Goal: Task Accomplishment & Management: Manage account settings

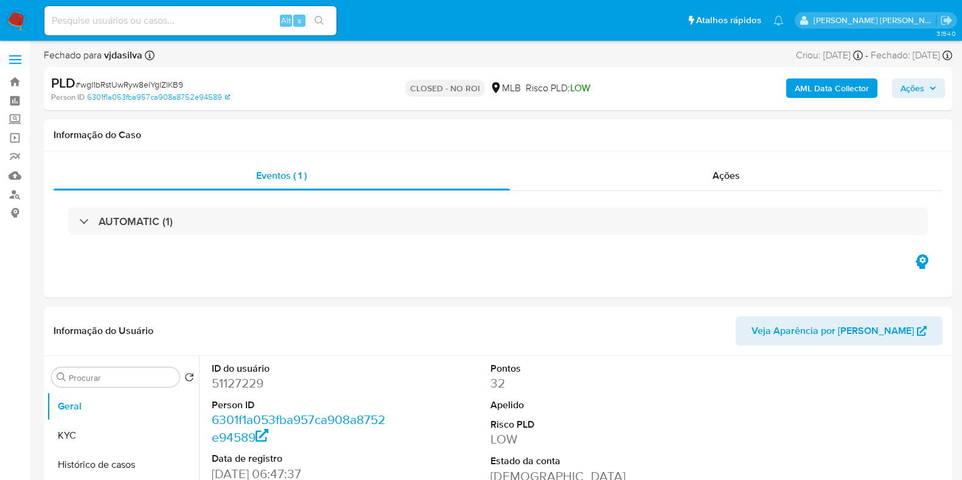
select select "10"
click at [113, 23] on input at bounding box center [190, 21] width 292 height 16
paste input "OjlkQQsjFbdhuXwX5U4YNCsA"
type input "OjlkQQsjFbdhuXwX5U4YNCsA"
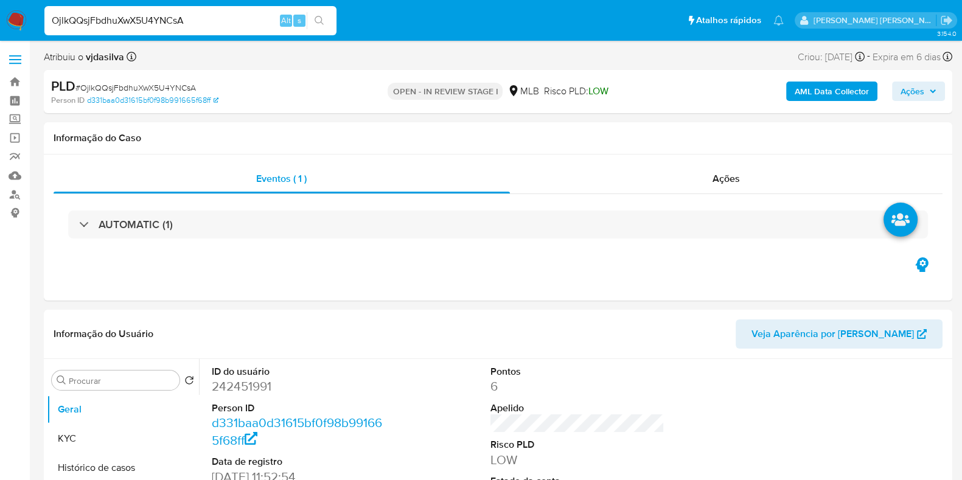
select select "10"
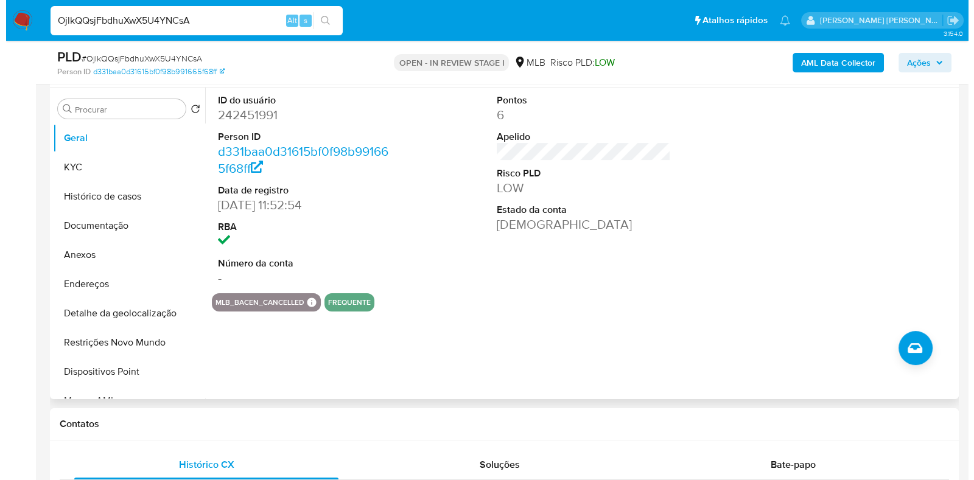
scroll to position [304, 0]
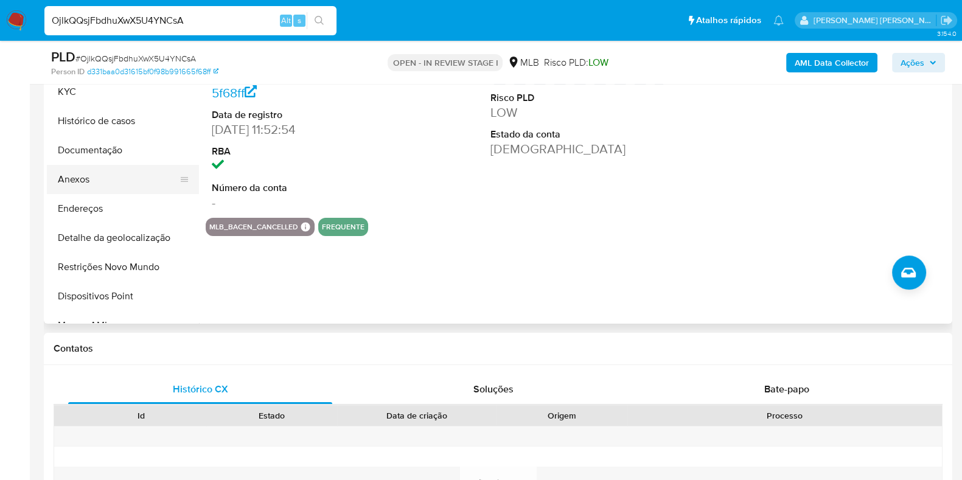
click at [125, 185] on button "Anexos" at bounding box center [118, 179] width 142 height 29
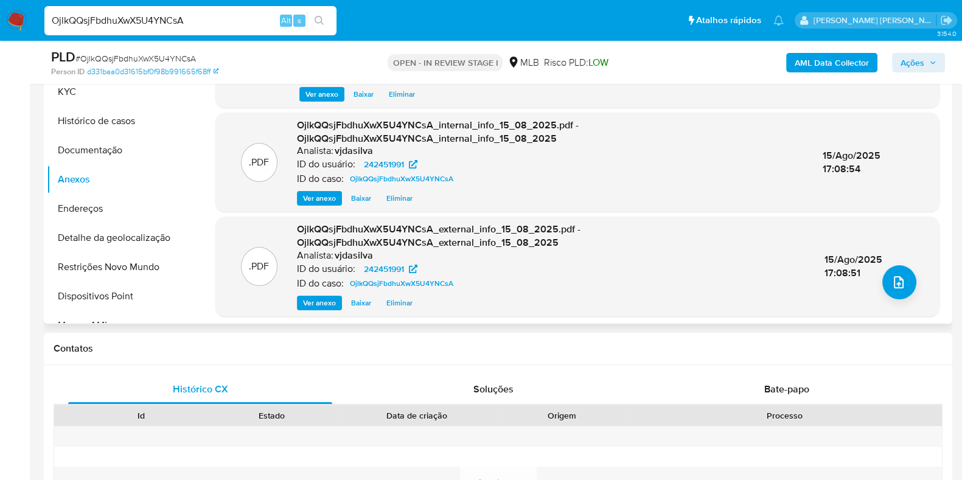
click at [913, 287] on div ".PDF OjlkQQsjFbdhuXwX5U4YNCsA_external_info_15_08_2025.pdf - OjlkQQsjFbdhuXwX5U…" at bounding box center [578, 266] width 712 height 87
click at [895, 287] on icon "upload-file" at bounding box center [899, 282] width 15 height 15
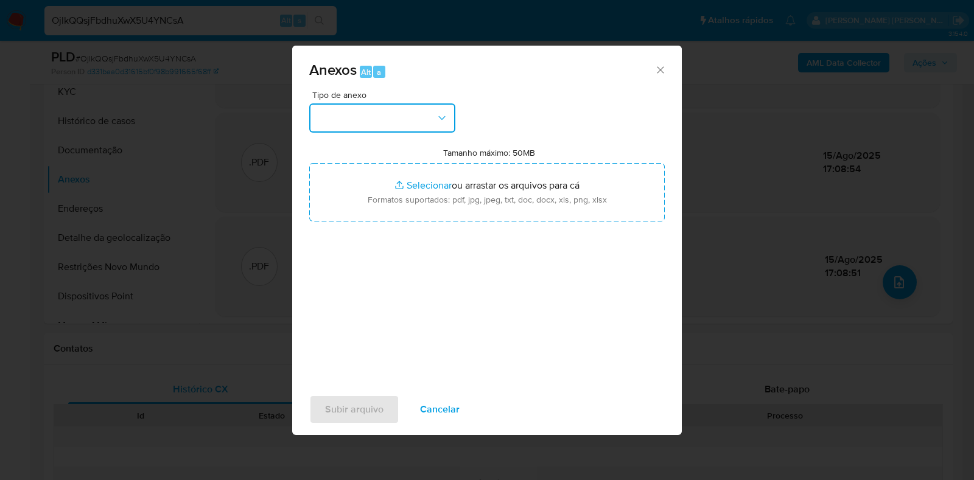
click at [346, 105] on button "button" at bounding box center [382, 117] width 146 height 29
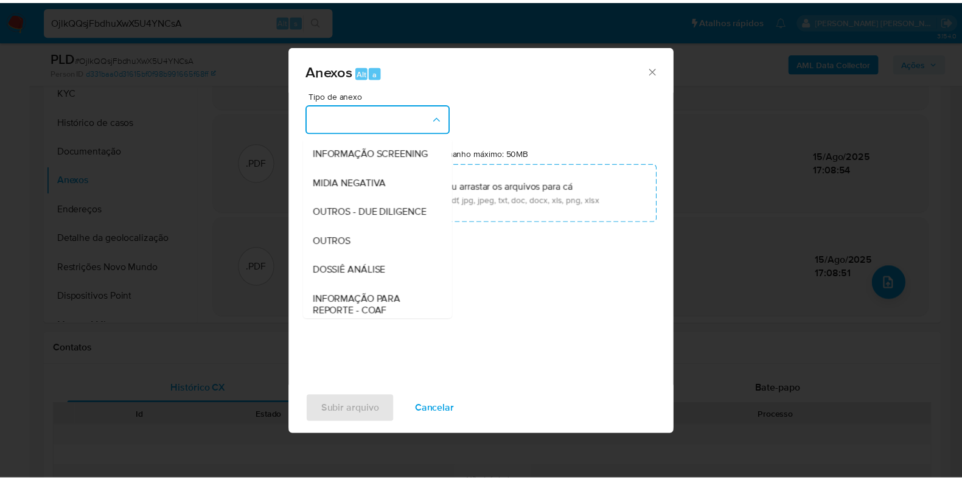
scroll to position [187, 0]
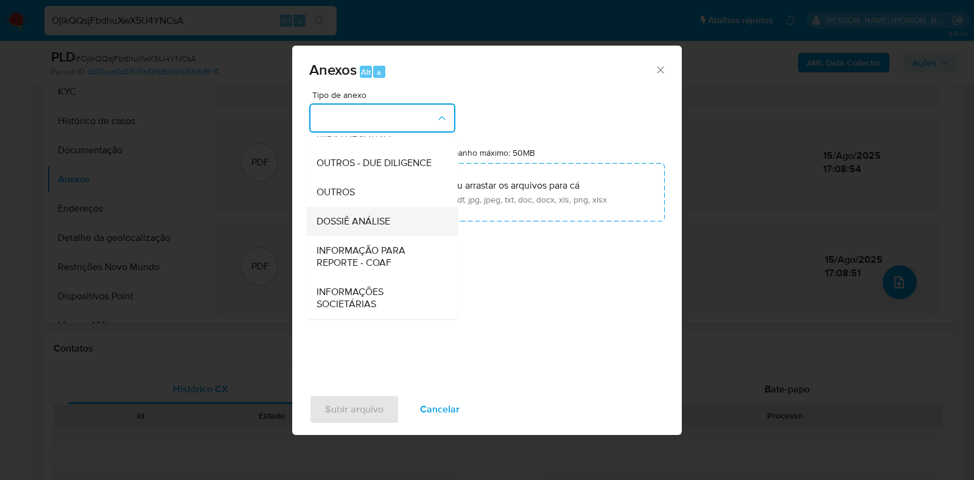
click at [381, 228] on span "DOSSIÊ ANÁLISE" at bounding box center [353, 221] width 74 height 12
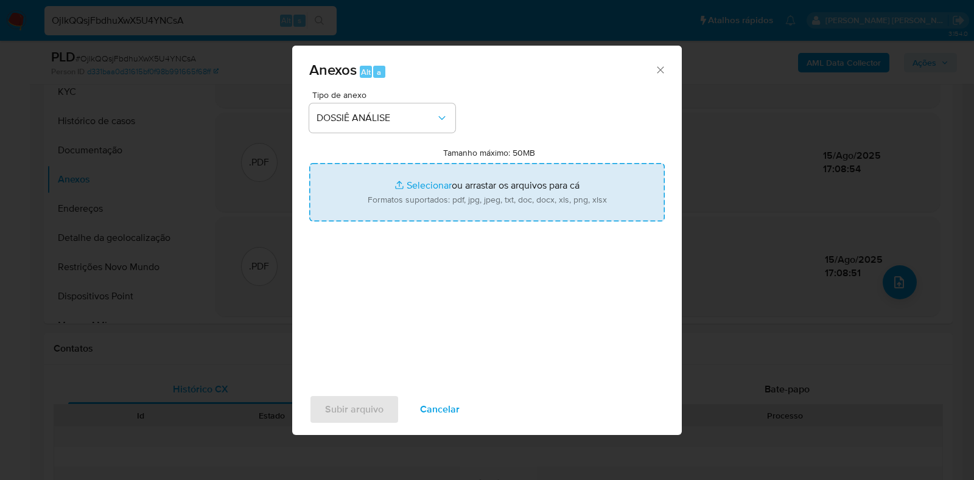
type input "C:\fakepath\DECLÍNIO - CPF 04448153924 - FRANCIELY FERRO SILVA.pdf"
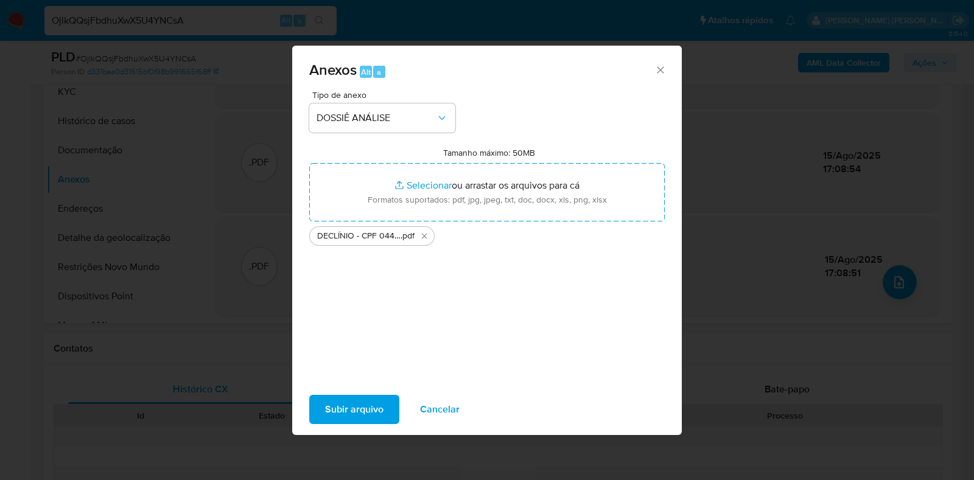
click at [343, 414] on span "Subir arquivo" at bounding box center [354, 409] width 58 height 27
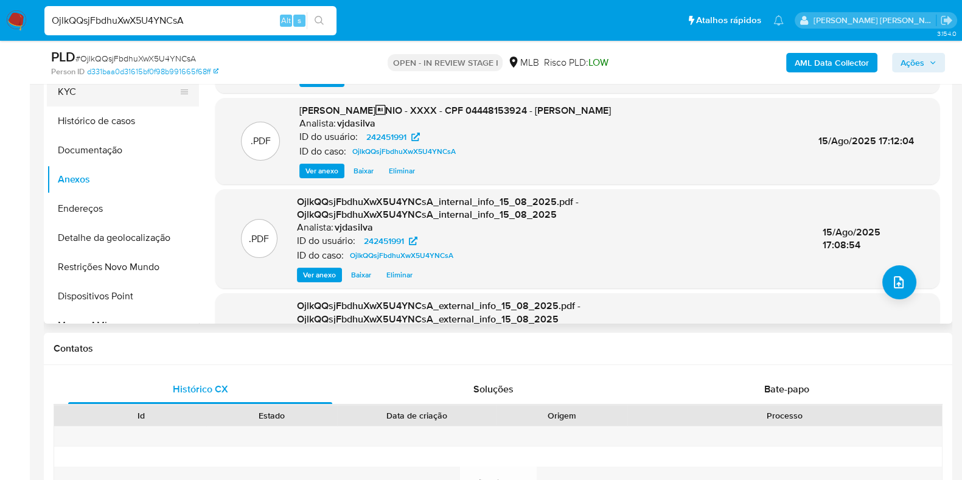
click at [119, 100] on button "KYC" at bounding box center [118, 91] width 142 height 29
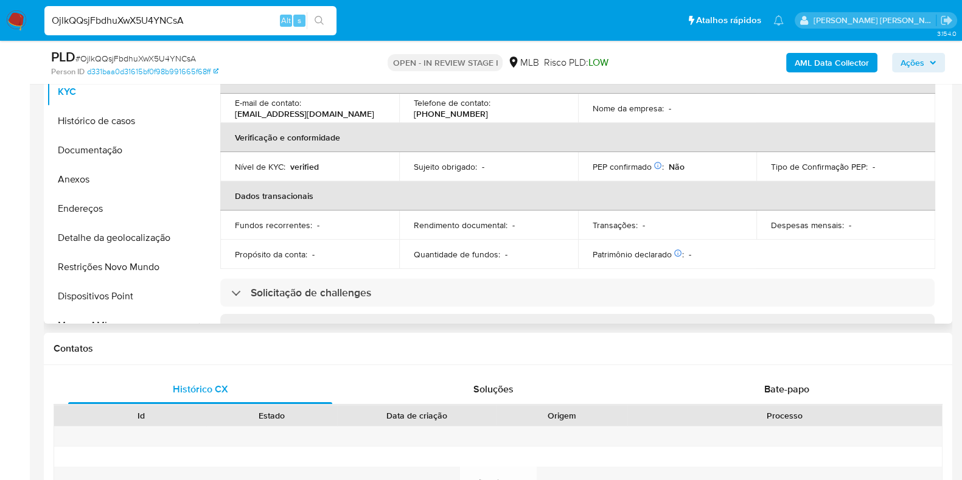
scroll to position [0, 0]
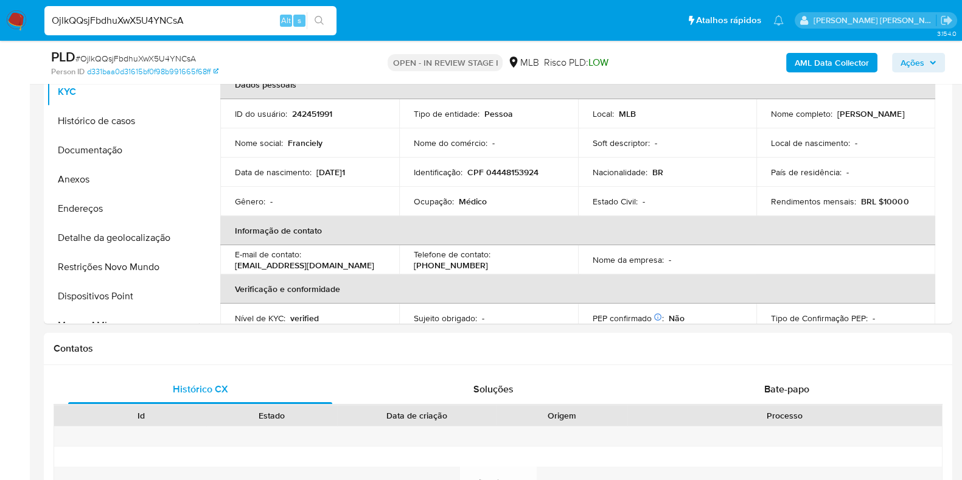
click at [924, 65] on span "Ações" at bounding box center [919, 62] width 36 height 17
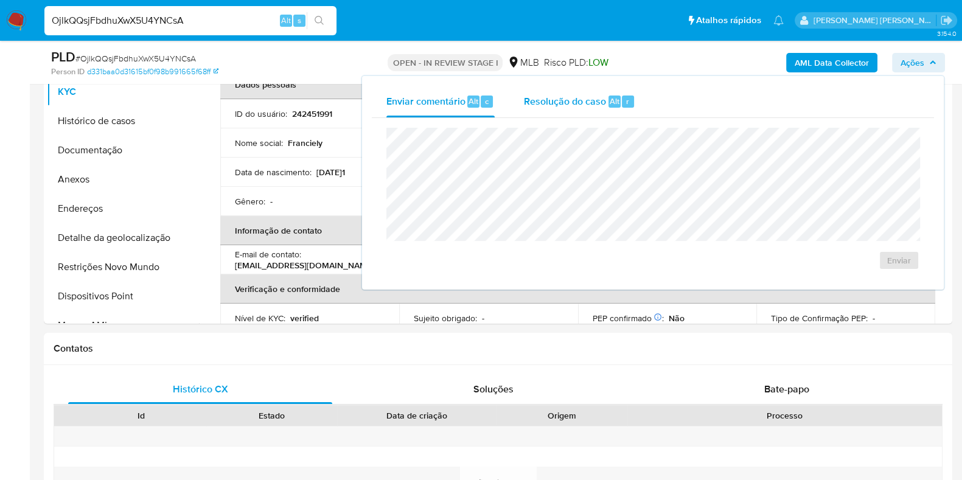
click at [548, 94] on span "Resolução do caso" at bounding box center [565, 101] width 82 height 14
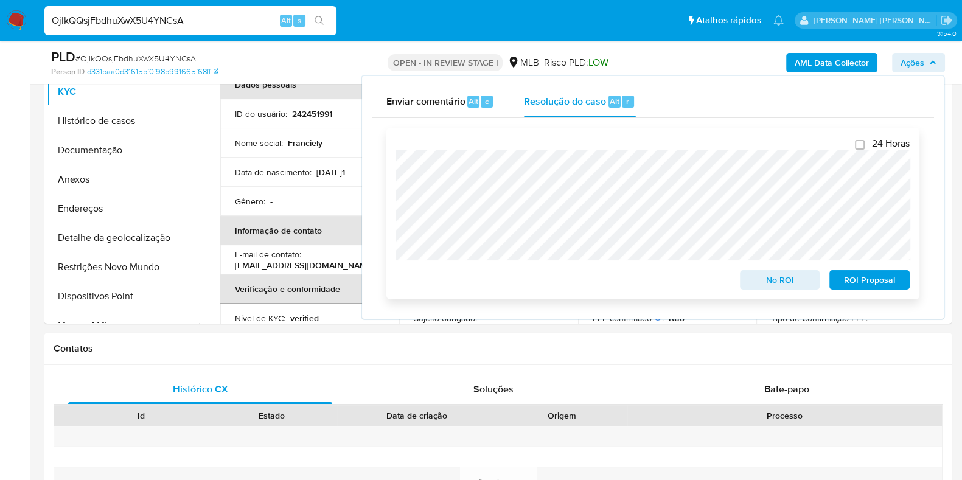
click at [794, 281] on span "No ROI" at bounding box center [780, 279] width 63 height 17
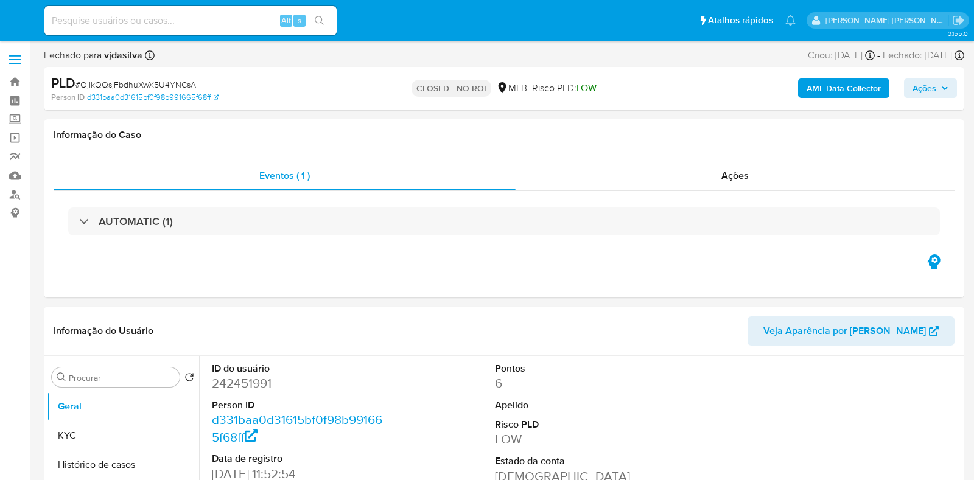
select select "10"
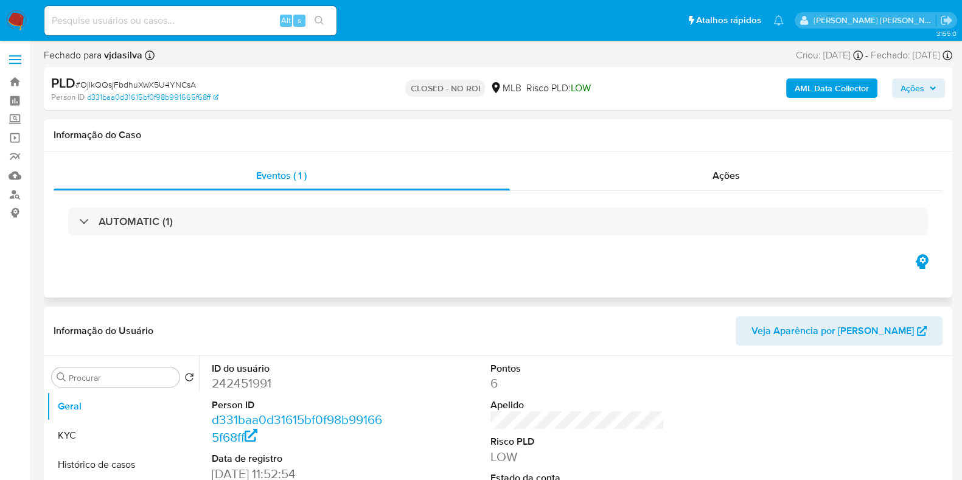
click at [453, 281] on div "Eventos ( 1 ) Ações AUTOMATIC (1)" at bounding box center [498, 225] width 909 height 146
click at [21, 79] on link "Bandeja" at bounding box center [72, 81] width 145 height 19
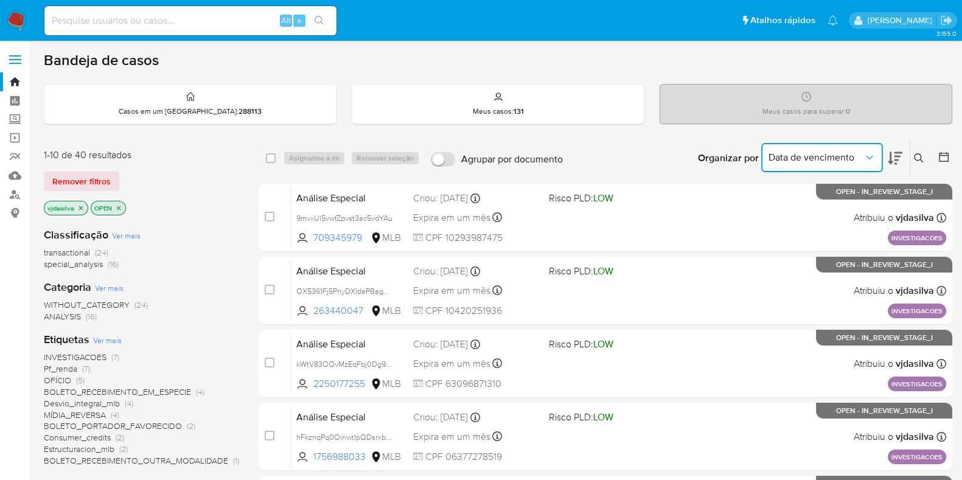
click at [876, 145] on button "Data de vencimento" at bounding box center [822, 157] width 122 height 29
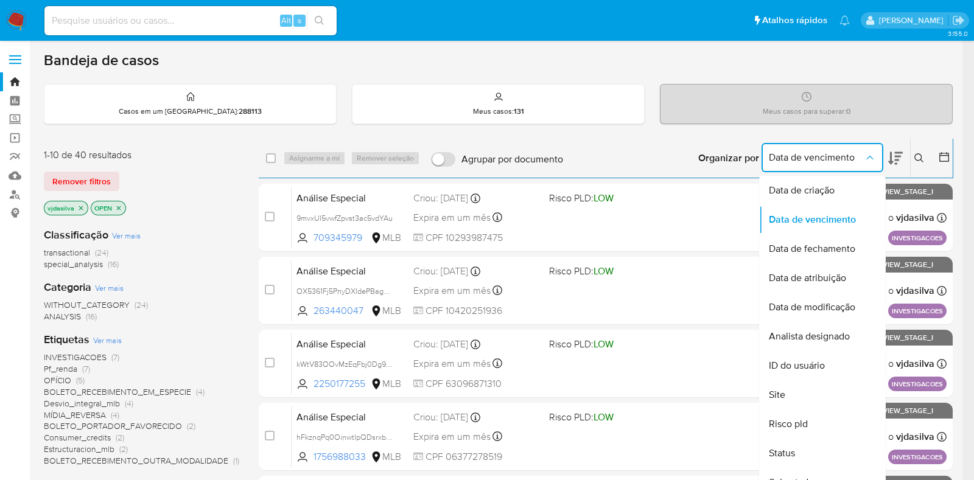
click at [895, 153] on icon at bounding box center [895, 158] width 15 height 15
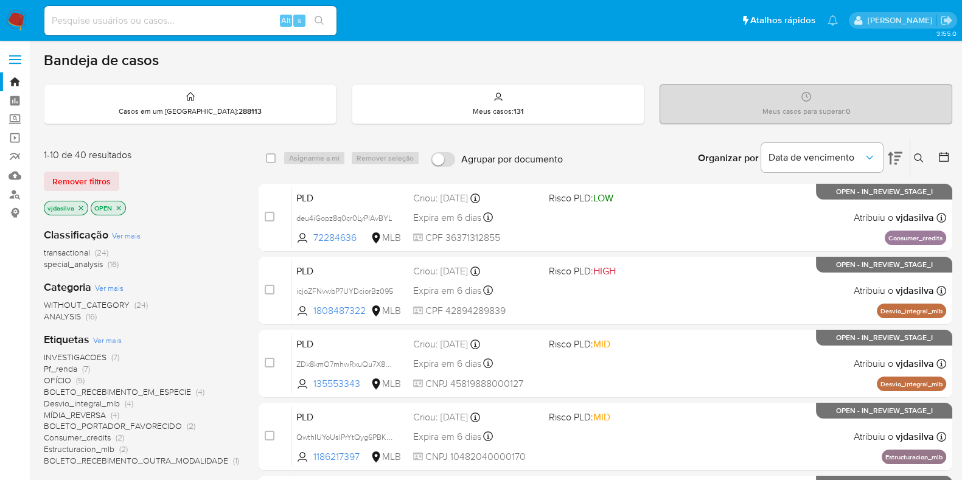
scroll to position [75, 0]
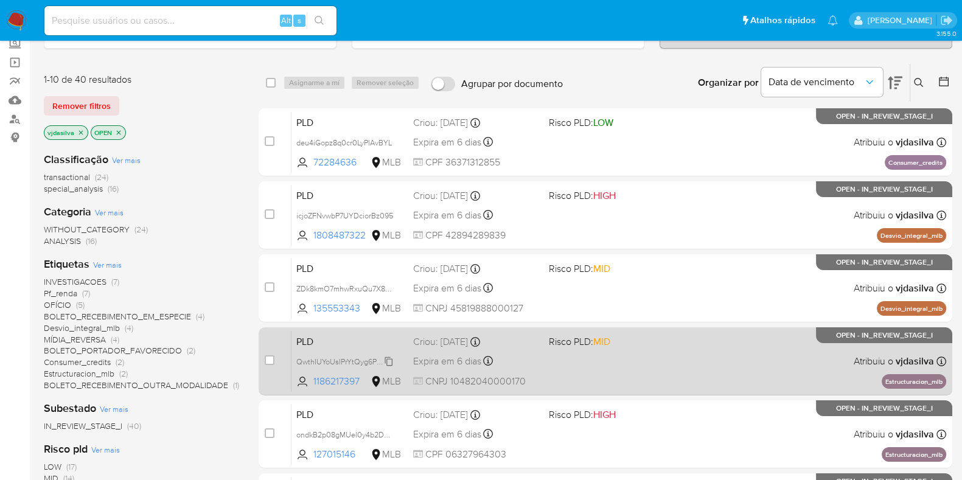
click at [386, 360] on span "QwthIUYoUsIPrYtQyg6PBK25" at bounding box center [345, 360] width 99 height 13
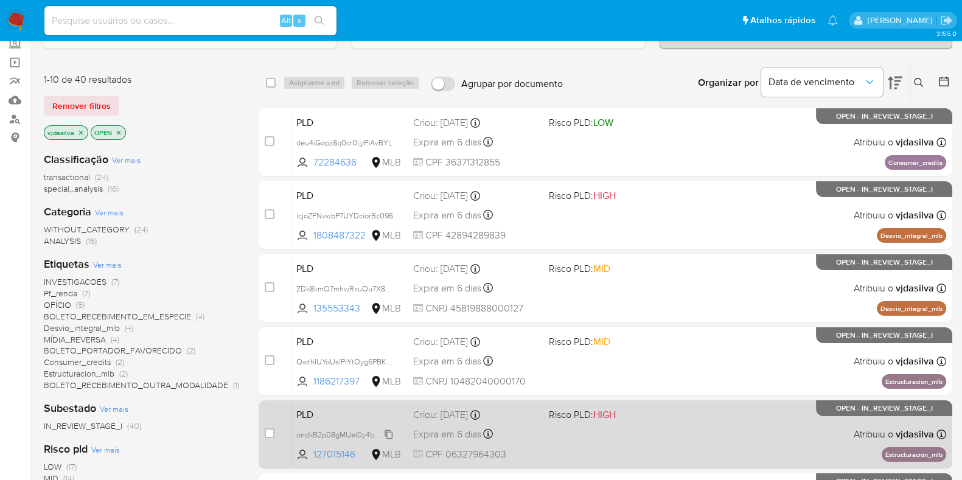
click at [386, 433] on span "ondkB2p08gMUel0y4b2DcLx3" at bounding box center [347, 433] width 103 height 13
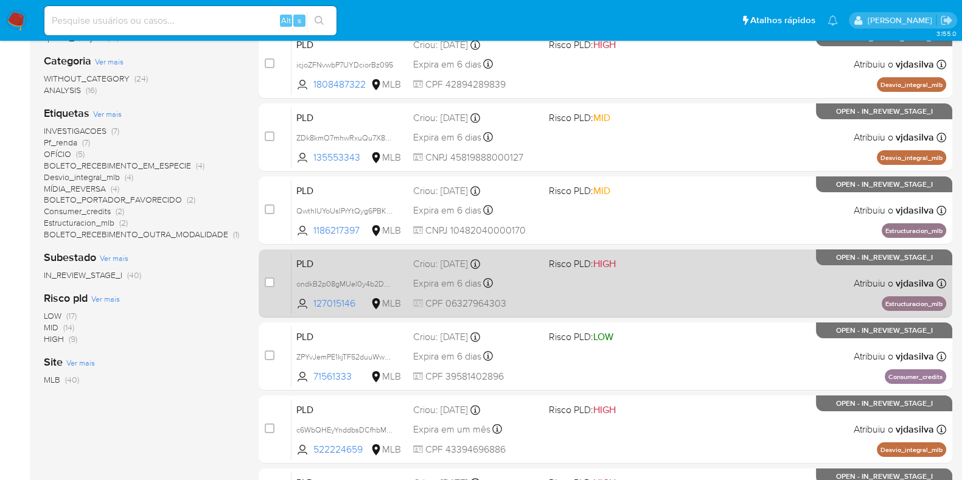
scroll to position [228, 0]
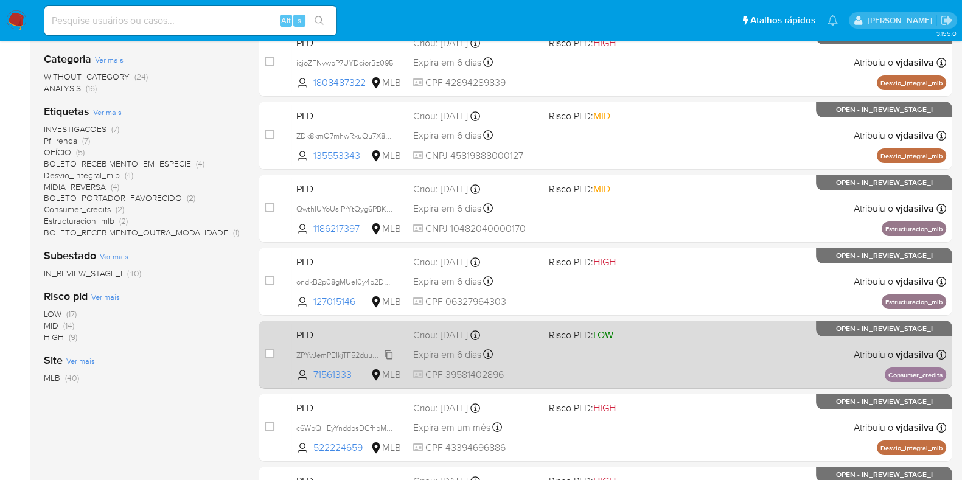
click at [387, 354] on span "ZPYvJemPE1kjTF52duuWwCzx" at bounding box center [346, 353] width 101 height 13
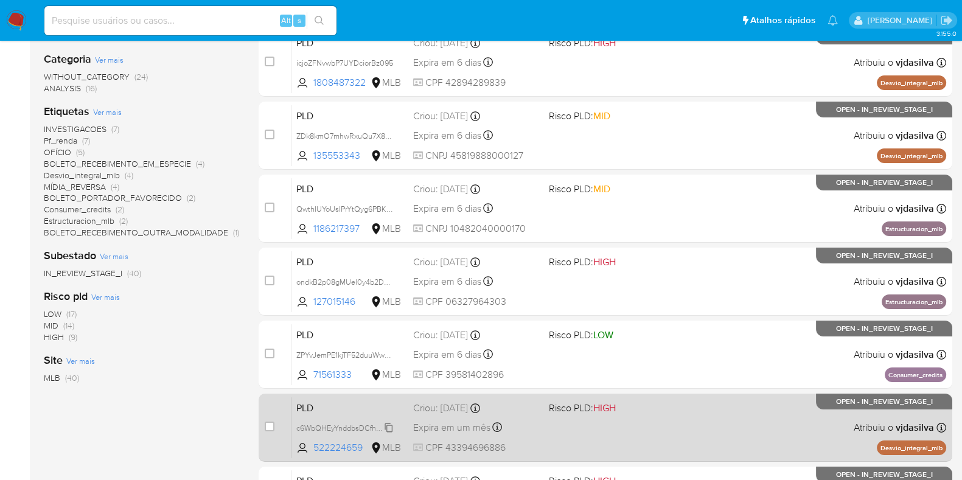
click at [385, 427] on span "c6WbQHEyYnddbsDCfhbM8f83" at bounding box center [348, 426] width 105 height 13
click at [388, 427] on span "c6WbQHEyYnddbsDCfhbM8f83" at bounding box center [348, 426] width 105 height 13
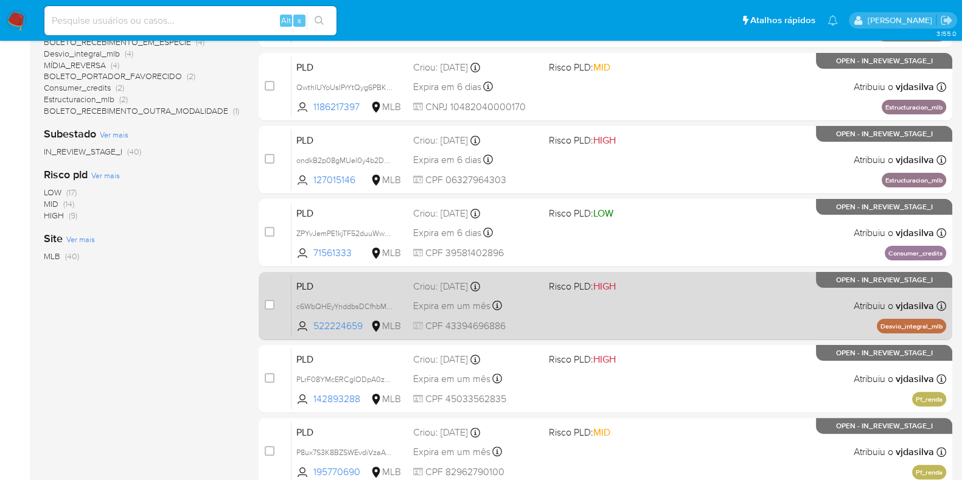
scroll to position [380, 0]
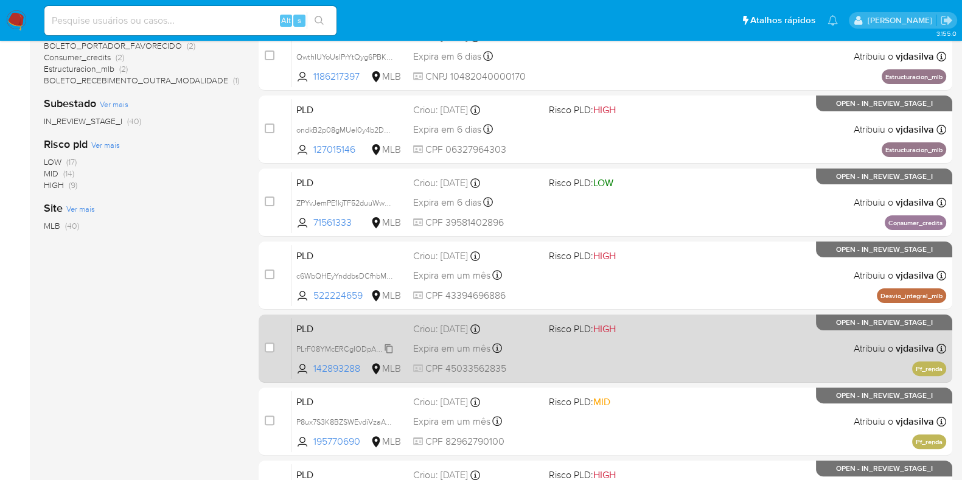
click at [391, 347] on span "PLrF08YMcERCgIODpA0zvUuO" at bounding box center [350, 347] width 108 height 13
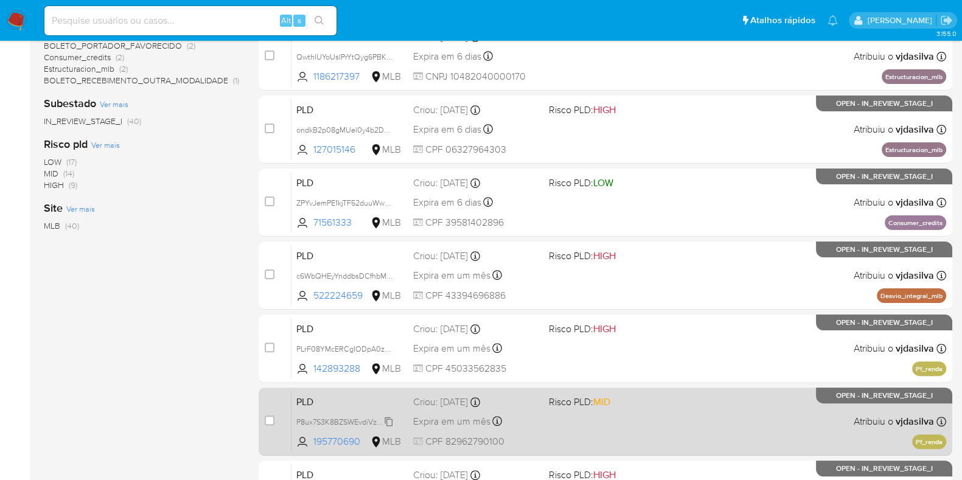
click at [389, 415] on span "P8ux7S3K8BZSWEvdiVzaAYjp" at bounding box center [346, 420] width 100 height 13
click at [693, 411] on div "PLD P8ux7S3K8BZSWEvdiVzaAYjp 195770690 MLB Risco PLD: MID Criou: 12/08/2025 Cri…" at bounding box center [618, 421] width 655 height 61
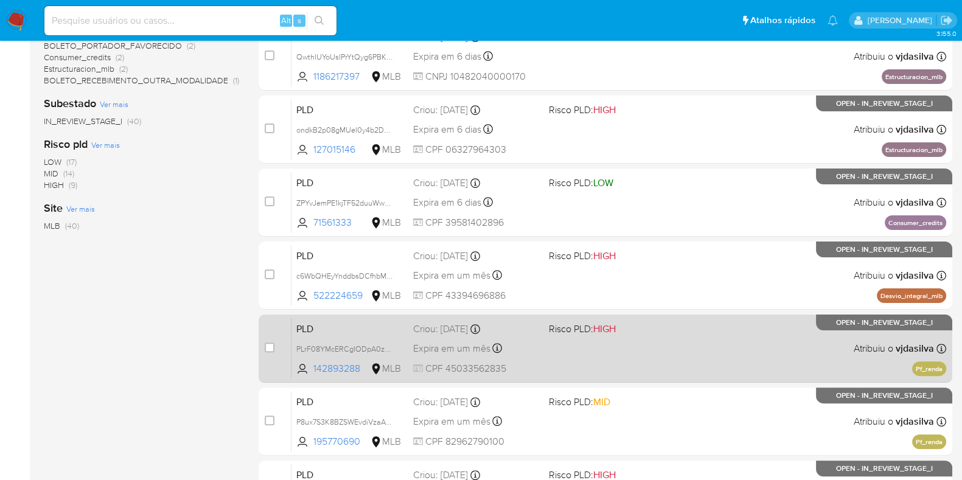
click at [669, 349] on div "PLD PLrF08YMcERCgIODpA0zvUuO 142893288 MLB Risco PLD: HIGH Criou: 12/08/2025 Cr…" at bounding box center [618, 348] width 655 height 61
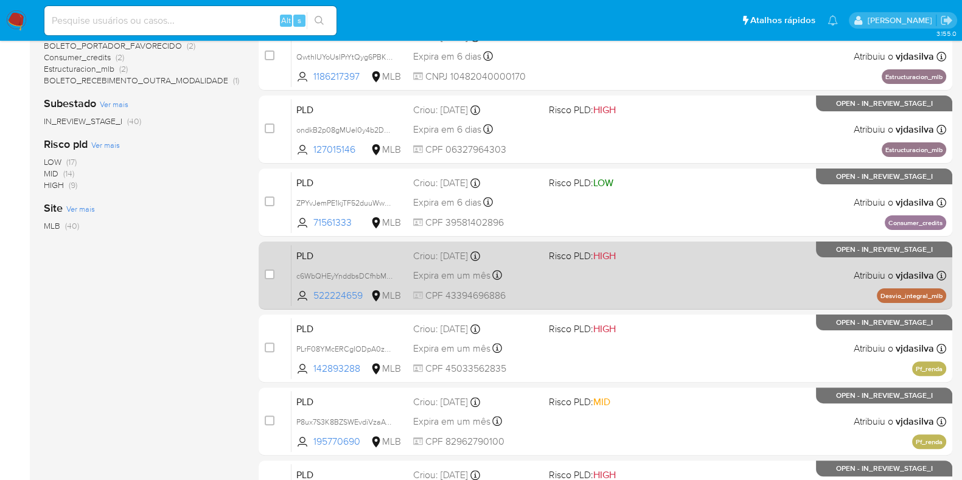
click at [661, 284] on div "PLD c6WbQHEyYnddbsDCfhbM8f83 522224659 MLB Risco PLD: HIGH Criou: 12/08/2025 Cr…" at bounding box center [618, 275] width 655 height 61
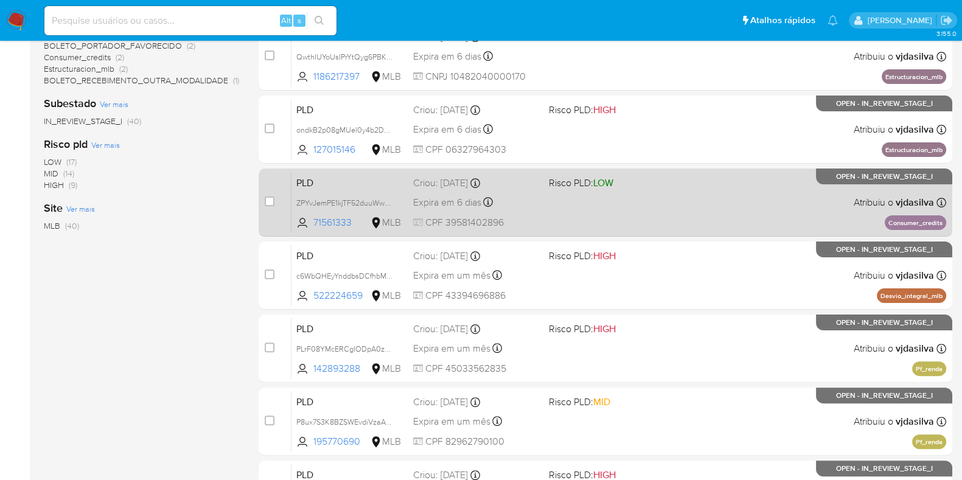
click at [687, 212] on div "PLD ZPYvJemPE1kjTF52duuWwCzx 71561333 MLB Risco PLD: LOW Criou: 12/07/2025 Crio…" at bounding box center [618, 202] width 655 height 61
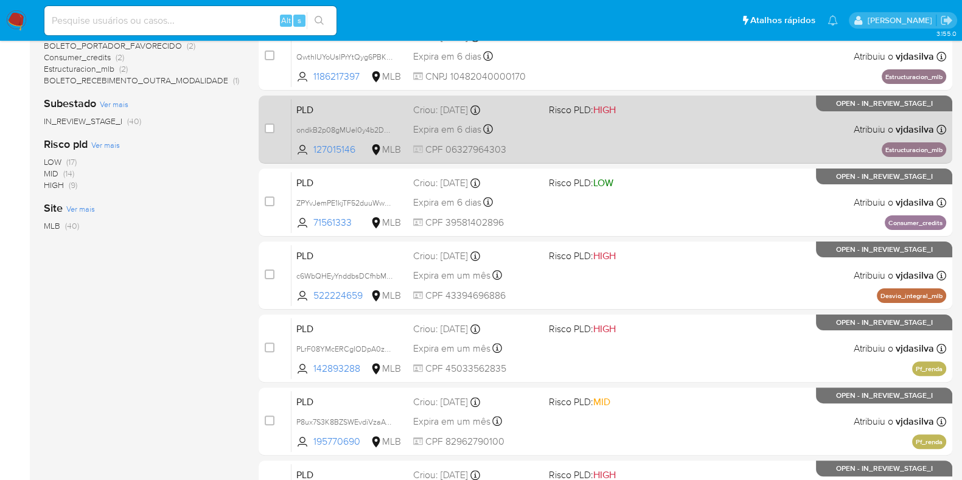
click at [713, 135] on div "PLD ondkB2p08gMUel0y4b2DcLx3 127015146 MLB Risco PLD: HIGH Criou: 12/07/2025 Cr…" at bounding box center [618, 129] width 655 height 61
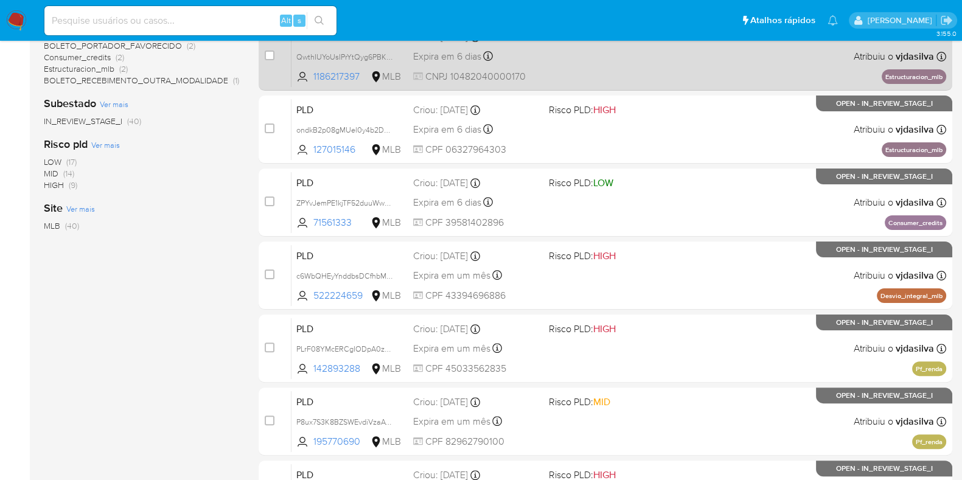
click at [672, 66] on div "PLD QwthIUYoUsIPrYtQyg6PBK25 1186217397 MLB Risco PLD: MID Criou: 12/07/2025 Cr…" at bounding box center [618, 56] width 655 height 61
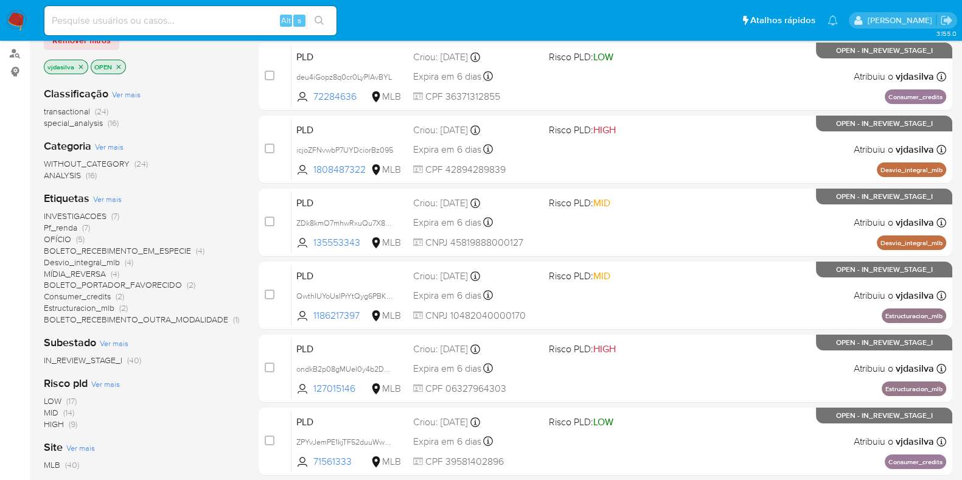
scroll to position [0, 0]
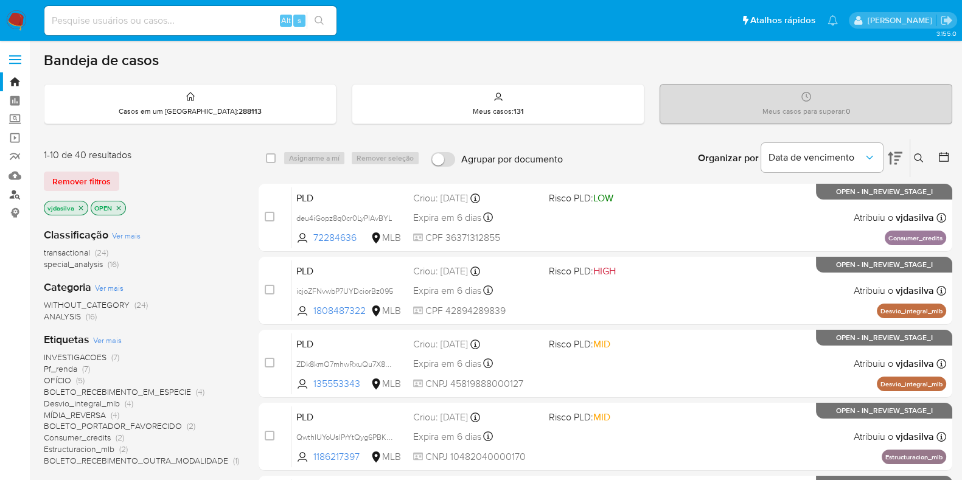
click at [15, 193] on link "Localizador de pessoas" at bounding box center [72, 194] width 145 height 19
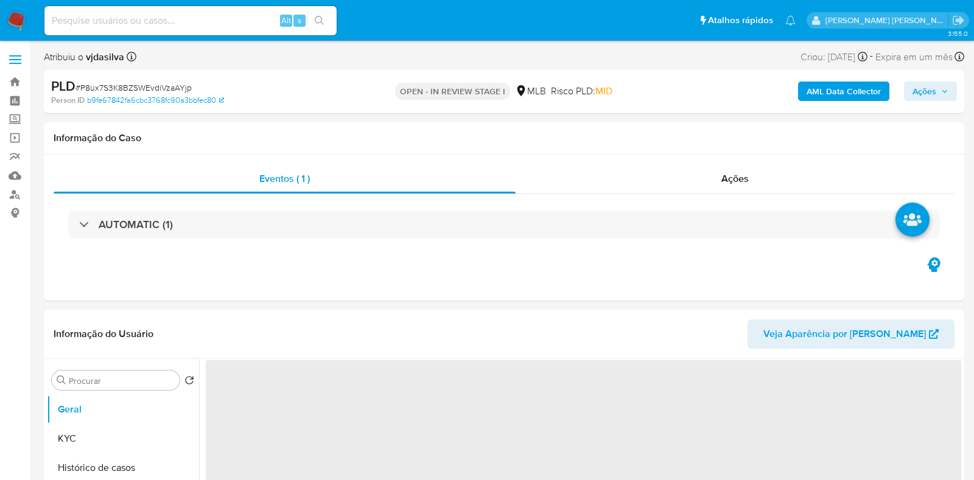
select select "10"
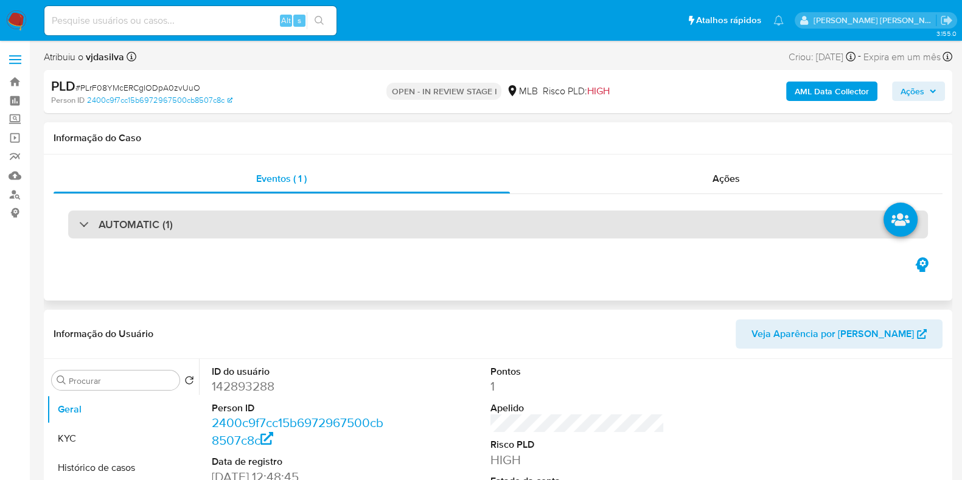
click at [239, 223] on div "AUTOMATIC (1)" at bounding box center [498, 225] width 860 height 28
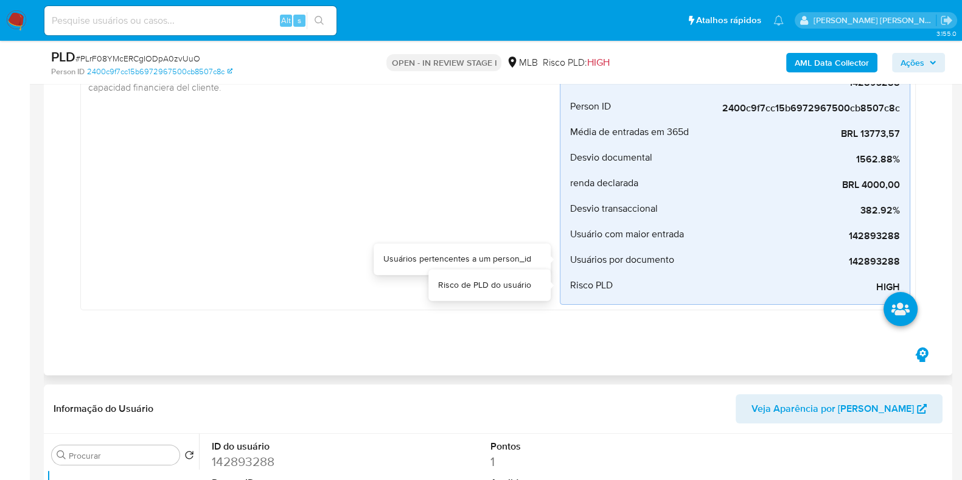
scroll to position [228, 0]
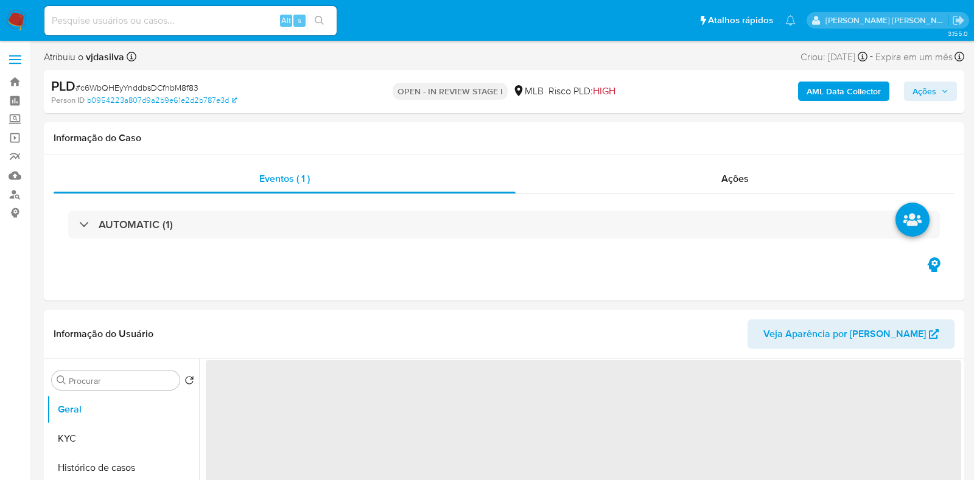
select select "10"
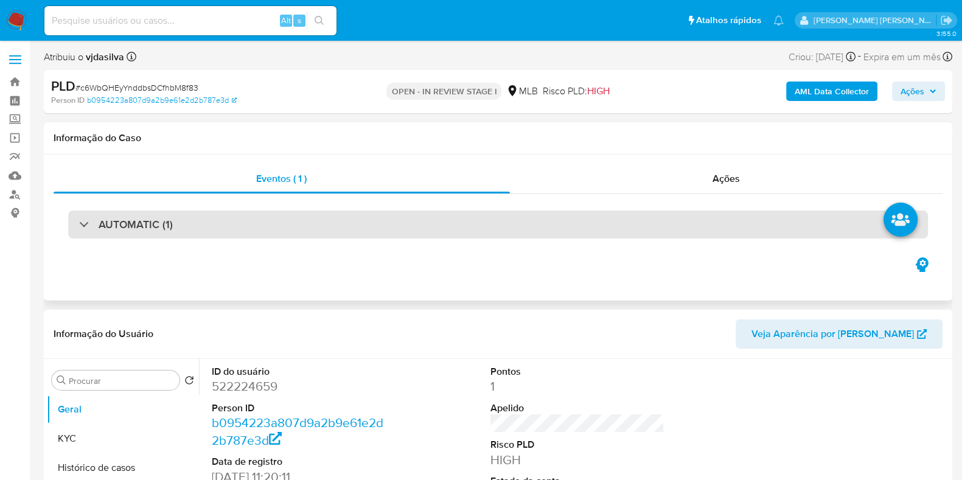
click at [170, 211] on div "AUTOMATIC (1)" at bounding box center [498, 225] width 860 height 28
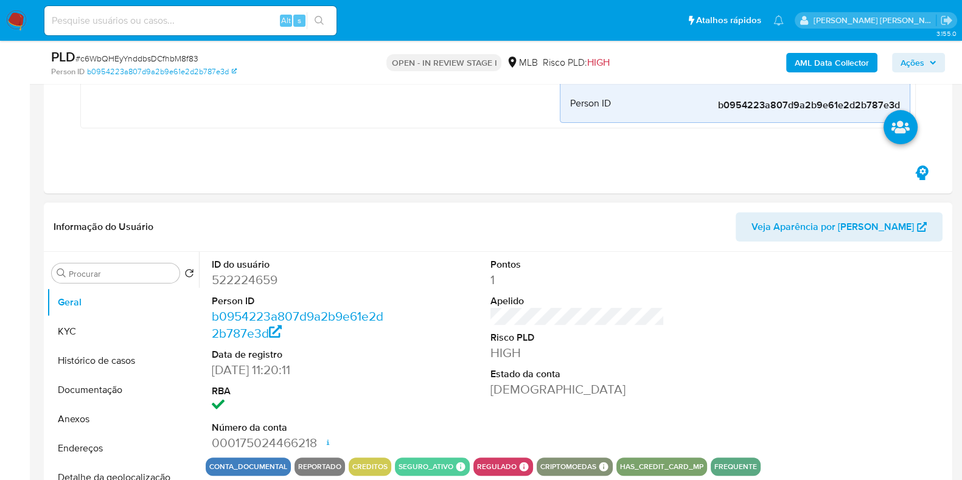
scroll to position [456, 0]
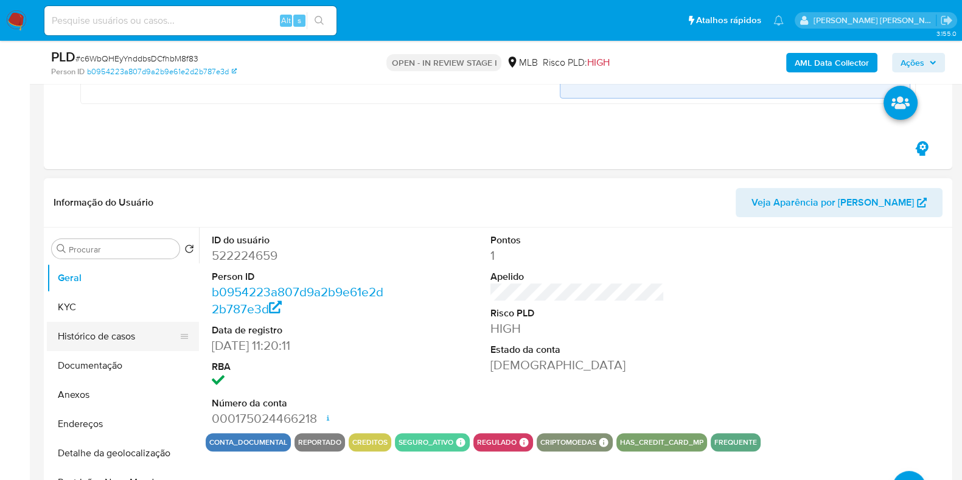
click at [106, 332] on button "Histórico de casos" at bounding box center [118, 336] width 142 height 29
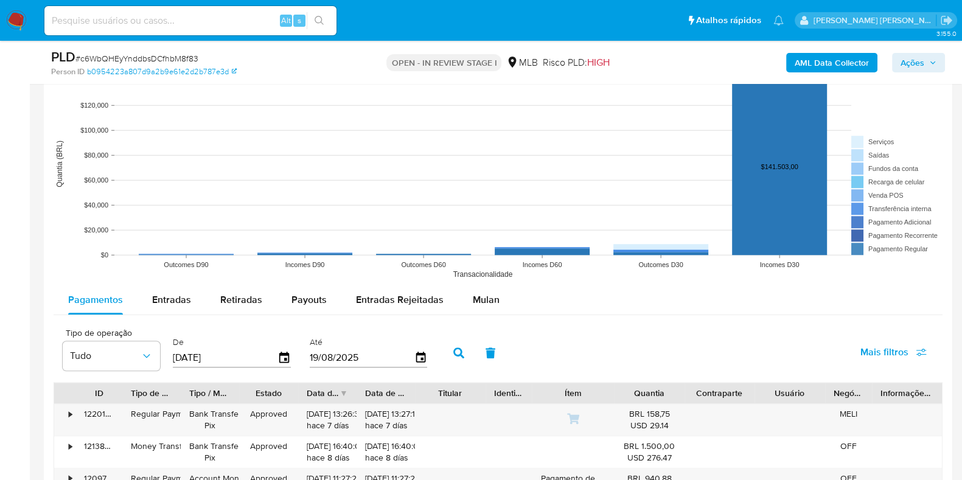
scroll to position [1521, 0]
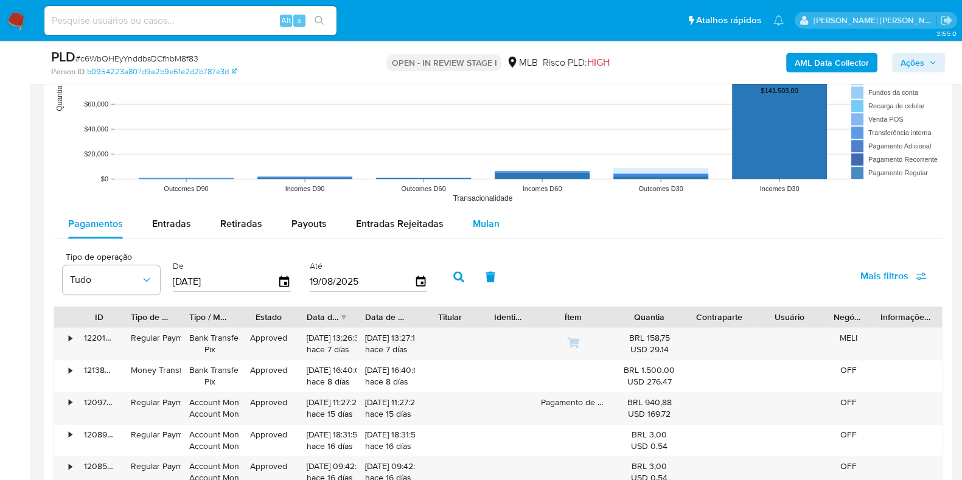
click at [505, 219] on button "Mulan" at bounding box center [486, 223] width 56 height 29
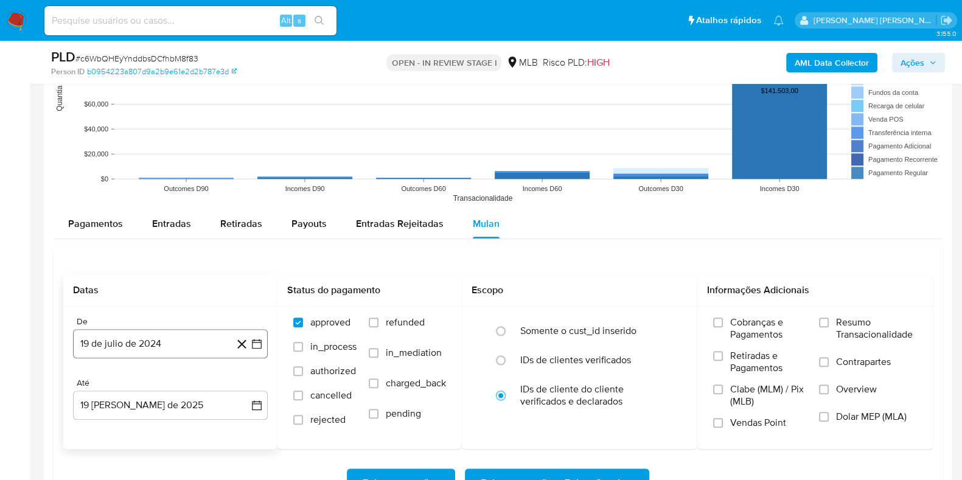
click at [75, 339] on button "19 de julio de 2024" at bounding box center [170, 343] width 195 height 29
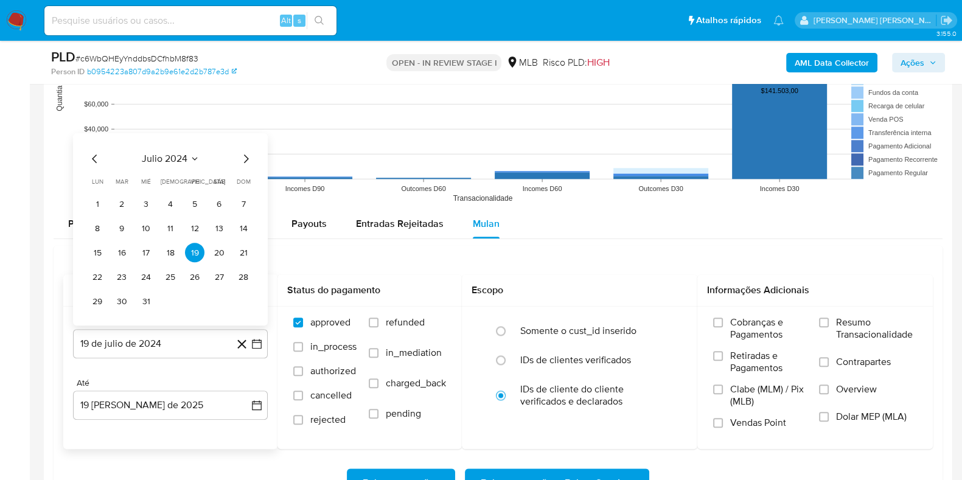
click at [174, 156] on span "julio 2024" at bounding box center [165, 159] width 46 height 12
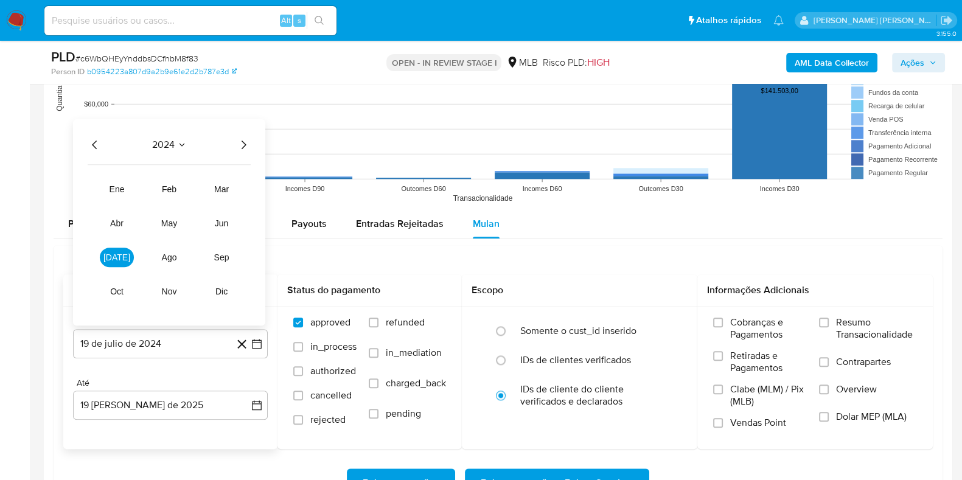
click at [251, 150] on div "2024 2024 ene feb mar abr may jun [DATE] ago sep oct nov dic" at bounding box center [169, 222] width 192 height 206
click at [245, 145] on icon "Año siguiente" at bounding box center [243, 145] width 15 height 15
click at [215, 223] on span "jun" at bounding box center [222, 223] width 14 height 10
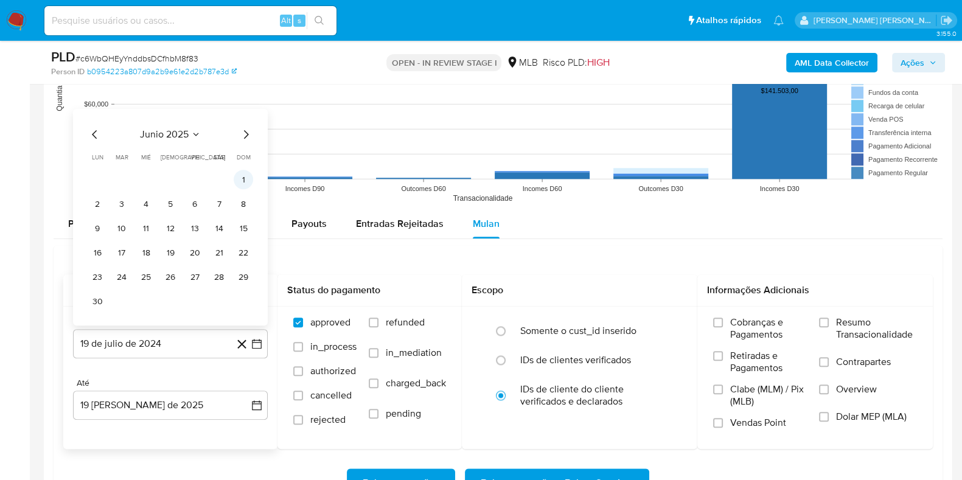
click at [236, 176] on button "1" at bounding box center [243, 179] width 19 height 19
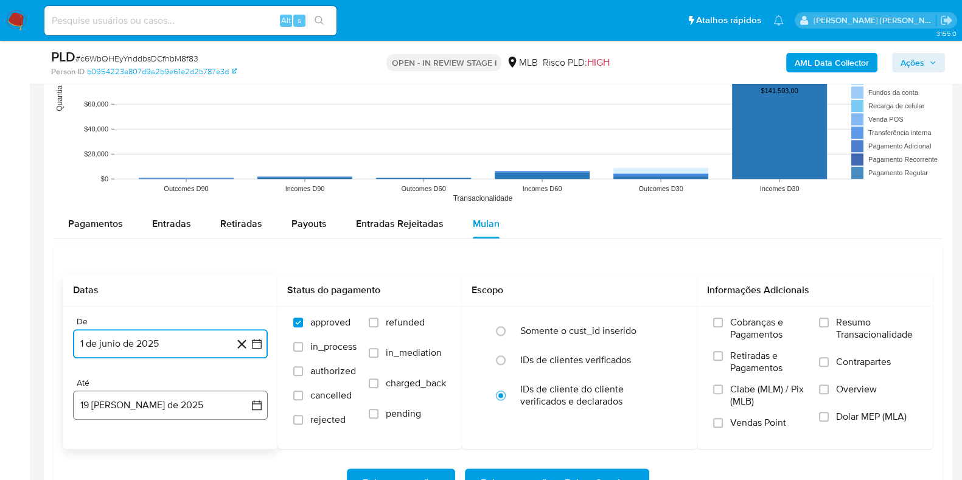
click at [102, 400] on button "19 [PERSON_NAME] de 2025" at bounding box center [170, 405] width 195 height 29
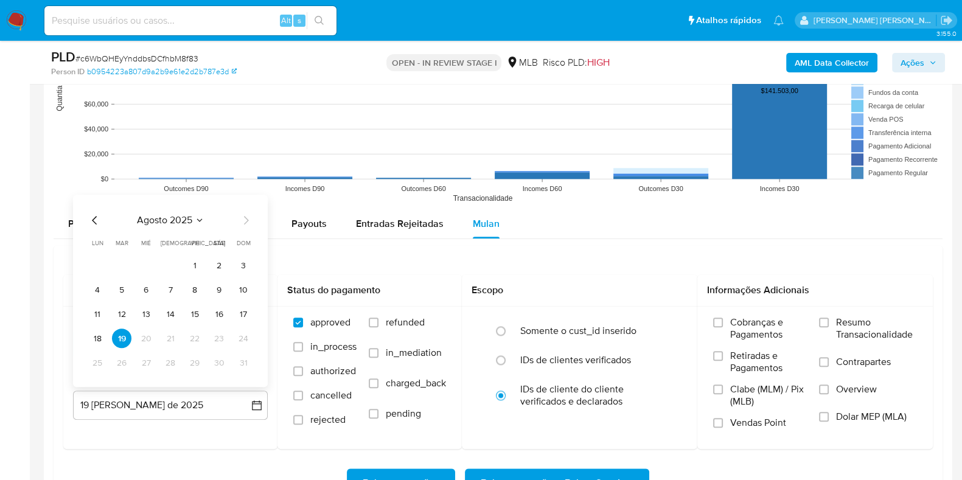
click at [100, 341] on button "18" at bounding box center [97, 338] width 19 height 19
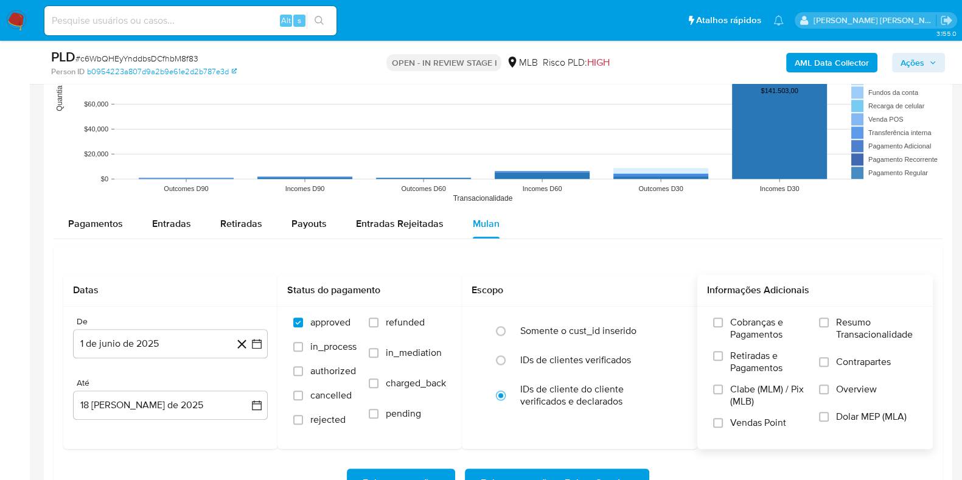
click at [835, 322] on label "Resumo Transacionalidade" at bounding box center [868, 336] width 98 height 40
click at [829, 322] on input "Resumo Transacionalidade" at bounding box center [824, 323] width 10 height 10
click at [833, 360] on label "Contrapartes" at bounding box center [868, 369] width 98 height 27
click at [829, 360] on input "Contrapartes" at bounding box center [824, 362] width 10 height 10
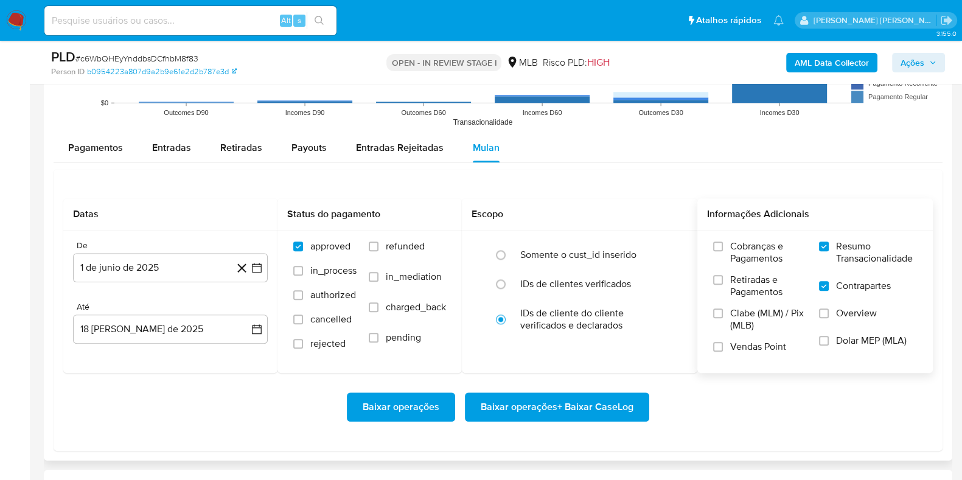
click at [566, 402] on span "Baixar operações + Baixar CaseLog" at bounding box center [557, 407] width 153 height 27
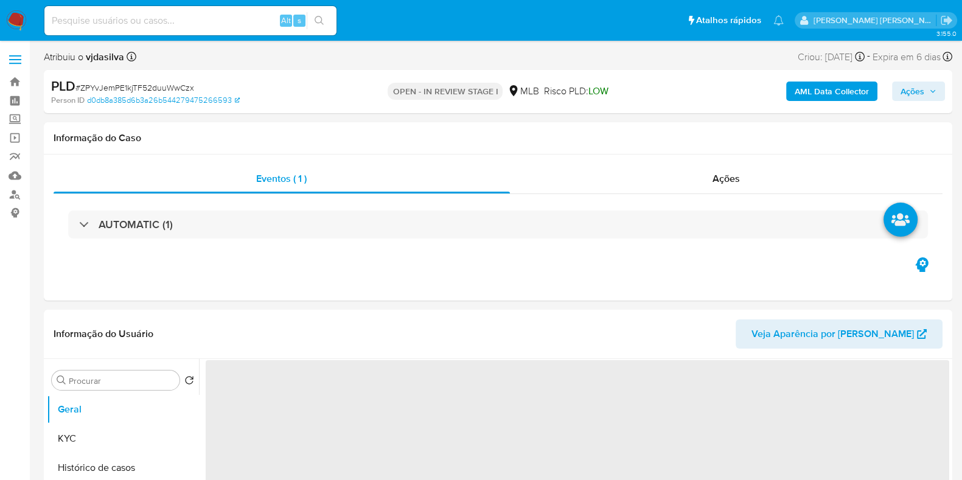
select select "10"
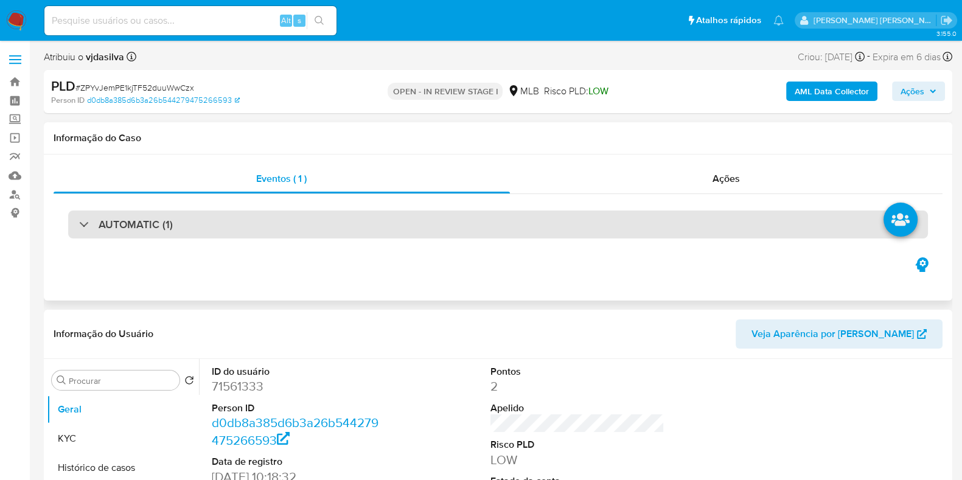
click at [228, 231] on div "AUTOMATIC (1)" at bounding box center [498, 225] width 860 height 28
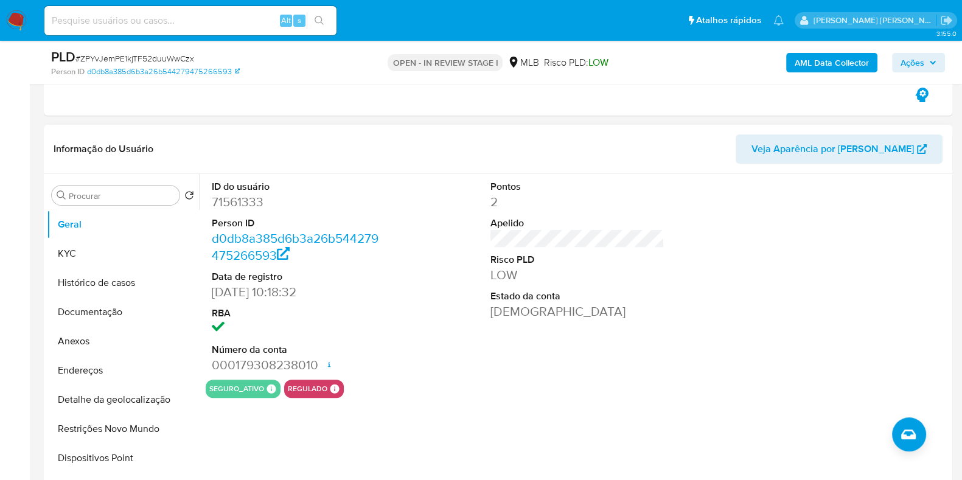
scroll to position [456, 0]
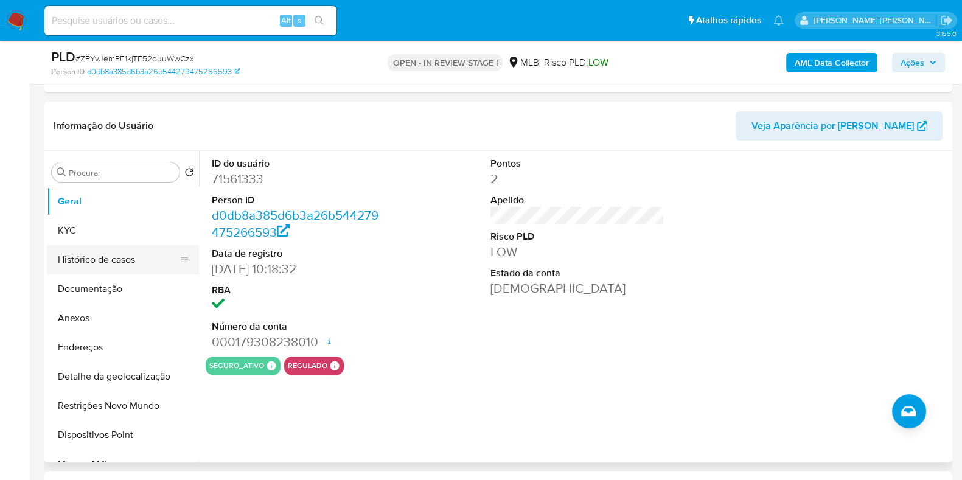
click at [110, 263] on button "Histórico de casos" at bounding box center [118, 259] width 142 height 29
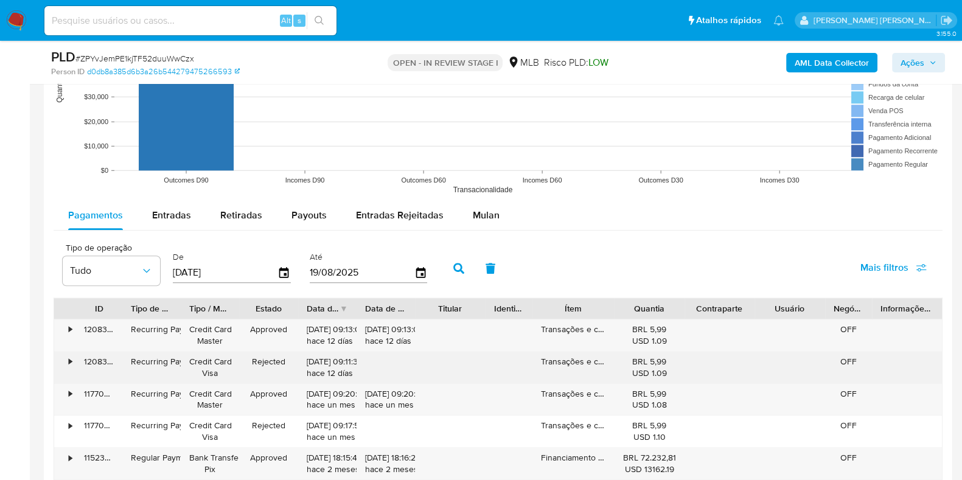
scroll to position [1521, 0]
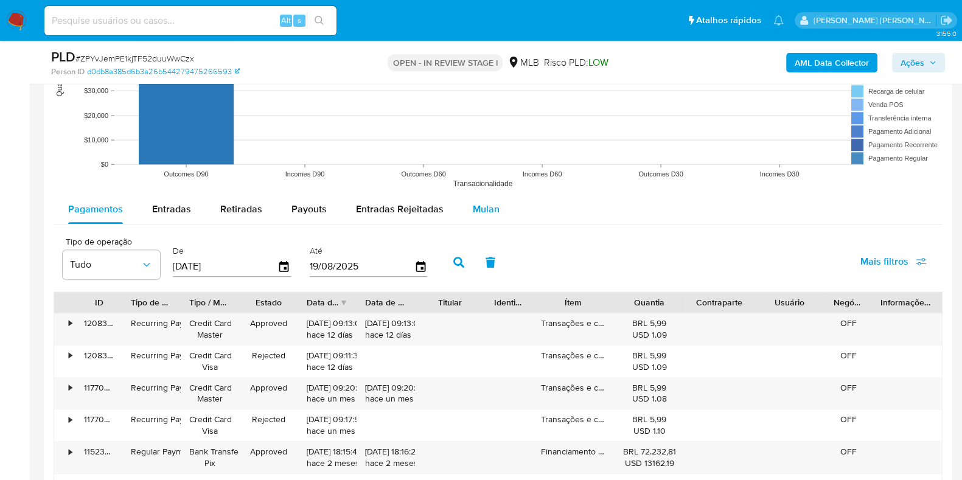
click at [474, 206] on span "Mulan" at bounding box center [486, 209] width 27 height 14
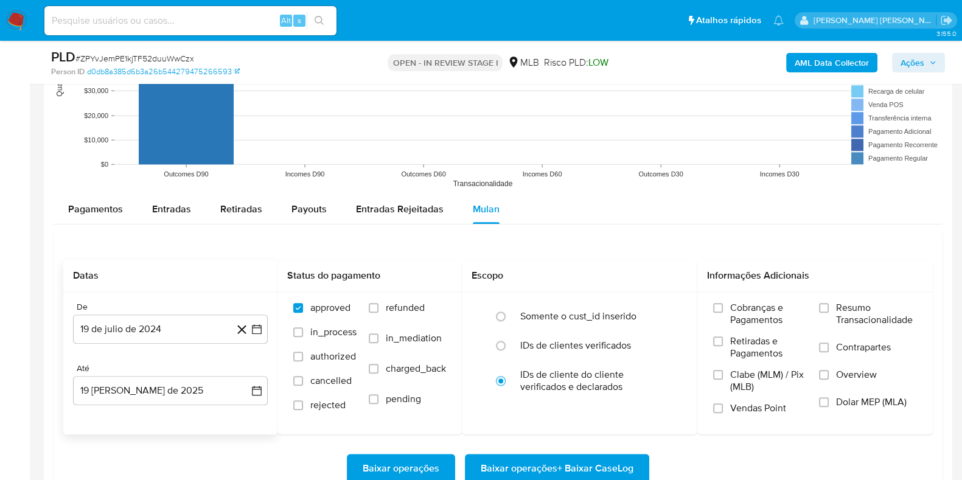
click at [175, 304] on div "De" at bounding box center [170, 307] width 195 height 11
click at [172, 324] on button "19 de julio de 2024" at bounding box center [170, 329] width 195 height 29
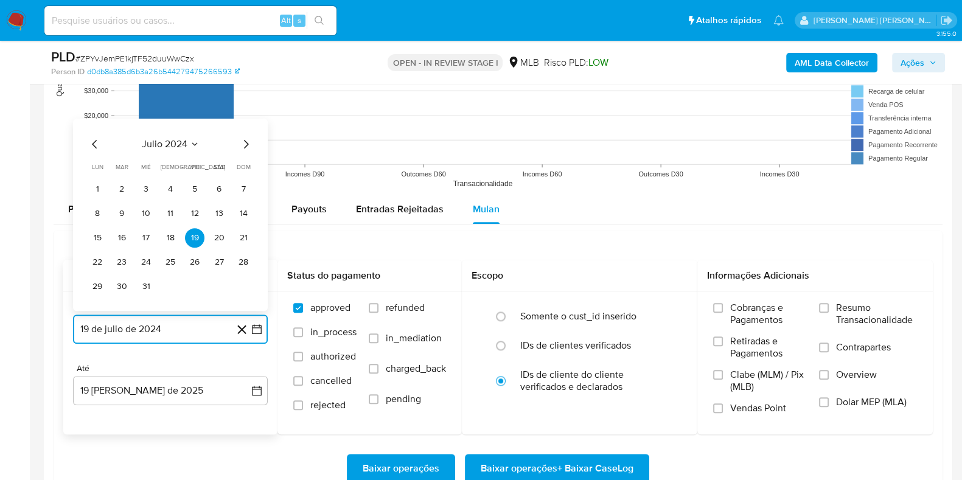
click at [174, 140] on span "julio 2024" at bounding box center [165, 144] width 46 height 12
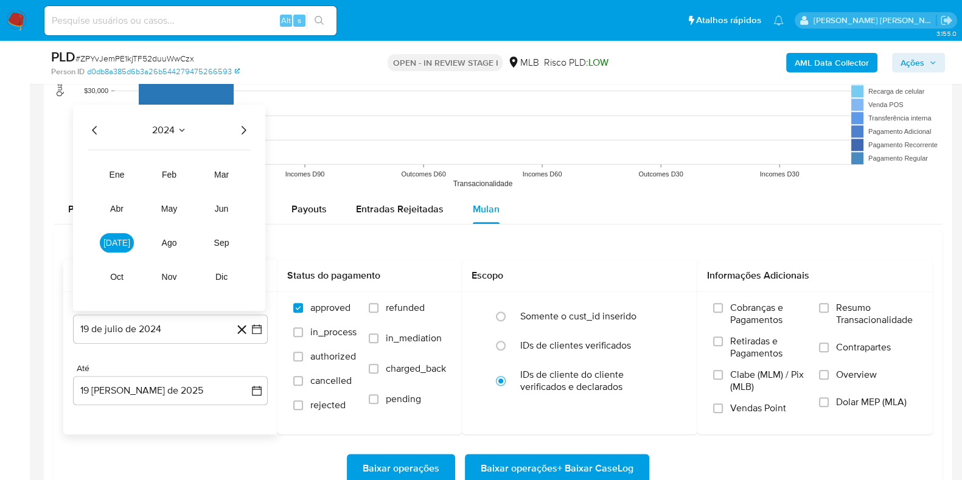
click at [246, 135] on icon "Año siguiente" at bounding box center [243, 130] width 15 height 15
click at [117, 209] on span "abr" at bounding box center [116, 209] width 13 height 10
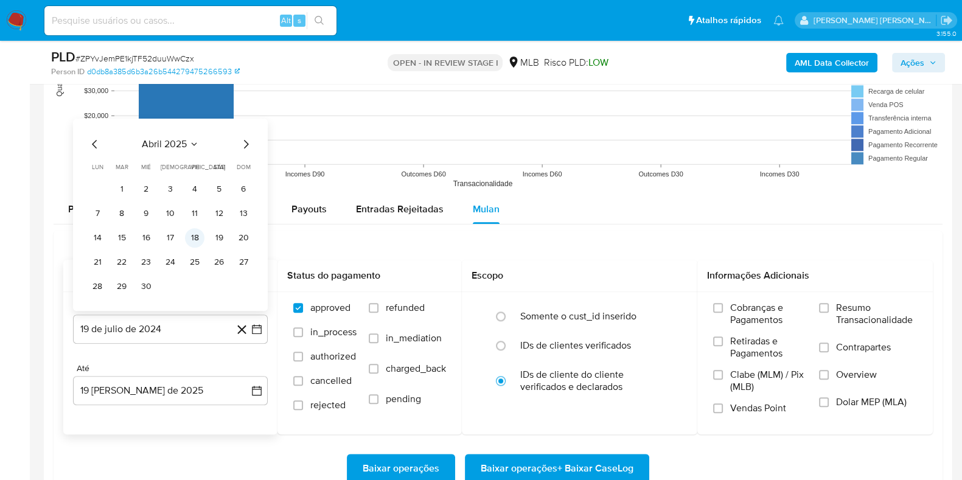
click at [197, 234] on button "18" at bounding box center [194, 237] width 19 height 19
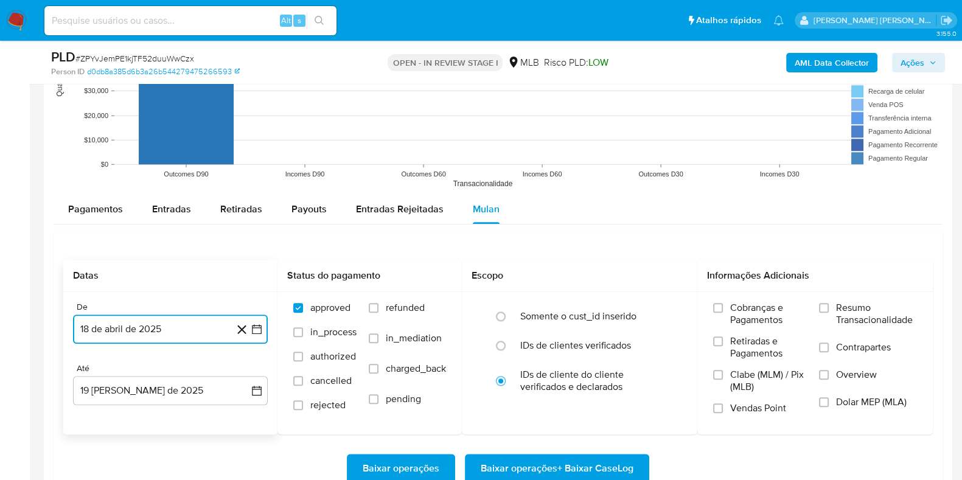
click at [163, 330] on button "18 de abril de 2025" at bounding box center [170, 329] width 195 height 29
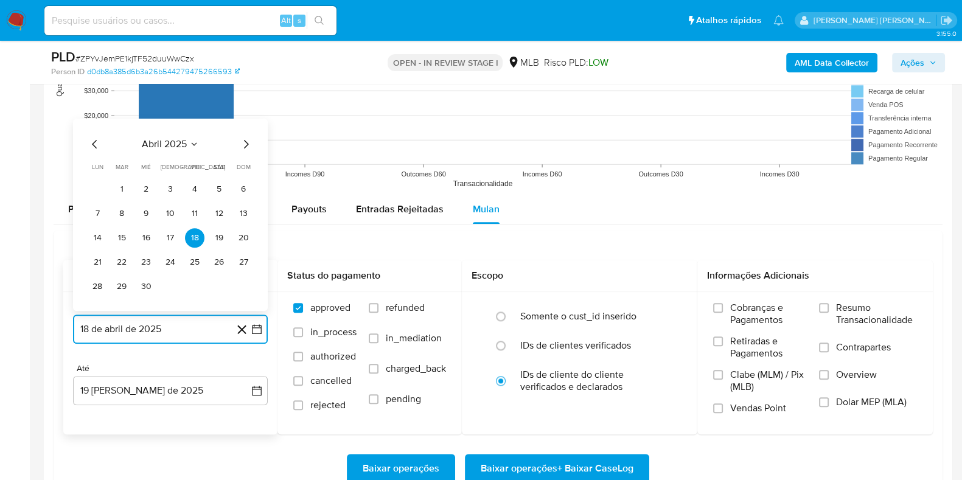
click at [99, 145] on icon "Mes anterior" at bounding box center [95, 144] width 15 height 15
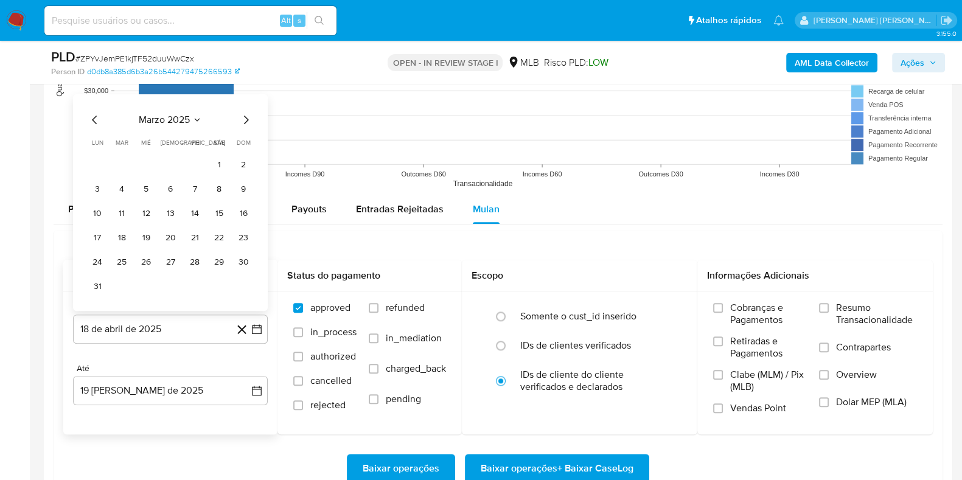
click at [99, 145] on span "lun" at bounding box center [98, 142] width 12 height 9
click at [94, 127] on div "marzo 2025 marzo 2025 lun lunes mar martes mié miércoles jue jueves vie viernes…" at bounding box center [171, 205] width 166 height 184
click at [99, 122] on icon "Mes anterior" at bounding box center [95, 120] width 15 height 15
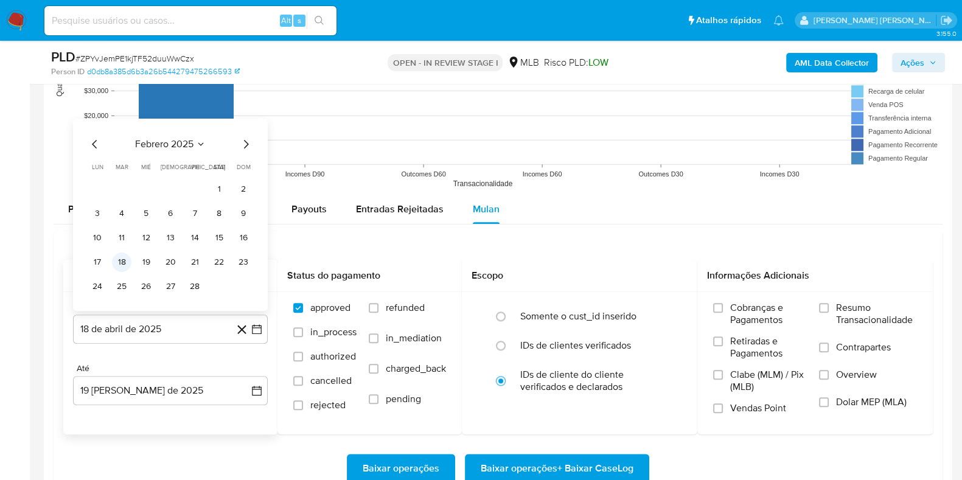
click at [124, 260] on button "18" at bounding box center [121, 262] width 19 height 19
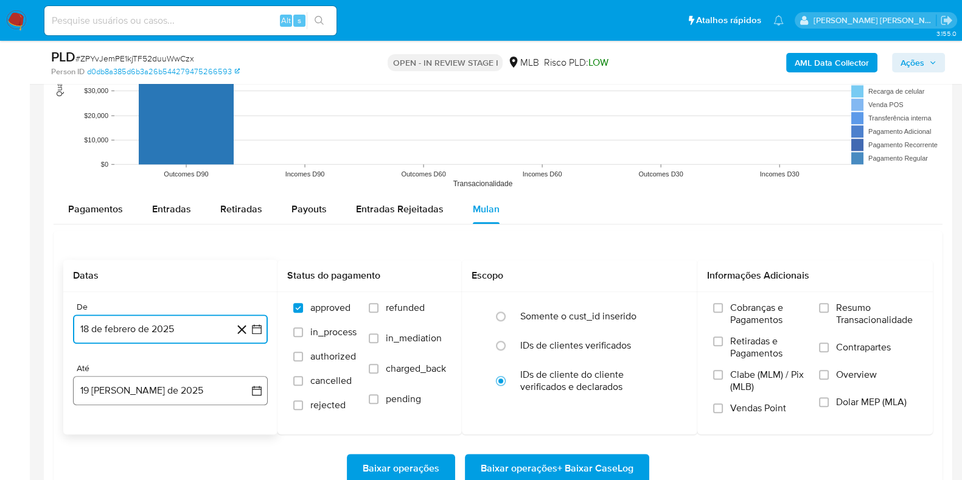
click at [138, 385] on button "19 [PERSON_NAME] de 2025" at bounding box center [170, 390] width 195 height 29
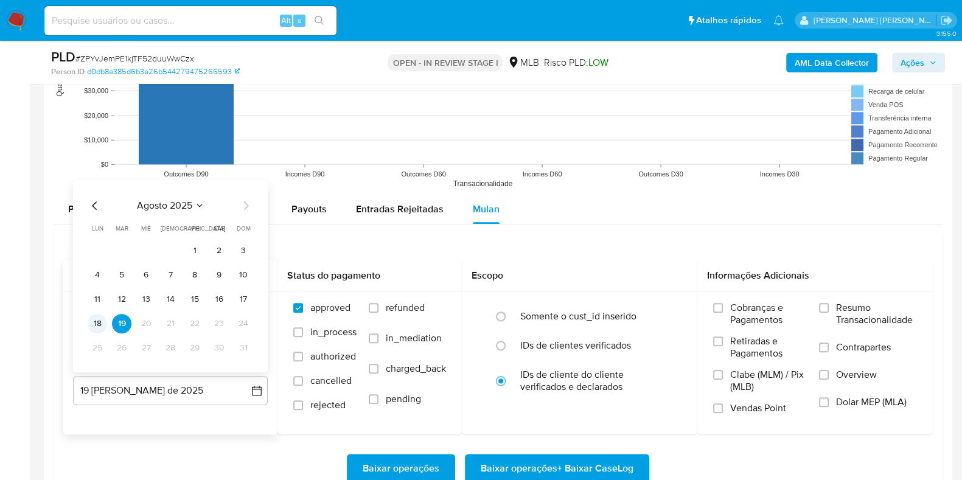
click at [97, 321] on button "18" at bounding box center [97, 323] width 19 height 19
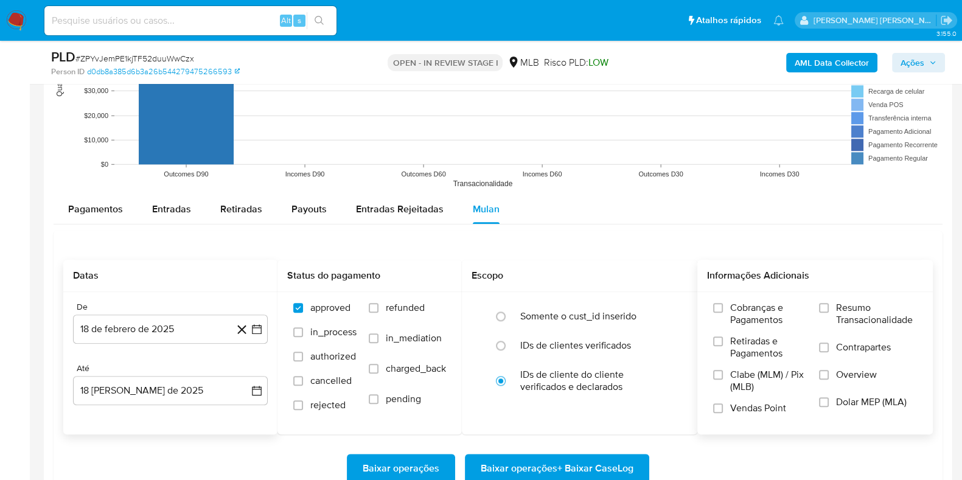
click at [837, 307] on span "Resumo Transacionalidade" at bounding box center [876, 314] width 81 height 24
click at [829, 307] on input "Resumo Transacionalidade" at bounding box center [824, 308] width 10 height 10
drag, startPoint x: 825, startPoint y: 348, endPoint x: 814, endPoint y: 356, distance: 13.0
click at [824, 348] on input "Contrapartes" at bounding box center [824, 348] width 10 height 10
click at [566, 462] on span "Baixar operações + Baixar CaseLog" at bounding box center [557, 468] width 153 height 27
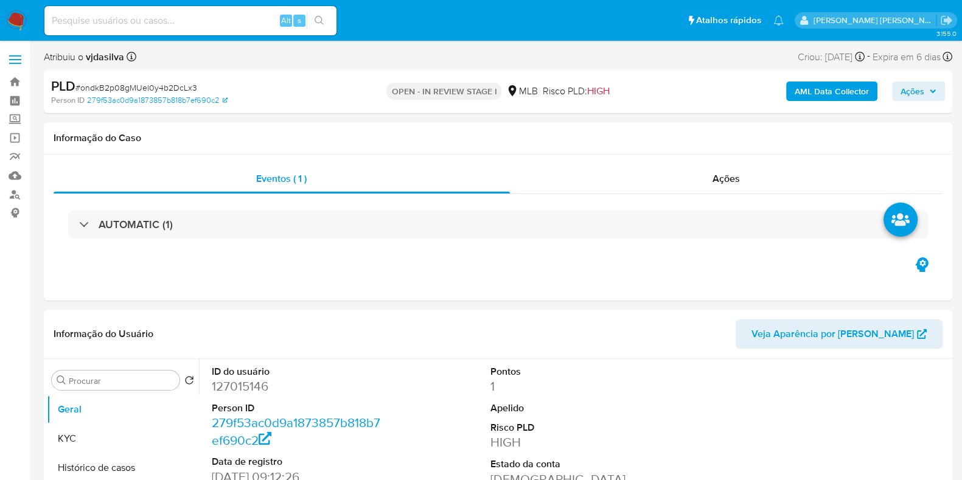
select select "10"
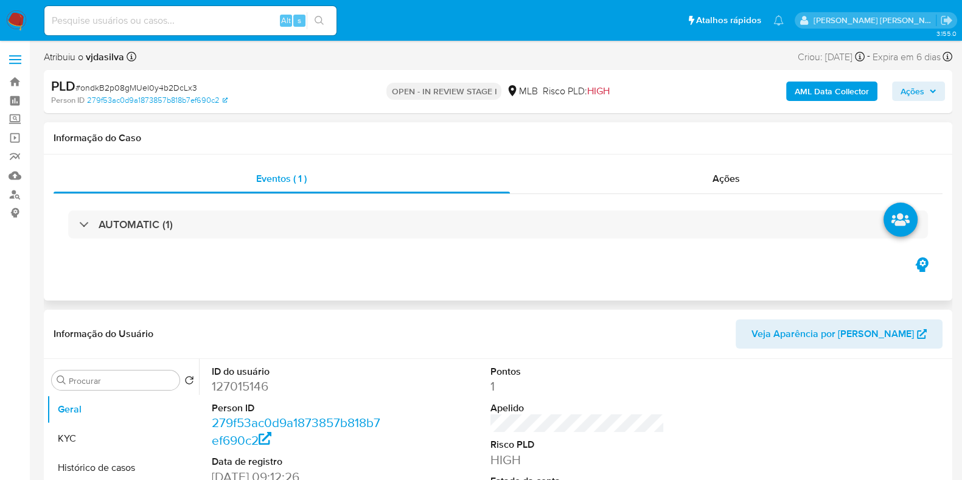
click at [213, 208] on div "AUTOMATIC (1)" at bounding box center [498, 224] width 889 height 61
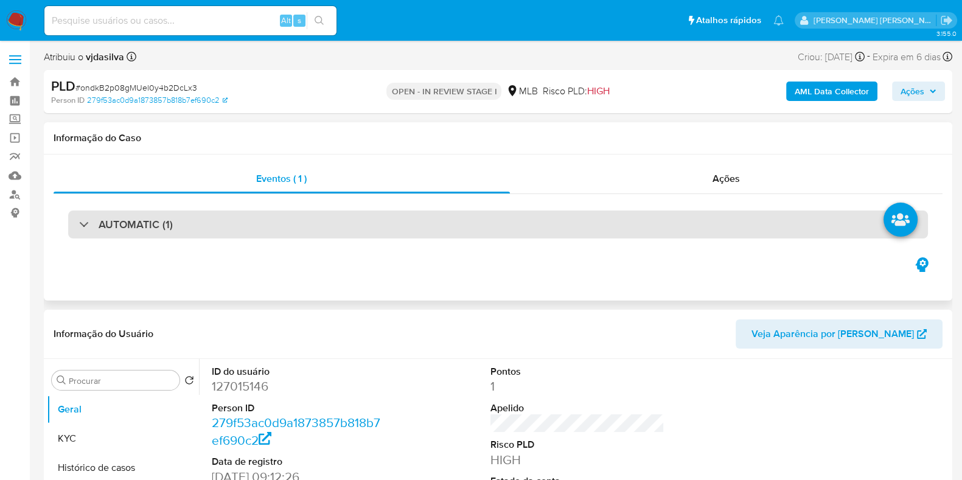
click at [219, 234] on div "AUTOMATIC (1)" at bounding box center [498, 225] width 860 height 28
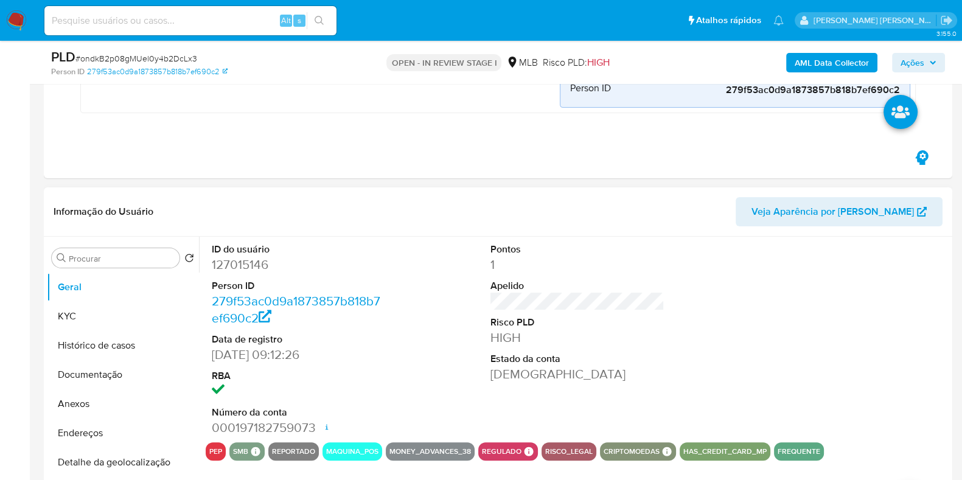
scroll to position [456, 0]
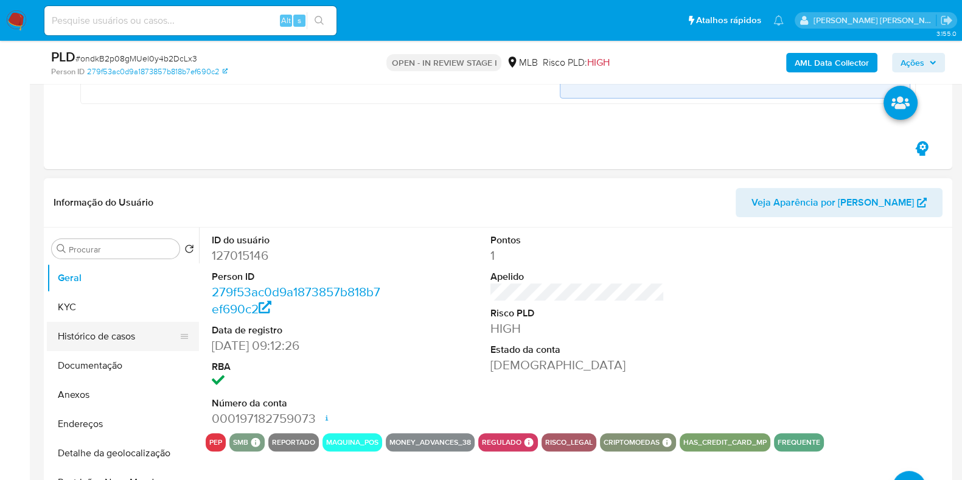
click at [115, 345] on button "Histórico de casos" at bounding box center [118, 336] width 142 height 29
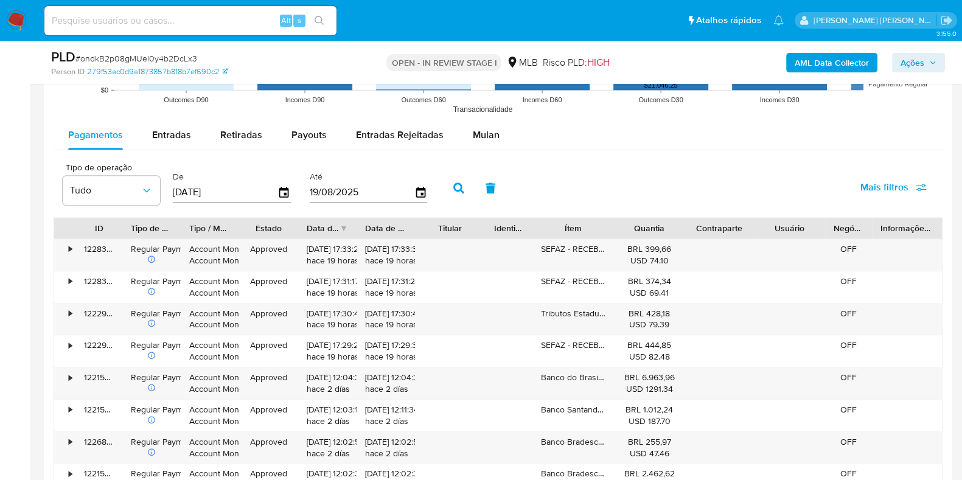
scroll to position [1673, 0]
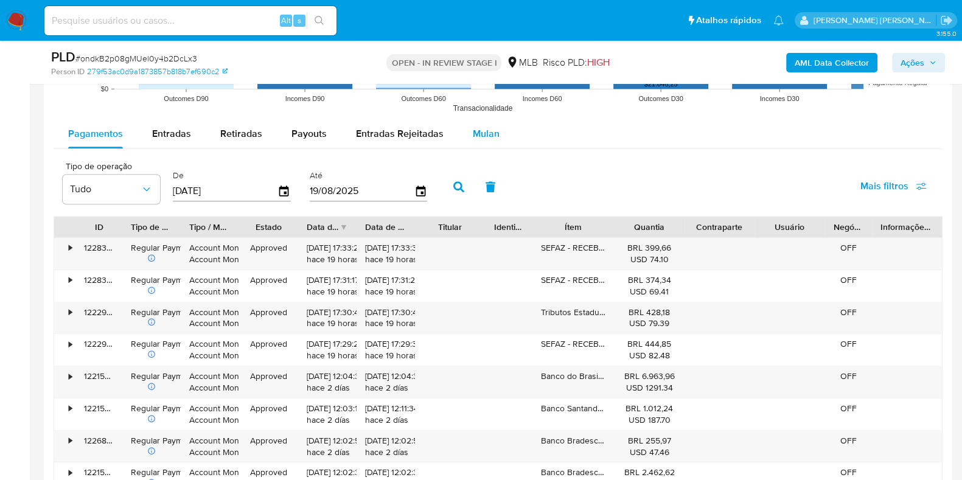
click at [490, 142] on div "Mulan" at bounding box center [486, 133] width 27 height 29
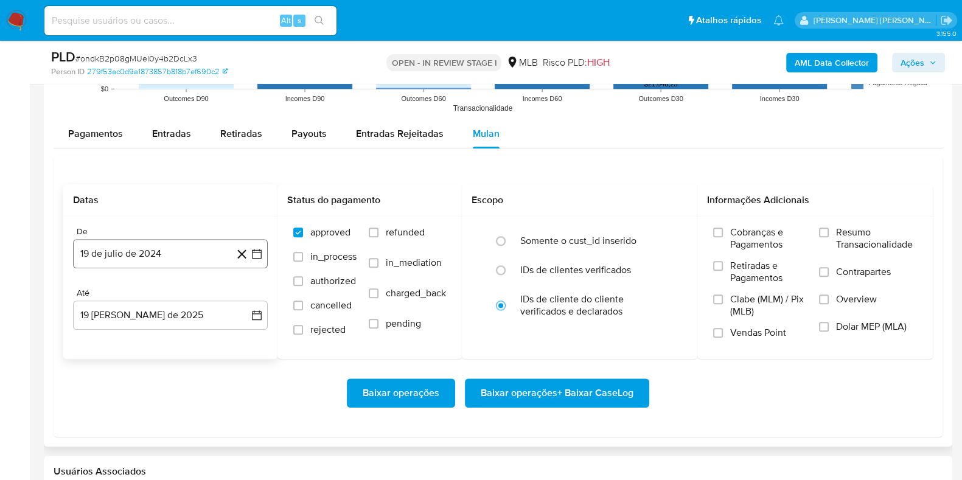
click at [180, 256] on button "19 de julio de 2024" at bounding box center [170, 253] width 195 height 29
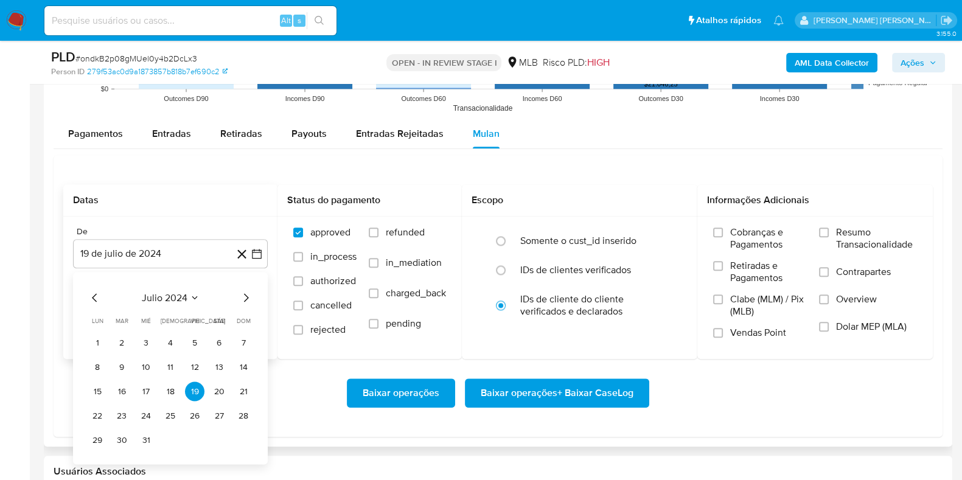
click at [181, 304] on div "julio 2024 julio 2024 lun lunes mar martes mié miércoles jue jueves vie viernes…" at bounding box center [171, 369] width 166 height 159
click at [189, 299] on button "julio 2024" at bounding box center [171, 297] width 58 height 12
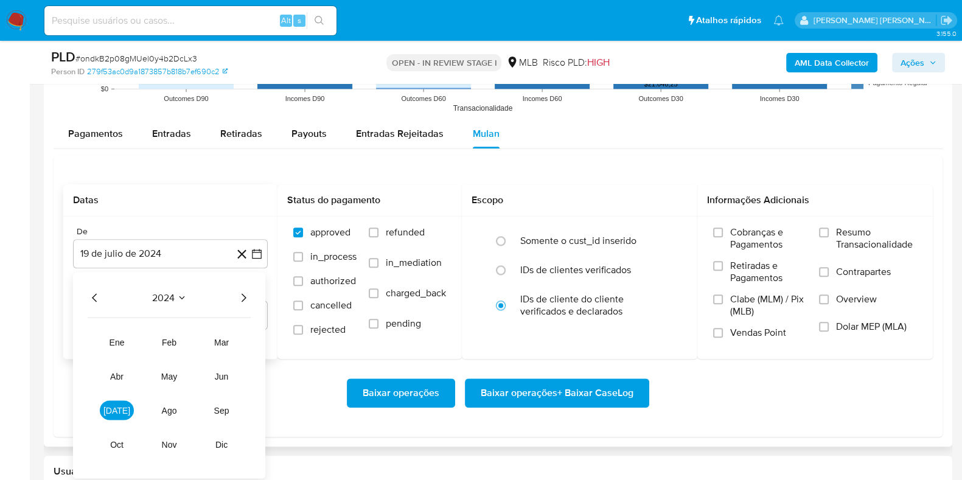
click at [253, 298] on div "2024 2024 ene feb mar abr may jun jul ago sep oct nov dic" at bounding box center [169, 375] width 192 height 206
click at [247, 299] on icon "Año siguiente" at bounding box center [243, 297] width 15 height 15
click at [222, 371] on span "jun" at bounding box center [222, 376] width 14 height 10
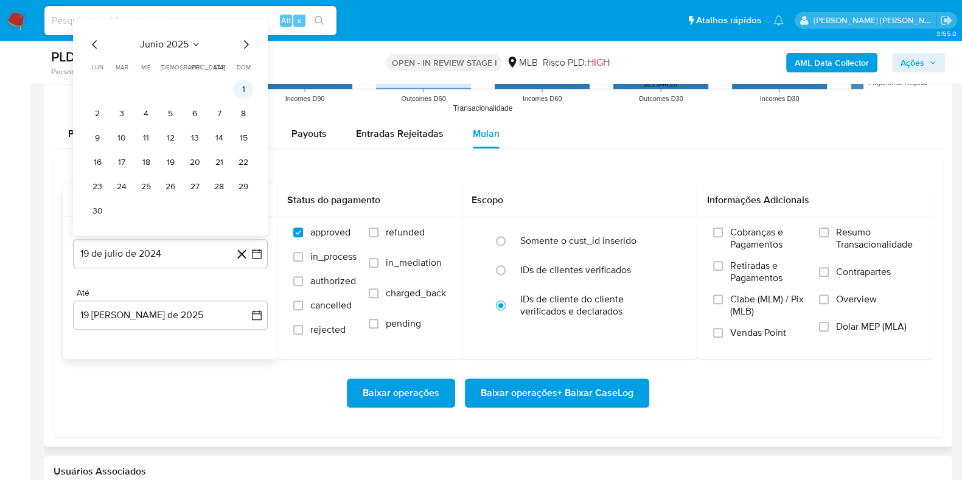
click at [238, 83] on button "1" at bounding box center [243, 89] width 19 height 19
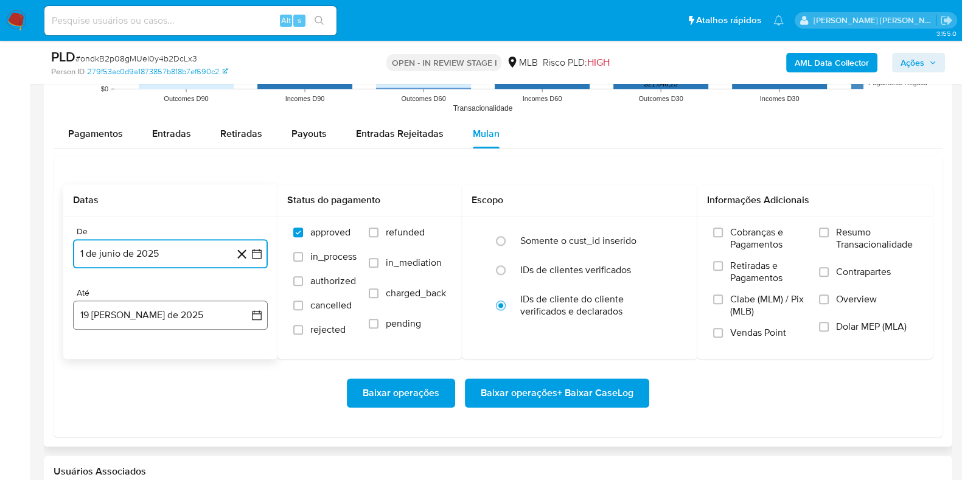
click at [152, 320] on button "19 [PERSON_NAME] de 2025" at bounding box center [170, 315] width 195 height 29
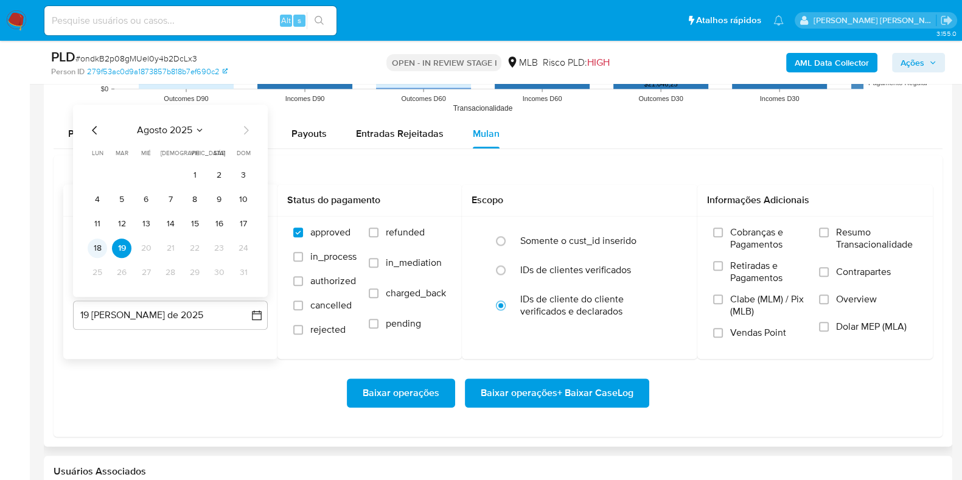
click at [94, 251] on button "18" at bounding box center [97, 248] width 19 height 19
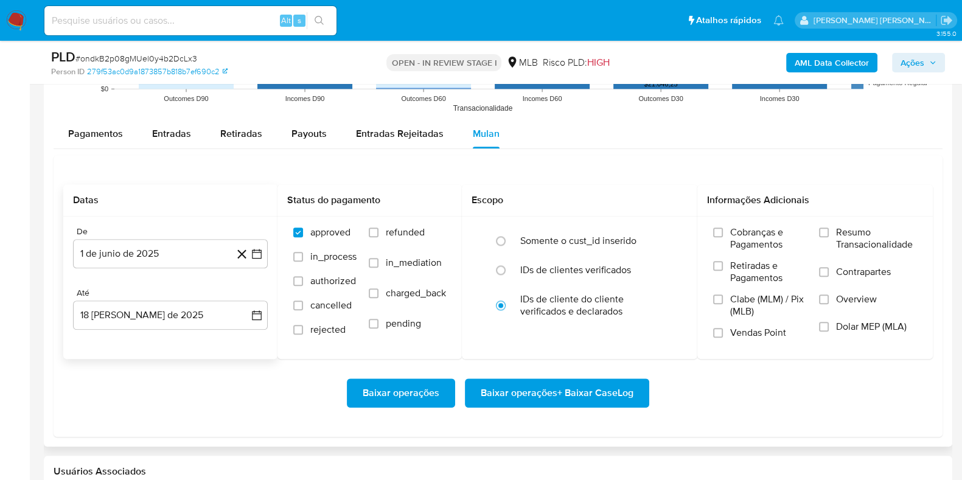
click at [206, 393] on div "Baixar operações Baixar operações + Baixar CaseLog" at bounding box center [498, 393] width 870 height 29
click at [850, 243] on span "Resumo Transacionalidade" at bounding box center [876, 238] width 81 height 24
click at [829, 237] on input "Resumo Transacionalidade" at bounding box center [824, 233] width 10 height 10
click at [833, 274] on label "Contrapartes" at bounding box center [868, 279] width 98 height 27
click at [829, 274] on input "Contrapartes" at bounding box center [824, 272] width 10 height 10
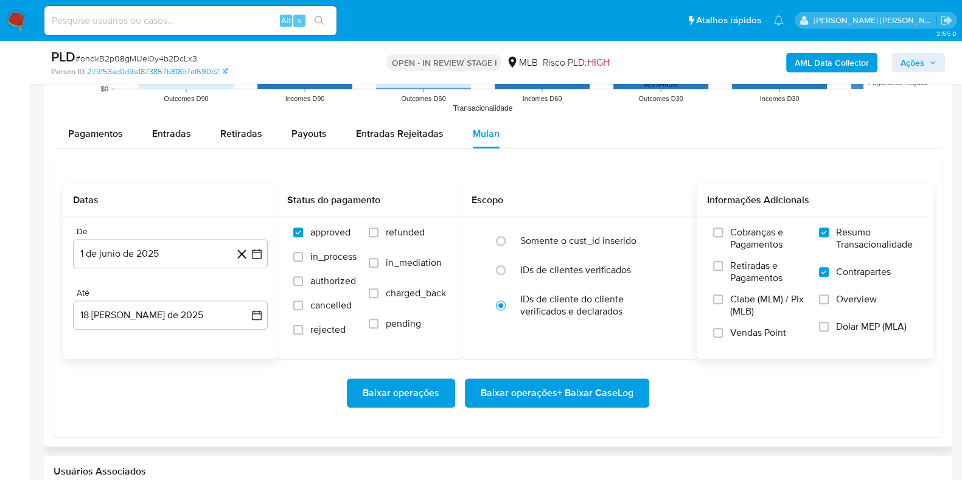
click at [575, 386] on span "Baixar operações + Baixar CaseLog" at bounding box center [557, 393] width 153 height 27
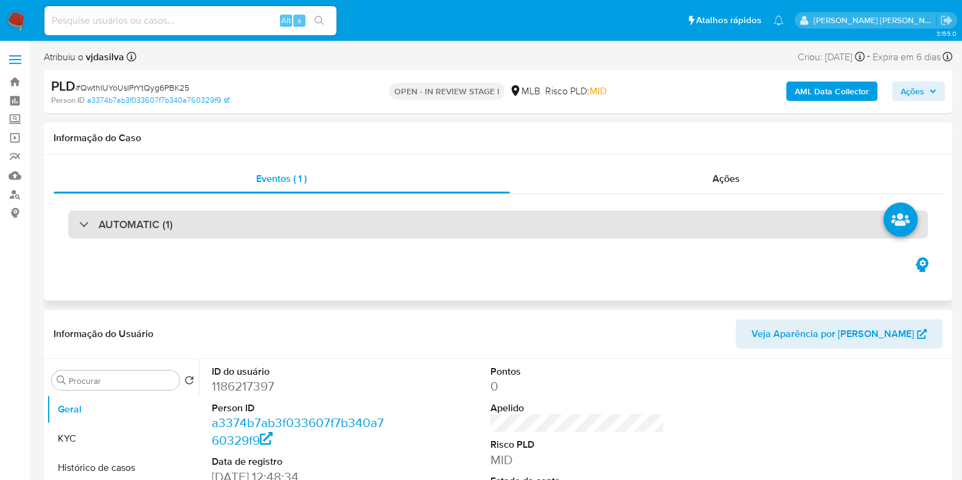
click at [171, 218] on h3 "AUTOMATIC (1)" at bounding box center [136, 224] width 74 height 13
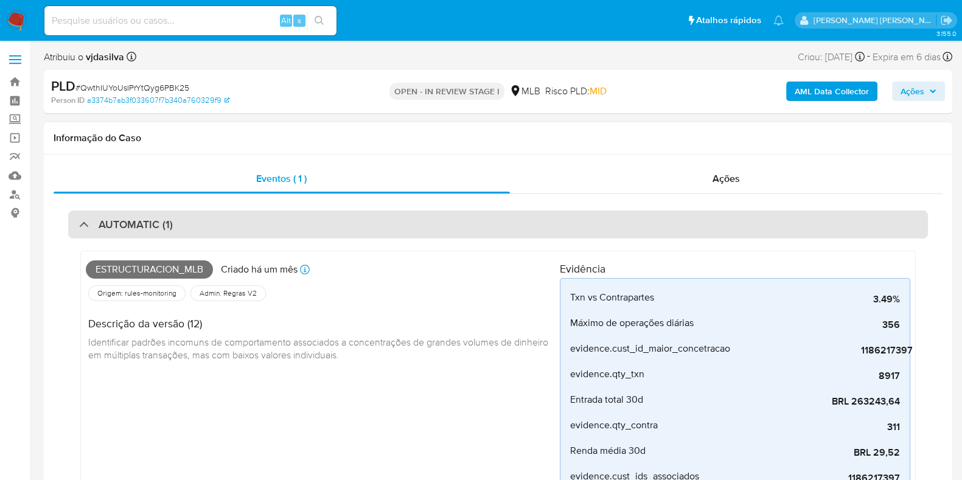
select select "10"
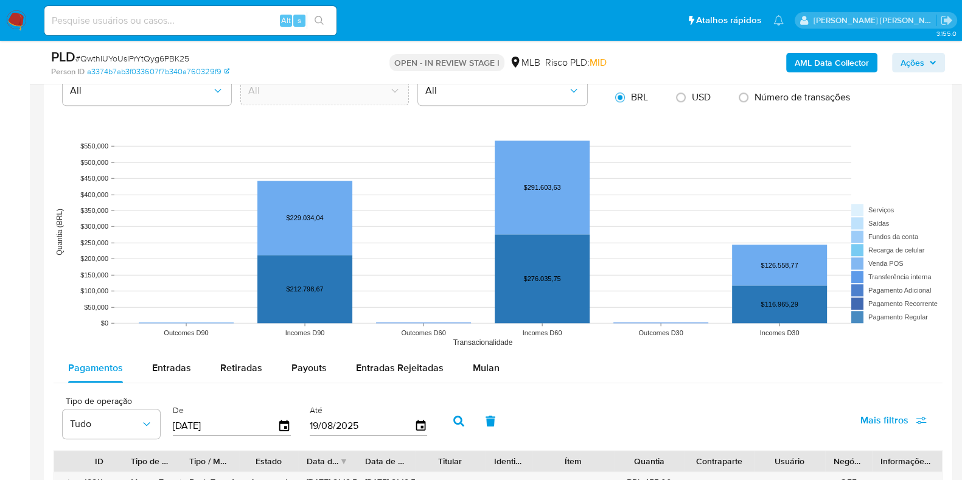
scroll to position [1445, 0]
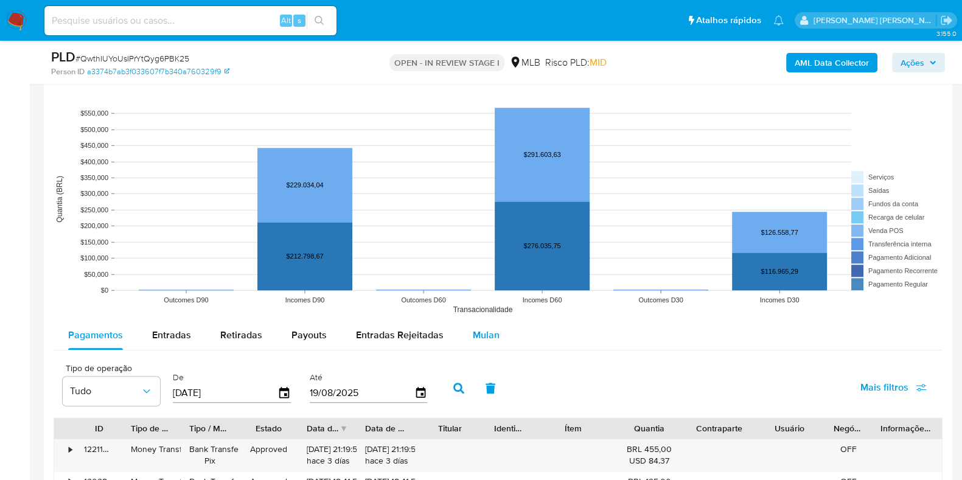
click at [484, 332] on span "Mulan" at bounding box center [486, 335] width 27 height 14
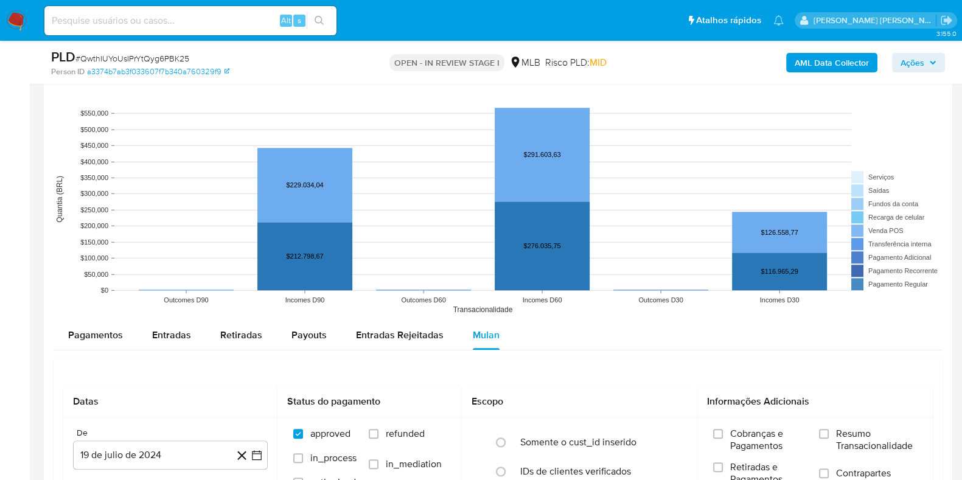
scroll to position [1597, 0]
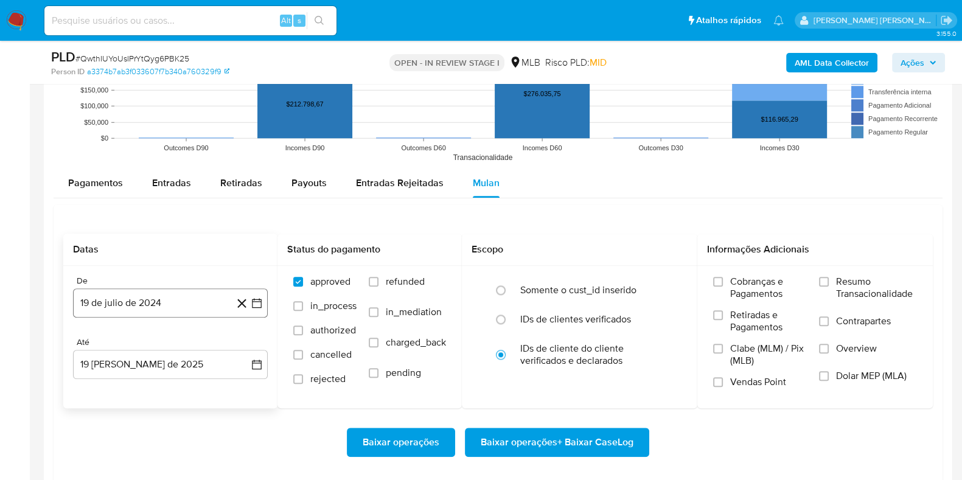
click at [133, 310] on button "19 de julio de 2024" at bounding box center [170, 302] width 195 height 29
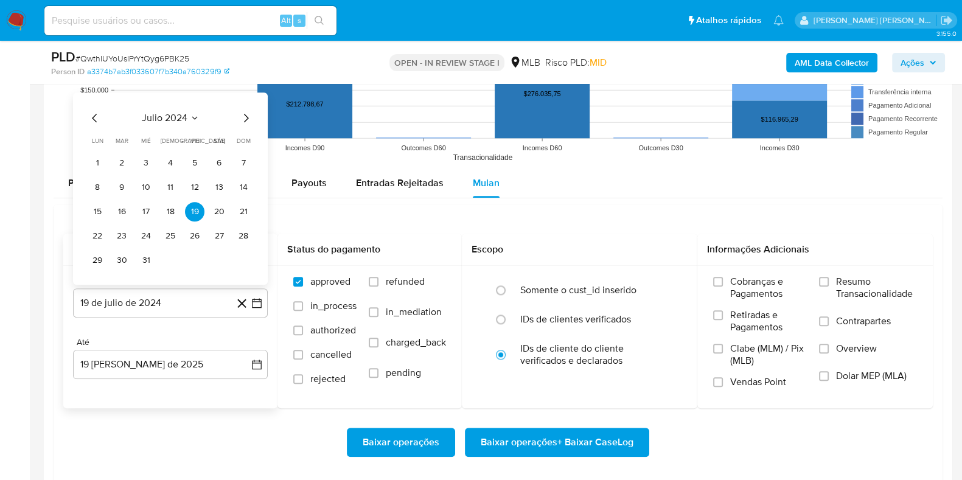
click at [153, 118] on span "julio 2024" at bounding box center [165, 118] width 46 height 12
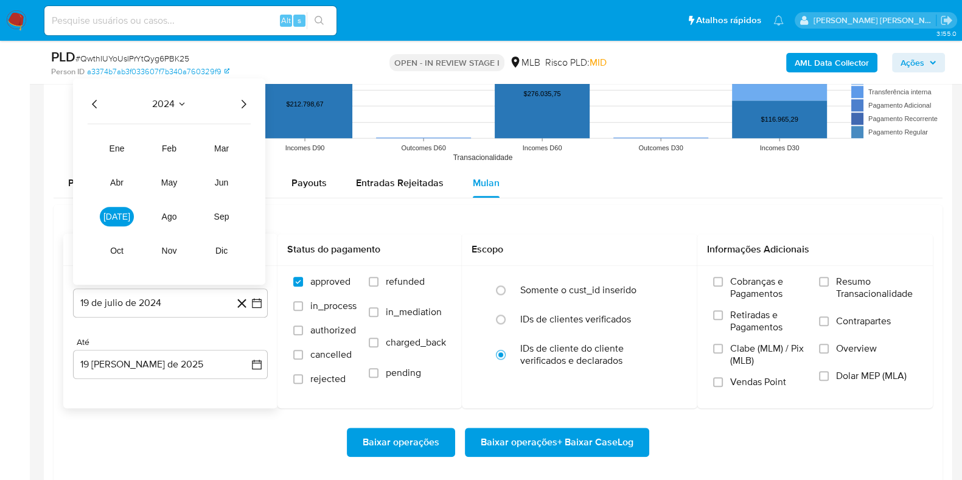
click at [242, 108] on icon "Año siguiente" at bounding box center [243, 104] width 15 height 15
click at [220, 180] on span "jun" at bounding box center [222, 183] width 14 height 10
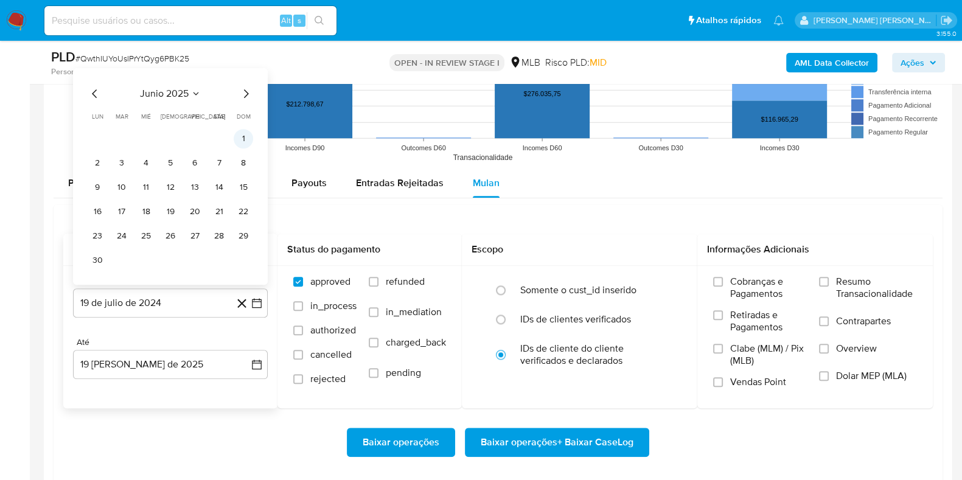
click at [237, 143] on button "1" at bounding box center [243, 138] width 19 height 19
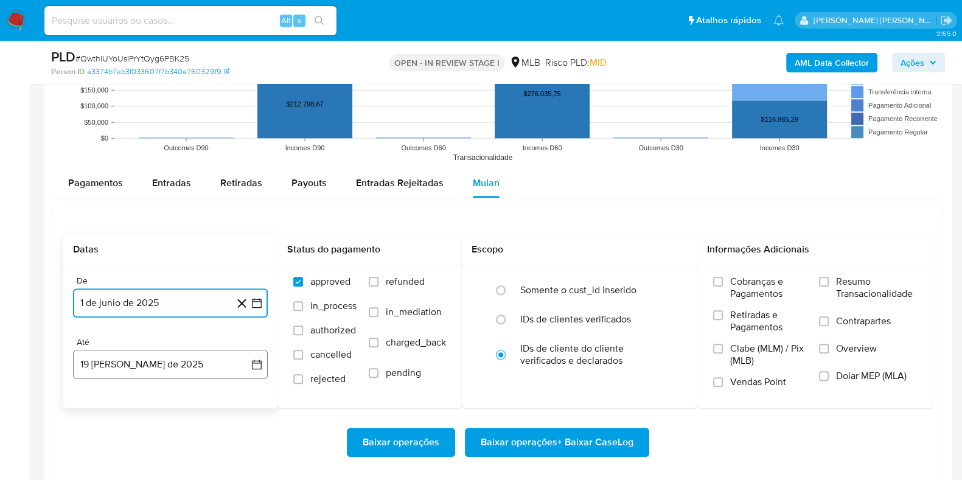
click at [167, 355] on button "19 [PERSON_NAME] de 2025" at bounding box center [170, 364] width 195 height 29
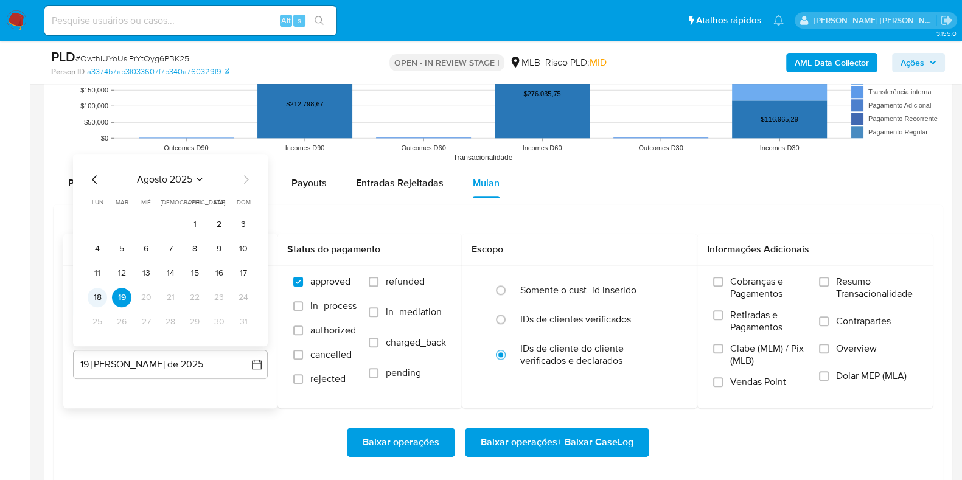
click at [99, 291] on button "18" at bounding box center [97, 297] width 19 height 19
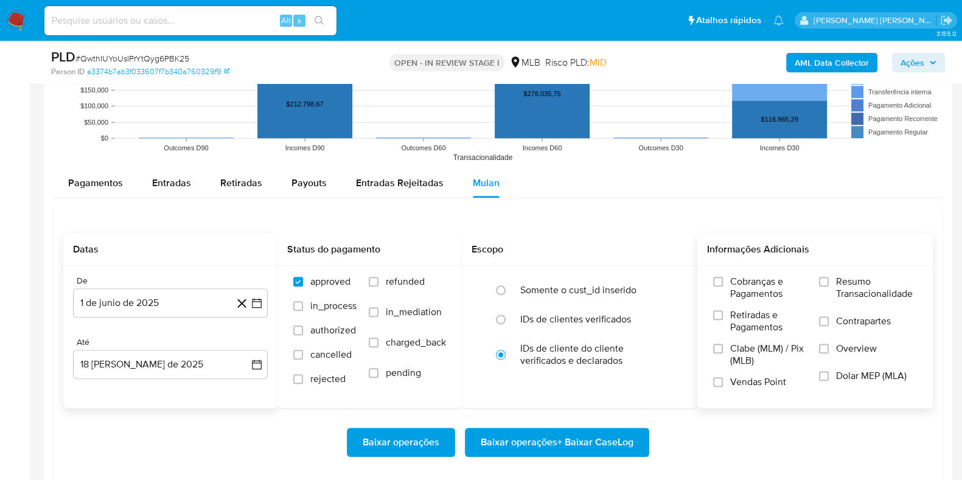
click at [845, 284] on span "Resumo Transacionalidade" at bounding box center [876, 288] width 81 height 24
click at [829, 284] on input "Resumo Transacionalidade" at bounding box center [824, 282] width 10 height 10
click at [849, 319] on span "Contrapartes" at bounding box center [863, 321] width 55 height 12
click at [829, 319] on input "Contrapartes" at bounding box center [824, 321] width 10 height 10
click at [586, 435] on span "Baixar operações + Baixar CaseLog" at bounding box center [557, 442] width 153 height 27
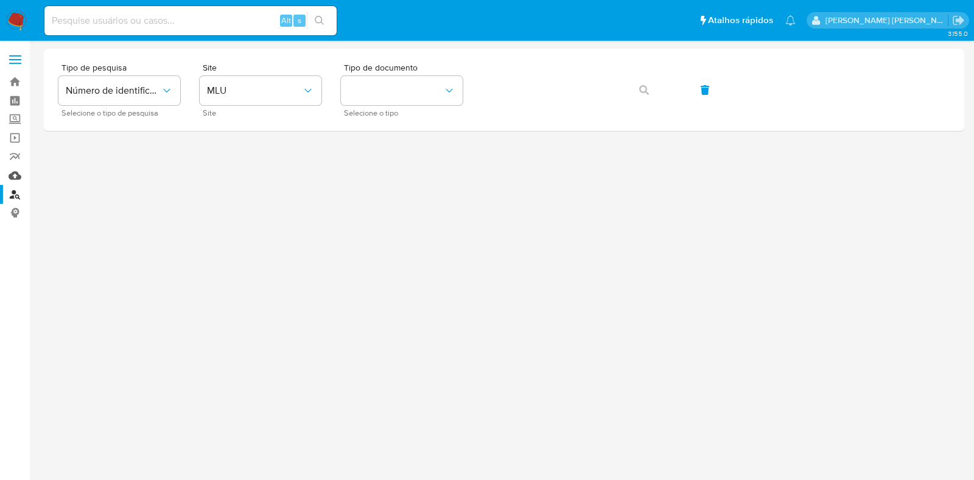
click at [18, 170] on link "Mulan" at bounding box center [72, 175] width 145 height 19
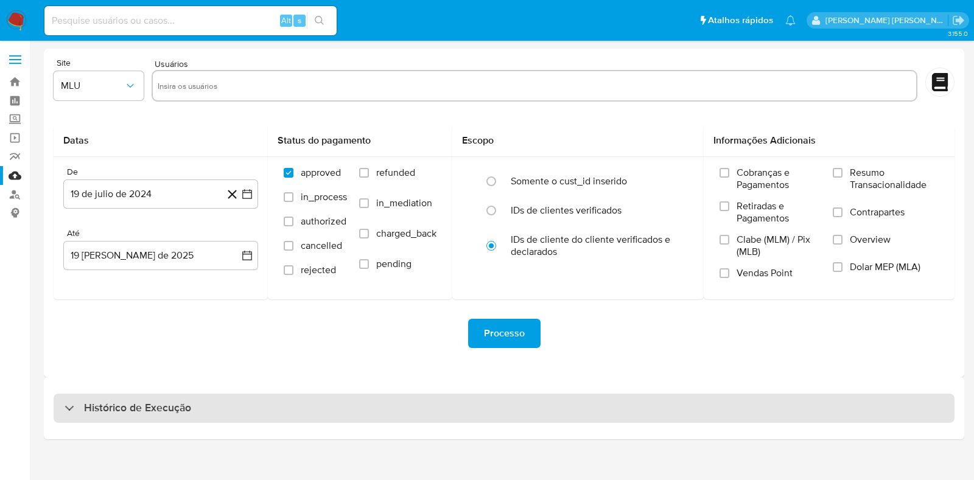
click at [271, 412] on div "Histórico de Execução" at bounding box center [504, 408] width 901 height 29
select select "10"
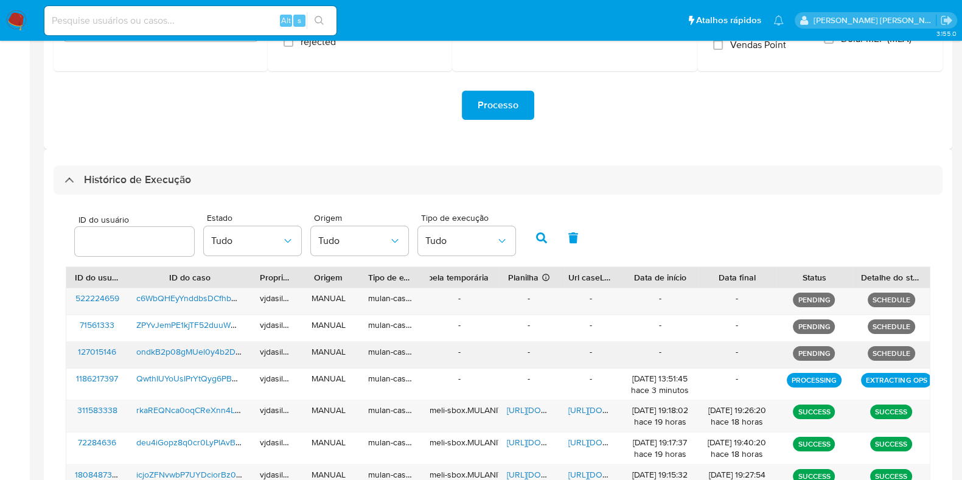
scroll to position [304, 0]
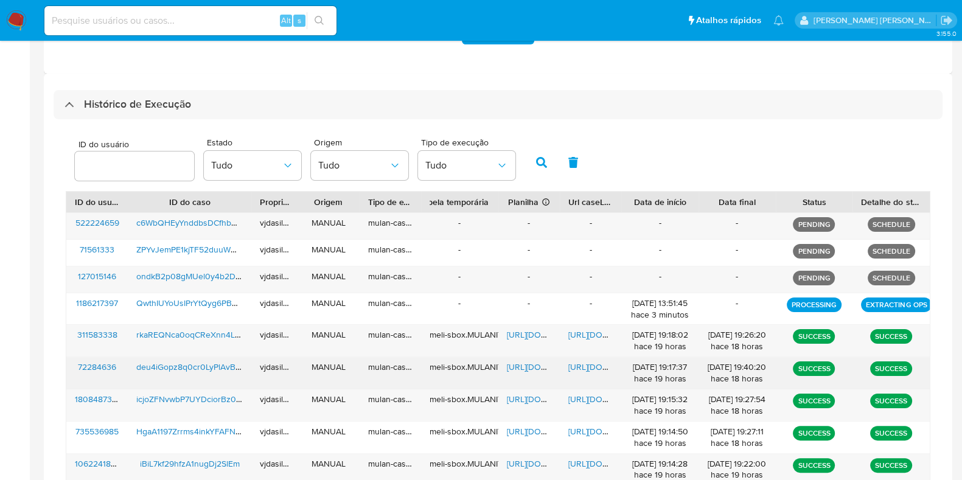
click at [585, 363] on span "[URL][DOMAIN_NAME]" at bounding box center [610, 367] width 84 height 12
click at [515, 366] on span "[URL][DOMAIN_NAME]" at bounding box center [549, 367] width 84 height 12
click at [197, 361] on span "deu4iGopz8q0cr0LyPlAvBYL" at bounding box center [190, 367] width 109 height 12
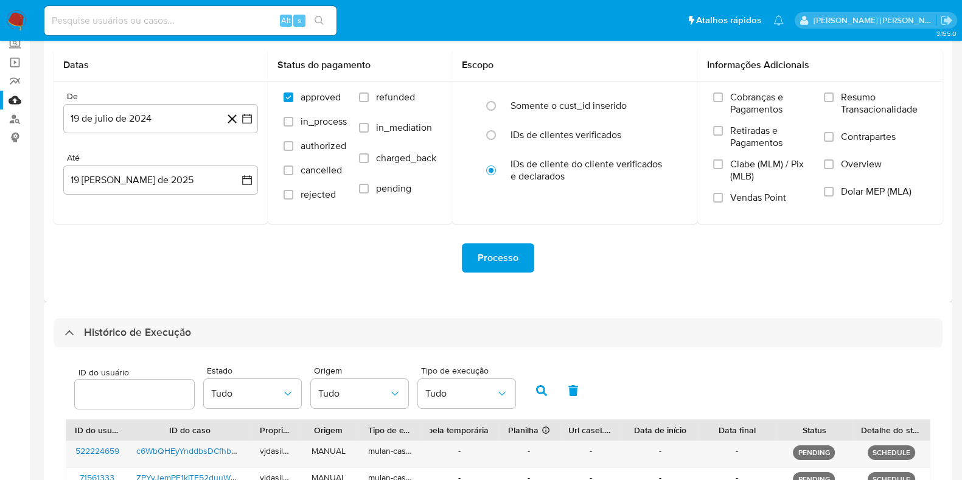
scroll to position [0, 0]
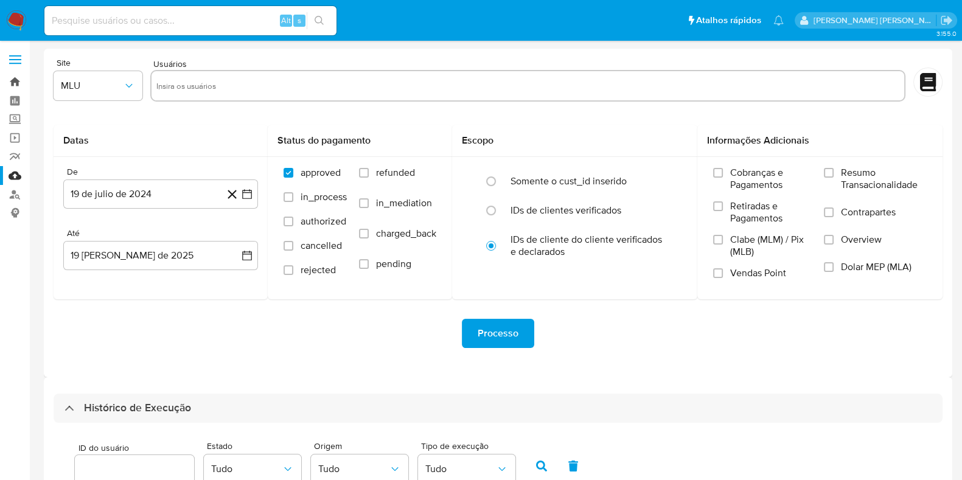
click at [10, 83] on link "Bandeja" at bounding box center [72, 81] width 145 height 19
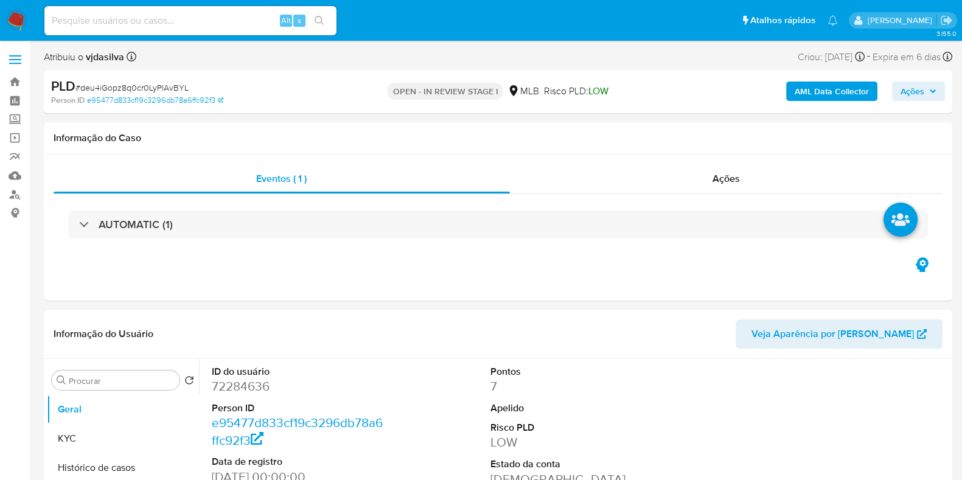
select select "10"
click at [113, 472] on button "Histórico de casos" at bounding box center [118, 467] width 142 height 29
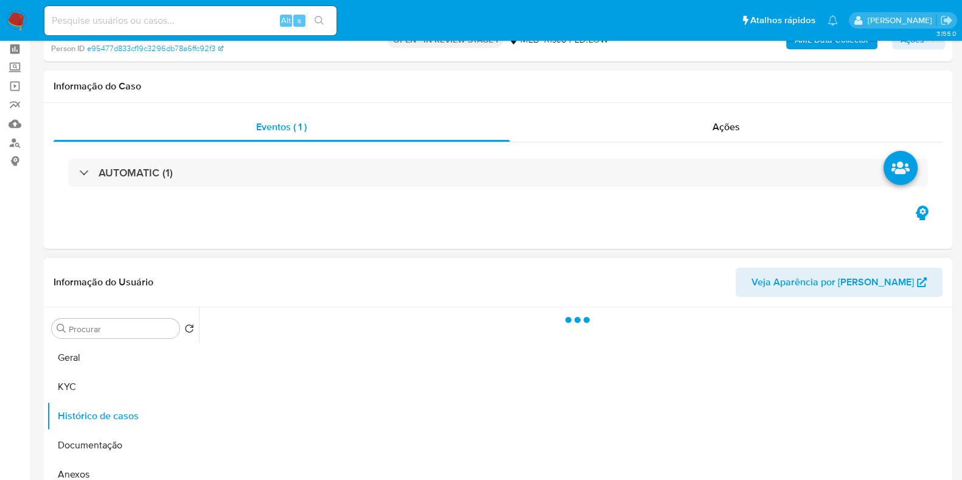
scroll to position [75, 0]
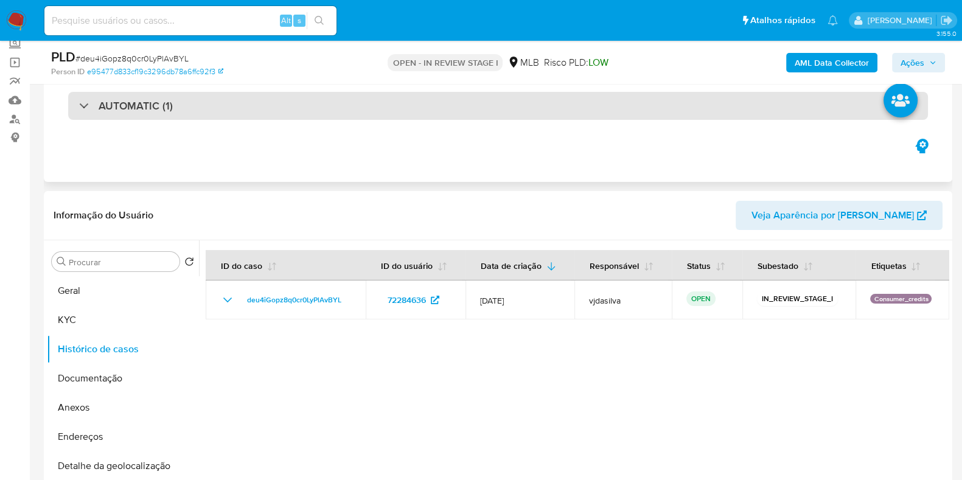
click at [203, 113] on div "AUTOMATIC (1)" at bounding box center [498, 106] width 860 height 28
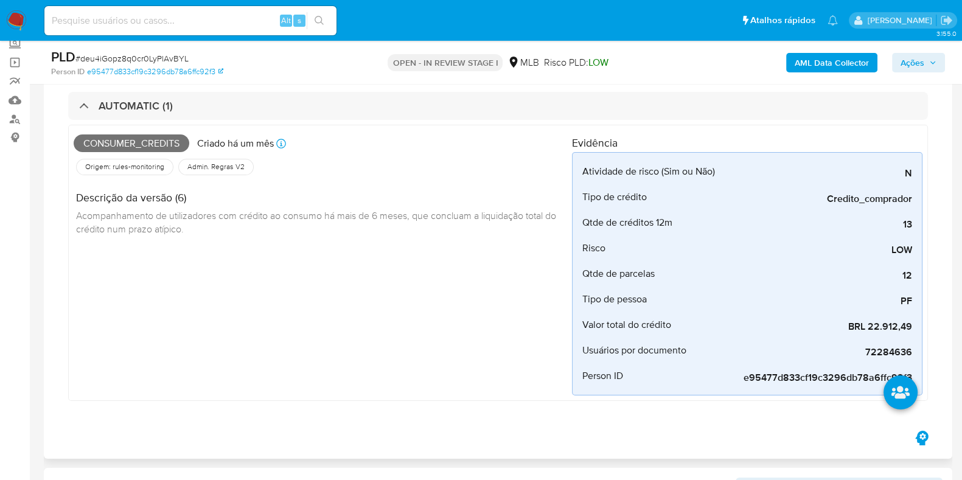
click at [198, 229] on div "Descrição da versão (6) Acompanhamento de utilizadores com crédito ao consumo h…" at bounding box center [323, 212] width 498 height 68
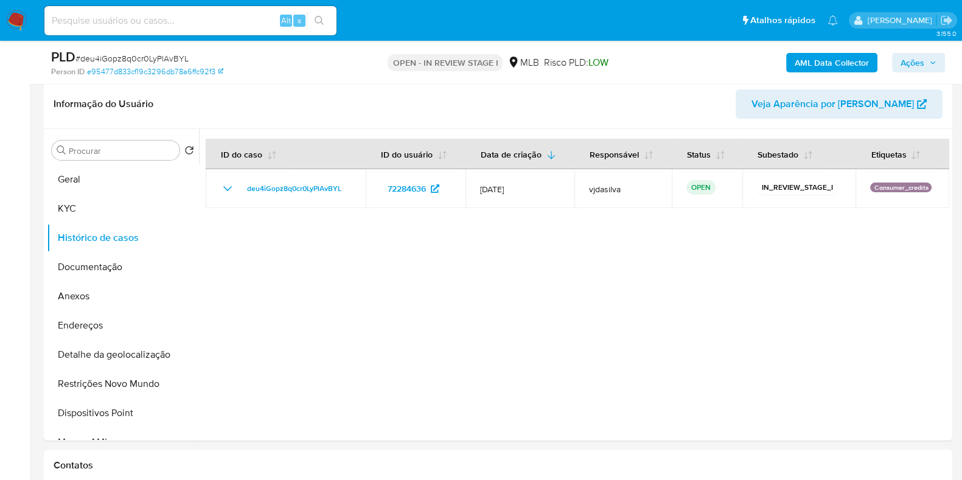
scroll to position [380, 0]
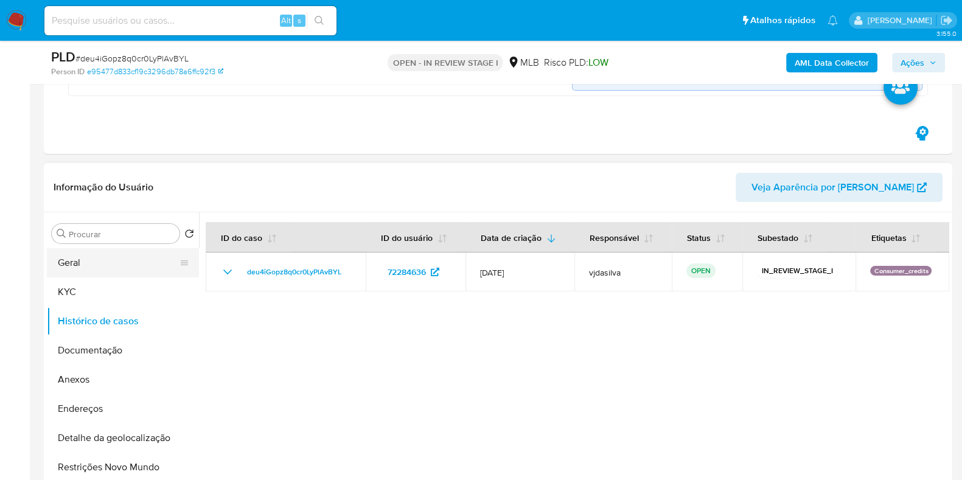
click at [58, 267] on button "Geral" at bounding box center [118, 262] width 142 height 29
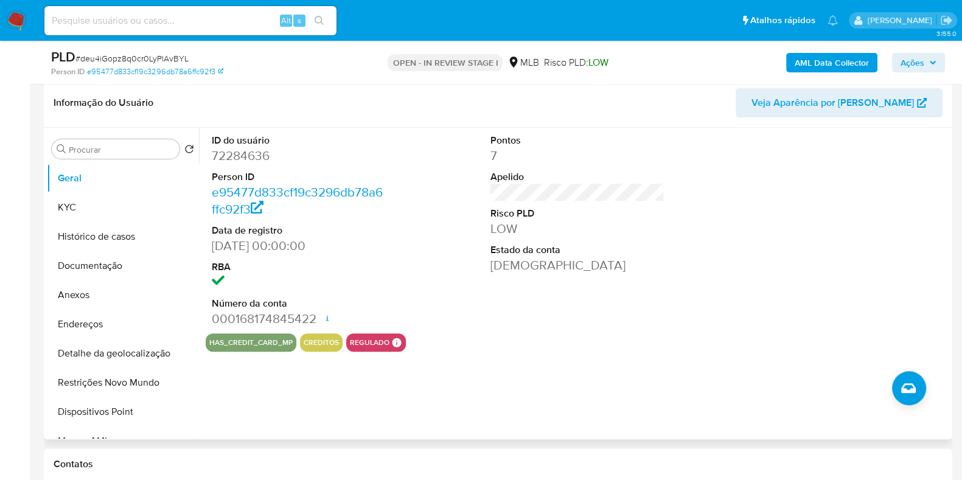
scroll to position [456, 0]
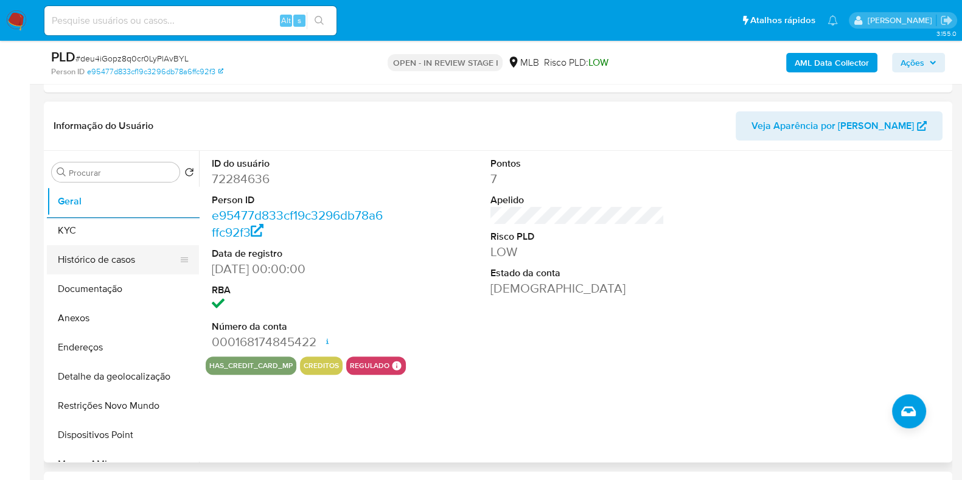
click at [58, 229] on button "KYC" at bounding box center [123, 230] width 152 height 29
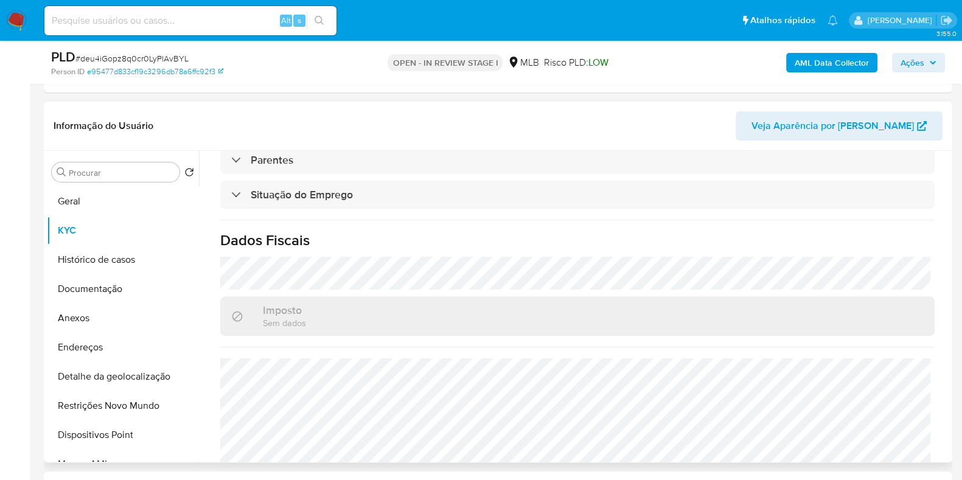
scroll to position [543, 0]
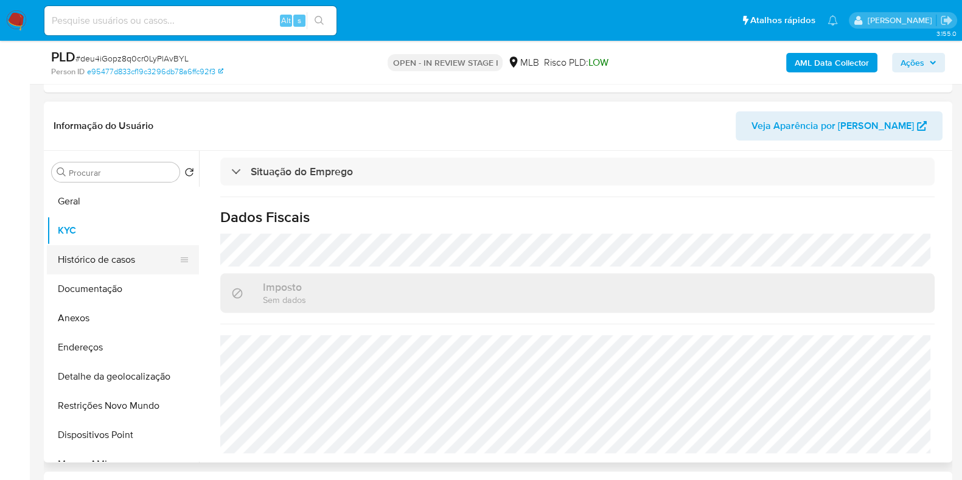
click at [129, 244] on button "KYC" at bounding box center [123, 230] width 152 height 29
click at [128, 377] on button "Detalhe da geolocalização" at bounding box center [123, 376] width 152 height 29
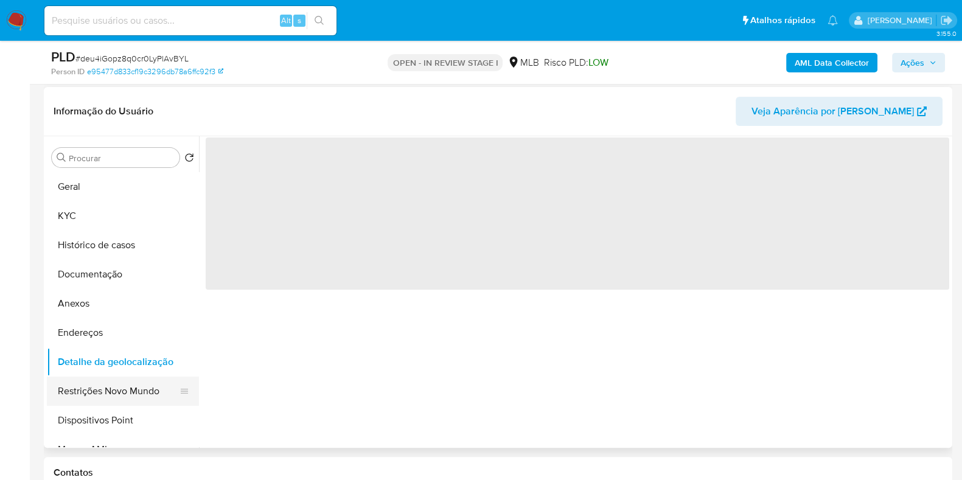
scroll to position [0, 0]
click at [118, 325] on button "Endereços" at bounding box center [118, 332] width 142 height 29
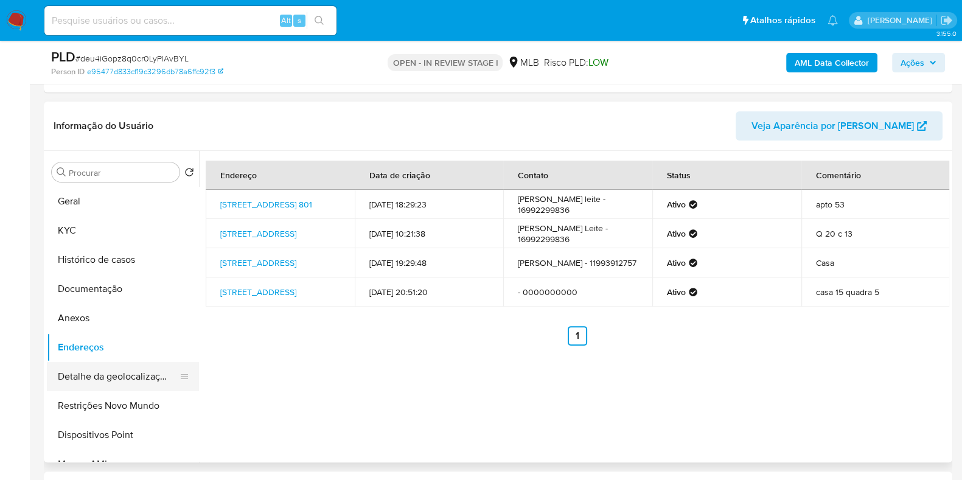
click at [118, 377] on button "Detalhe da geolocalização" at bounding box center [118, 376] width 142 height 29
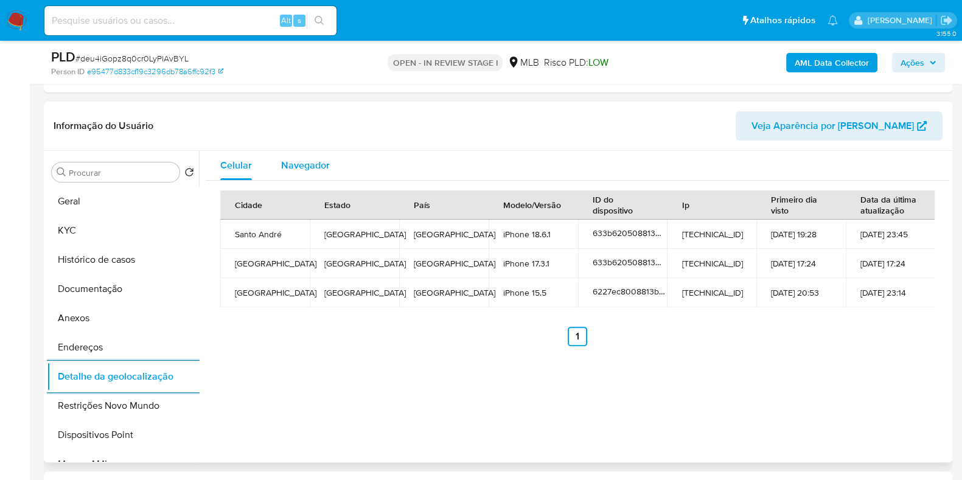
click at [303, 155] on div "Navegador" at bounding box center [305, 165] width 49 height 29
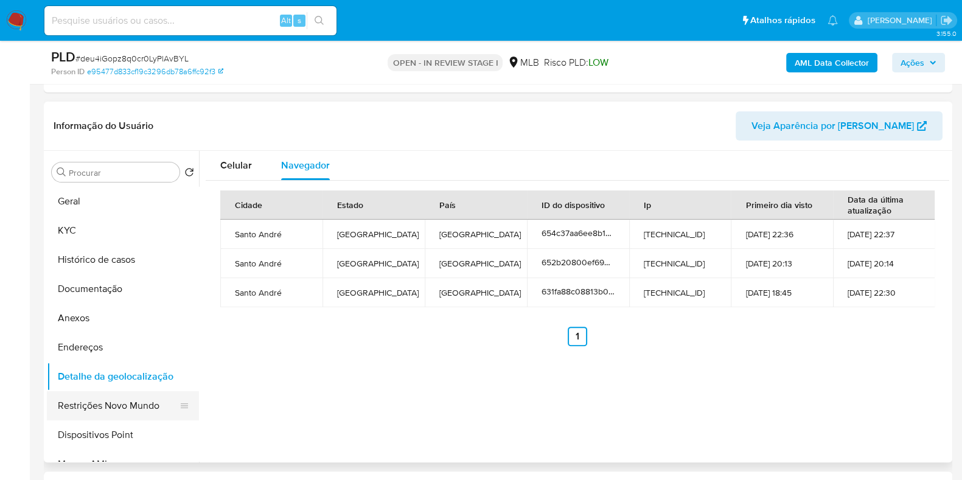
click at [106, 405] on button "Restrições Novo Mundo" at bounding box center [118, 405] width 142 height 29
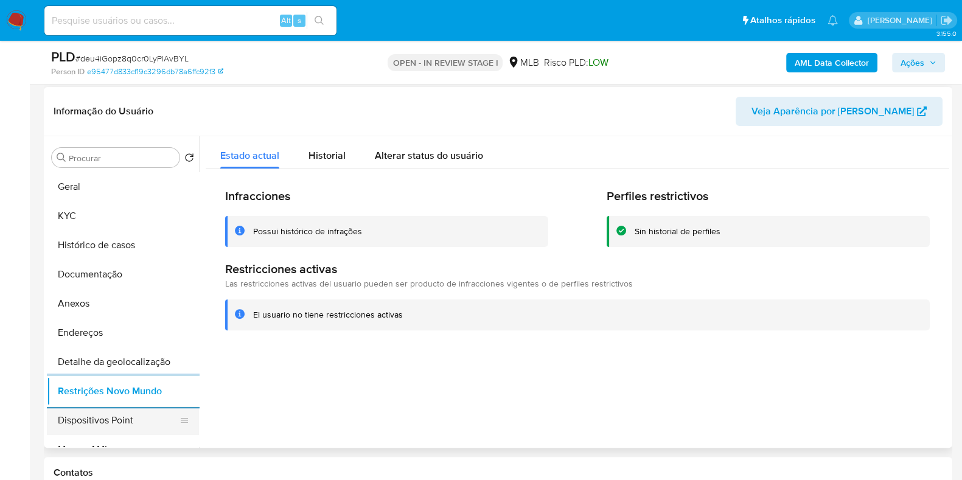
click at [104, 421] on button "Dispositivos Point" at bounding box center [118, 420] width 142 height 29
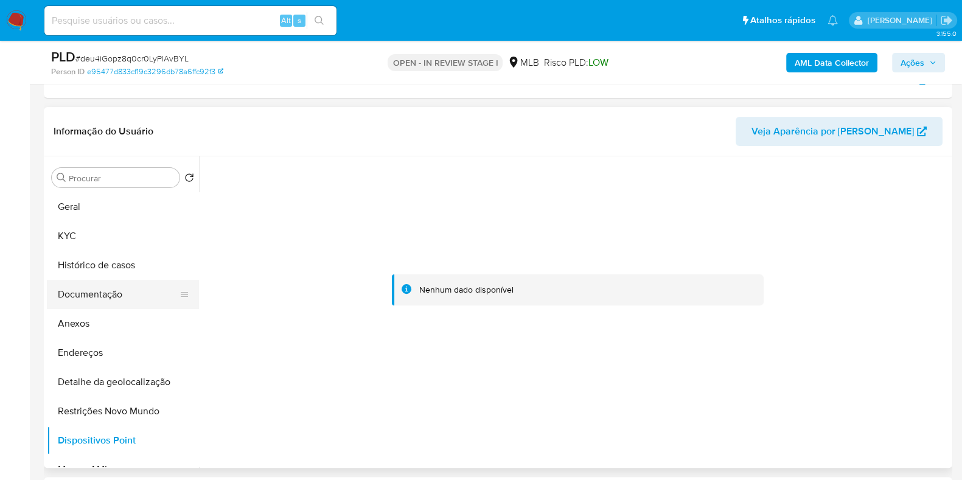
scroll to position [304, 0]
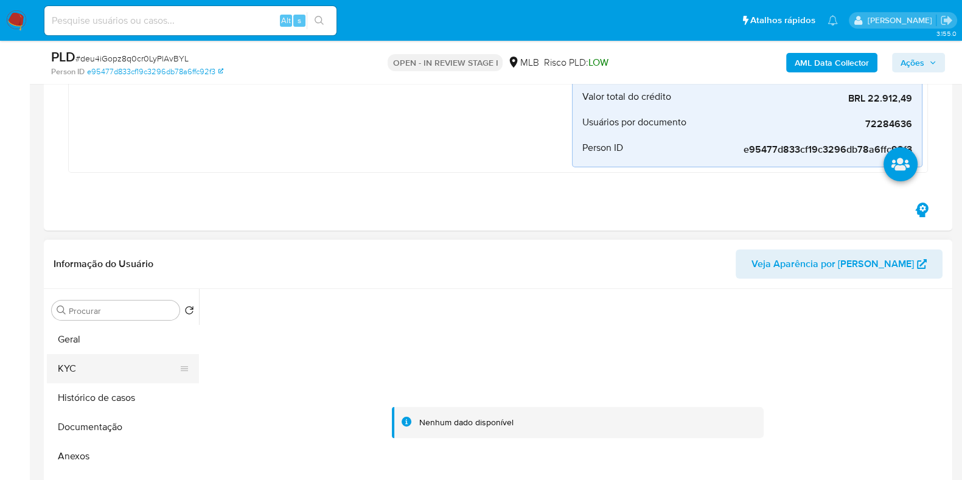
click at [119, 366] on button "KYC" at bounding box center [118, 368] width 142 height 29
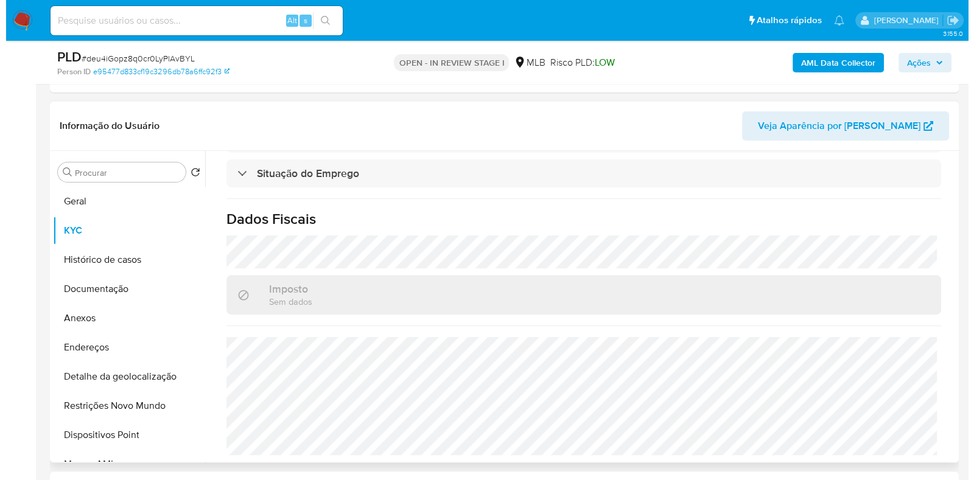
scroll to position [543, 0]
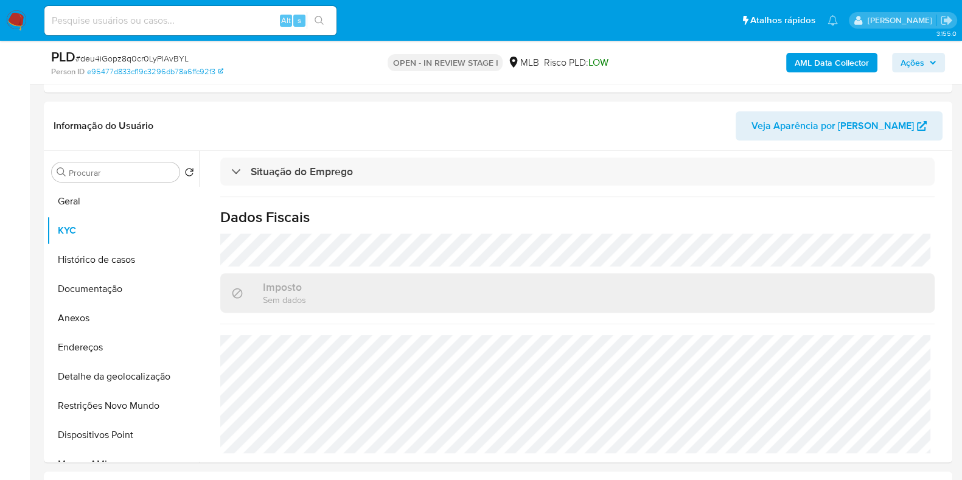
click at [837, 61] on b "AML Data Collector" at bounding box center [832, 62] width 74 height 19
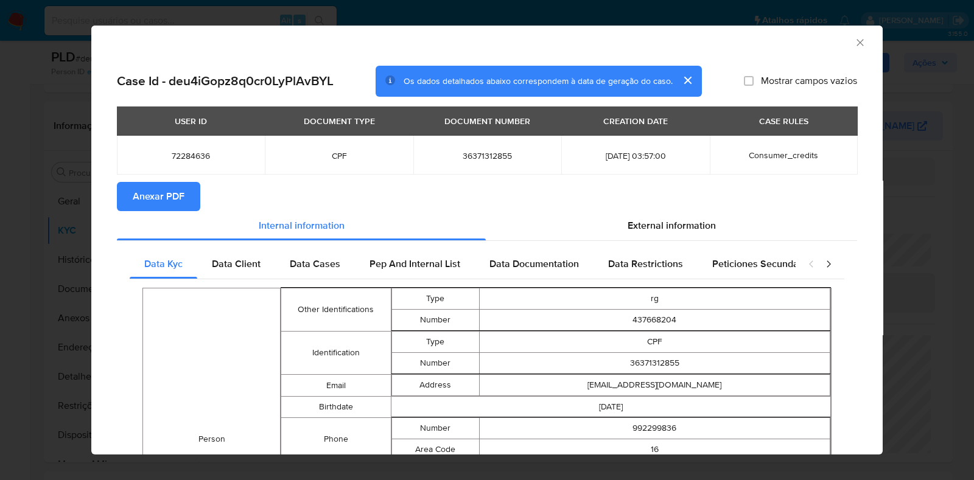
click at [162, 194] on span "Anexar PDF" at bounding box center [159, 196] width 52 height 27
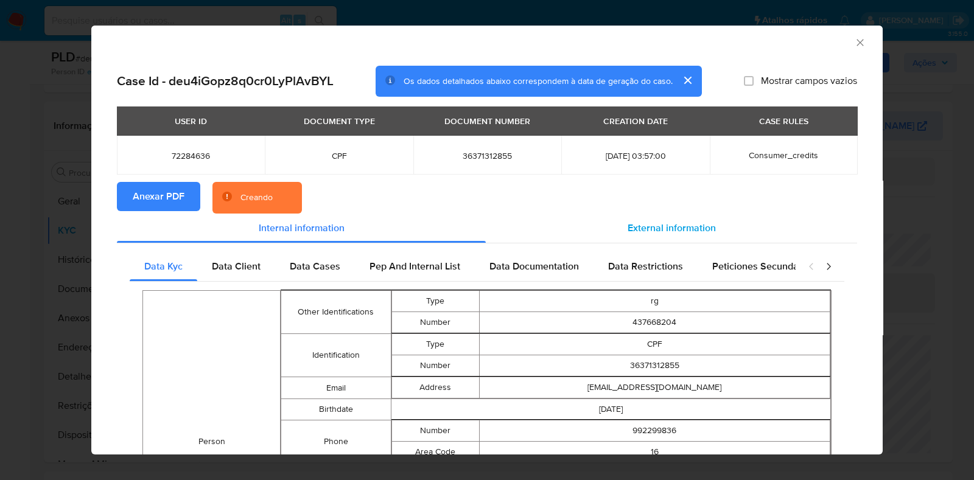
click at [679, 228] on span "External information" at bounding box center [671, 228] width 88 height 14
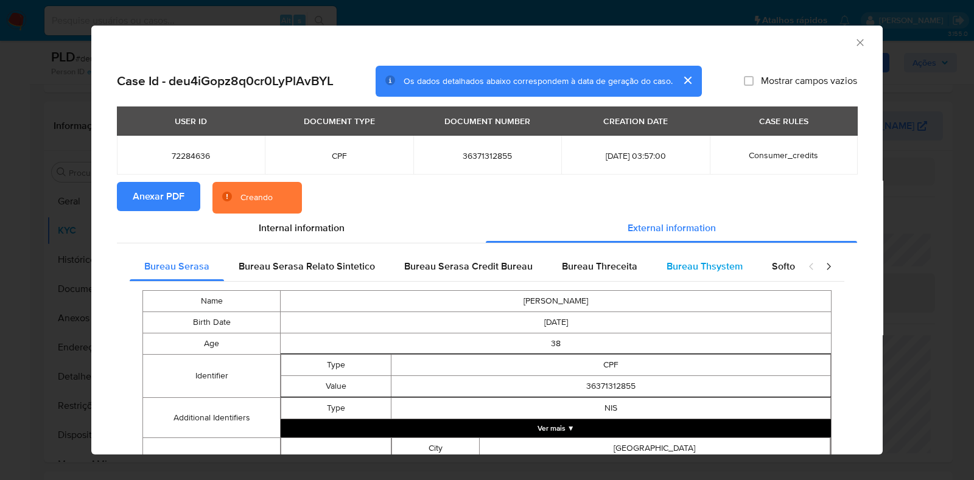
click at [666, 265] on span "Bureau Thsystem" at bounding box center [704, 266] width 76 height 14
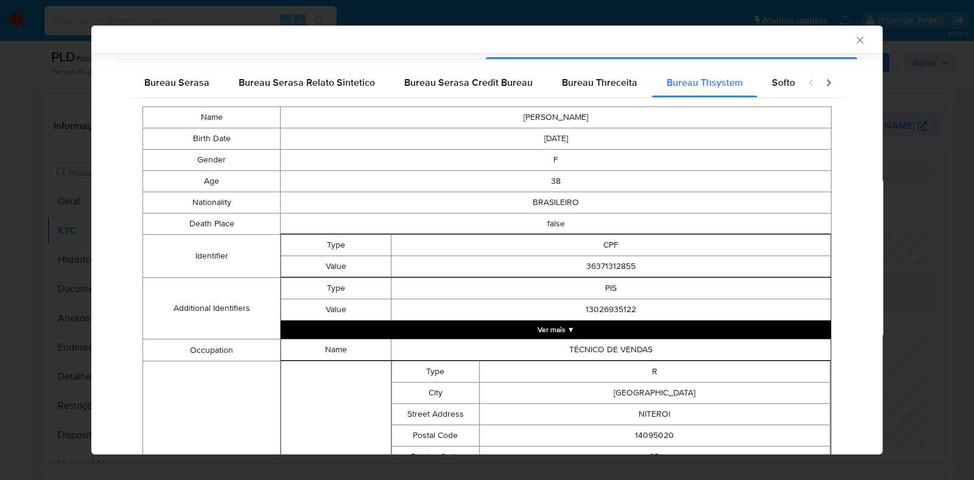
scroll to position [167, 0]
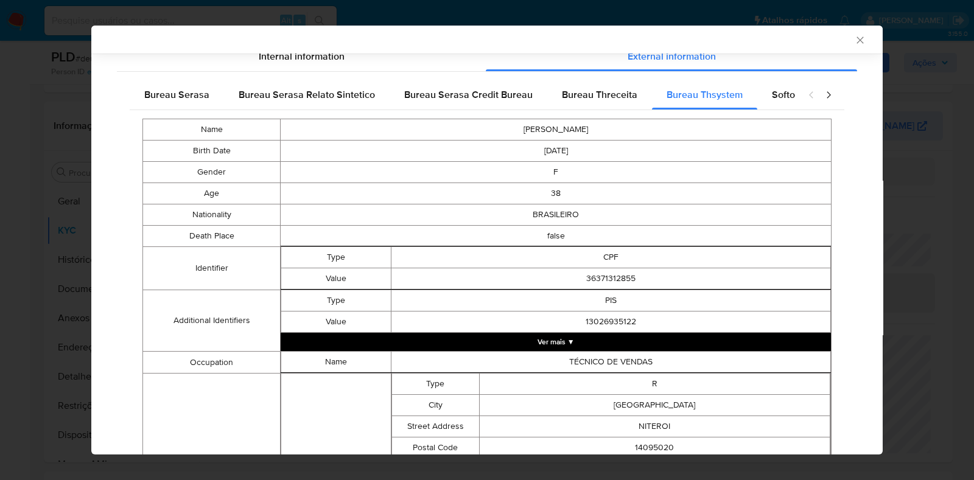
click at [546, 341] on button "Ver mais ▼" at bounding box center [556, 342] width 550 height 18
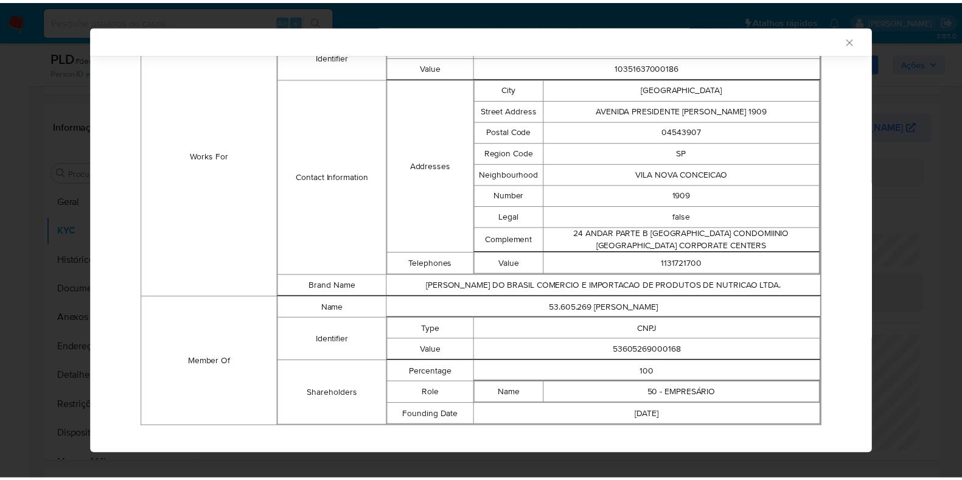
scroll to position [1019, 0]
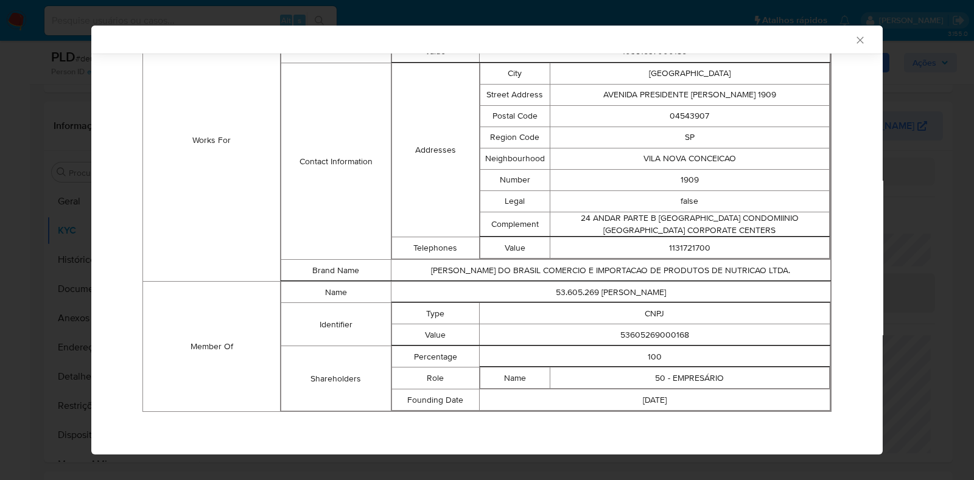
click at [854, 38] on icon "Fechar a janela" at bounding box center [860, 40] width 12 height 12
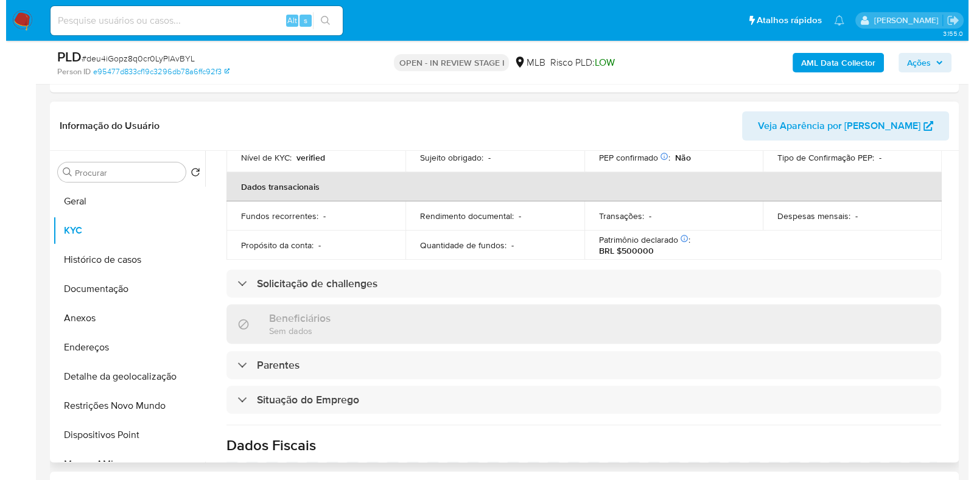
scroll to position [86, 0]
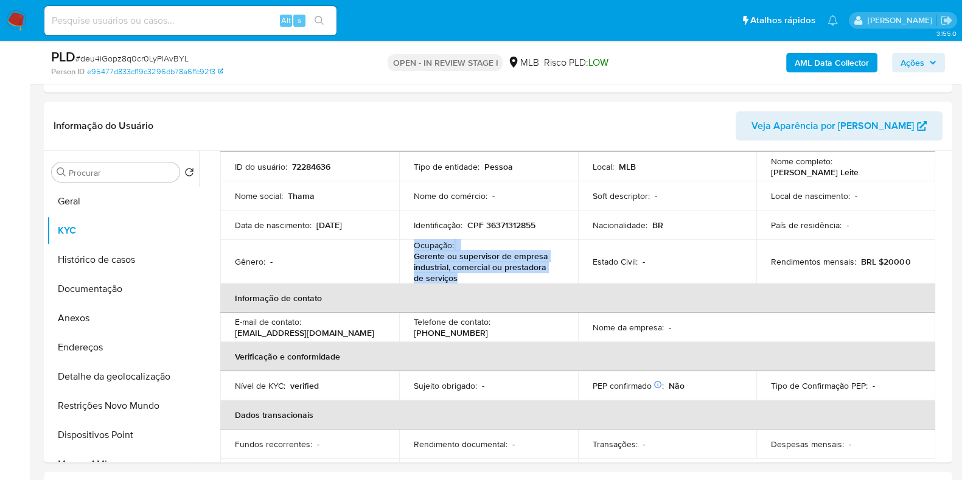
drag, startPoint x: 450, startPoint y: 276, endPoint x: 414, endPoint y: 245, distance: 47.5
click at [414, 245] on div "Ocupação : Gerente ou supervisor de empresa industrial, comercial ou prestadora…" at bounding box center [489, 262] width 150 height 44
copy div "Ocupação : Gerente ou supervisor de empresa industrial, comercial ou prestadora…"
click at [100, 66] on link "e95477d833cf19c3296db78a6ffc92f3" at bounding box center [155, 71] width 136 height 11
click at [843, 65] on b "AML Data Collector" at bounding box center [832, 62] width 74 height 19
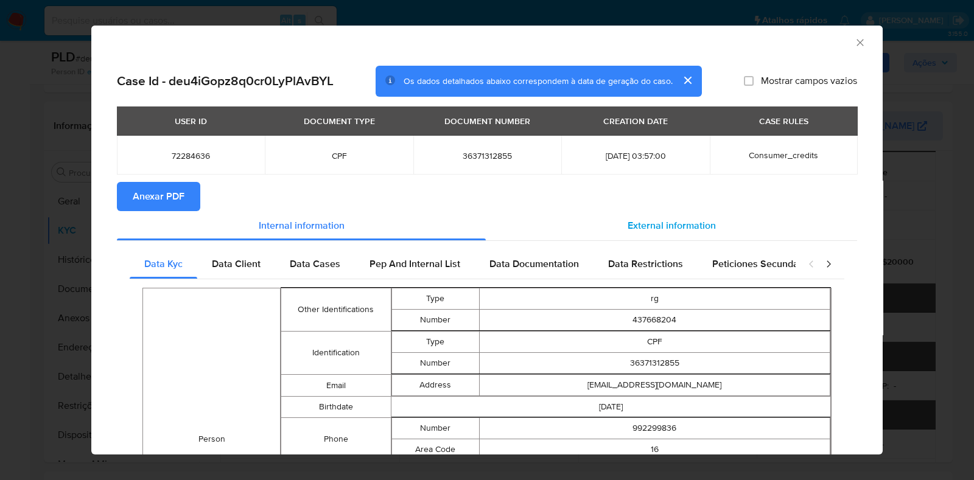
click at [685, 222] on span "External information" at bounding box center [671, 225] width 88 height 14
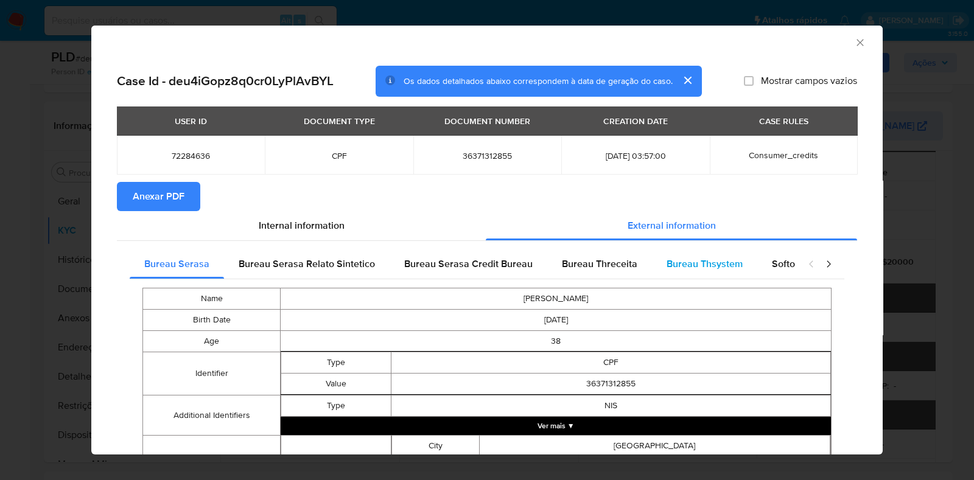
click at [669, 257] on span "Bureau Thsystem" at bounding box center [704, 264] width 76 height 14
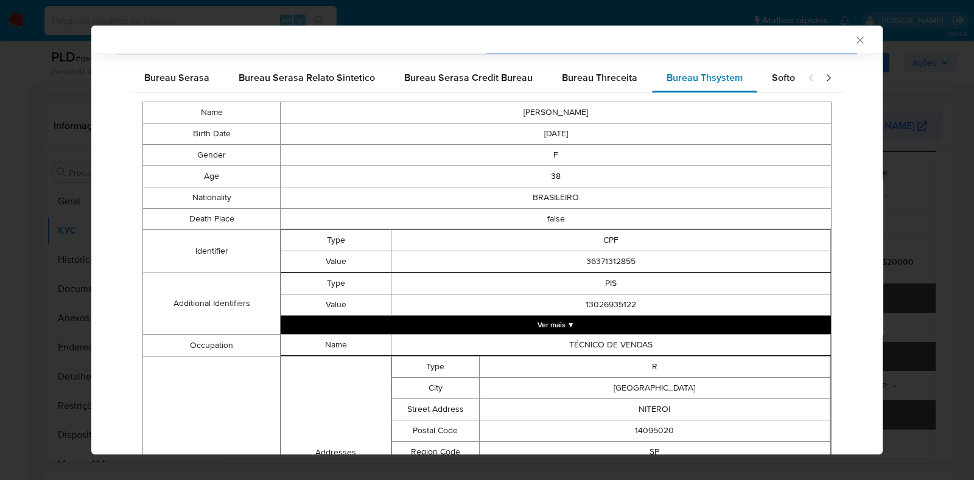
scroll to position [149, 0]
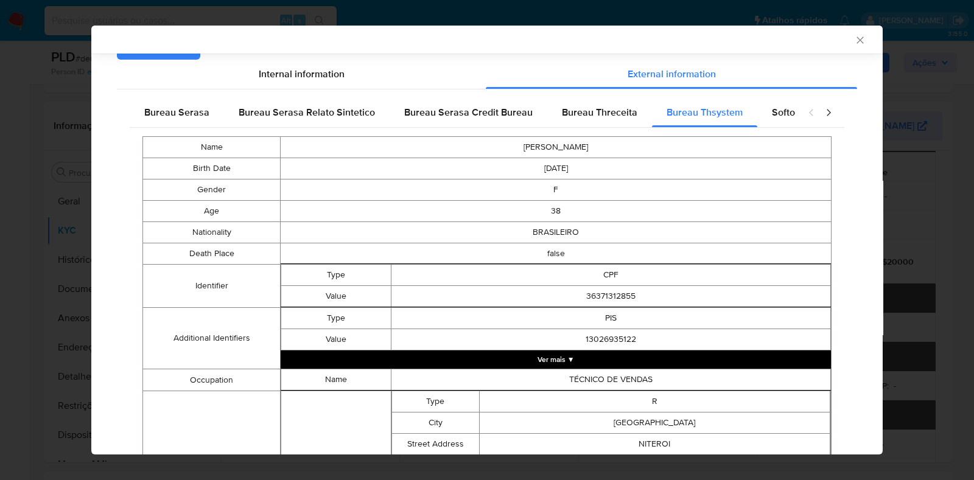
click at [664, 260] on td "false" at bounding box center [556, 253] width 551 height 21
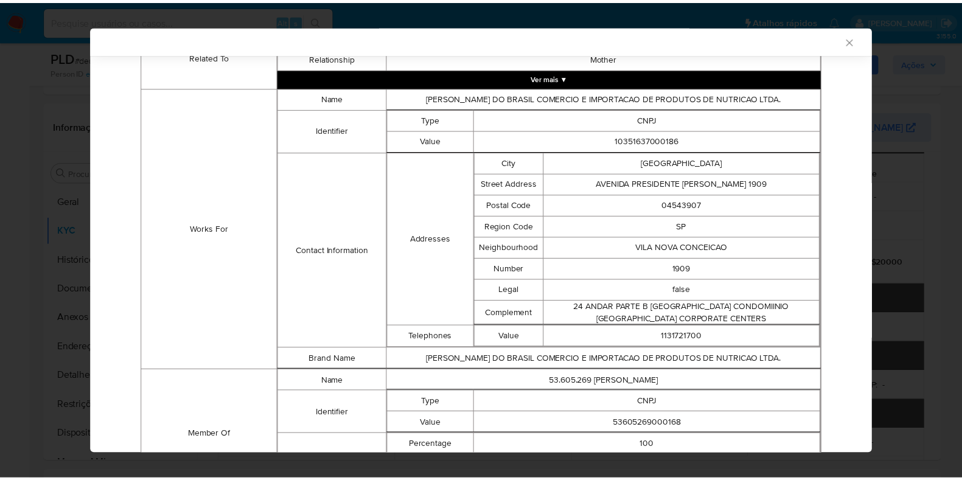
scroll to position [932, 0]
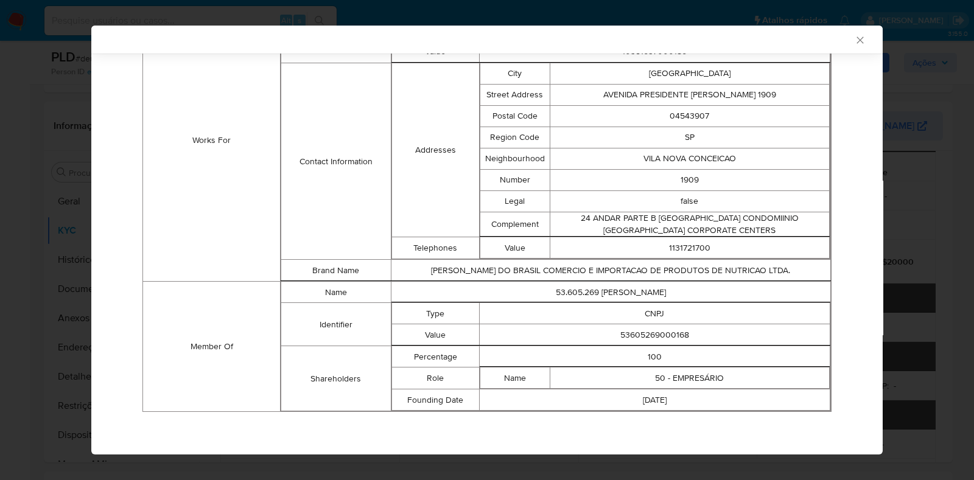
click at [854, 35] on icon "Fechar a janela" at bounding box center [860, 40] width 12 height 12
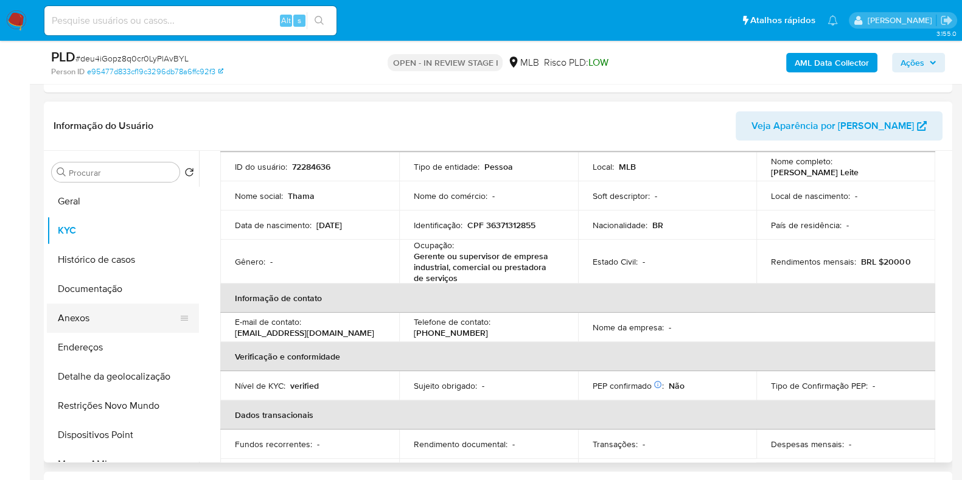
click at [88, 313] on button "Anexos" at bounding box center [118, 318] width 142 height 29
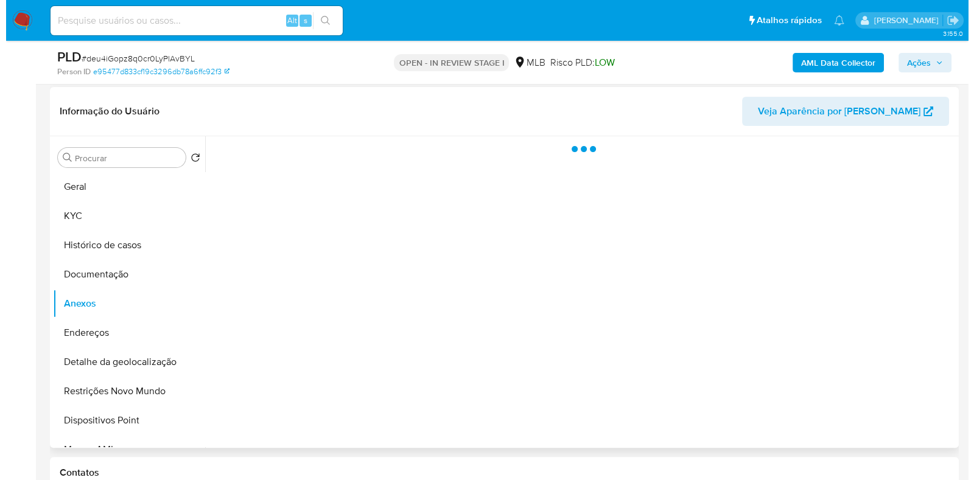
scroll to position [0, 0]
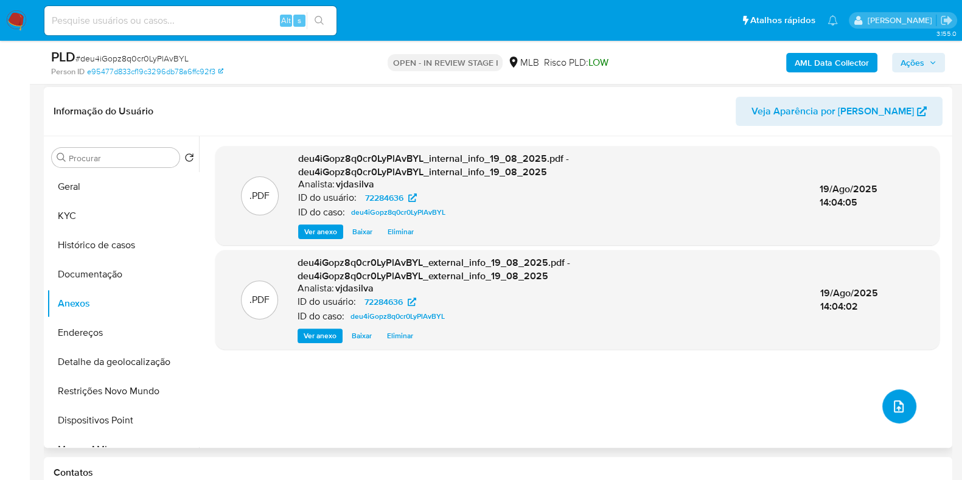
click at [892, 406] on icon "upload-file" at bounding box center [899, 406] width 15 height 15
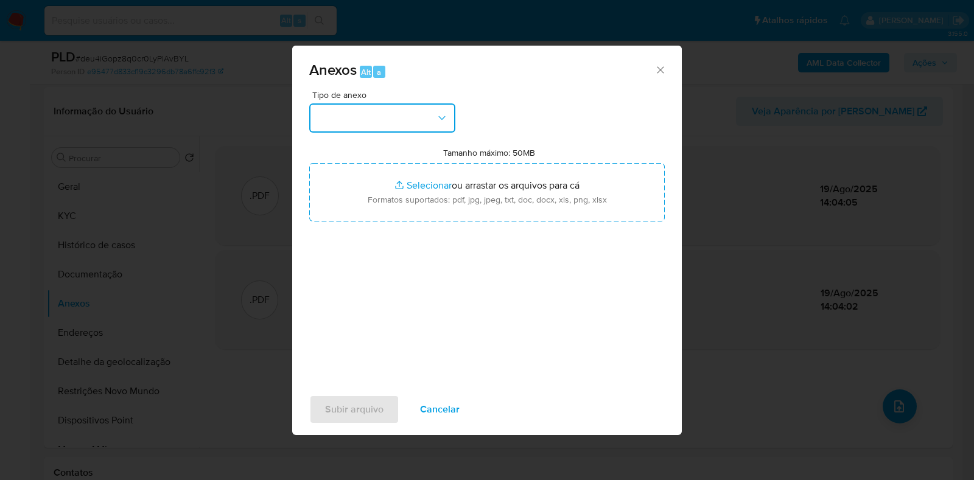
click at [404, 109] on button "button" at bounding box center [382, 117] width 146 height 29
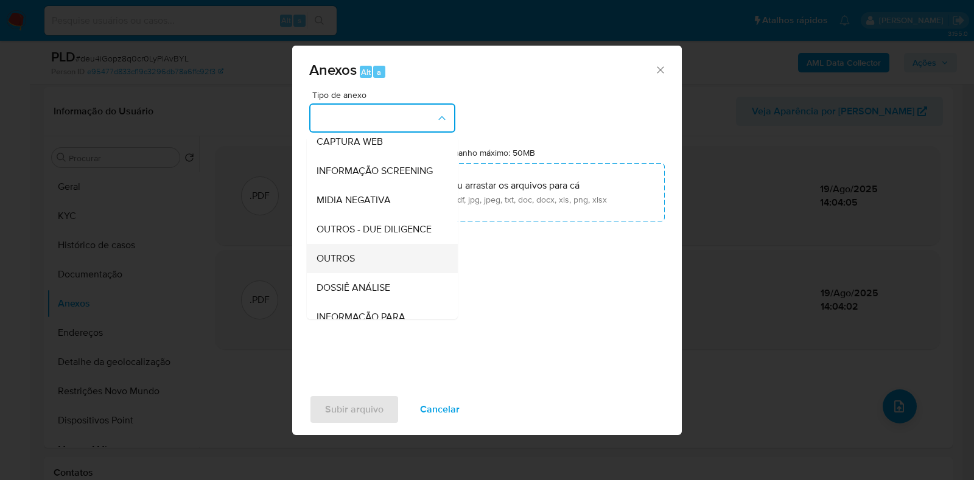
scroll to position [187, 0]
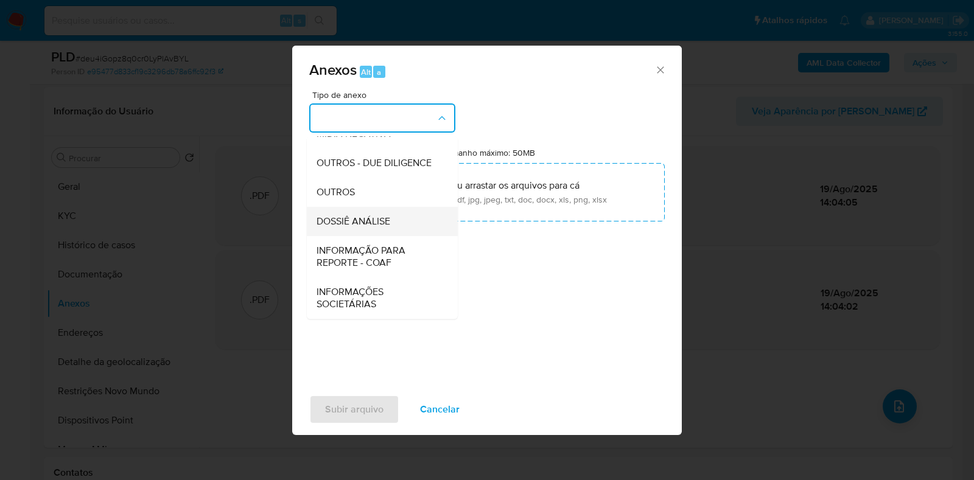
click at [397, 215] on div "DOSSIÊ ANÁLISE" at bounding box center [378, 221] width 124 height 29
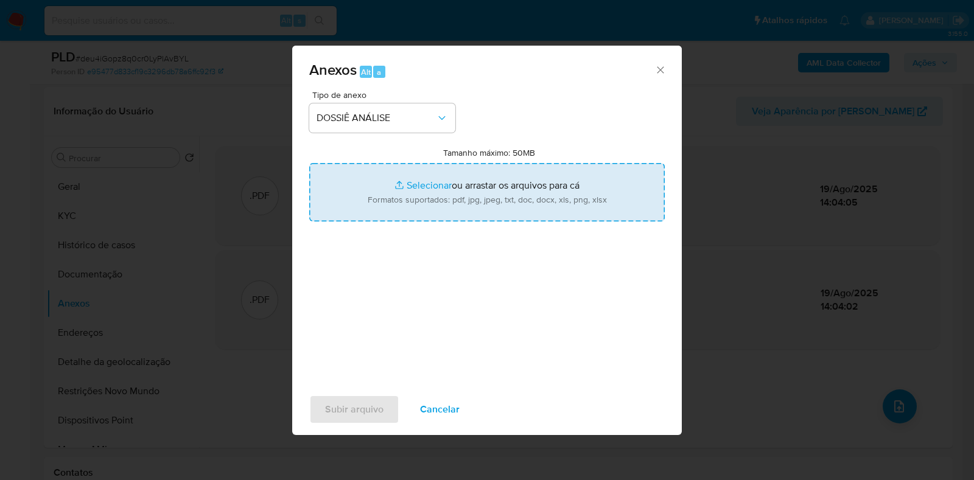
type input "C:\fakepath\DECLÍNIO - XXXX - CPF 36371312855 - THAMA BORGES LEITE.pdf"
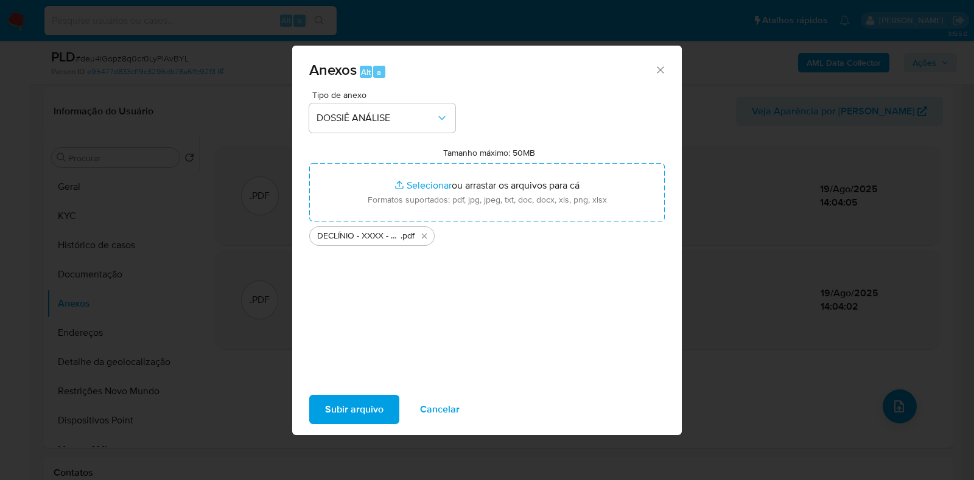
click at [350, 418] on span "Subir arquivo" at bounding box center [354, 409] width 58 height 27
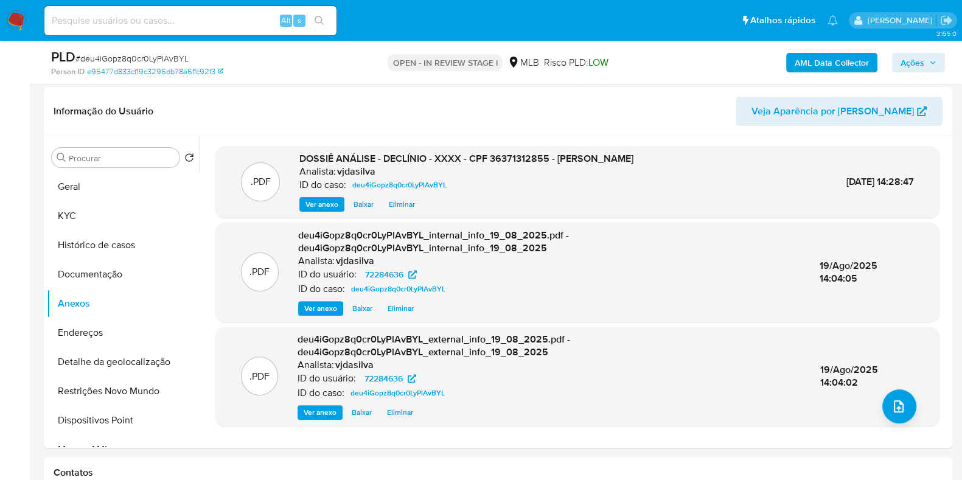
click at [904, 63] on span "Ações" at bounding box center [913, 62] width 24 height 19
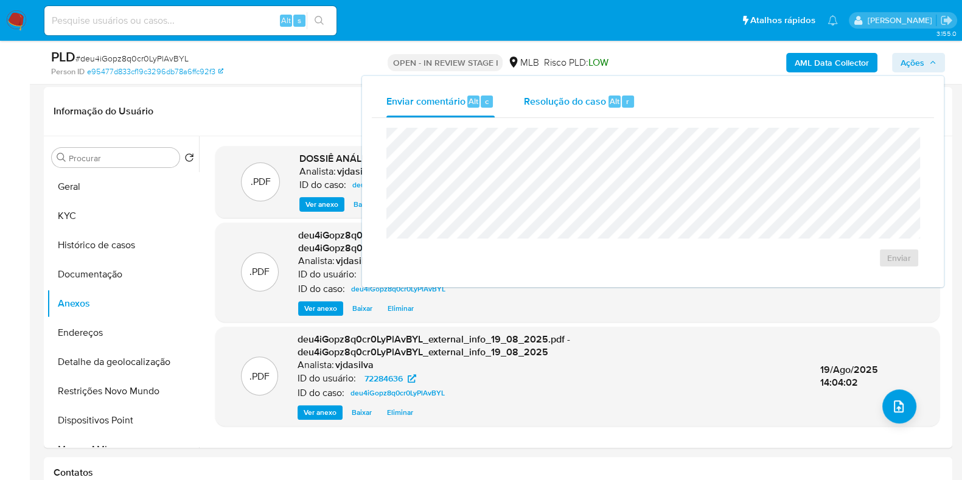
click at [563, 96] on span "Resolução do caso" at bounding box center [565, 101] width 82 height 14
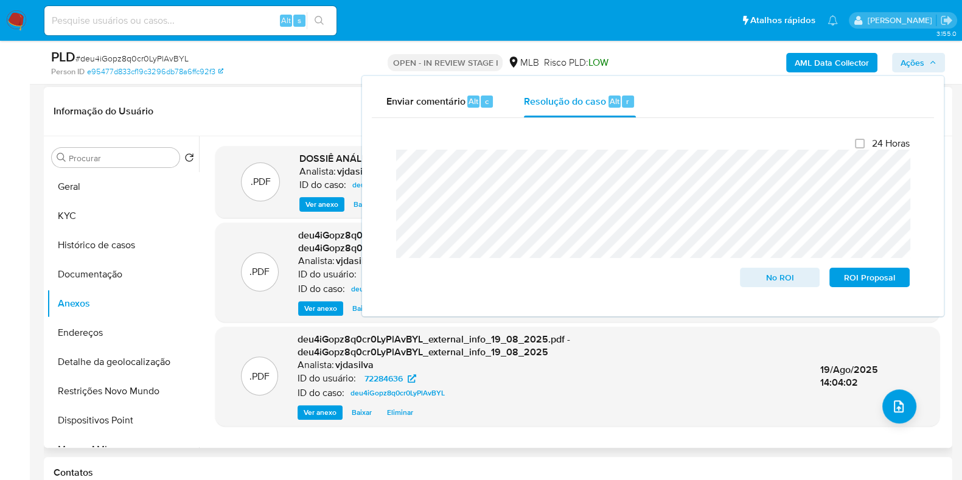
click at [354, 202] on span "Baixar" at bounding box center [364, 204] width 20 height 12
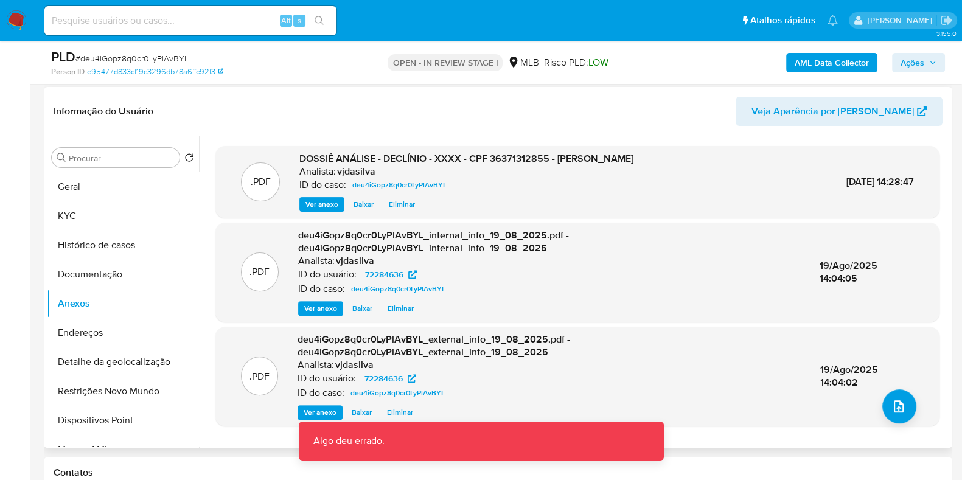
click at [391, 202] on span "Eliminar" at bounding box center [402, 204] width 26 height 12
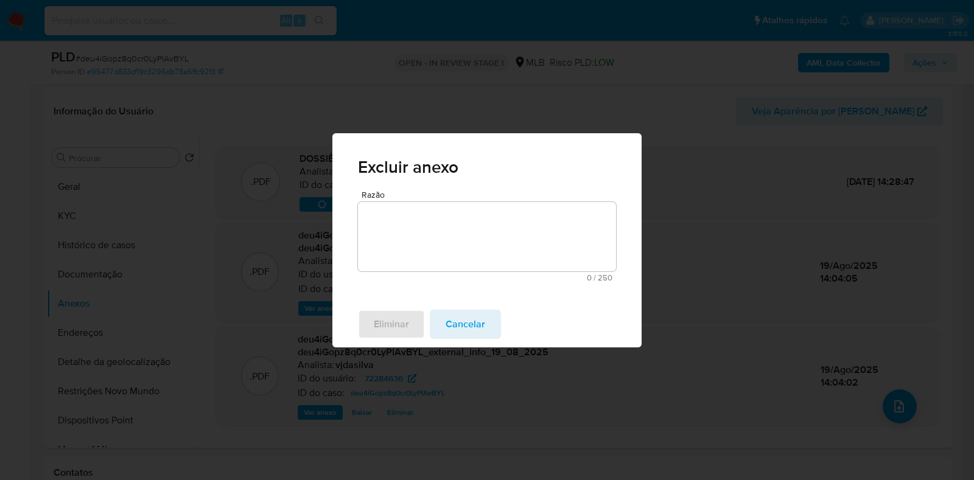
click at [431, 232] on textarea "Razão" at bounding box center [487, 236] width 258 height 69
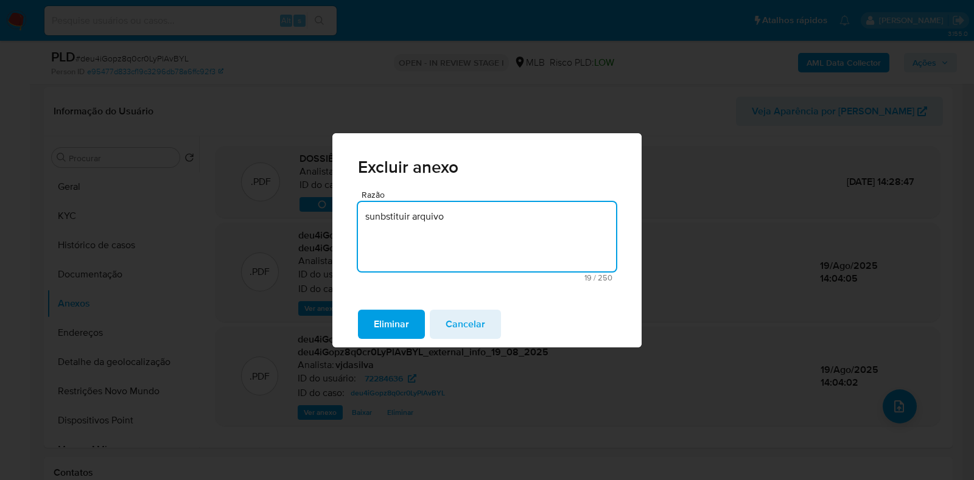
click at [391, 222] on textarea "sunbstituir arquivo" at bounding box center [487, 236] width 258 height 69
click at [393, 218] on textarea "sunbstituir arquivo" at bounding box center [487, 236] width 258 height 69
type textarea "substituir arquivo"
click at [396, 328] on span "Eliminar" at bounding box center [391, 324] width 35 height 27
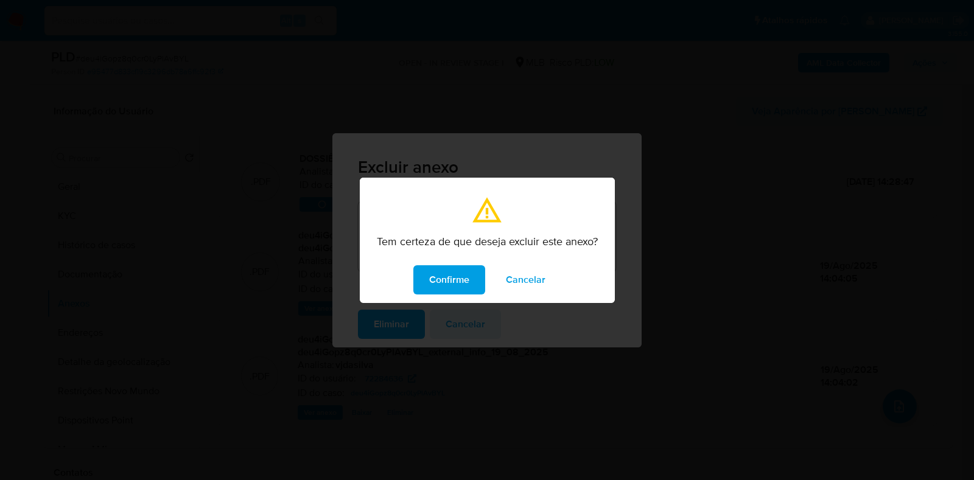
click at [458, 272] on span "Confirme" at bounding box center [449, 280] width 40 height 27
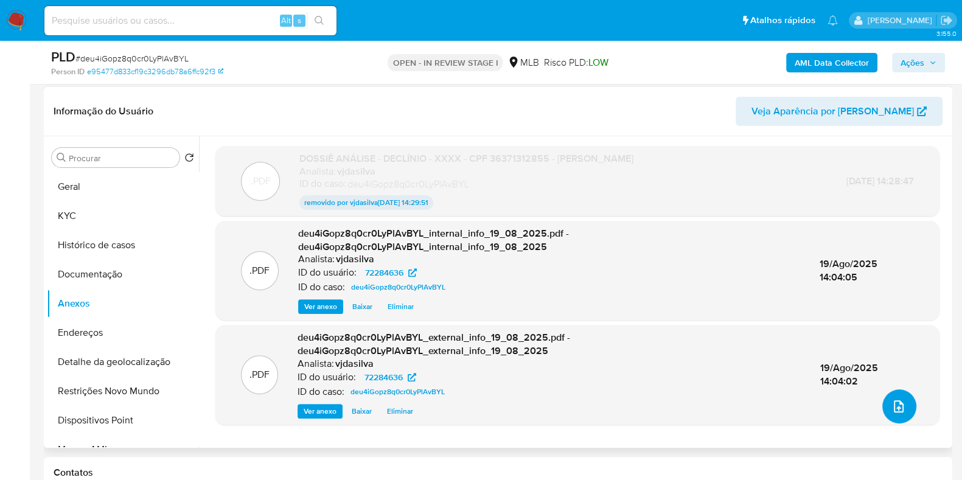
click at [898, 405] on icon "upload-file" at bounding box center [899, 406] width 15 height 15
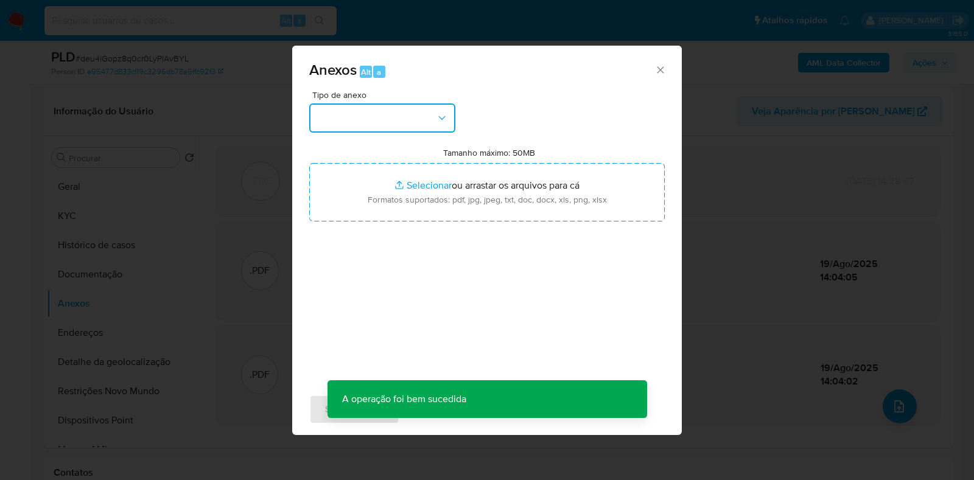
drag, startPoint x: 420, startPoint y: 115, endPoint x: 422, endPoint y: 121, distance: 6.4
click at [420, 115] on button "button" at bounding box center [382, 117] width 146 height 29
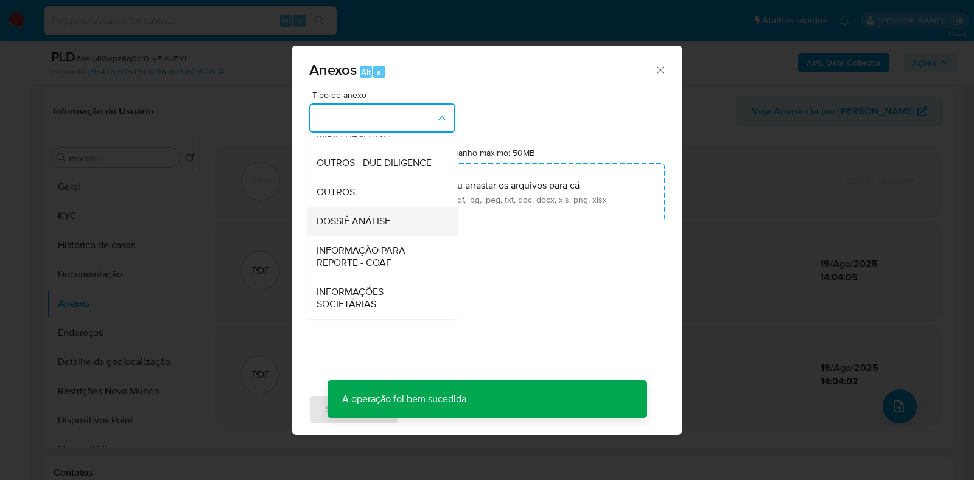
click at [382, 218] on span "DOSSIÊ ANÁLISE" at bounding box center [353, 221] width 74 height 12
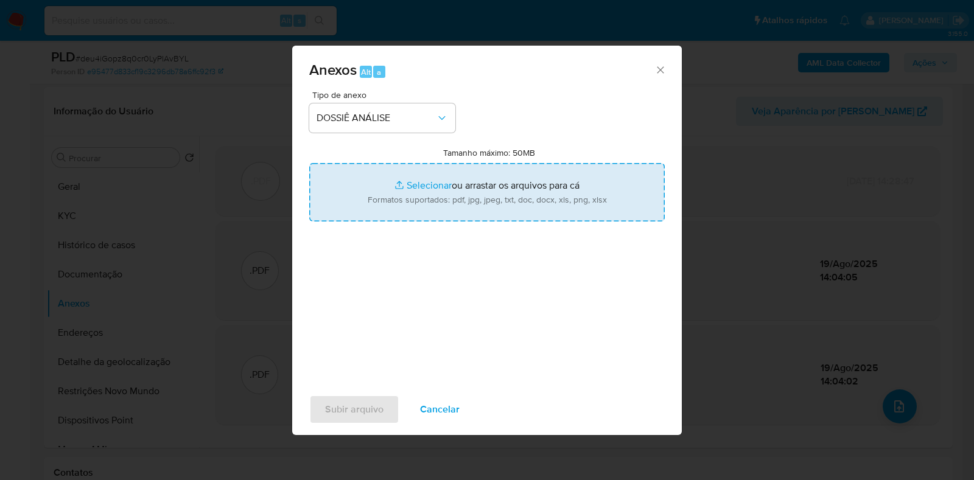
type input "C:\fakepath\DECLÍNIO - XXXX - CPF 36371312855 - THAMA BORGES LEITE..pdf"
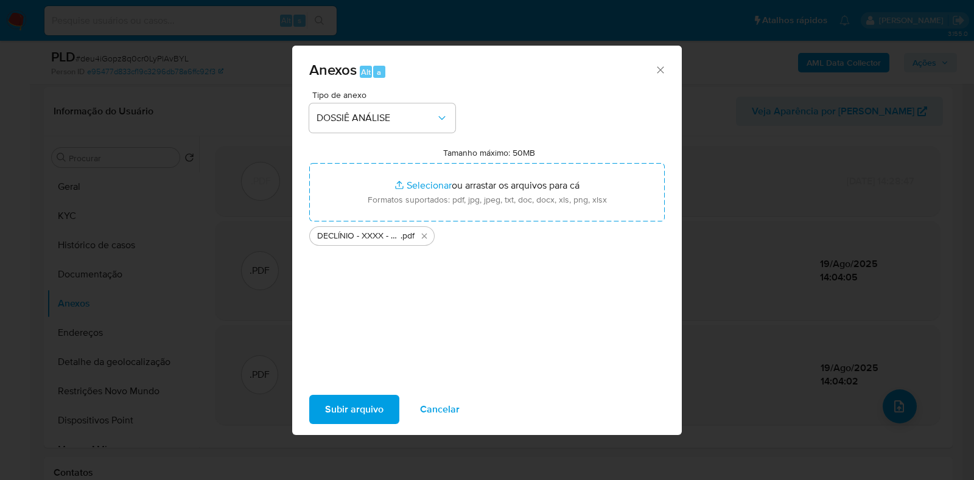
click at [337, 407] on span "Subir arquivo" at bounding box center [354, 409] width 58 height 27
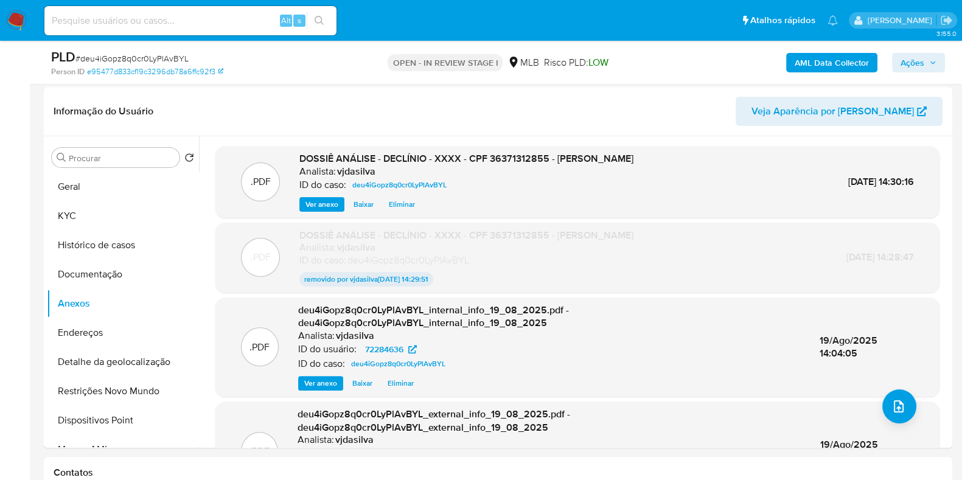
click at [907, 60] on span "Ações" at bounding box center [913, 62] width 24 height 19
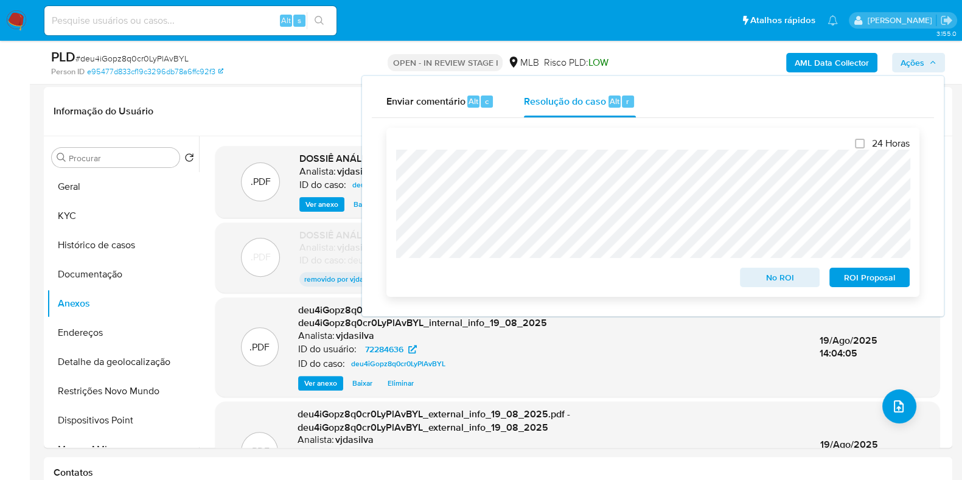
click at [863, 281] on span "ROI Proposal" at bounding box center [869, 277] width 63 height 17
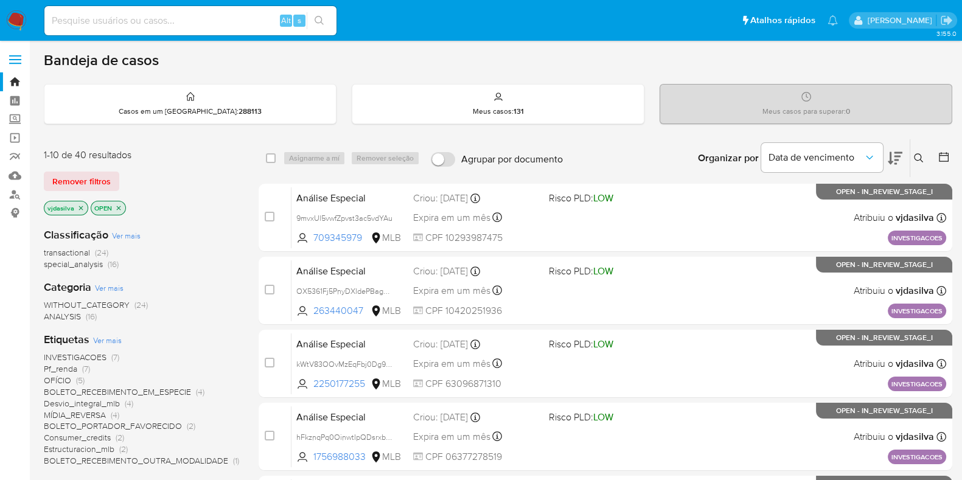
click at [895, 155] on icon at bounding box center [895, 158] width 15 height 13
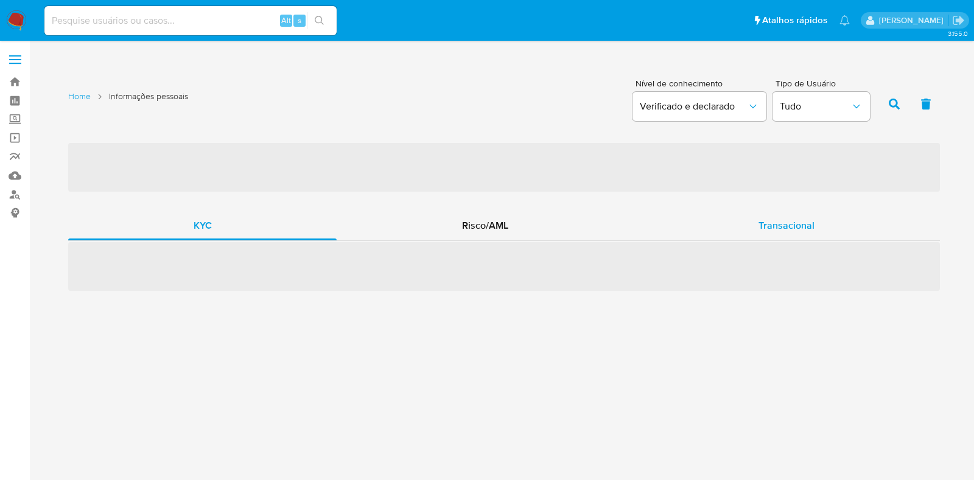
click at [775, 223] on span "Transacional" at bounding box center [786, 225] width 56 height 14
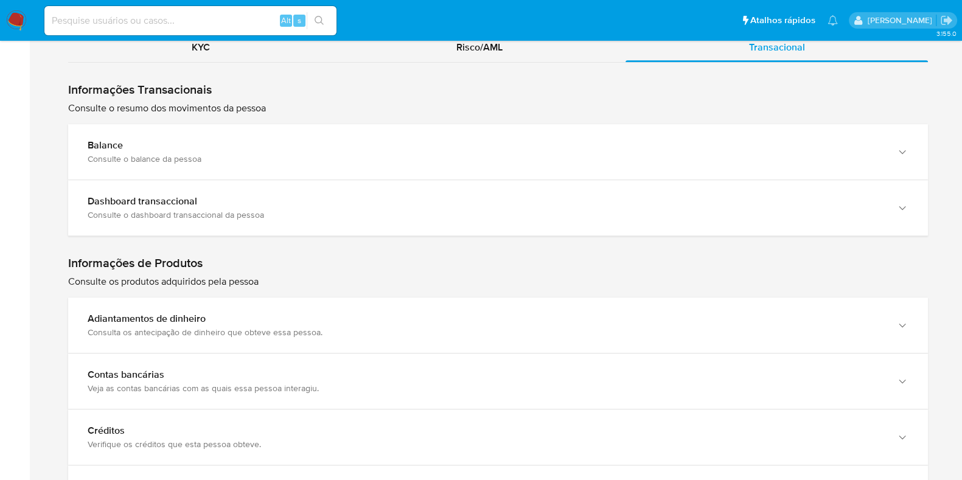
scroll to position [1140, 0]
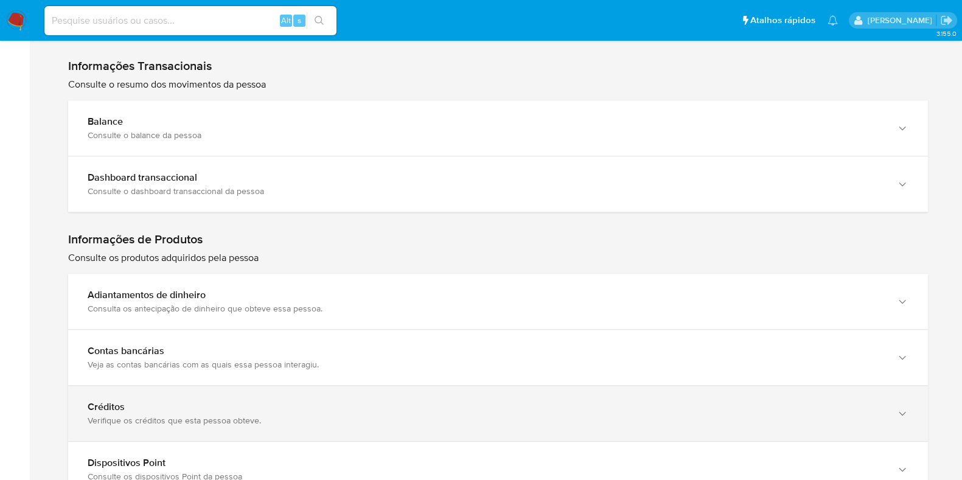
click at [362, 393] on div "Créditos Verifique os créditos que esta pessoa obteve." at bounding box center [498, 413] width 860 height 55
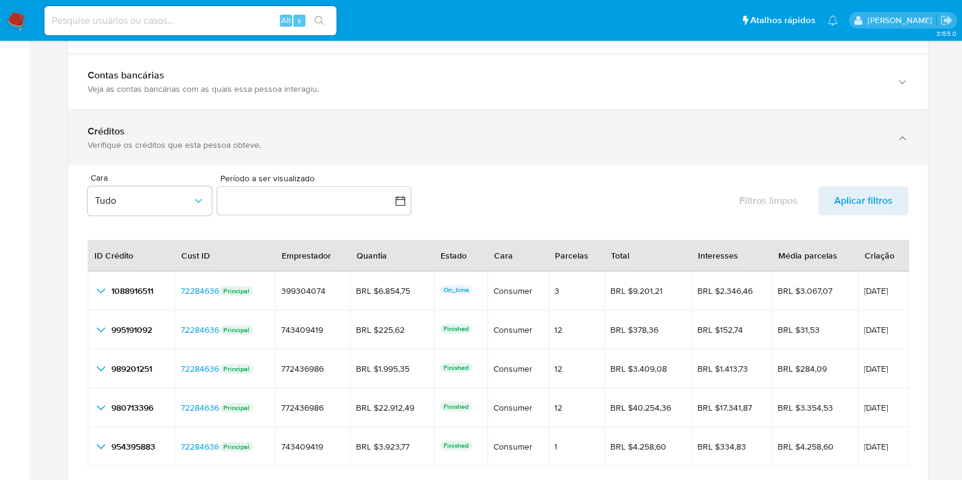
scroll to position [1445, 0]
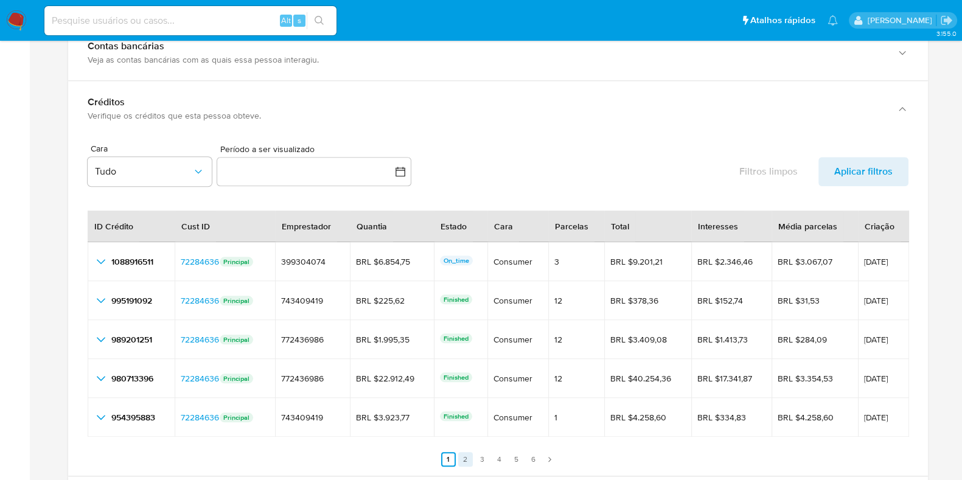
click at [466, 461] on link "2" at bounding box center [465, 459] width 15 height 15
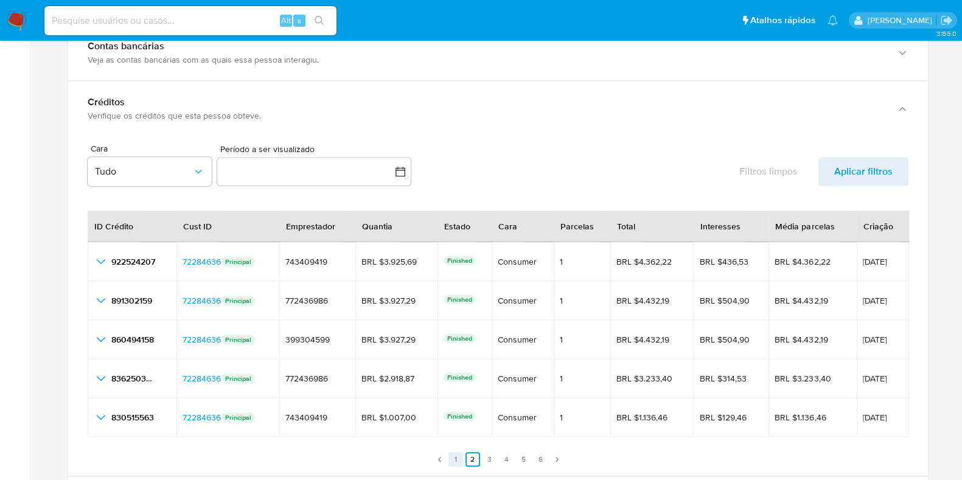
click at [457, 458] on link "1" at bounding box center [455, 459] width 15 height 15
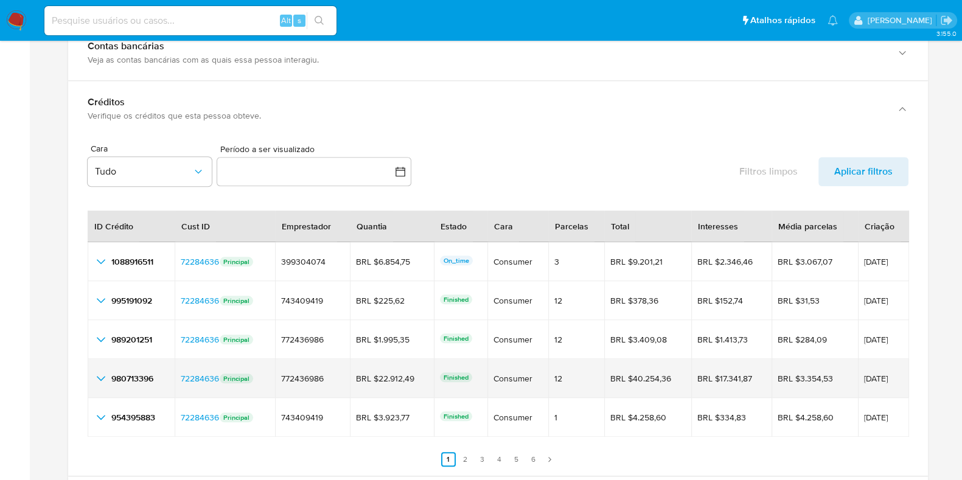
click at [98, 376] on icon "button_show_hidden_detail_by_id_3" at bounding box center [101, 378] width 9 height 5
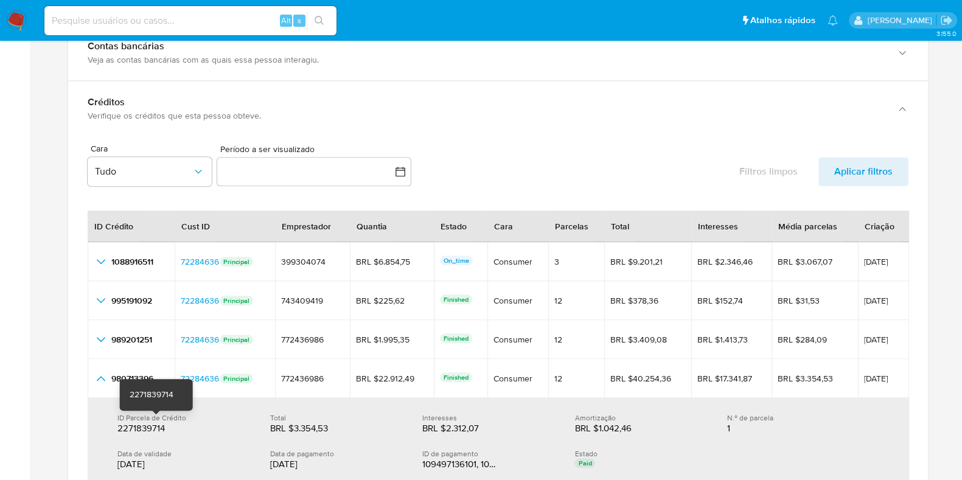
click at [133, 428] on span "2271839714" at bounding box center [140, 428] width 47 height 13
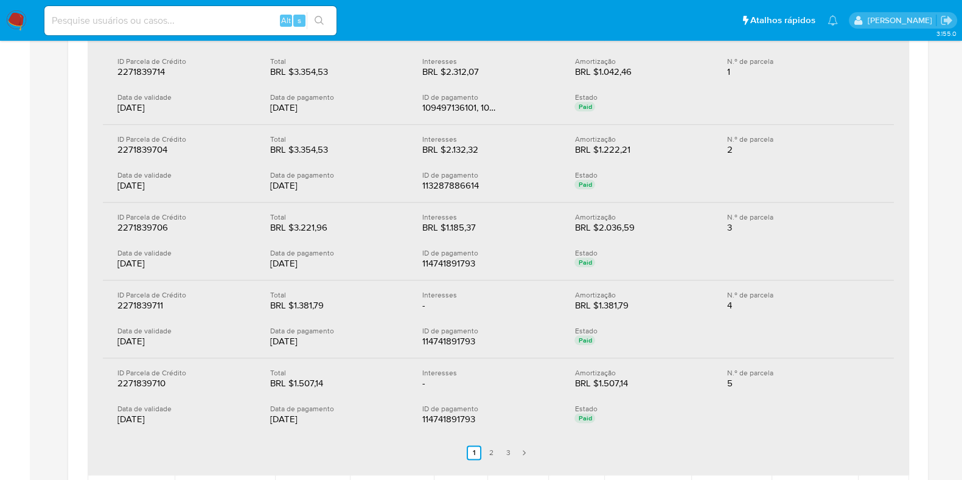
scroll to position [1826, 0]
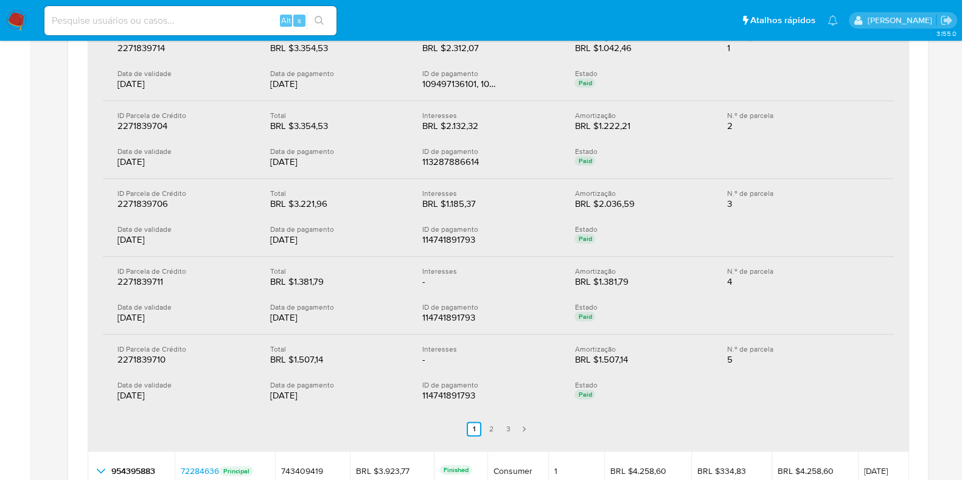
click at [212, 299] on div "ID Parcela de Crédito 2271839711 2271839711 Total BRL $1.381,79 BRL $1.381,79 I…" at bounding box center [498, 296] width 791 height 78
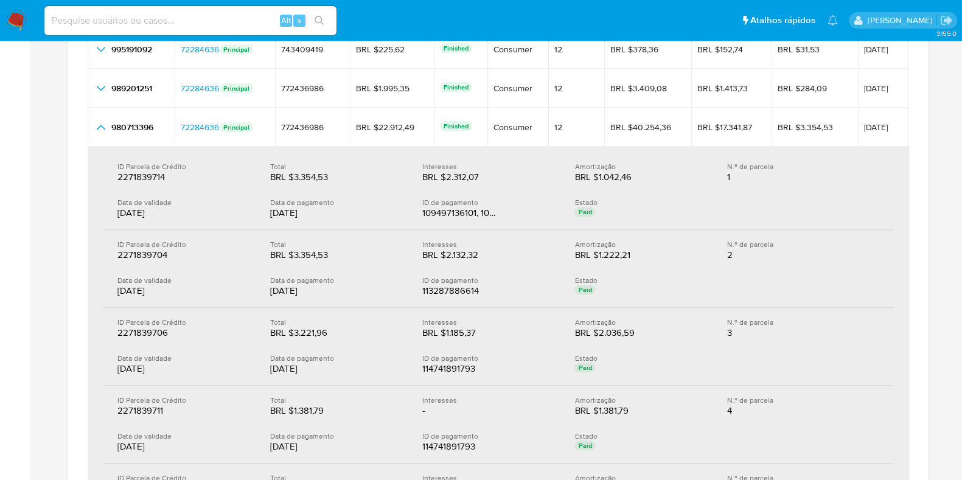
scroll to position [1673, 0]
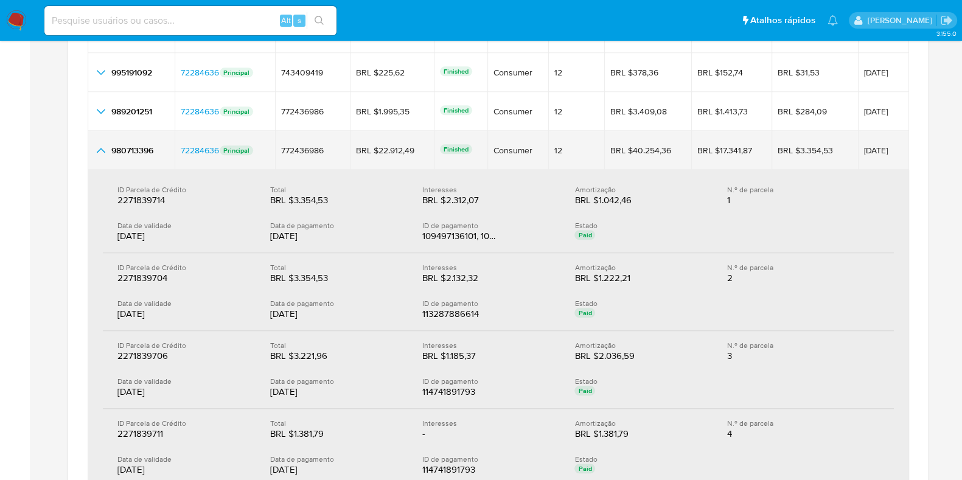
click at [100, 145] on icon "button_show_hidden_detail_by_id_3" at bounding box center [101, 150] width 15 height 15
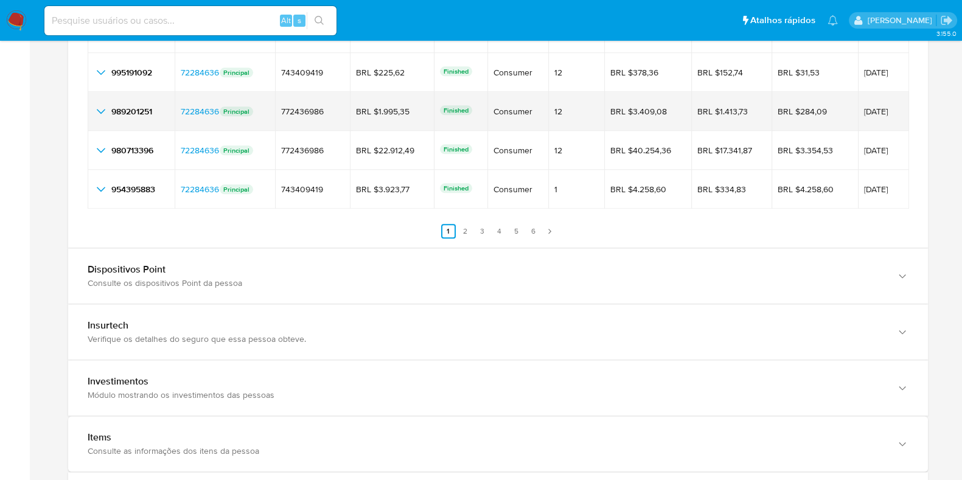
click at [103, 114] on icon "button_show_hidden_detail_by_id_2" at bounding box center [101, 111] width 15 height 15
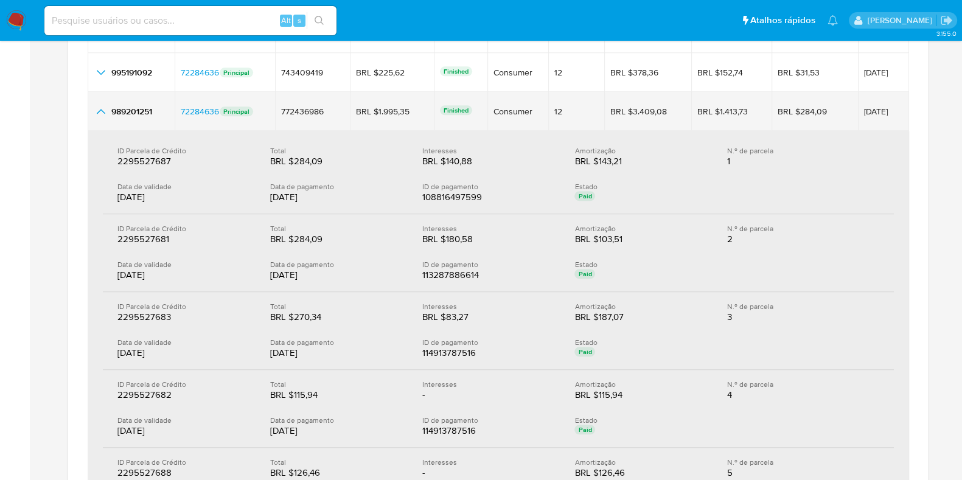
click at [103, 108] on icon "button_show_hidden_detail_by_id_2" at bounding box center [101, 111] width 15 height 15
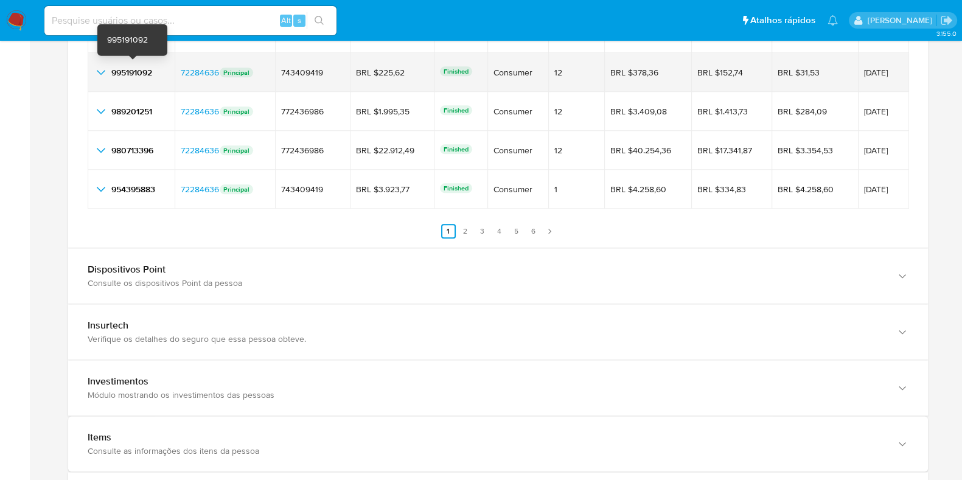
click at [113, 75] on span "995191092" at bounding box center [131, 72] width 41 height 12
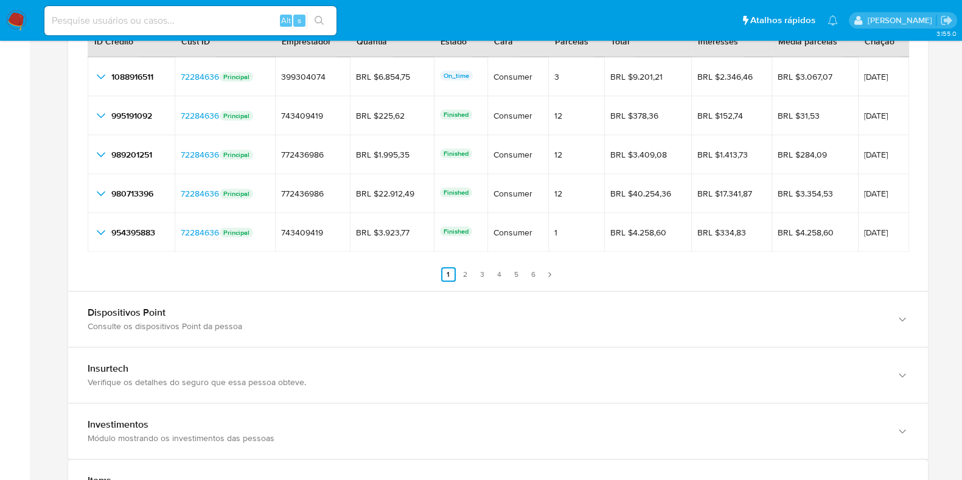
scroll to position [1597, 0]
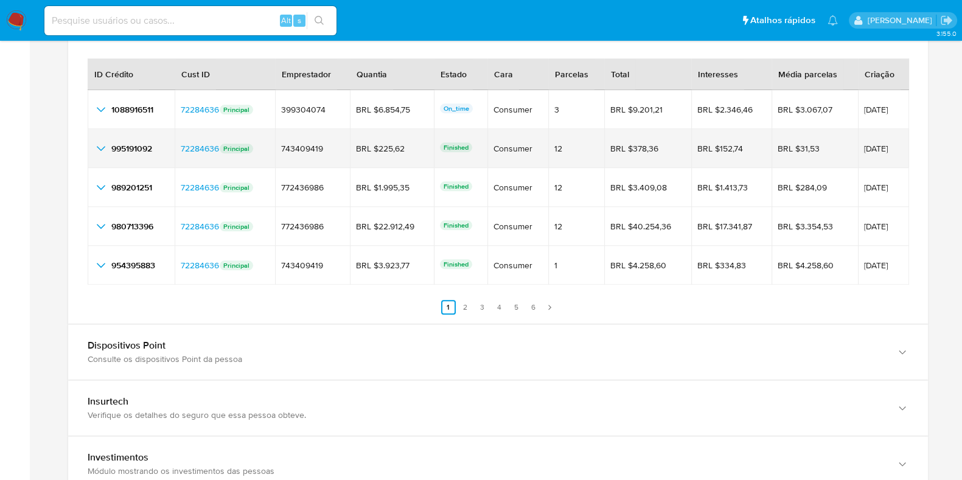
click at [103, 147] on icon "button_show_hidden_detail_by_id_1" at bounding box center [101, 148] width 15 height 15
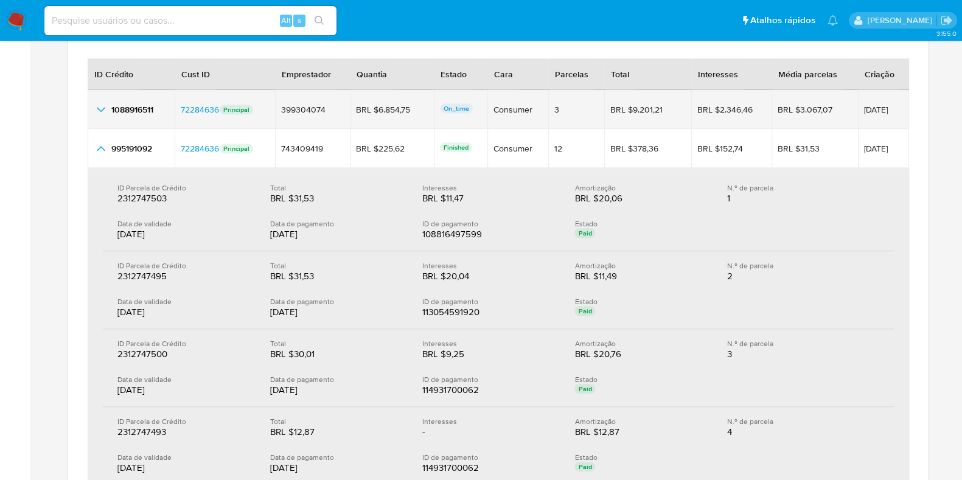
click at [94, 102] on icon "button_show_hidden_detail_by_id_0" at bounding box center [101, 109] width 15 height 15
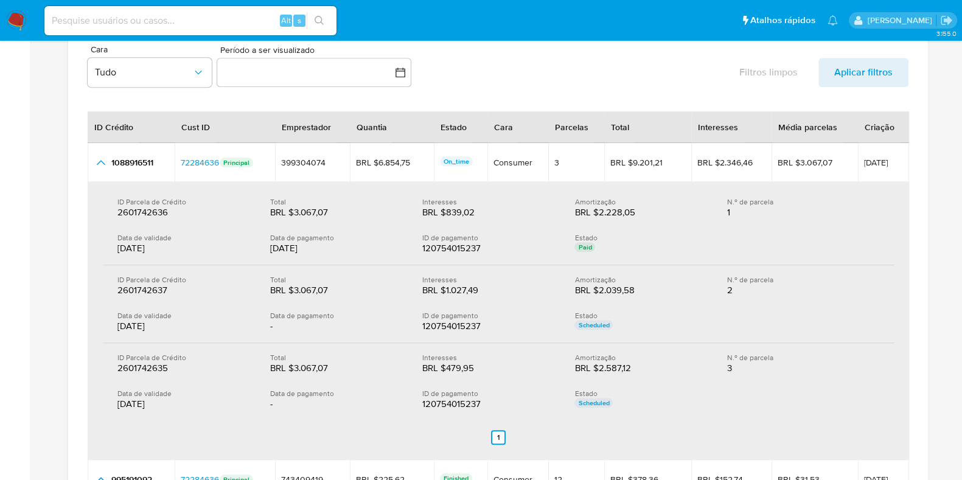
scroll to position [1521, 0]
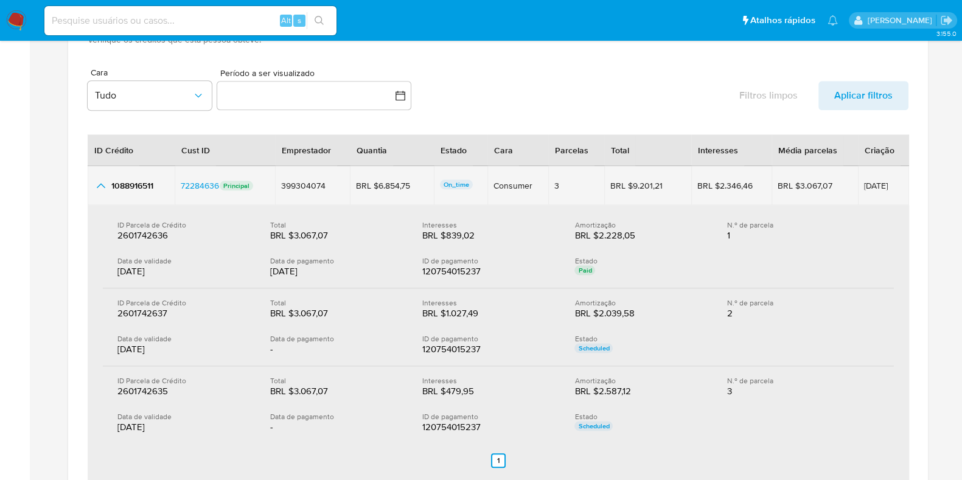
click at [91, 184] on td "1088916511 1088916511" at bounding box center [131, 185] width 87 height 39
click at [101, 183] on icon "button_show_hidden_detail_by_id_0" at bounding box center [101, 185] width 9 height 5
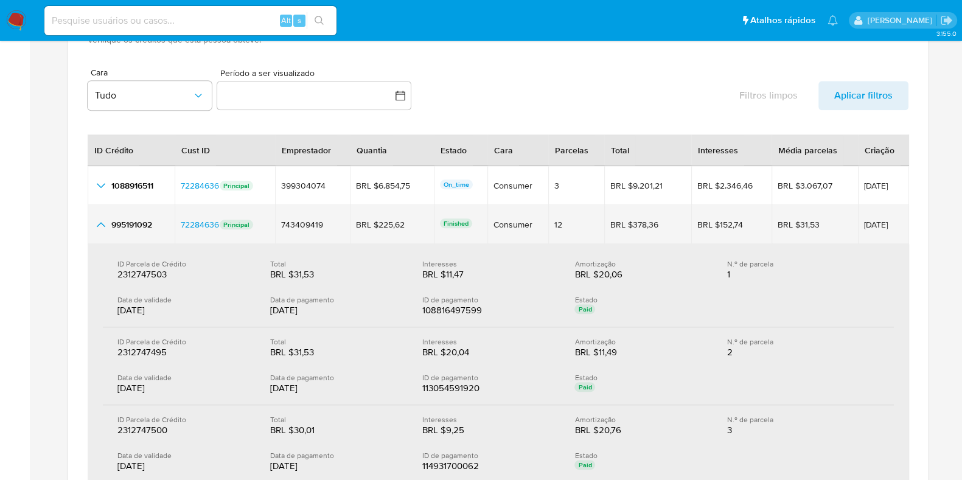
click at [103, 223] on icon "button_show_hidden_detail_by_id_1" at bounding box center [101, 224] width 9 height 5
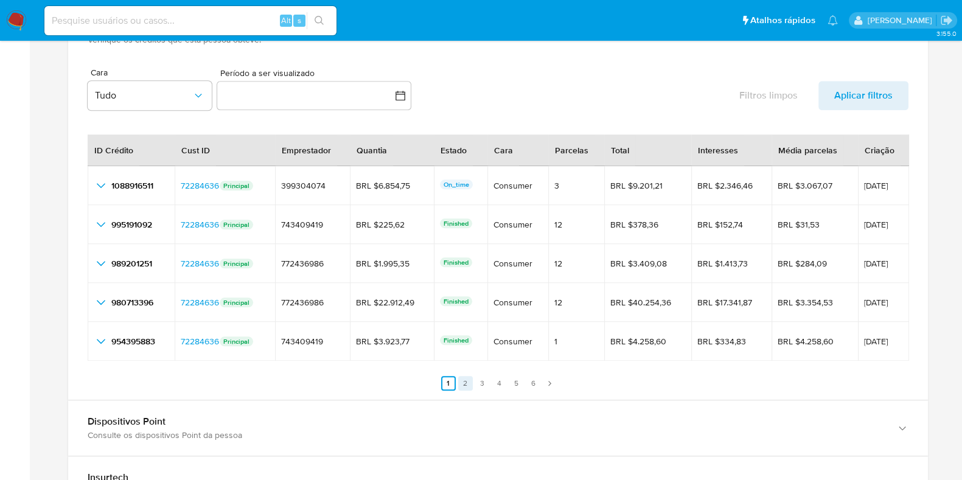
click at [466, 379] on link "2" at bounding box center [465, 383] width 15 height 15
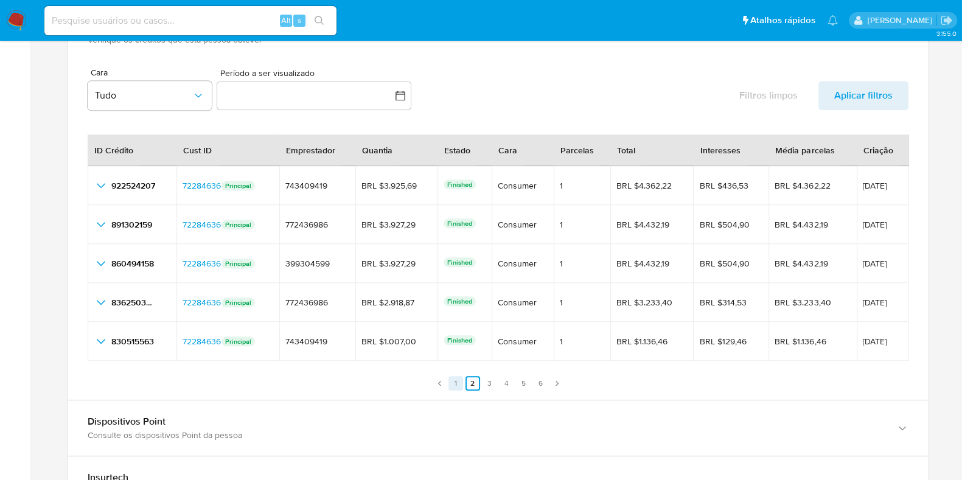
click at [458, 385] on link "1" at bounding box center [455, 383] width 15 height 15
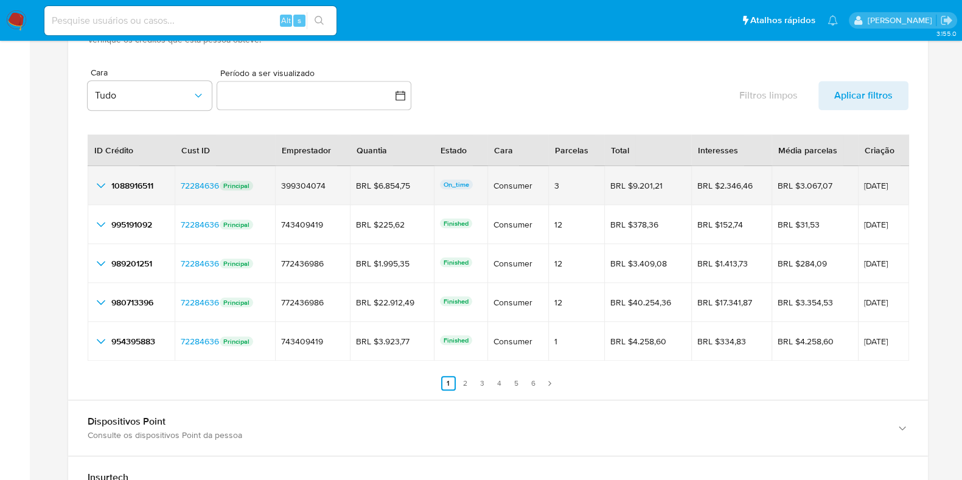
click at [105, 184] on icon "button_show_hidden_detail_by_id_0" at bounding box center [101, 185] width 15 height 15
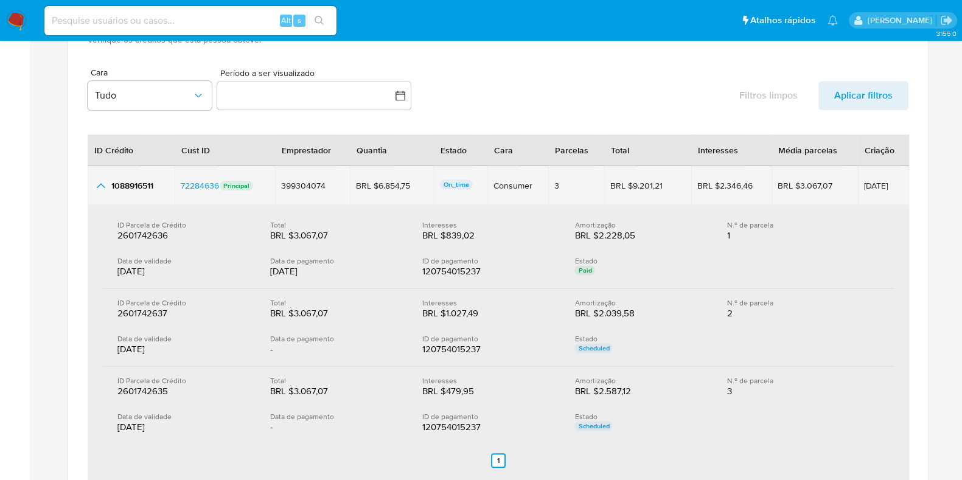
click at [105, 181] on icon "button_show_hidden_detail_by_id_0" at bounding box center [101, 185] width 15 height 15
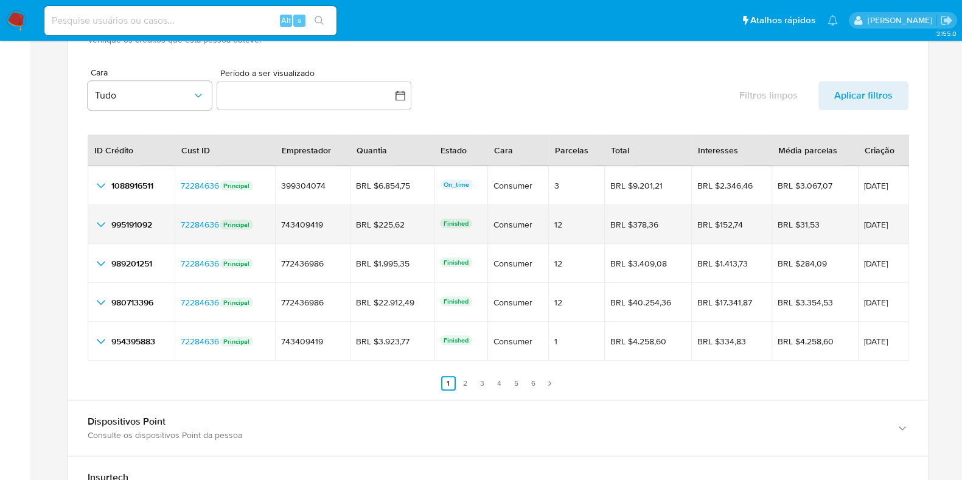
click at [102, 220] on icon "button_show_hidden_detail_by_id_1" at bounding box center [101, 224] width 15 height 15
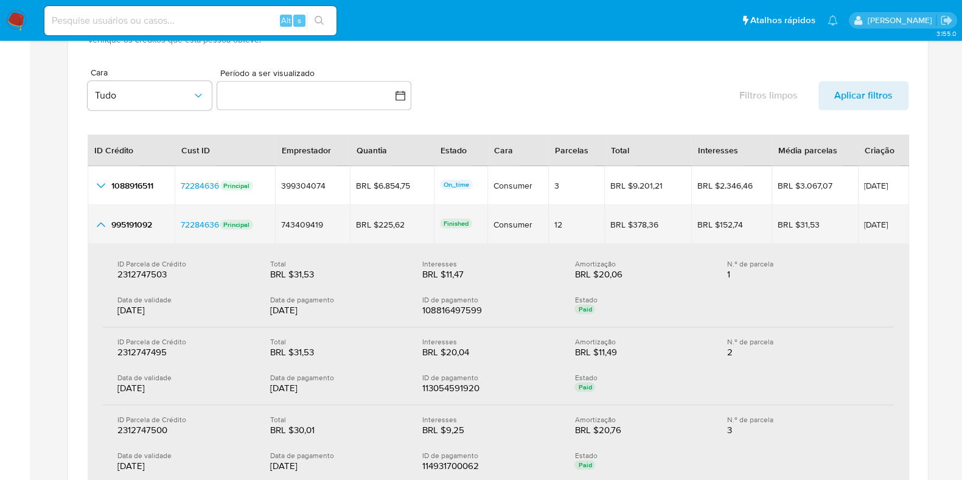
scroll to position [1597, 0]
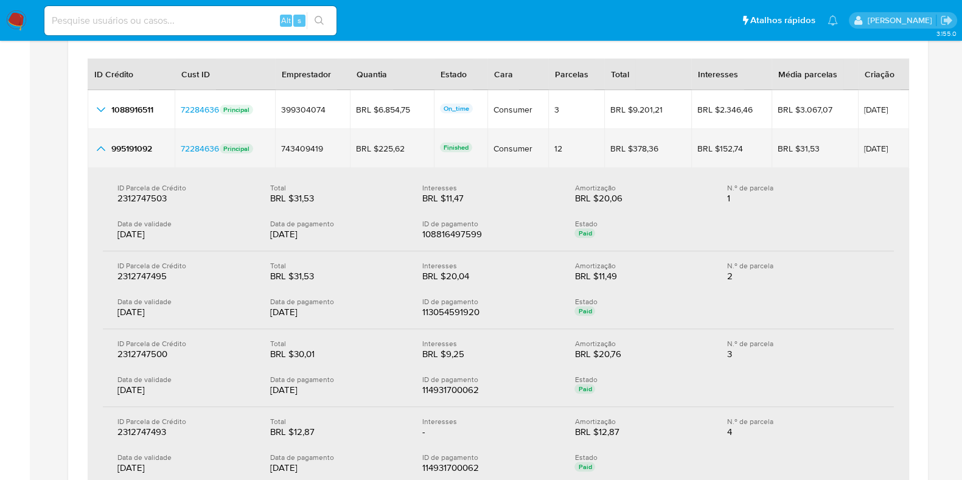
click at [101, 147] on icon "button_show_hidden_detail_by_id_1" at bounding box center [101, 148] width 15 height 15
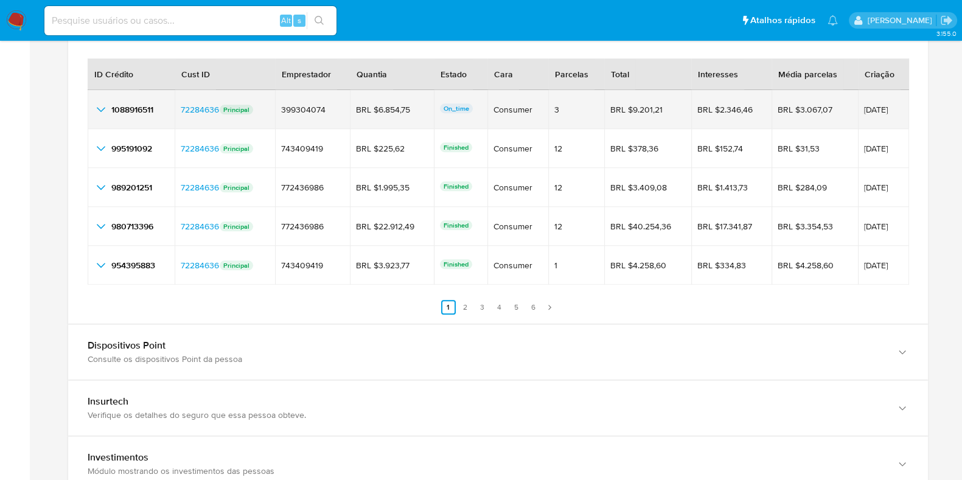
click at [109, 108] on div "1088916511 1088916511" at bounding box center [131, 109] width 75 height 15
click at [98, 110] on icon "button_show_hidden_detail_by_id_0" at bounding box center [101, 109] width 15 height 15
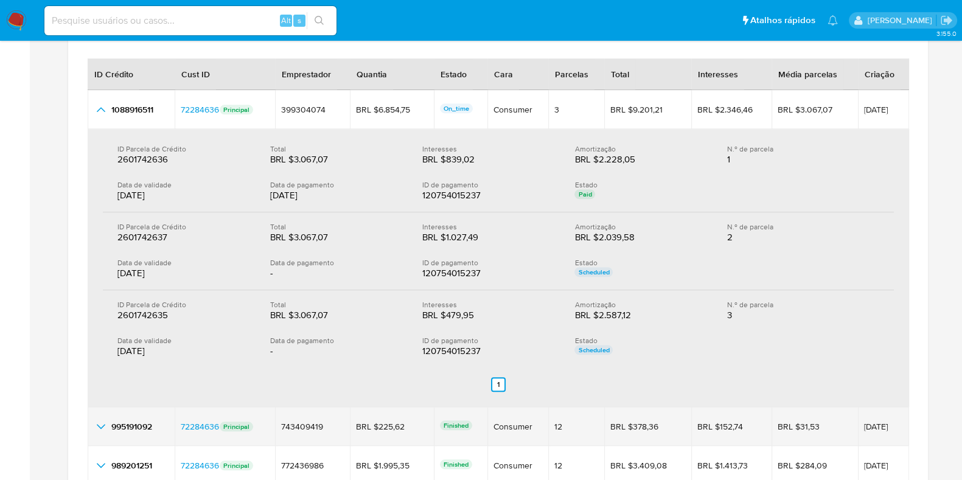
drag, startPoint x: 100, startPoint y: 108, endPoint x: 121, endPoint y: 128, distance: 29.3
click at [100, 108] on icon "button_show_hidden_detail_by_id_0" at bounding box center [101, 109] width 15 height 15
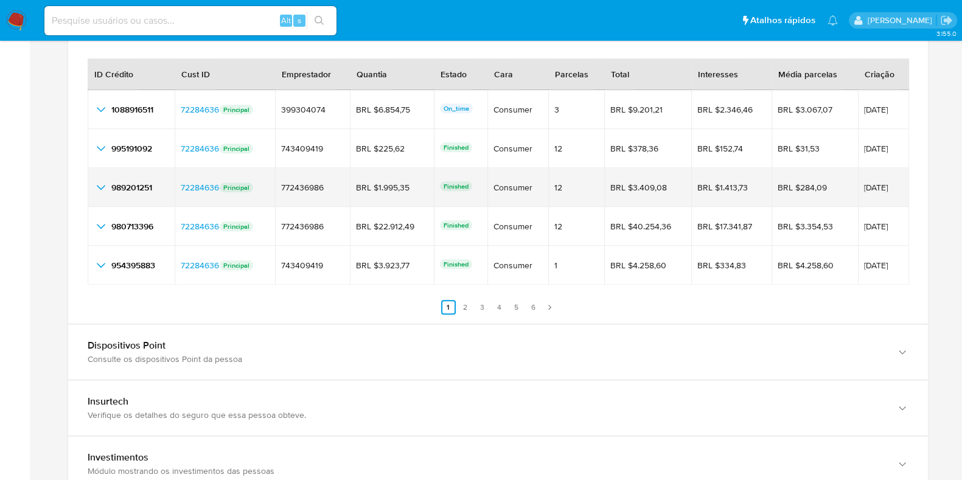
click at [106, 184] on icon "button_show_hidden_detail_by_id_2" at bounding box center [101, 187] width 15 height 15
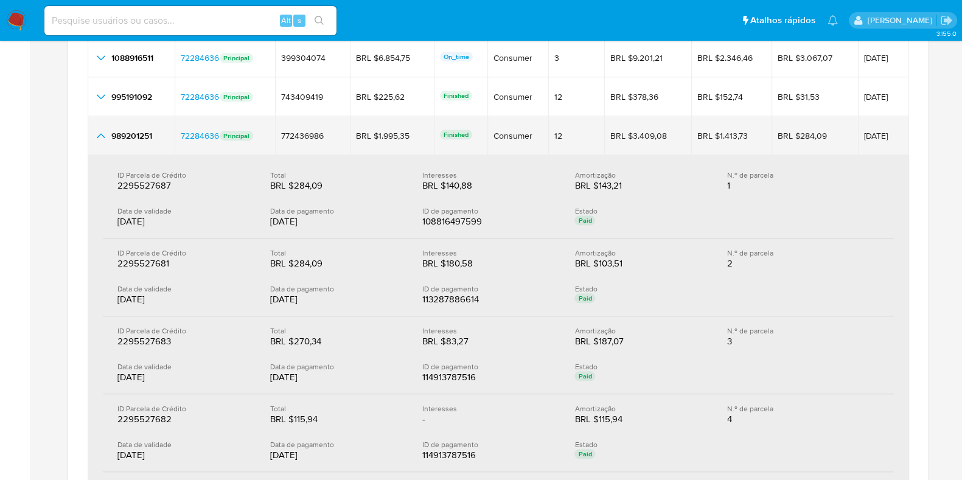
scroll to position [1673, 0]
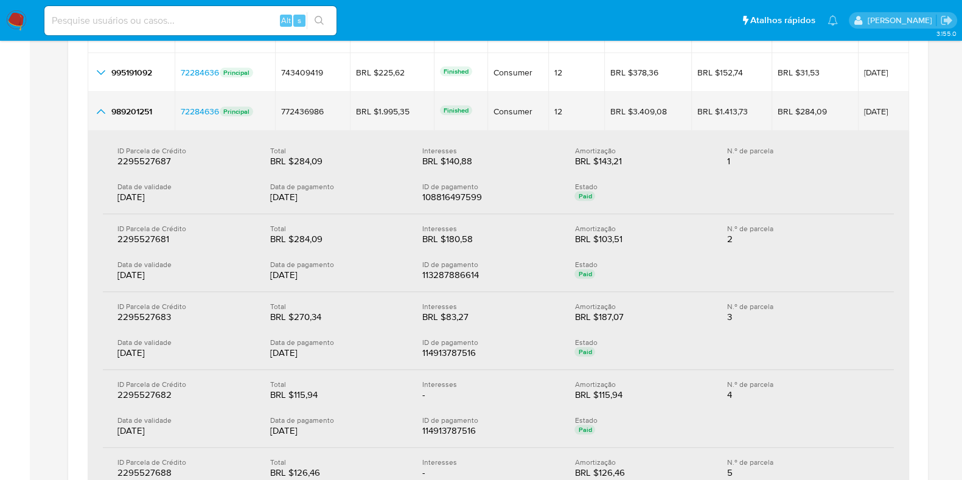
click at [100, 113] on icon "button_show_hidden_detail_by_id_2" at bounding box center [101, 111] width 15 height 15
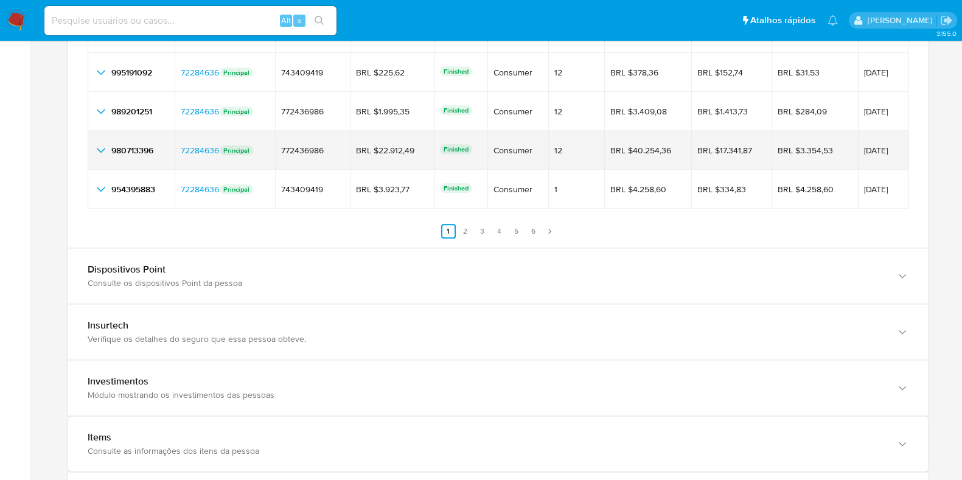
click at [95, 156] on icon "button_show_hidden_detail_by_id_3" at bounding box center [101, 150] width 15 height 15
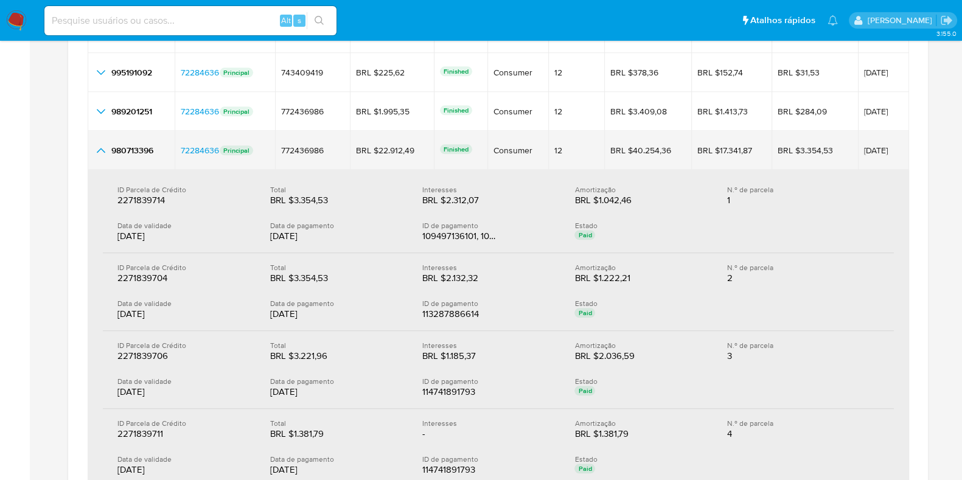
click at [99, 150] on icon "button_show_hidden_detail_by_id_3" at bounding box center [101, 150] width 15 height 15
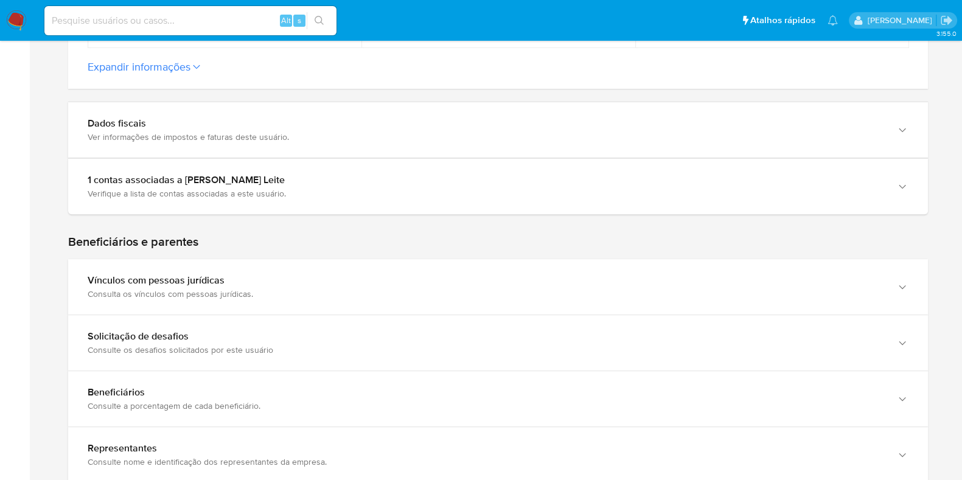
scroll to position [304, 0]
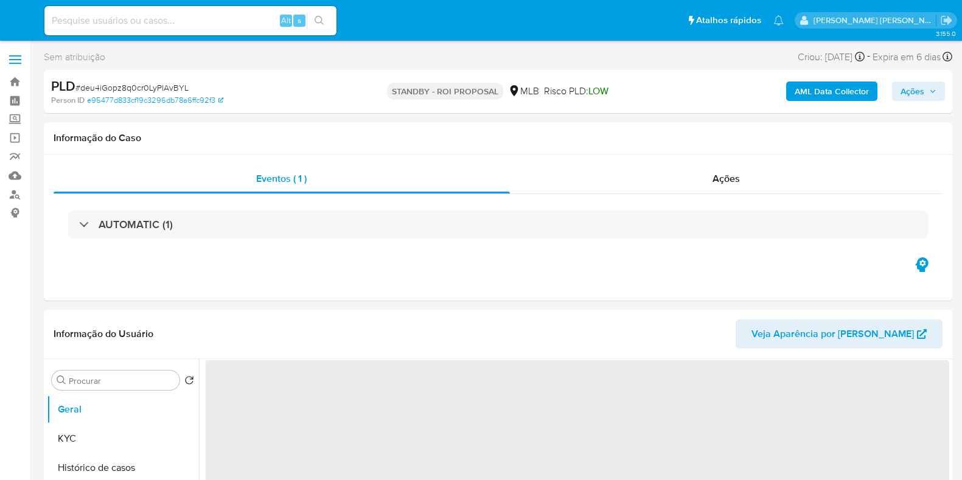
select select "10"
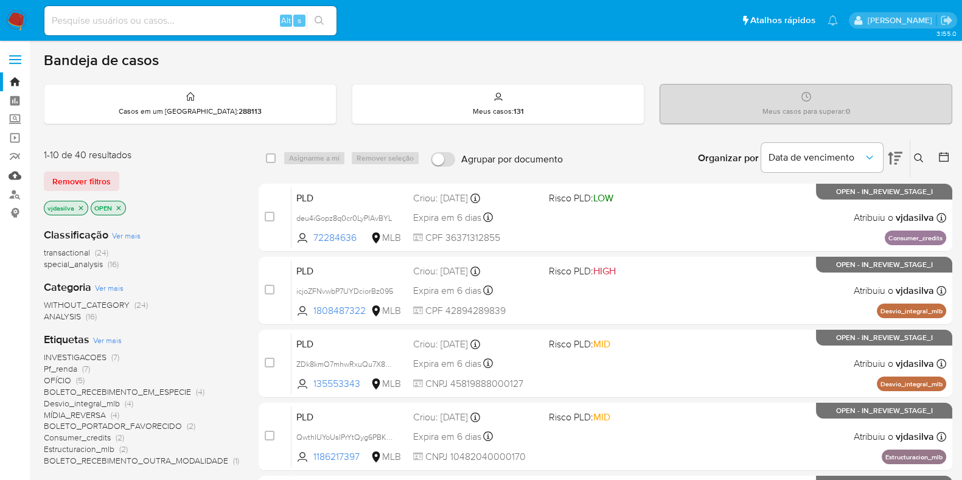
click at [19, 178] on link "Mulan" at bounding box center [72, 175] width 145 height 19
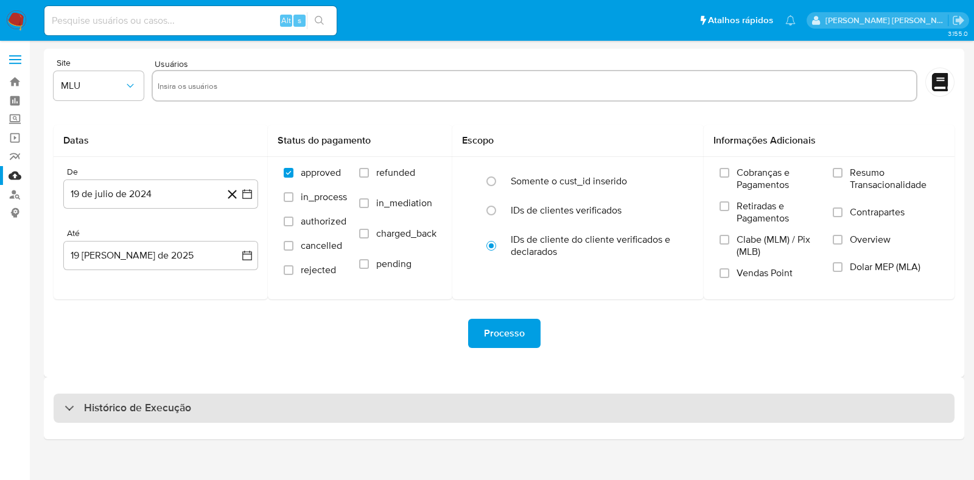
click at [74, 399] on div "Histórico de Execução" at bounding box center [504, 408] width 901 height 29
select select "10"
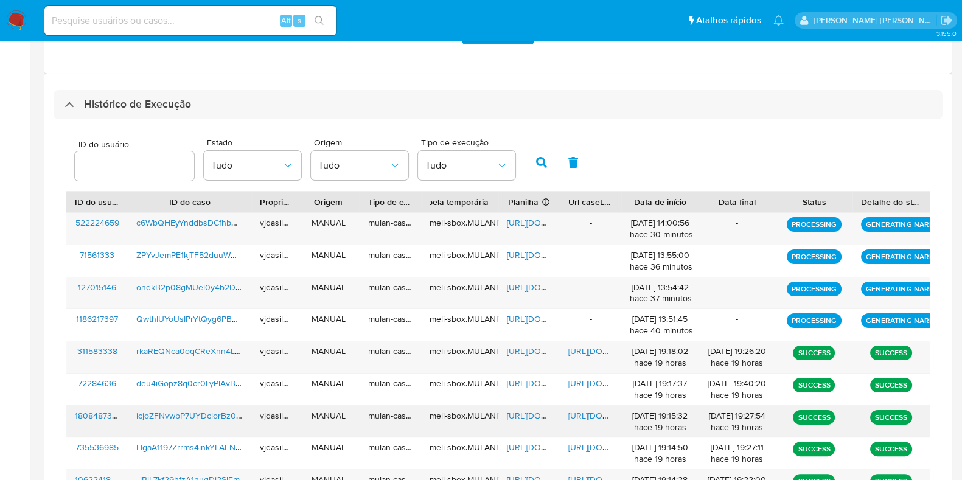
scroll to position [380, 0]
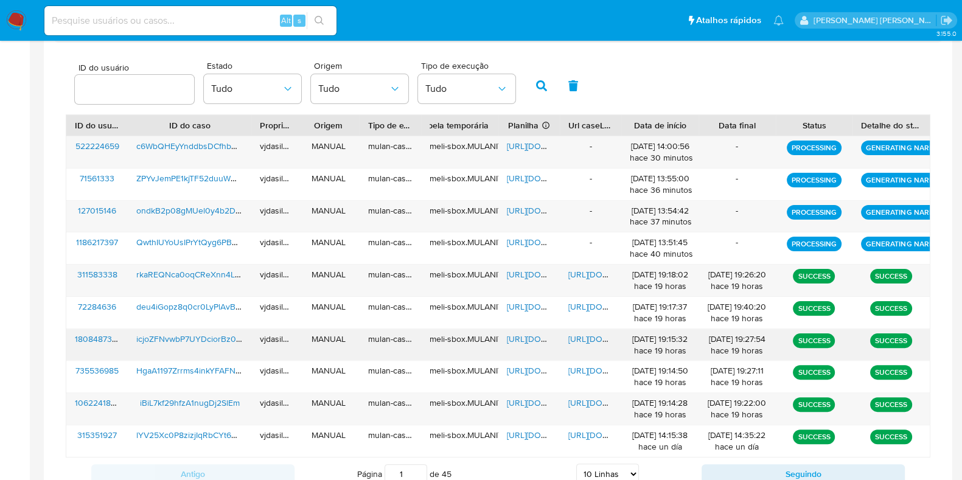
click at [574, 333] on span "[URL][DOMAIN_NAME]" at bounding box center [610, 339] width 84 height 12
click at [529, 334] on span "[URL][DOMAIN_NAME]" at bounding box center [549, 339] width 84 height 12
click at [193, 335] on span "icjoZFNvwbP7UYDciorBz095" at bounding box center [191, 339] width 110 height 12
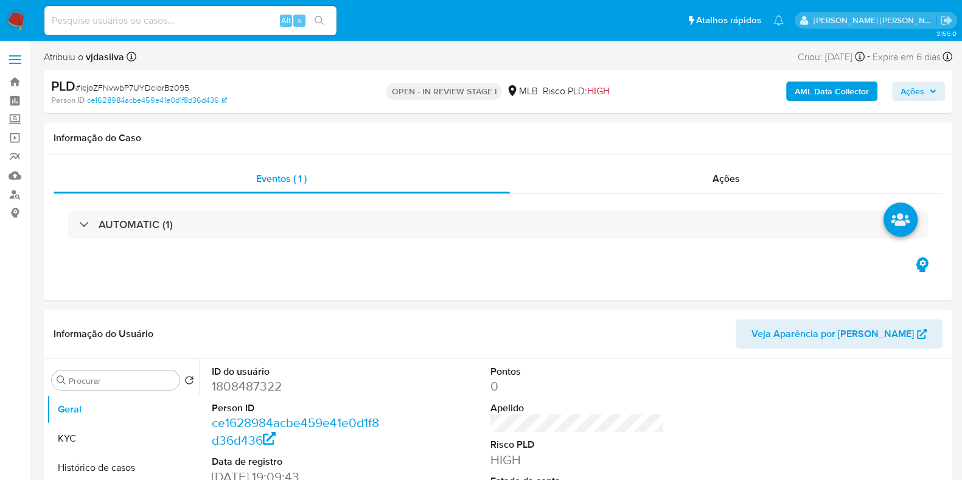
select select "10"
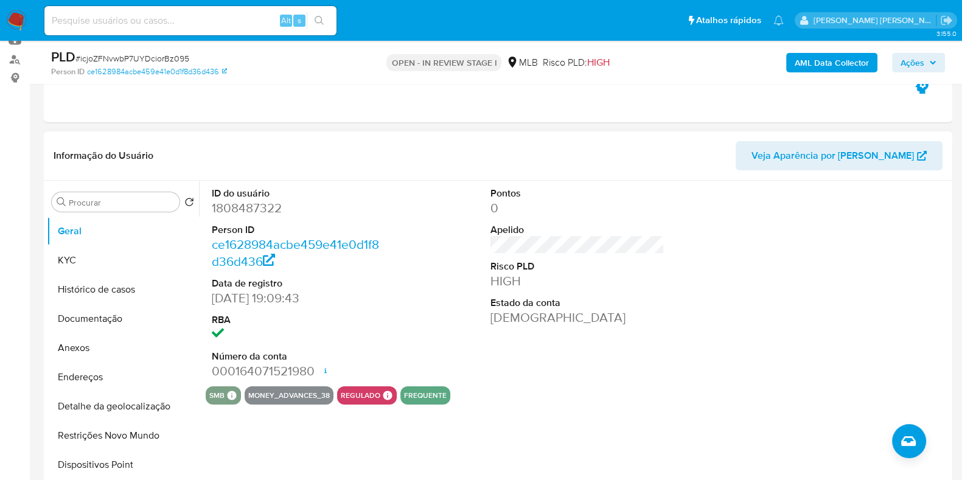
scroll to position [228, 0]
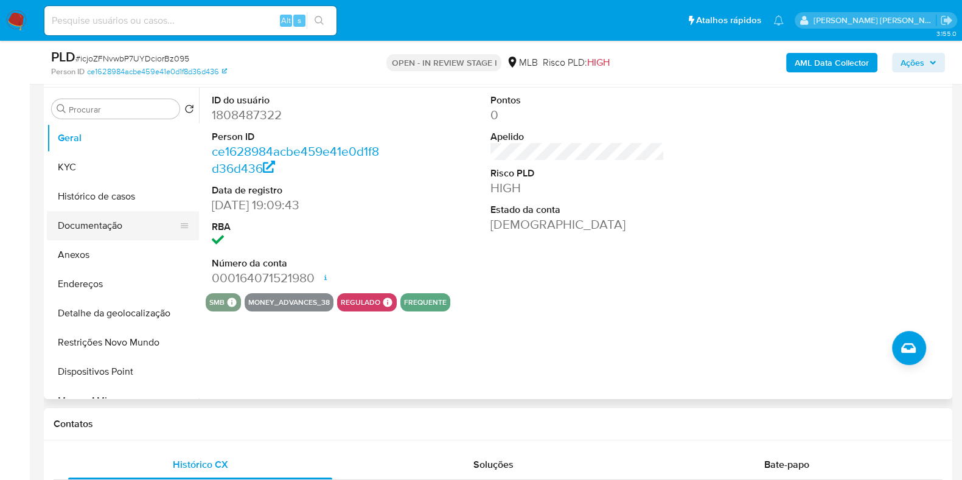
click at [133, 217] on button "Documentação" at bounding box center [118, 225] width 142 height 29
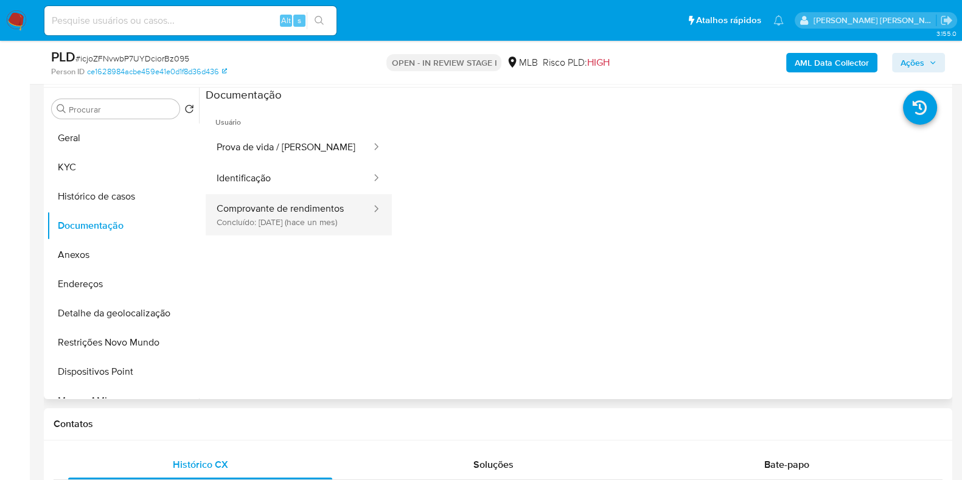
click at [250, 218] on button "Comprovante de rendimentos Concluído: 16/07/2025 (hace un mes)" at bounding box center [289, 214] width 167 height 41
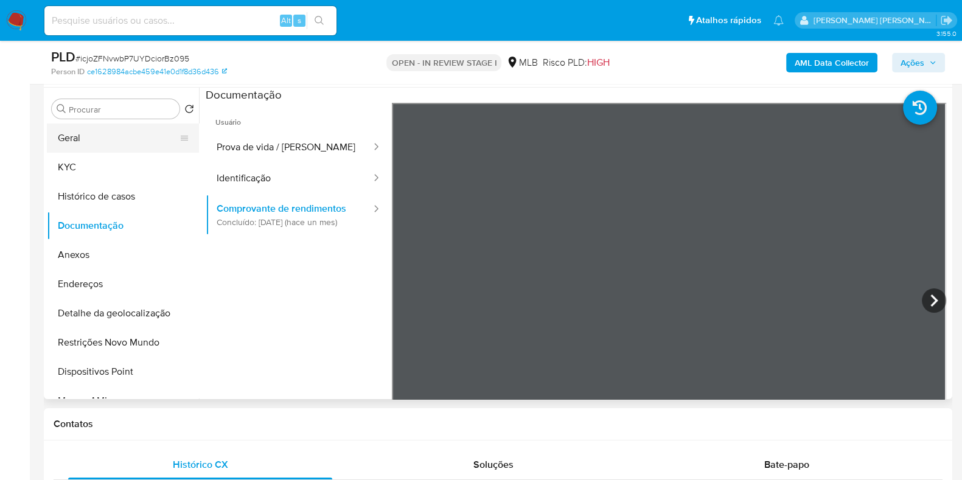
click at [106, 135] on button "Geral" at bounding box center [118, 138] width 142 height 29
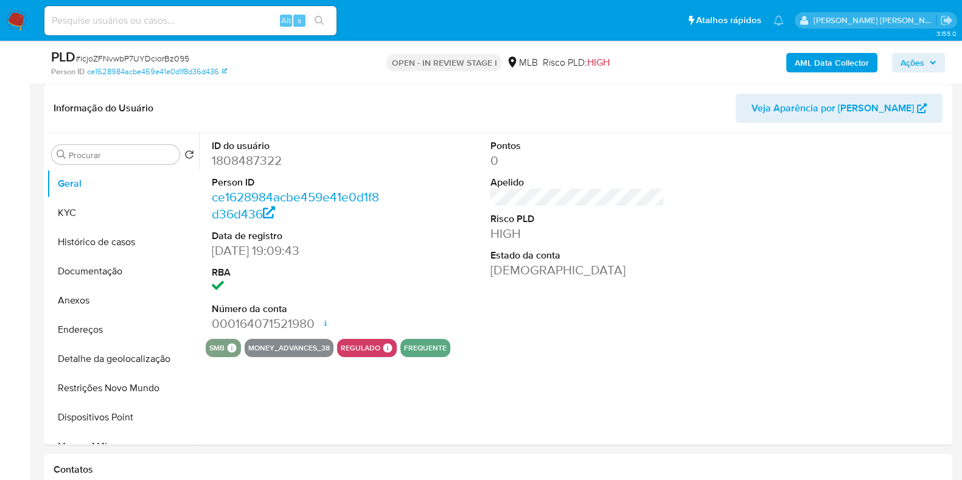
scroll to position [152, 0]
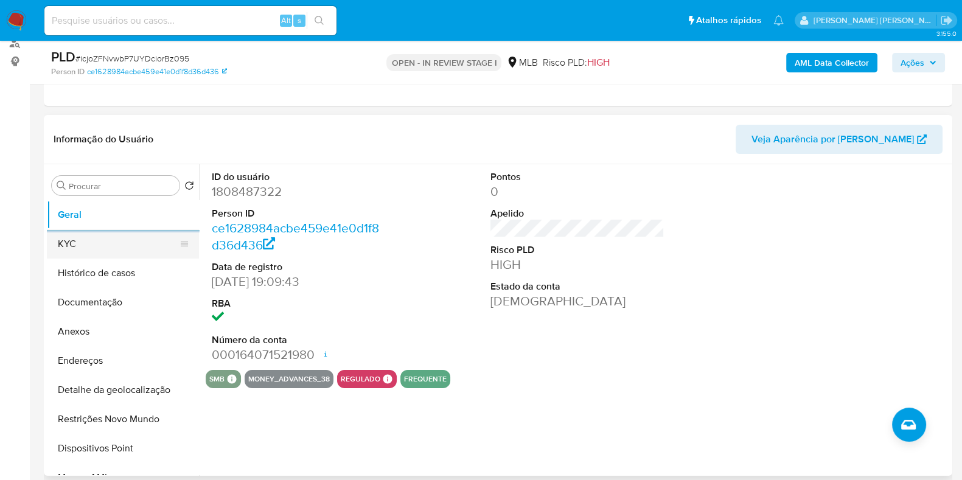
click at [100, 243] on button "KYC" at bounding box center [118, 243] width 142 height 29
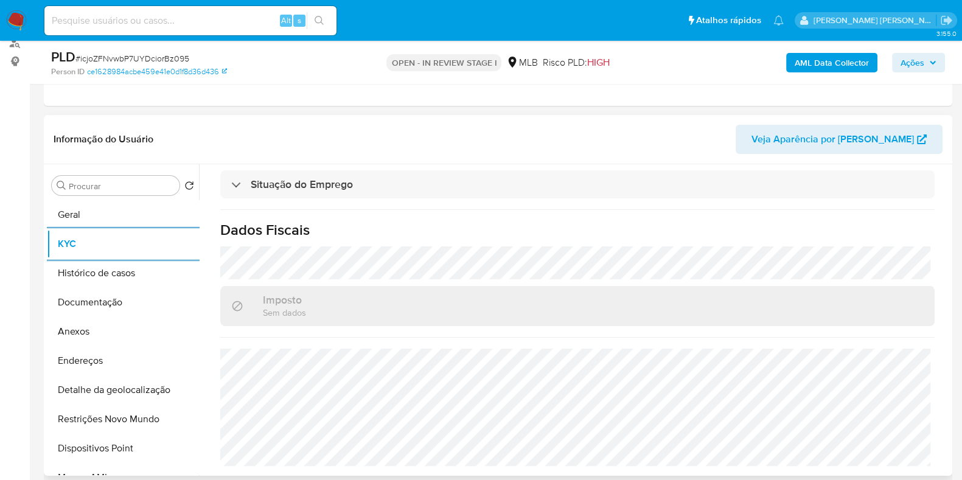
scroll to position [228, 0]
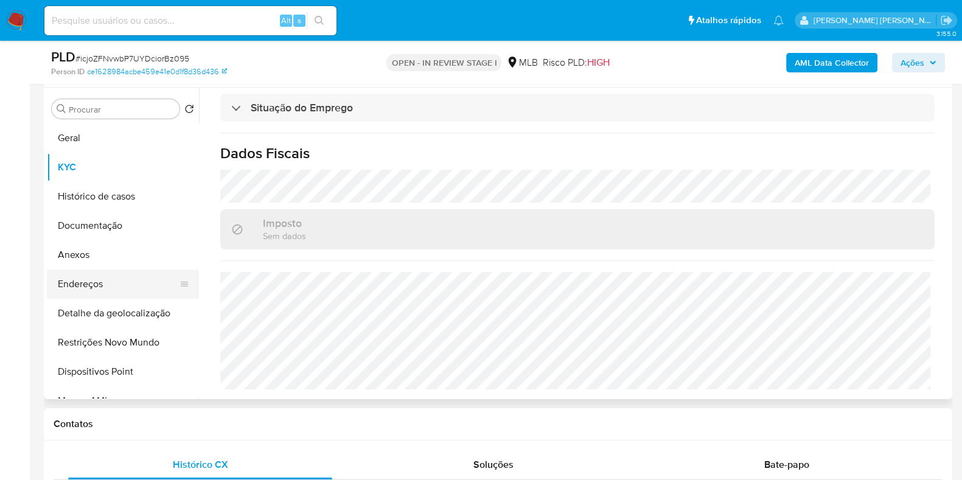
click at [101, 275] on button "Endereços" at bounding box center [118, 284] width 142 height 29
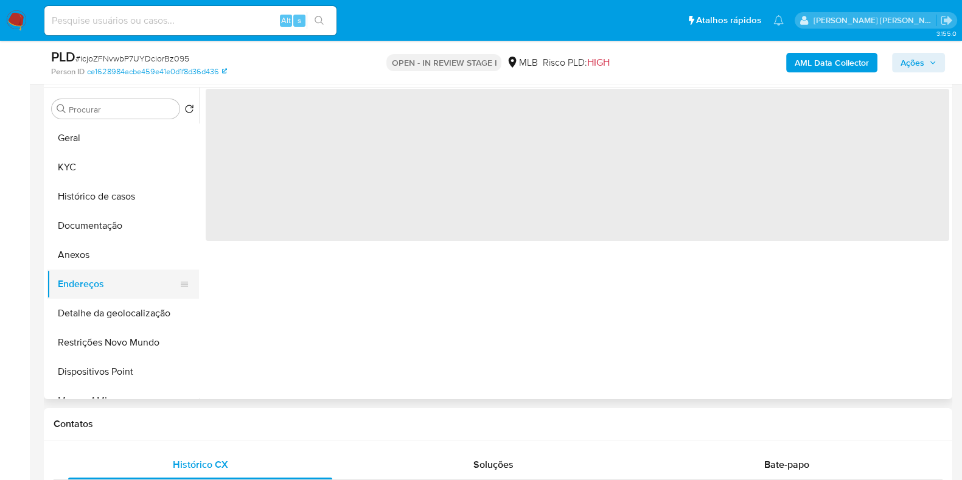
scroll to position [0, 0]
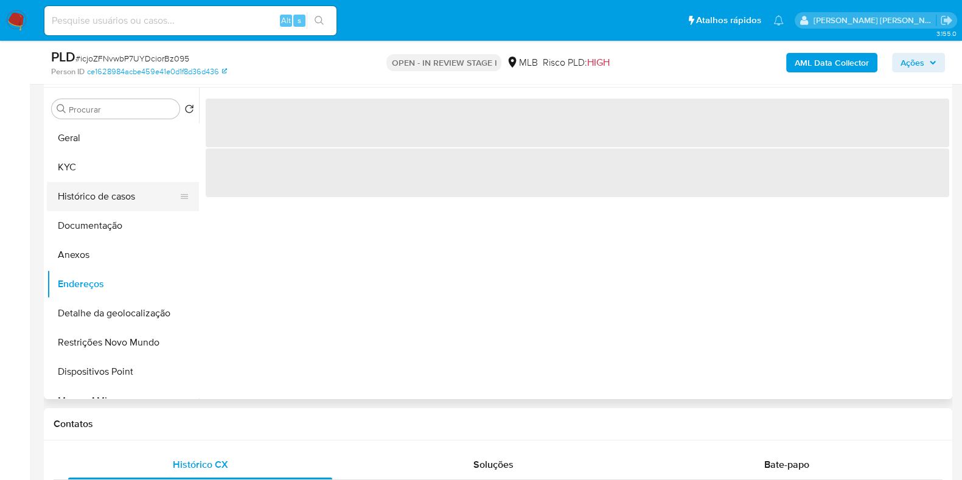
click at [128, 195] on button "Histórico de casos" at bounding box center [118, 196] width 142 height 29
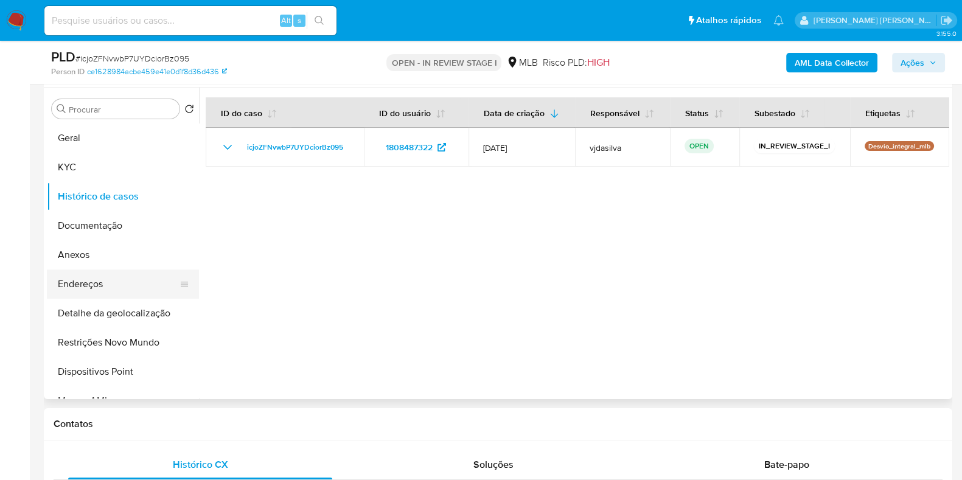
click at [117, 290] on button "Endereços" at bounding box center [118, 284] width 142 height 29
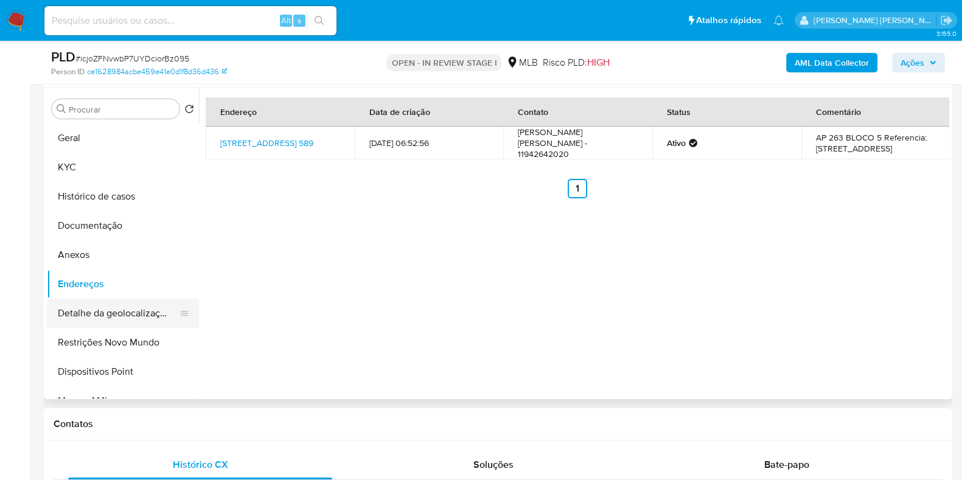
click at [111, 316] on button "Detalhe da geolocalização" at bounding box center [118, 313] width 142 height 29
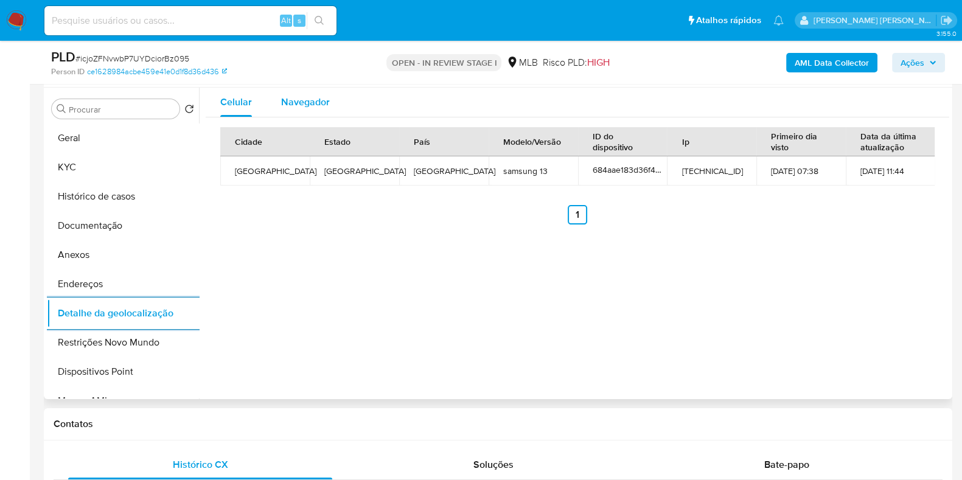
click at [310, 105] on span "Navegador" at bounding box center [305, 102] width 49 height 14
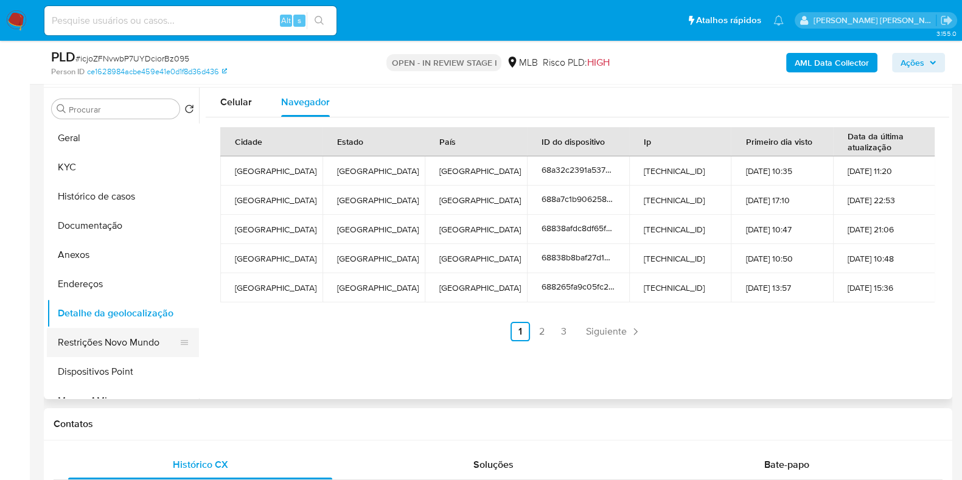
click at [86, 338] on button "Restrições Novo Mundo" at bounding box center [118, 342] width 142 height 29
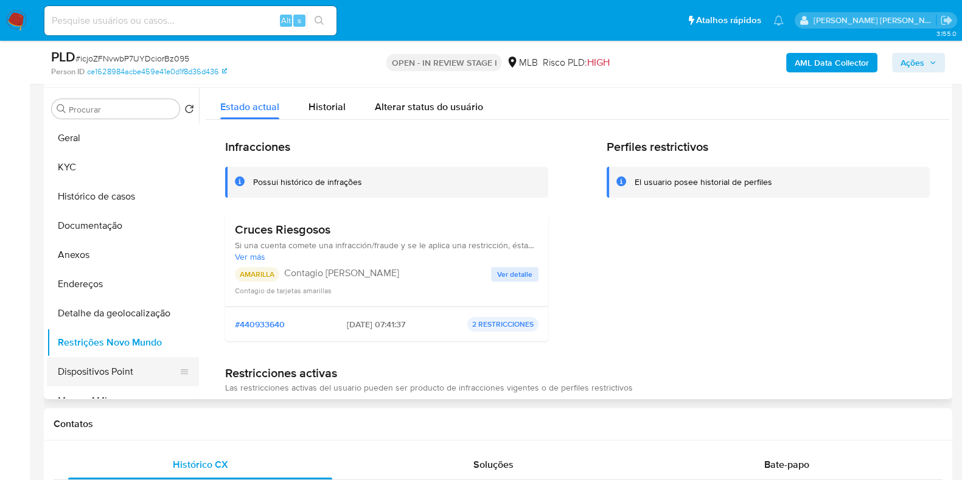
click at [106, 383] on button "Dispositivos Point" at bounding box center [118, 371] width 142 height 29
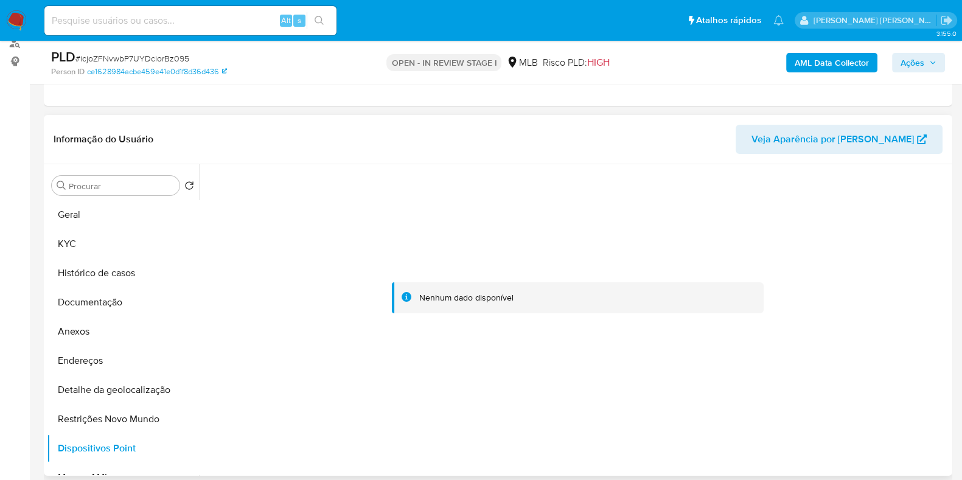
scroll to position [228, 0]
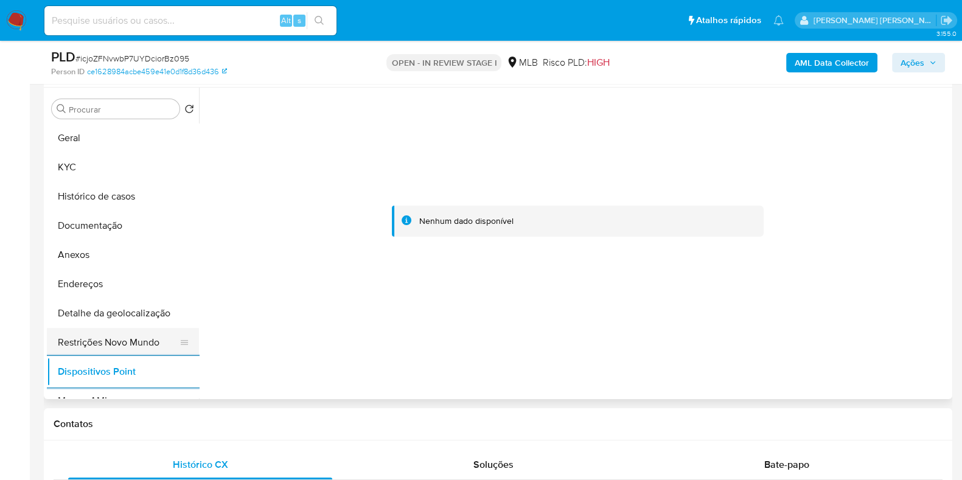
click at [153, 347] on button "Restrições Novo Mundo" at bounding box center [118, 342] width 142 height 29
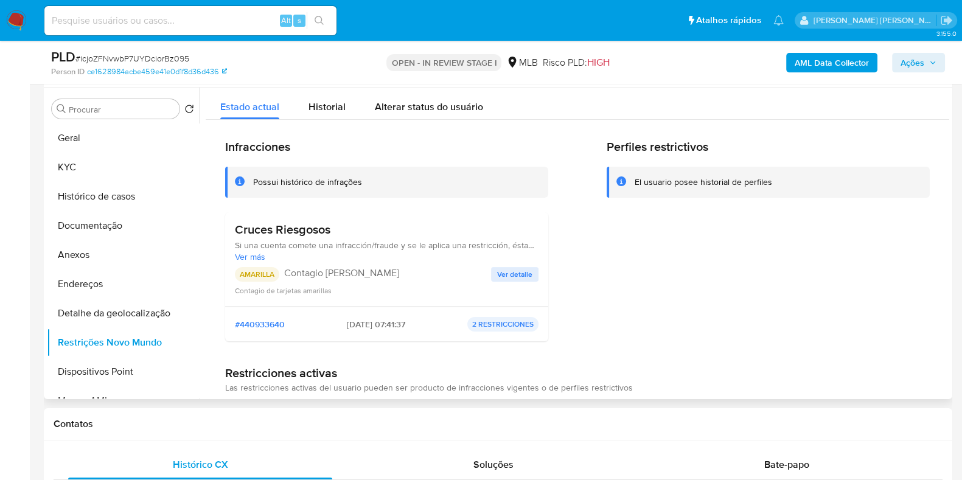
drag, startPoint x: 340, startPoint y: 228, endPoint x: 225, endPoint y: 228, distance: 115.0
click at [225, 228] on div "Cruces Riesgosos Si una cuenta comete una infracción/fraude y se le aplica una …" at bounding box center [386, 259] width 323 height 94
click at [501, 271] on span "Ver detalle" at bounding box center [514, 274] width 35 height 12
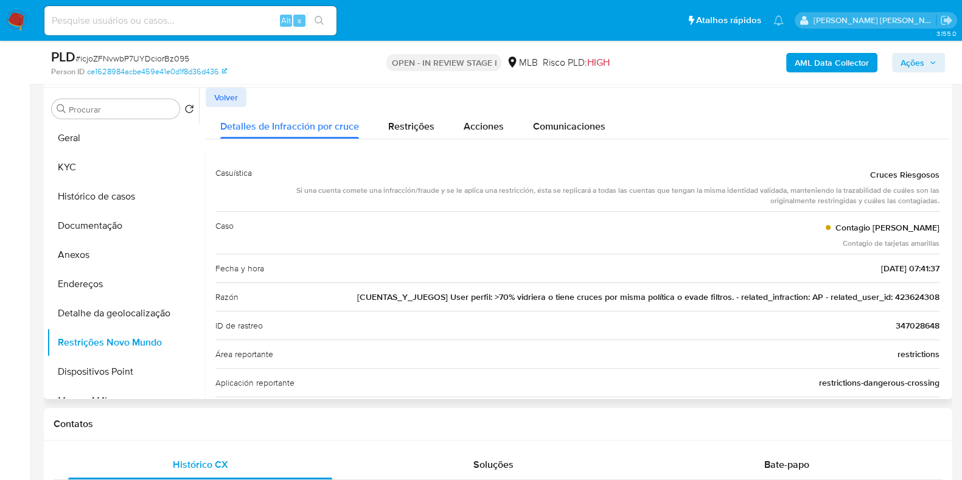
click at [875, 228] on span "Contagio Tarjetas Amarillas" at bounding box center [888, 228] width 104 height 12
click at [801, 196] on div "Si una cuenta comete una infracción/fraude y se le aplica una restricción, ésta…" at bounding box center [601, 196] width 678 height 21
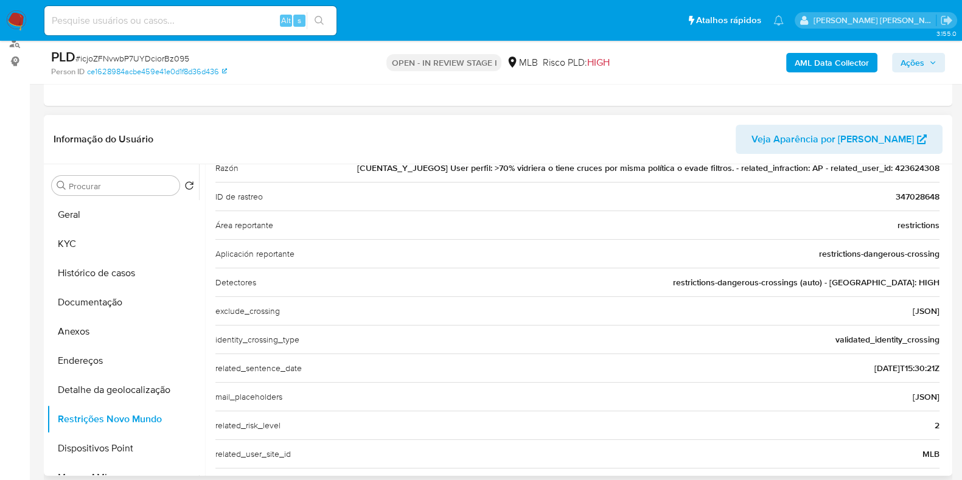
scroll to position [75, 0]
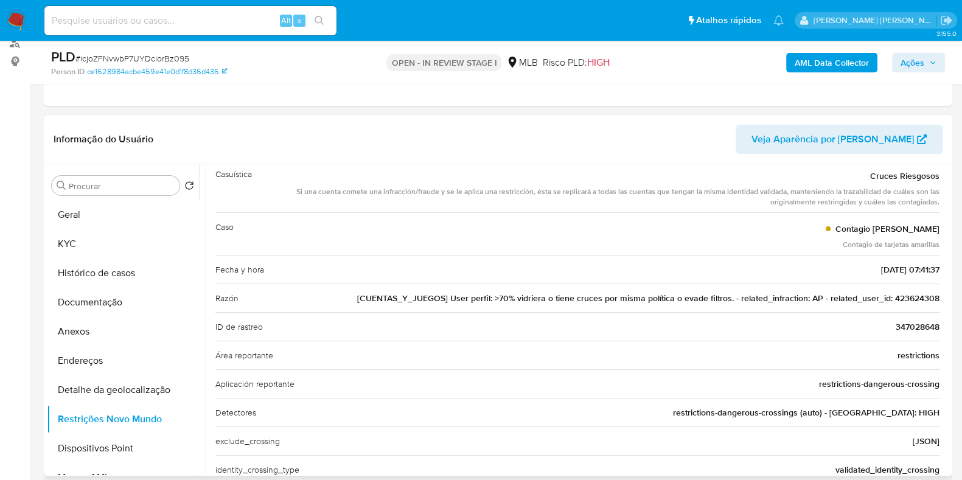
drag, startPoint x: 869, startPoint y: 176, endPoint x: 934, endPoint y: 202, distance: 70.2
click at [934, 202] on div "Cruces Riesgosos Si una cuenta comete una infracción/fraude y se le aplica una …" at bounding box center [601, 186] width 678 height 43
click at [122, 250] on button "KYC" at bounding box center [118, 243] width 142 height 29
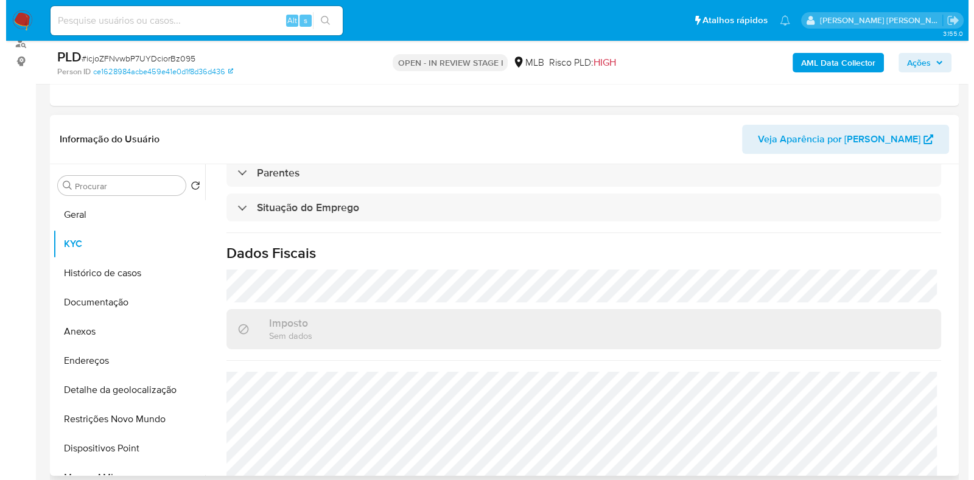
scroll to position [532, 0]
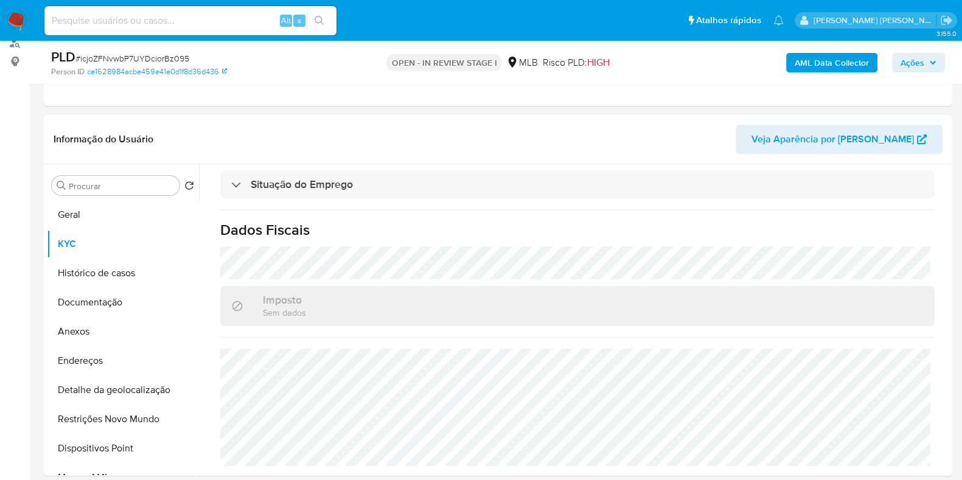
click at [806, 65] on b "AML Data Collector" at bounding box center [832, 62] width 74 height 19
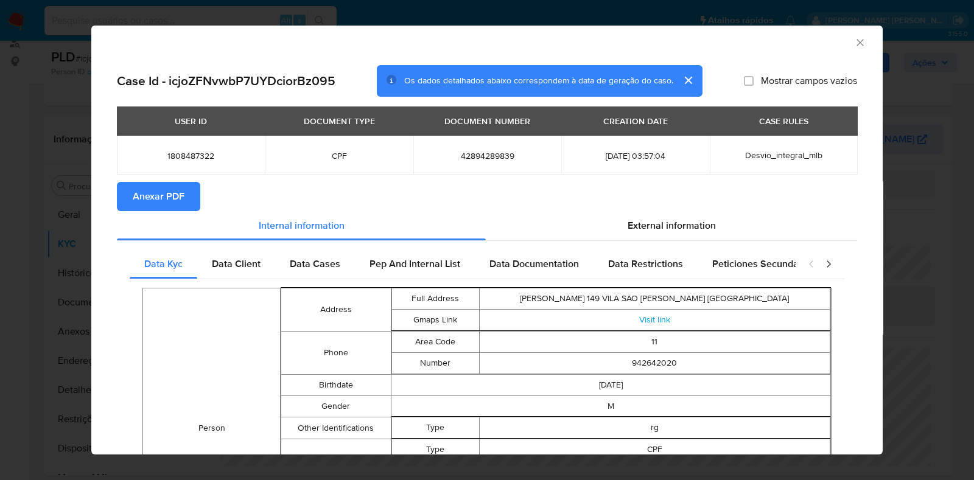
click at [164, 205] on span "Anexar PDF" at bounding box center [159, 196] width 52 height 27
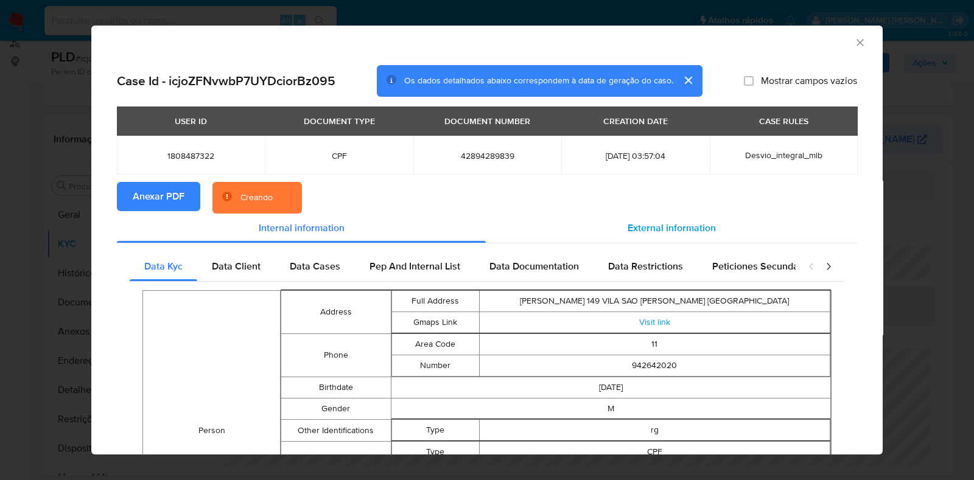
click at [661, 229] on span "External information" at bounding box center [671, 228] width 88 height 14
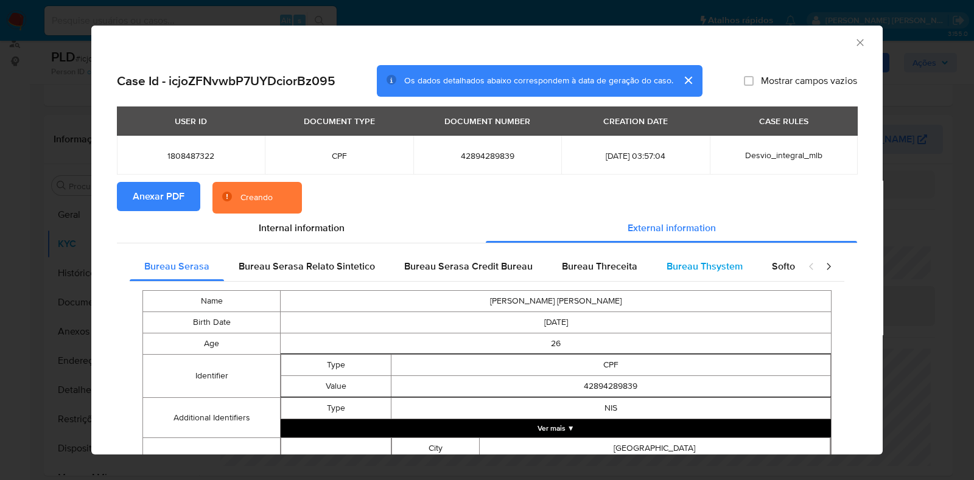
click at [694, 266] on span "Bureau Thsystem" at bounding box center [704, 266] width 76 height 14
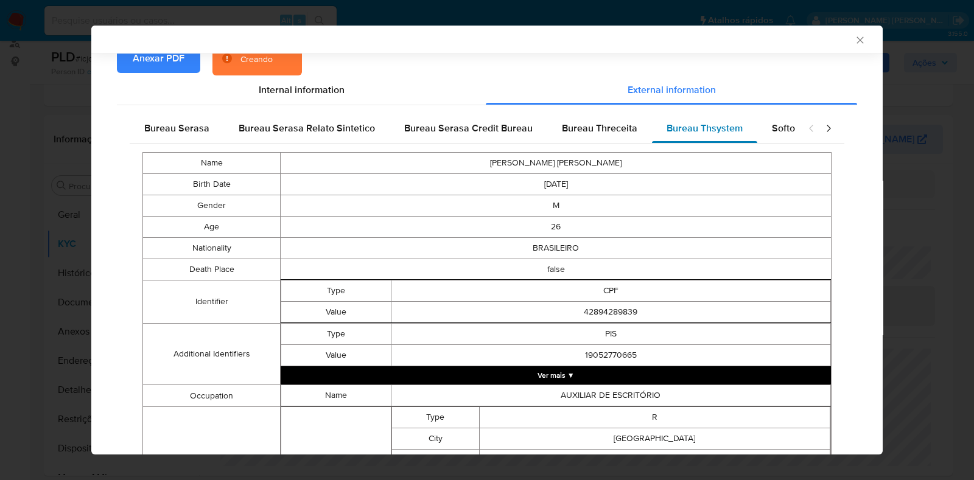
scroll to position [149, 0]
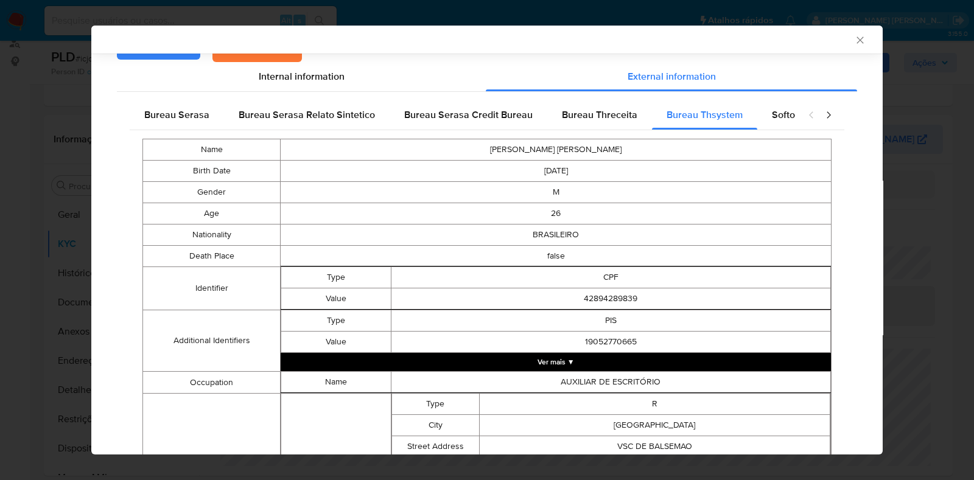
click at [557, 362] on button "Ver mais ▼" at bounding box center [556, 362] width 550 height 18
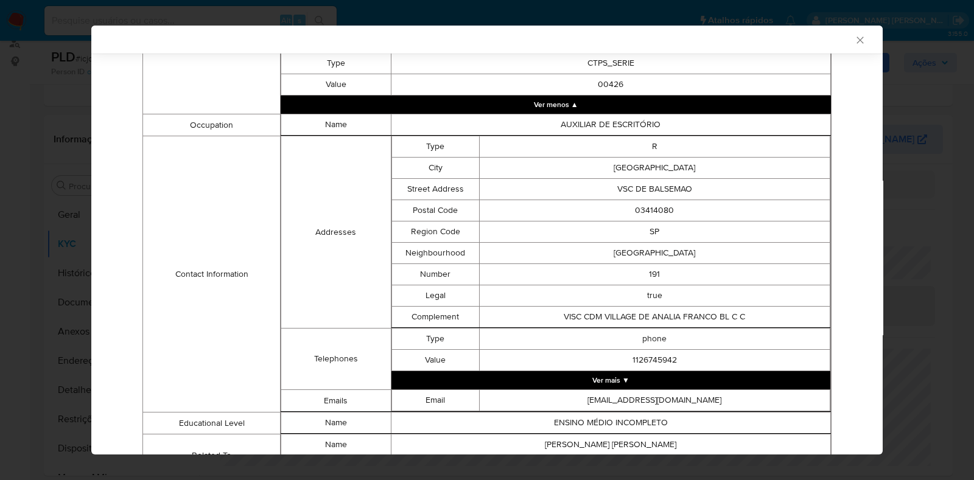
scroll to position [613, 0]
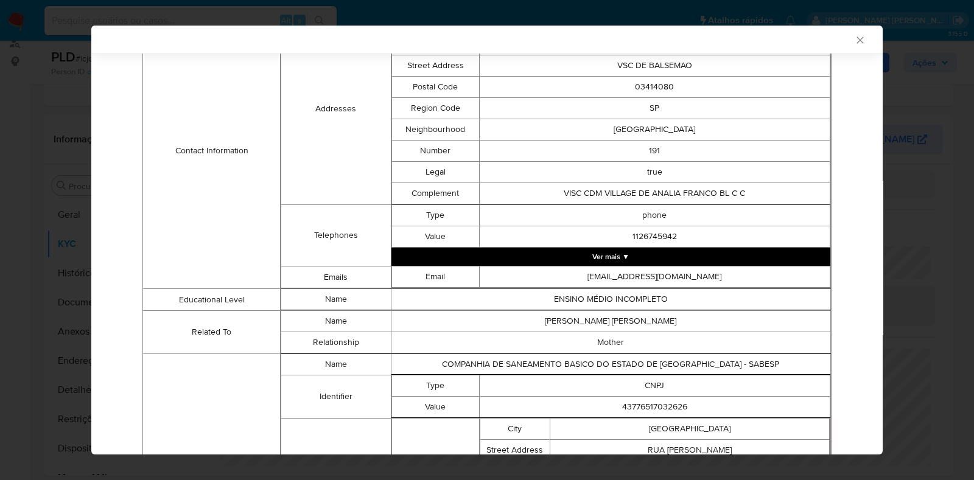
click at [605, 263] on button "Ver mais ▼" at bounding box center [610, 257] width 439 height 18
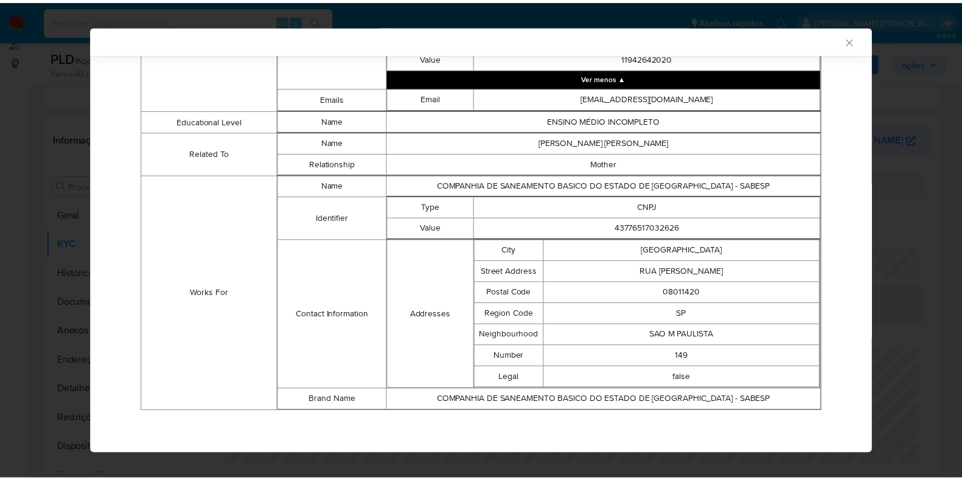
scroll to position [842, 0]
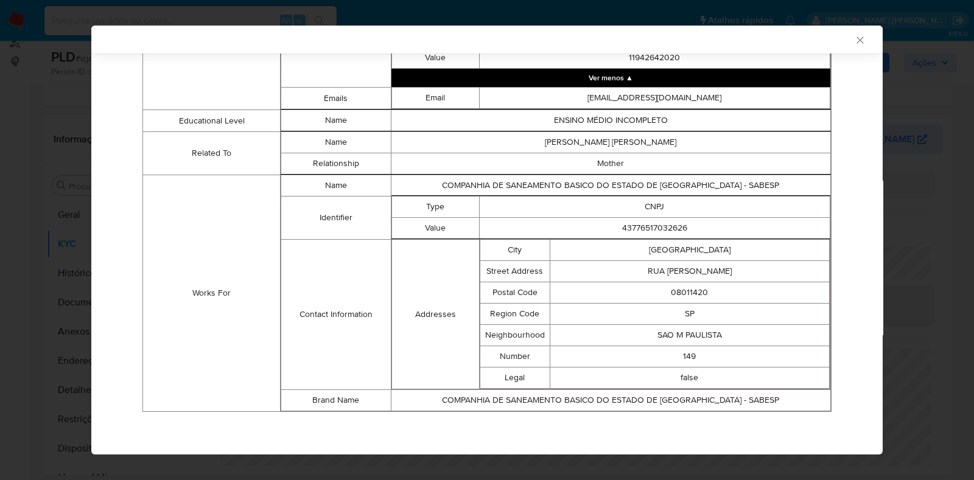
click at [854, 34] on icon "Fechar a janela" at bounding box center [860, 40] width 12 height 12
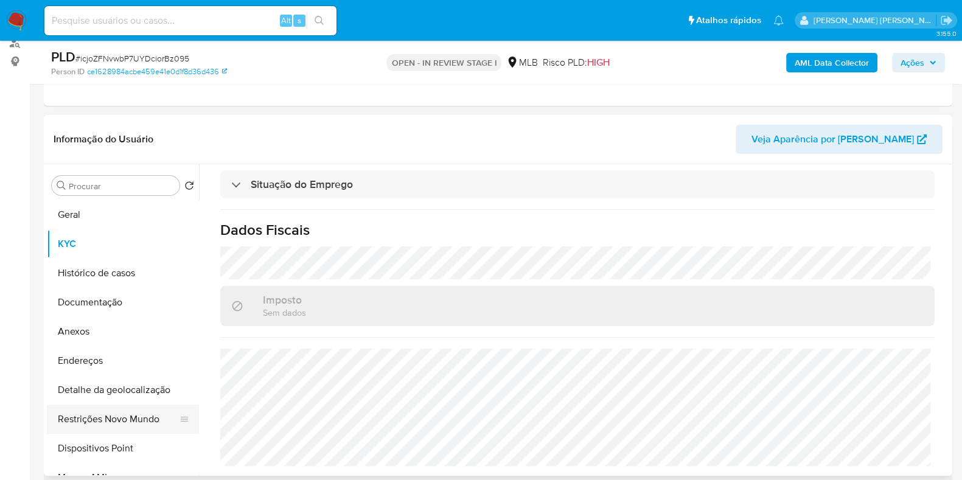
click at [94, 418] on button "Restrições Novo Mundo" at bounding box center [118, 419] width 142 height 29
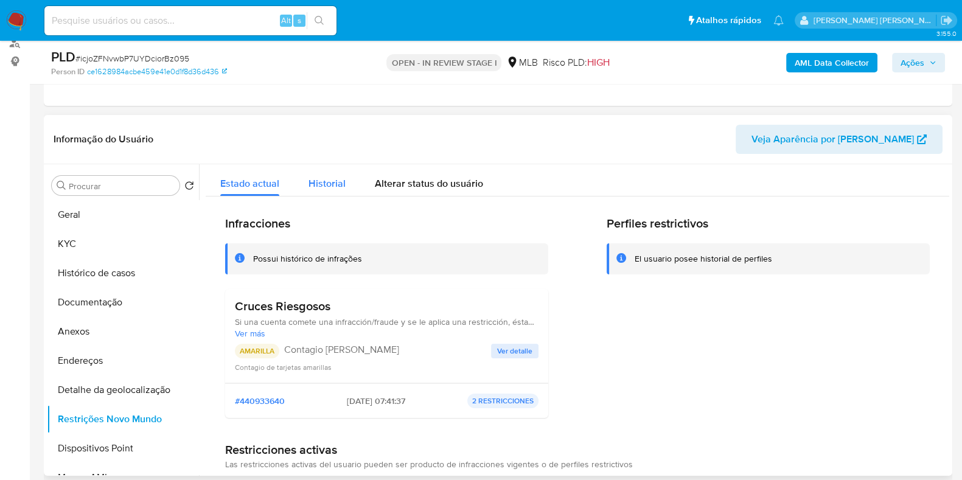
click at [310, 184] on span "Historial" at bounding box center [327, 183] width 37 height 14
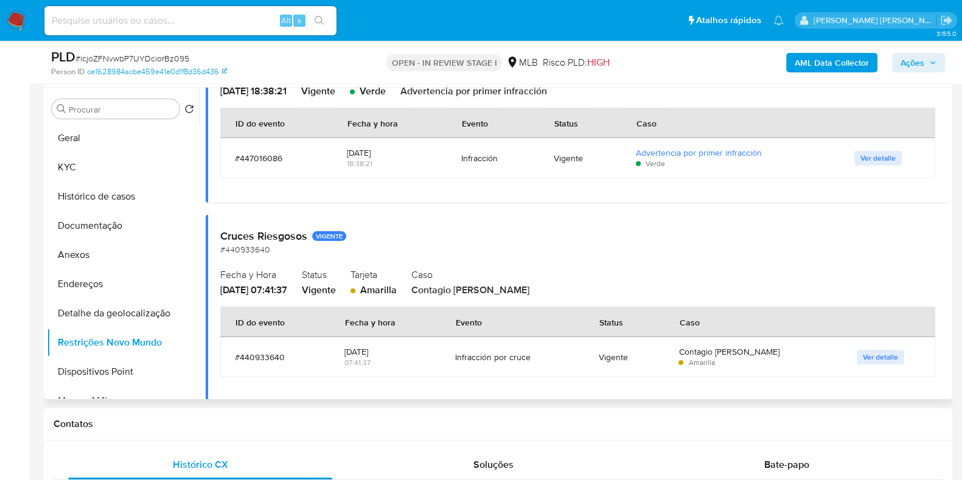
scroll to position [152, 0]
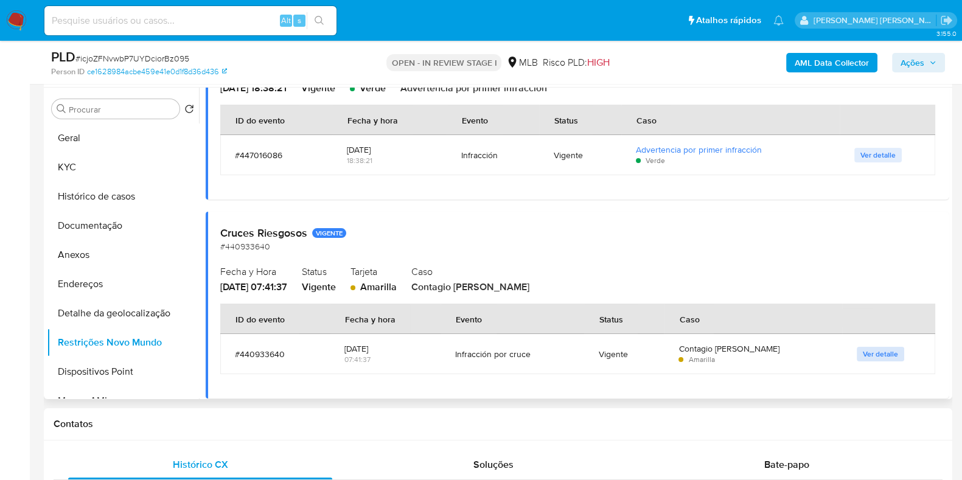
click at [888, 354] on span "Ver detalle" at bounding box center [880, 354] width 35 height 12
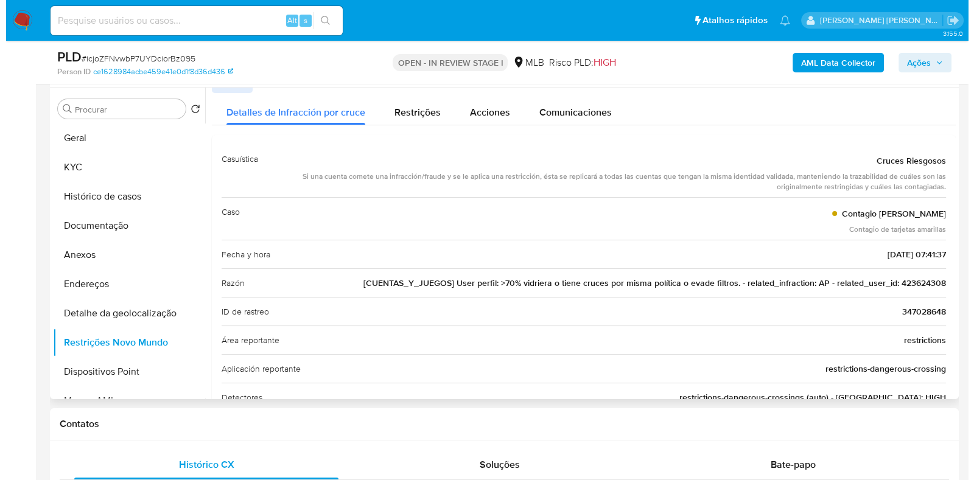
scroll to position [0, 0]
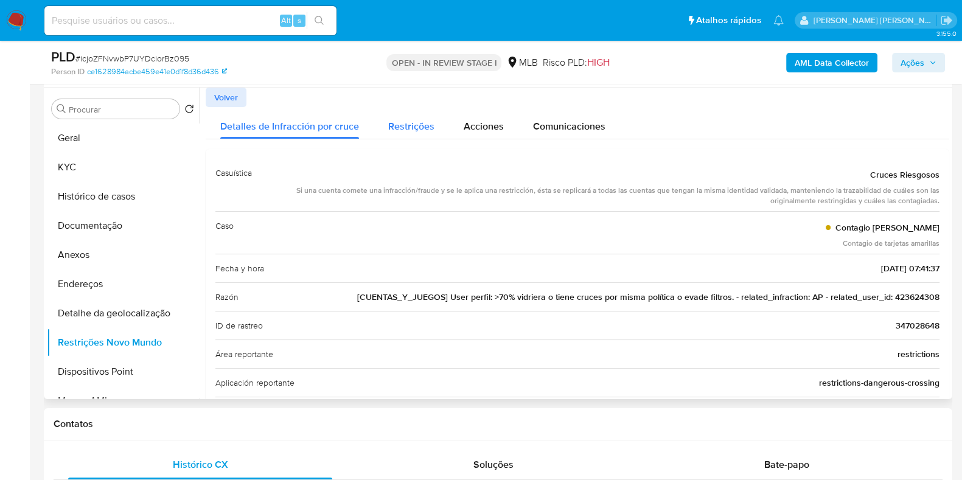
click at [374, 126] on button "Restrições" at bounding box center [411, 123] width 75 height 32
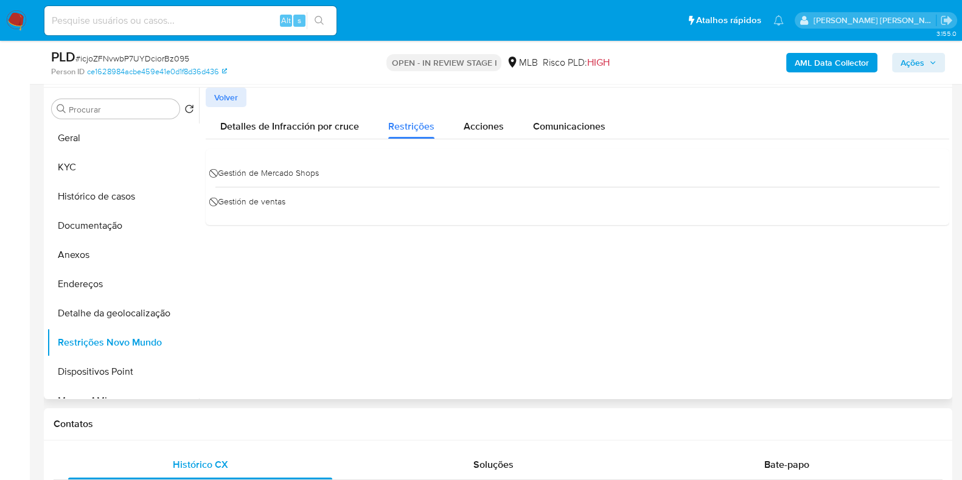
click at [504, 317] on div at bounding box center [574, 244] width 750 height 312
click at [472, 114] on div "Acciones" at bounding box center [484, 123] width 40 height 32
click at [557, 129] on span "Comunicaciones" at bounding box center [569, 126] width 72 height 14
click at [319, 176] on span "Você não pode vender" at bounding box center [274, 175] width 114 height 13
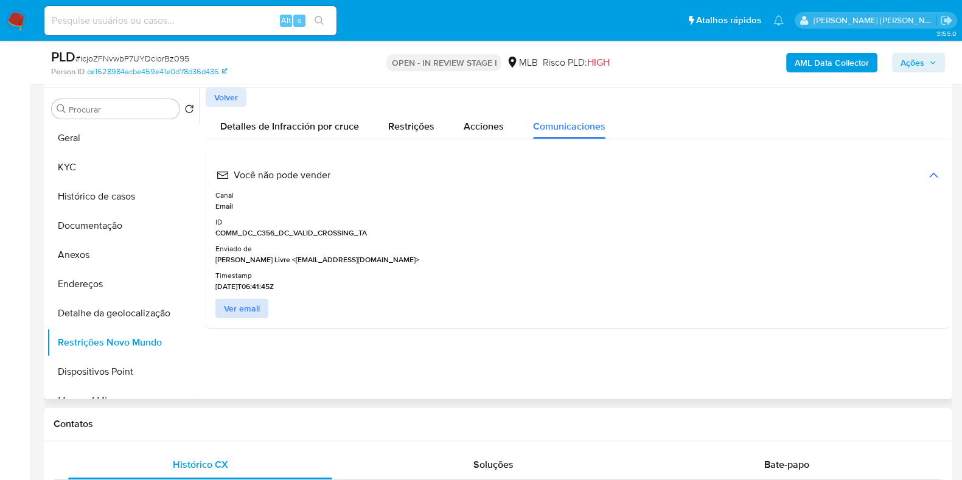
click at [218, 311] on button "Ver email" at bounding box center [241, 308] width 53 height 19
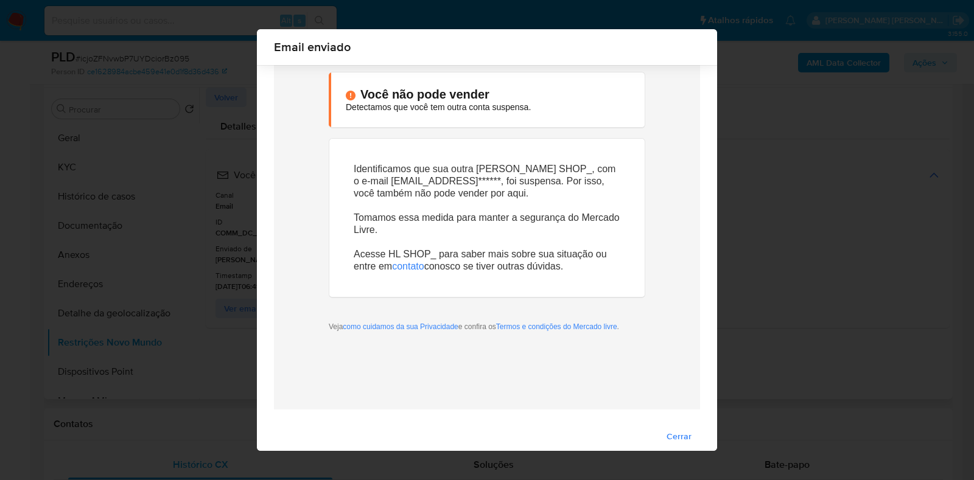
scroll to position [51, 0]
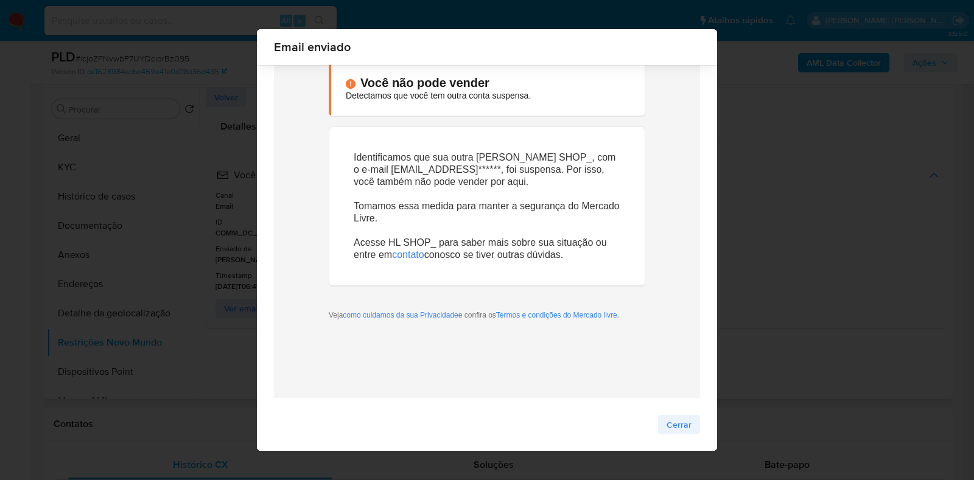
click at [669, 429] on span "Cerrar" at bounding box center [678, 424] width 25 height 17
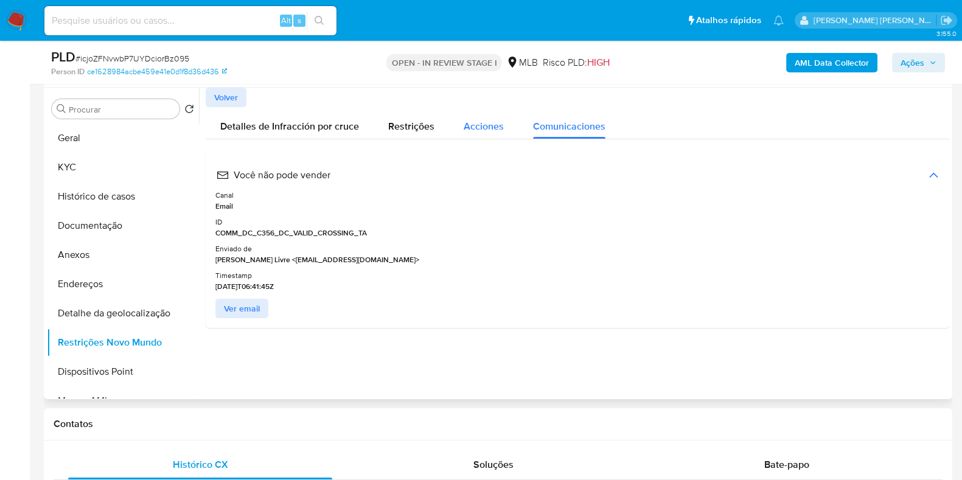
click at [481, 133] on div "Acciones" at bounding box center [484, 123] width 40 height 32
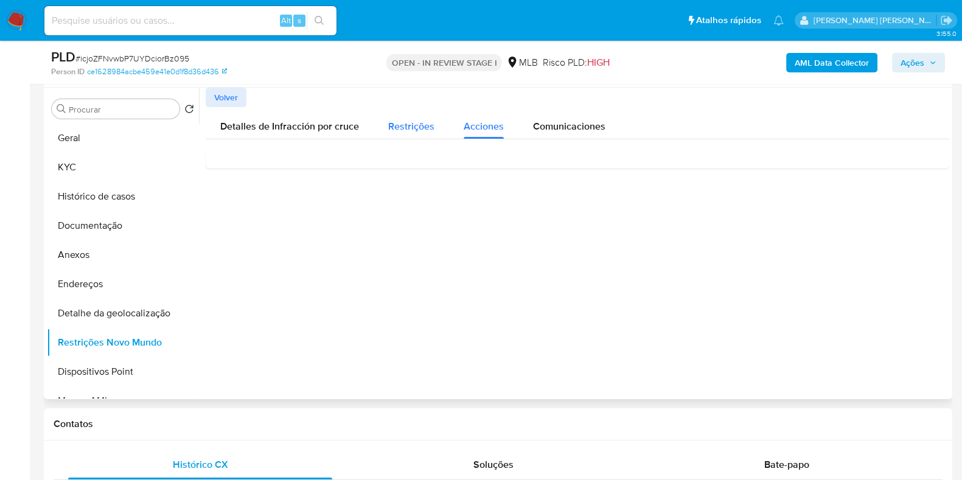
click at [436, 116] on button "Restrições" at bounding box center [411, 123] width 75 height 32
click at [510, 122] on button "Acciones" at bounding box center [483, 123] width 69 height 32
click at [560, 125] on span "Comunicaciones" at bounding box center [569, 126] width 72 height 14
click at [299, 175] on span "Você não pode vender" at bounding box center [274, 175] width 114 height 13
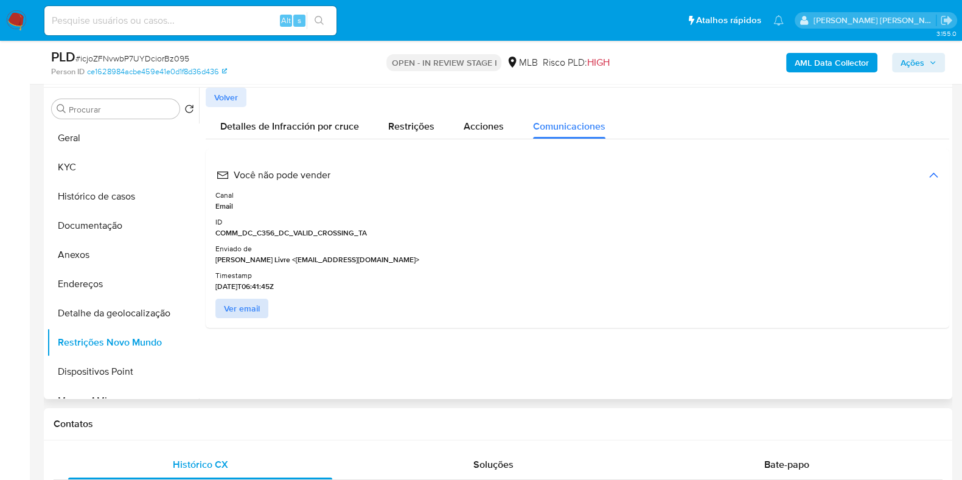
click at [234, 302] on span "Ver email" at bounding box center [242, 308] width 36 height 17
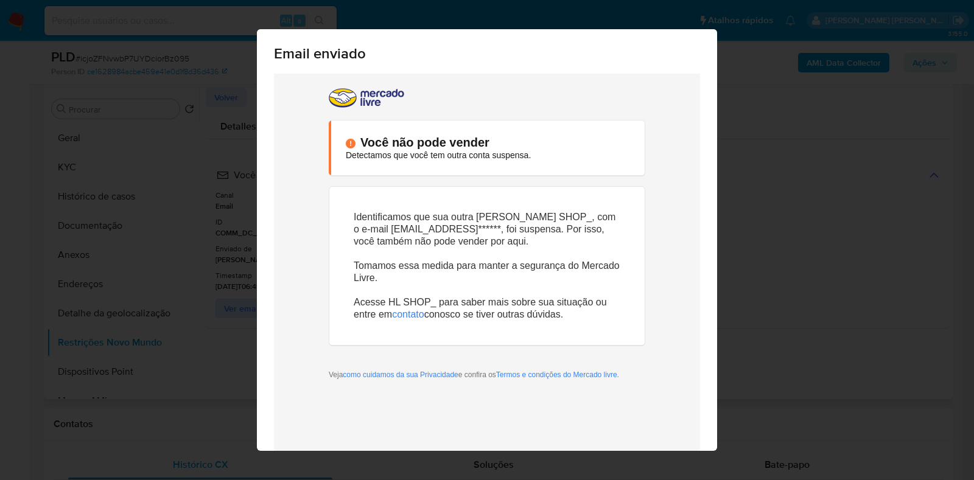
scroll to position [0, 0]
drag, startPoint x: 505, startPoint y: 217, endPoint x: 540, endPoint y: 217, distance: 35.3
click at [540, 217] on p "Identificamos que sua outra conta HL SHOP_, com o e-mail car*********@gmail****…" at bounding box center [487, 229] width 267 height 37
click at [543, 217] on p "Identificamos que sua outra conta HL SHOP_, com o e-mail car*********@gmail****…" at bounding box center [487, 229] width 267 height 37
drag, startPoint x: 544, startPoint y: 217, endPoint x: 503, endPoint y: 217, distance: 40.8
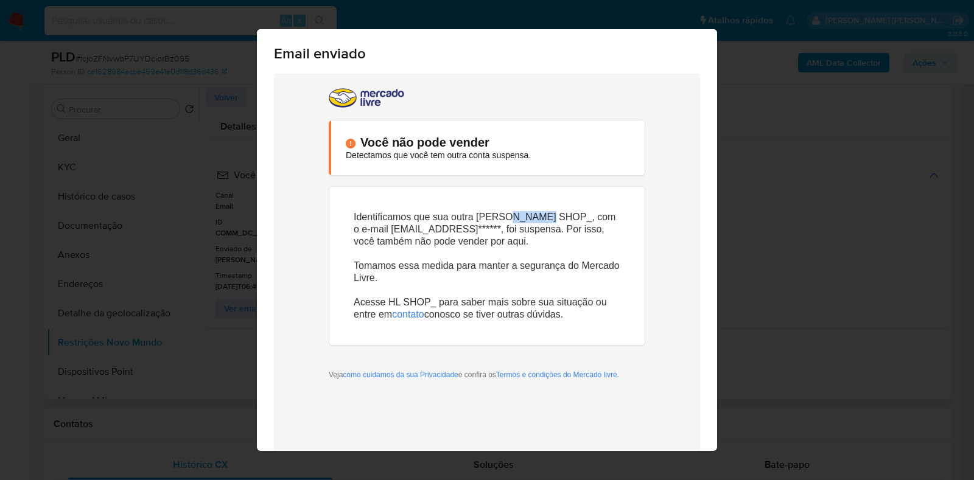
click at [503, 217] on p "Identificamos que sua outra conta HL SHOP_, com o e-mail car*********@gmail****…" at bounding box center [487, 229] width 267 height 37
copy p "HL SHOP"
click at [770, 193] on div "Email enviado Cerrar" at bounding box center [487, 240] width 974 height 480
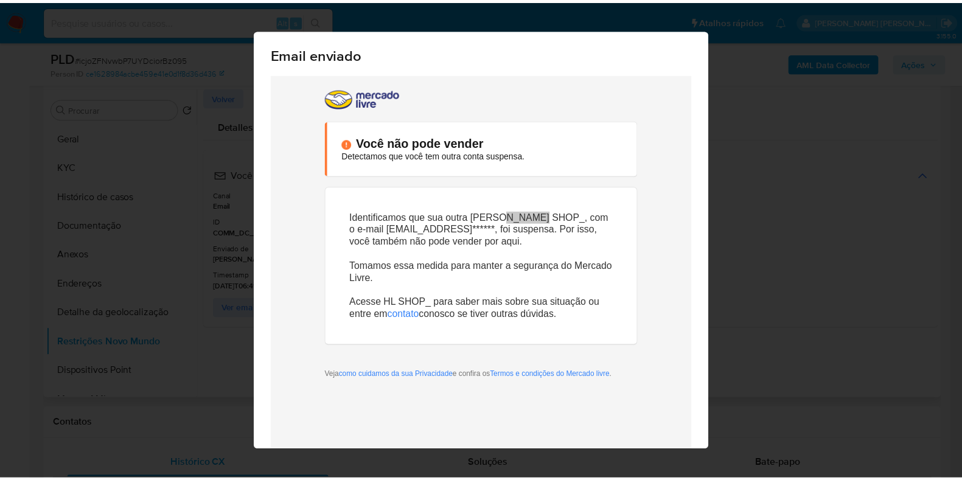
scroll to position [51, 0]
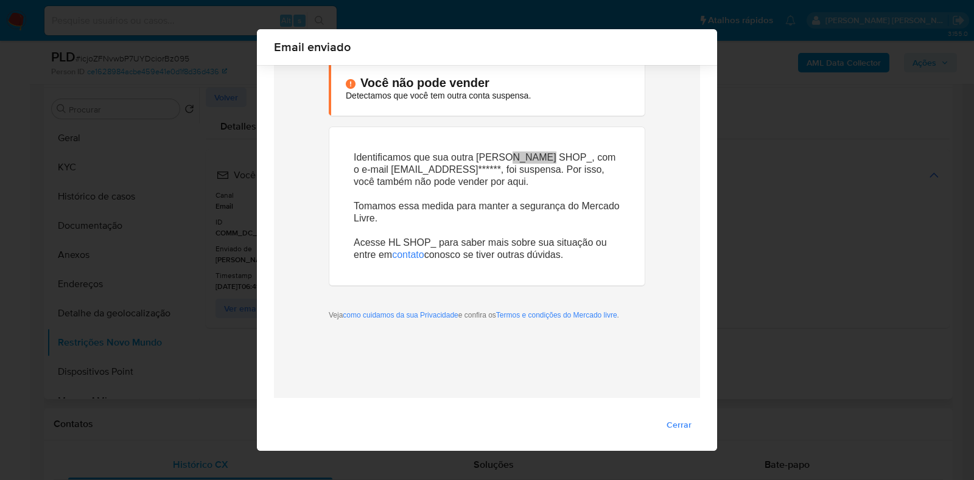
click at [672, 427] on span "Cerrar" at bounding box center [678, 424] width 25 height 17
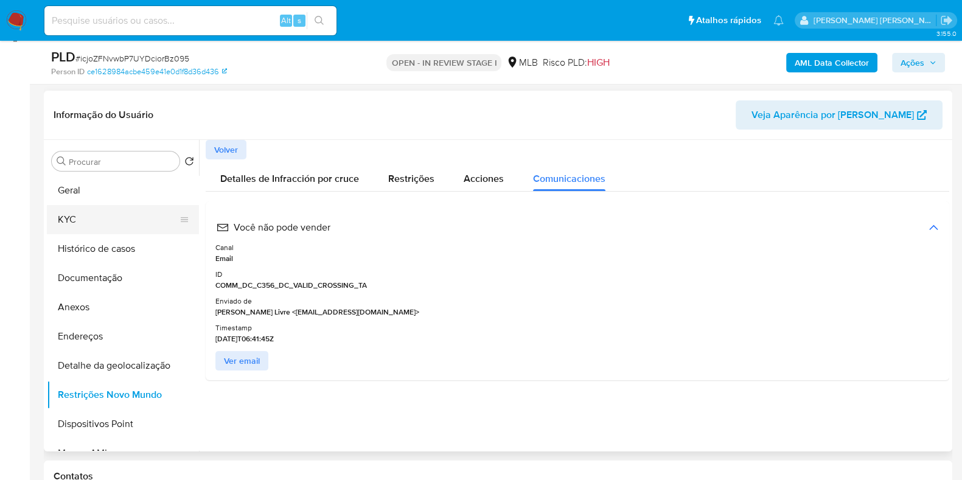
scroll to position [152, 0]
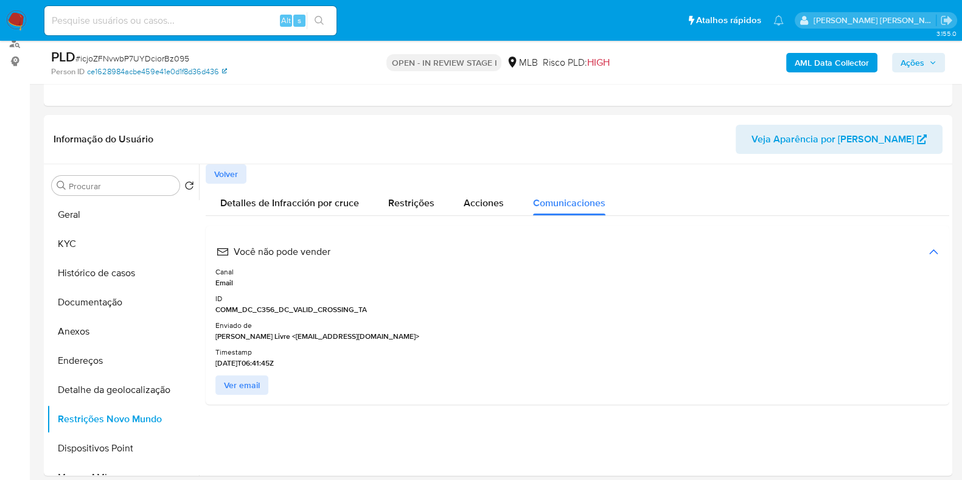
click at [119, 69] on link "ce1628984acbe459e41e0d1f8d36d436" at bounding box center [157, 71] width 140 height 11
click at [94, 239] on button "KYC" at bounding box center [118, 243] width 142 height 29
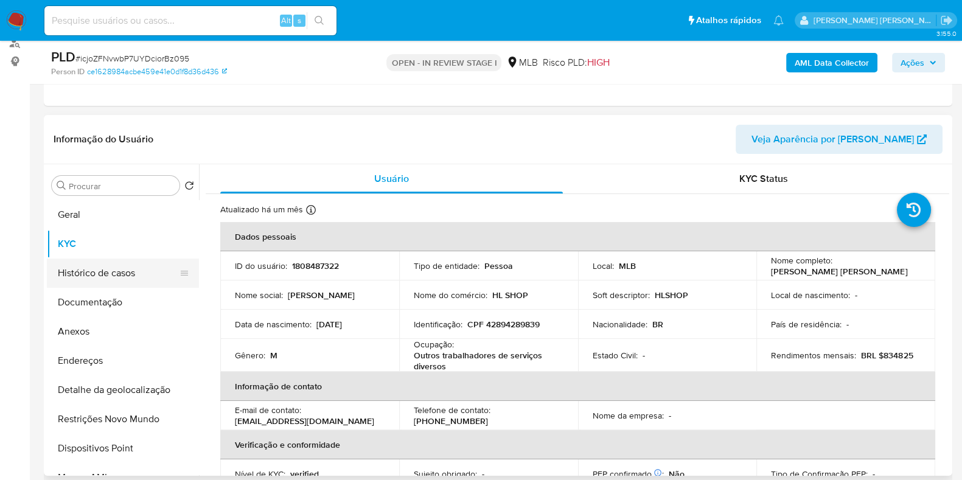
click at [77, 273] on button "Histórico de casos" at bounding box center [118, 273] width 142 height 29
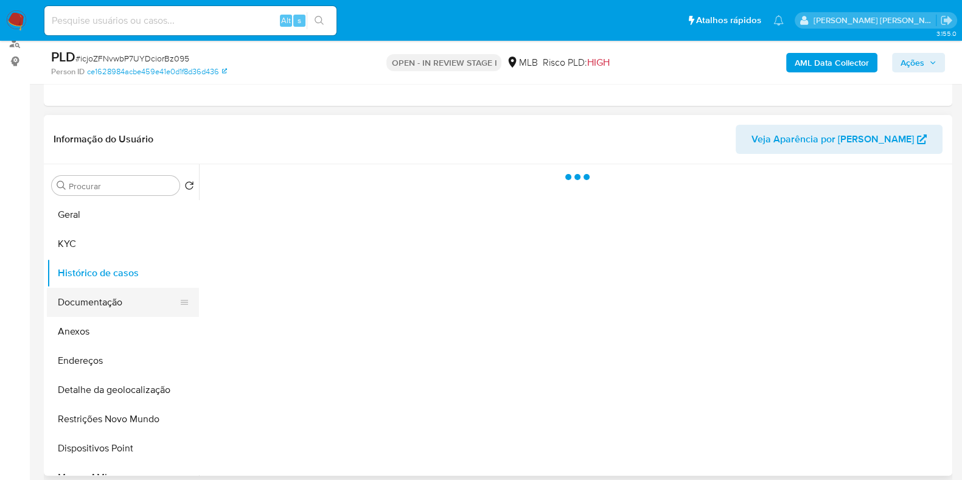
click at [111, 296] on button "Documentação" at bounding box center [118, 302] width 142 height 29
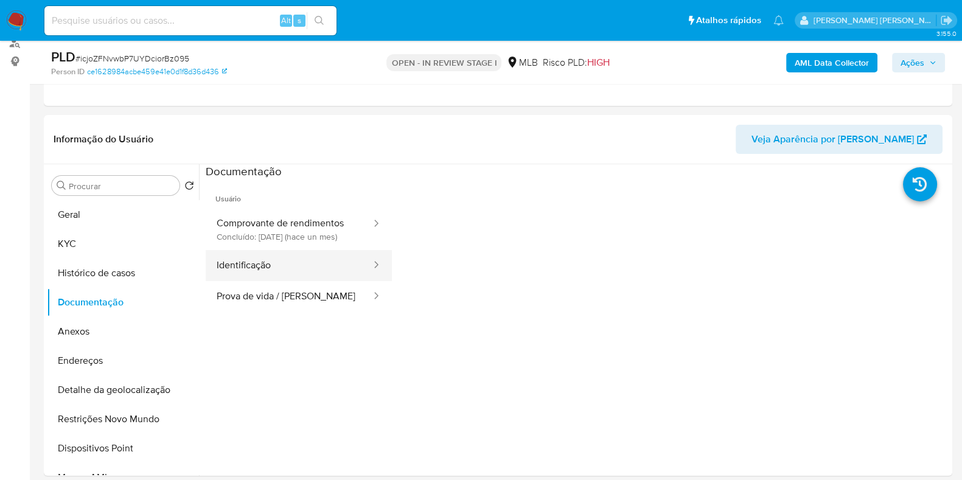
click at [257, 263] on button "Identificação" at bounding box center [289, 265] width 167 height 31
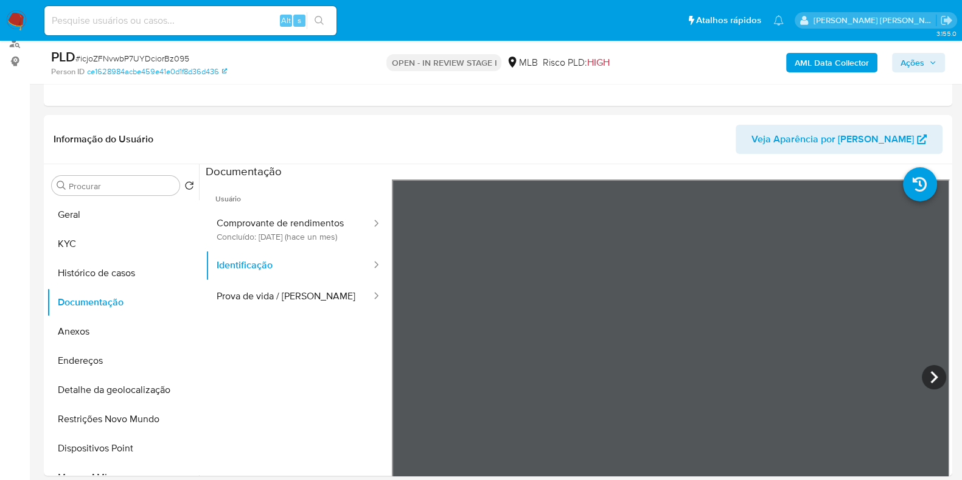
click at [732, 132] on div "Informação do Usuário Veja Aparência por Pessoa Procurar Retornar ao pedido pad…" at bounding box center [498, 295] width 909 height 361
click at [259, 307] on button "Prova de vida / Selfie" at bounding box center [289, 296] width 167 height 31
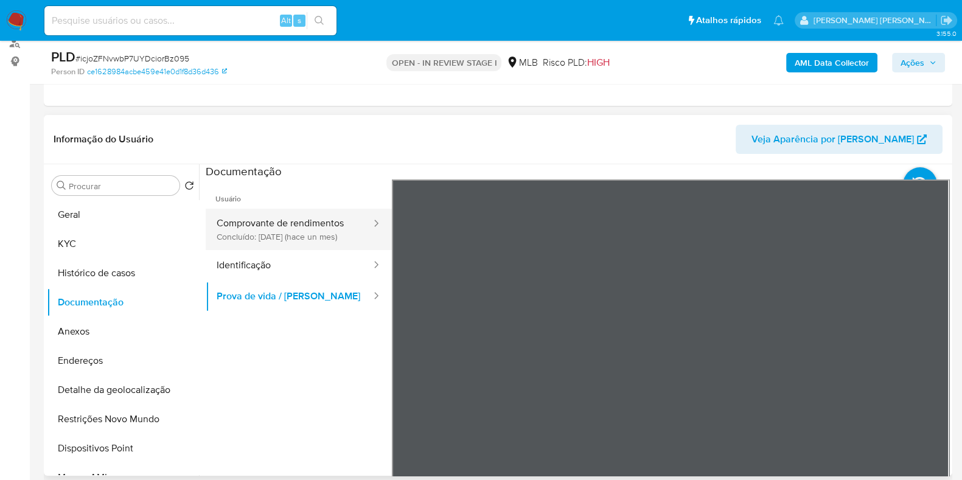
click at [247, 226] on button "Comprovante de rendimentos Concluído: 16/07/2025 (hace un mes)" at bounding box center [289, 229] width 167 height 41
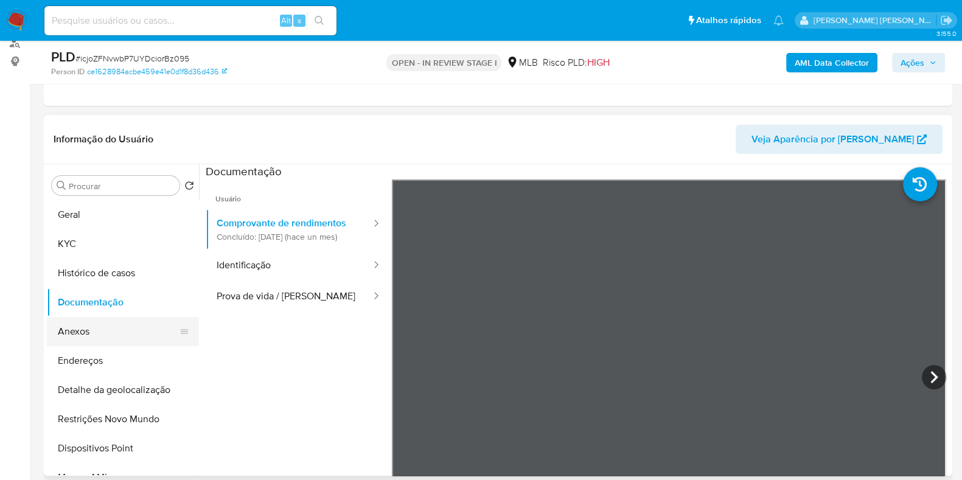
click at [87, 324] on button "Anexos" at bounding box center [118, 331] width 142 height 29
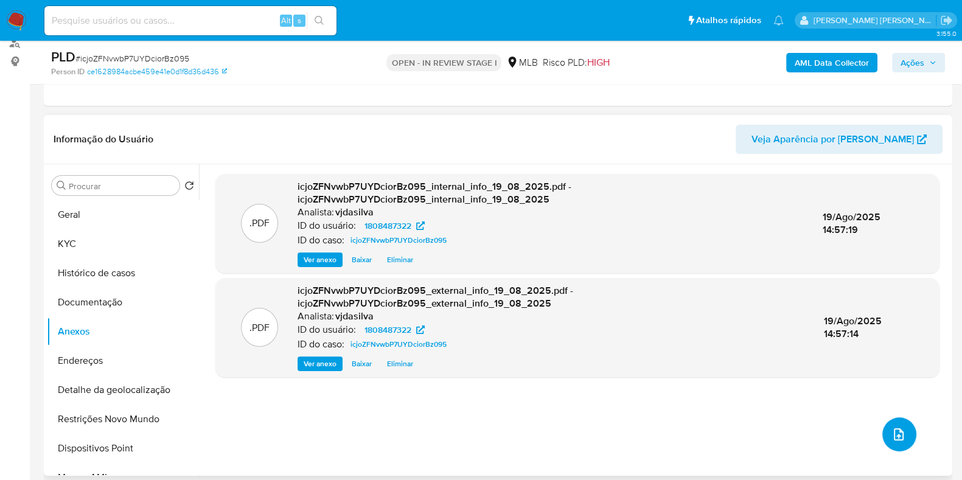
click at [901, 439] on span "upload-file" at bounding box center [899, 434] width 15 height 15
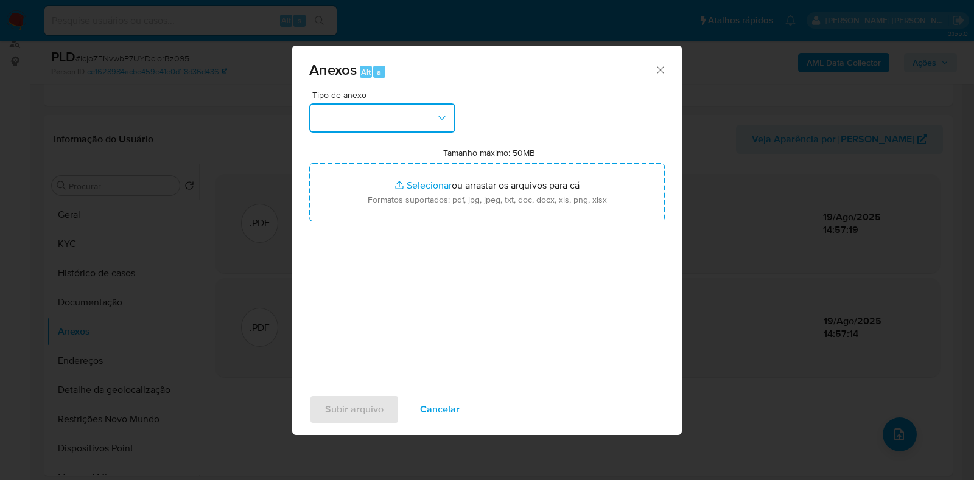
click at [414, 110] on button "button" at bounding box center [382, 117] width 146 height 29
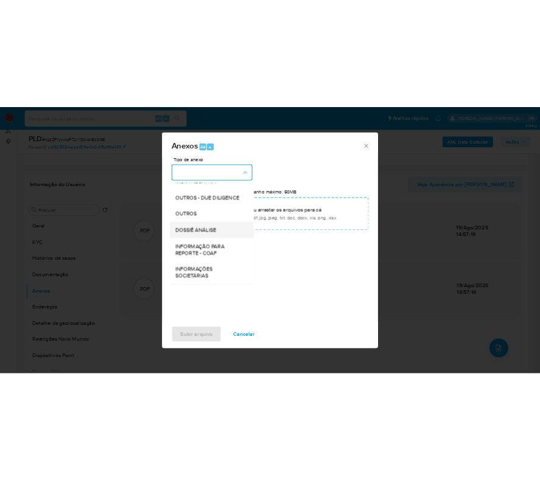
scroll to position [187, 0]
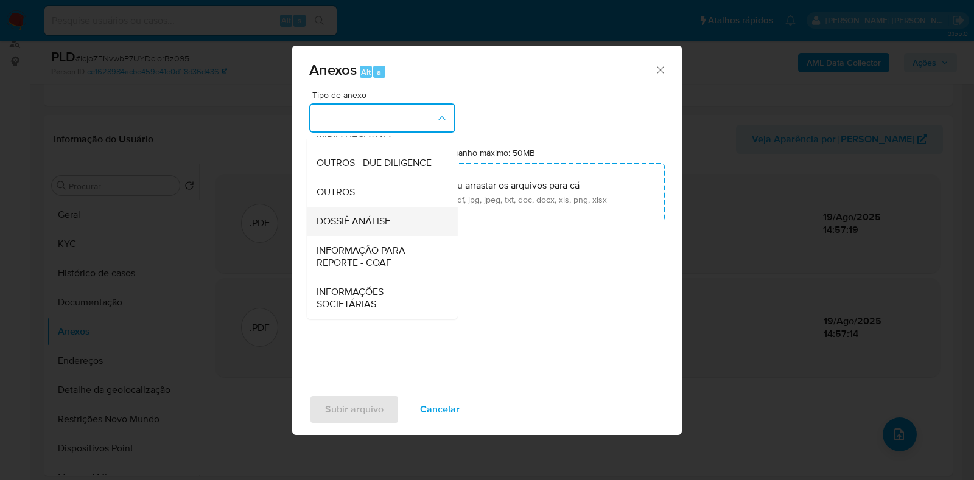
click at [405, 218] on div "DOSSIÊ ANÁLISE" at bounding box center [378, 221] width 124 height 29
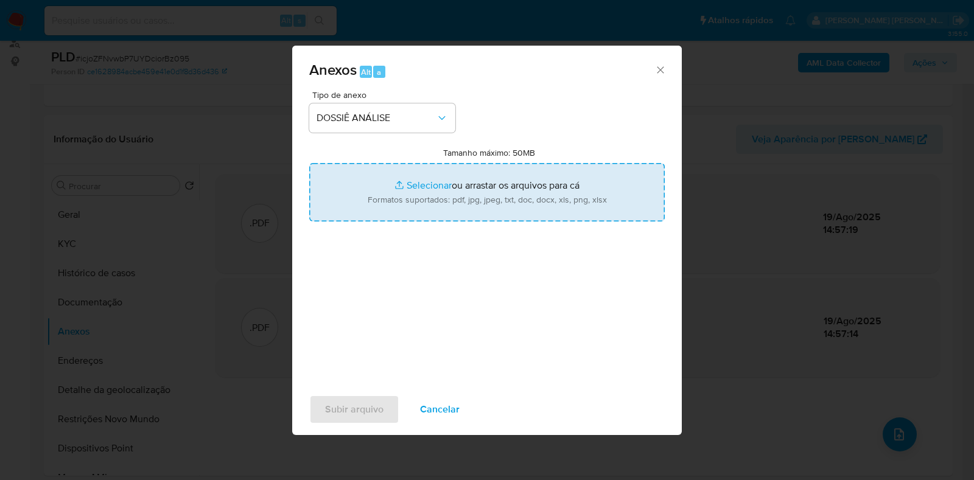
type input "C:\fakepath\SAR - XXXX - CPF 42894289839 - CARLOS HENRIQUE LOBAO ANTUNES.pdf"
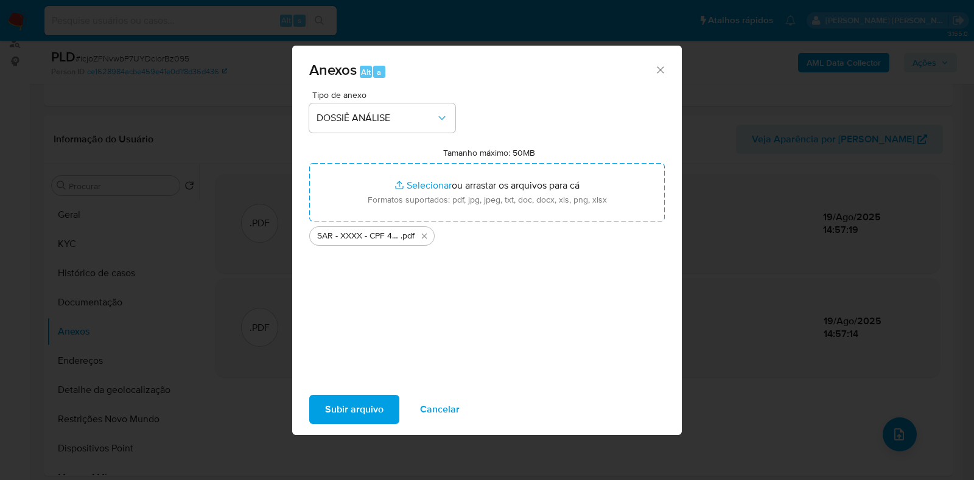
click at [345, 404] on span "Subir arquivo" at bounding box center [354, 409] width 58 height 27
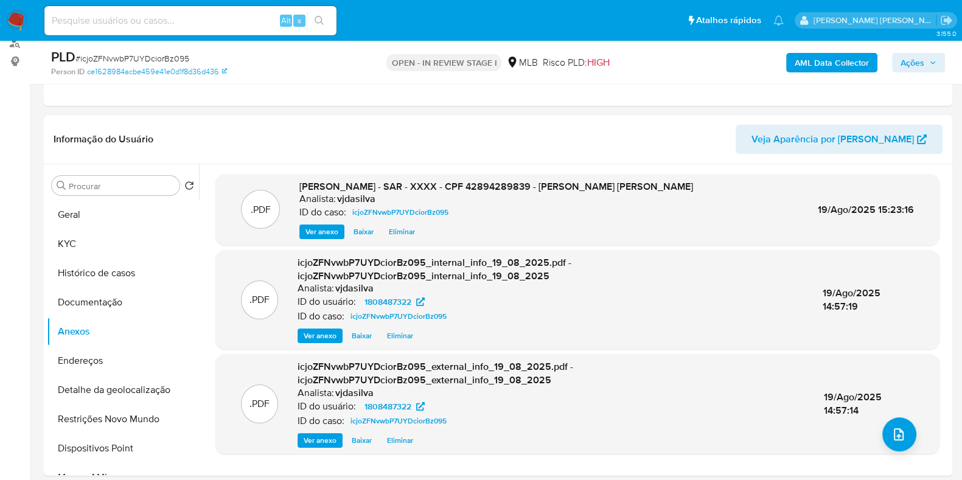
click at [912, 54] on span "Ações" at bounding box center [913, 62] width 24 height 19
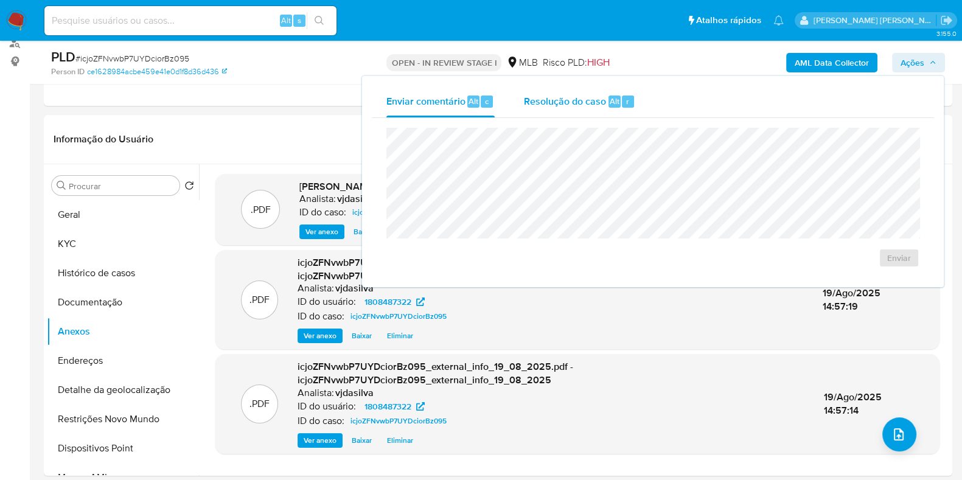
click at [542, 107] on span "Resolução do caso" at bounding box center [565, 101] width 82 height 14
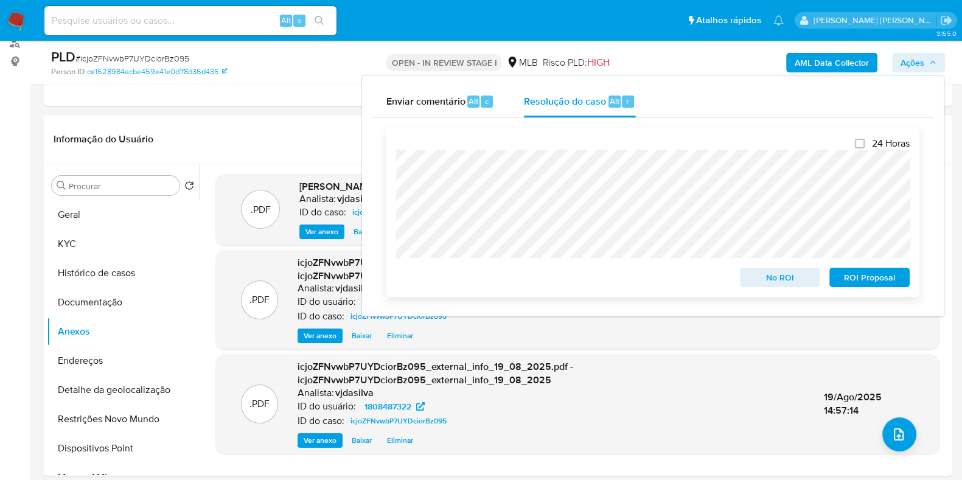
click at [867, 275] on span "ROI Proposal" at bounding box center [869, 277] width 63 height 17
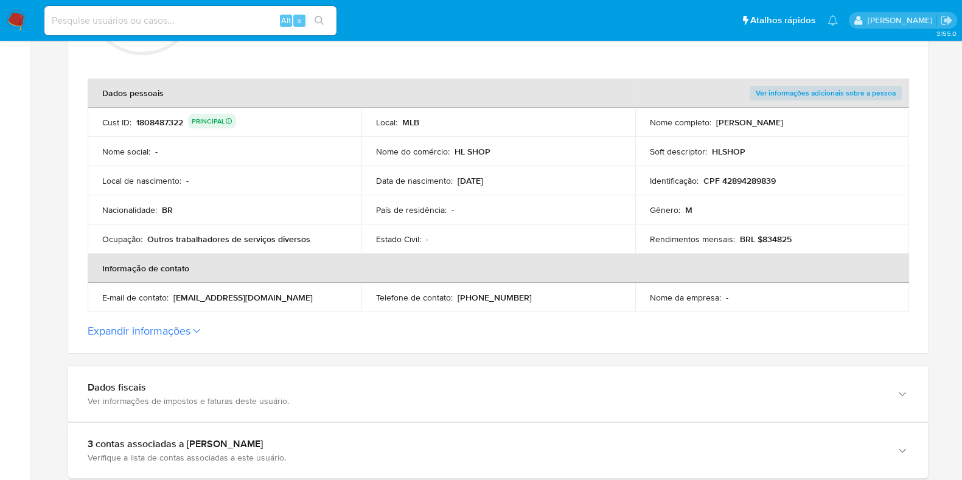
scroll to position [304, 0]
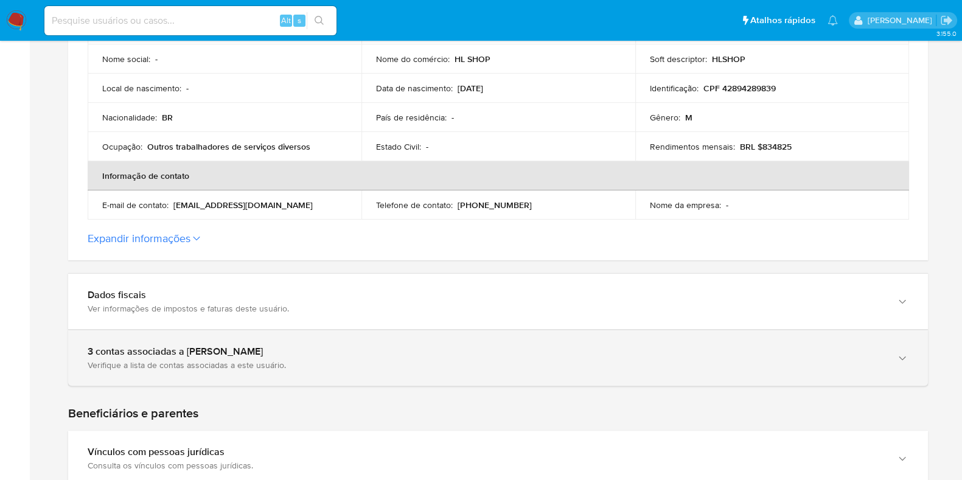
click at [186, 352] on div "3 contas associadas a [PERSON_NAME]" at bounding box center [486, 352] width 797 height 12
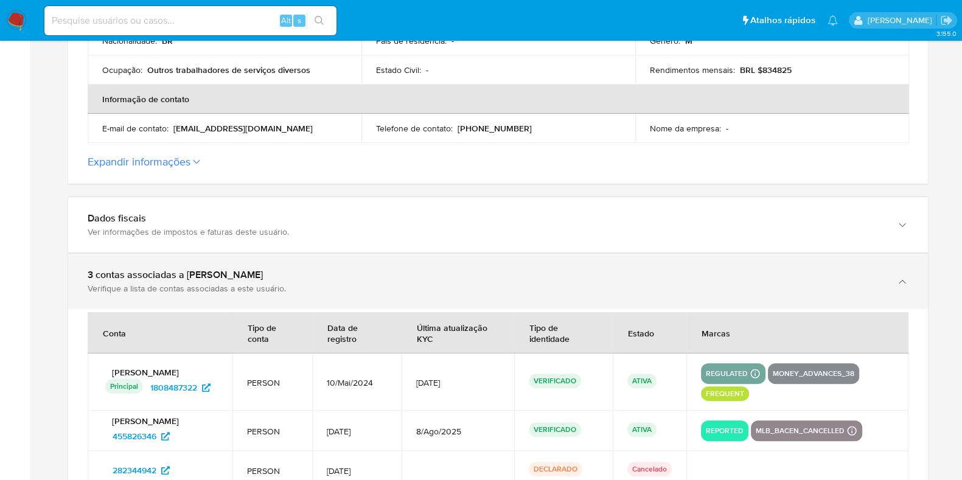
scroll to position [456, 0]
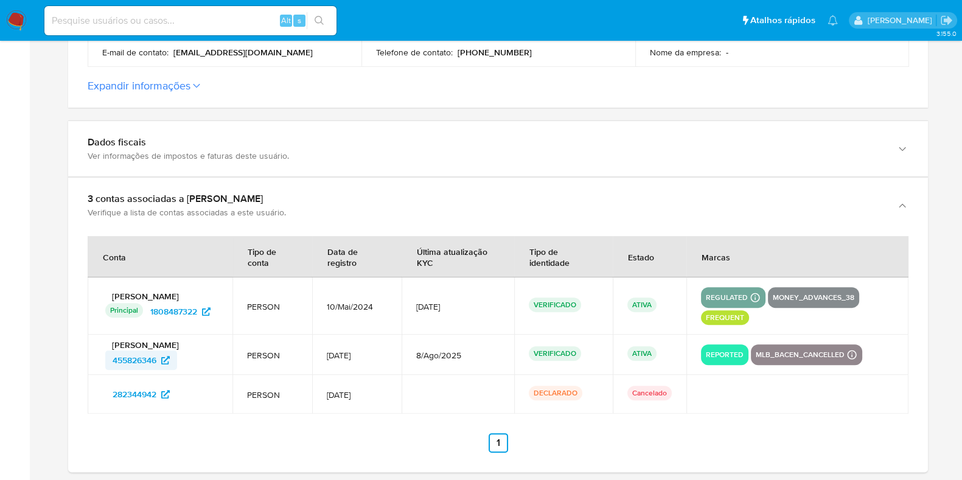
click at [146, 364] on span "455826346" at bounding box center [135, 360] width 44 height 19
click at [147, 361] on span "455826346" at bounding box center [135, 360] width 44 height 19
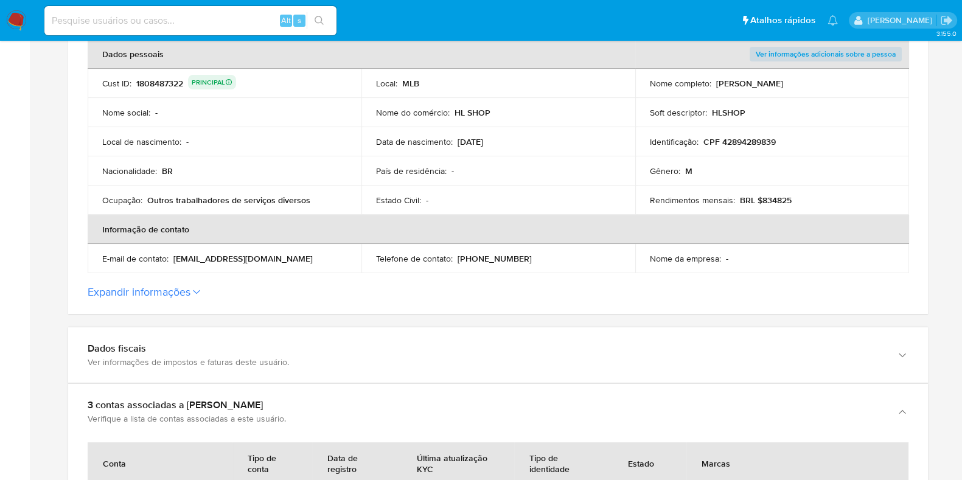
scroll to position [228, 0]
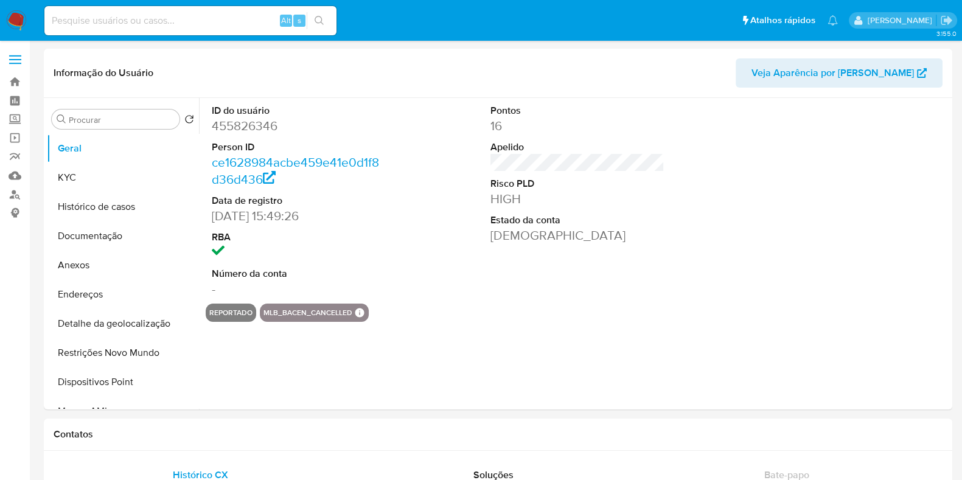
select select "10"
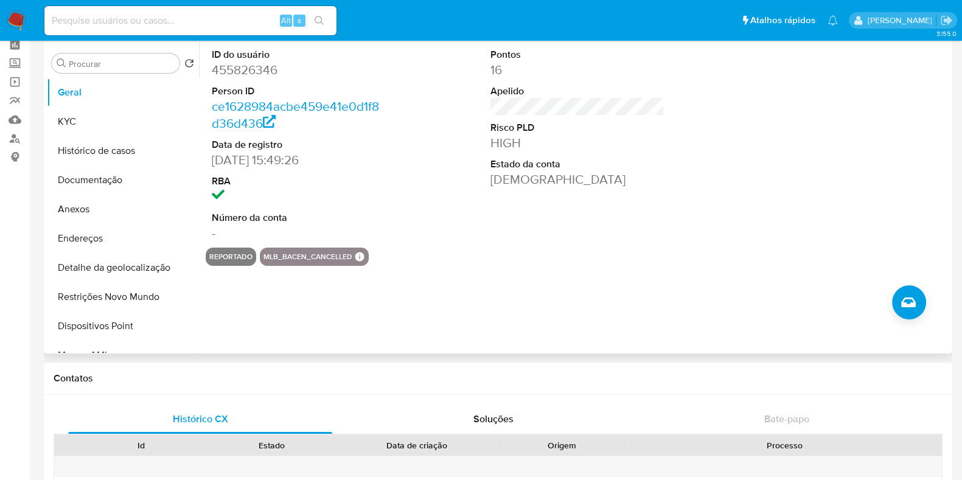
scroll to position [75, 0]
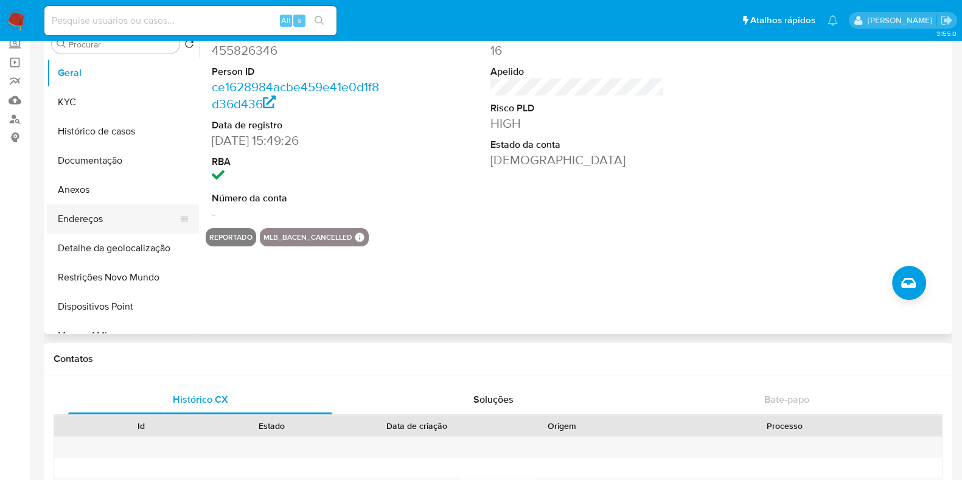
click at [136, 217] on button "Endereços" at bounding box center [118, 218] width 142 height 29
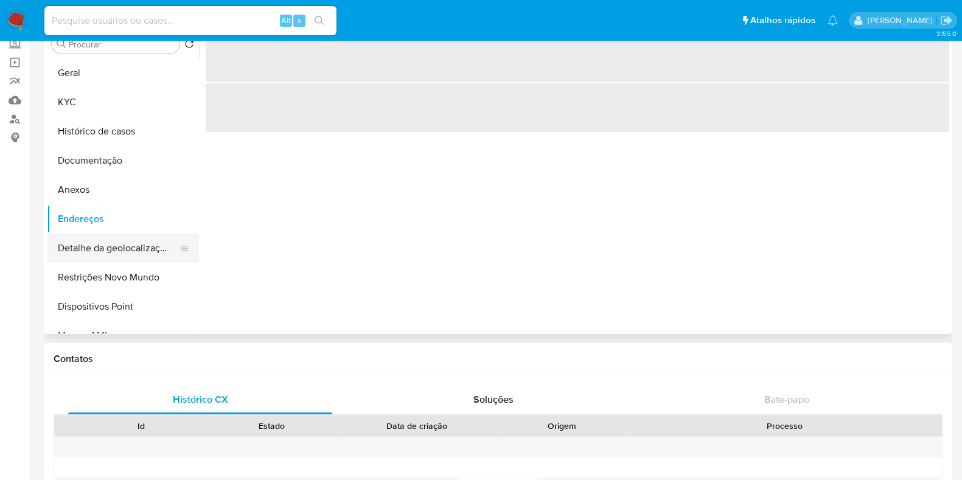
scroll to position [0, 0]
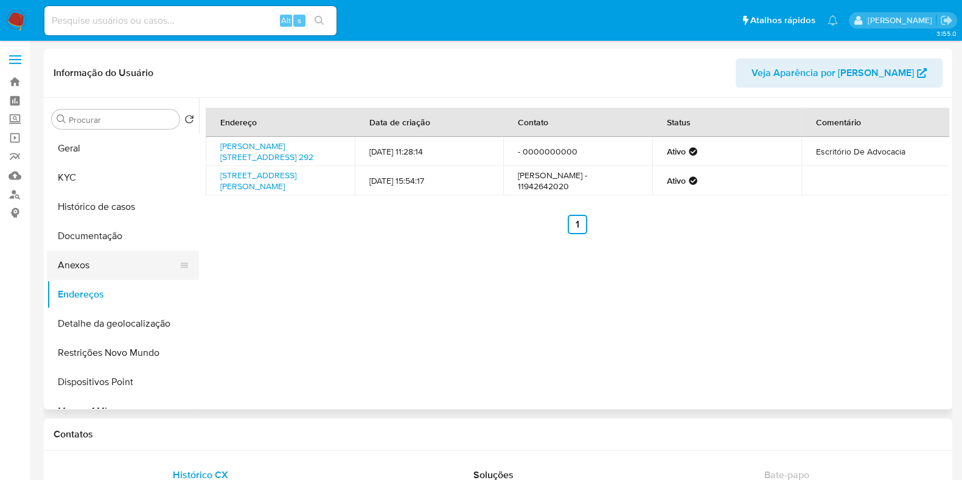
click at [110, 263] on button "Anexos" at bounding box center [118, 265] width 142 height 29
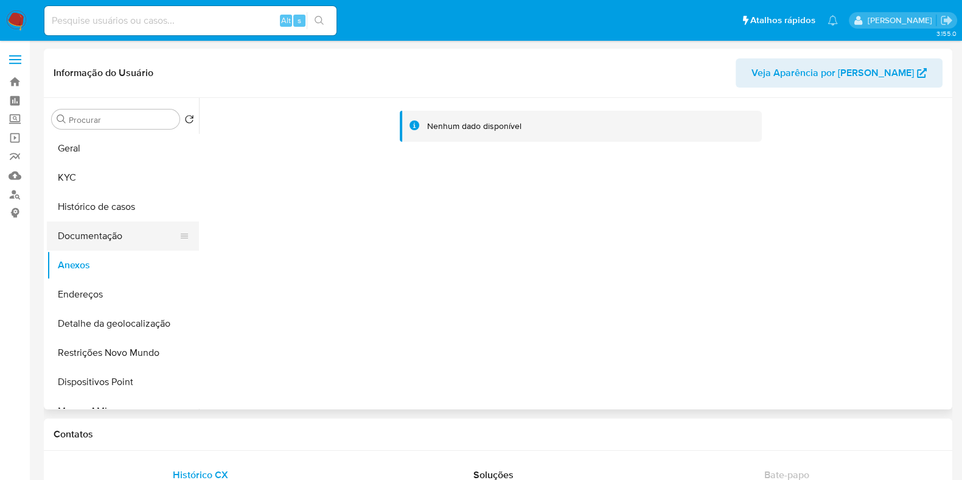
click at [124, 232] on button "Documentação" at bounding box center [118, 236] width 142 height 29
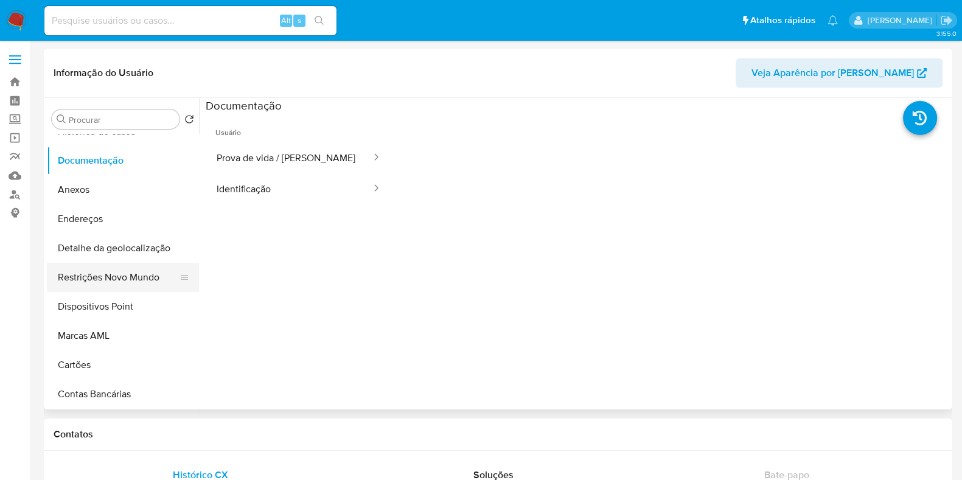
scroll to position [152, 0]
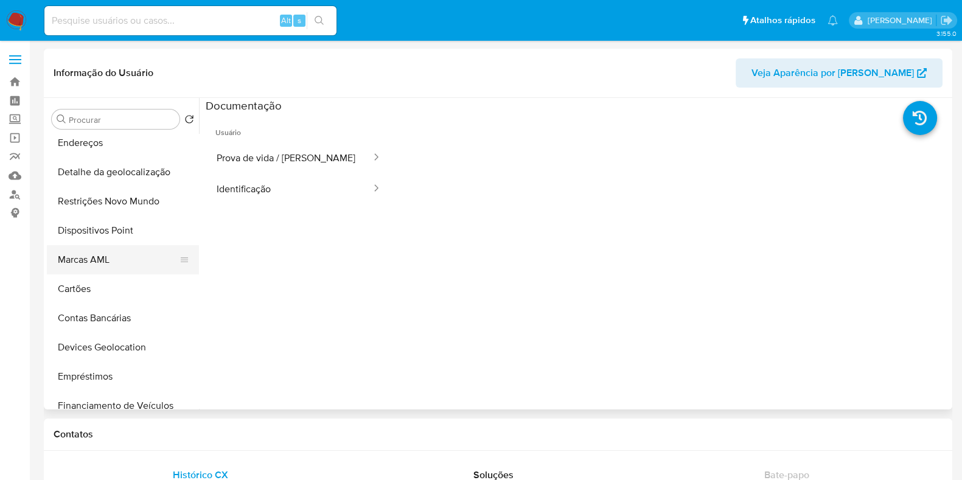
click at [100, 257] on button "Marcas AML" at bounding box center [118, 259] width 142 height 29
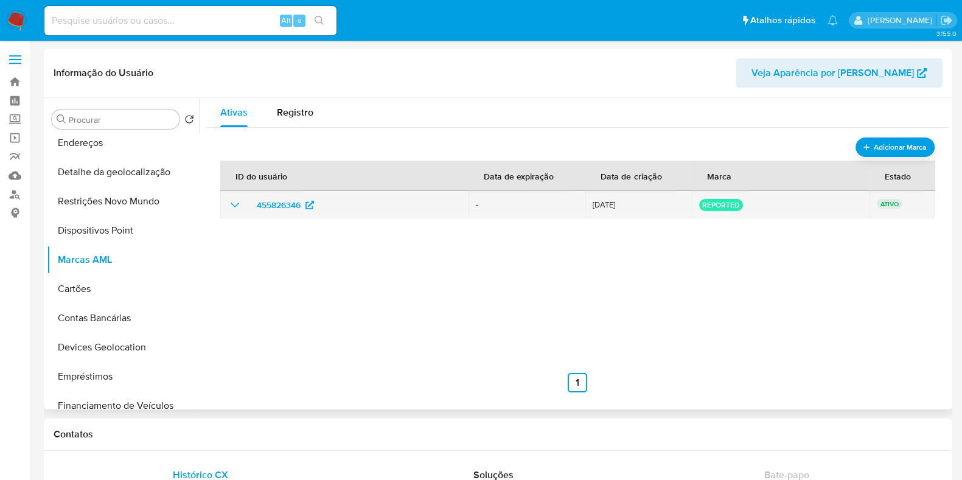
click at [236, 206] on icon "show_hidden_detail_by_id_455826346" at bounding box center [235, 205] width 15 height 15
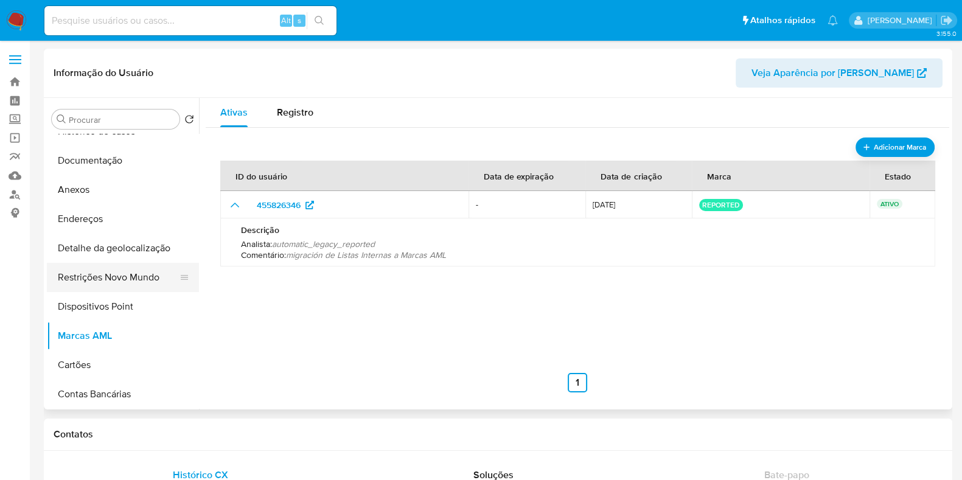
scroll to position [0, 0]
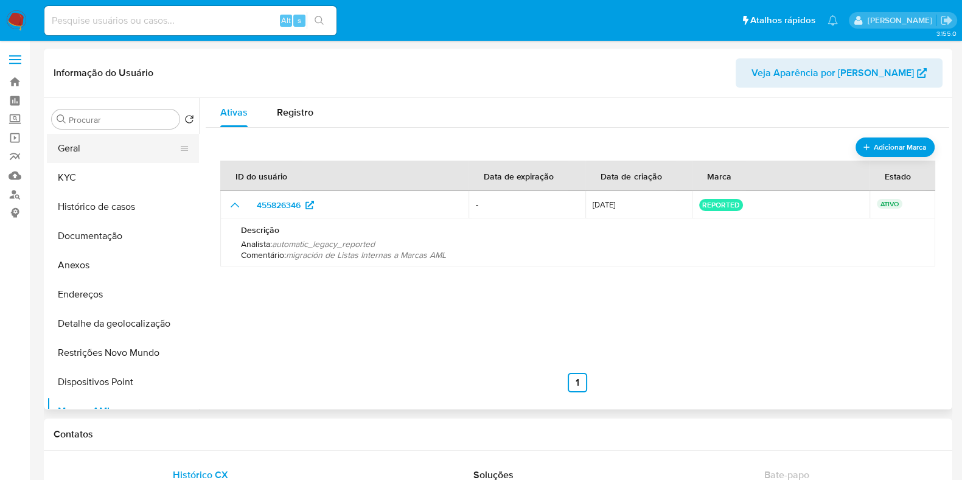
click at [110, 155] on button "Geral" at bounding box center [118, 148] width 142 height 29
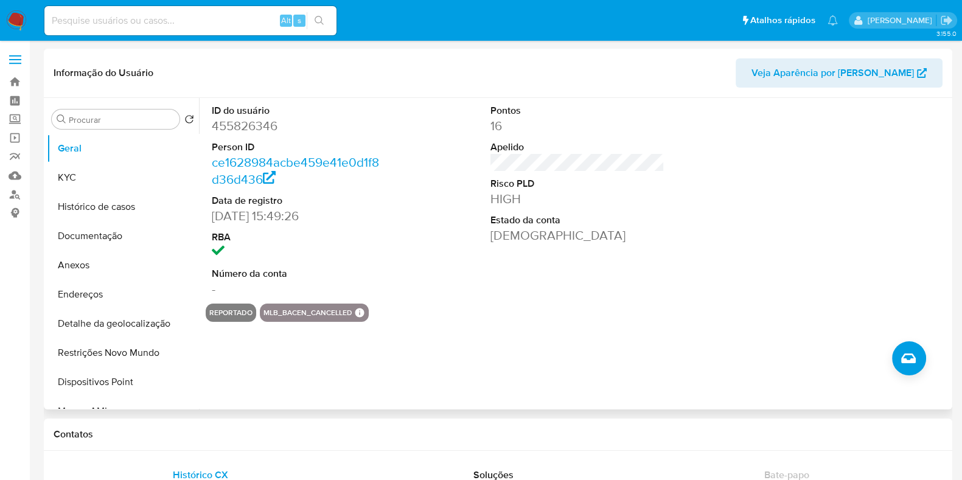
click at [272, 128] on dd "455826346" at bounding box center [299, 125] width 174 height 17
copy dd "455826346"
click at [435, 275] on div "ID do usuário 455826346 Person ID ce1628984acbe459e41e0d1f8d36d436 Data de regi…" at bounding box center [578, 201] width 744 height 206
click at [225, 268] on dt "Número da conta" at bounding box center [299, 273] width 174 height 13
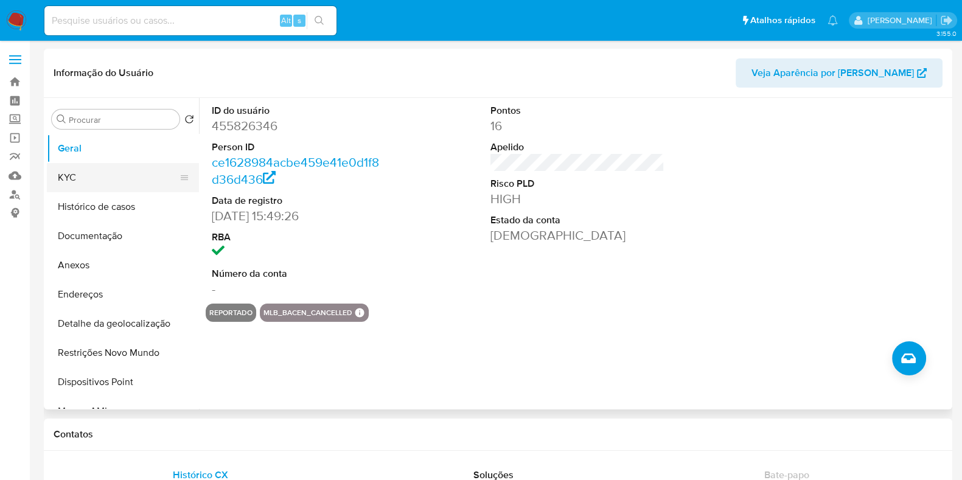
click at [111, 175] on button "KYC" at bounding box center [118, 177] width 142 height 29
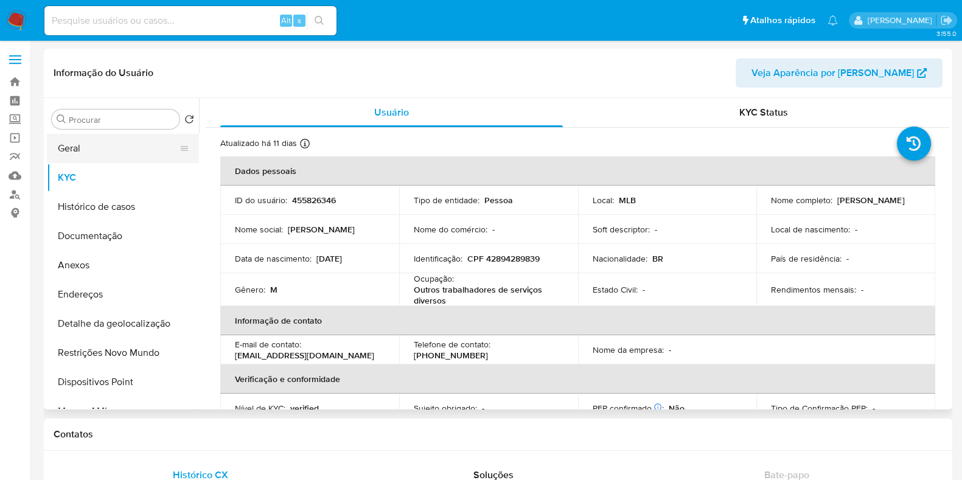
click at [116, 148] on button "Geral" at bounding box center [118, 148] width 142 height 29
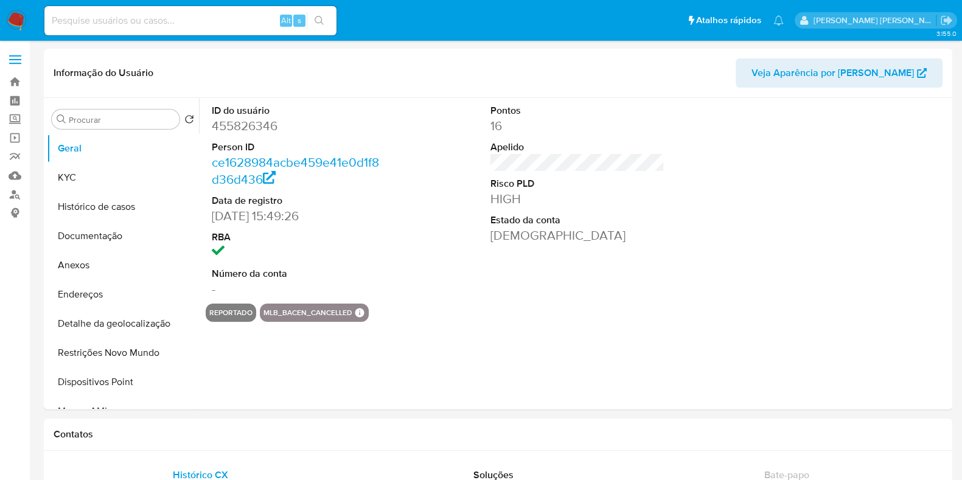
select select "10"
click at [94, 181] on button "KYC" at bounding box center [118, 177] width 142 height 29
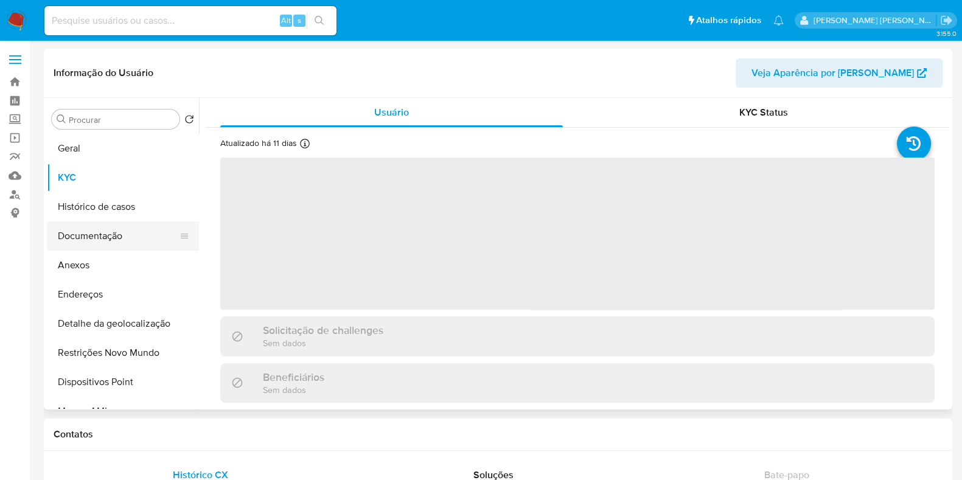
click at [100, 246] on button "Documentação" at bounding box center [118, 236] width 142 height 29
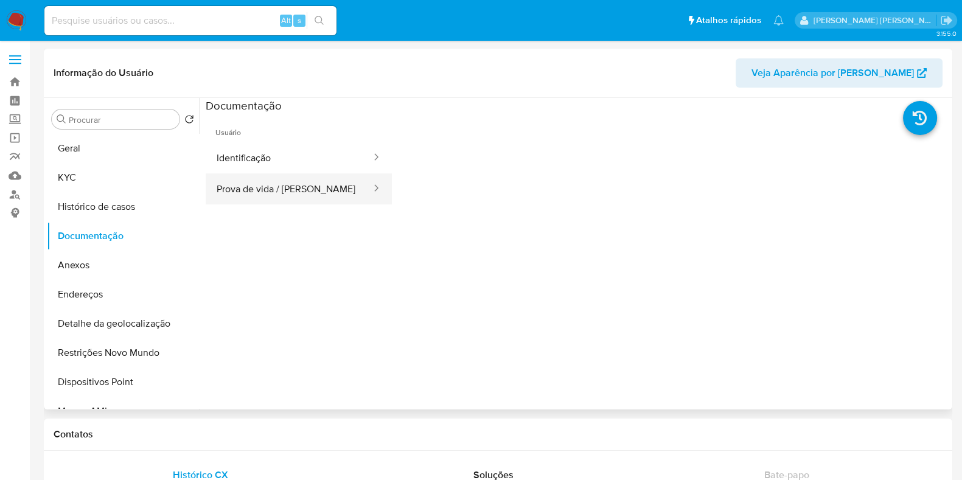
click at [304, 183] on button "Prova de vida / Selfie" at bounding box center [289, 188] width 167 height 31
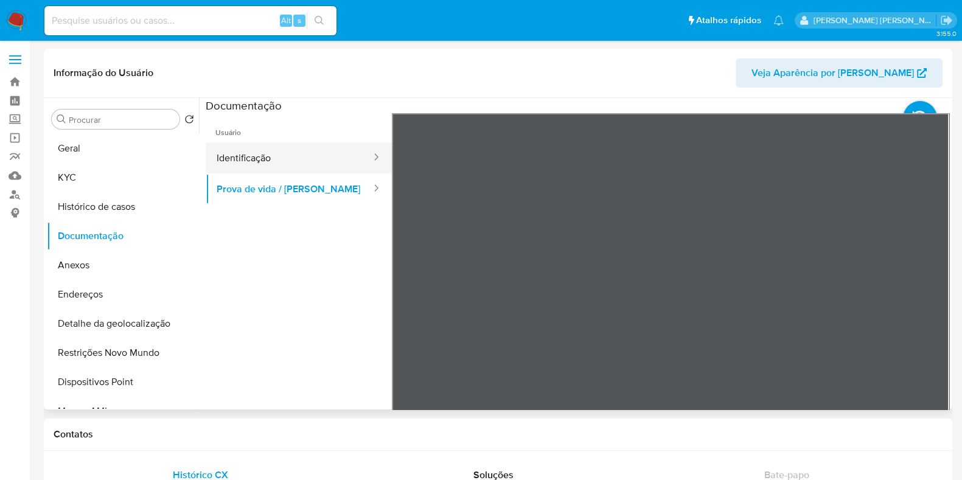
click at [254, 156] on button "Identificação" at bounding box center [289, 157] width 167 height 31
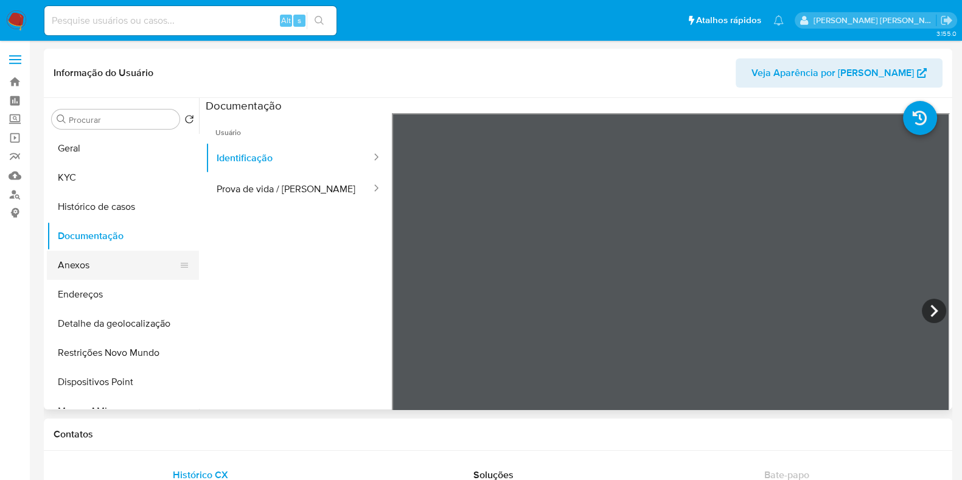
click at [94, 262] on button "Anexos" at bounding box center [118, 265] width 142 height 29
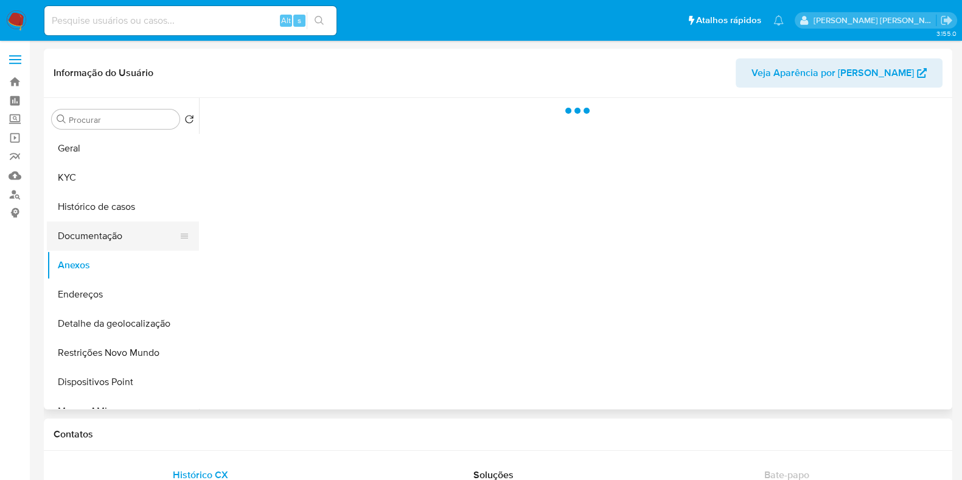
click at [106, 236] on button "Documentação" at bounding box center [118, 236] width 142 height 29
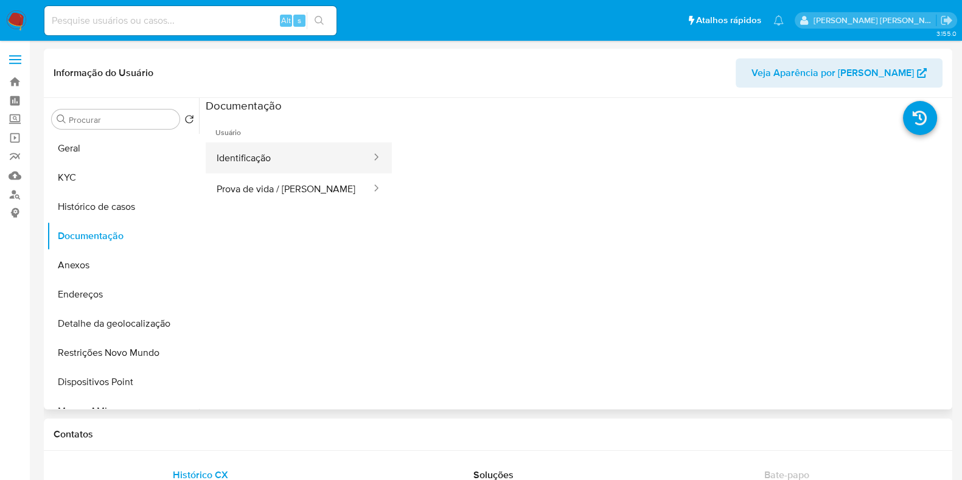
click at [292, 160] on button "Identificação" at bounding box center [289, 157] width 167 height 31
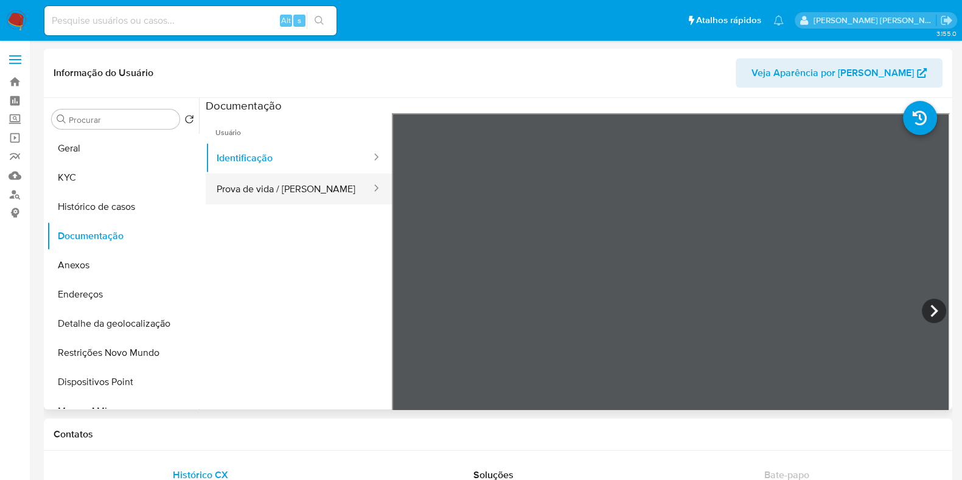
click at [298, 184] on button "Prova de vida / Selfie" at bounding box center [289, 188] width 167 height 31
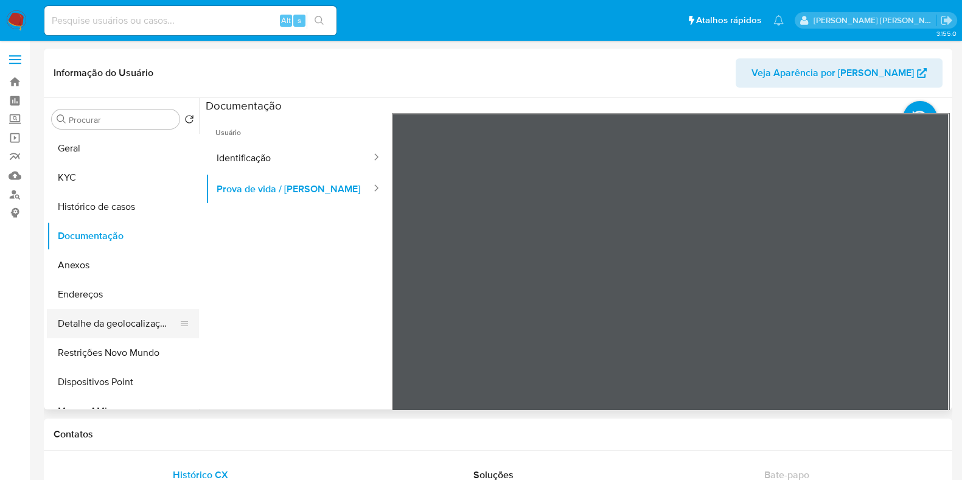
click at [128, 320] on button "Detalhe da geolocalização" at bounding box center [118, 323] width 142 height 29
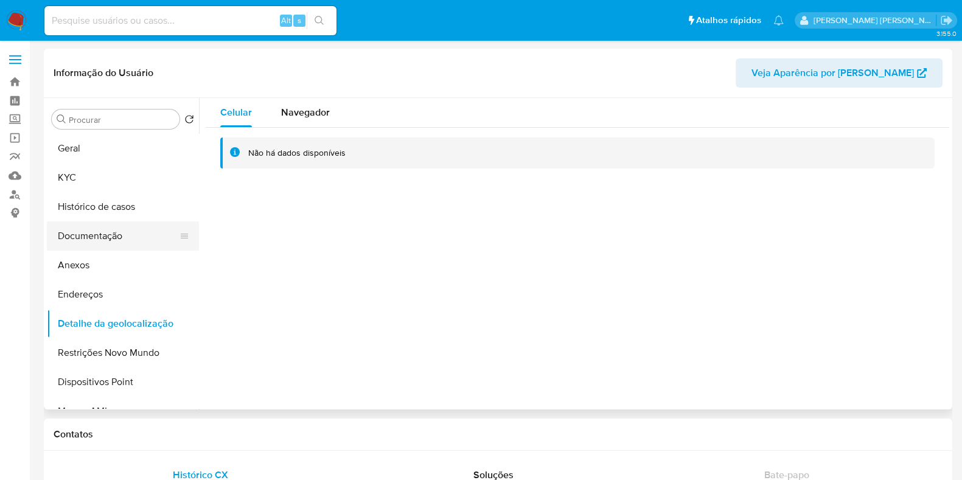
click at [106, 240] on button "Documentação" at bounding box center [118, 236] width 142 height 29
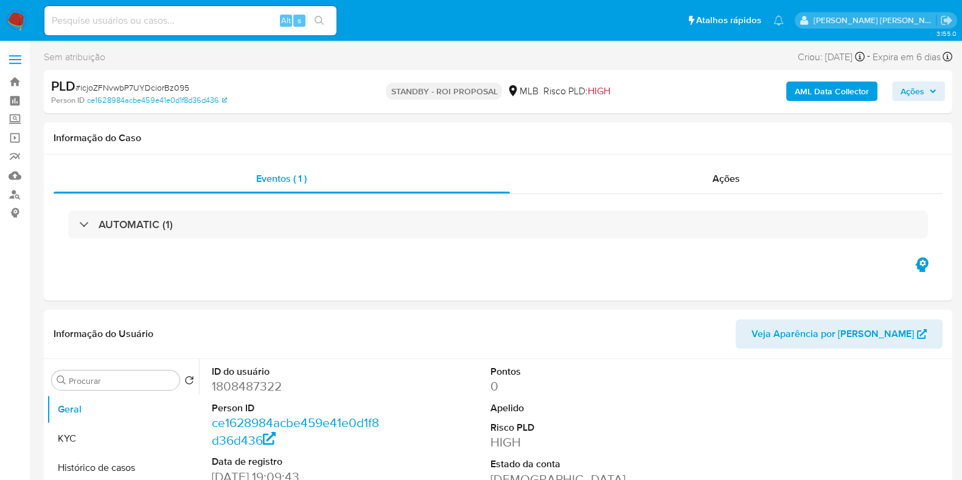
select select "10"
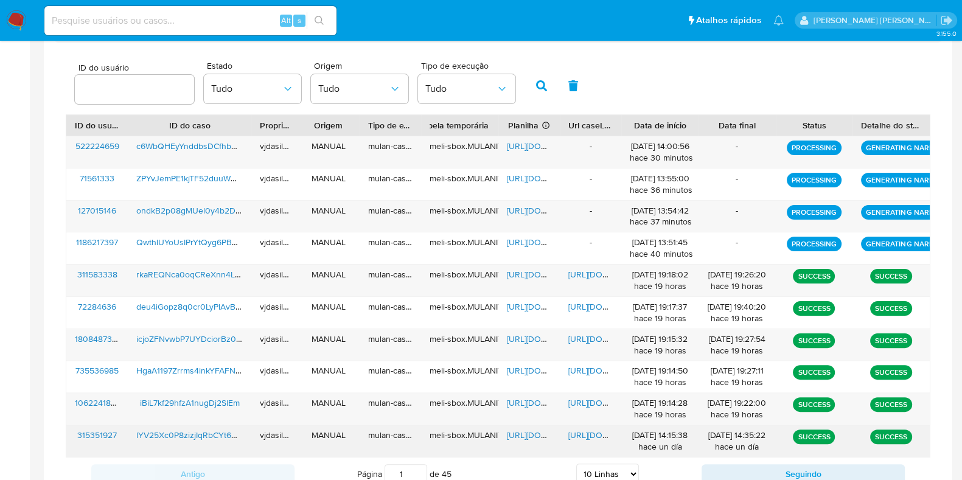
scroll to position [424, 0]
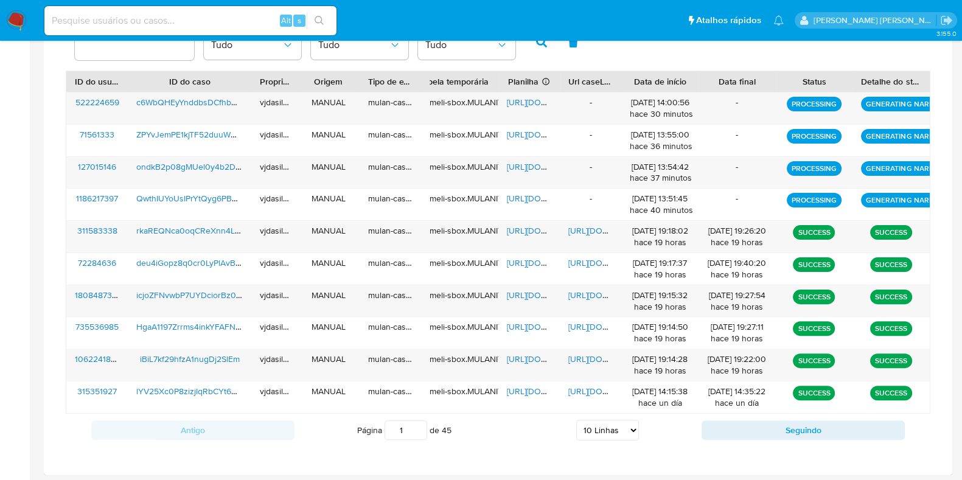
click at [584, 427] on select "5 Linhas 10 Linhas 20 Linhas 25 Linhas 50 Linhas 100 Linhas" at bounding box center [607, 430] width 63 height 21
select select "50"
click at [576, 420] on select "5 Linhas 10 Linhas 20 Linhas 25 Linhas 50 Linhas 100 Linhas" at bounding box center [607, 430] width 63 height 21
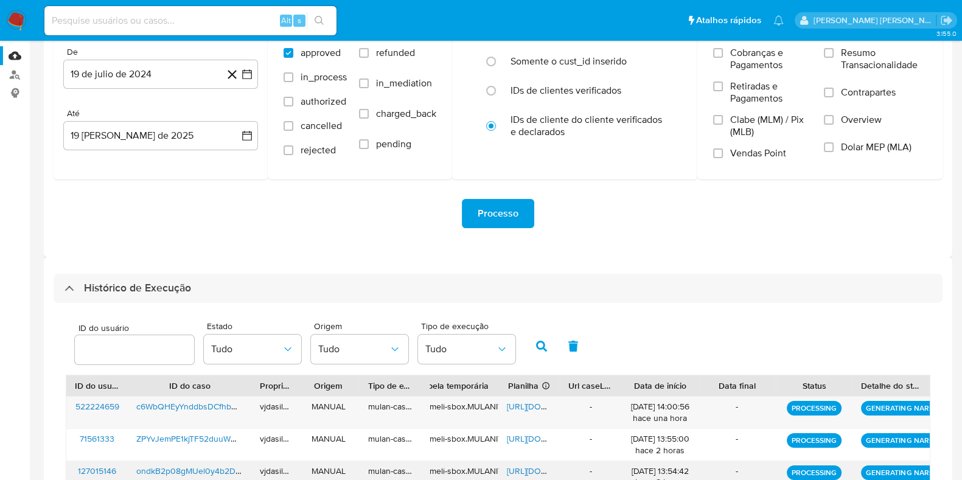
scroll to position [0, 0]
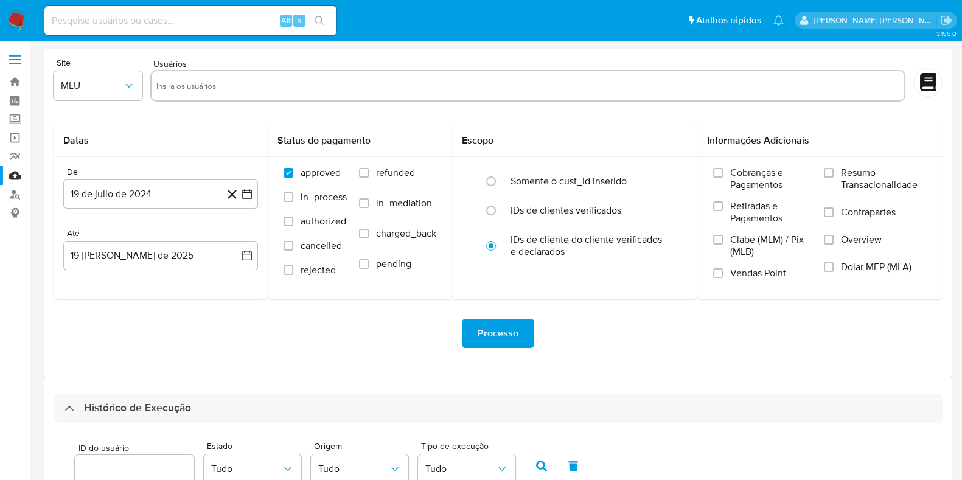
click at [173, 18] on input at bounding box center [190, 21] width 292 height 16
paste input "ZDk8kmO7mhwRxuQu7X8ScuG7"
type input "ZDk8kmO7mhwRxuQu7X8ScuG7"
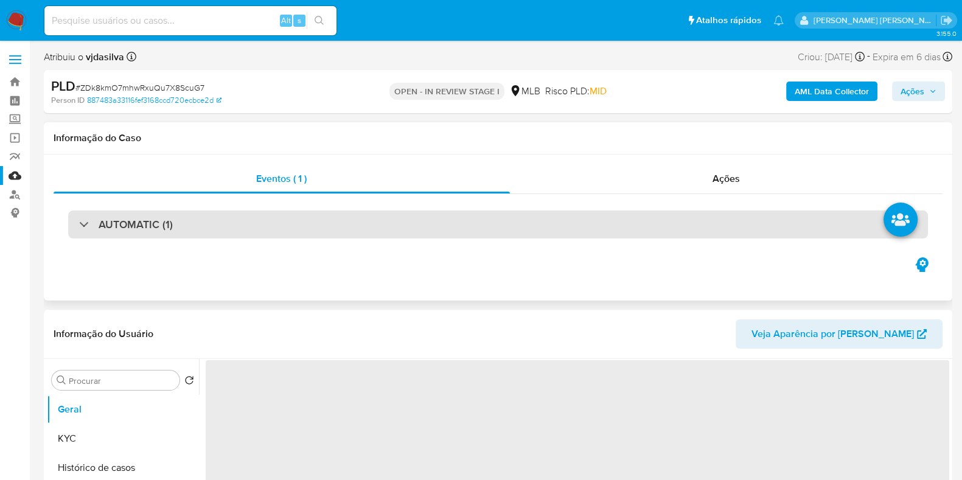
click at [326, 212] on div "AUTOMATIC (1)" at bounding box center [498, 225] width 860 height 28
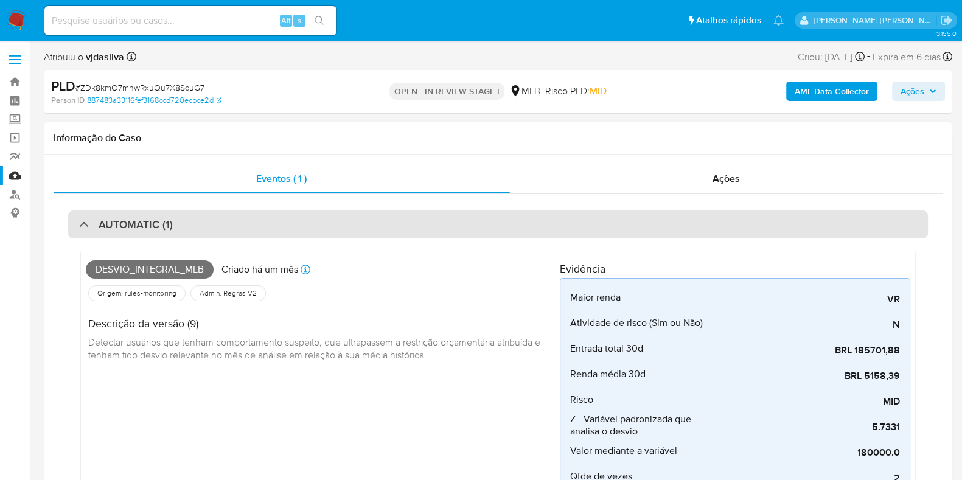
select select "10"
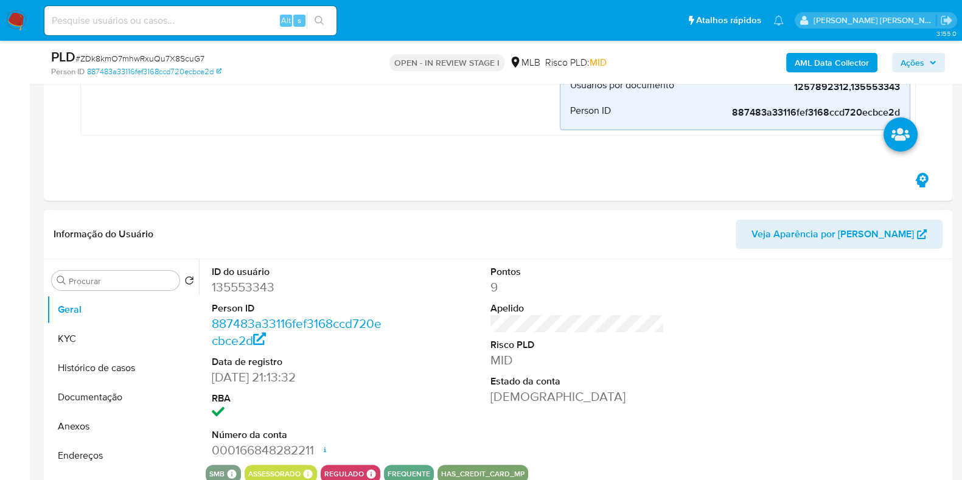
scroll to position [532, 0]
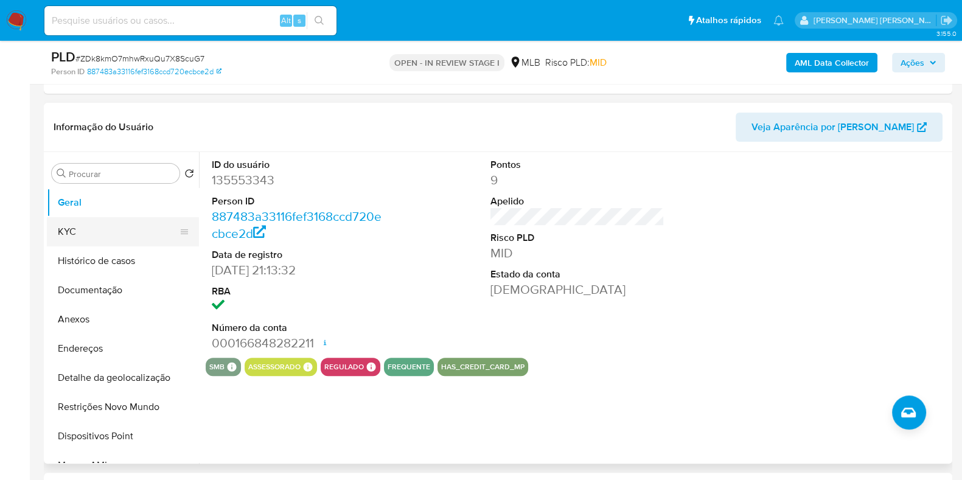
click at [76, 220] on button "KYC" at bounding box center [118, 231] width 142 height 29
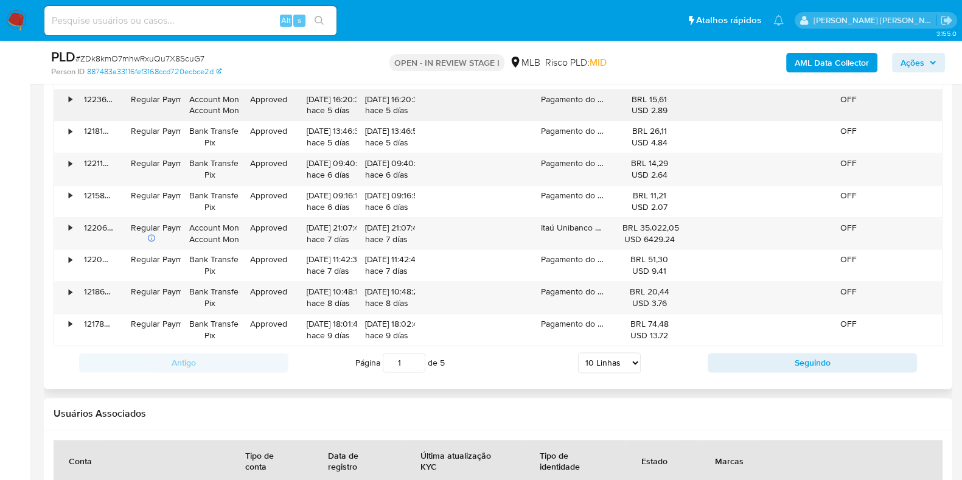
scroll to position [1673, 0]
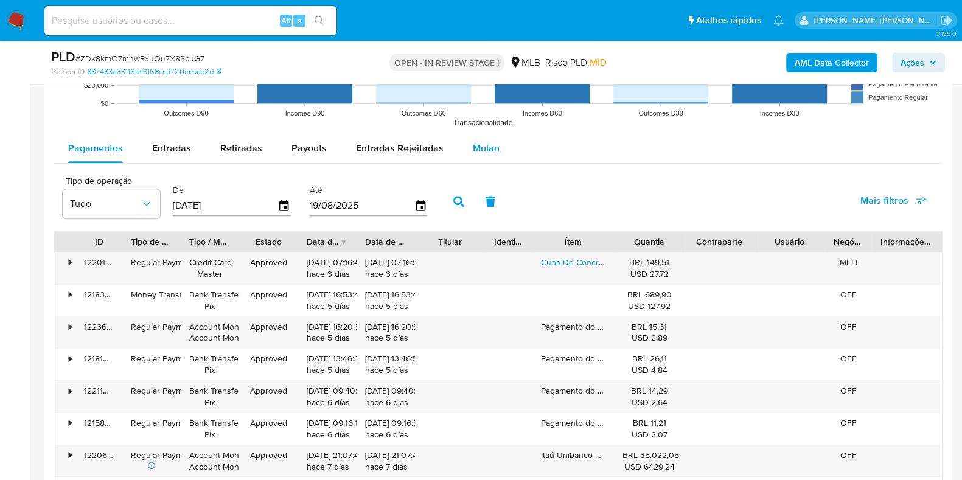
click at [483, 149] on span "Mulan" at bounding box center [486, 148] width 27 height 14
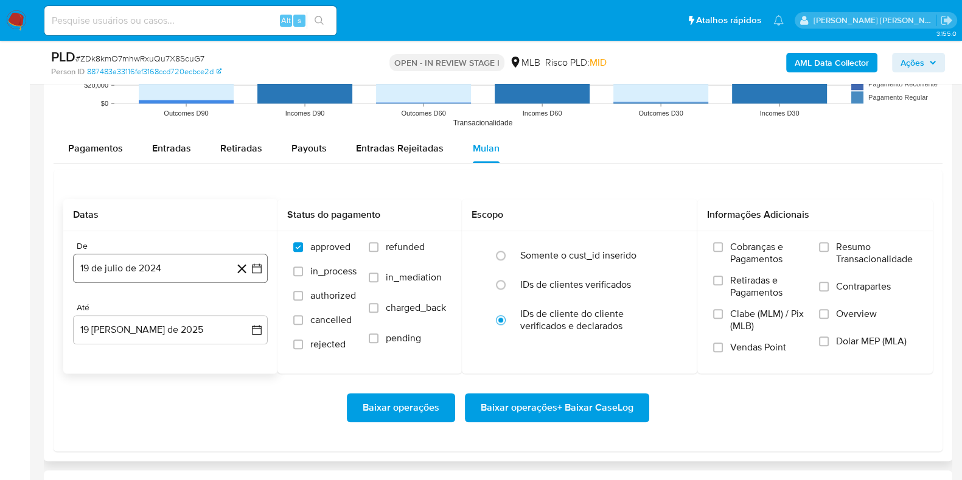
click at [113, 262] on button "19 de julio de 2024" at bounding box center [170, 268] width 195 height 29
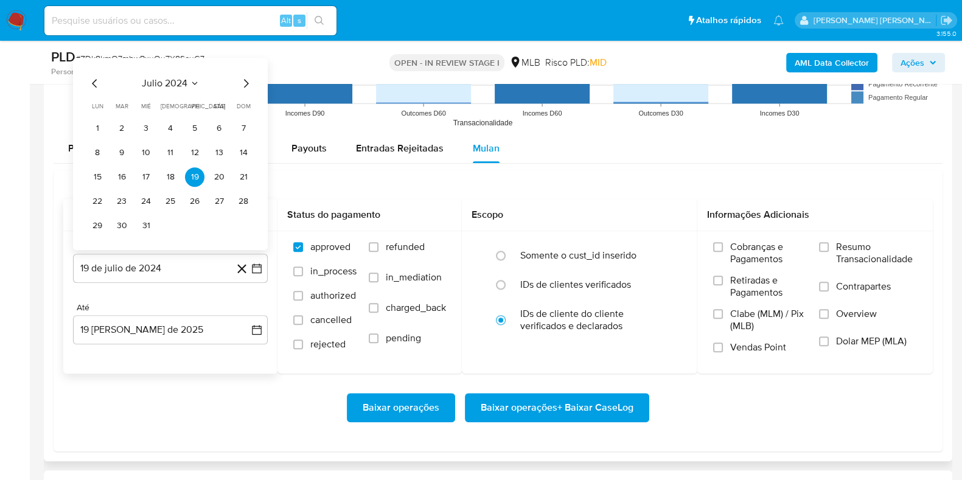
click at [171, 87] on span "julio 2024" at bounding box center [165, 83] width 46 height 12
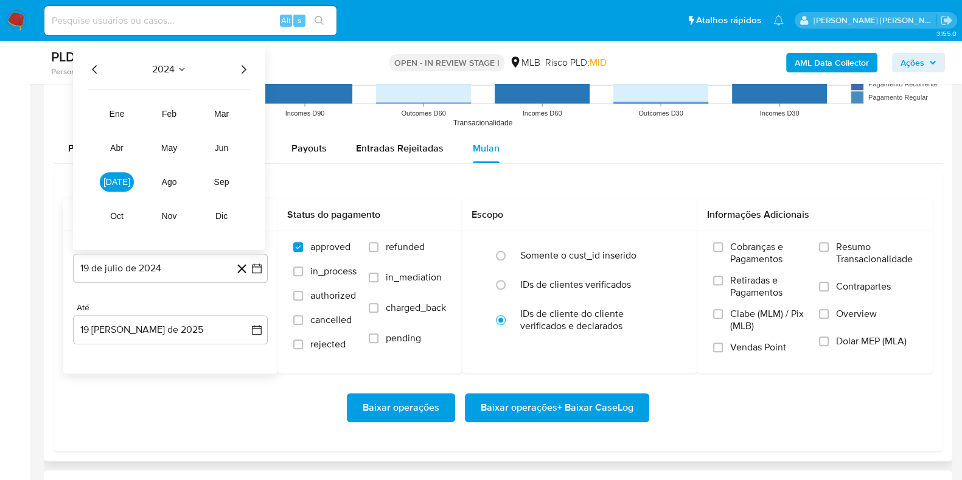
click at [237, 69] on icon "Año siguiente" at bounding box center [243, 69] width 15 height 15
click at [225, 141] on button "jun" at bounding box center [221, 147] width 34 height 19
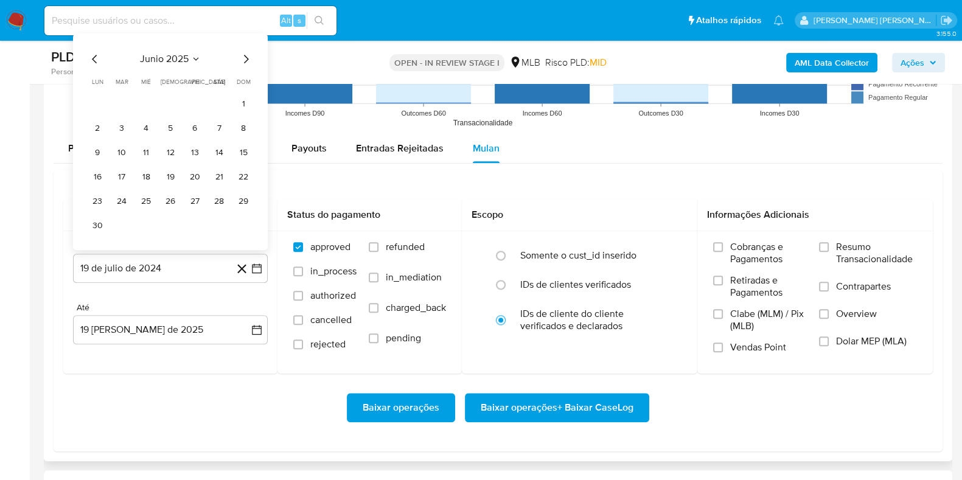
drag, startPoint x: 244, startPoint y: 97, endPoint x: 240, endPoint y: 107, distance: 11.2
click at [243, 97] on button "1" at bounding box center [243, 103] width 19 height 19
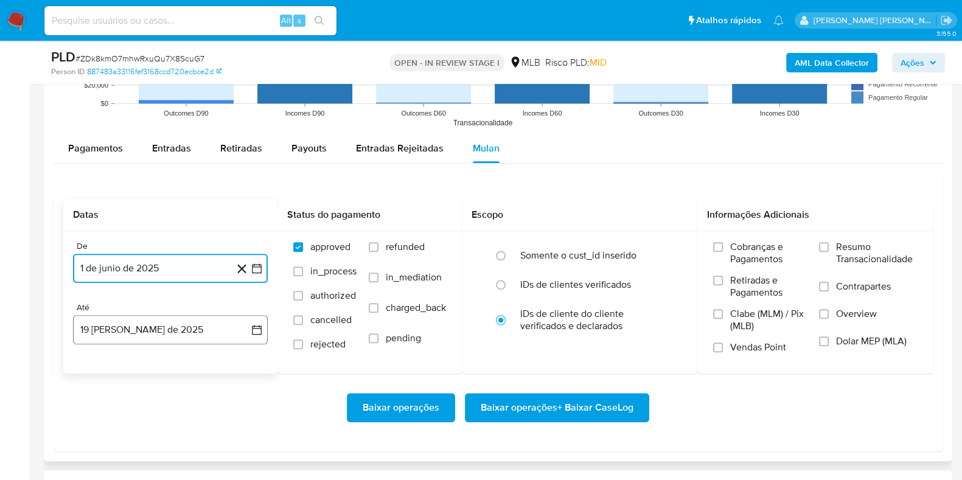
click at [158, 332] on button "19 [PERSON_NAME] de 2025" at bounding box center [170, 329] width 195 height 29
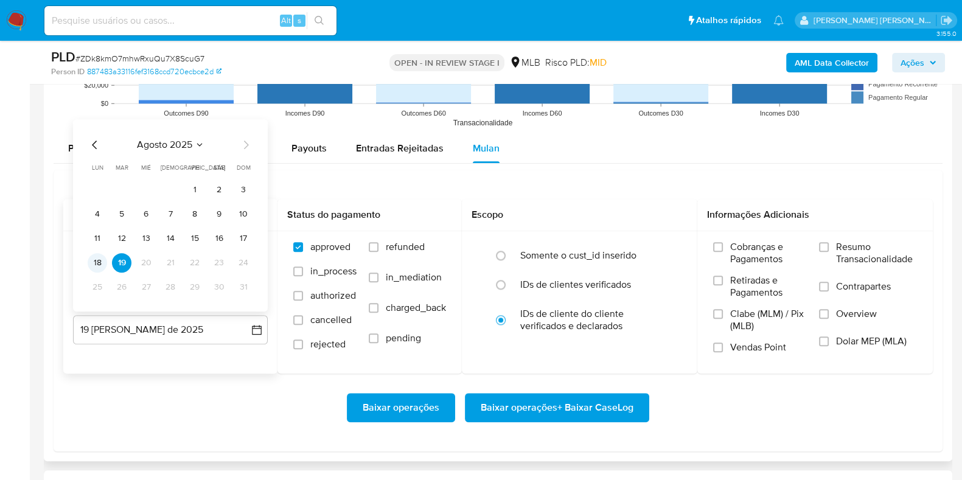
click at [102, 257] on button "18" at bounding box center [97, 262] width 19 height 19
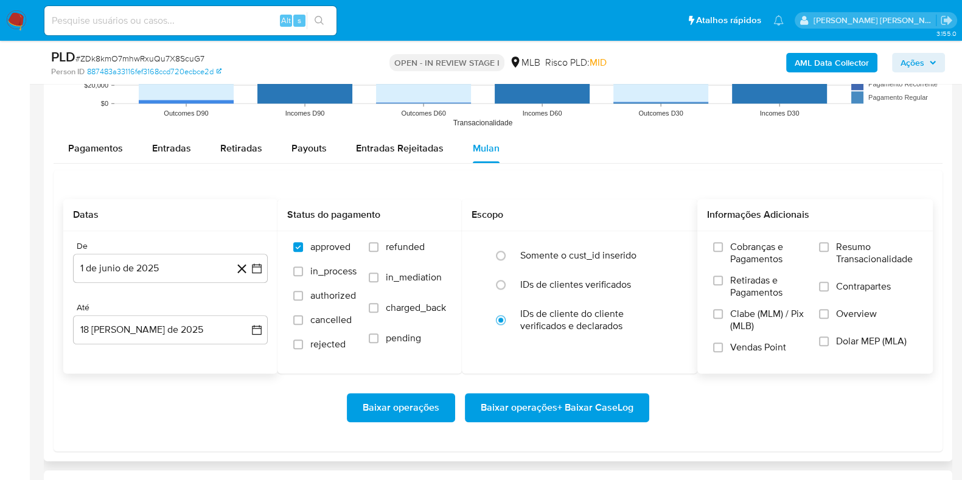
click at [852, 251] on span "Resumo Transacionalidade" at bounding box center [876, 253] width 81 height 24
click at [829, 251] on input "Resumo Transacionalidade" at bounding box center [824, 247] width 10 height 10
click at [843, 281] on span "Contrapartes" at bounding box center [863, 287] width 55 height 12
click at [829, 282] on input "Contrapartes" at bounding box center [824, 287] width 10 height 10
click at [562, 403] on span "Baixar operações + Baixar CaseLog" at bounding box center [557, 407] width 153 height 27
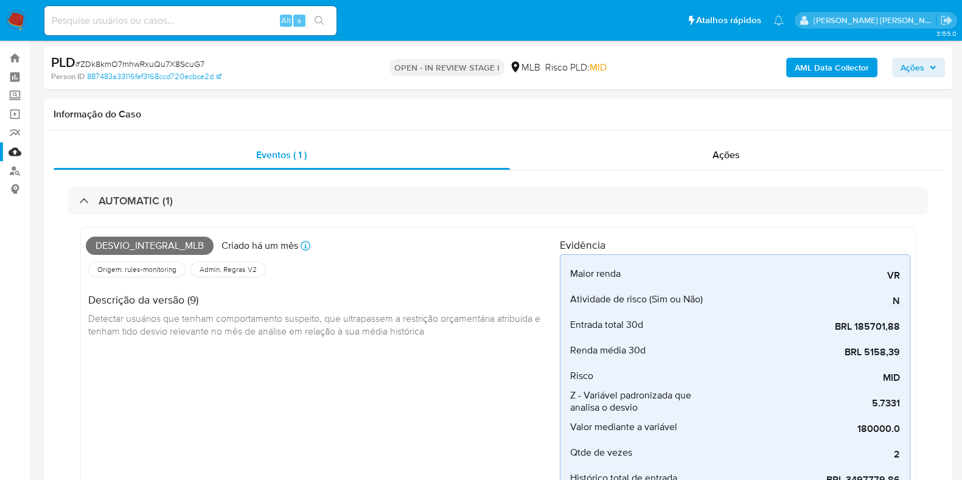
scroll to position [0, 0]
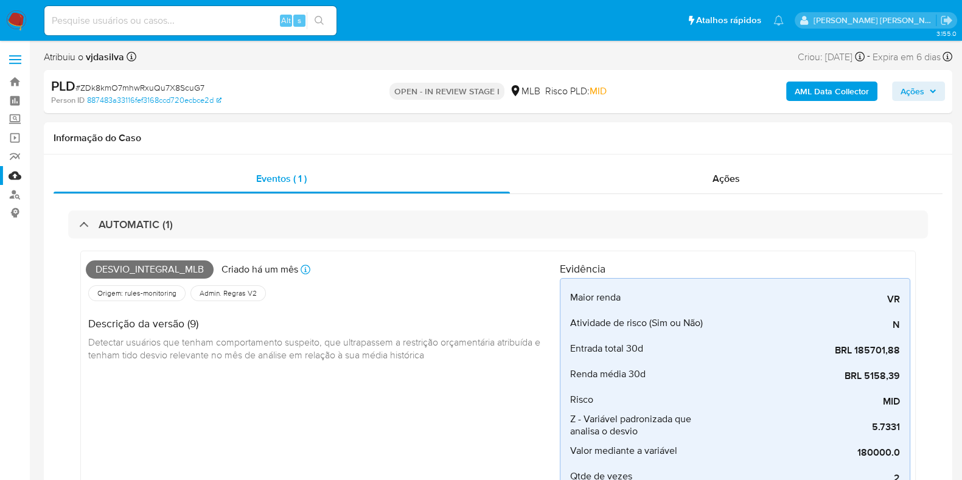
click at [10, 173] on link "Mulan" at bounding box center [72, 175] width 145 height 19
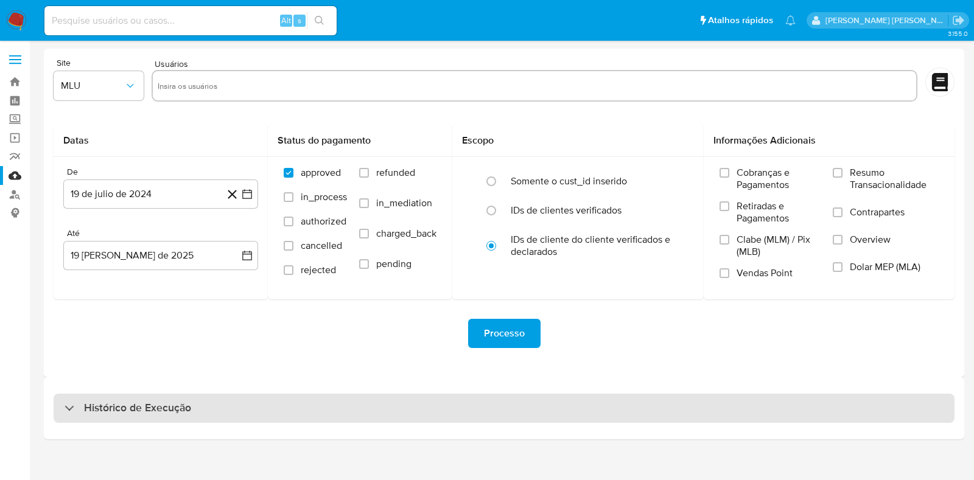
click at [189, 401] on h3 "Histórico de Execução" at bounding box center [137, 408] width 107 height 15
select select "10"
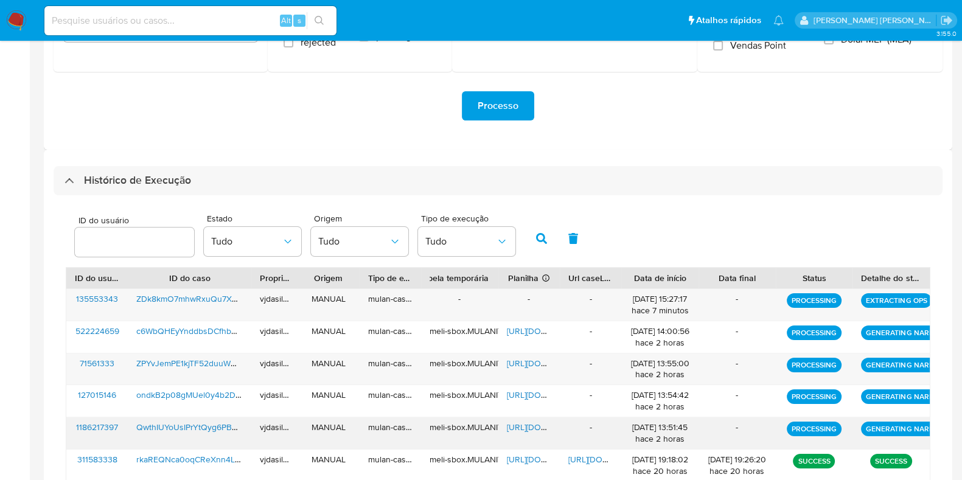
scroll to position [304, 0]
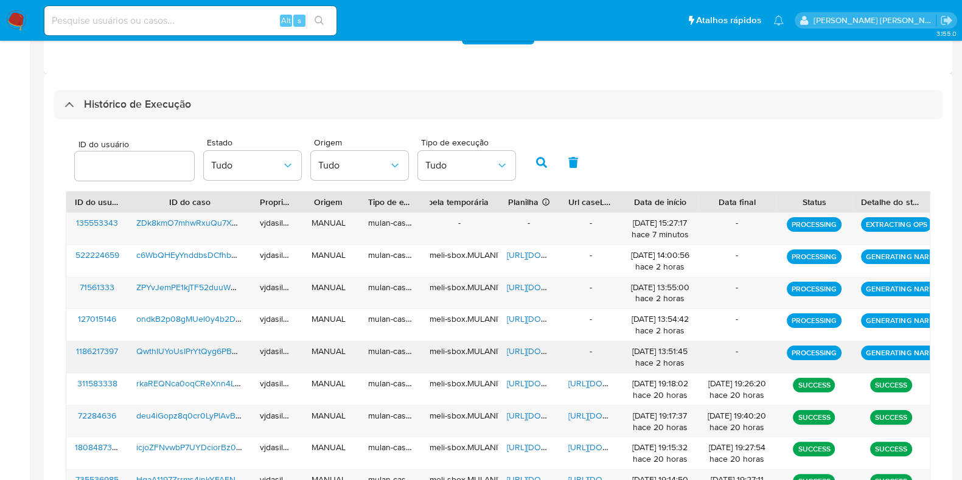
click at [517, 354] on span "https://docs.google.com/spreadsheets/d/1Mcu3Lwbxy-y5EIdkbBehNfcuOJ6sprLL_a0JMTE…" at bounding box center [549, 351] width 84 height 12
click at [187, 353] on span "QwthIUYoUsIPrYtQyg6PBK25" at bounding box center [191, 351] width 110 height 12
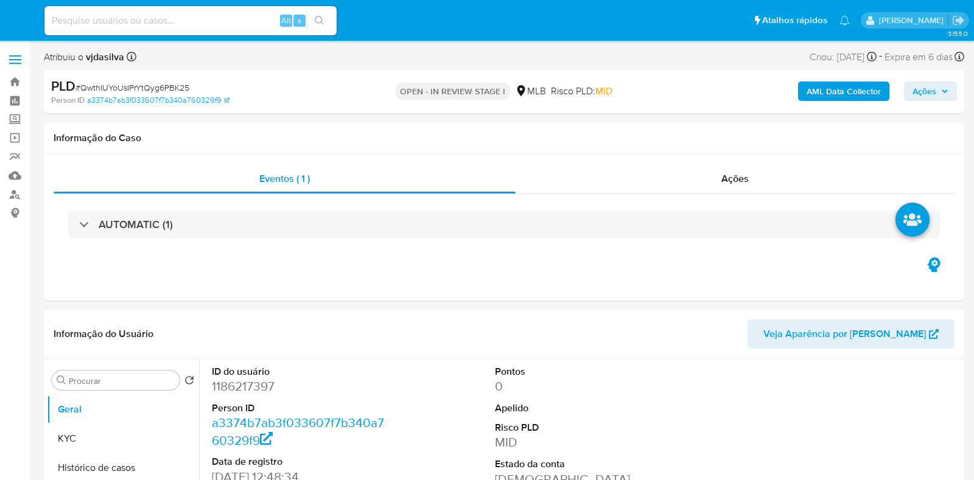
select select "10"
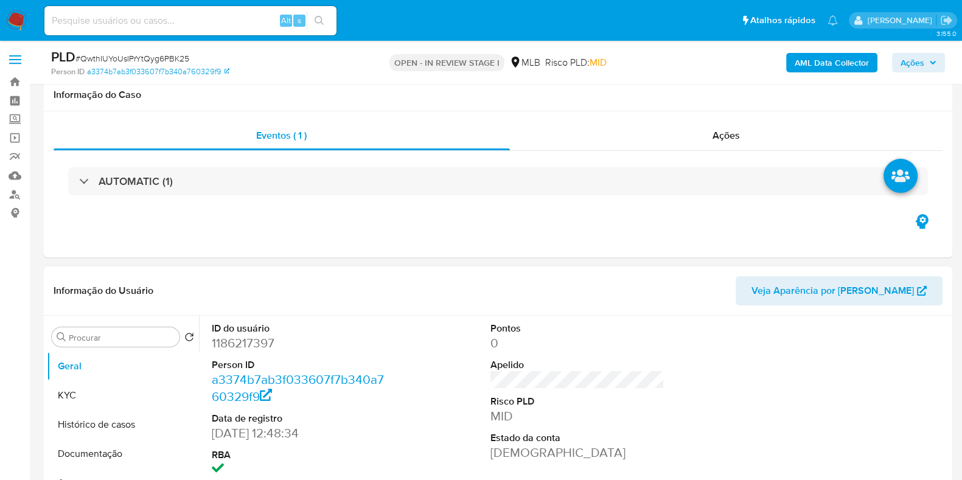
scroll to position [75, 0]
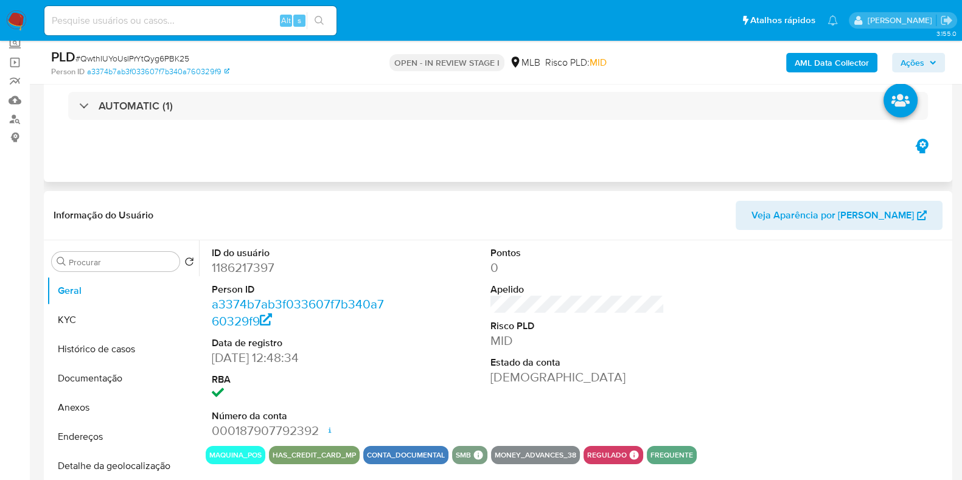
click at [229, 125] on div "AUTOMATIC (1)" at bounding box center [498, 105] width 889 height 61
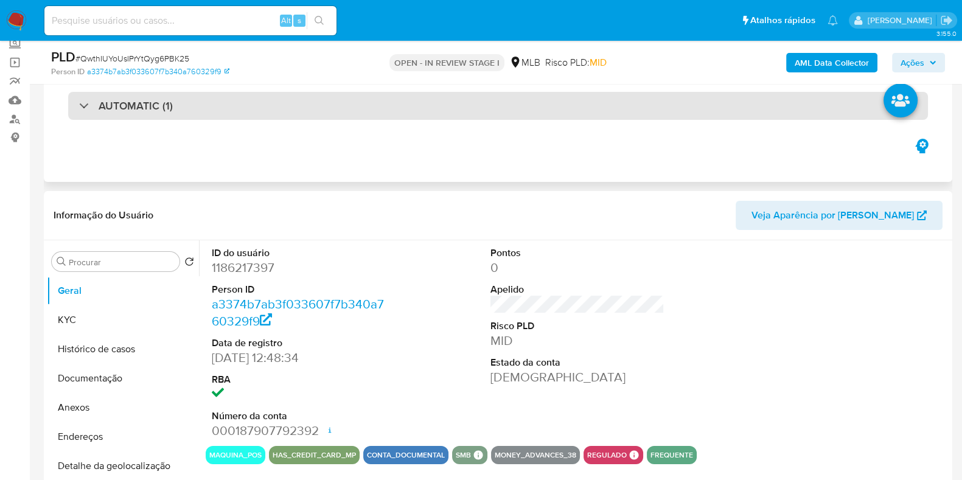
click at [231, 114] on div "AUTOMATIC (1)" at bounding box center [498, 106] width 860 height 28
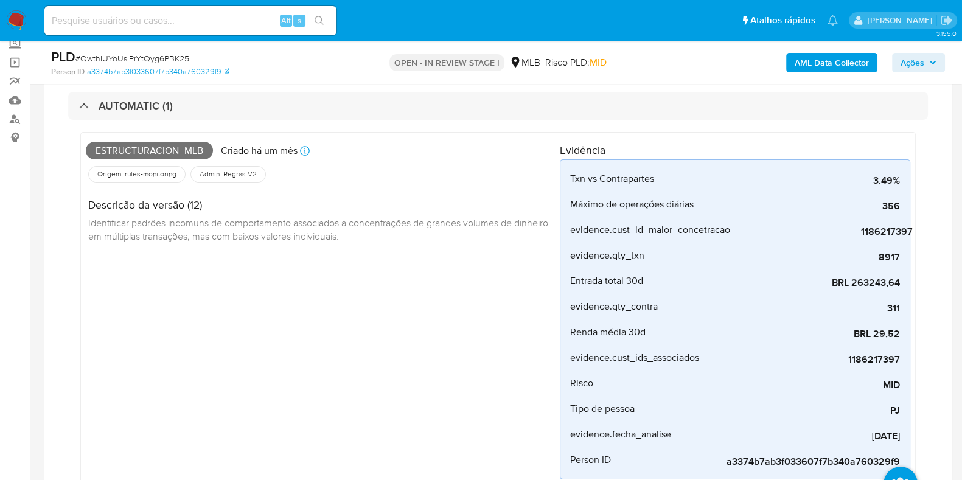
click at [148, 144] on span "Estructuracion_mlb" at bounding box center [149, 151] width 127 height 18
copy span "Estructuracion_mlb"
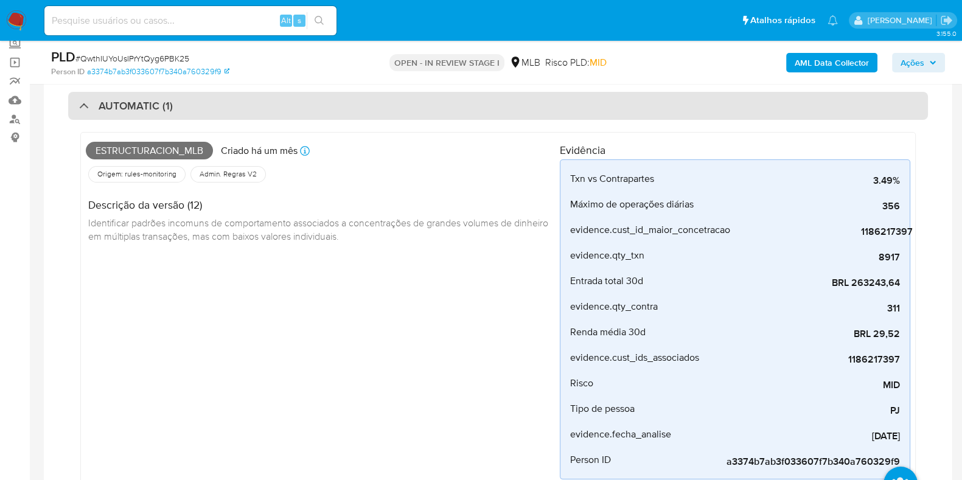
click at [88, 92] on div "AUTOMATIC (1)" at bounding box center [498, 106] width 860 height 28
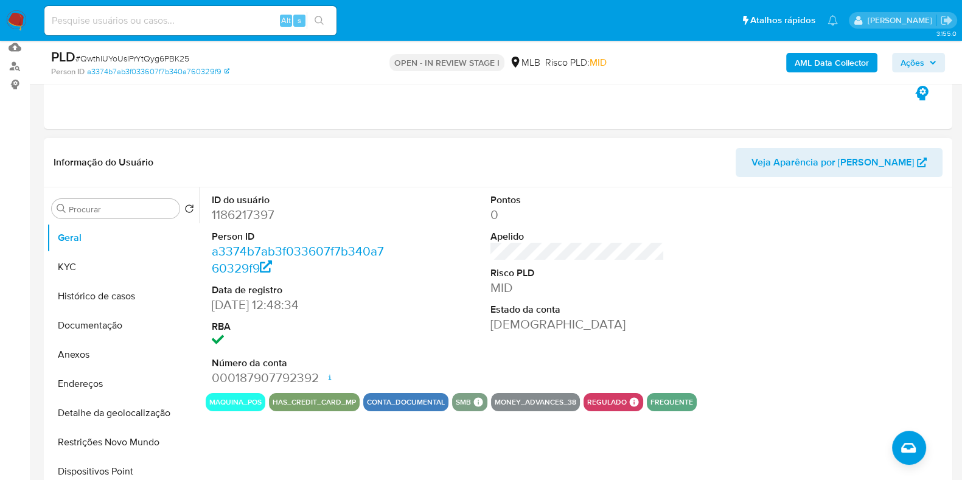
scroll to position [152, 0]
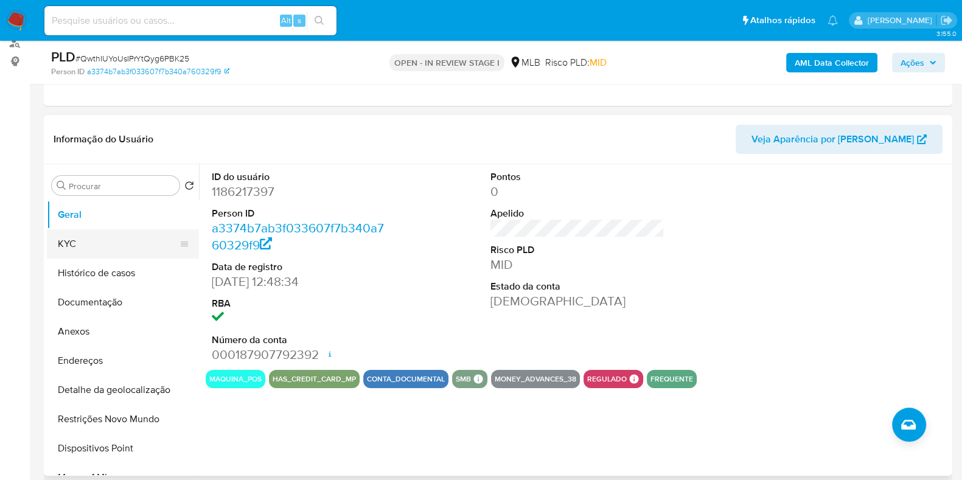
click at [93, 245] on button "KYC" at bounding box center [118, 243] width 142 height 29
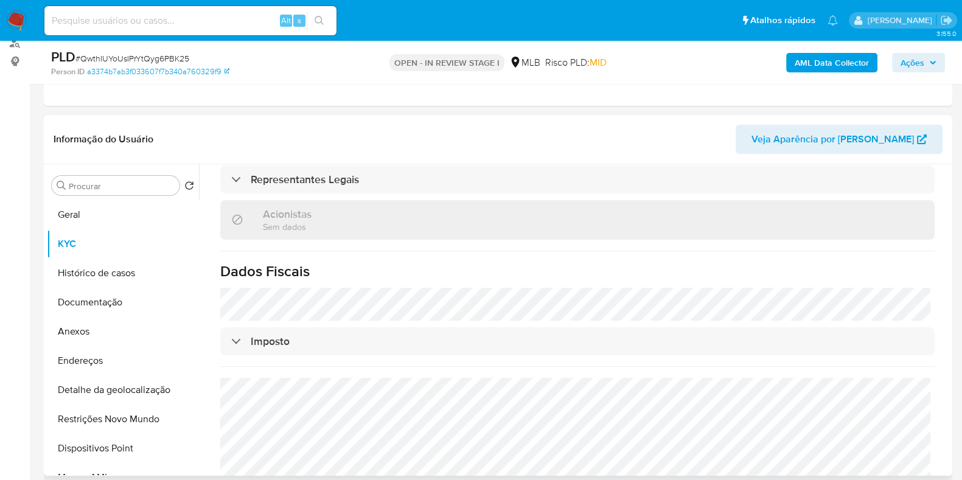
scroll to position [739, 0]
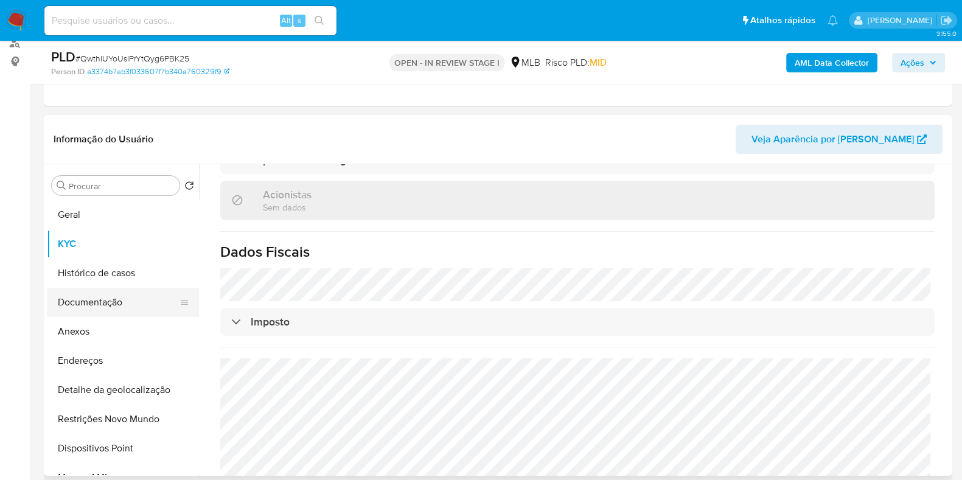
click at [98, 312] on button "Documentação" at bounding box center [118, 302] width 142 height 29
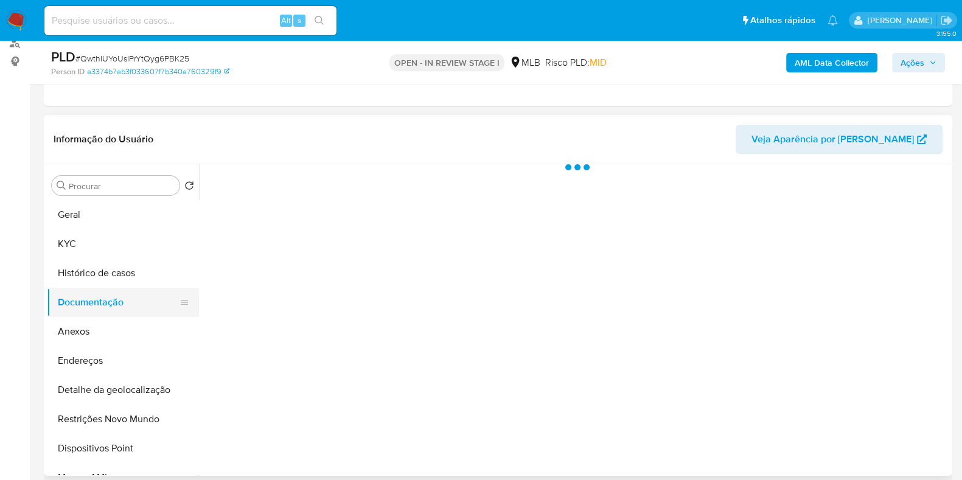
scroll to position [0, 0]
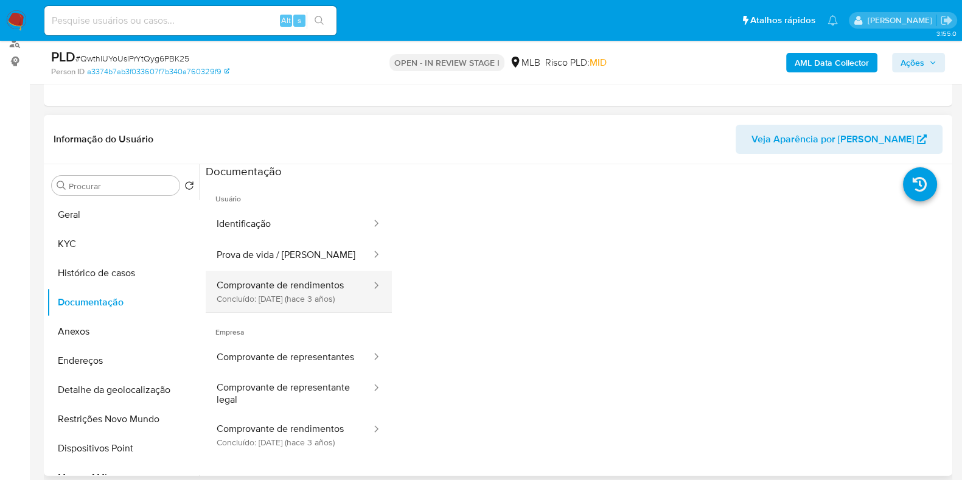
click at [271, 285] on button "Comprovante de rendimentos Concluído: 15/12/2022 (hace 3 años)" at bounding box center [289, 291] width 167 height 41
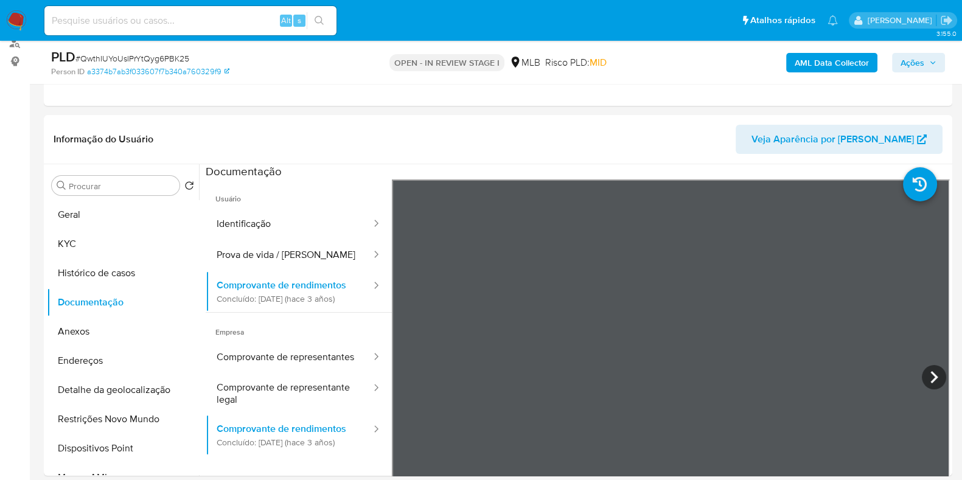
click at [236, 255] on button "Prova de vida / Selfie" at bounding box center [289, 255] width 167 height 31
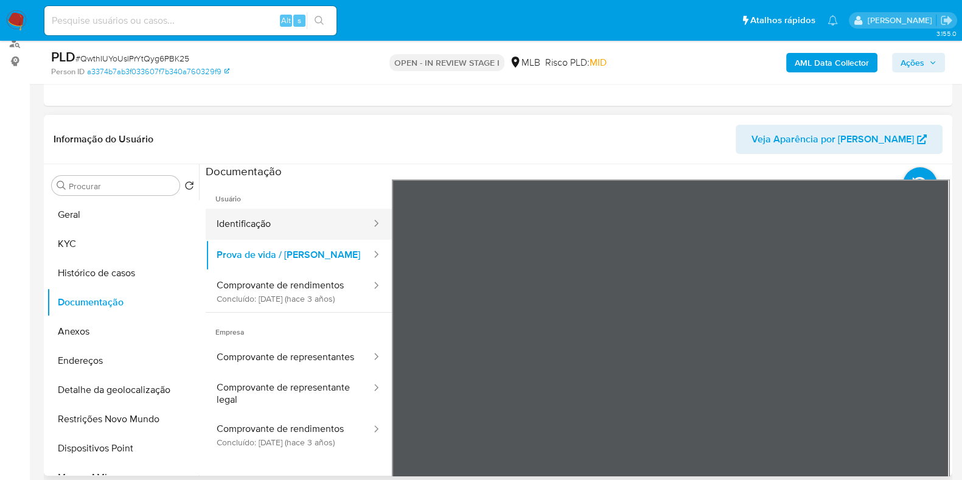
click at [259, 209] on button "Identificação" at bounding box center [289, 224] width 167 height 31
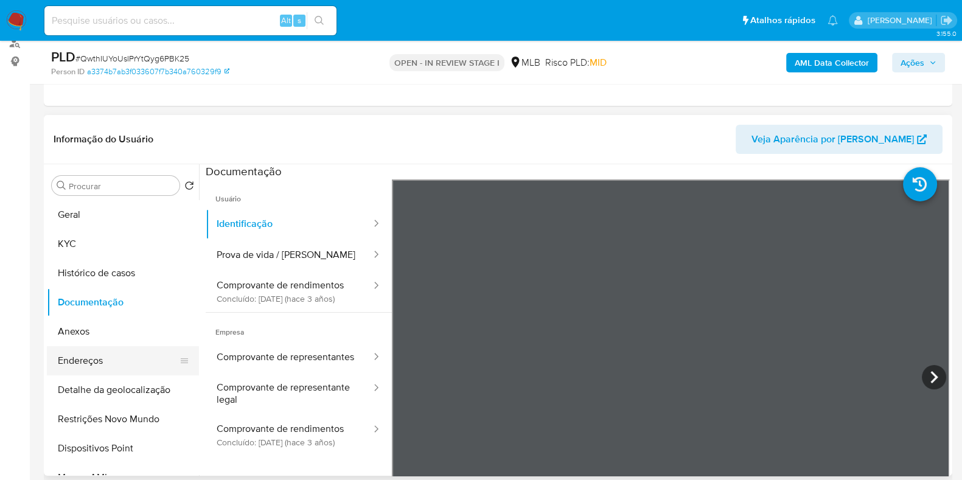
click at [74, 361] on button "Endereços" at bounding box center [118, 360] width 142 height 29
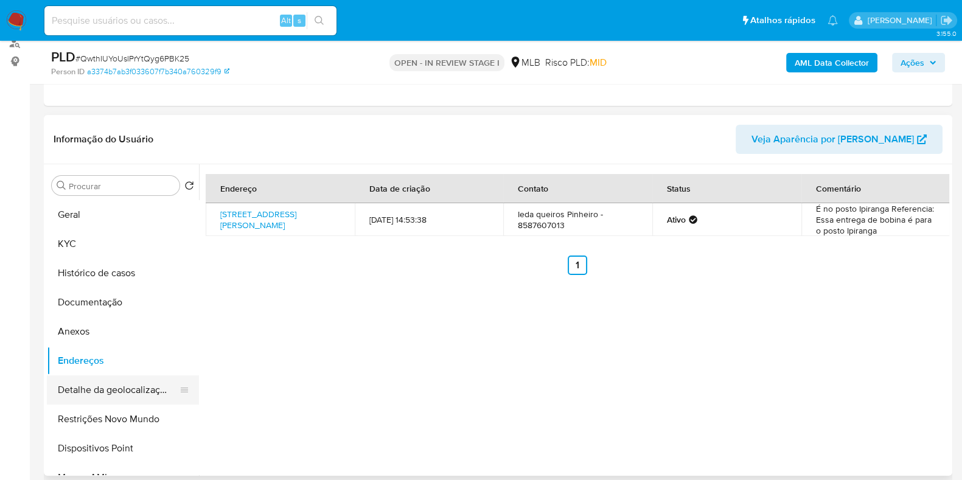
click at [105, 389] on button "Detalhe da geolocalização" at bounding box center [118, 389] width 142 height 29
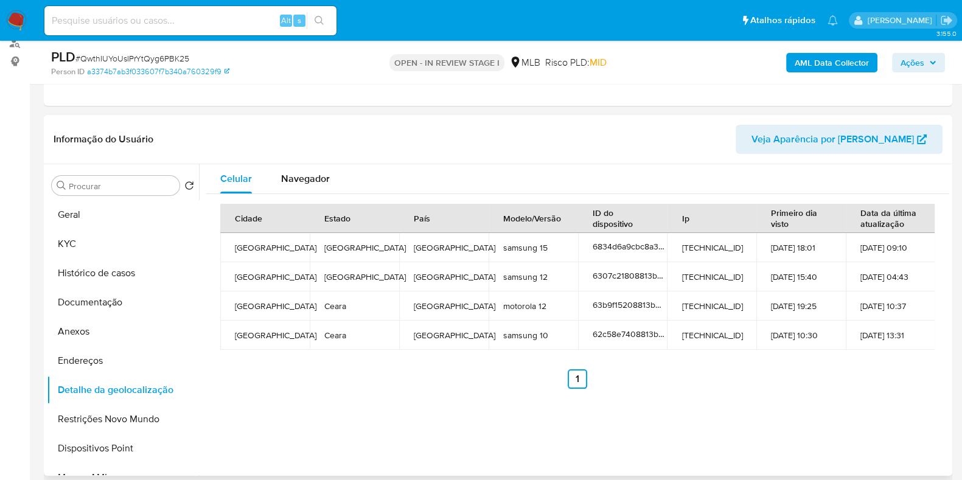
click at [313, 157] on div "Informação do Usuário Veja Aparência por Pessoa" at bounding box center [498, 139] width 909 height 49
click at [307, 173] on span "Navegador" at bounding box center [305, 179] width 49 height 14
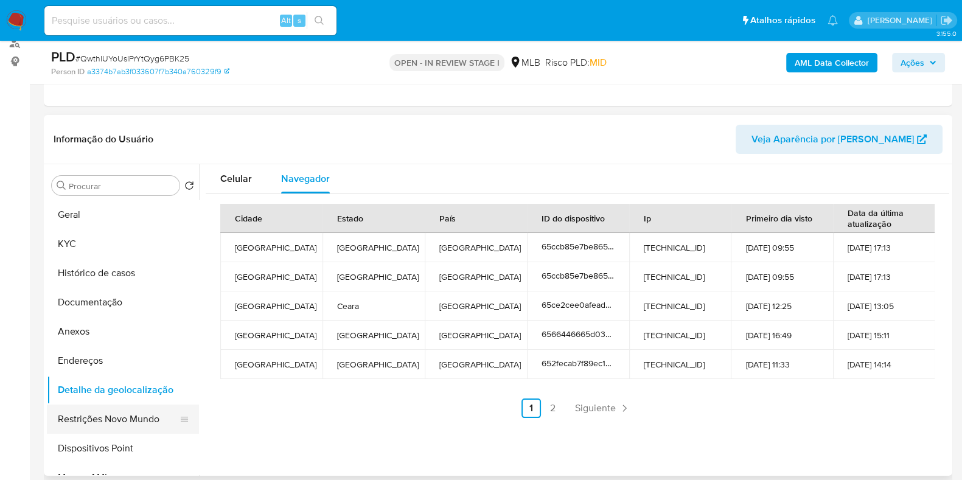
click at [129, 423] on button "Restrições Novo Mundo" at bounding box center [118, 419] width 142 height 29
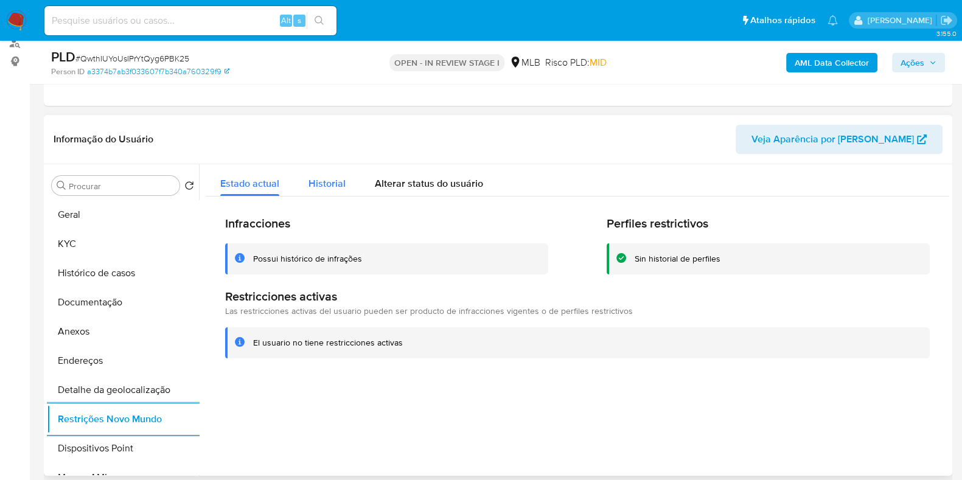
click at [329, 176] on span "Historial" at bounding box center [327, 183] width 37 height 14
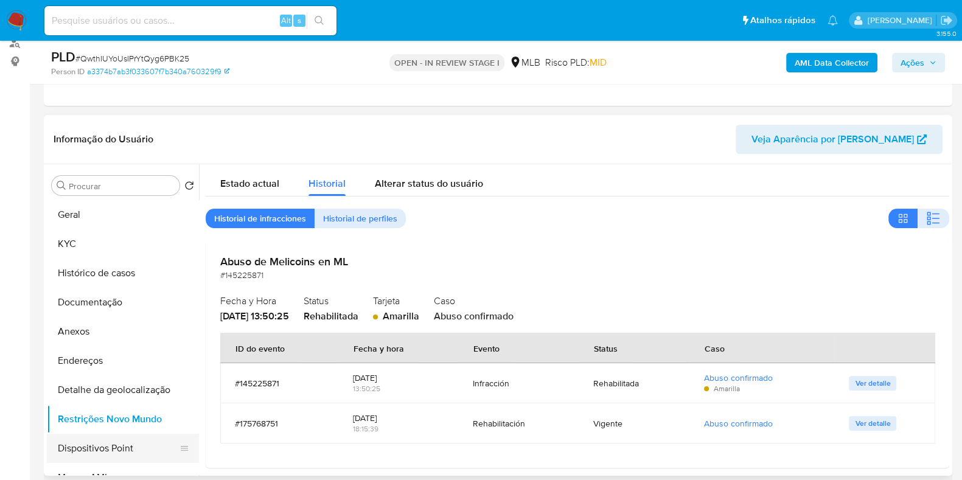
click at [112, 455] on button "Dispositivos Point" at bounding box center [118, 448] width 142 height 29
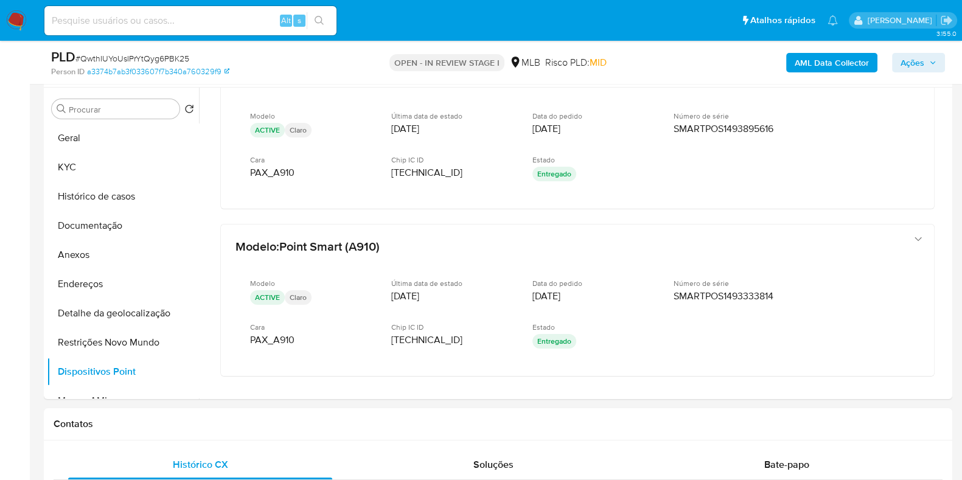
scroll to position [152, 0]
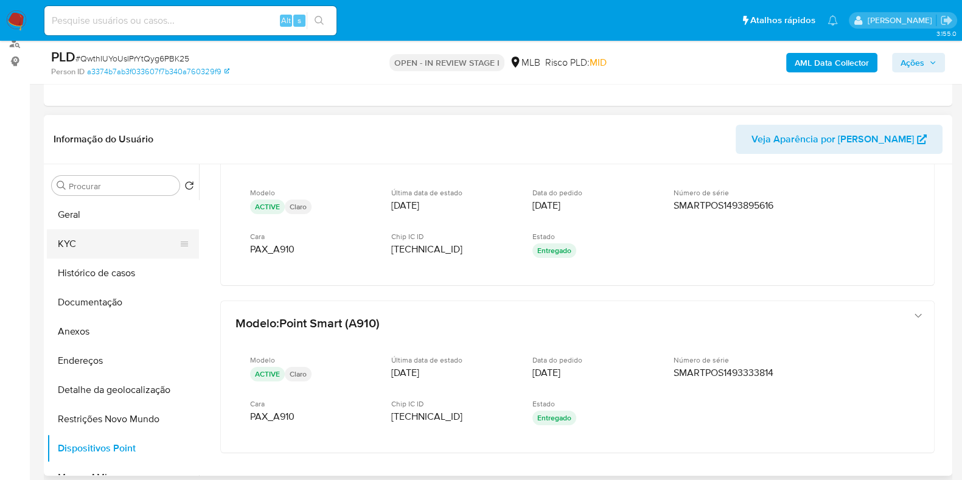
click at [110, 238] on button "KYC" at bounding box center [118, 243] width 142 height 29
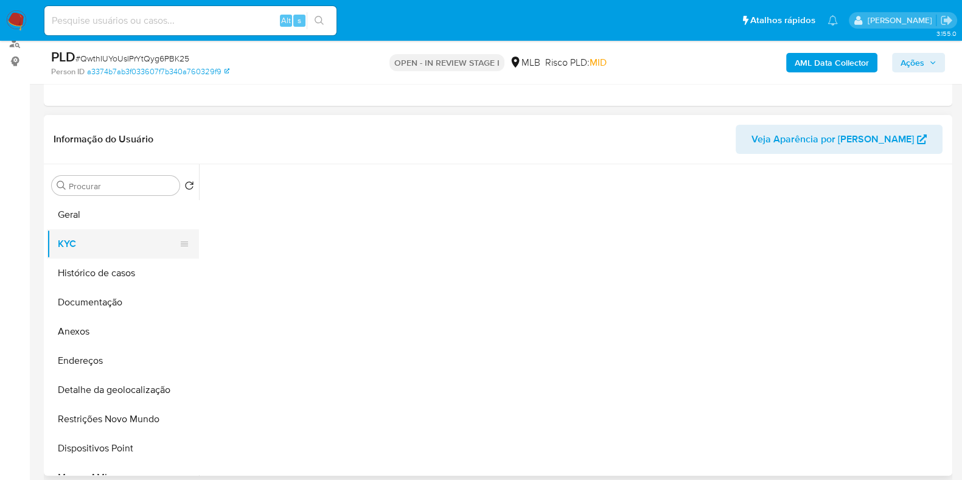
scroll to position [0, 0]
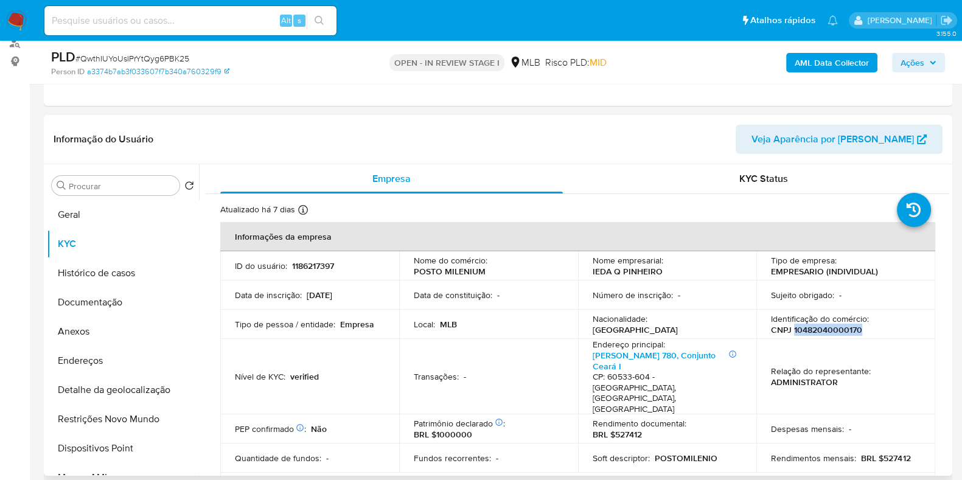
drag, startPoint x: 791, startPoint y: 330, endPoint x: 858, endPoint y: 335, distance: 67.1
click at [858, 335] on td "Identificação do comércio : CNPJ 10482040000170" at bounding box center [845, 324] width 179 height 29
copy p "10482040000170"
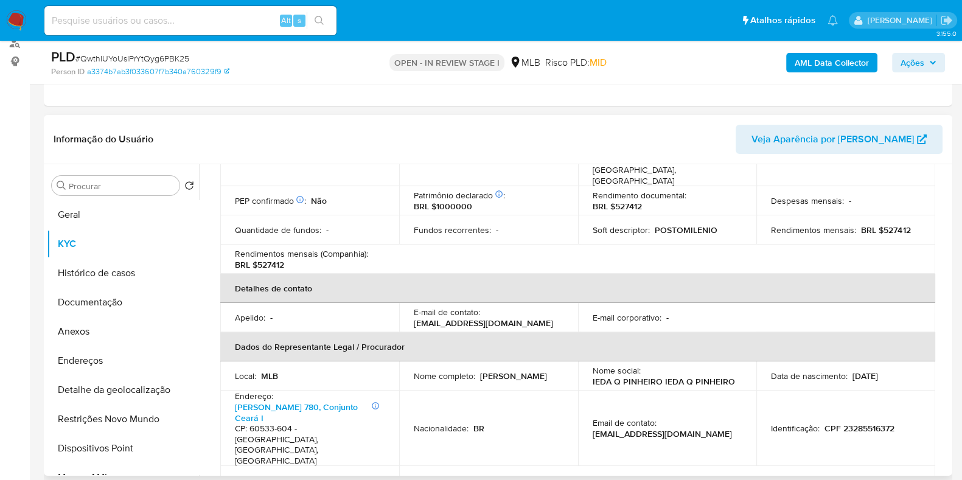
scroll to position [304, 0]
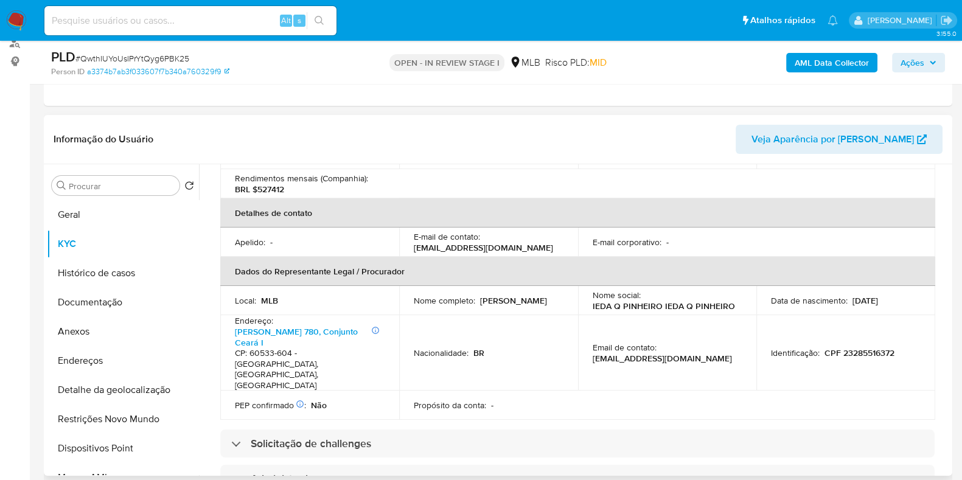
click at [480, 295] on p "Ieda Queiros Pinheiro" at bounding box center [513, 300] width 67 height 11
drag, startPoint x: 892, startPoint y: 321, endPoint x: 836, endPoint y: 324, distance: 56.6
click at [836, 347] on p "CPF 23285516372" at bounding box center [860, 352] width 70 height 11
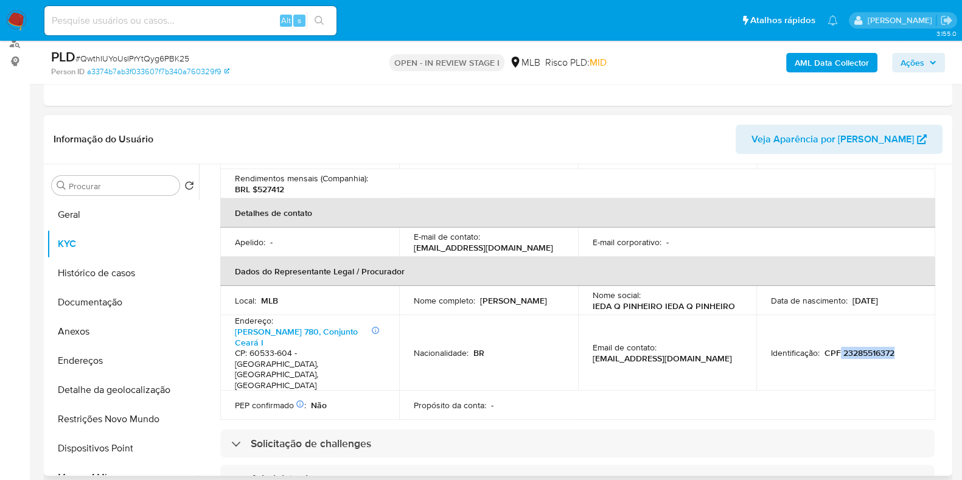
copy p "23285516372"
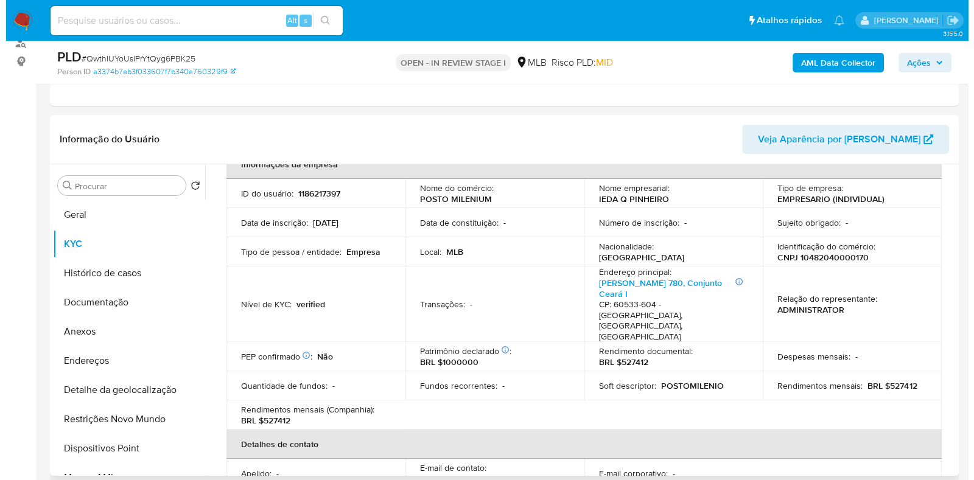
scroll to position [0, 0]
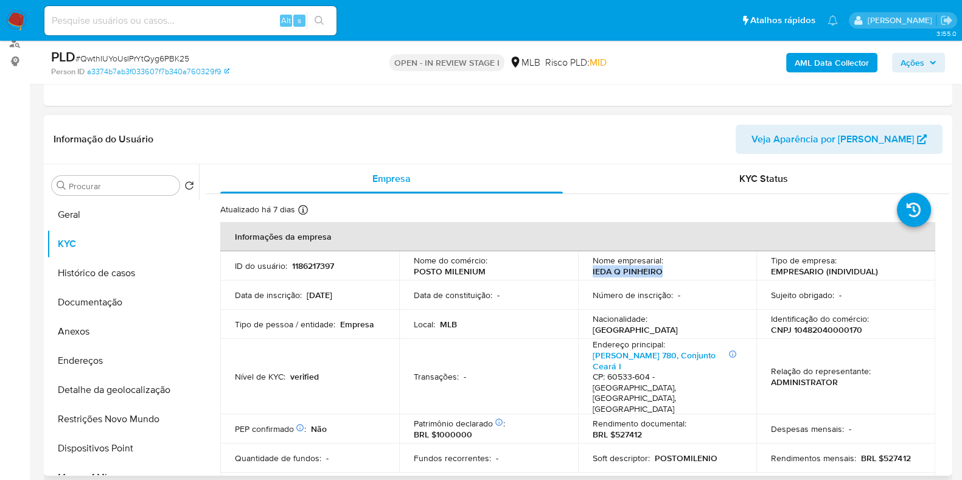
drag, startPoint x: 737, startPoint y: 267, endPoint x: 664, endPoint y: 268, distance: 73.0
click at [664, 268] on div "Nome empresarial : IEDA Q PINHEIRO" at bounding box center [668, 266] width 150 height 22
copy p "IEDA Q PINHEIRO"
click at [832, 65] on b "AML Data Collector" at bounding box center [832, 62] width 74 height 19
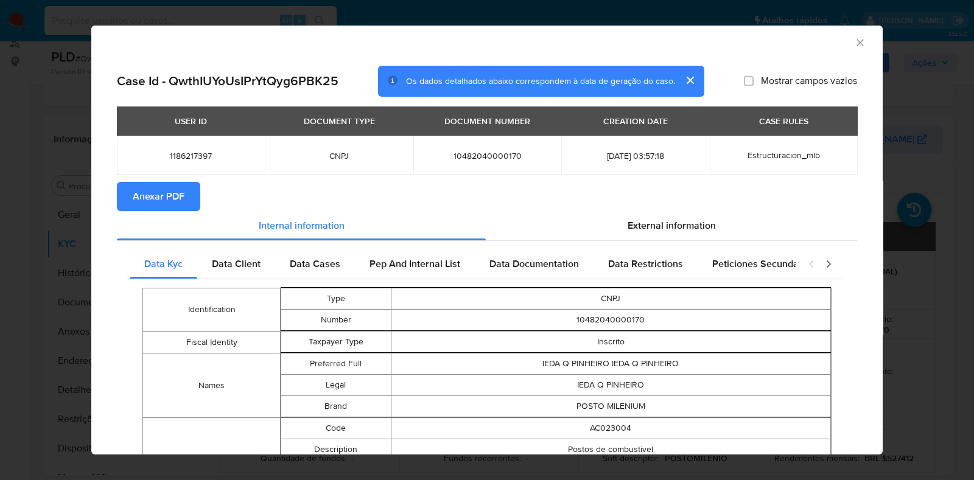
click at [179, 196] on span "Anexar PDF" at bounding box center [159, 196] width 52 height 27
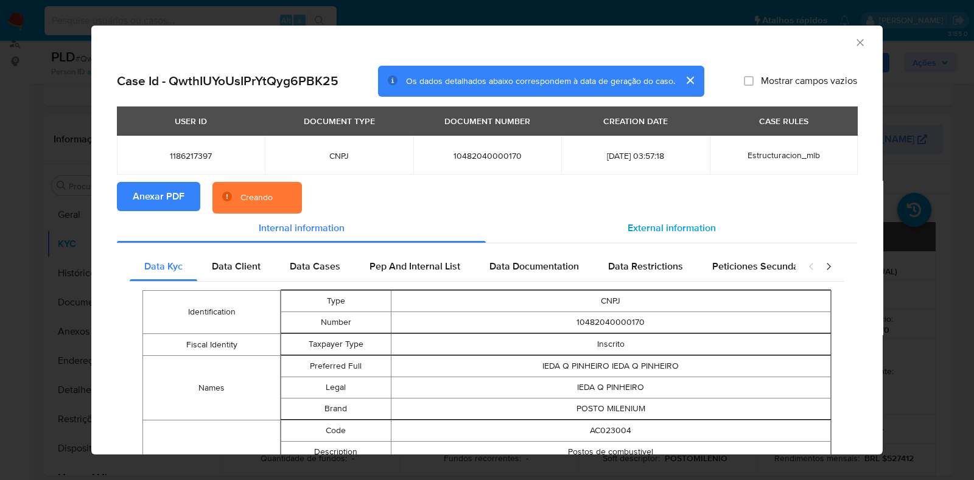
click at [670, 232] on span "External information" at bounding box center [671, 228] width 88 height 14
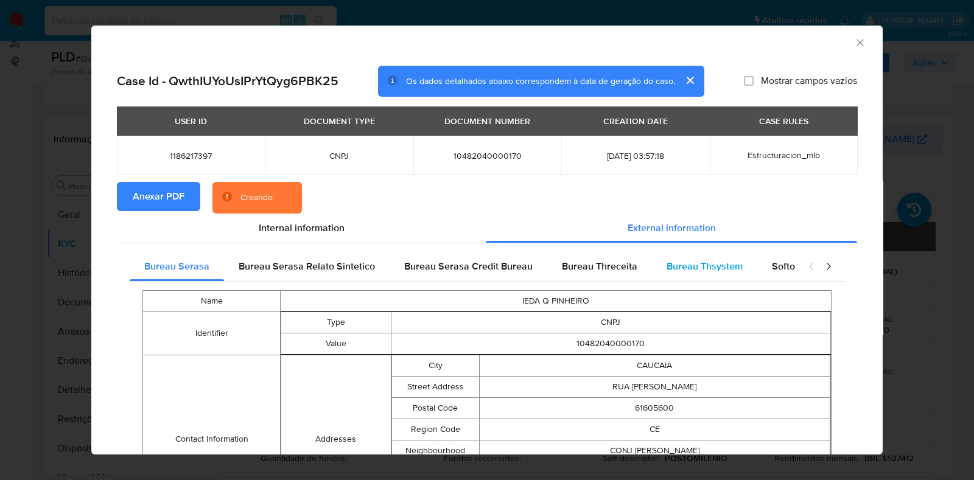
click at [669, 265] on span "Bureau Thsystem" at bounding box center [704, 266] width 76 height 14
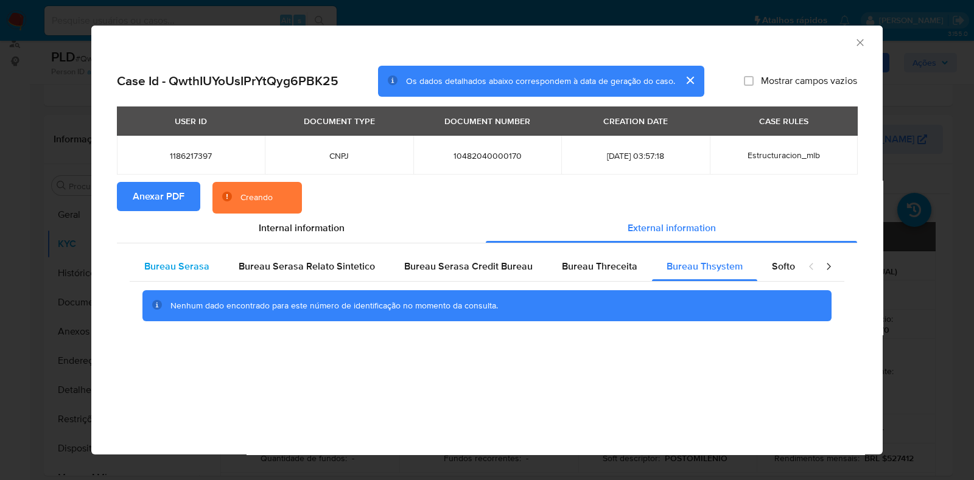
click at [170, 280] on div "Bureau Serasa" at bounding box center [177, 266] width 94 height 29
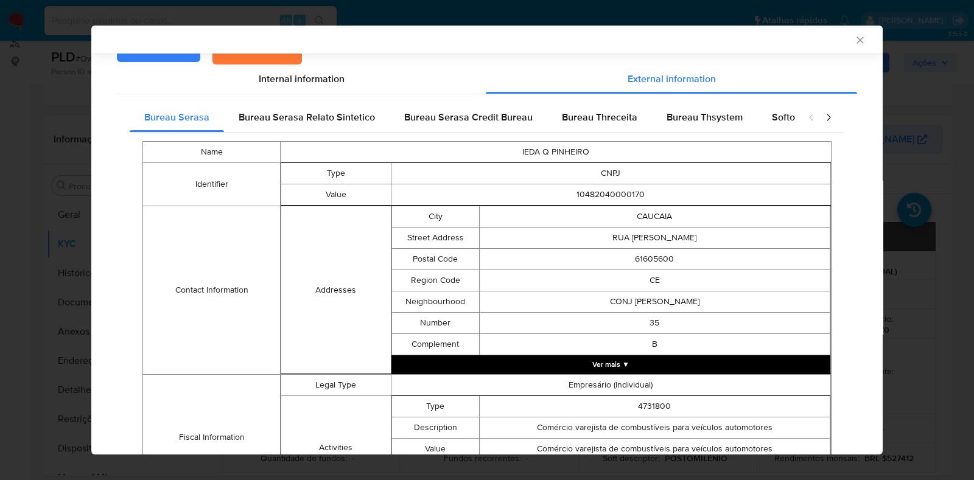
scroll to position [149, 0]
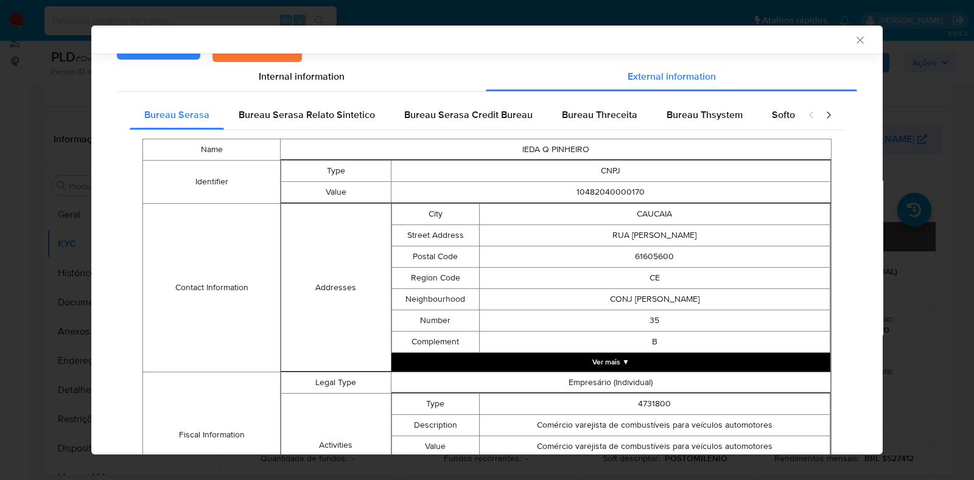
click at [610, 379] on td "Empresário (Individual)" at bounding box center [610, 382] width 439 height 21
click at [617, 368] on button "Ver mais ▼" at bounding box center [610, 362] width 439 height 18
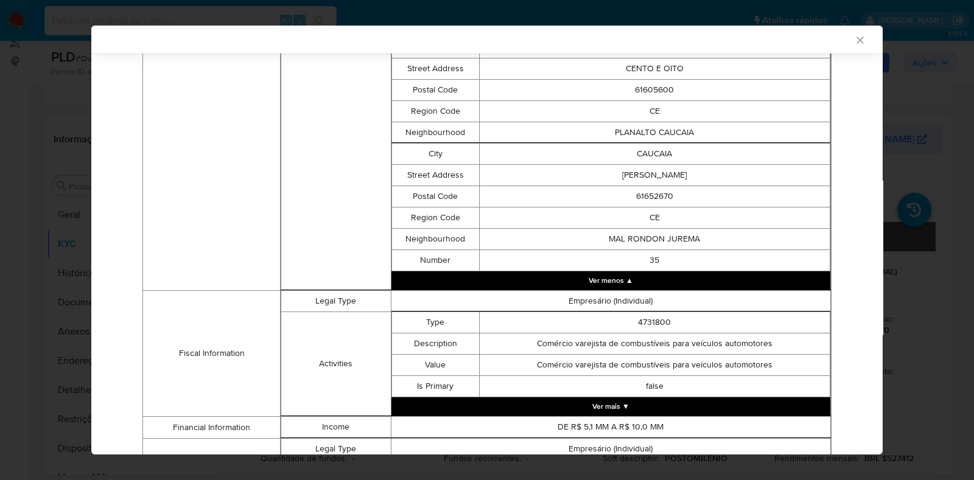
scroll to position [1159, 0]
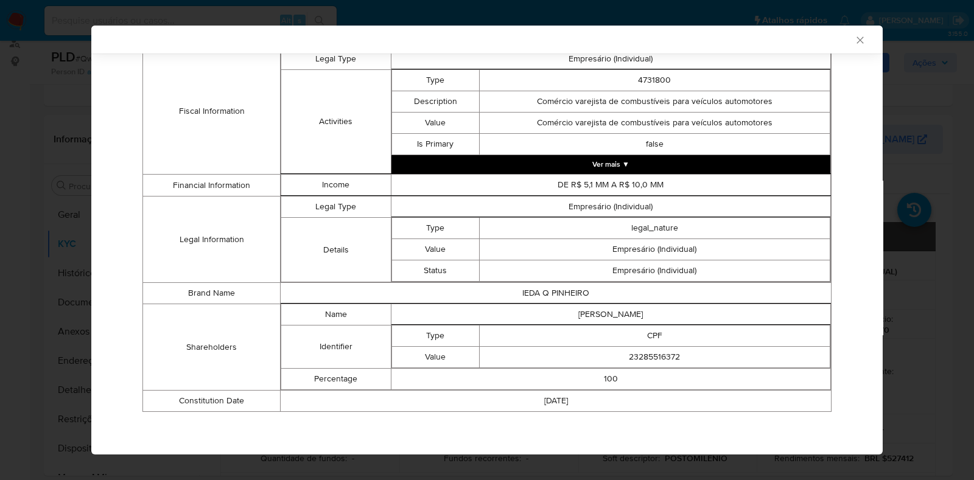
click at [639, 166] on button "Ver mais ▼" at bounding box center [610, 164] width 439 height 18
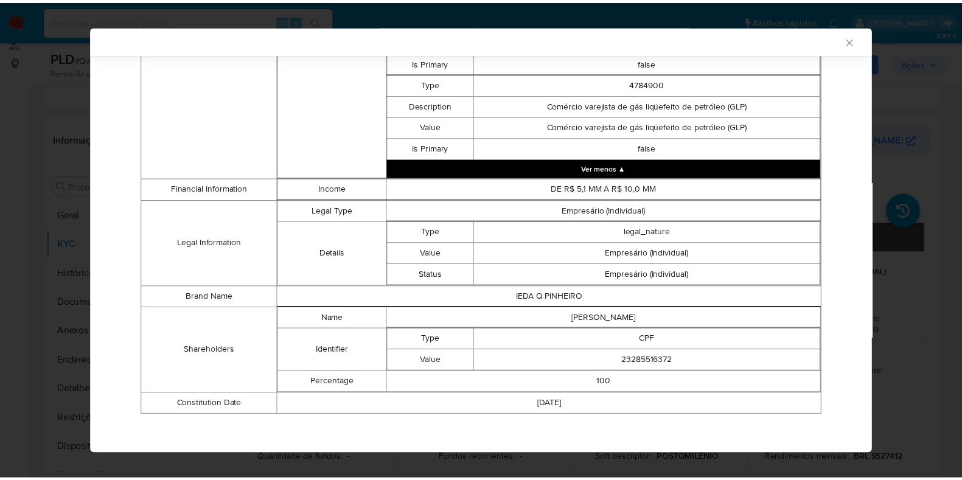
scroll to position [1509, 0]
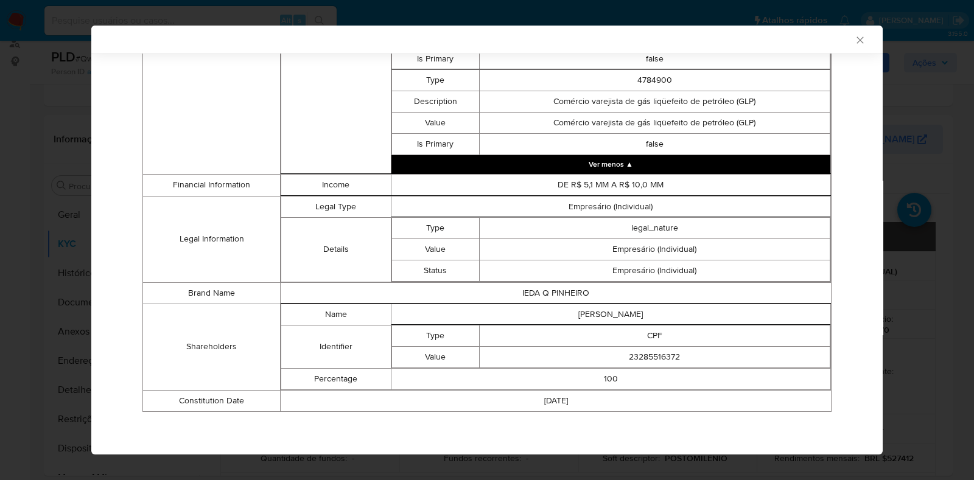
click at [854, 35] on icon "Fechar a janela" at bounding box center [860, 40] width 12 height 12
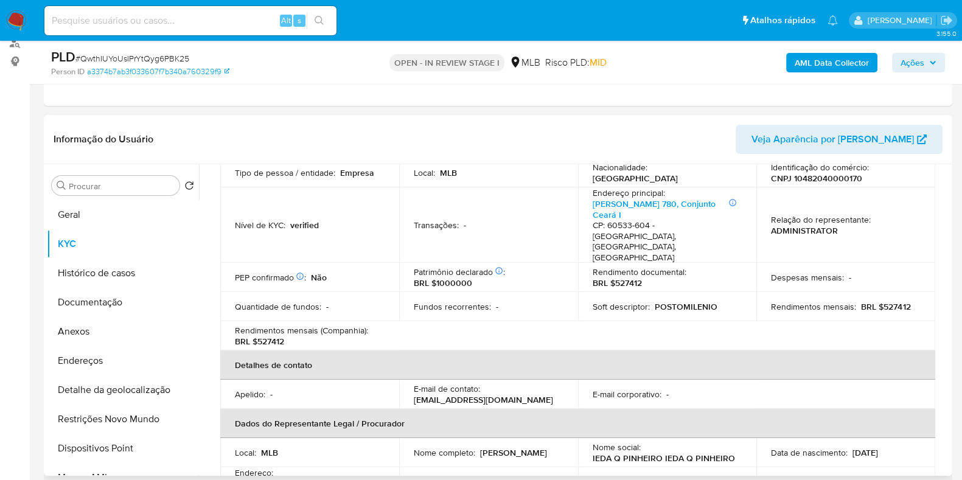
scroll to position [75, 0]
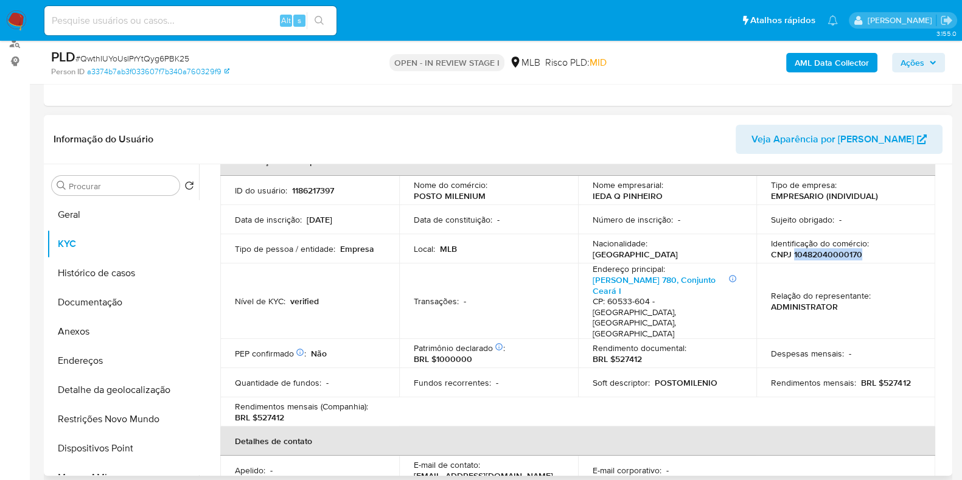
drag, startPoint x: 790, startPoint y: 253, endPoint x: 897, endPoint y: 251, distance: 107.1
click at [897, 251] on div "Identificação do comércio : CNPJ 10482040000170" at bounding box center [846, 249] width 150 height 22
copy p "10482040000170"
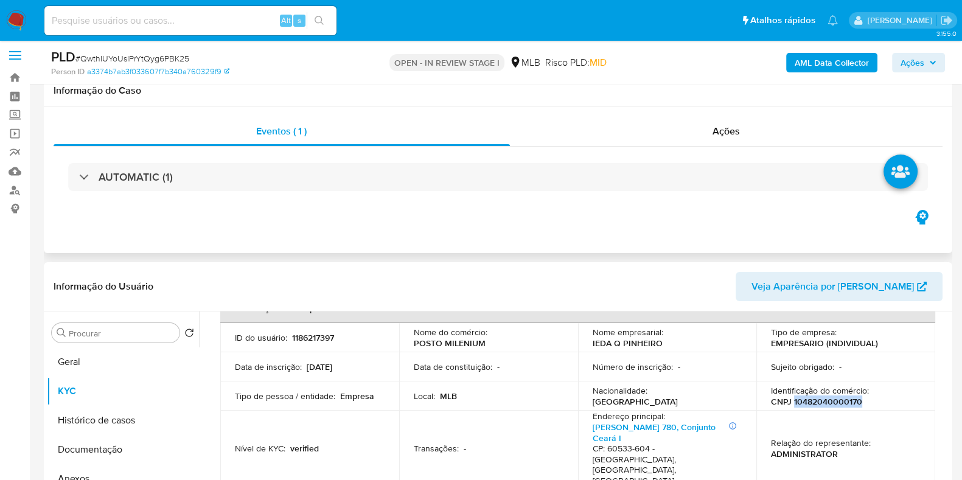
scroll to position [0, 0]
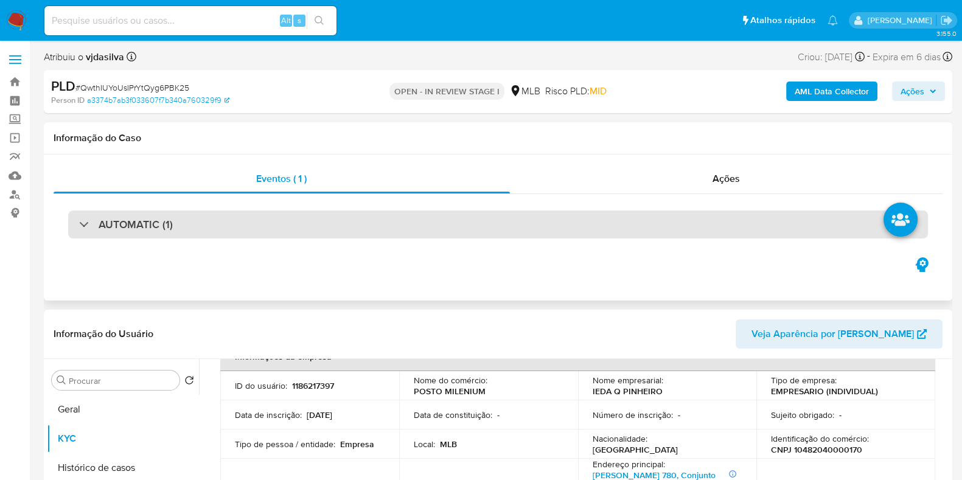
click at [250, 223] on div "AUTOMATIC (1)" at bounding box center [498, 225] width 860 height 28
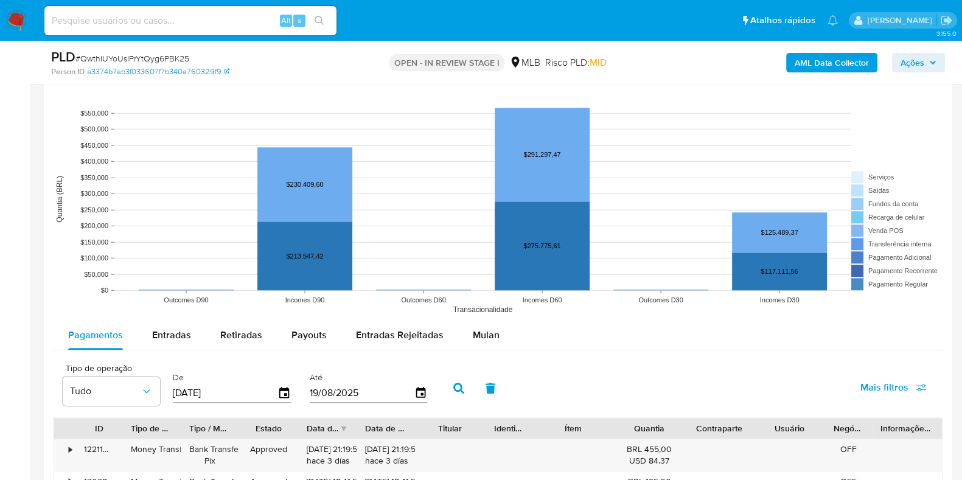
scroll to position [1673, 0]
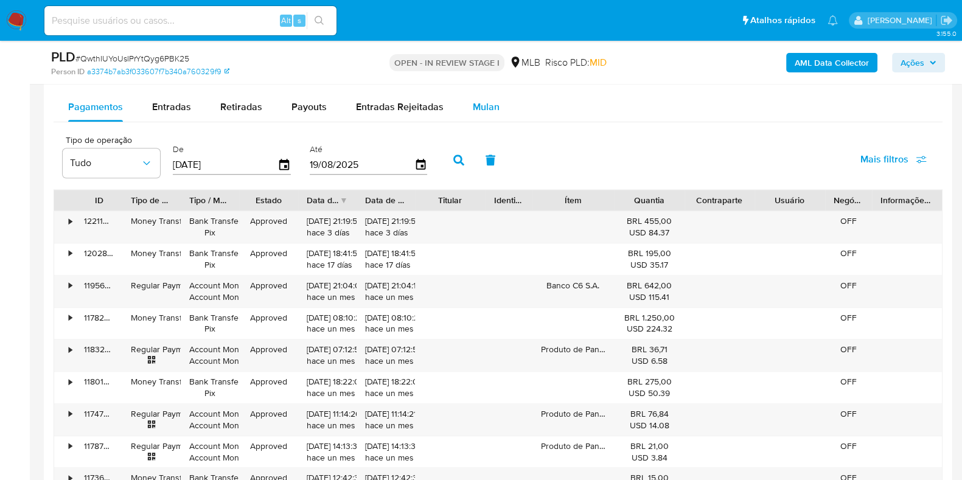
click at [482, 102] on span "Mulan" at bounding box center [486, 107] width 27 height 14
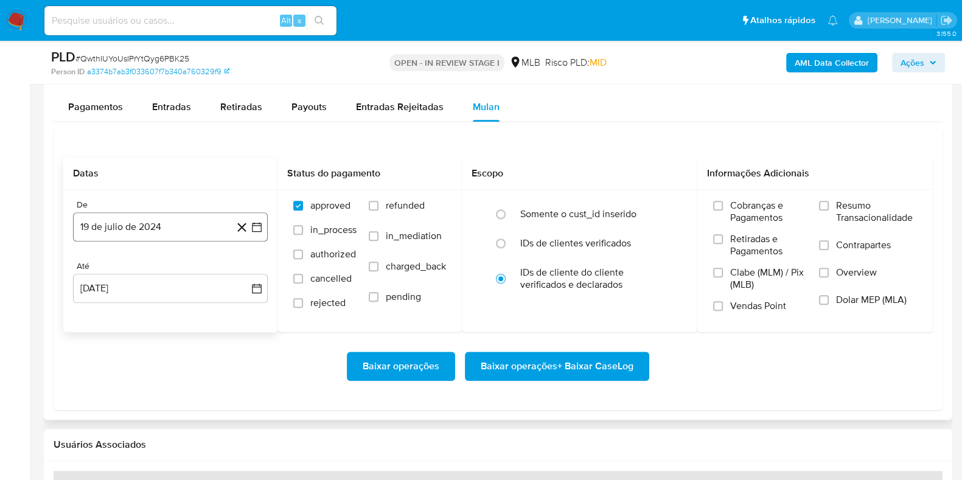
click at [118, 222] on button "19 de julio de 2024" at bounding box center [170, 226] width 195 height 29
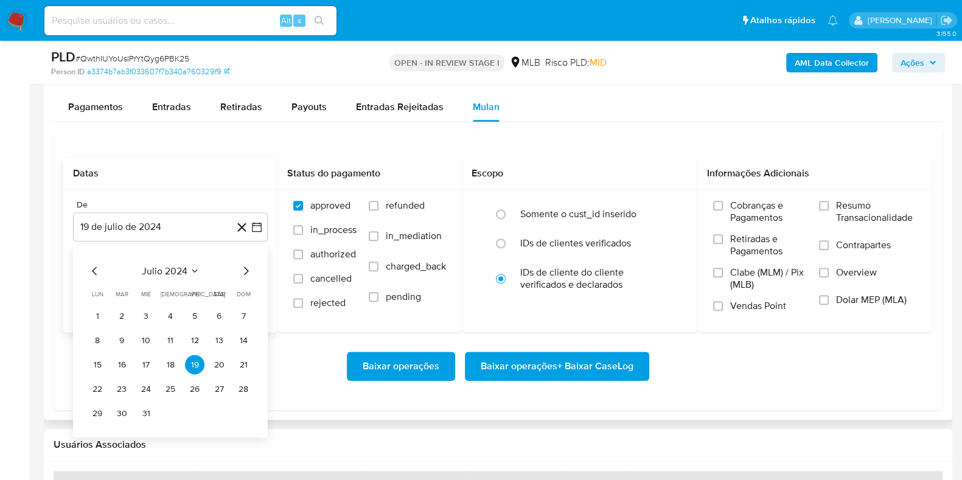
click at [186, 269] on span "julio 2024" at bounding box center [165, 271] width 46 height 12
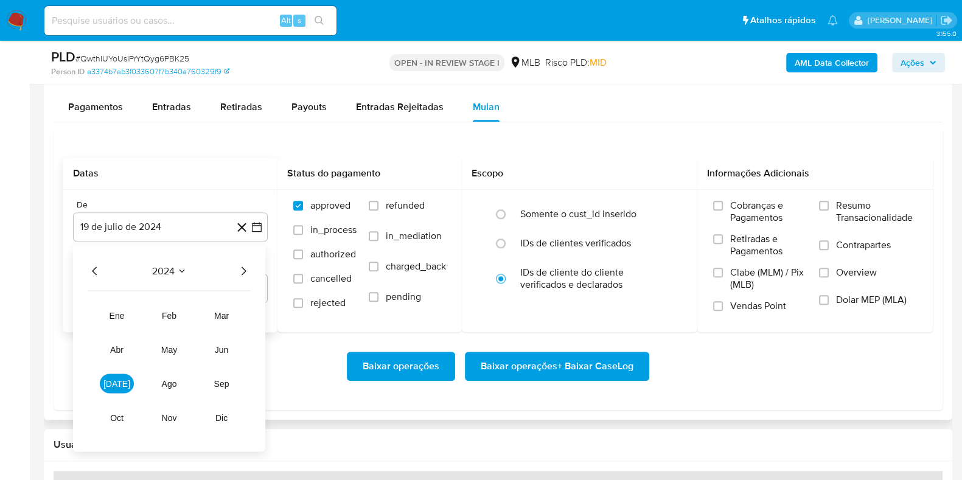
click at [248, 268] on icon "Año siguiente" at bounding box center [243, 270] width 15 height 15
click at [228, 349] on button "jun" at bounding box center [221, 349] width 34 height 19
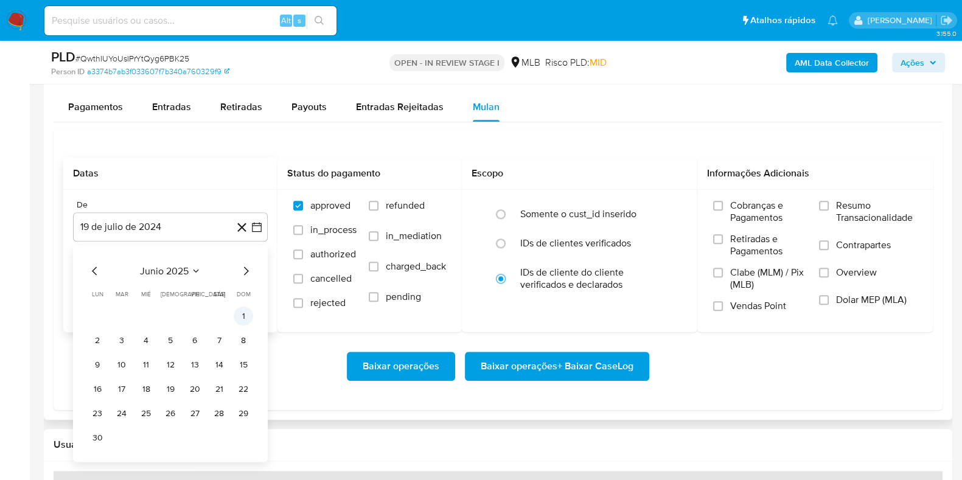
click at [243, 313] on button "1" at bounding box center [243, 315] width 19 height 19
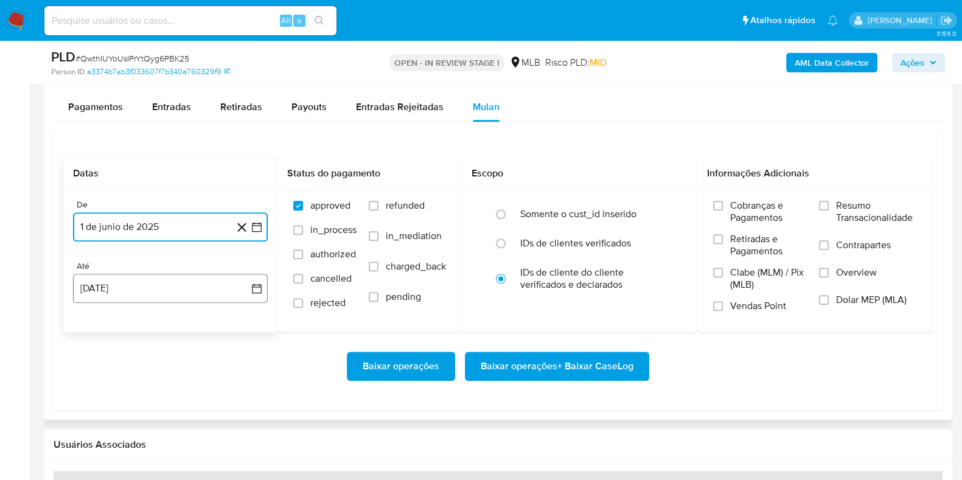
click at [158, 293] on button "19 de agosto de 2025" at bounding box center [170, 288] width 195 height 29
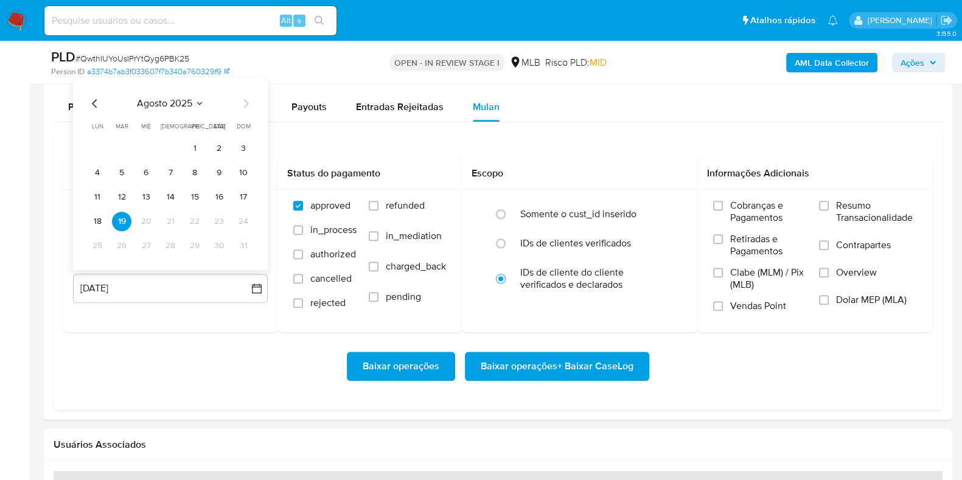
click at [242, 204] on button "17" at bounding box center [243, 196] width 19 height 19
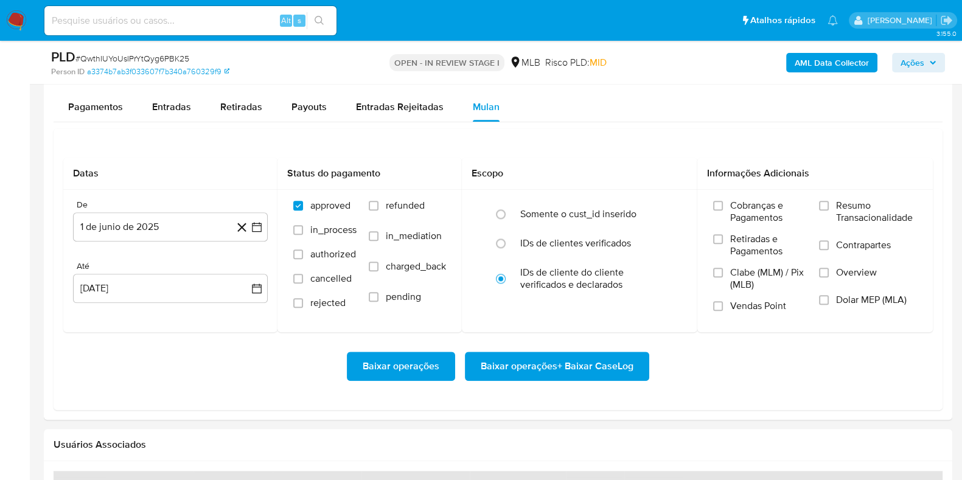
click at [201, 352] on div "Baixar operações Baixar operações + Baixar CaseLog" at bounding box center [498, 366] width 870 height 29
click at [828, 202] on input "Resumo Transacionalidade" at bounding box center [824, 206] width 10 height 10
click at [826, 251] on label "Contrapartes" at bounding box center [868, 252] width 98 height 27
click at [826, 250] on input "Contrapartes" at bounding box center [824, 245] width 10 height 10
click at [503, 363] on span "Baixar operações + Baixar CaseLog" at bounding box center [557, 366] width 153 height 27
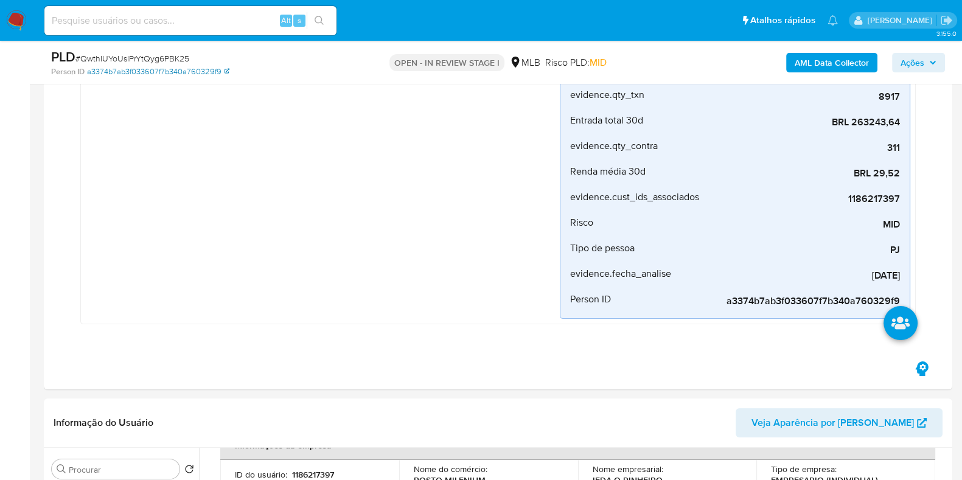
scroll to position [75, 0]
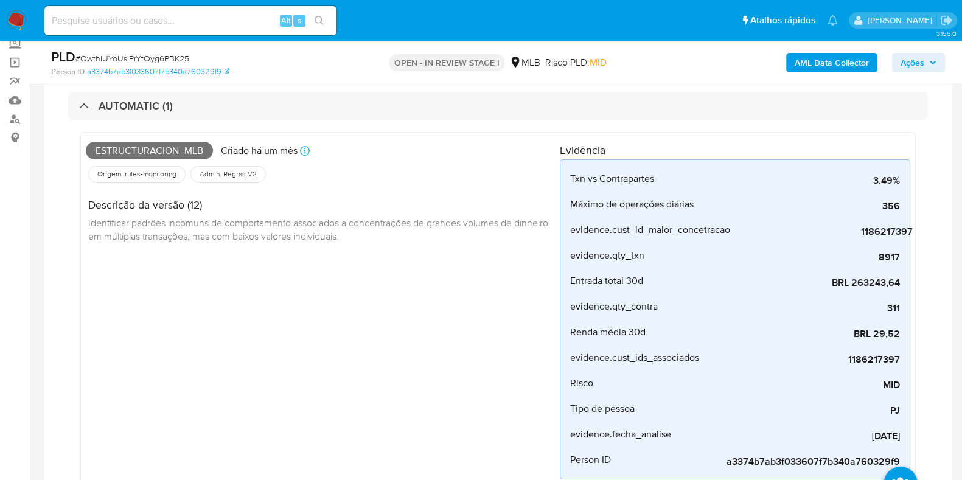
click at [188, 58] on span "# QwthIUYoUsIPrYtQyg6PBK25" at bounding box center [132, 58] width 114 height 12
copy div "PLD # QwthIUYoUsIPrYtQyg6PBK25"
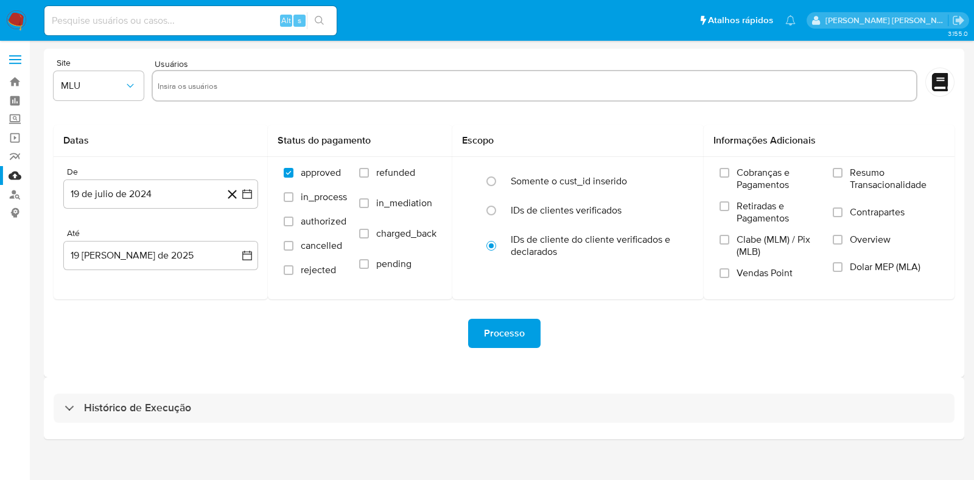
click at [161, 425] on div "Histórico de Execução" at bounding box center [504, 408] width 920 height 62
drag, startPoint x: 178, startPoint y: 410, endPoint x: 192, endPoint y: 391, distance: 23.4
click at [180, 410] on h3 "Histórico de Execução" at bounding box center [137, 408] width 107 height 15
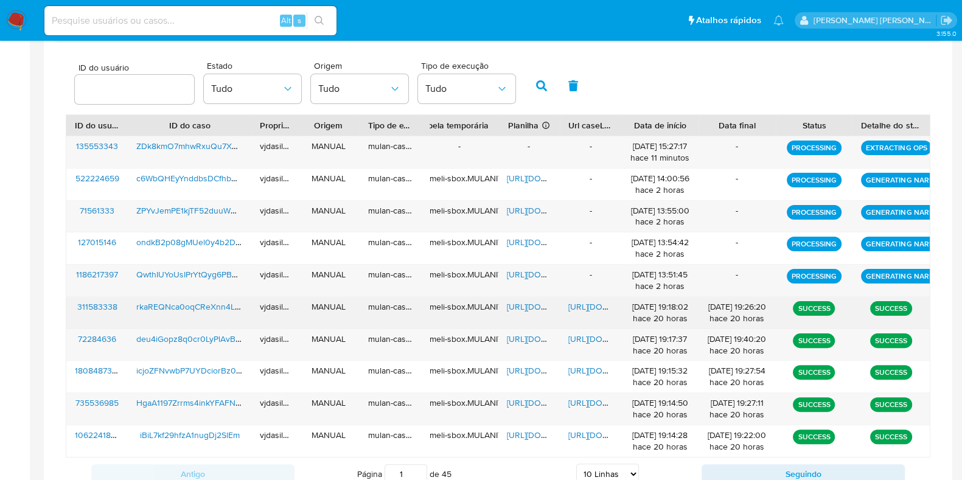
scroll to position [424, 0]
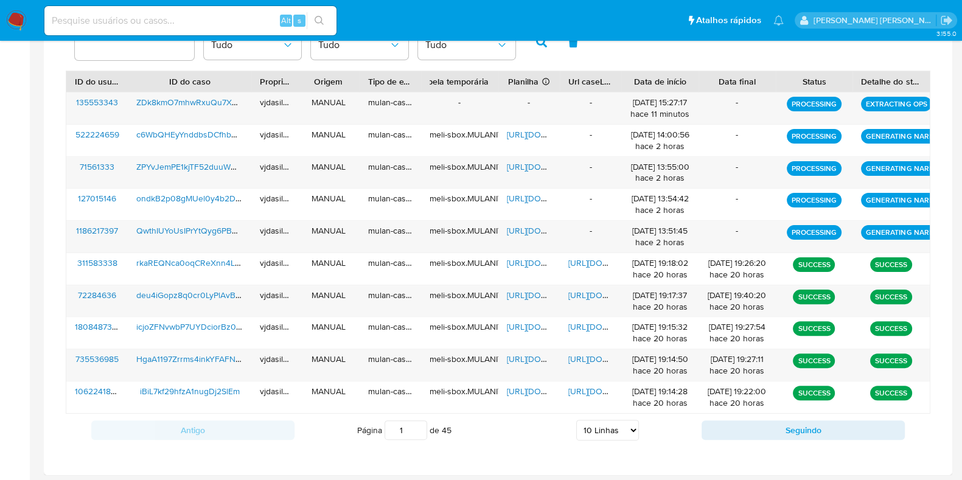
click at [591, 433] on select "5 Linhas 10 Linhas 20 Linhas 25 Linhas 50 Linhas 100 Linhas" at bounding box center [607, 430] width 63 height 21
select select "50"
click at [576, 420] on select "5 Linhas 10 Linhas 20 Linhas 25 Linhas 50 Linhas 100 Linhas" at bounding box center [607, 430] width 63 height 21
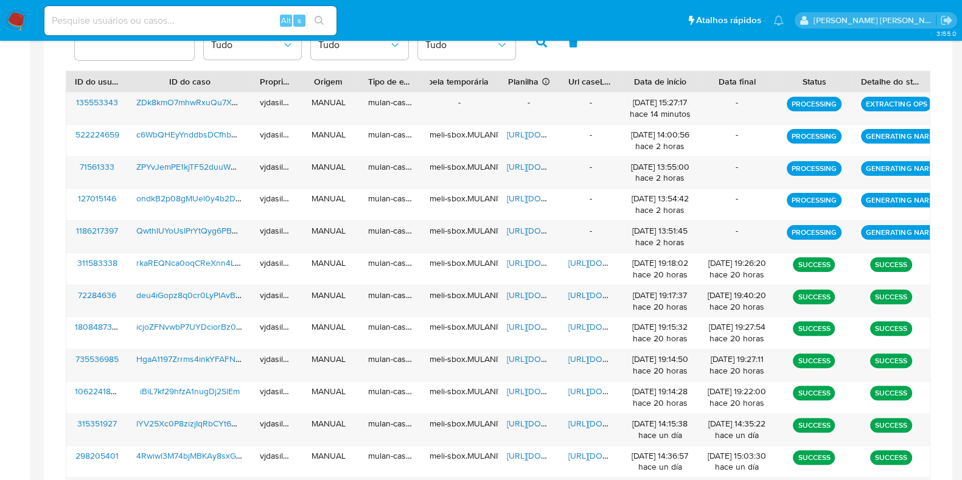
scroll to position [500, 0]
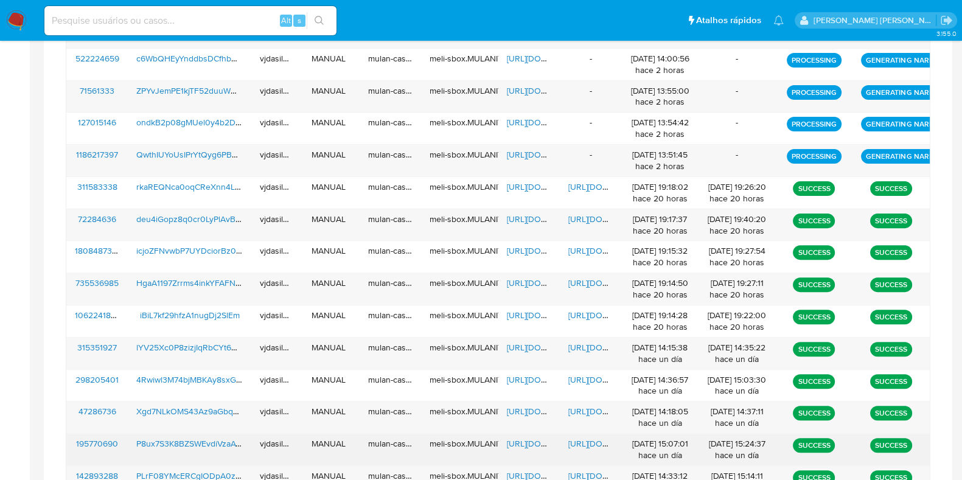
click at [587, 439] on span "[URL][DOMAIN_NAME]" at bounding box center [610, 444] width 84 height 12
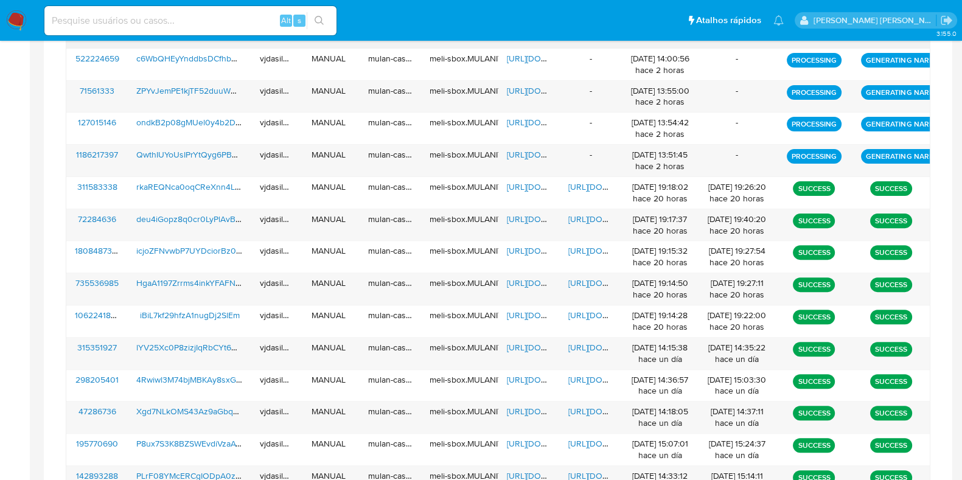
scroll to position [348, 0]
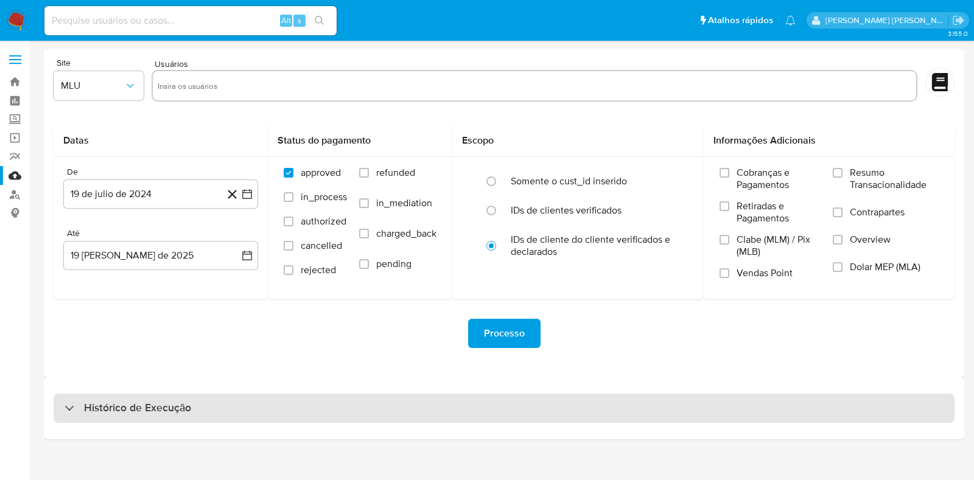
click at [210, 408] on div "Histórico de Execução" at bounding box center [504, 408] width 901 height 29
select select "10"
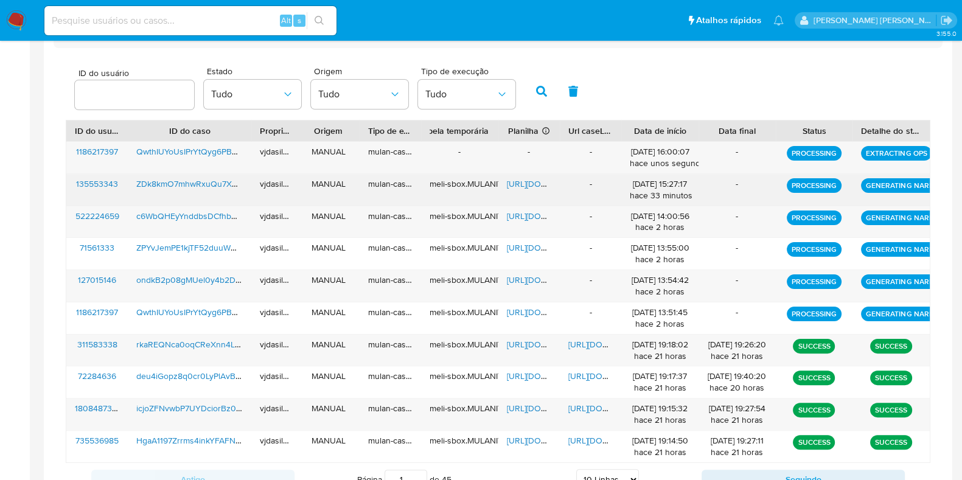
scroll to position [380, 0]
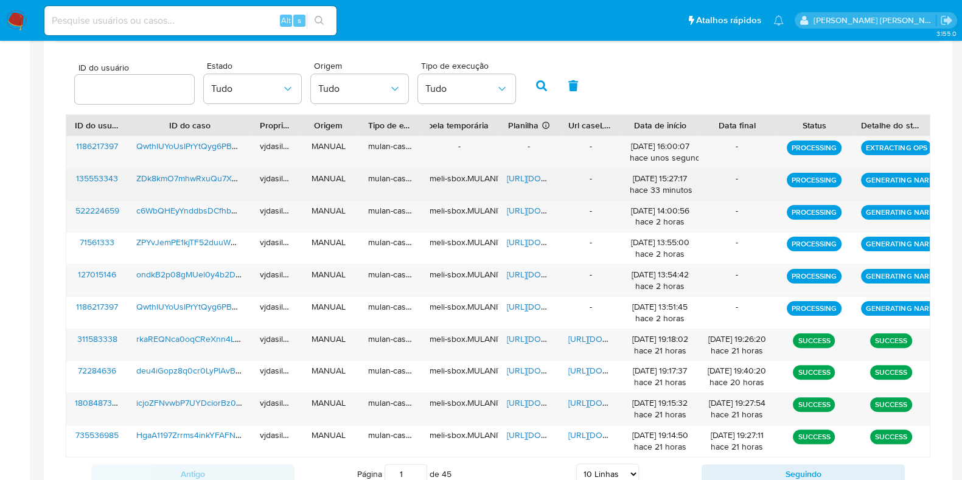
click at [508, 176] on span "[URL][DOMAIN_NAME]" at bounding box center [549, 178] width 84 height 12
click at [173, 179] on span "ZDk8kmO7mhwRxuQu7X8ScuG7" at bounding box center [198, 178] width 125 height 12
click at [526, 174] on span "[URL][DOMAIN_NAME]" at bounding box center [549, 178] width 84 height 12
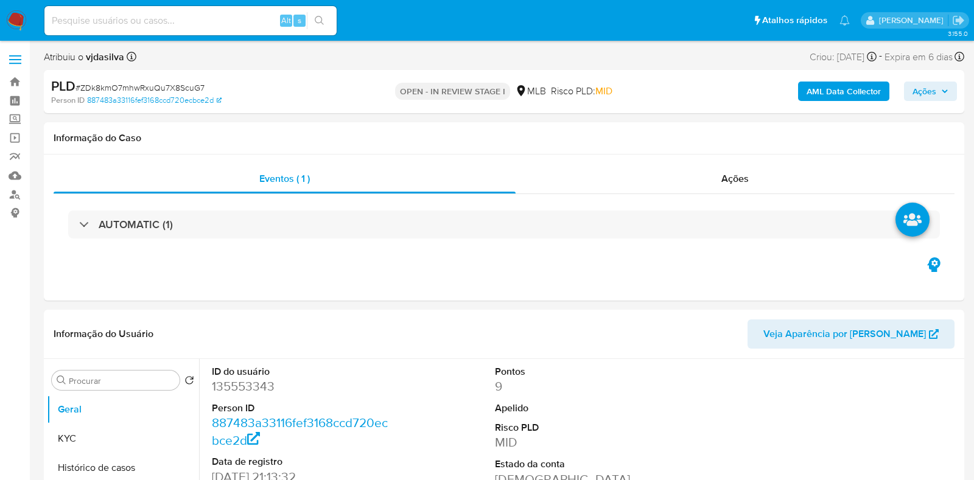
select select "10"
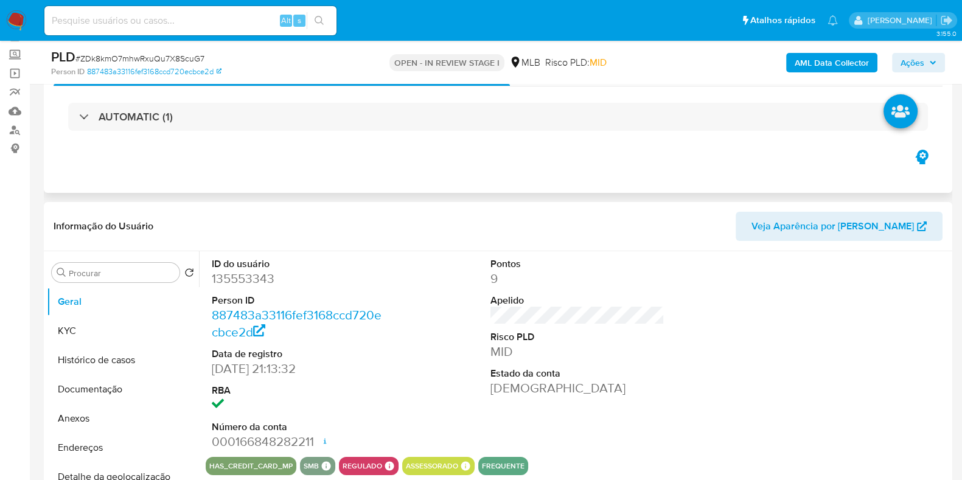
scroll to position [152, 0]
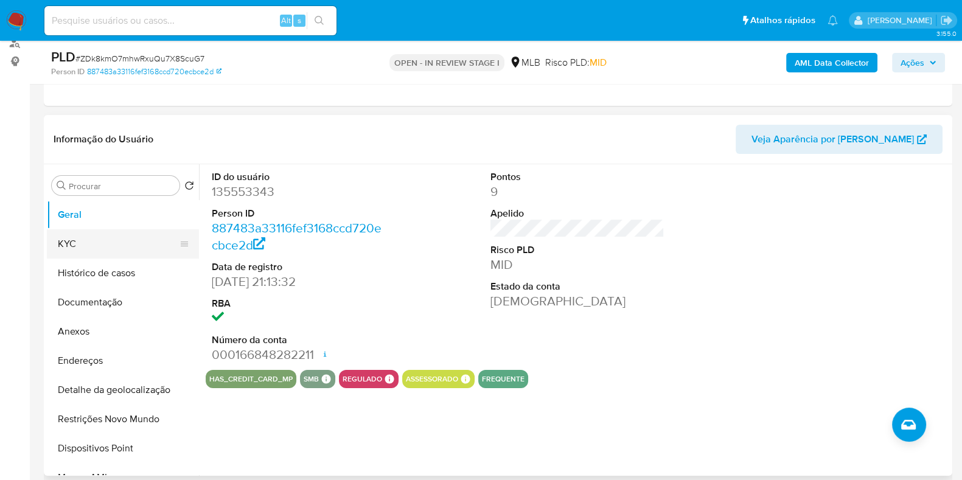
click at [85, 254] on button "KYC" at bounding box center [118, 243] width 142 height 29
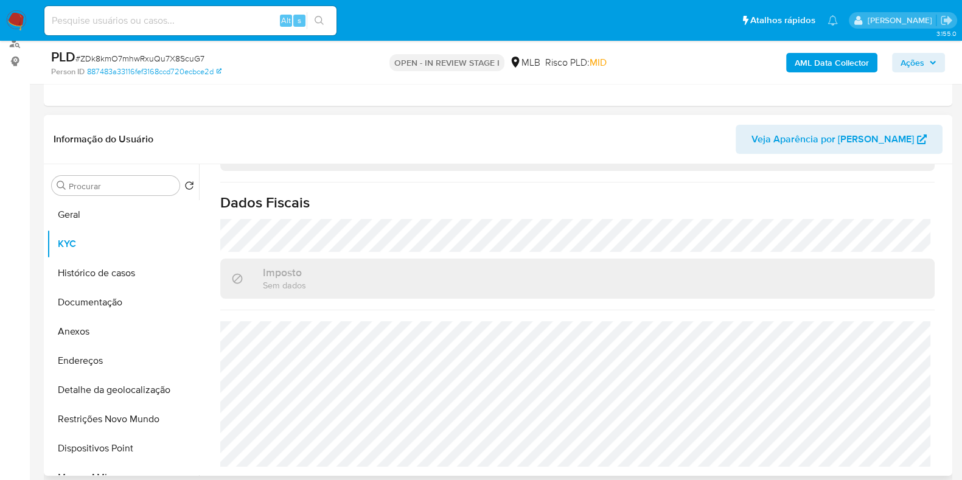
scroll to position [770, 0]
click at [126, 275] on button "Histórico de casos" at bounding box center [118, 273] width 142 height 29
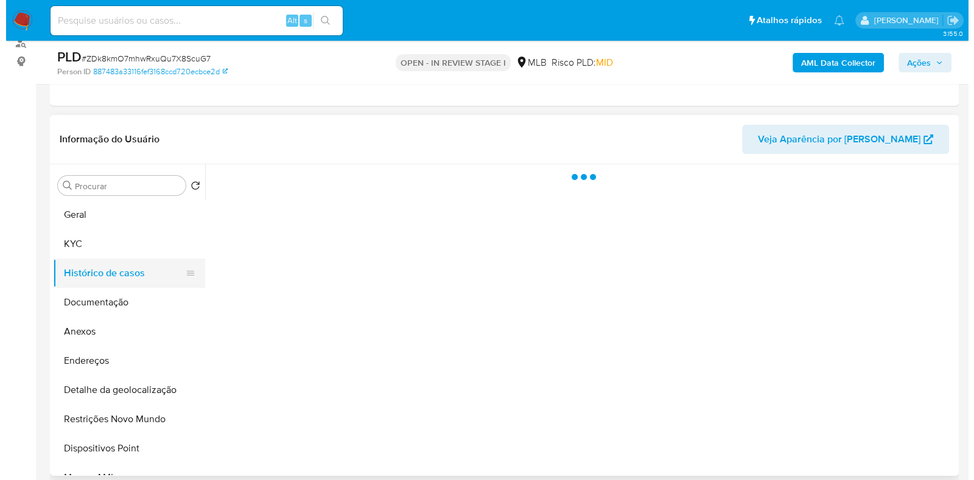
scroll to position [0, 0]
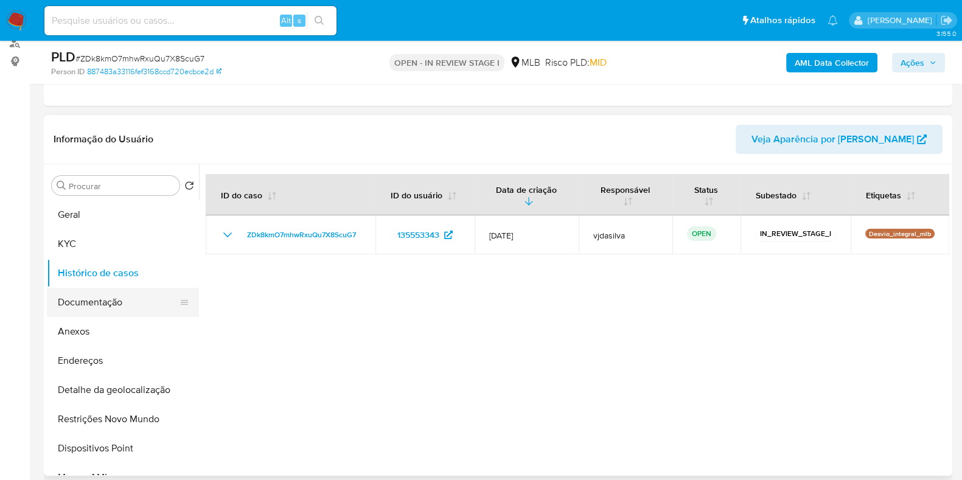
click at [119, 299] on button "Documentação" at bounding box center [118, 302] width 142 height 29
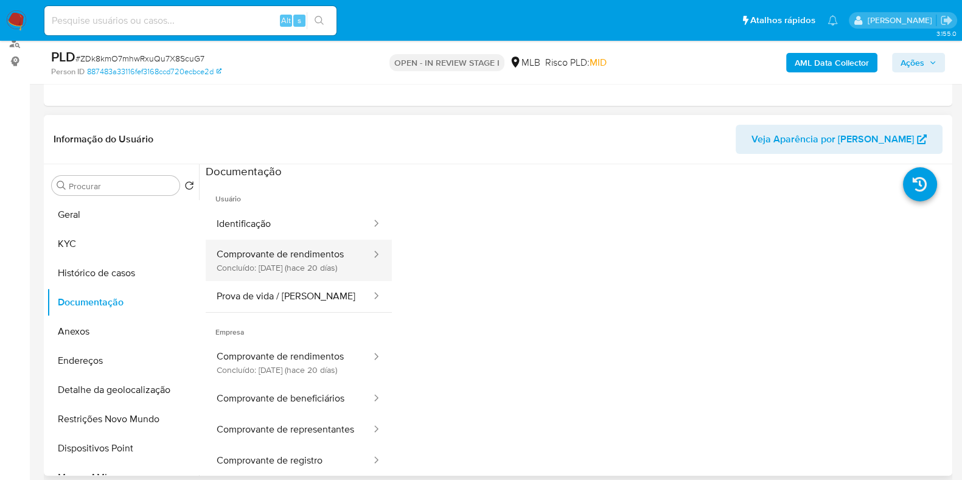
click at [285, 254] on button "Comprovante de rendimentos Concluído: [DATE] (hace 20 días)" at bounding box center [289, 260] width 167 height 41
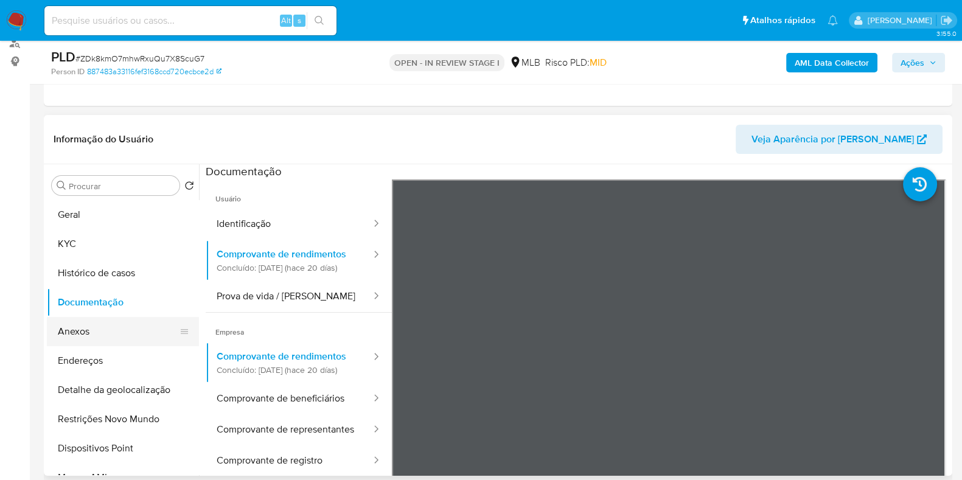
click at [80, 330] on button "Anexos" at bounding box center [118, 331] width 142 height 29
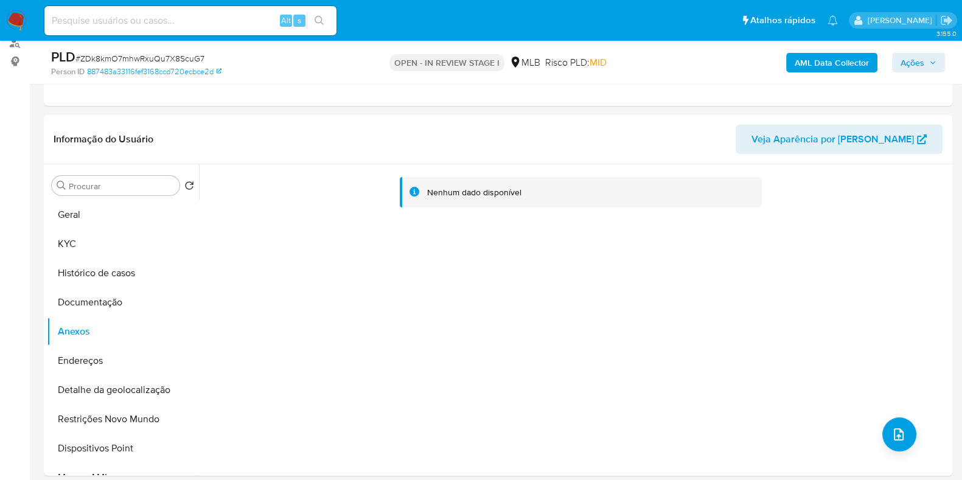
click at [785, 60] on div "AML Data Collector Ações" at bounding box center [798, 62] width 295 height 29
click at [797, 58] on b "AML Data Collector" at bounding box center [832, 62] width 74 height 19
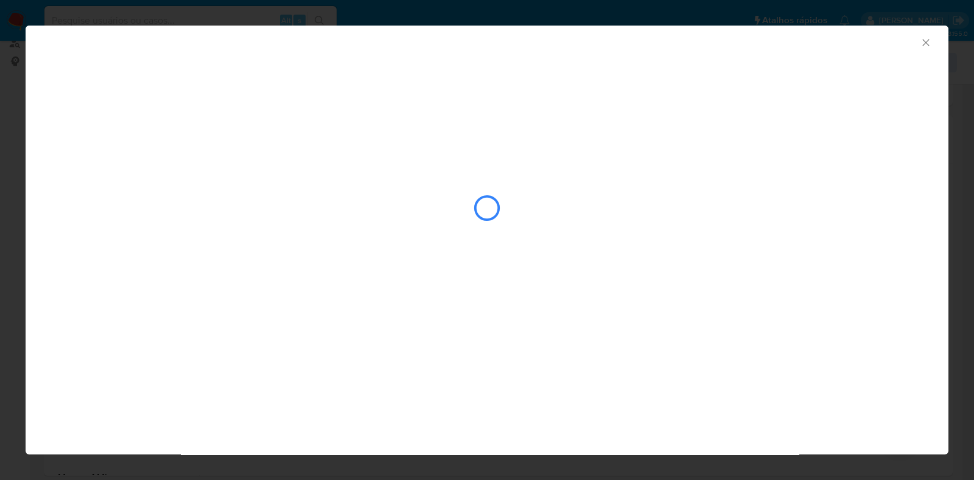
click at [926, 43] on icon "Fechar a janela" at bounding box center [925, 43] width 12 height 12
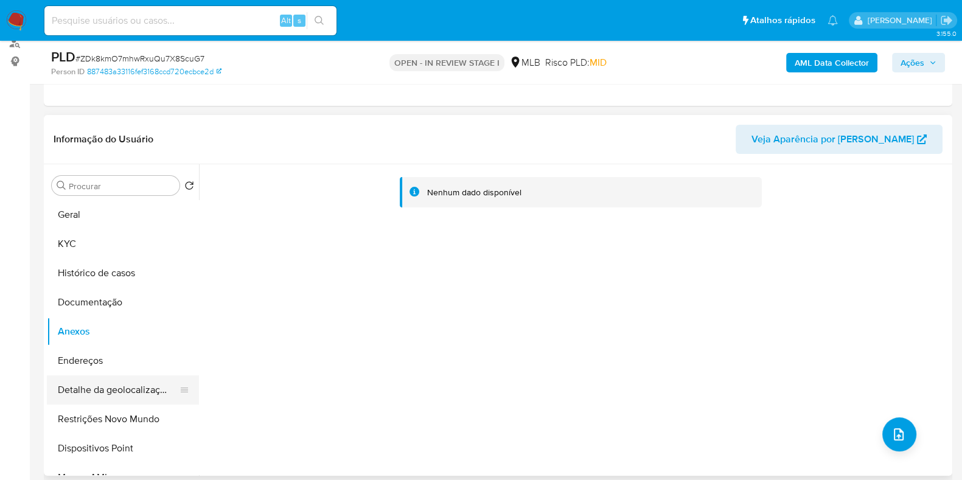
click at [124, 386] on button "Detalhe da geolocalização" at bounding box center [118, 389] width 142 height 29
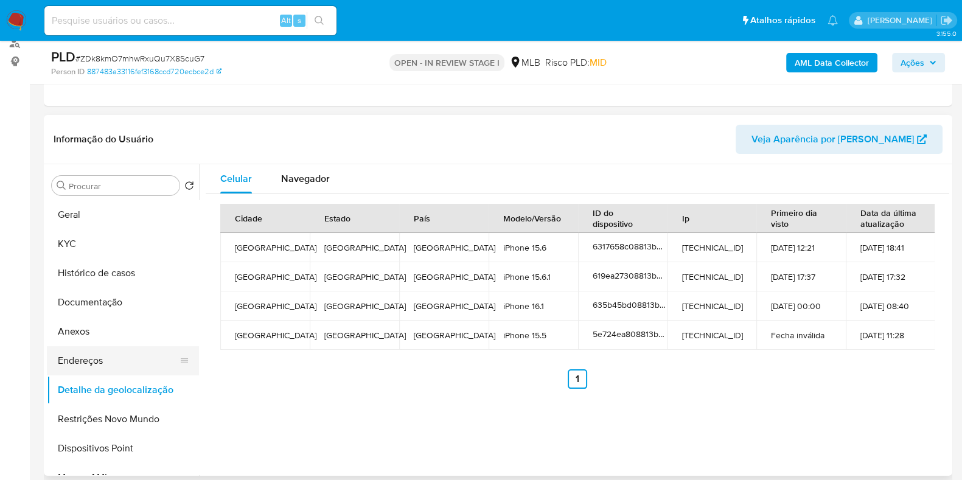
click at [109, 354] on button "Endereços" at bounding box center [118, 360] width 142 height 29
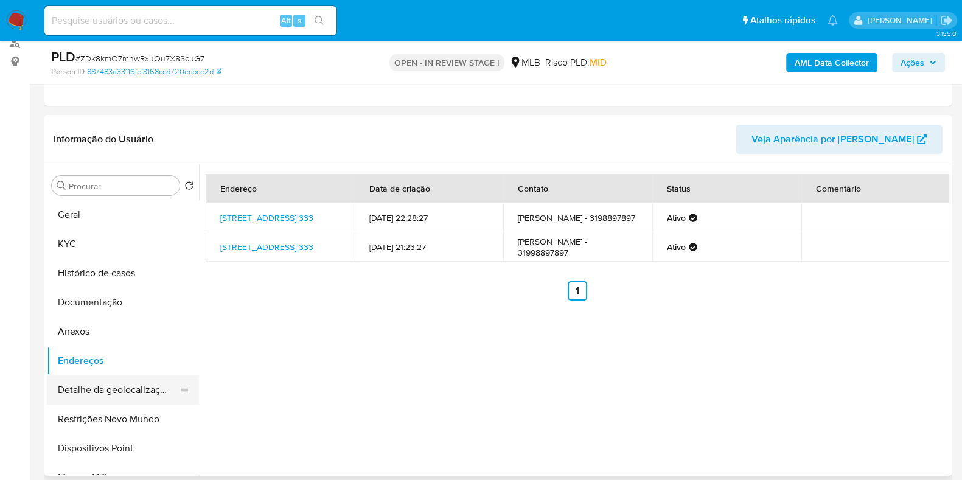
click at [91, 385] on button "Detalhe da geolocalização" at bounding box center [118, 389] width 142 height 29
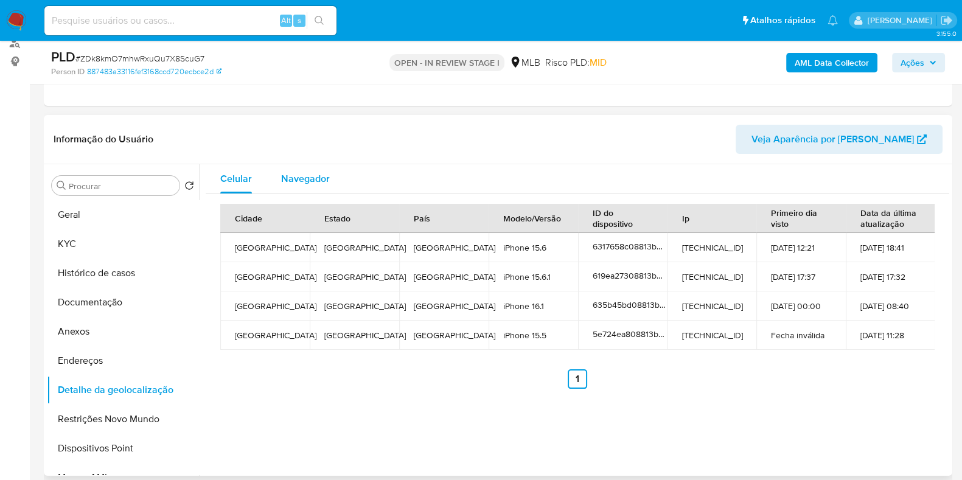
click at [296, 189] on div "Navegador" at bounding box center [305, 178] width 49 height 29
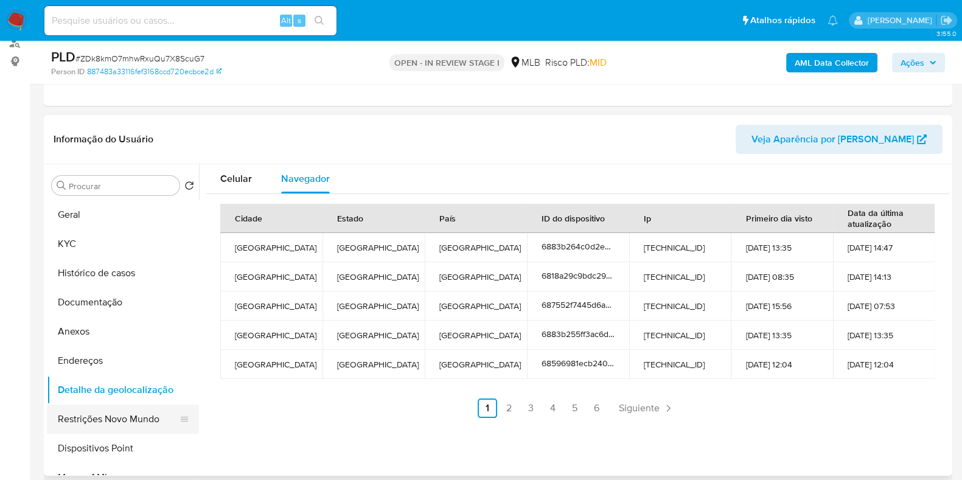
click at [91, 411] on button "Restrições Novo Mundo" at bounding box center [118, 419] width 142 height 29
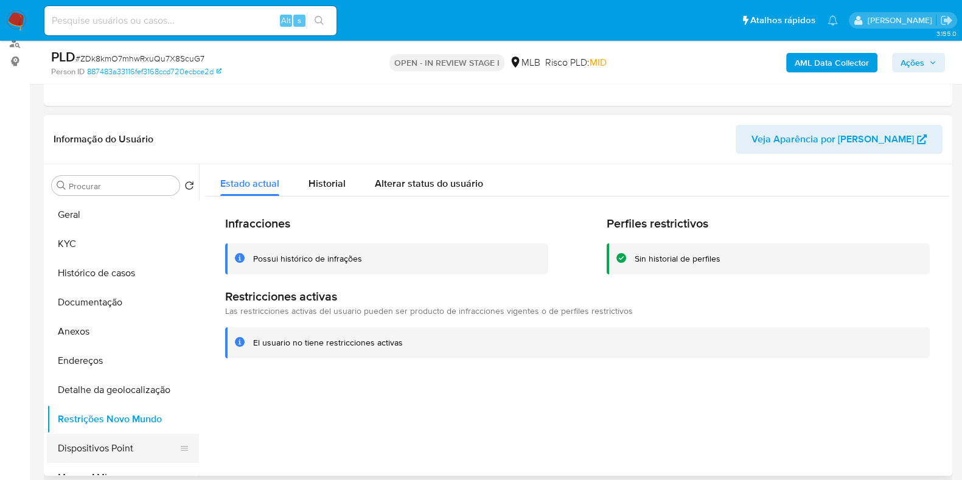
click at [113, 439] on button "Dispositivos Point" at bounding box center [118, 448] width 142 height 29
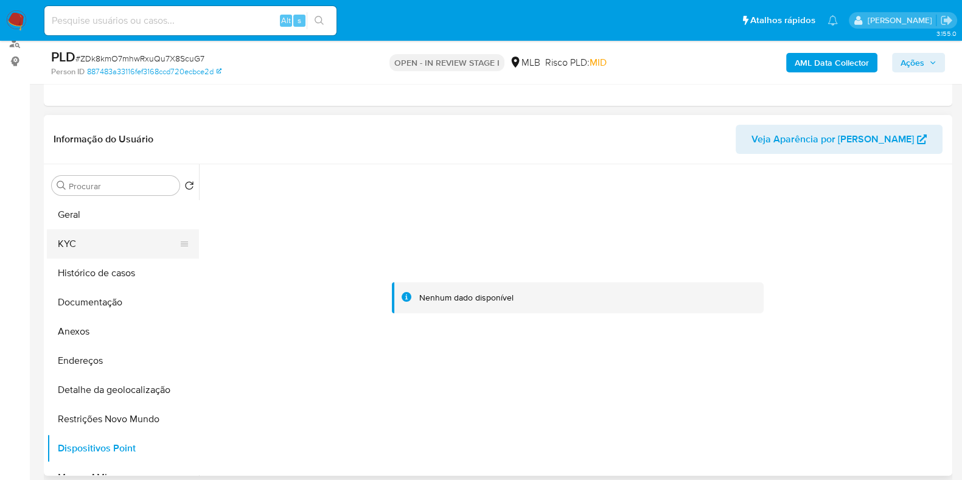
click at [86, 239] on button "KYC" at bounding box center [118, 243] width 142 height 29
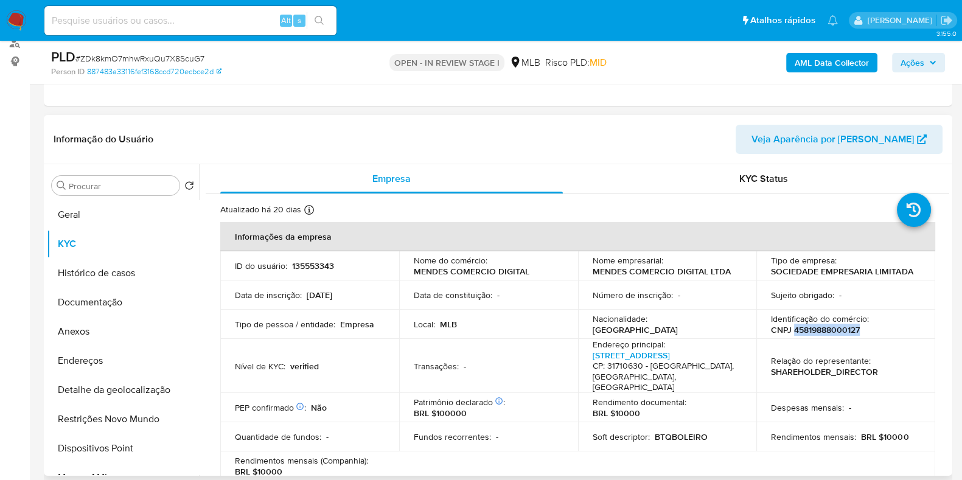
drag, startPoint x: 856, startPoint y: 331, endPoint x: 790, endPoint y: 333, distance: 65.7
click at [790, 333] on p "CNPJ 45819888000127" at bounding box center [815, 329] width 89 height 11
copy p "45819888000127"
click at [801, 55] on b "AML Data Collector" at bounding box center [832, 62] width 74 height 19
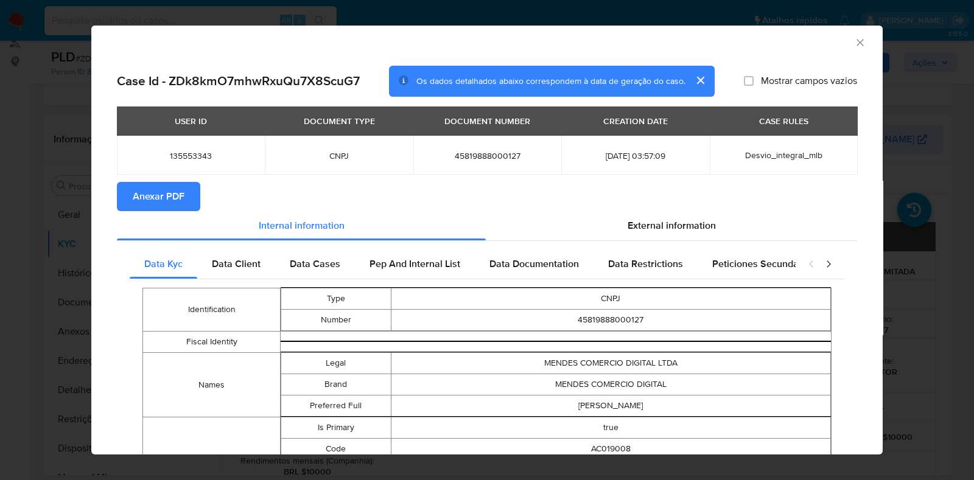
click at [155, 195] on span "Anexar PDF" at bounding box center [159, 196] width 52 height 27
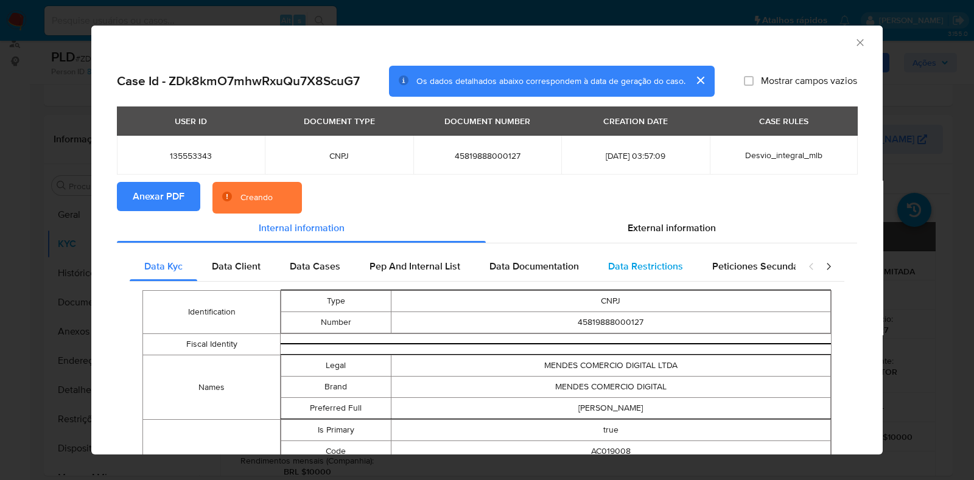
click at [642, 268] on span "Data Restrictions" at bounding box center [645, 266] width 75 height 14
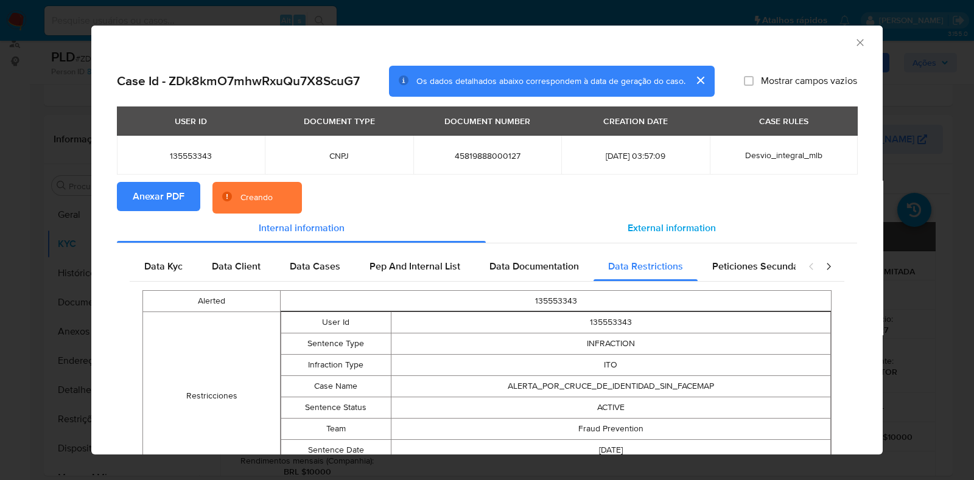
click at [673, 217] on div "External information" at bounding box center [671, 228] width 371 height 29
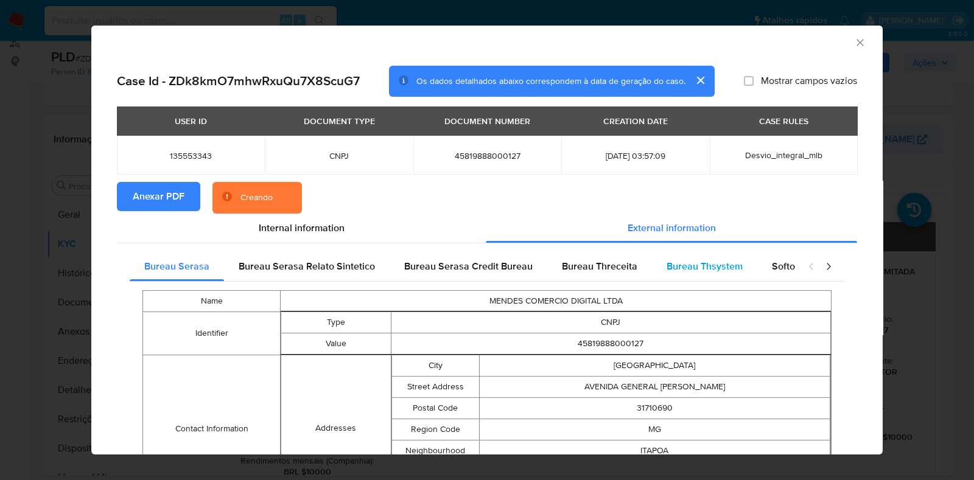
click at [703, 260] on span "Bureau Thsystem" at bounding box center [704, 266] width 76 height 14
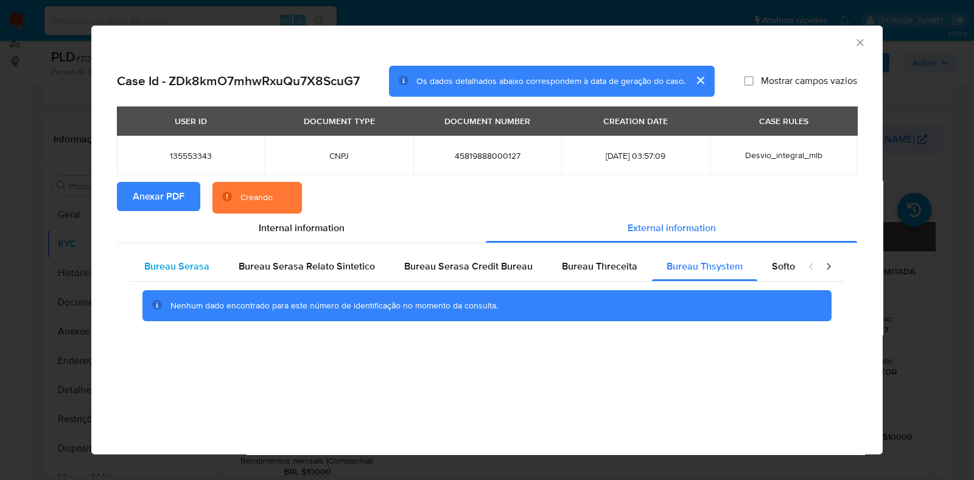
click at [190, 262] on span "Bureau Serasa" at bounding box center [176, 266] width 65 height 14
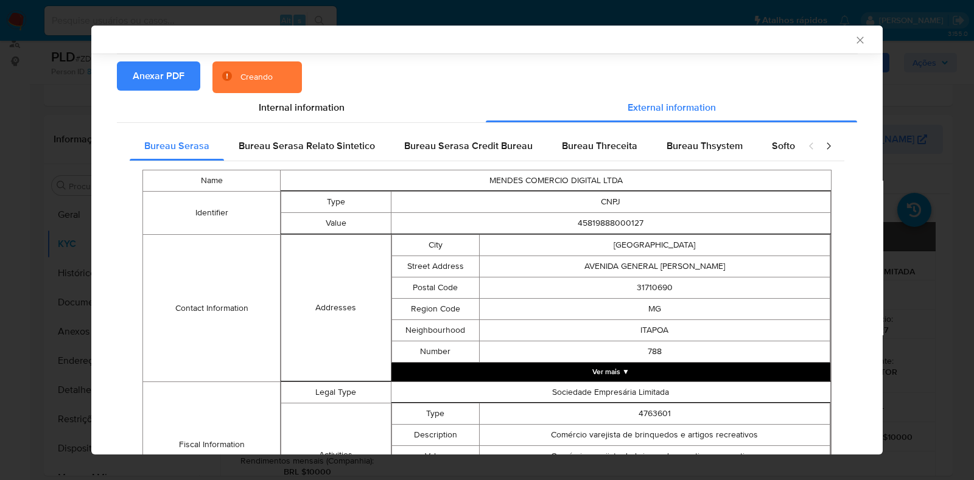
scroll to position [149, 0]
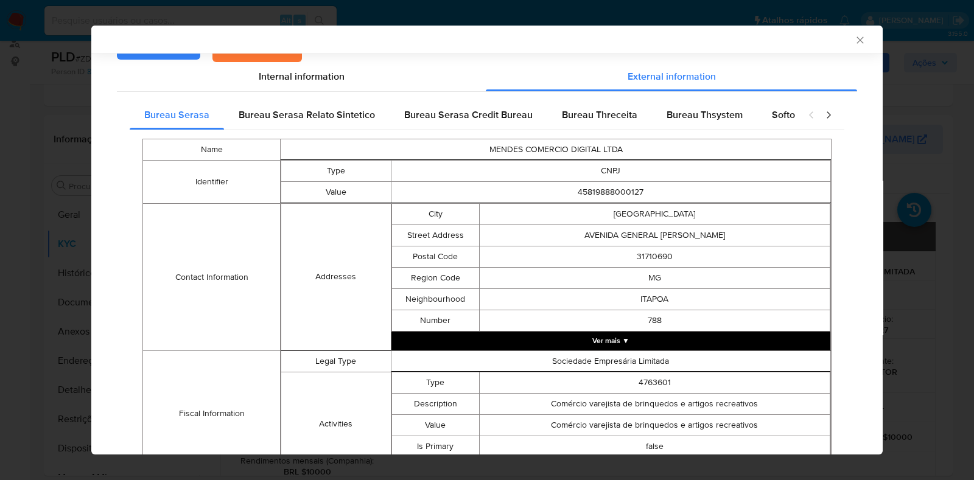
click at [688, 334] on button "Ver mais ▼" at bounding box center [610, 341] width 439 height 18
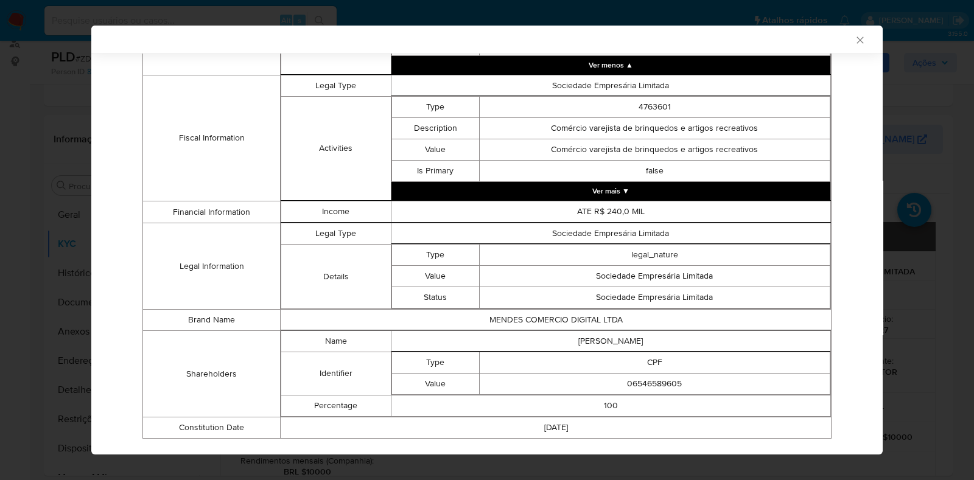
scroll to position [839, 0]
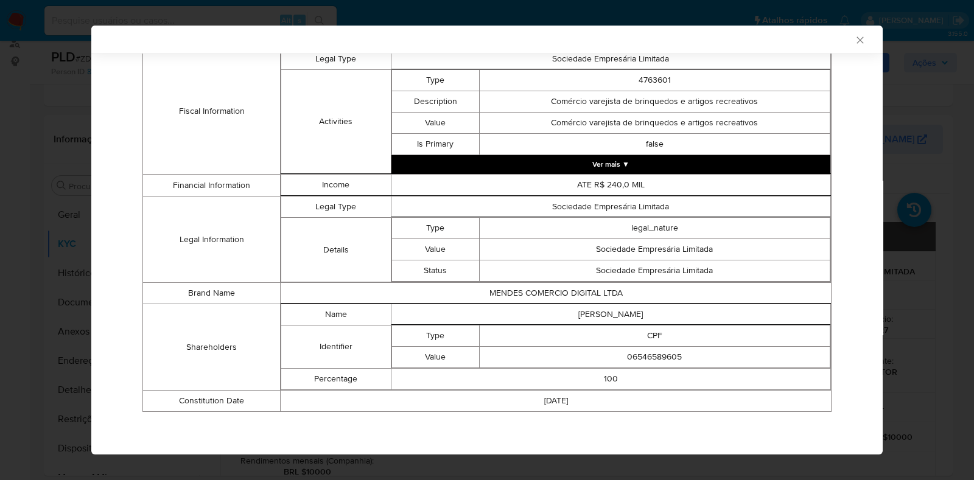
click at [613, 166] on button "Ver mais ▼" at bounding box center [610, 164] width 439 height 18
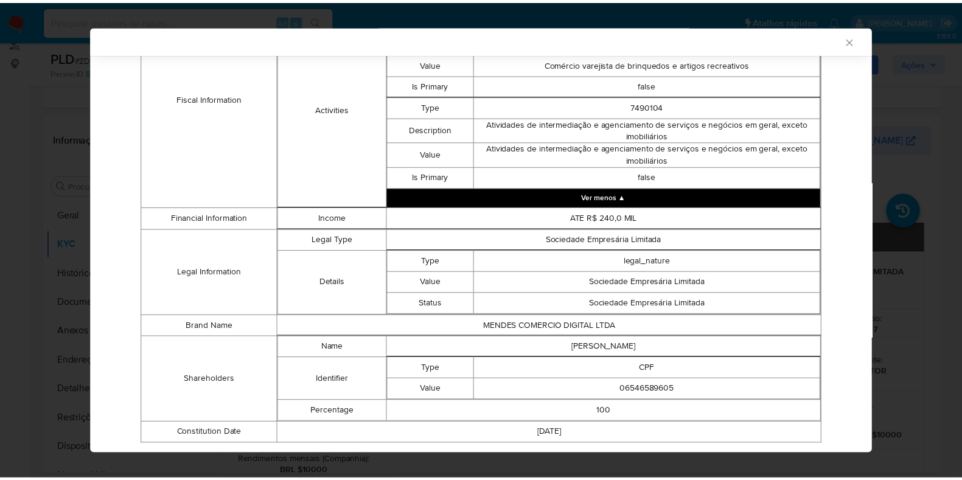
scroll to position [931, 0]
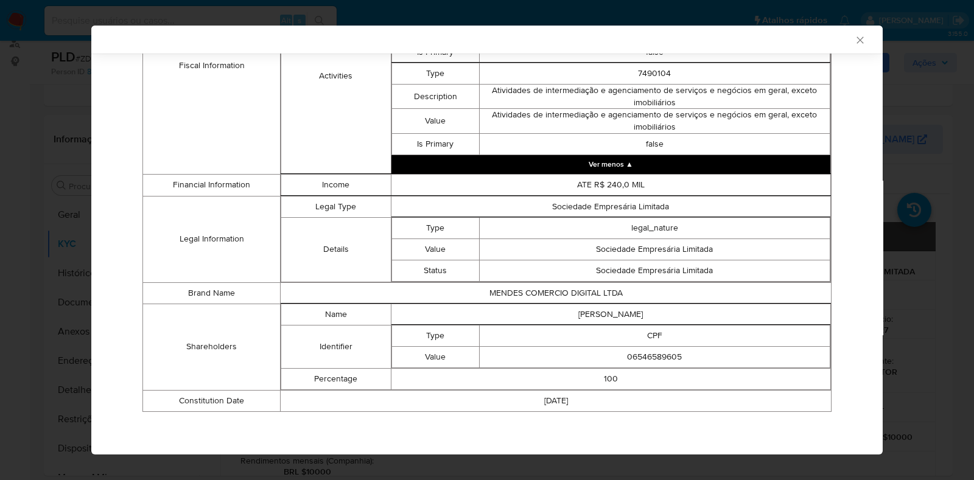
click at [854, 41] on icon "Fechar a janela" at bounding box center [860, 40] width 12 height 12
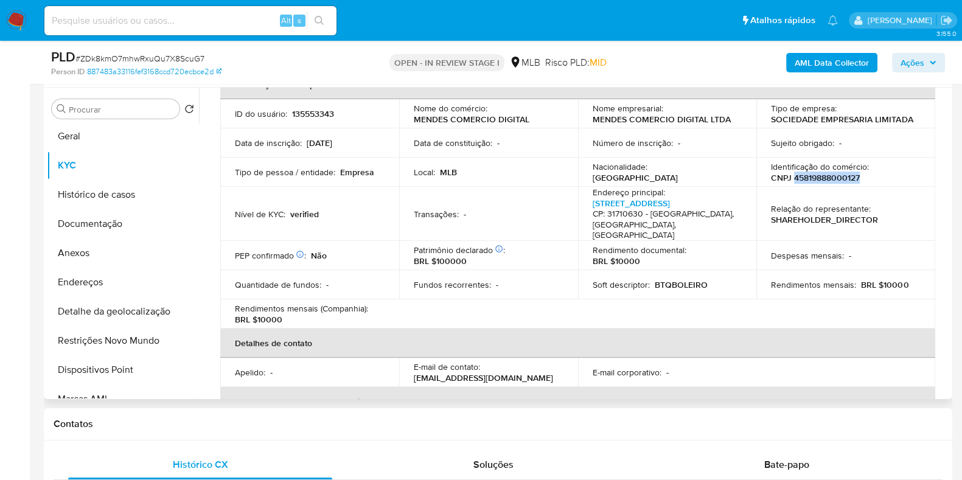
scroll to position [0, 0]
click at [101, 141] on button "Geral" at bounding box center [118, 138] width 142 height 29
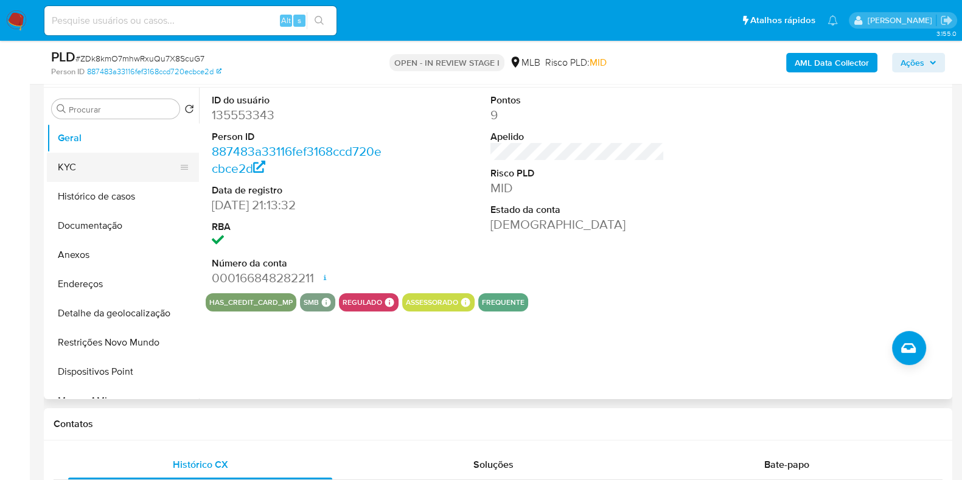
click at [79, 173] on button "KYC" at bounding box center [118, 167] width 142 height 29
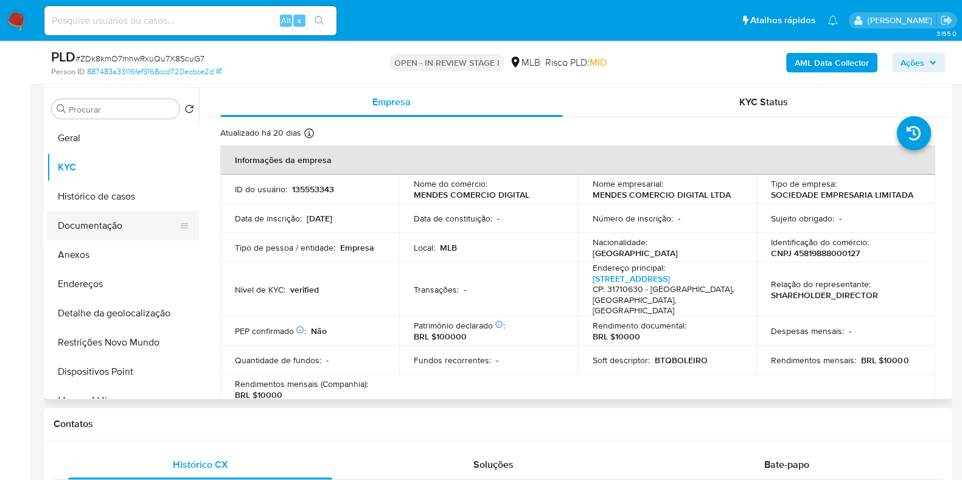
click at [116, 220] on button "Documentação" at bounding box center [118, 225] width 142 height 29
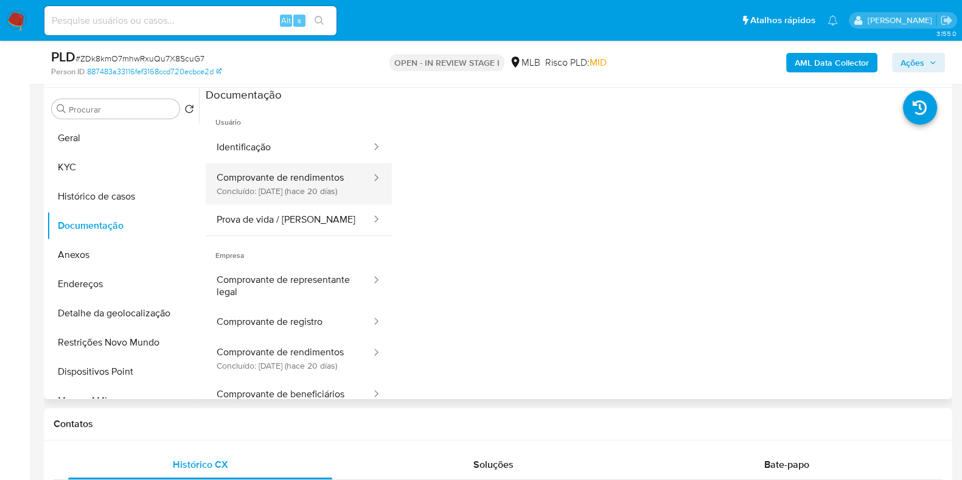
click at [286, 181] on button "Comprovante de rendimentos Concluído: 30/07/2025 (hace 20 días)" at bounding box center [289, 183] width 167 height 41
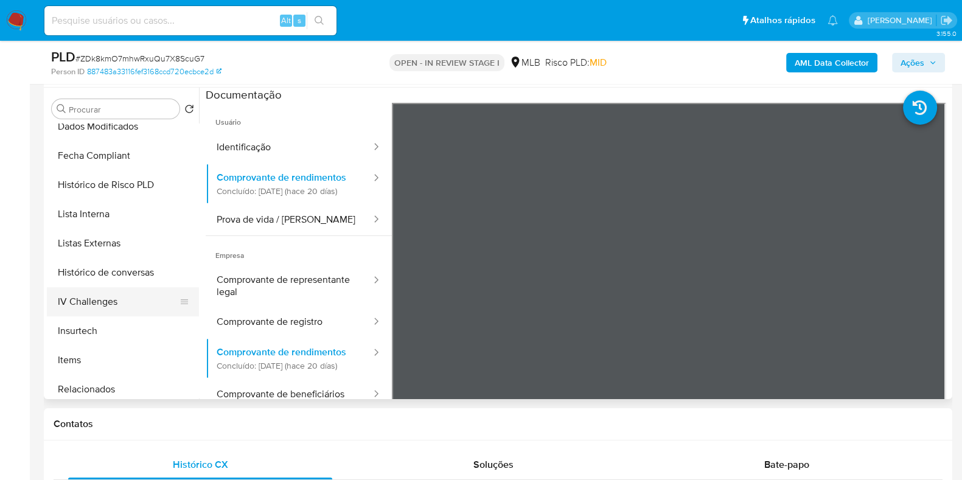
scroll to position [532, 0]
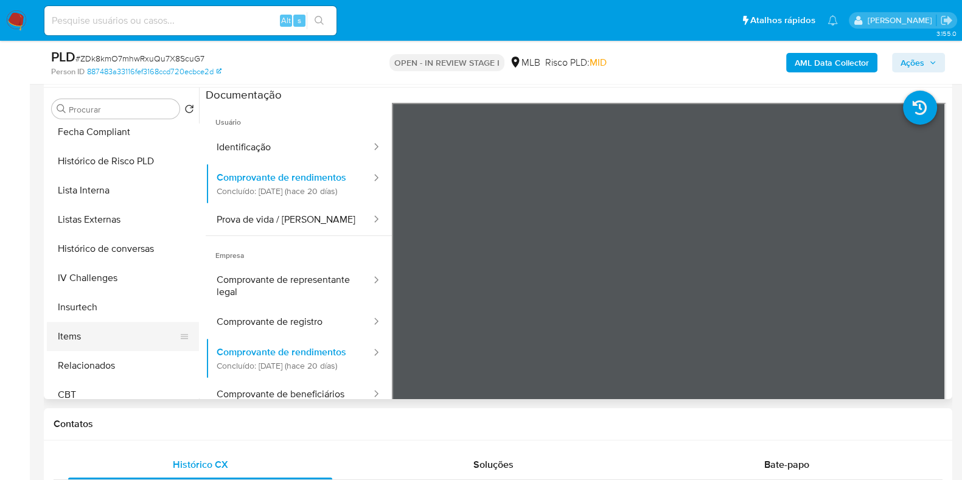
click at [88, 338] on button "Items" at bounding box center [118, 336] width 142 height 29
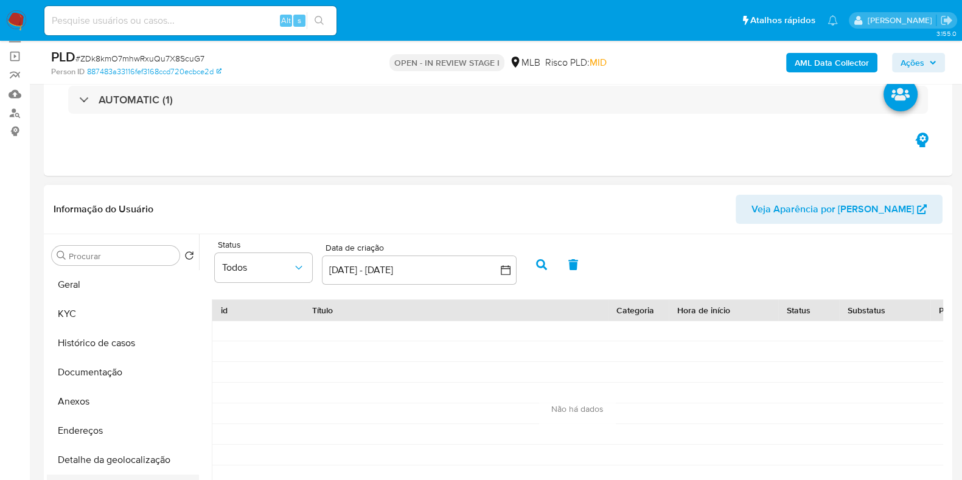
scroll to position [75, 0]
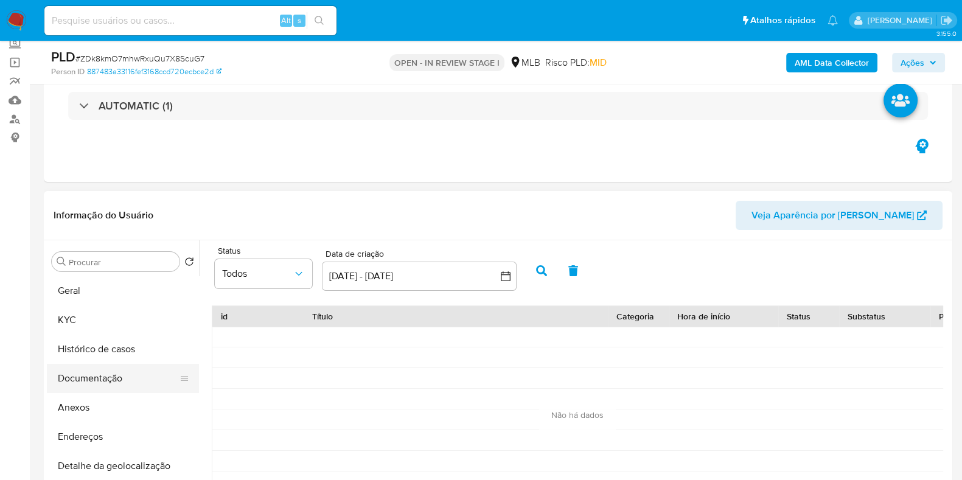
click at [108, 385] on button "Documentação" at bounding box center [118, 378] width 142 height 29
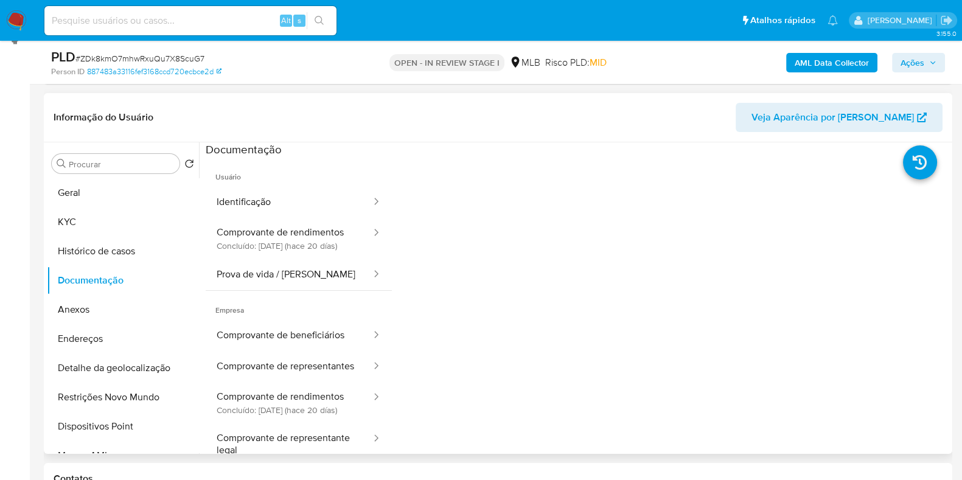
scroll to position [152, 0]
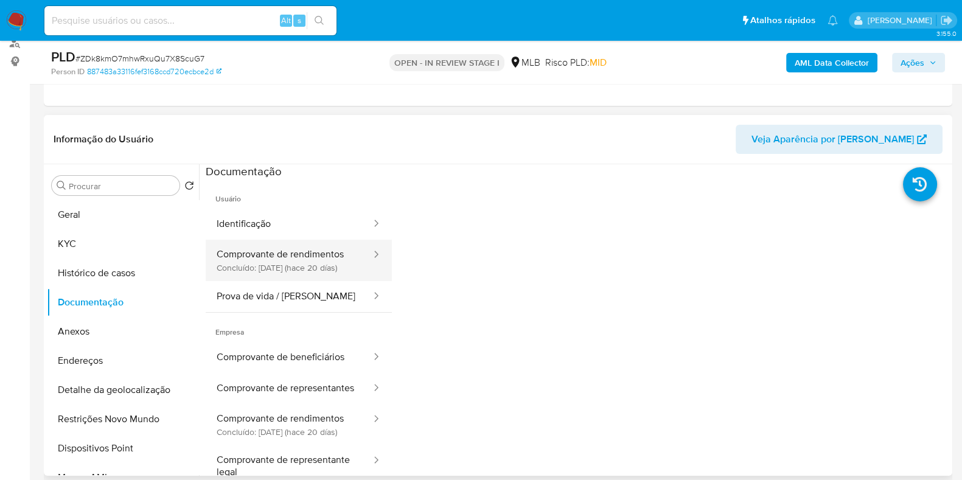
click at [289, 257] on button "Comprovante de rendimentos Concluído: 30/07/2025 (hace 20 días)" at bounding box center [289, 260] width 167 height 41
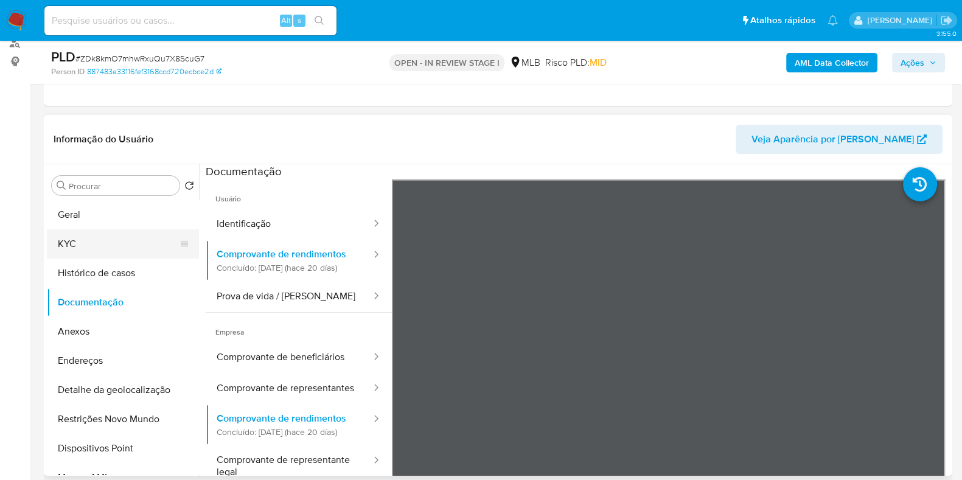
click at [86, 239] on button "KYC" at bounding box center [118, 243] width 142 height 29
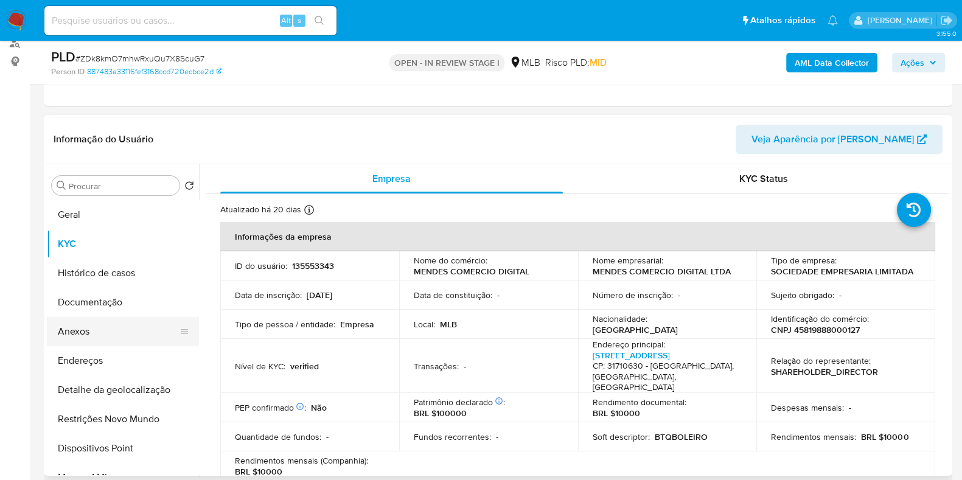
click at [117, 323] on button "Anexos" at bounding box center [118, 331] width 142 height 29
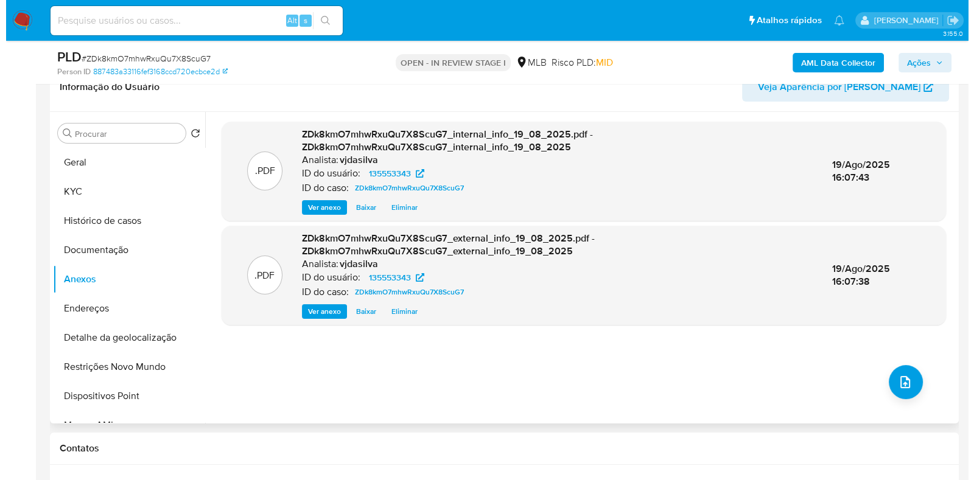
scroll to position [228, 0]
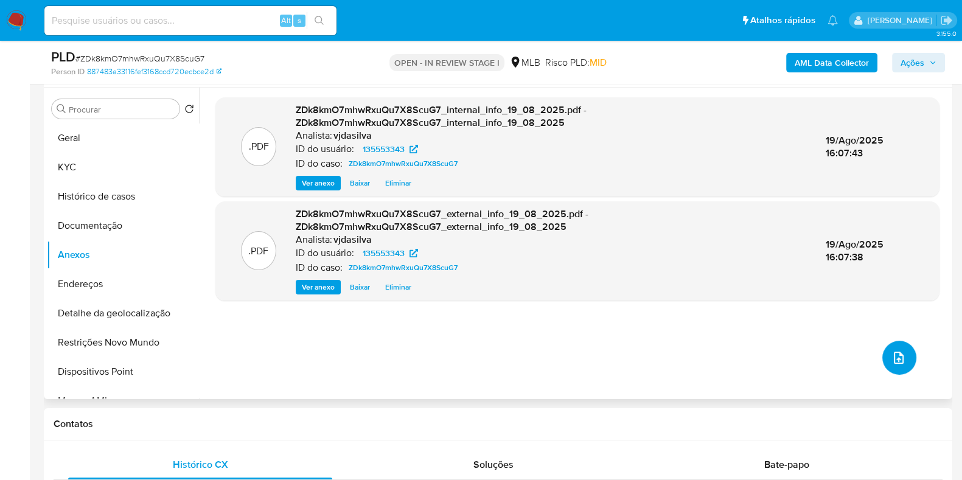
click at [884, 357] on button "upload-file" at bounding box center [899, 358] width 34 height 34
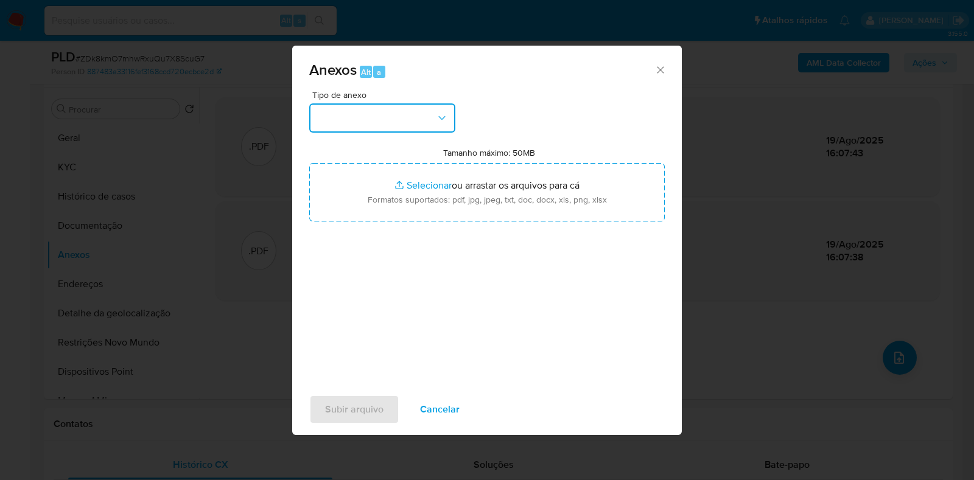
click at [395, 117] on button "button" at bounding box center [382, 117] width 146 height 29
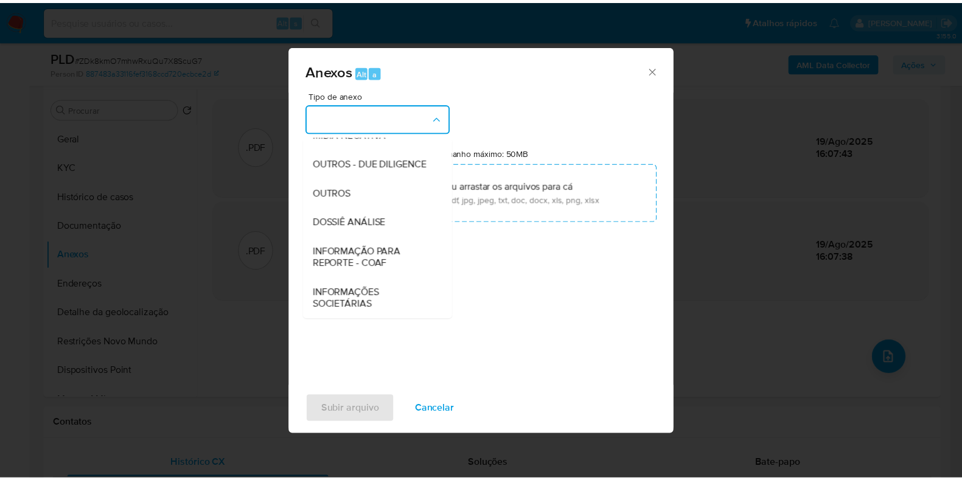
scroll to position [187, 0]
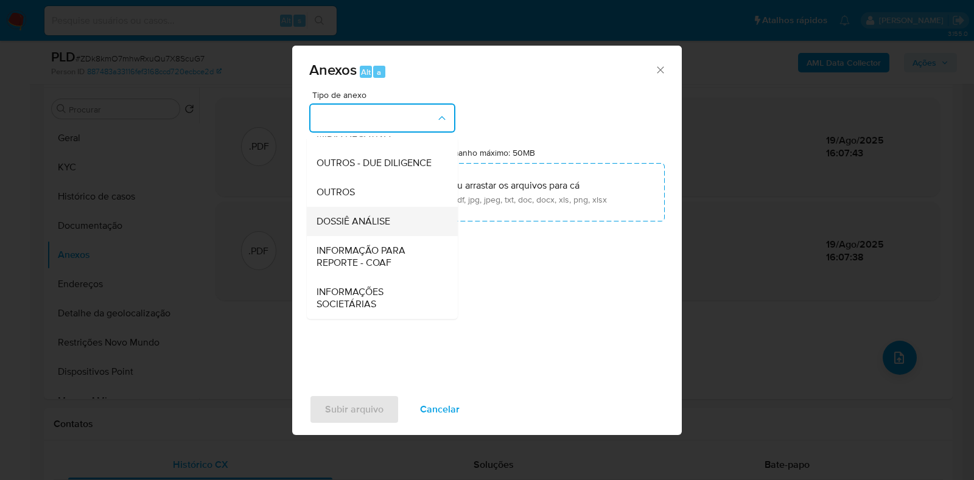
click at [403, 215] on div "DOSSIÊ ANÁLISE" at bounding box center [378, 221] width 124 height 29
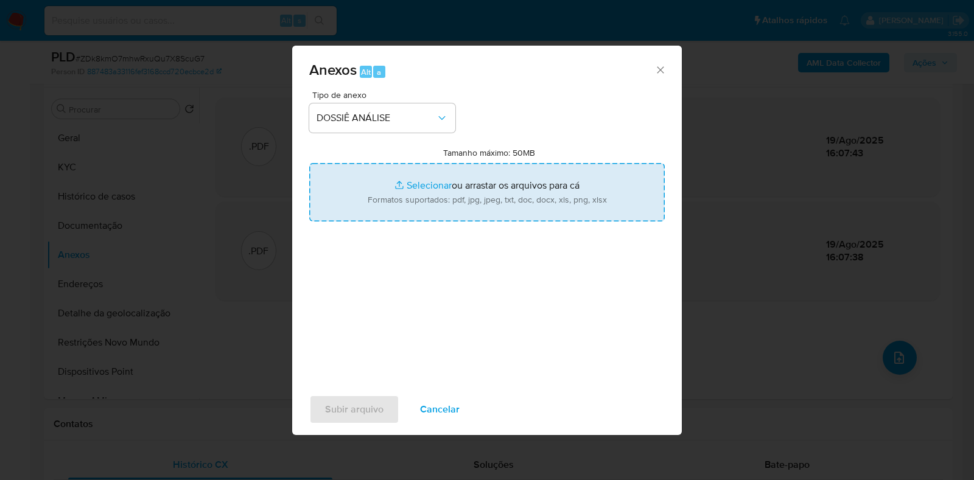
type input "C:\fakepath\SAR - XXXX - CNPJ 45819888000127 - MENDES COMERCIO DIGITAL LTDA (1)…"
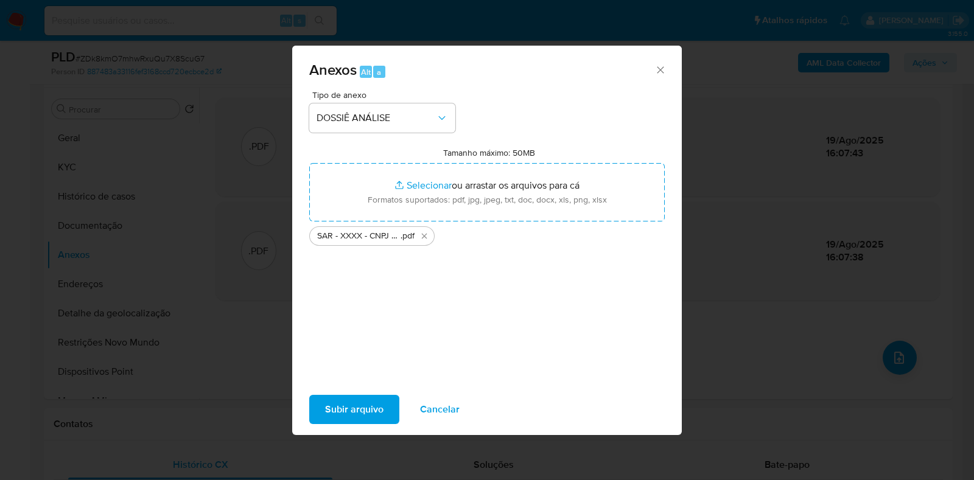
click at [346, 411] on span "Subir arquivo" at bounding box center [354, 409] width 58 height 27
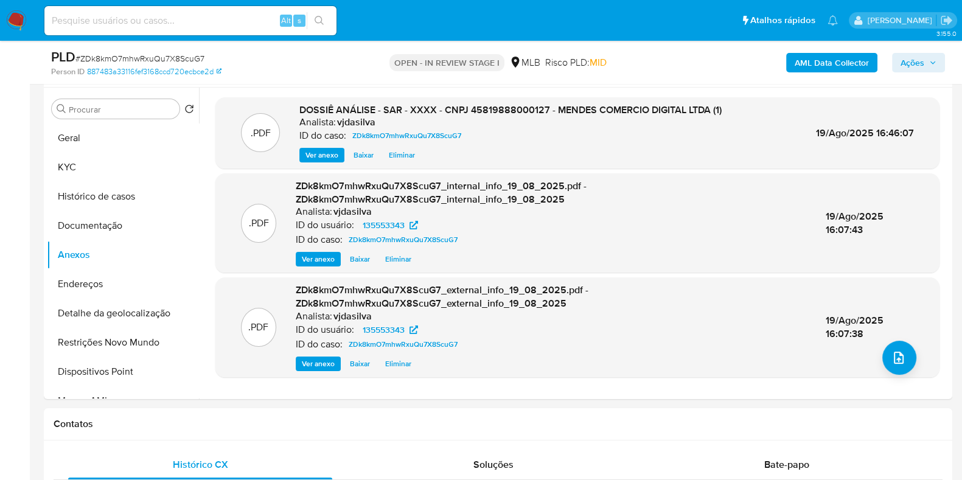
click at [921, 66] on span "Ações" at bounding box center [913, 62] width 24 height 19
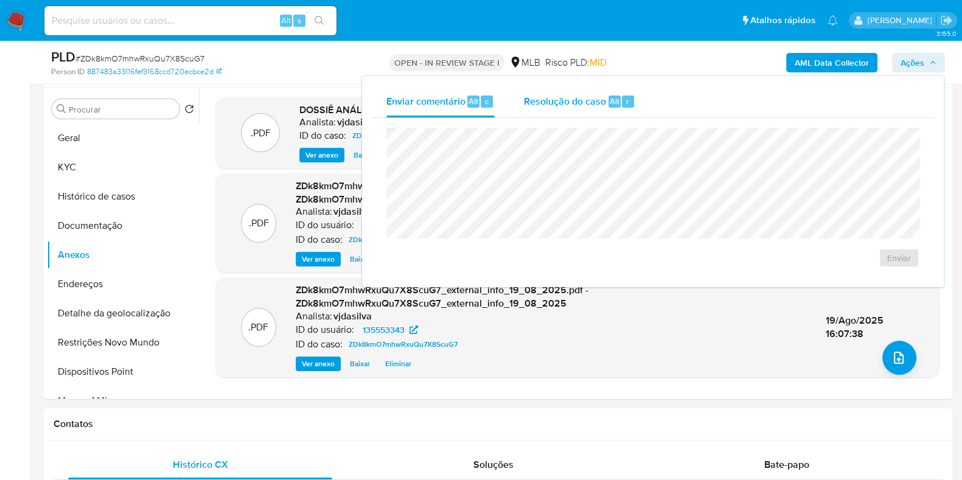
click at [587, 95] on span "Resolução do caso" at bounding box center [565, 101] width 82 height 14
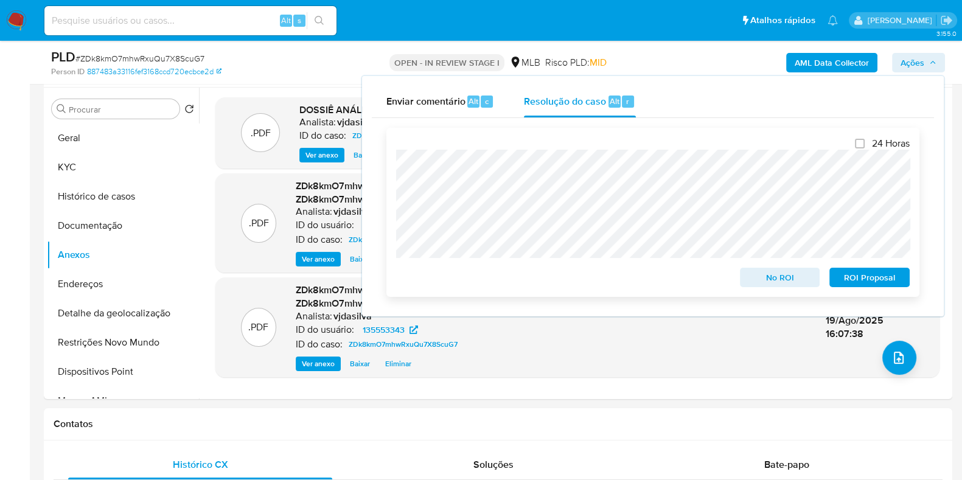
click at [860, 276] on span "ROI Proposal" at bounding box center [869, 277] width 63 height 17
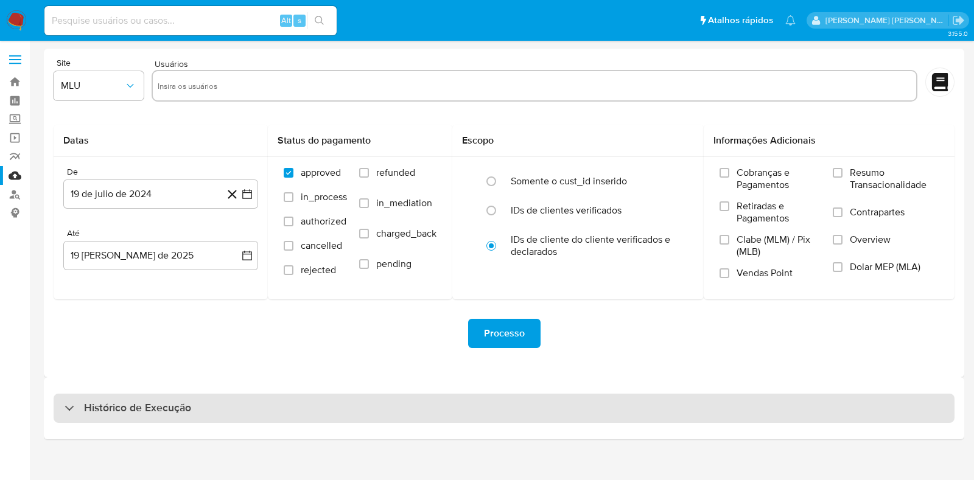
click at [83, 394] on div "Histórico de Execução" at bounding box center [504, 408] width 920 height 62
click at [73, 405] on div "Histórico de Execução" at bounding box center [128, 408] width 127 height 15
select select "10"
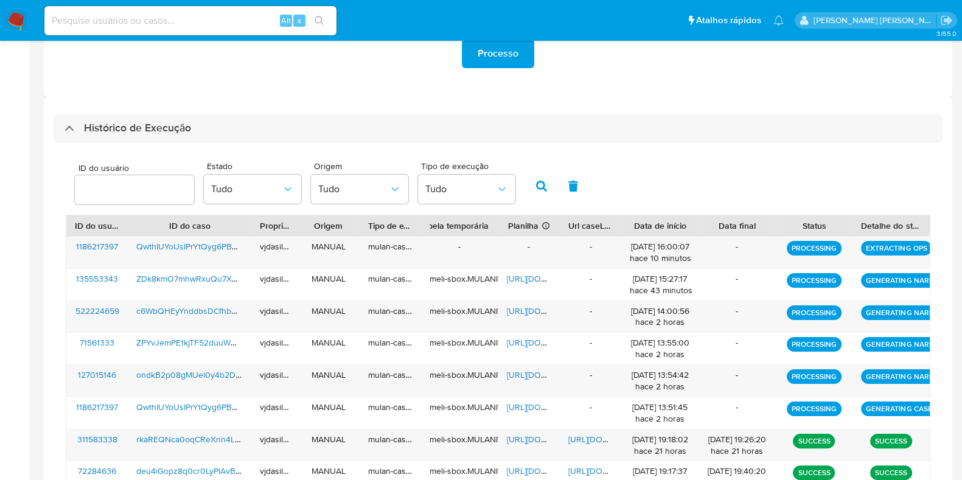
scroll to position [304, 0]
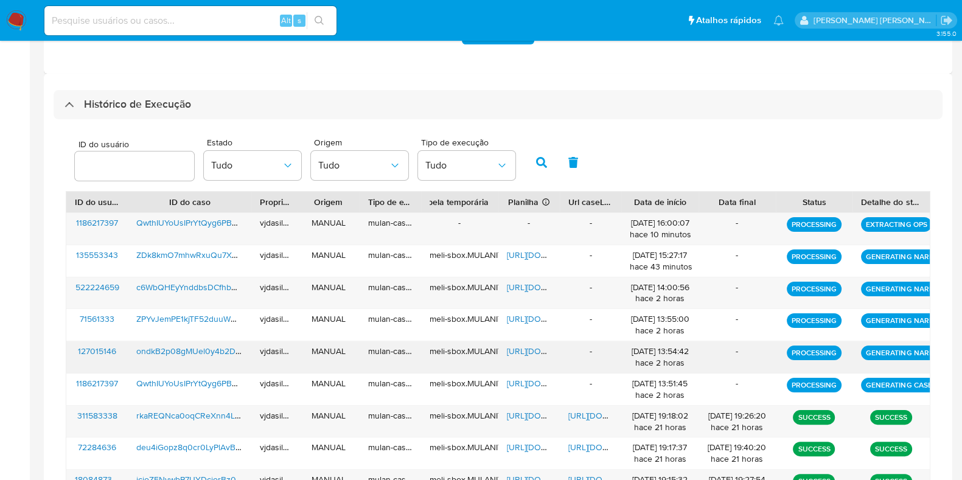
click at [522, 350] on span "[URL][DOMAIN_NAME]" at bounding box center [549, 351] width 84 height 12
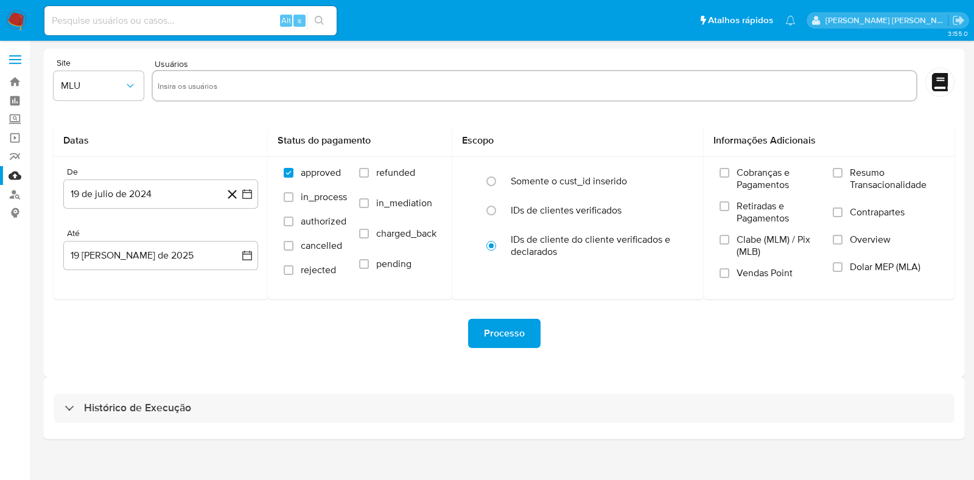
click at [167, 424] on div "Histórico de Execução" at bounding box center [504, 408] width 920 height 62
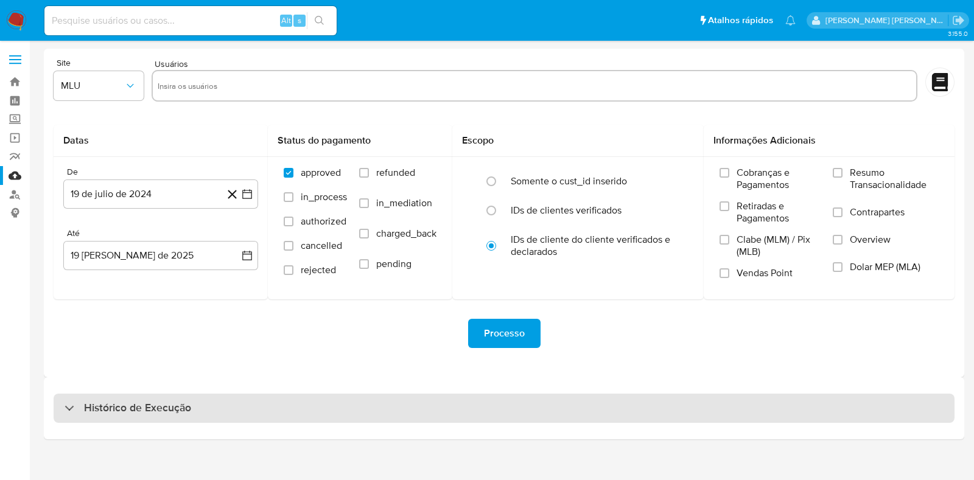
click at [170, 411] on h3 "Histórico de Execução" at bounding box center [137, 408] width 107 height 15
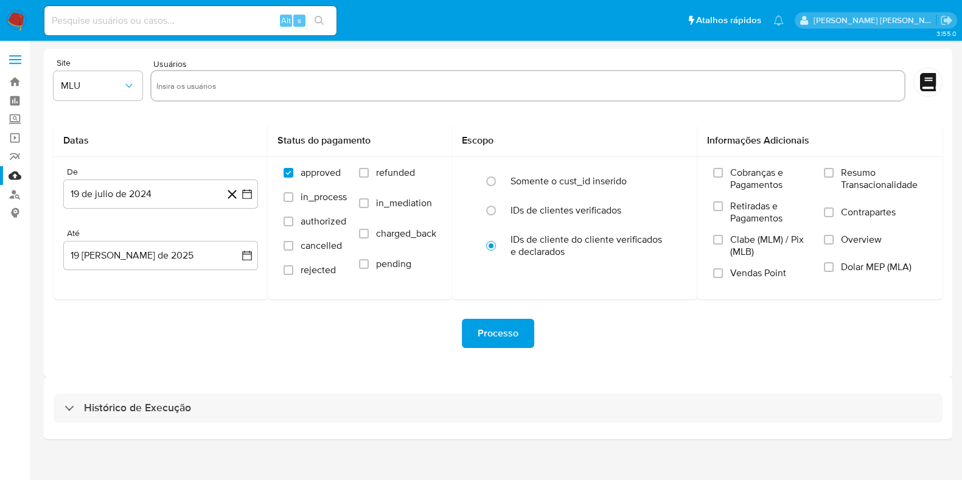
select select "10"
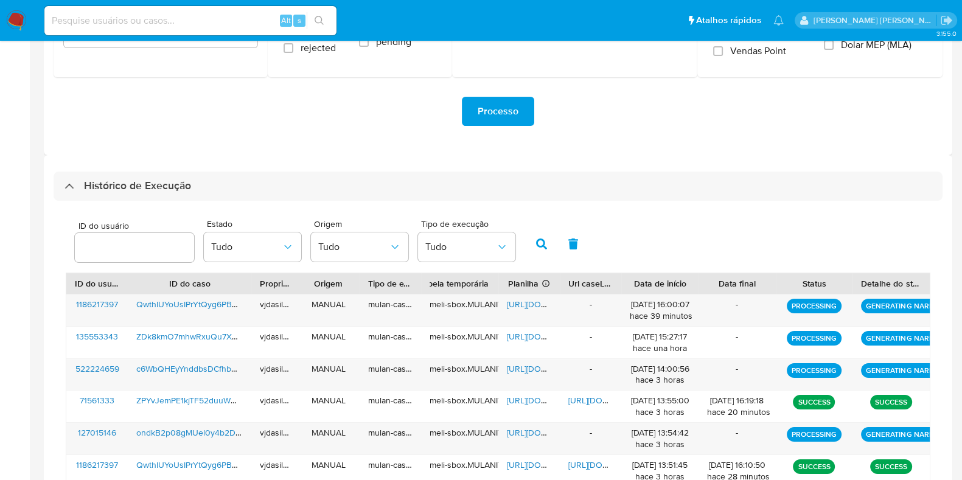
scroll to position [304, 0]
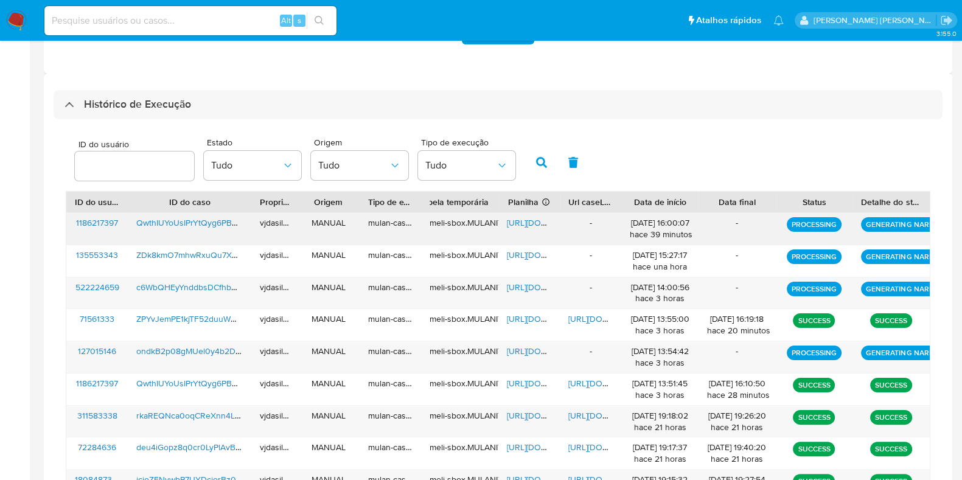
click at [523, 217] on span "https://docs.google.com/spreadsheets/d/1voyCfkC_RYbukjUTO3t9QDZHT2VxHtdNIf-LBK9…" at bounding box center [549, 223] width 84 height 12
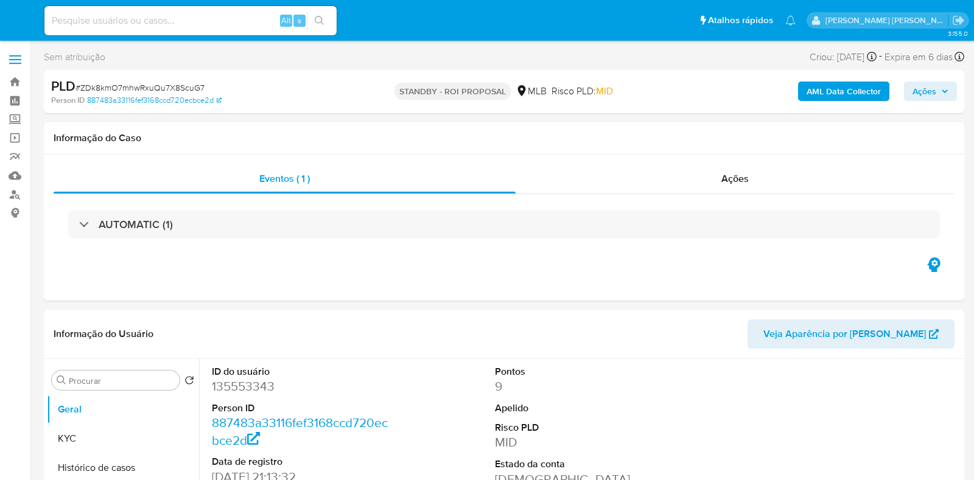
select select "10"
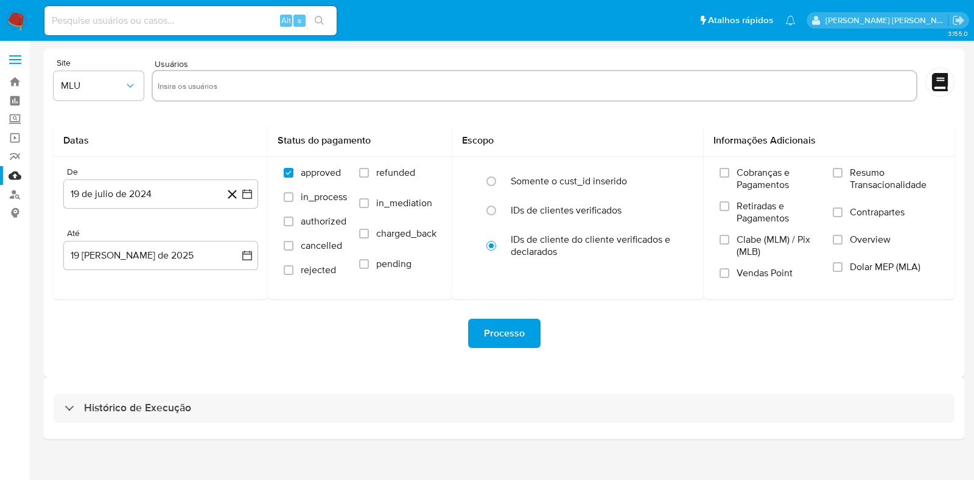
click at [143, 425] on div "Histórico de Execução" at bounding box center [504, 408] width 920 height 62
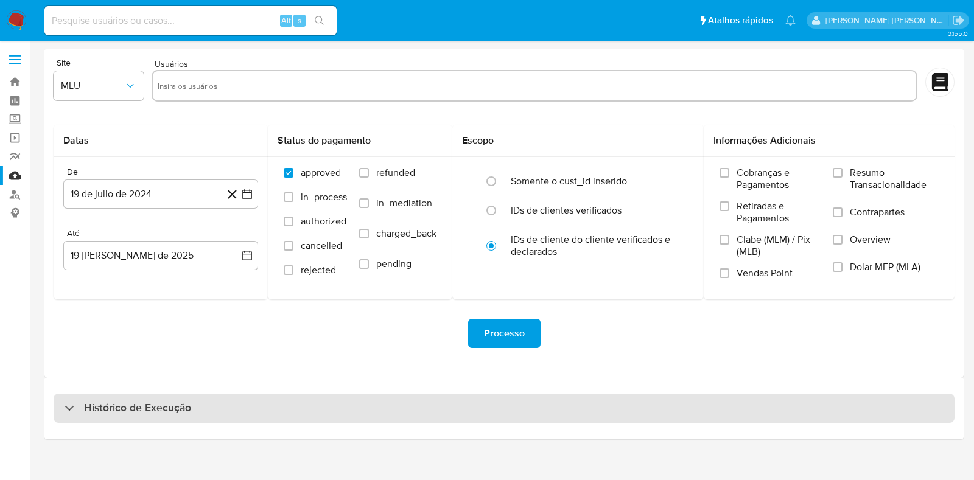
click at [162, 407] on h3 "Histórico de Execução" at bounding box center [137, 408] width 107 height 15
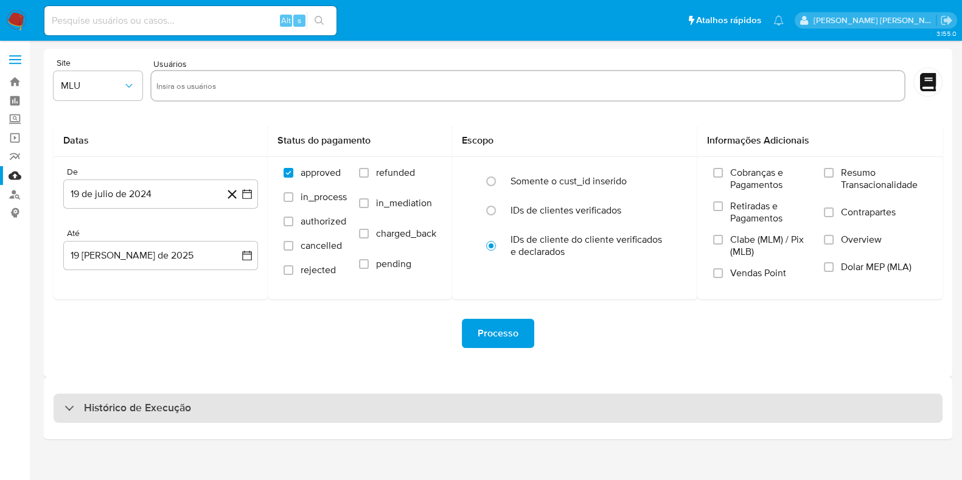
select select "10"
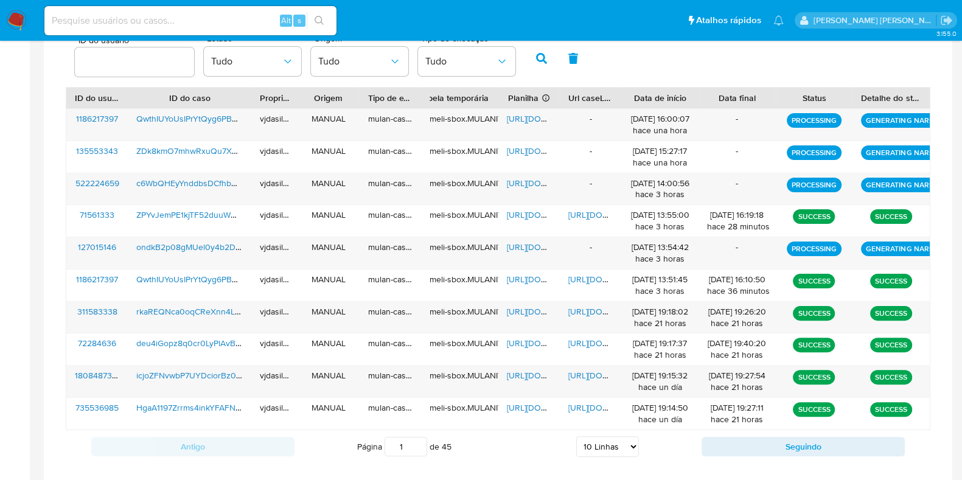
scroll to position [424, 0]
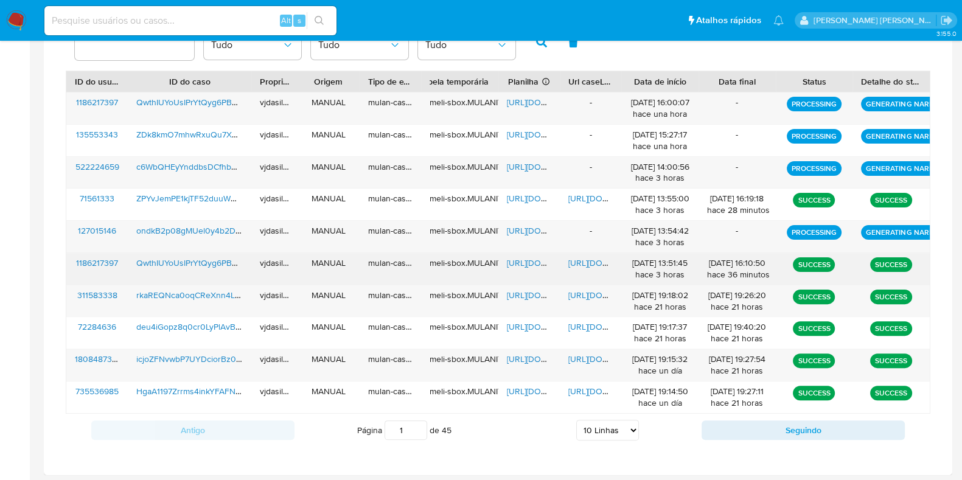
click at [582, 258] on span "[URL][DOMAIN_NAME]" at bounding box center [610, 263] width 84 height 12
click at [534, 261] on span "[URL][DOMAIN_NAME]" at bounding box center [549, 263] width 84 height 12
click at [155, 263] on span "QwthIUYoUsIPrYtQyg6PBK25" at bounding box center [191, 263] width 110 height 12
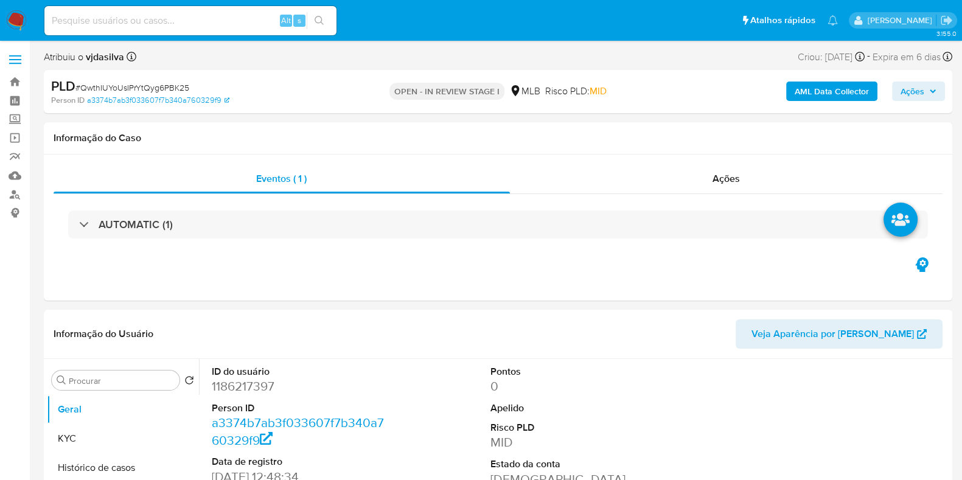
select select "10"
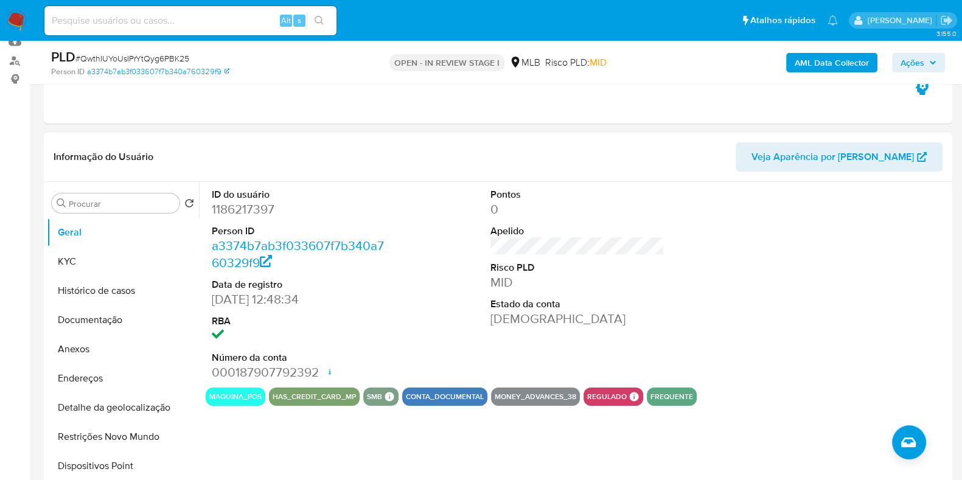
scroll to position [152, 0]
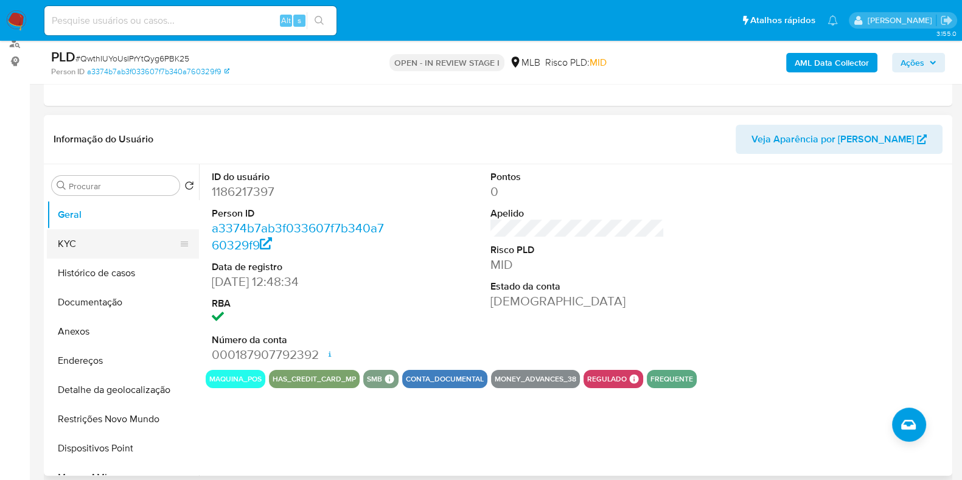
click at [64, 239] on button "KYC" at bounding box center [118, 243] width 142 height 29
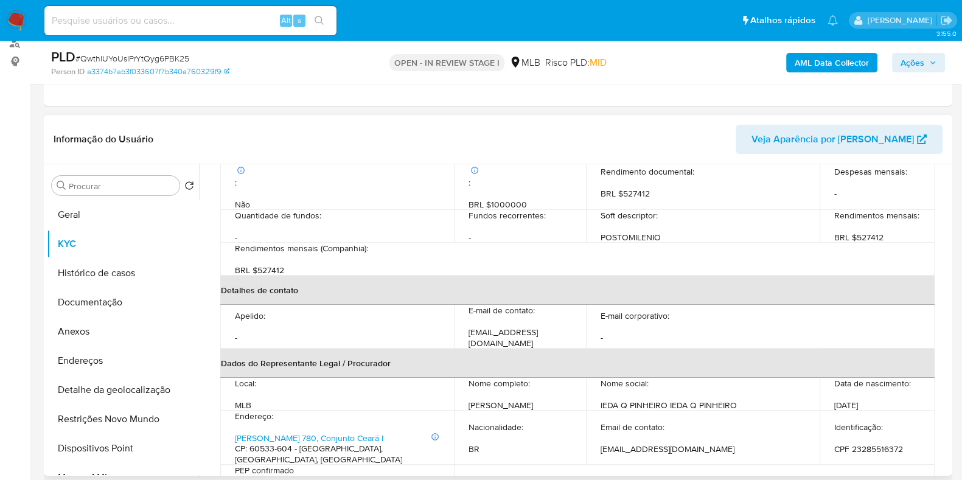
scroll to position [304, 0]
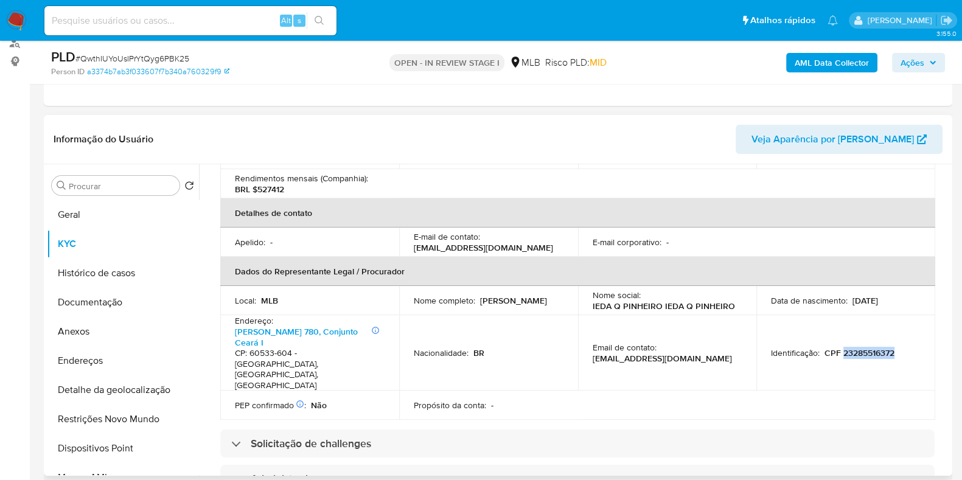
drag, startPoint x: 894, startPoint y: 321, endPoint x: 840, endPoint y: 321, distance: 53.6
click at [840, 347] on div "Identificação : CPF 23285516372" at bounding box center [846, 352] width 150 height 11
copy p "23285516372"
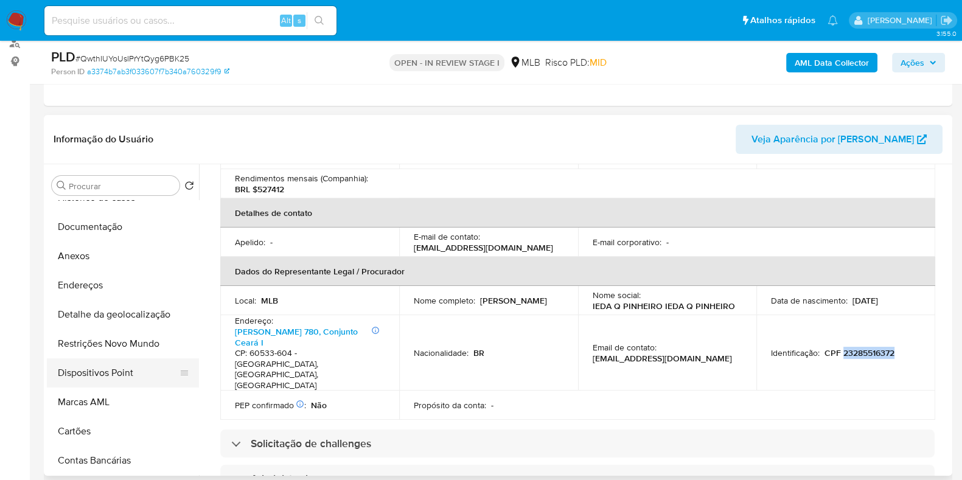
click at [121, 375] on button "Dispositivos Point" at bounding box center [118, 372] width 142 height 29
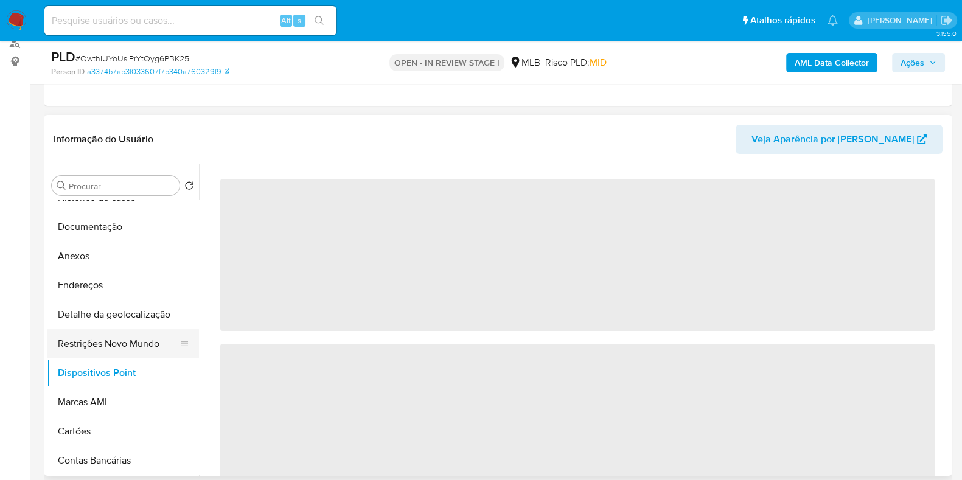
click at [105, 343] on button "Restrições Novo Mundo" at bounding box center [118, 343] width 142 height 29
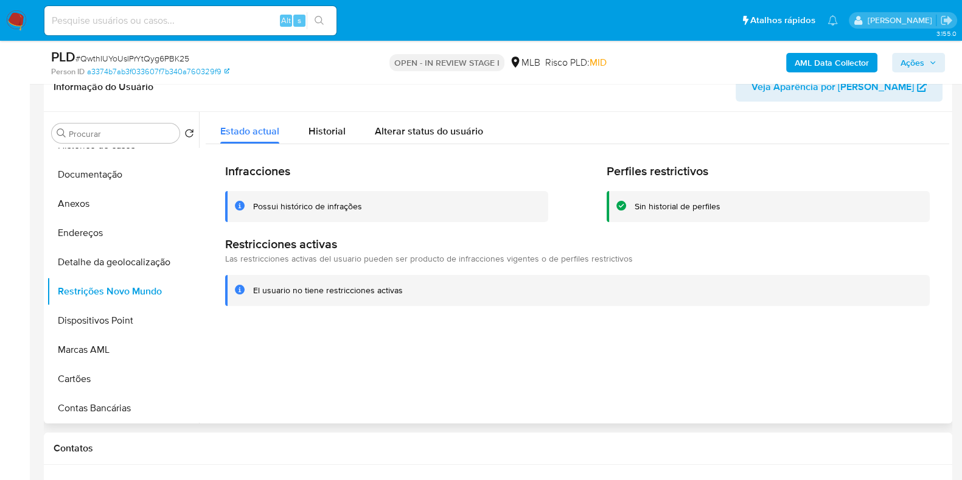
scroll to position [228, 0]
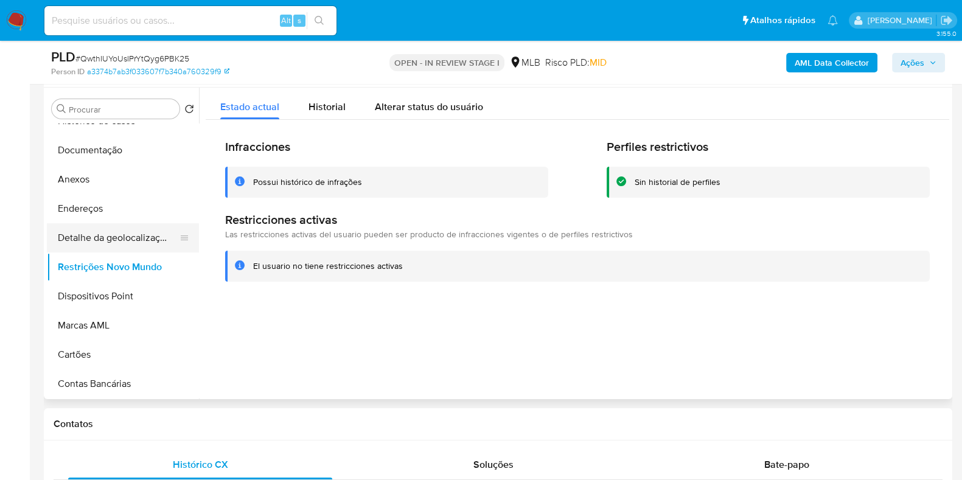
click at [147, 242] on button "Detalhe da geolocalização" at bounding box center [118, 237] width 142 height 29
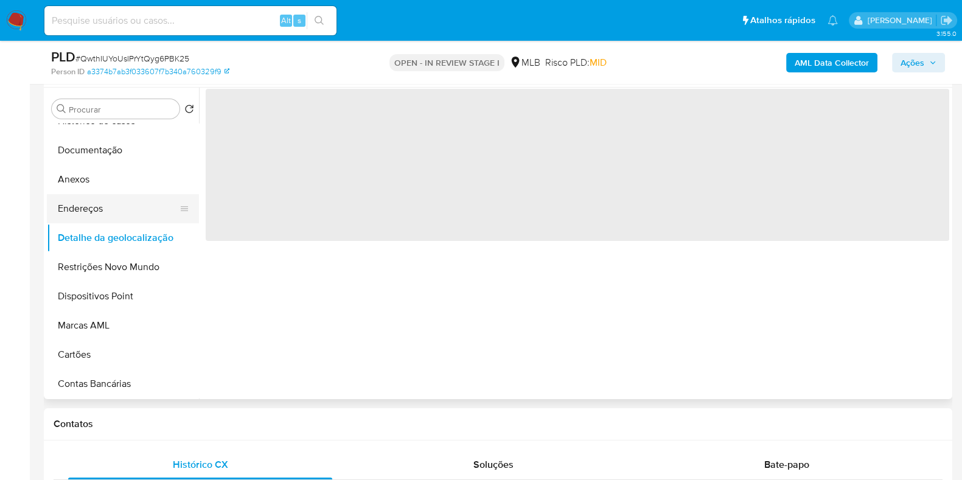
click at [99, 202] on button "Endereços" at bounding box center [118, 208] width 142 height 29
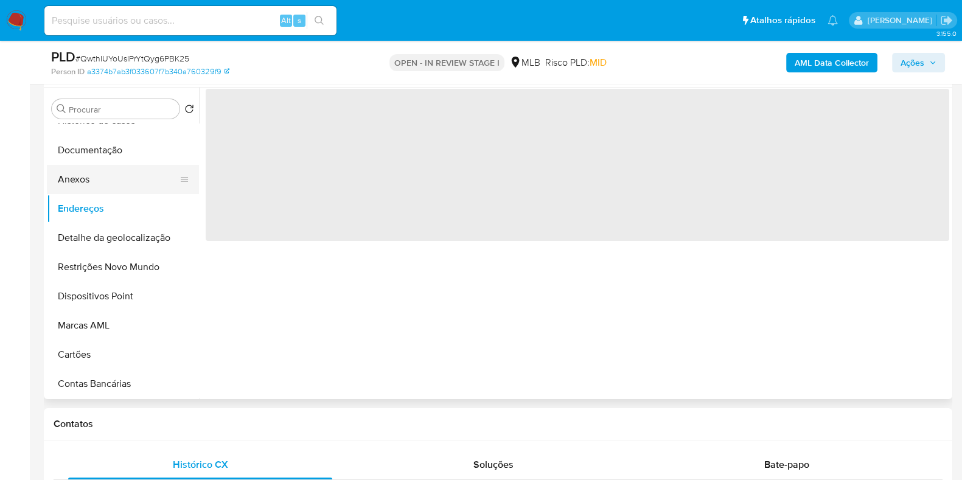
scroll to position [0, 0]
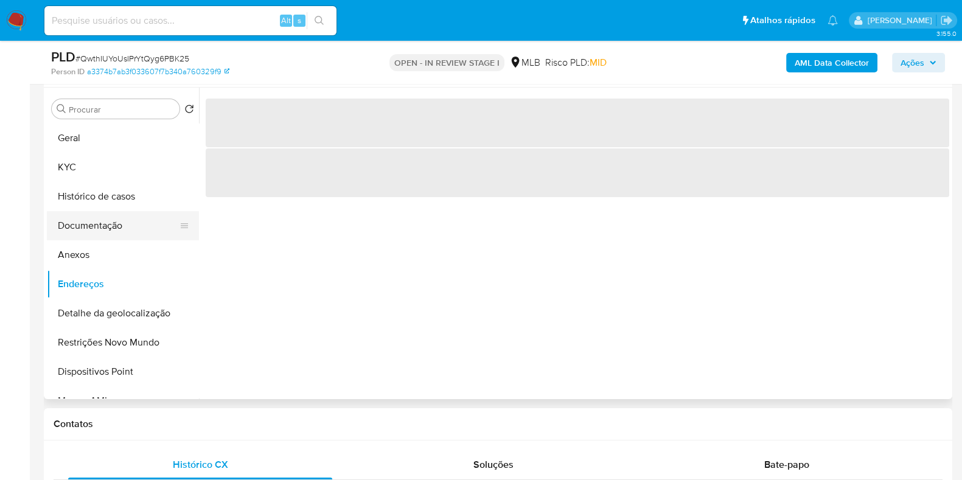
click at [101, 217] on button "Documentação" at bounding box center [118, 225] width 142 height 29
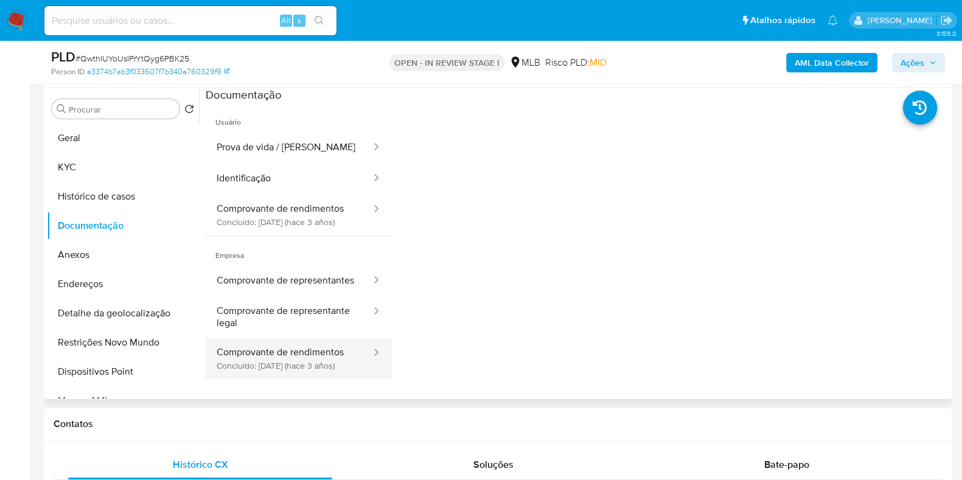
click at [290, 366] on button "Comprovante de rendimentos Concluído: [DATE] (hace 3 años)" at bounding box center [289, 358] width 167 height 41
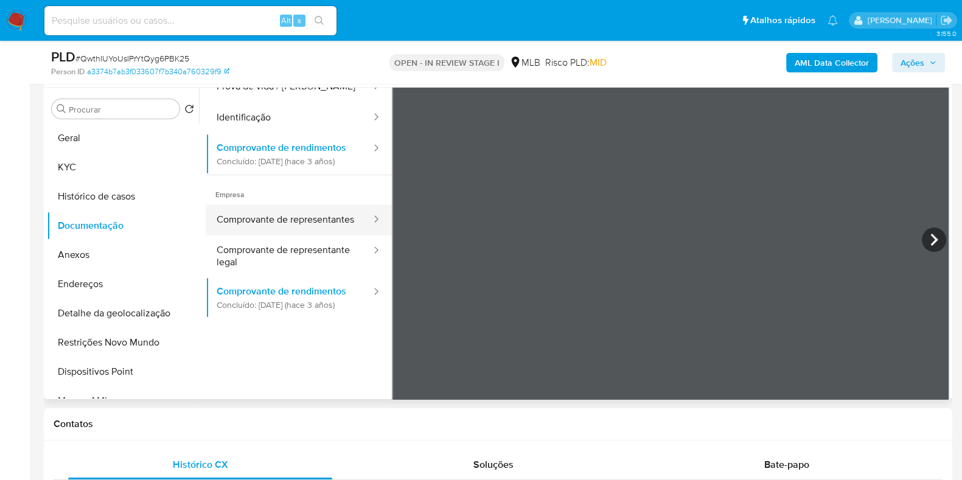
scroll to position [103, 0]
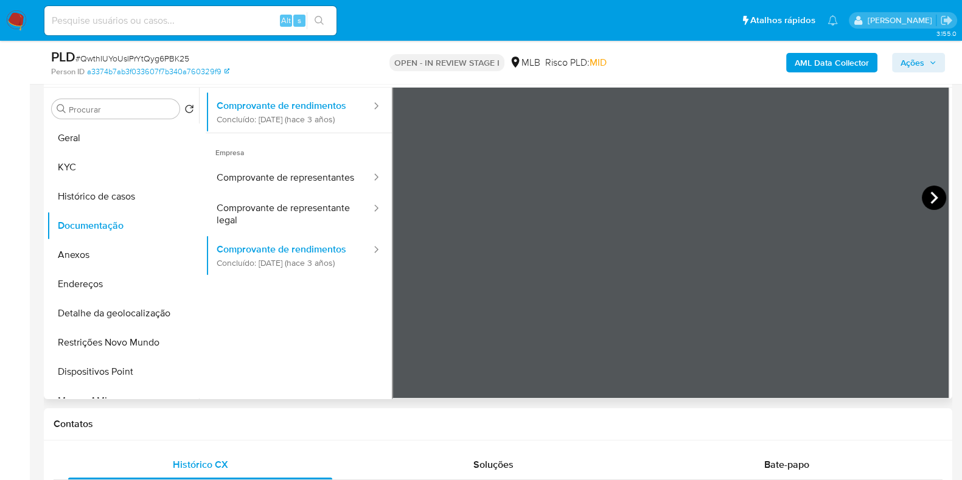
click at [937, 198] on icon at bounding box center [934, 198] width 24 height 24
click at [138, 158] on button "KYC" at bounding box center [118, 167] width 142 height 29
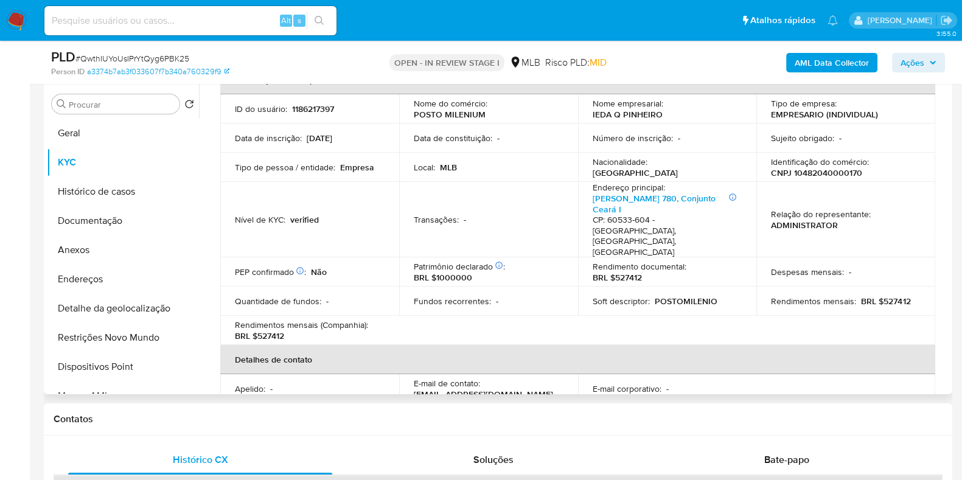
scroll to position [304, 0]
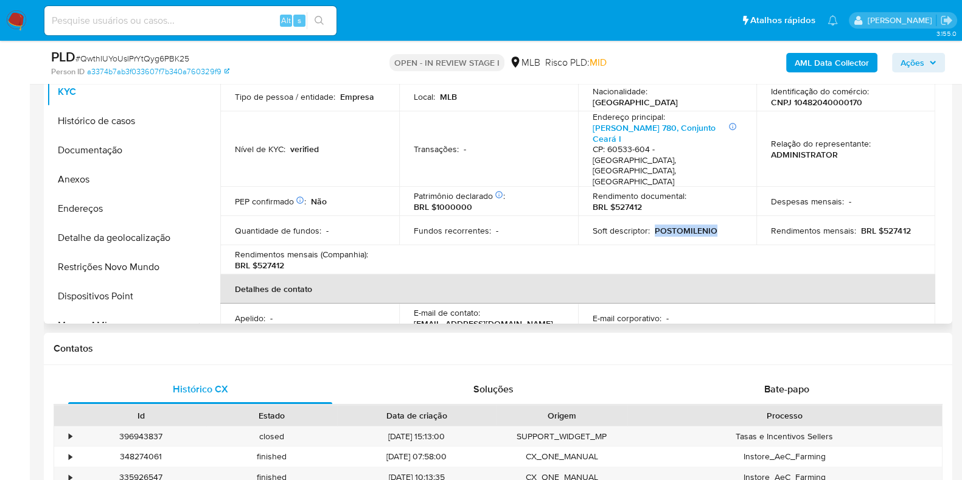
drag, startPoint x: 653, startPoint y: 209, endPoint x: 727, endPoint y: 205, distance: 74.4
click at [727, 225] on div "Soft descriptor : POSTOMILENIO" at bounding box center [668, 230] width 150 height 11
copy p "POSTOMILENIO"
click at [119, 166] on button "Anexos" at bounding box center [118, 179] width 142 height 29
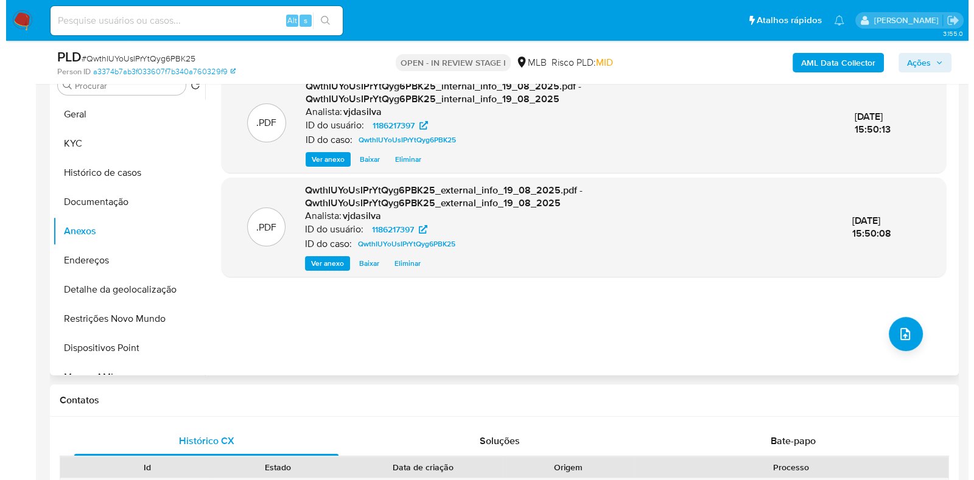
scroll to position [228, 0]
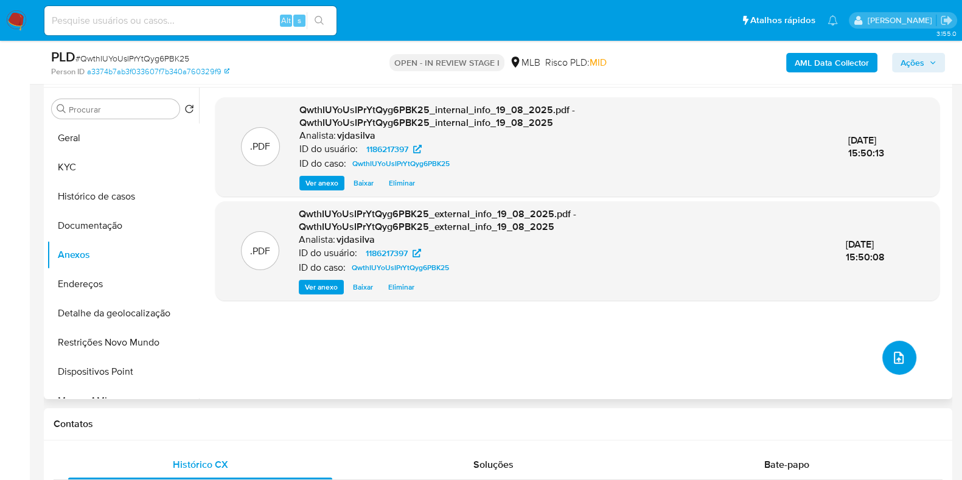
click at [888, 347] on button "upload-file" at bounding box center [899, 358] width 34 height 34
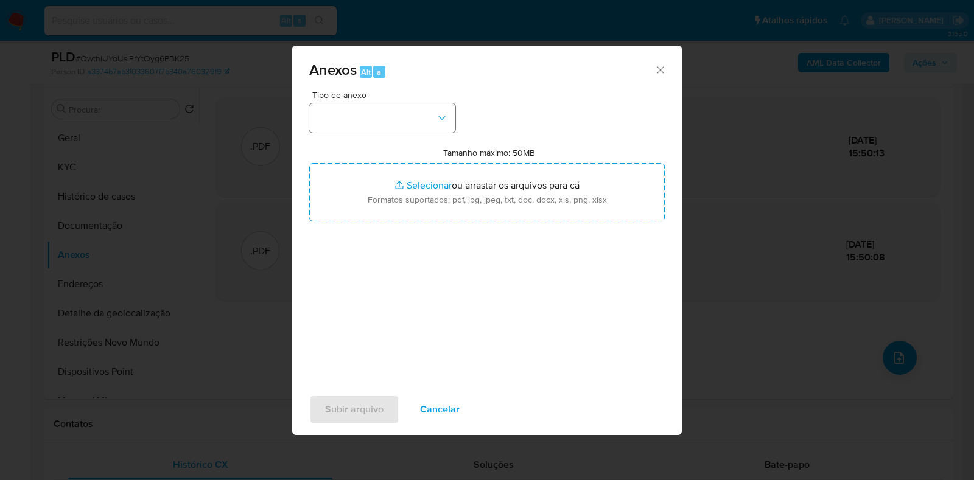
drag, startPoint x: 403, startPoint y: 135, endPoint x: 407, endPoint y: 129, distance: 7.1
click at [403, 135] on div "Tipo de anexo Tamanho máximo: 50MB Selecionar arquivos Selecionar ou arrastar o…" at bounding box center [486, 234] width 355 height 287
click at [431, 114] on button "button" at bounding box center [382, 117] width 146 height 29
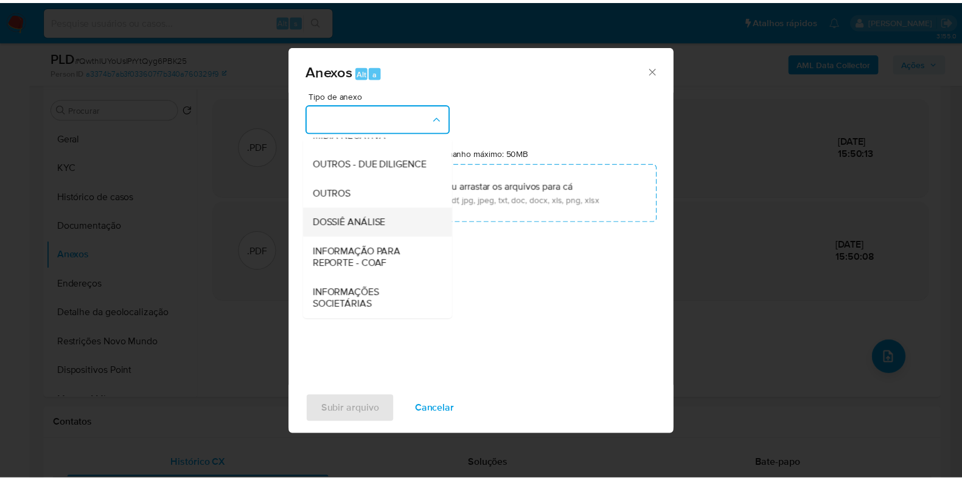
scroll to position [187, 0]
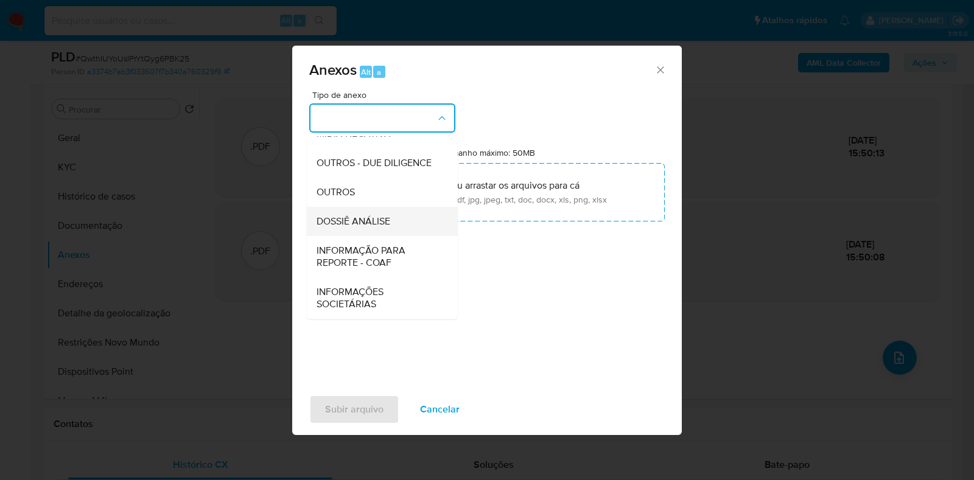
click at [375, 224] on span "DOSSIÊ ANÁLISE" at bounding box center [353, 221] width 74 height 12
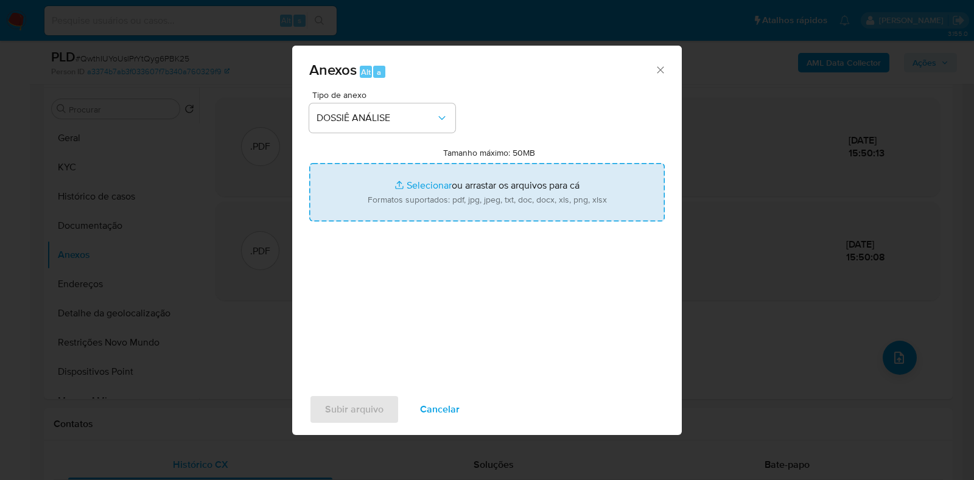
type input "C:\fakepath\SAR - XXXX - CNPJ 10482040000170 - IEDA Q PINHEIRO (1).pdf"
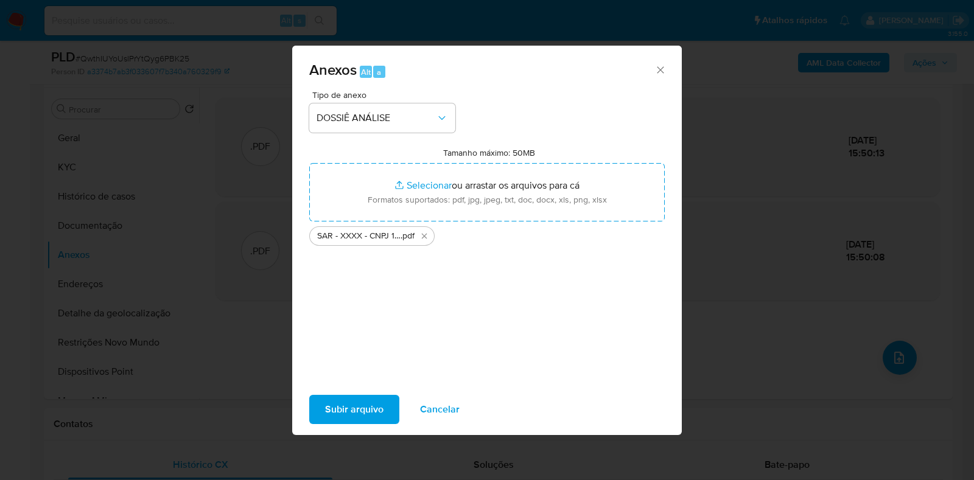
click at [350, 403] on span "Subir arquivo" at bounding box center [354, 409] width 58 height 27
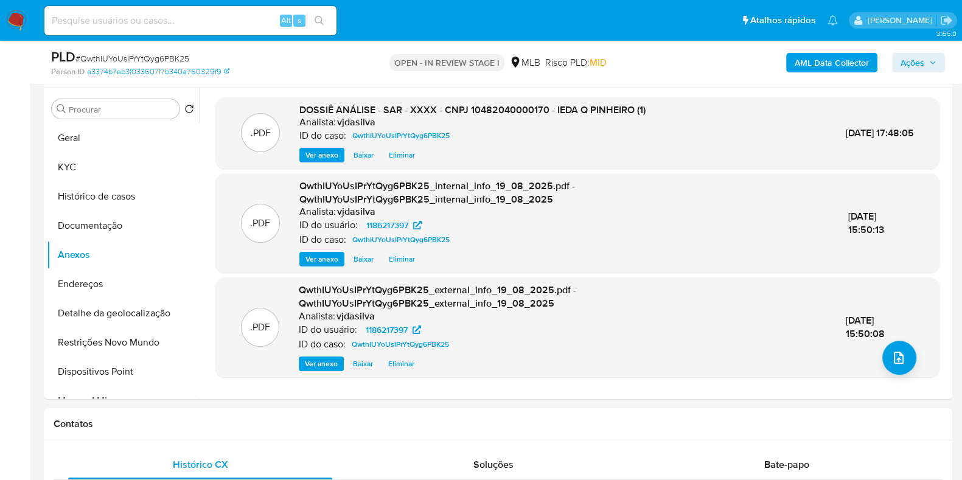
click at [910, 59] on span "Ações" at bounding box center [913, 62] width 24 height 19
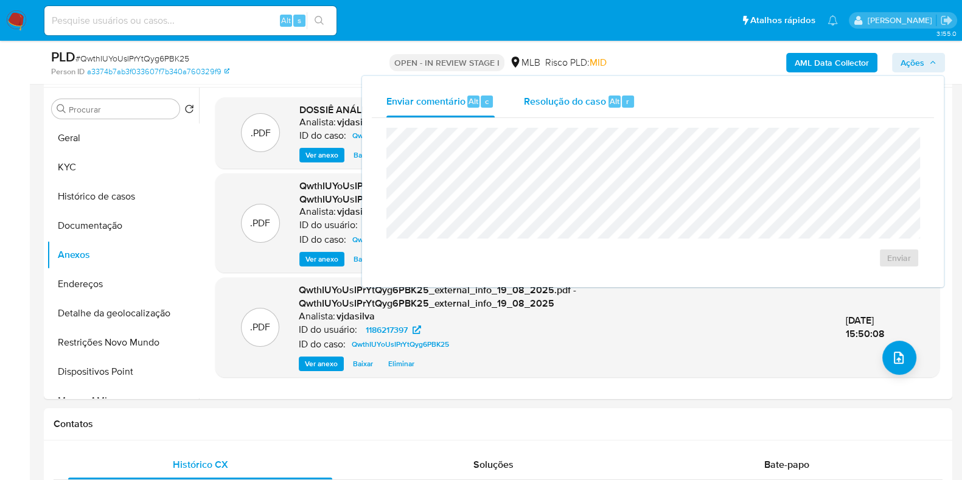
click at [587, 100] on span "Resolução do caso" at bounding box center [565, 101] width 82 height 14
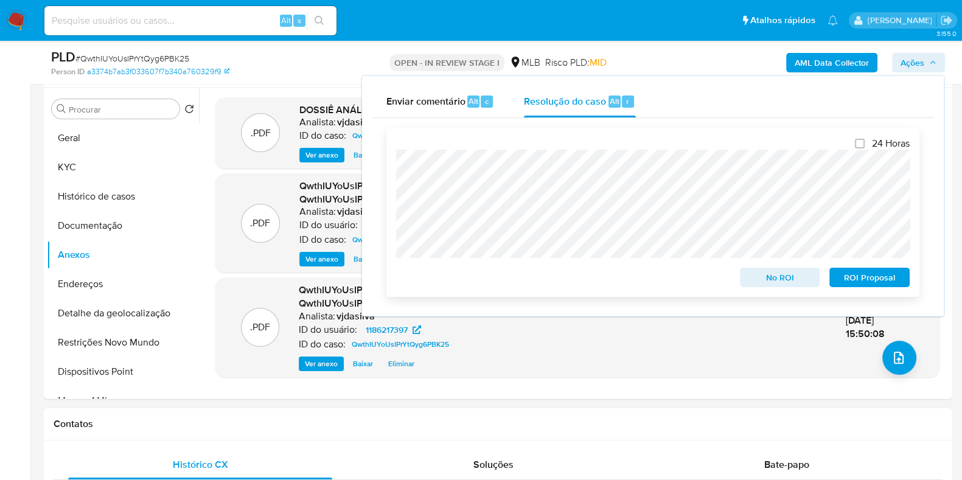
click at [855, 273] on span "ROI Proposal" at bounding box center [869, 277] width 63 height 17
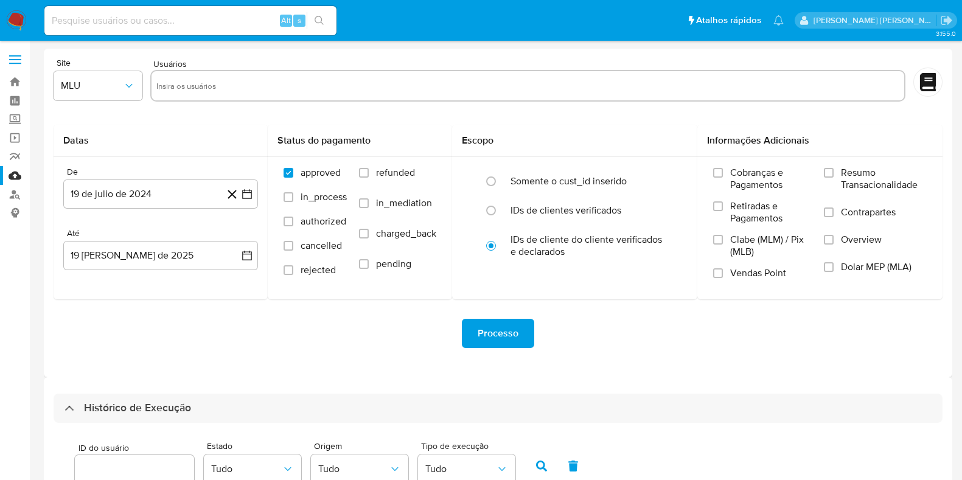
select select "10"
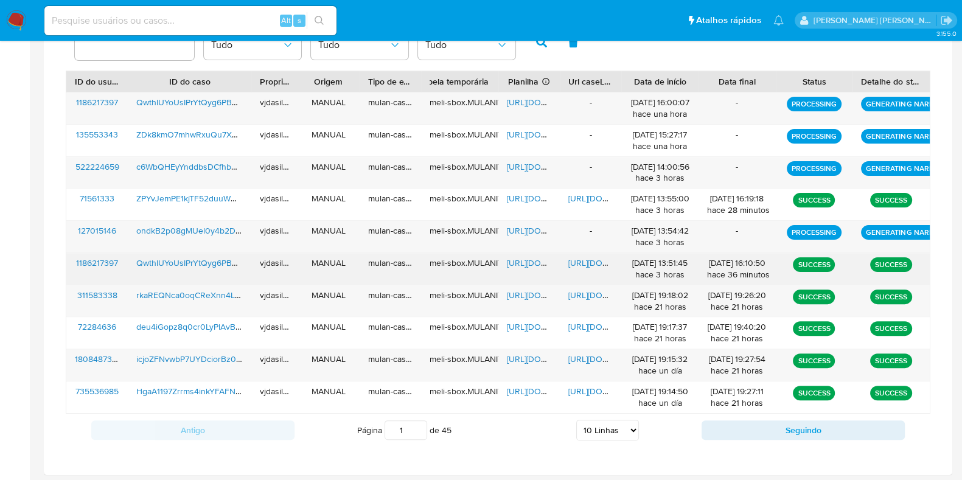
click at [602, 259] on span "[URL][DOMAIN_NAME]" at bounding box center [610, 263] width 84 height 12
click at [537, 257] on span "https://docs.google.com/spreadsheets/d/1Mcu3Lwbxy-y5EIdkbBehNfcuOJ6sprLL_a0JMTE…" at bounding box center [549, 263] width 84 height 12
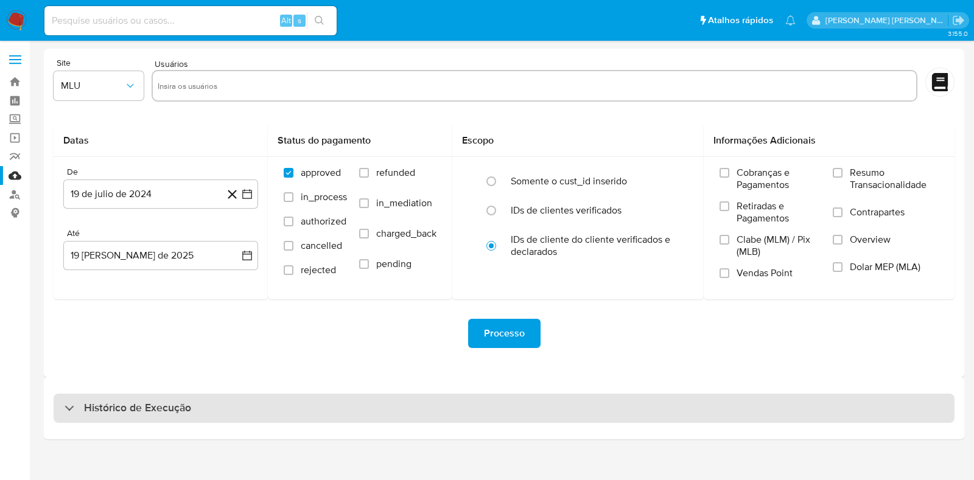
click at [301, 418] on div "Histórico de Execução" at bounding box center [504, 408] width 901 height 29
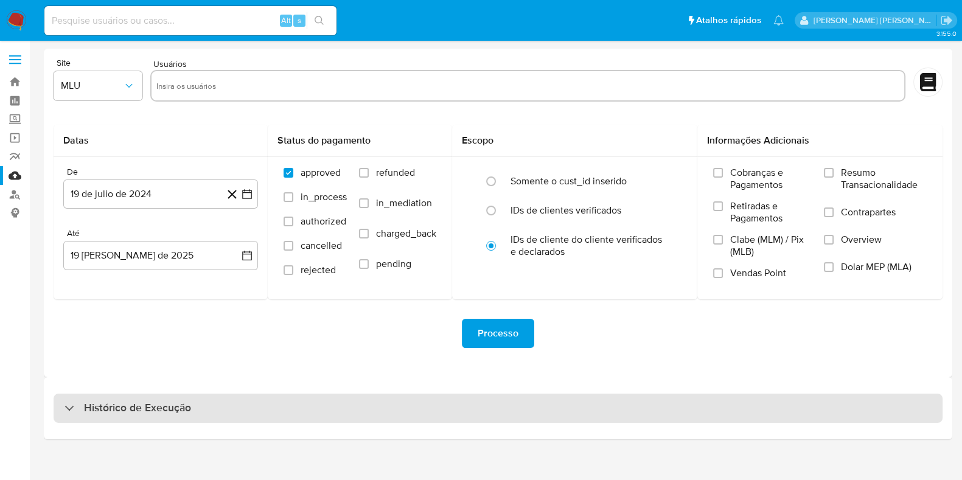
select select "10"
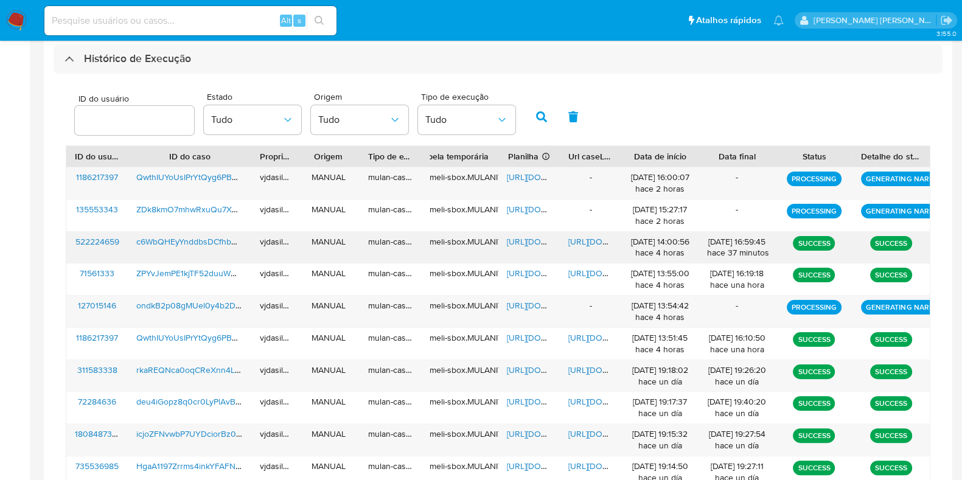
scroll to position [380, 0]
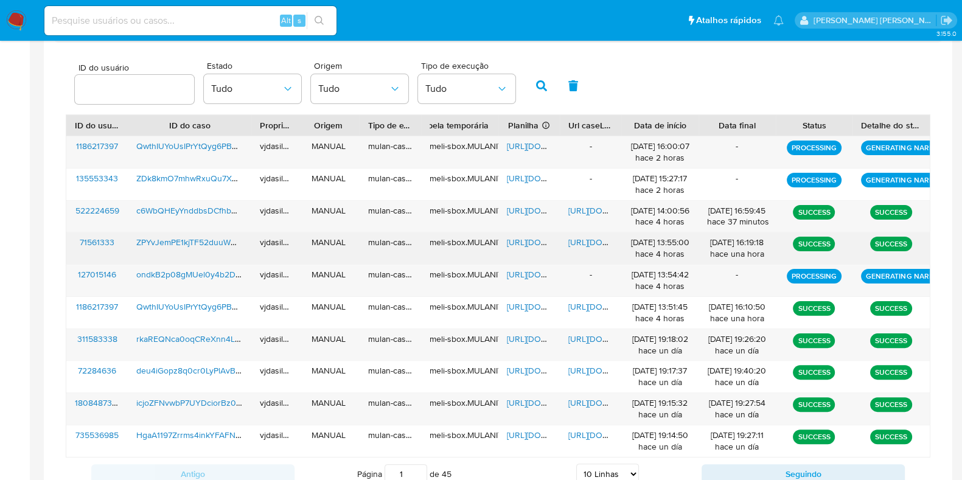
click at [601, 243] on span "[URL][DOMAIN_NAME]" at bounding box center [610, 242] width 84 height 12
click at [528, 245] on span "[URL][DOMAIN_NAME]" at bounding box center [549, 242] width 84 height 12
click at [184, 245] on span "ZPYvJemPE1kjTF52duuWwCzx" at bounding box center [193, 242] width 114 height 12
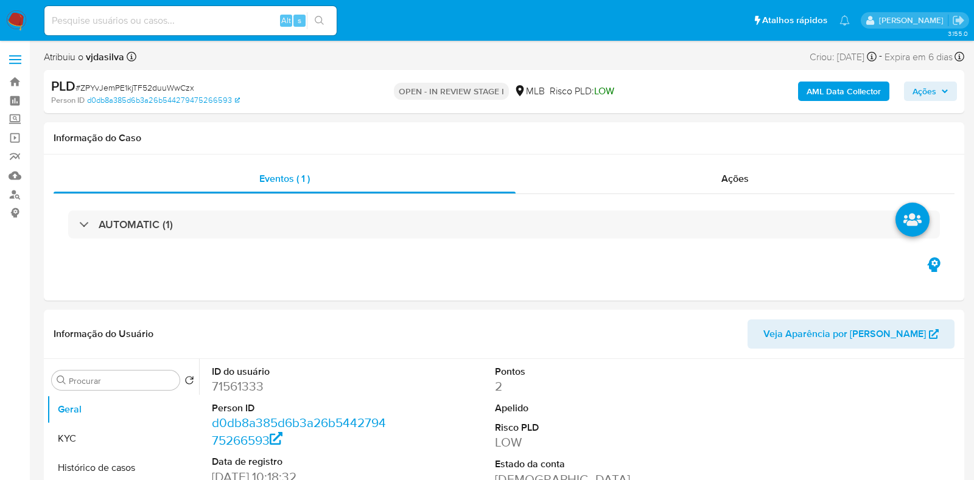
select select "10"
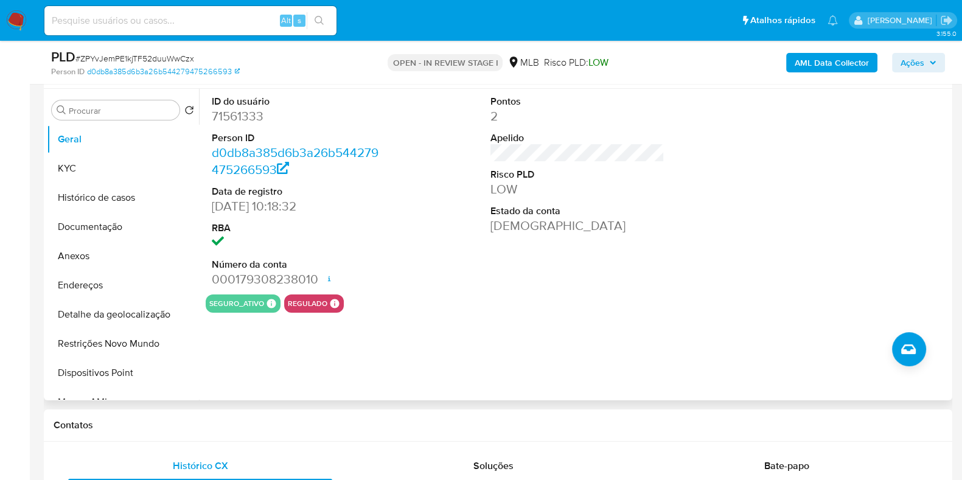
scroll to position [228, 0]
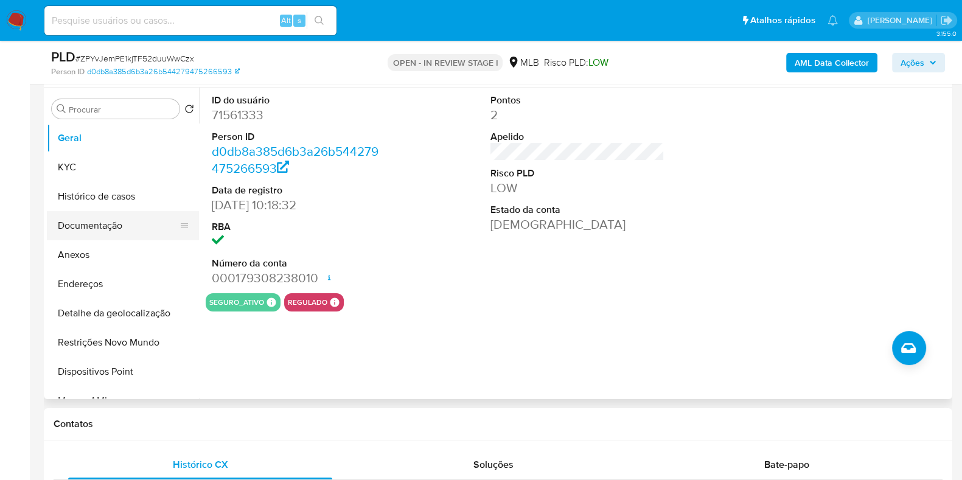
click at [120, 219] on button "Documentação" at bounding box center [118, 225] width 142 height 29
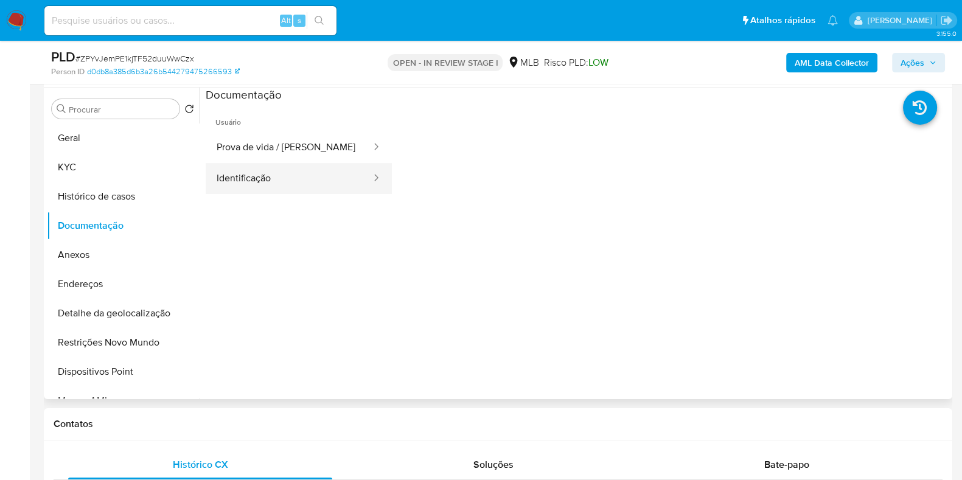
click at [282, 176] on button "Identificação" at bounding box center [289, 178] width 167 height 31
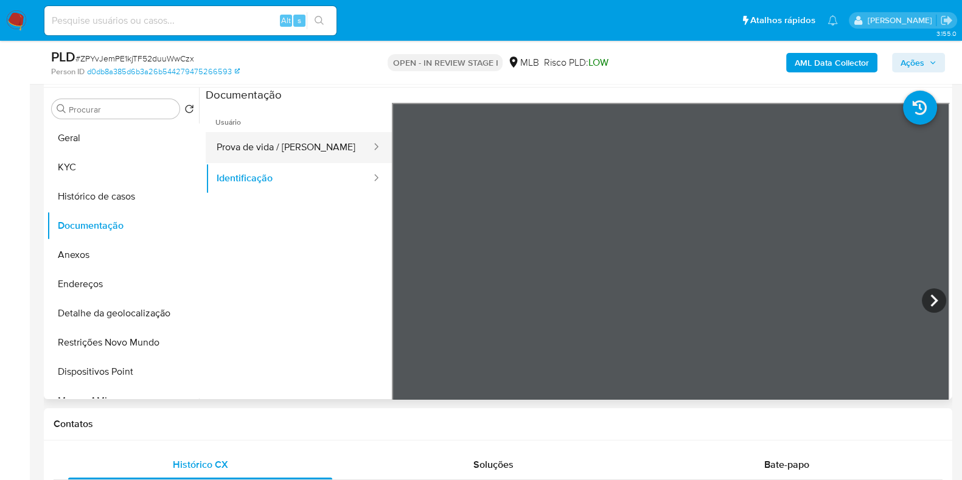
click at [247, 148] on button "Prova de vida / Selfie" at bounding box center [289, 147] width 167 height 31
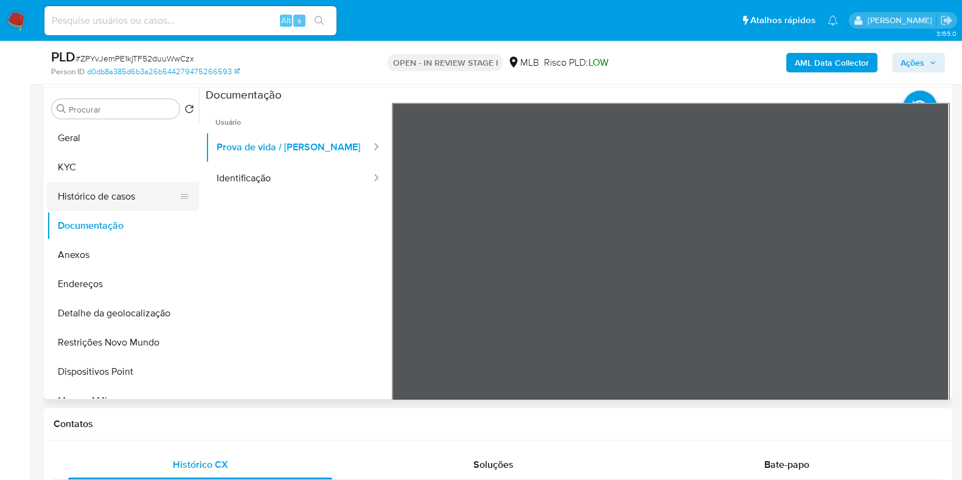
click at [100, 187] on button "Histórico de casos" at bounding box center [118, 196] width 142 height 29
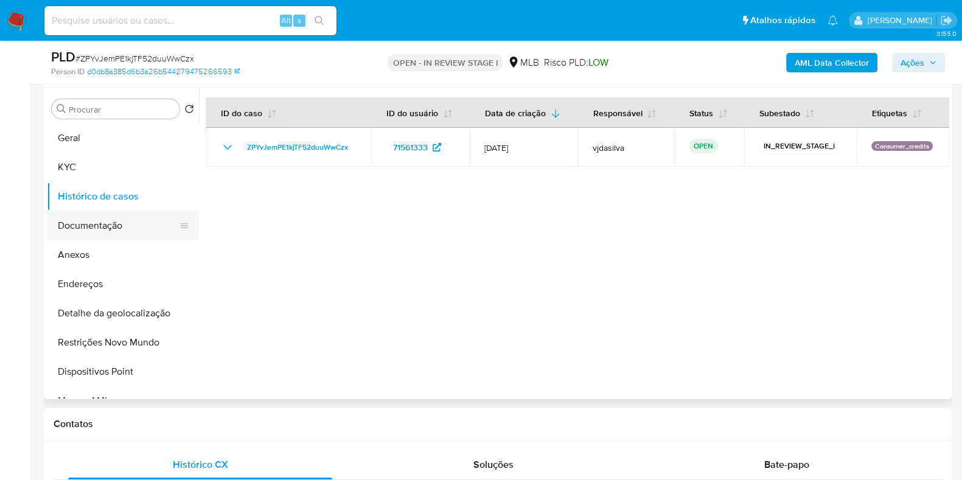
click at [121, 221] on button "Documentação" at bounding box center [118, 225] width 142 height 29
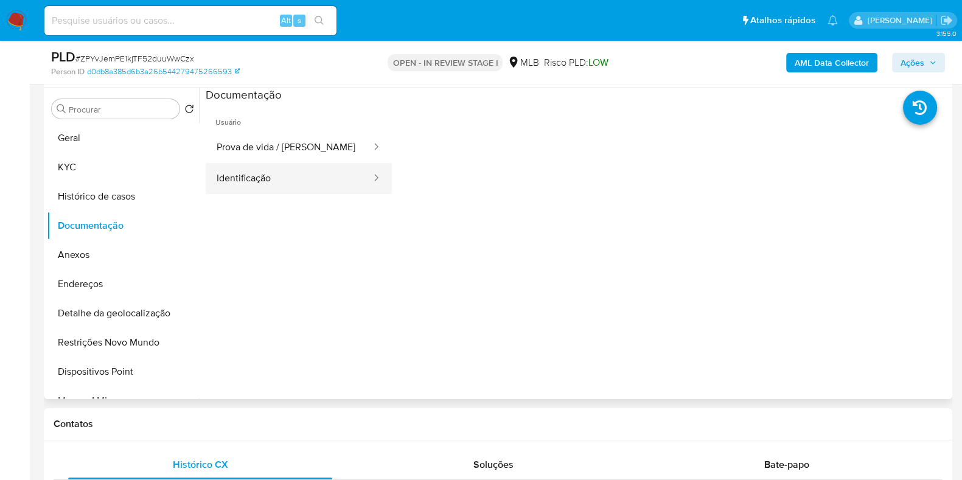
click at [225, 174] on button "Identificação" at bounding box center [289, 178] width 167 height 31
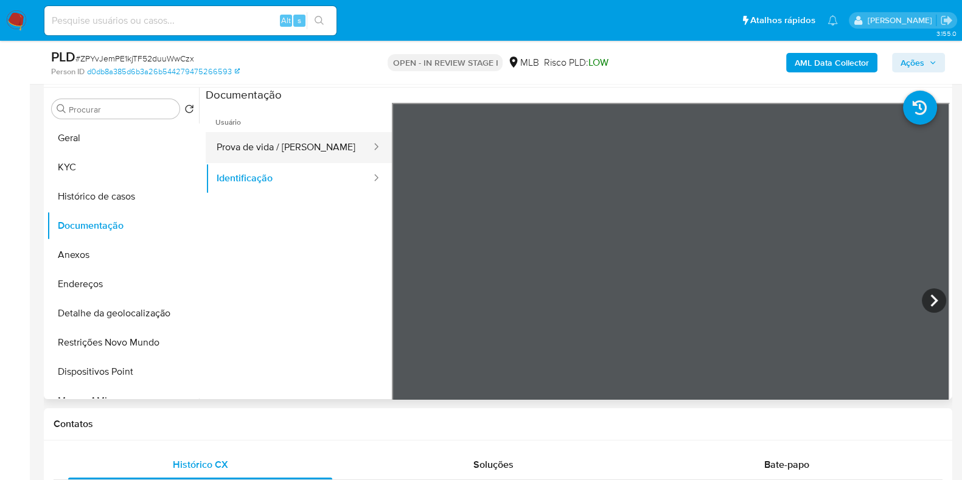
click at [256, 145] on button "Prova de vida / Selfie" at bounding box center [289, 147] width 167 height 31
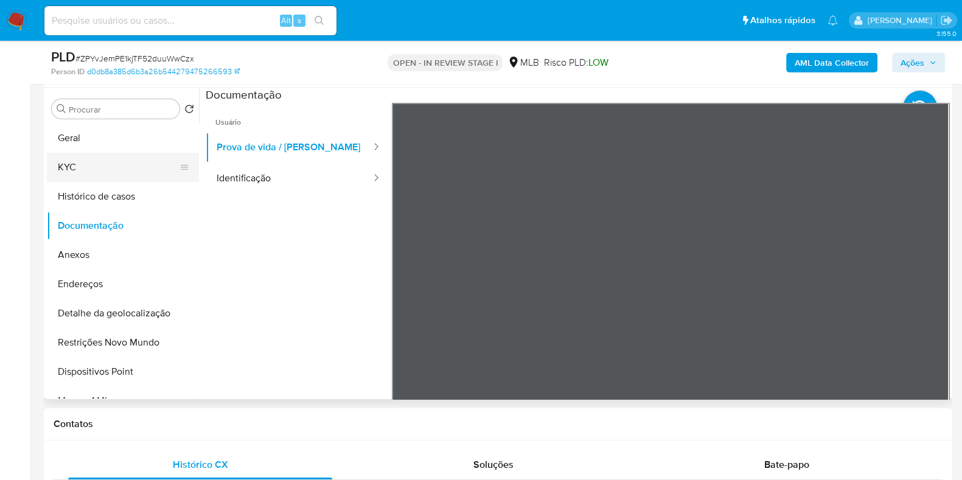
click at [132, 164] on button "KYC" at bounding box center [118, 167] width 142 height 29
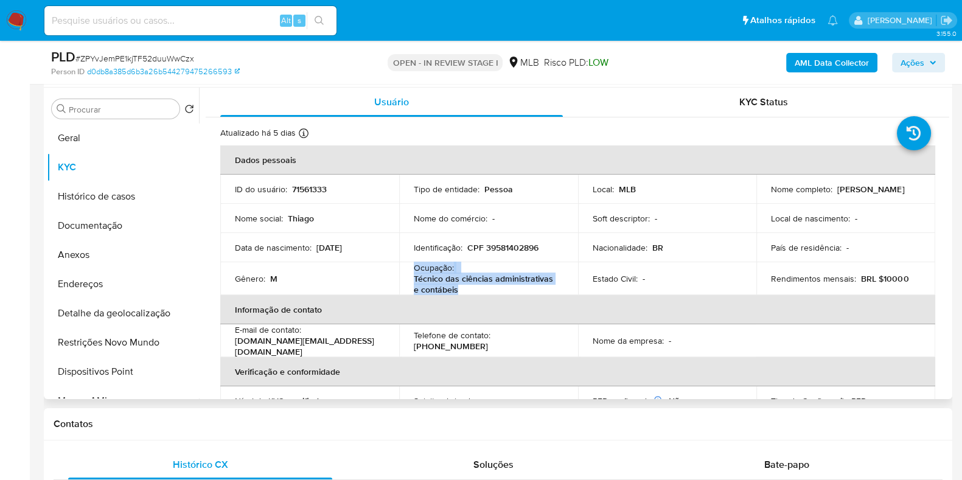
drag, startPoint x: 472, startPoint y: 290, endPoint x: 410, endPoint y: 270, distance: 65.4
click at [410, 270] on td "Ocupação : Técnico das ciências administrativas e contábeis" at bounding box center [488, 278] width 179 height 33
copy div "Ocupação : Técnico das ciências administrativas e contábeis"
click at [146, 135] on button "Geral" at bounding box center [118, 138] width 142 height 29
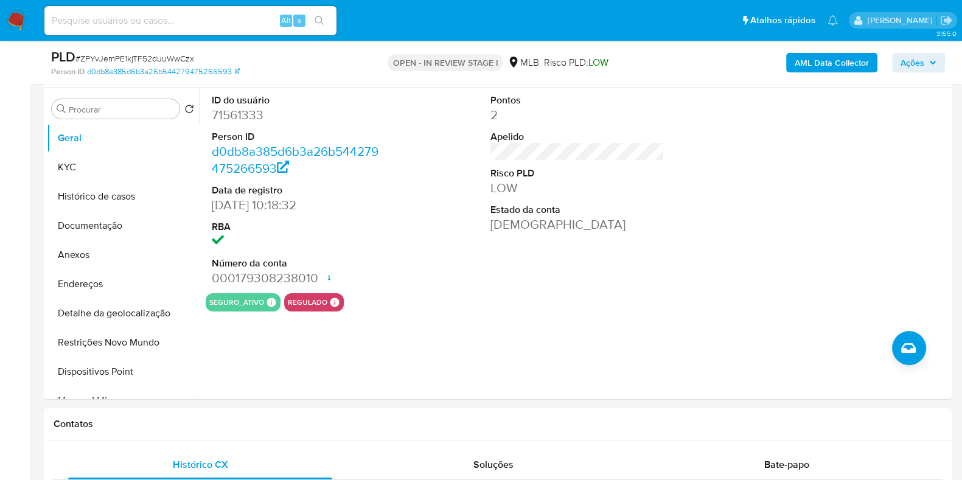
scroll to position [213, 0]
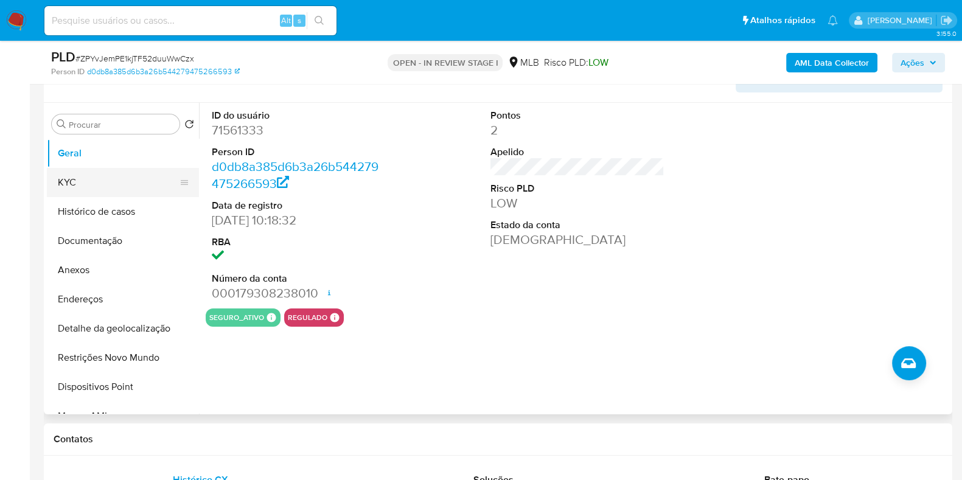
click at [122, 186] on button "KYC" at bounding box center [118, 182] width 142 height 29
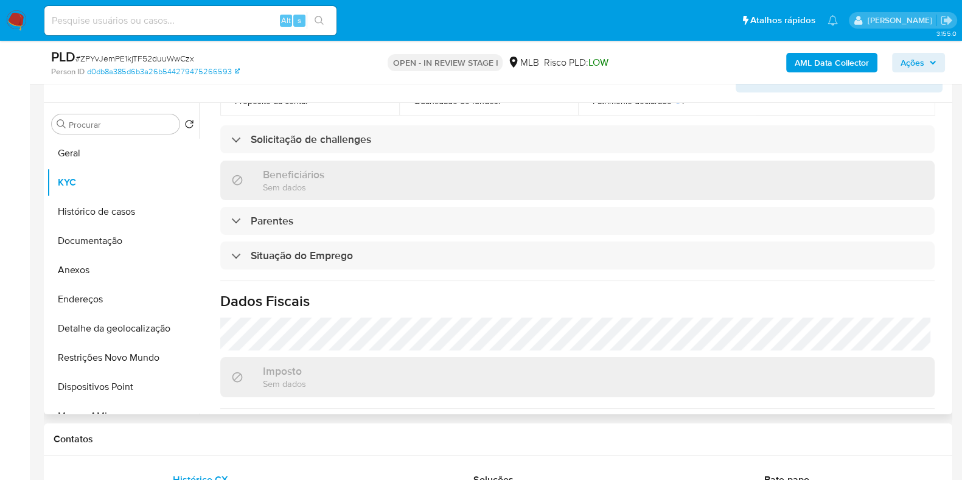
scroll to position [532, 0]
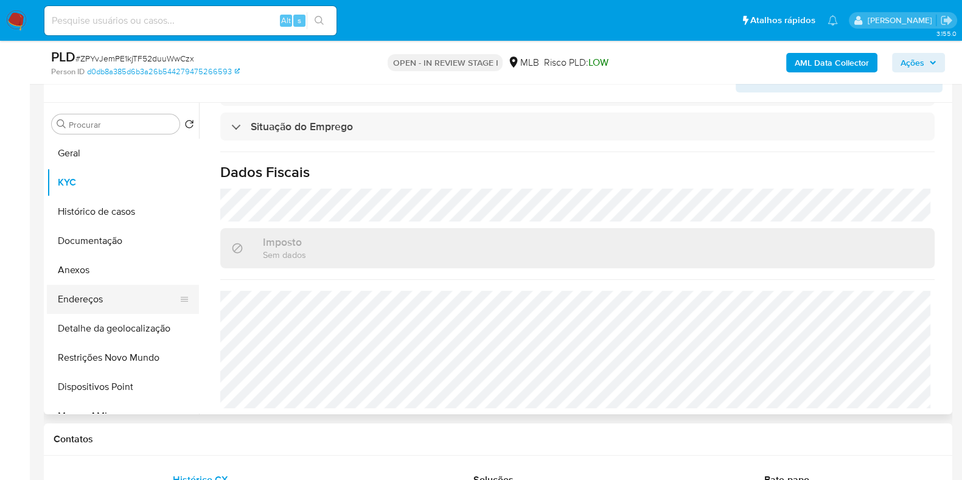
click at [128, 296] on button "Endereços" at bounding box center [118, 299] width 142 height 29
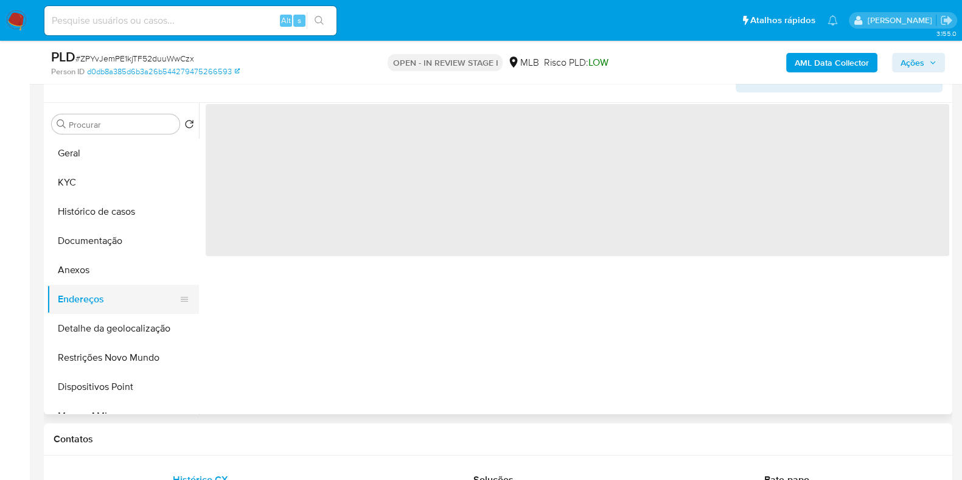
scroll to position [0, 0]
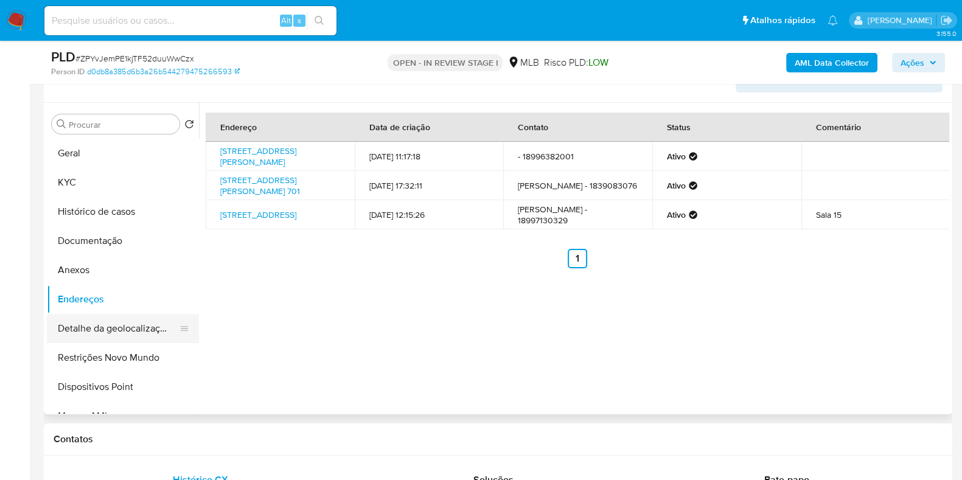
click at [107, 318] on button "Detalhe da geolocalização" at bounding box center [118, 328] width 142 height 29
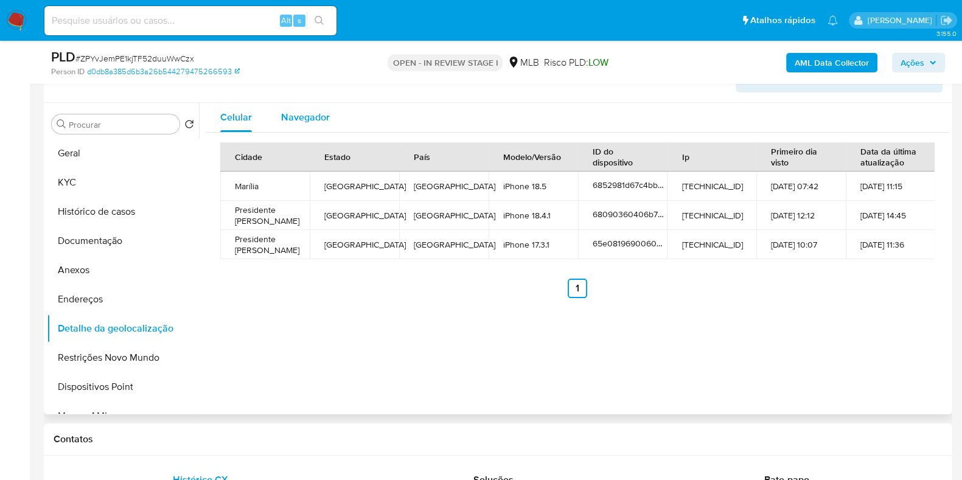
click at [316, 122] on span "Navegador" at bounding box center [305, 117] width 49 height 14
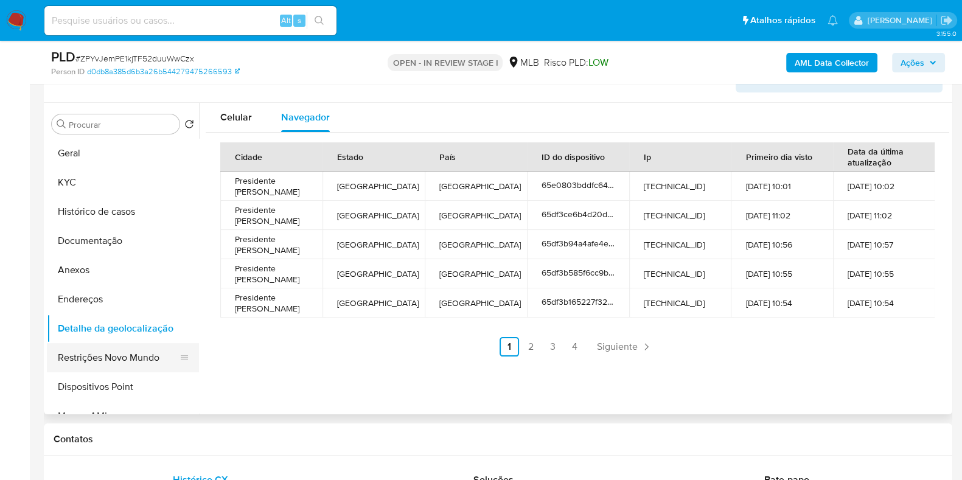
click at [150, 359] on button "Restrições Novo Mundo" at bounding box center [118, 357] width 142 height 29
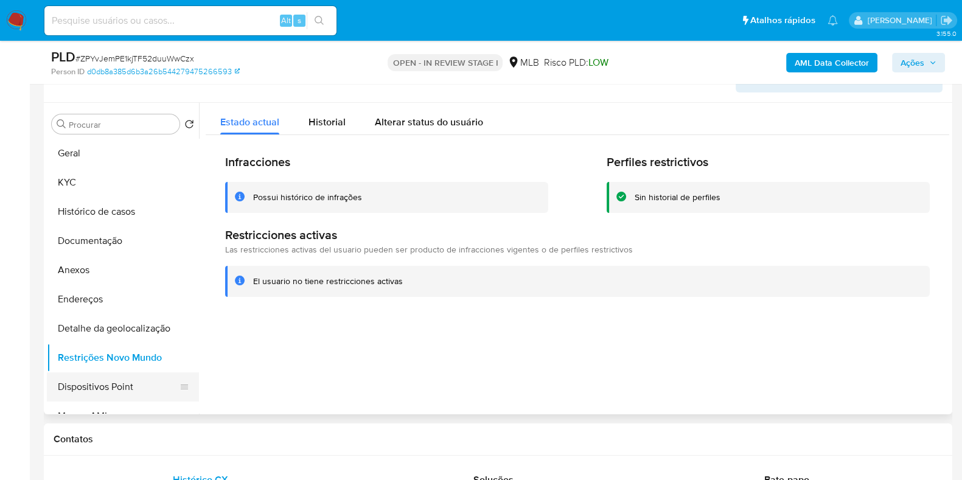
click at [131, 391] on button "Dispositivos Point" at bounding box center [118, 386] width 142 height 29
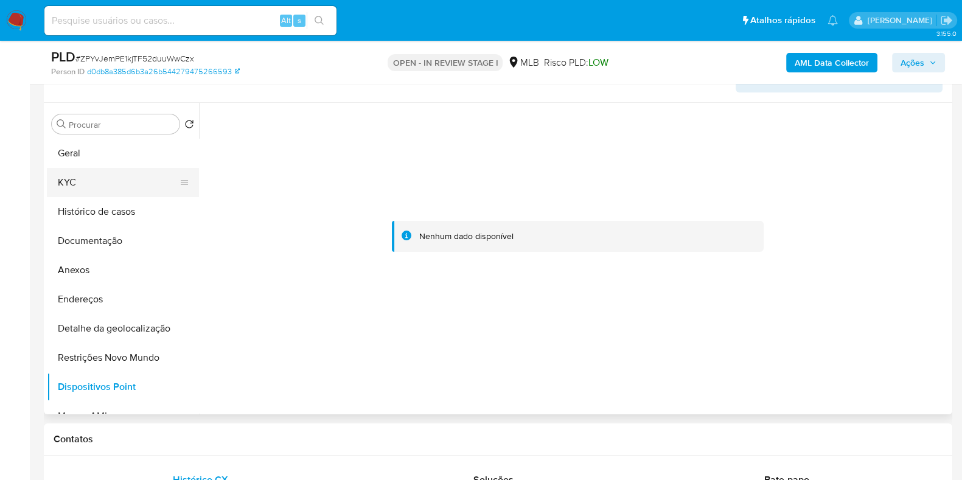
click at [126, 187] on button "KYC" at bounding box center [118, 182] width 142 height 29
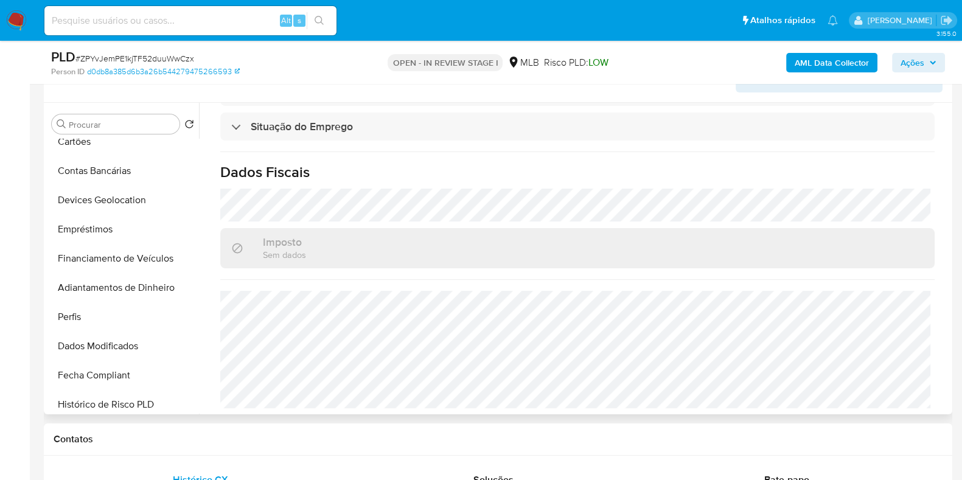
scroll to position [309, 0]
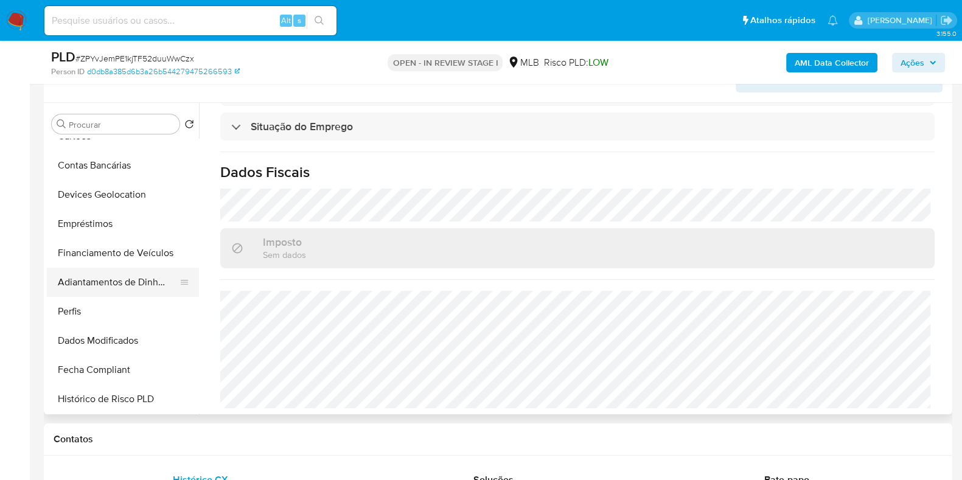
click at [135, 281] on button "Adiantamentos de Dinheiro" at bounding box center [118, 282] width 142 height 29
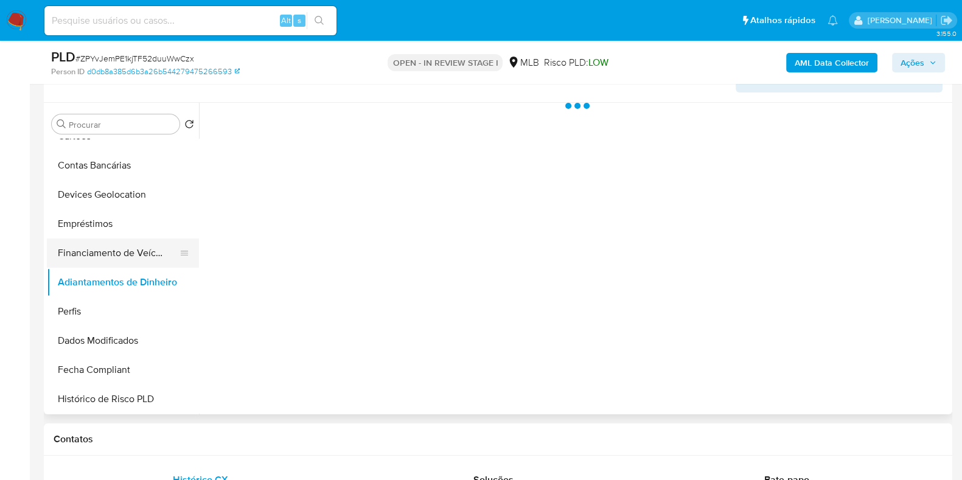
click at [146, 252] on button "Financiamento de Veículos" at bounding box center [118, 253] width 142 height 29
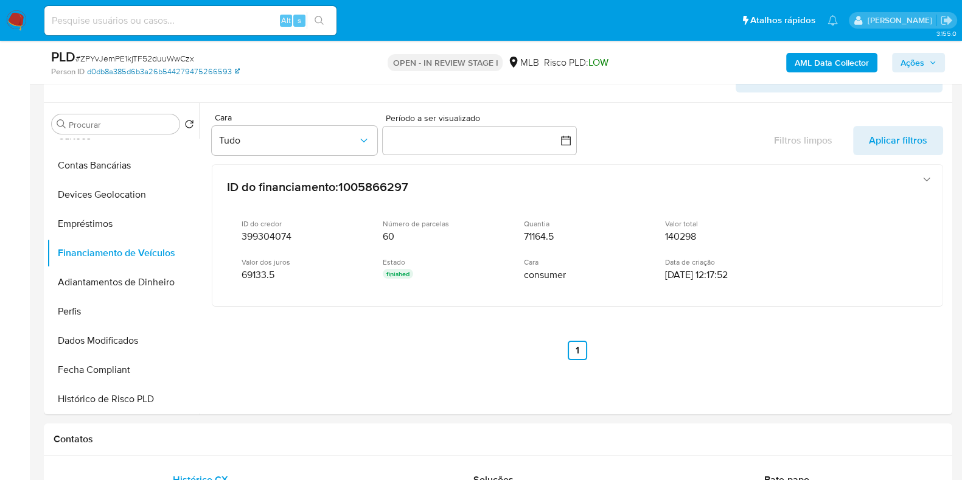
click at [207, 71] on link "d0db8a385d6b3a26b544279475266593" at bounding box center [163, 71] width 153 height 11
drag, startPoint x: 198, startPoint y: 253, endPoint x: 201, endPoint y: 159, distance: 93.8
click at [201, 159] on div at bounding box center [574, 259] width 750 height 312
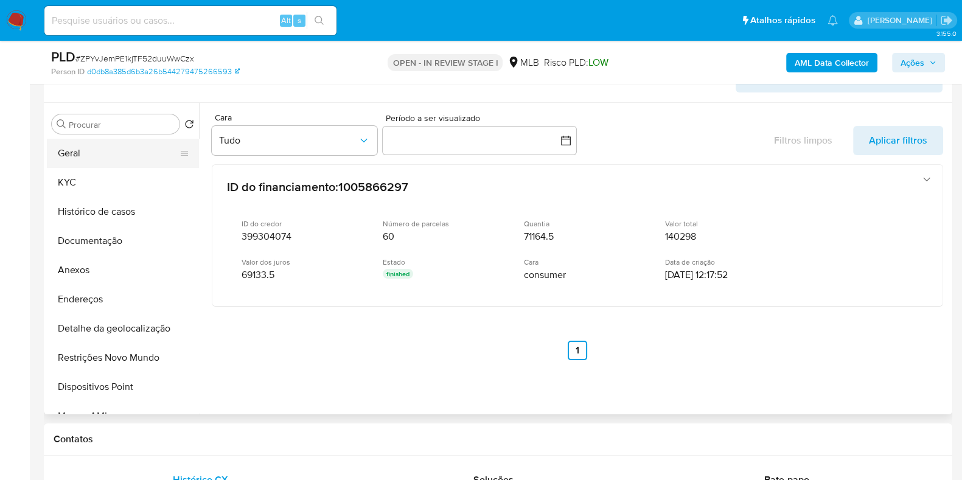
click at [135, 152] on button "Geral" at bounding box center [118, 153] width 142 height 29
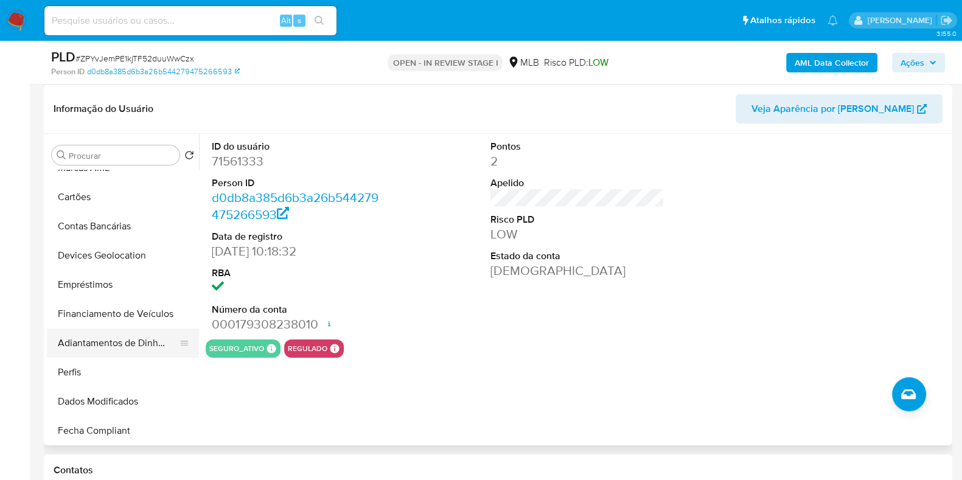
scroll to position [273, 0]
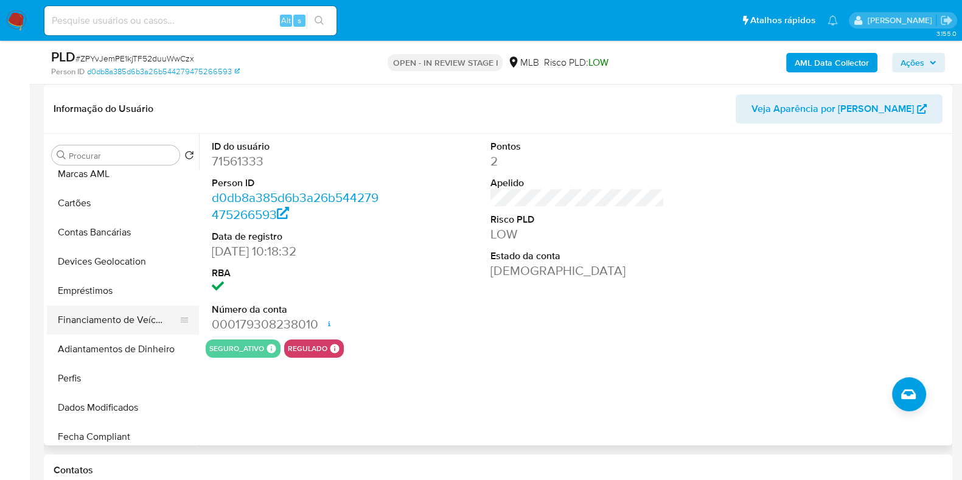
click at [152, 323] on button "Financiamento de Veículos" at bounding box center [118, 319] width 142 height 29
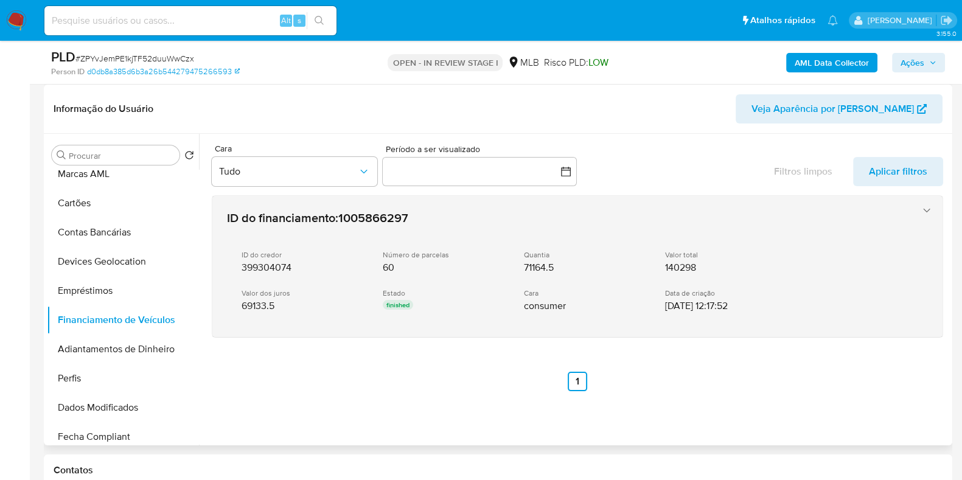
drag, startPoint x: 341, startPoint y: 220, endPoint x: 414, endPoint y: 220, distance: 73.0
click at [414, 220] on div "ID do financiamento : 1005866297 ID do credor 399304074 Número de parcelas 60 Q…" at bounding box center [565, 266] width 686 height 124
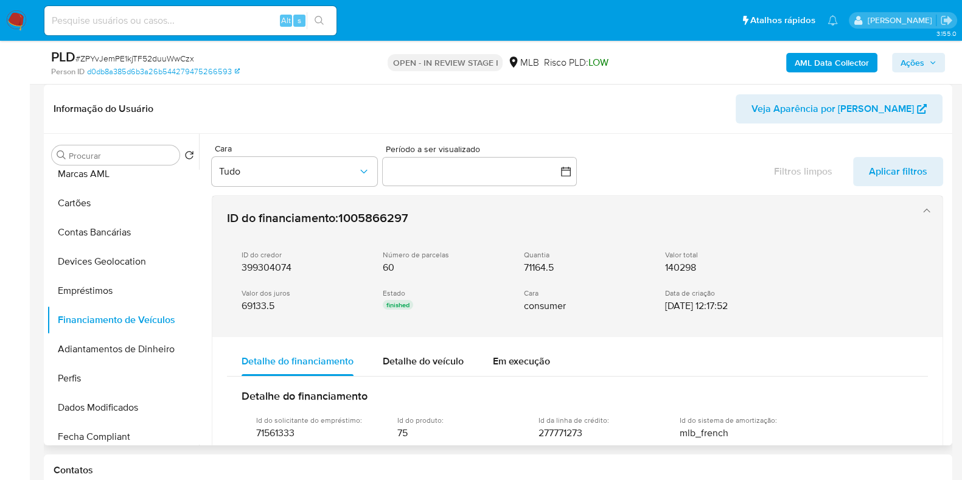
click at [414, 220] on div "ID do financiamento : 1005866297 ID do credor 399304074 Número de parcelas 60 Q…" at bounding box center [565, 266] width 686 height 124
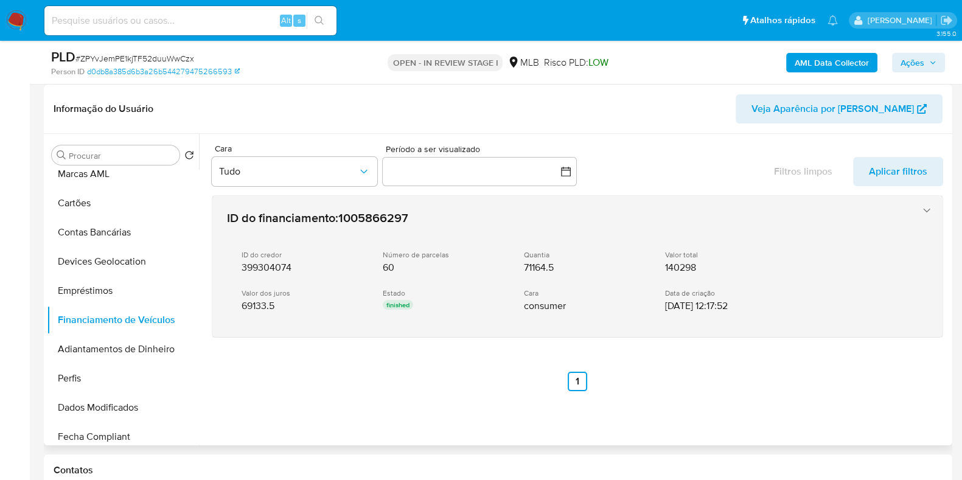
drag, startPoint x: 415, startPoint y: 218, endPoint x: 350, endPoint y: 212, distance: 65.5
click at [350, 212] on div "ID do financiamento : 1005866297 ID do credor 399304074 Número de parcelas 60 Q…" at bounding box center [565, 266] width 686 height 124
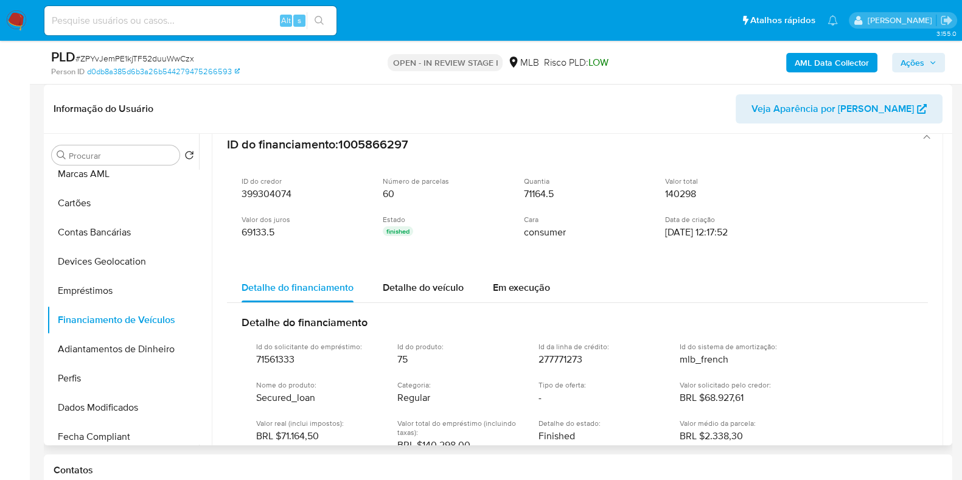
scroll to position [72, 0]
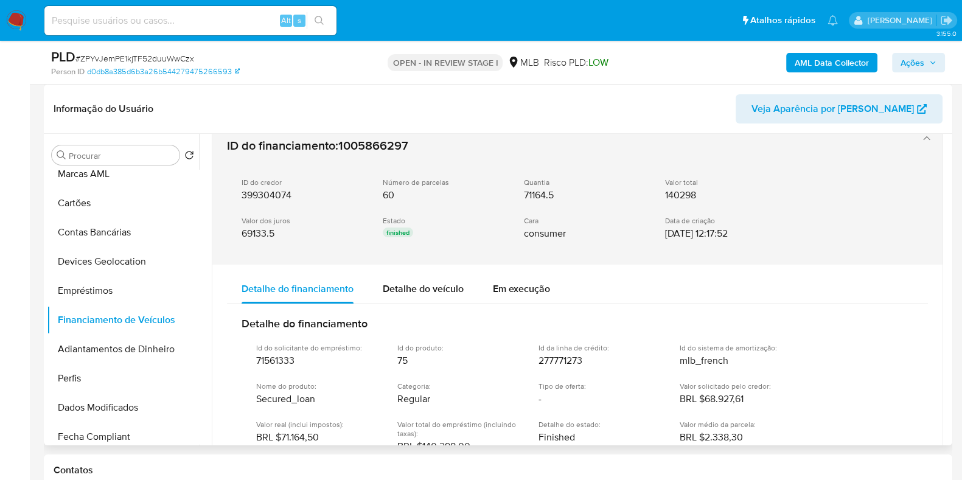
click at [358, 147] on span "1005866297" at bounding box center [373, 145] width 70 height 18
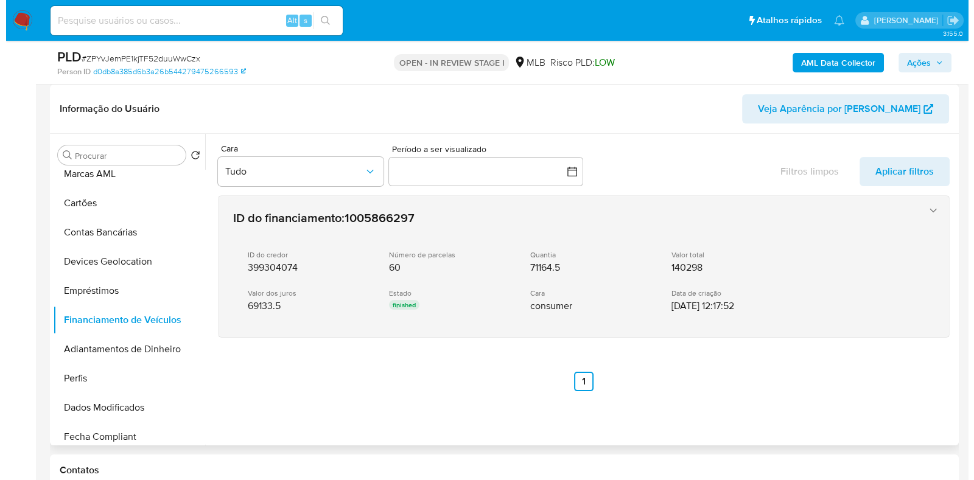
scroll to position [0, 0]
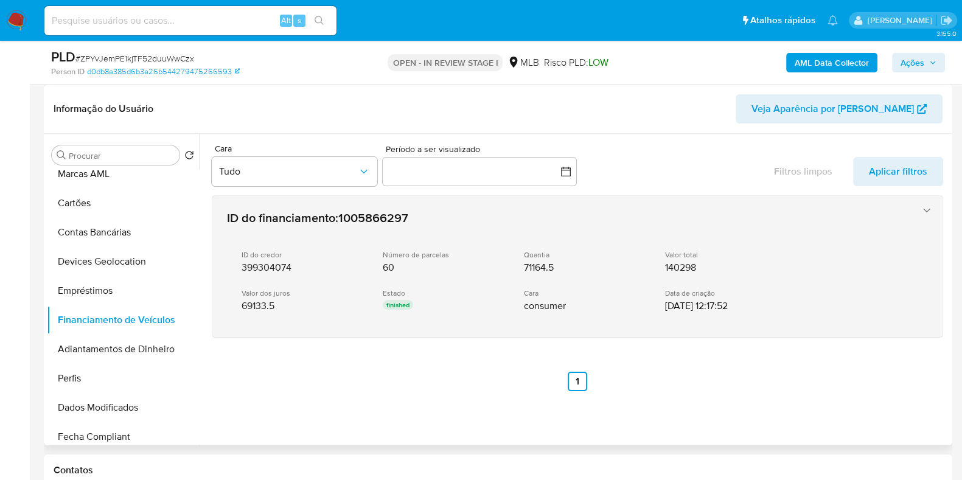
click at [358, 147] on span "Cara" at bounding box center [298, 148] width 166 height 9
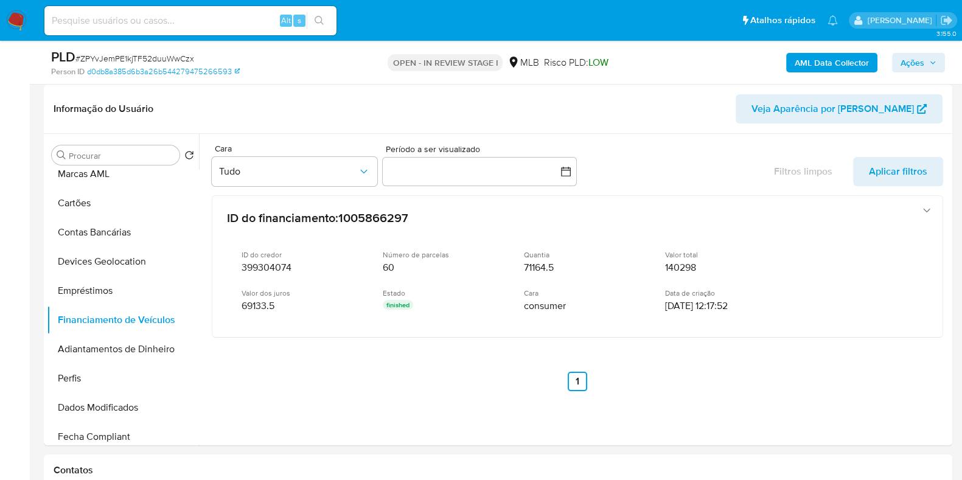
click at [822, 63] on b "AML Data Collector" at bounding box center [832, 62] width 74 height 19
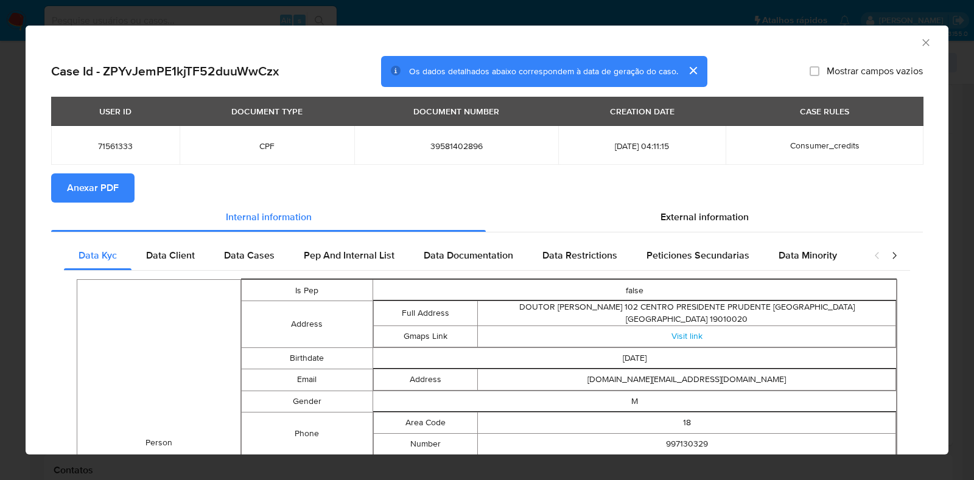
click at [117, 184] on span "Anexar PDF" at bounding box center [93, 188] width 52 height 27
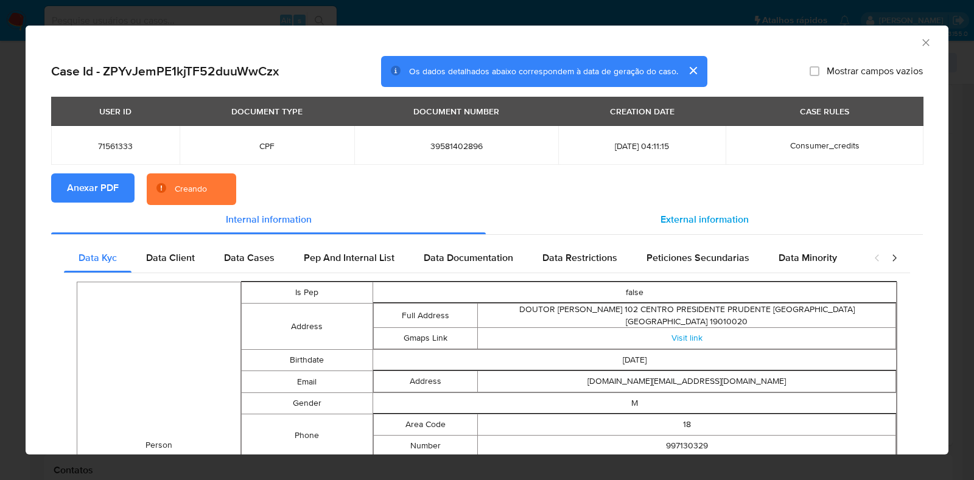
click at [716, 210] on div "External information" at bounding box center [704, 219] width 437 height 29
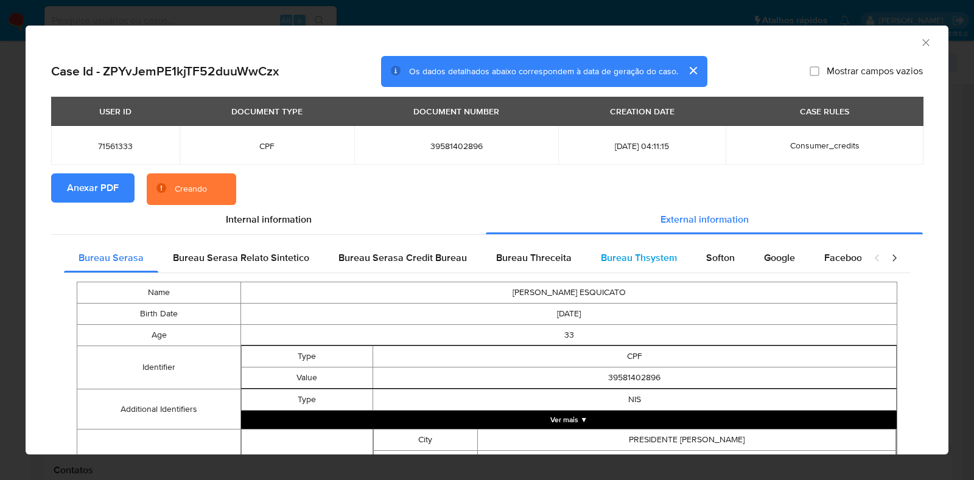
click at [662, 251] on span "Bureau Thsystem" at bounding box center [639, 258] width 76 height 14
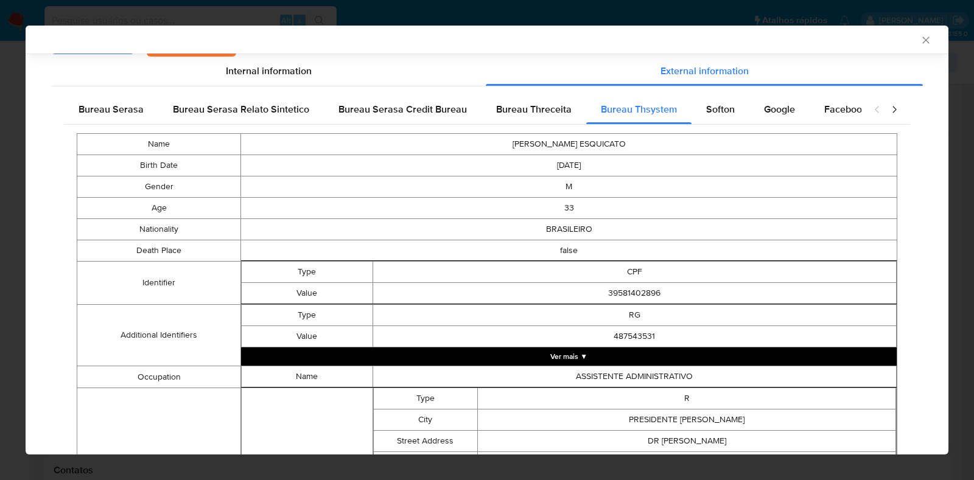
scroll to position [152, 0]
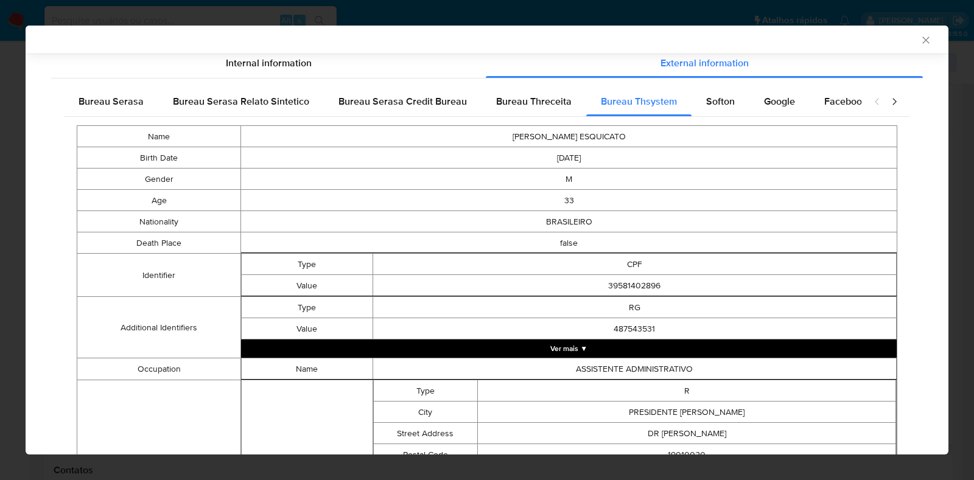
click at [629, 347] on button "Ver mais ▼" at bounding box center [568, 349] width 655 height 18
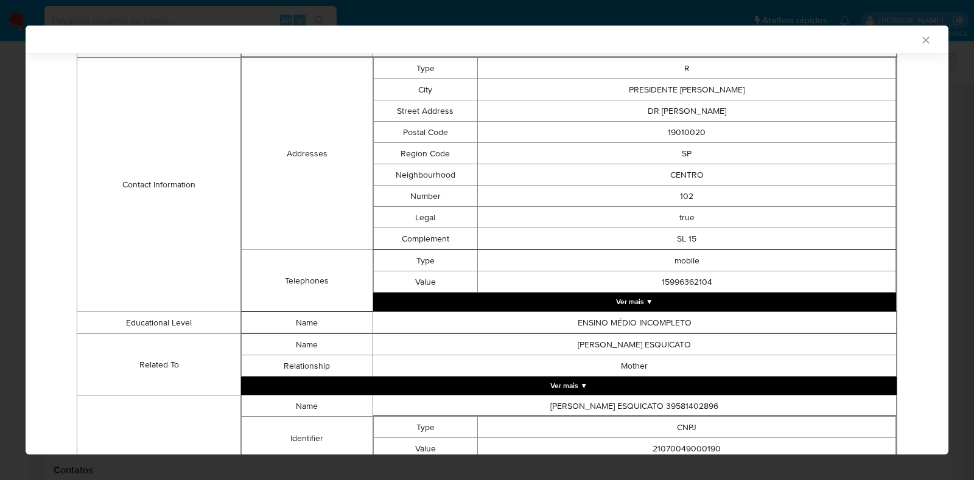
scroll to position [662, 0]
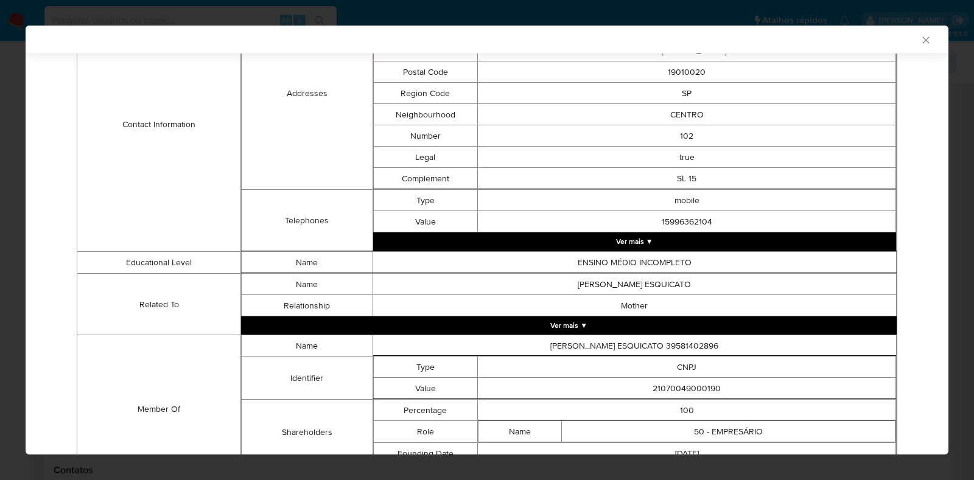
click at [738, 329] on button "Ver mais ▼" at bounding box center [568, 325] width 655 height 18
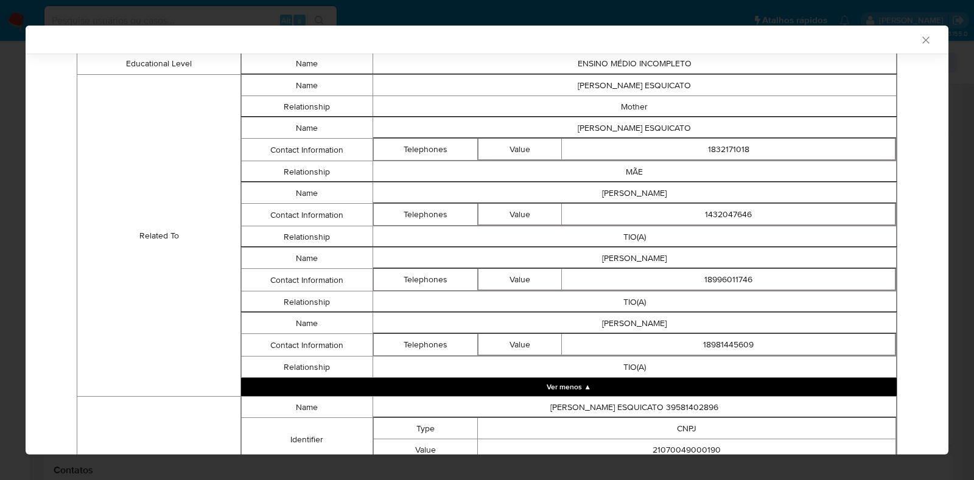
scroll to position [1008, 0]
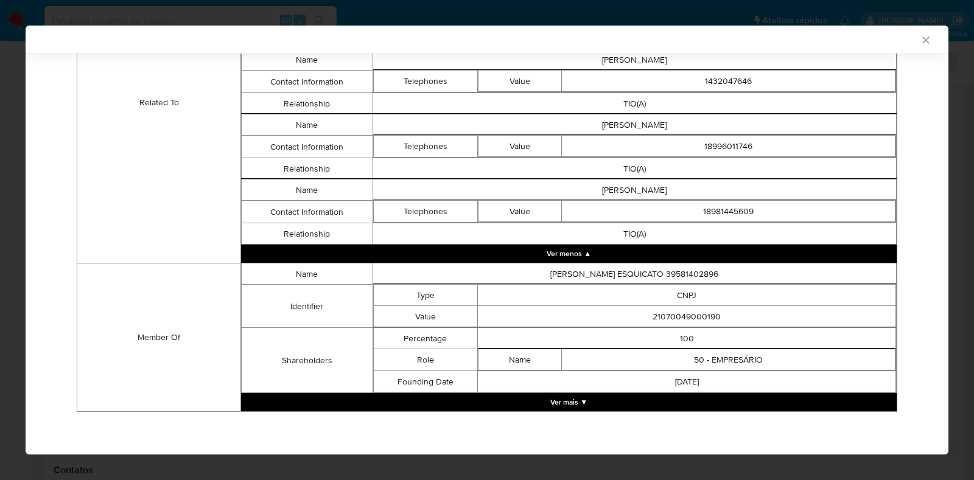
click at [703, 394] on button "Ver mais ▼" at bounding box center [568, 402] width 655 height 18
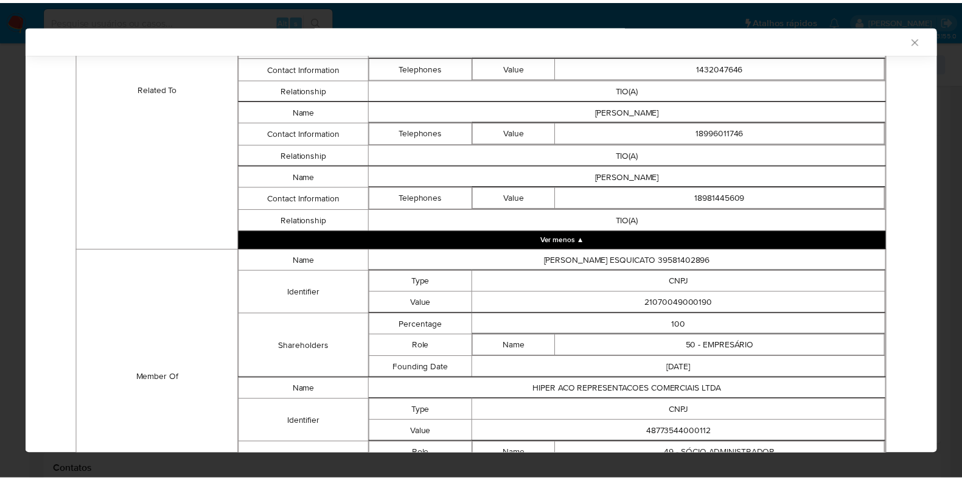
scroll to position [1119, 0]
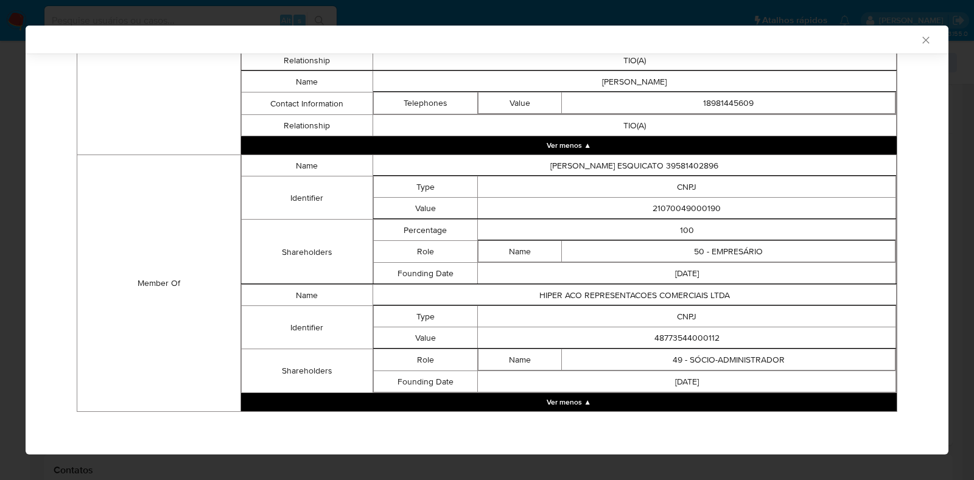
click at [919, 37] on icon "Fechar a janela" at bounding box center [925, 40] width 12 height 12
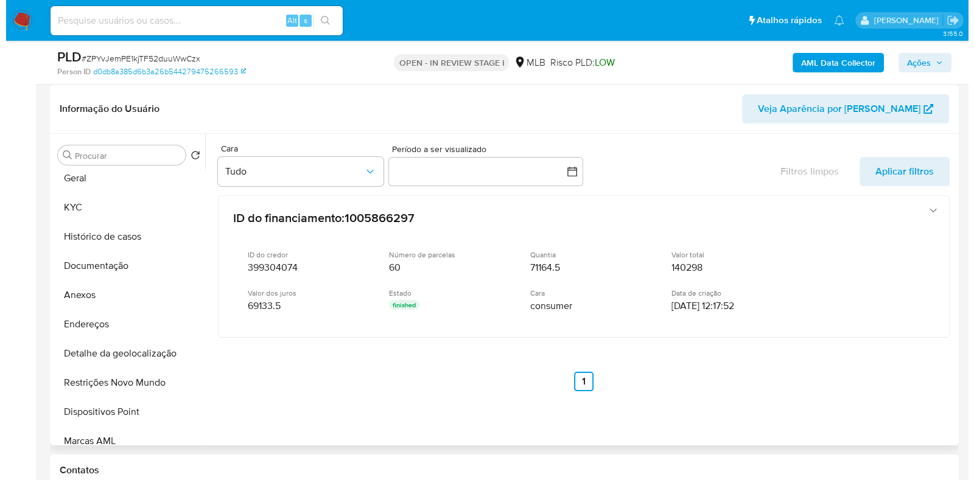
scroll to position [0, 0]
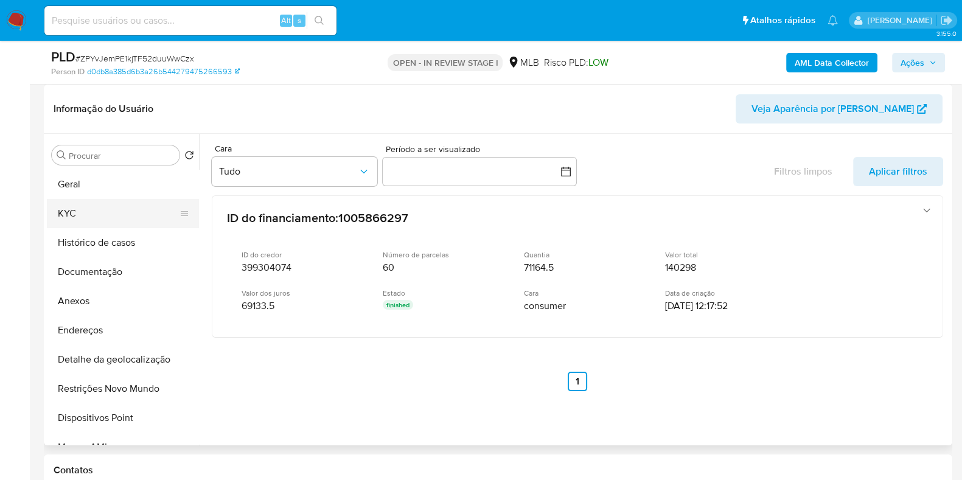
click at [137, 215] on button "KYC" at bounding box center [118, 213] width 142 height 29
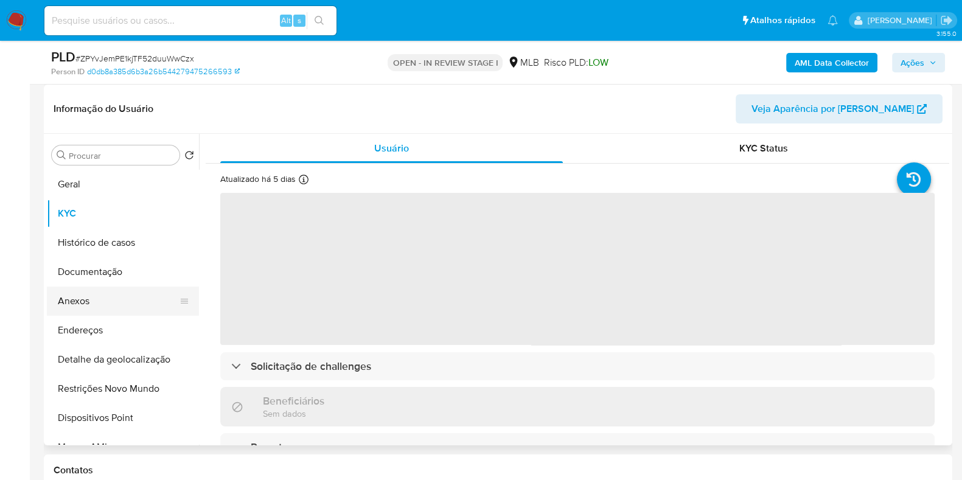
click at [130, 296] on button "Anexos" at bounding box center [118, 301] width 142 height 29
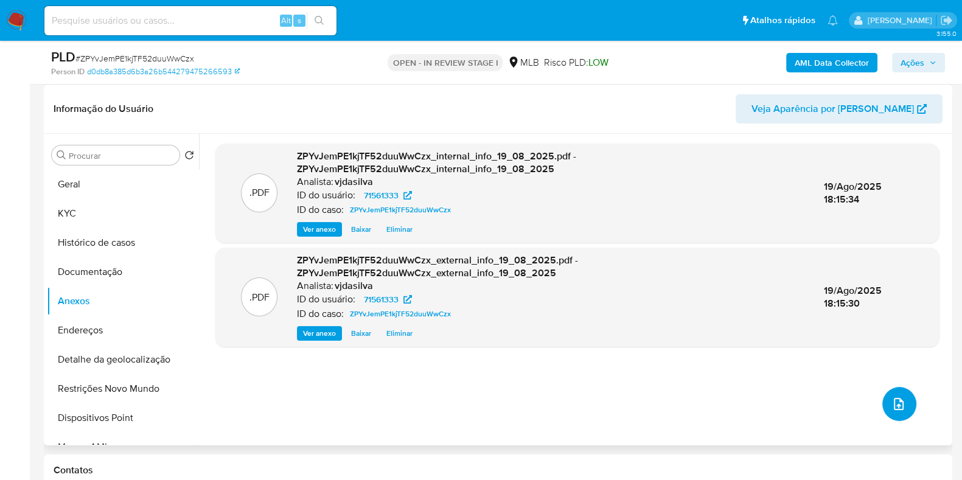
click at [890, 393] on button "upload-file" at bounding box center [899, 404] width 34 height 34
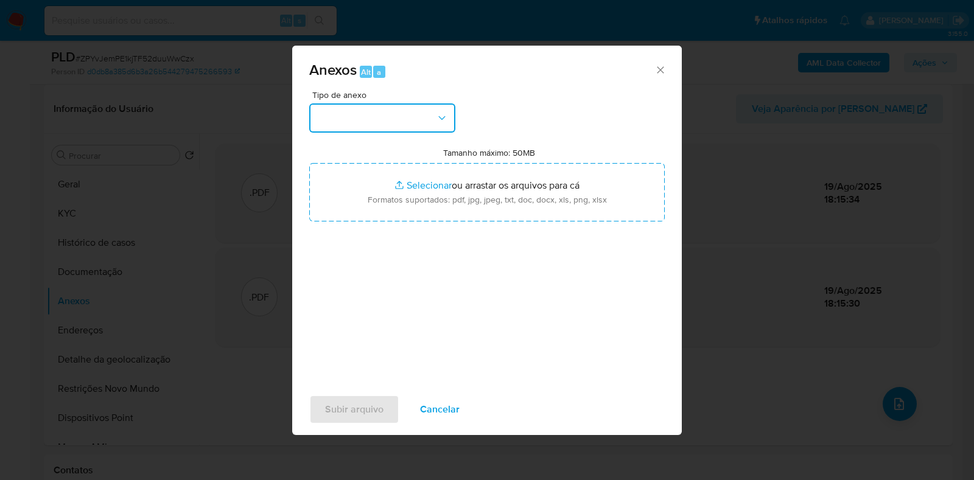
click at [450, 120] on button "button" at bounding box center [382, 117] width 146 height 29
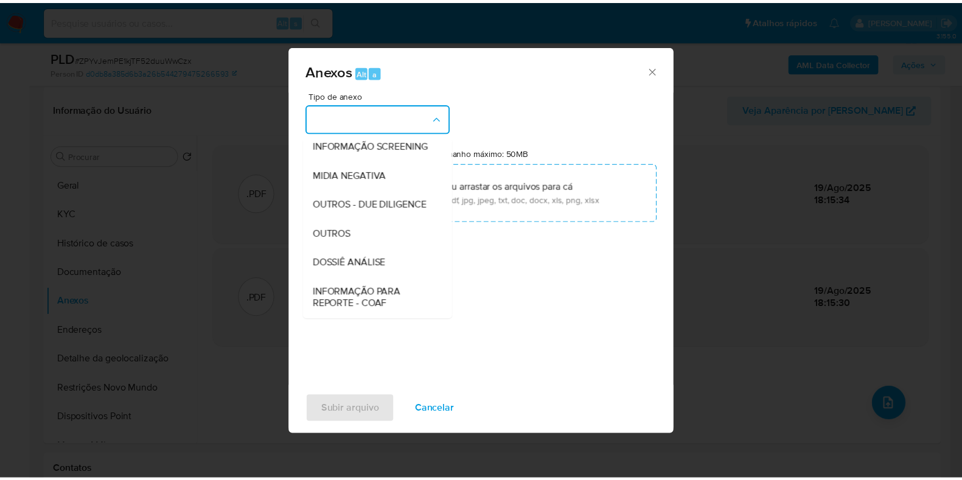
scroll to position [187, 0]
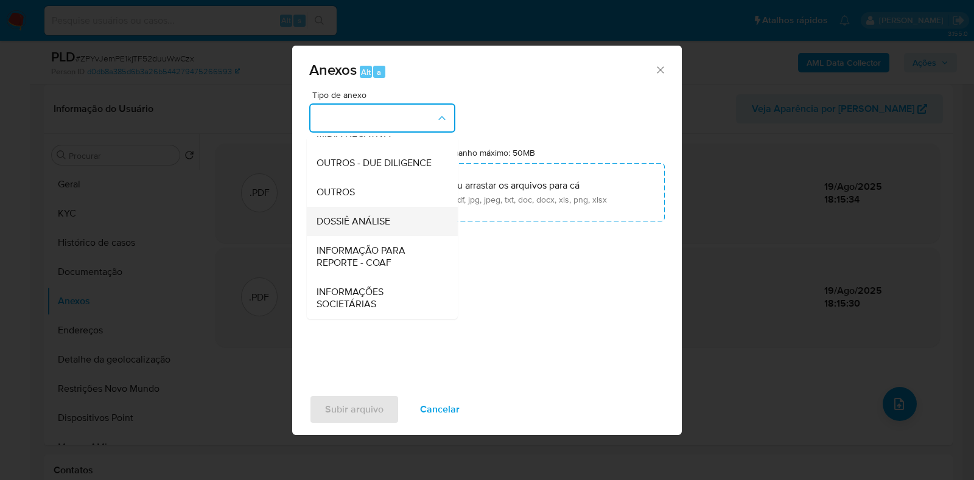
click at [393, 214] on div "DOSSIÊ ANÁLISE" at bounding box center [378, 221] width 124 height 29
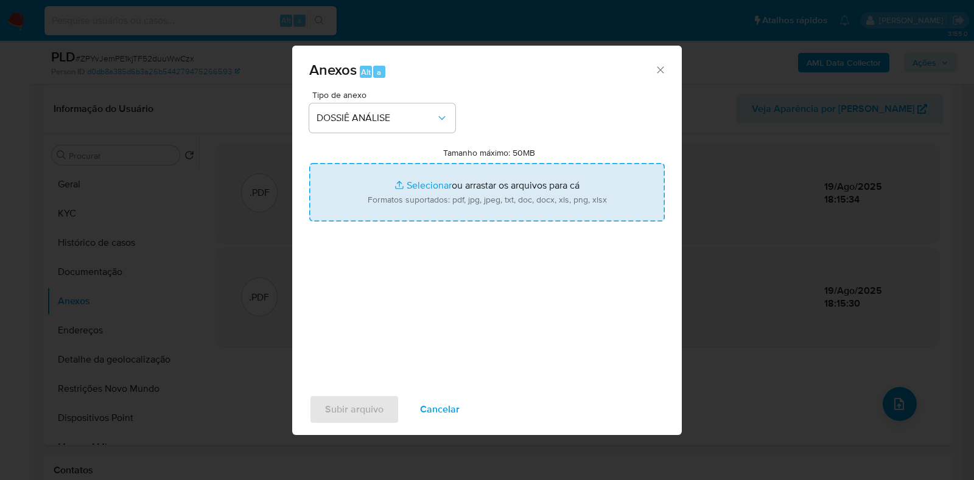
type input "C:\fakepath\DECLÍNIO - XXXX - CPF 39581402896 - TIAGO HENRIQUE ESQUICATO.pdf"
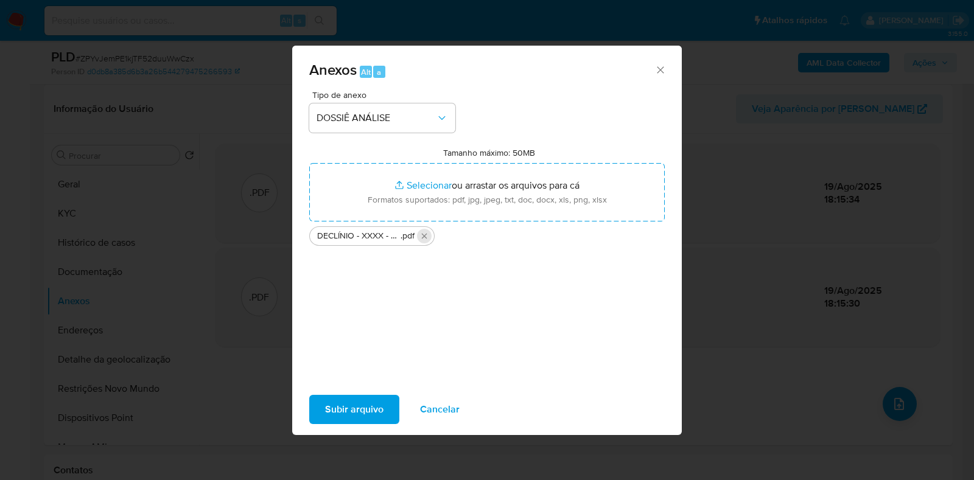
click at [426, 239] on icon "Excluir DECLÍNIO - XXXX - CPF 39581402896 - TIAGO HENRIQUE ESQUICATO.pdf" at bounding box center [424, 236] width 10 height 10
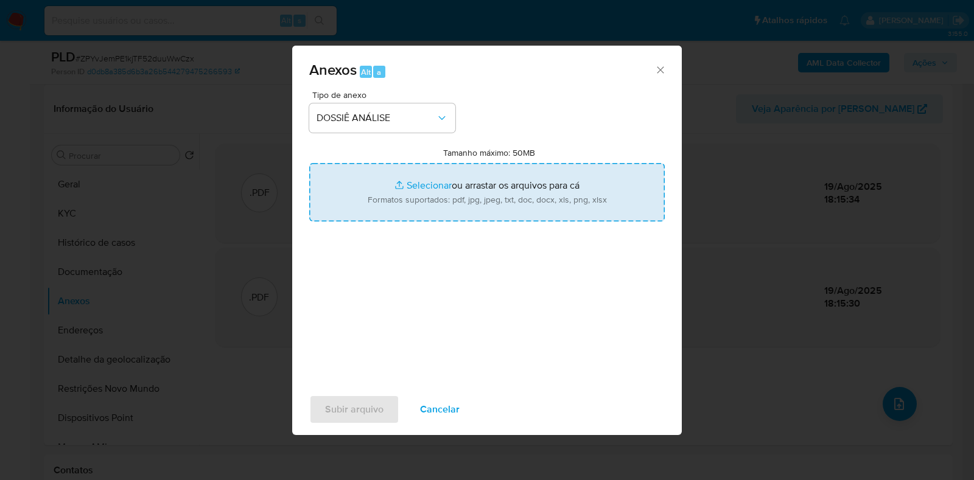
type input "C:\fakepath\DECLÍNIO - XXXX - CPF 39581402896 - TIAGO HENRIQUE ESQUICATO (1).pdf"
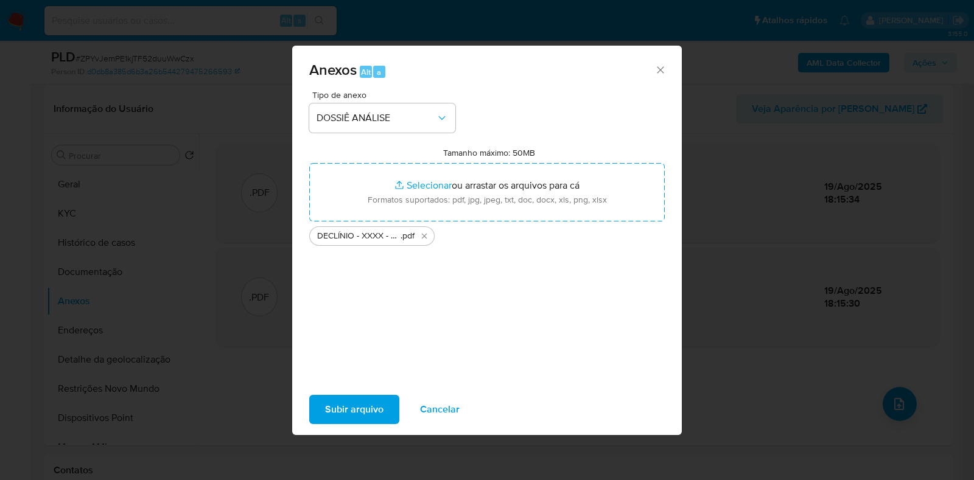
click at [351, 405] on span "Subir arquivo" at bounding box center [354, 409] width 58 height 27
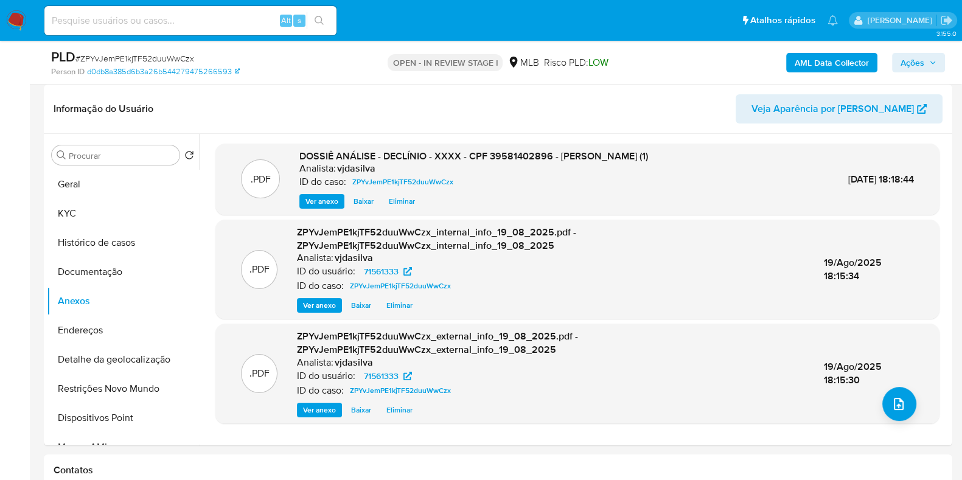
click at [908, 67] on span "Ações" at bounding box center [913, 62] width 24 height 19
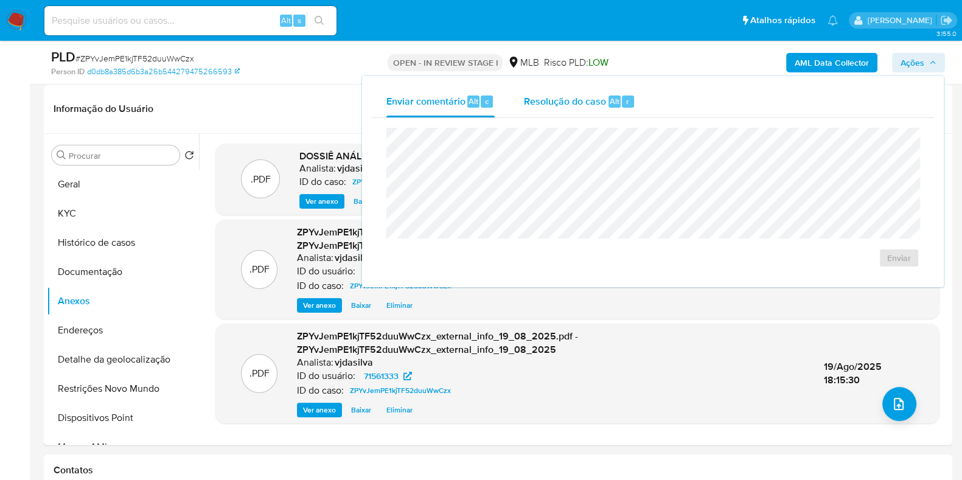
click at [579, 99] on span "Resolução do caso" at bounding box center [565, 101] width 82 height 14
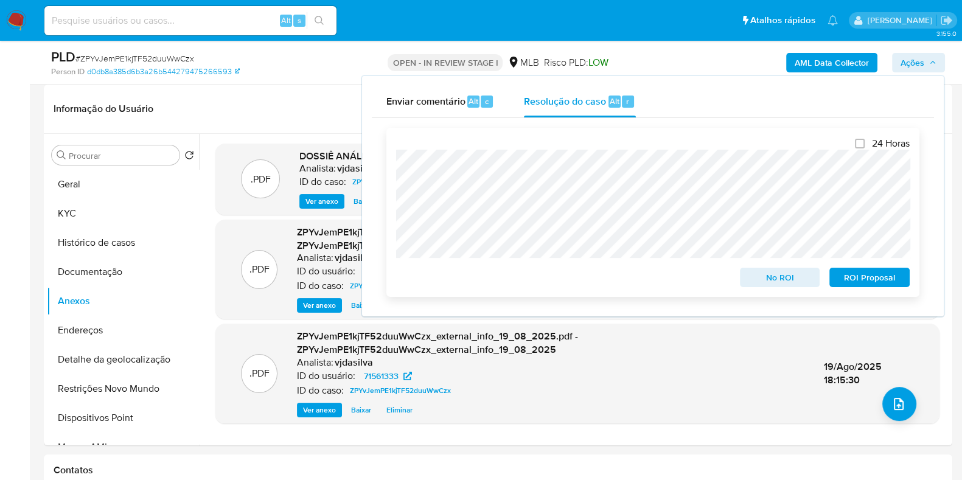
click at [868, 284] on span "ROI Proposal" at bounding box center [869, 277] width 63 height 17
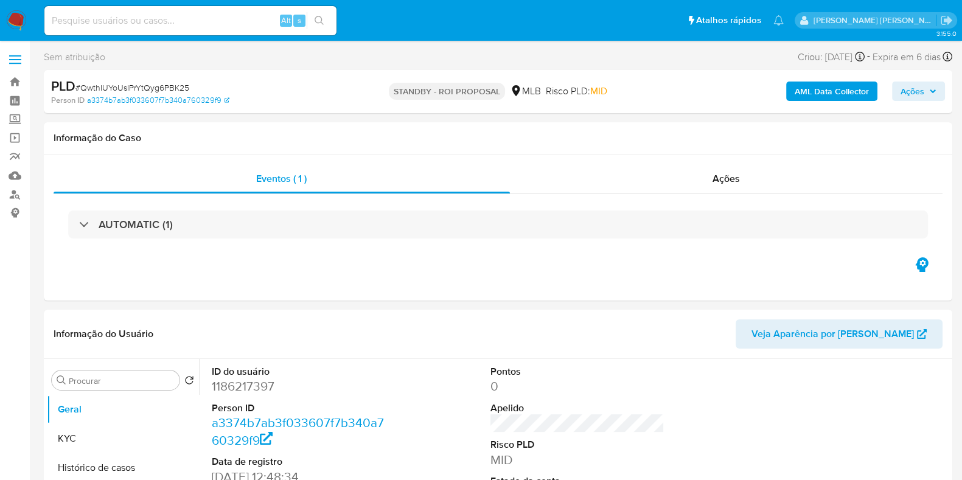
select select "10"
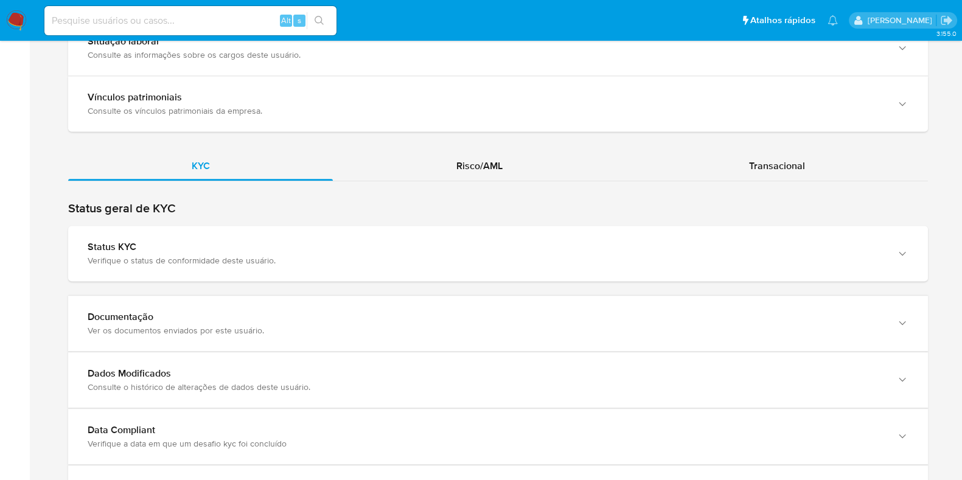
scroll to position [985, 0]
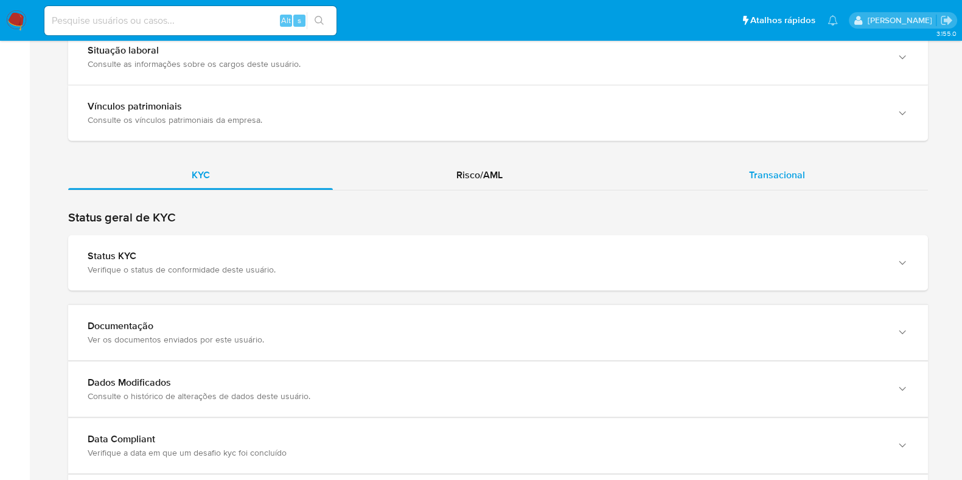
click at [801, 186] on div "Transacional" at bounding box center [777, 175] width 302 height 29
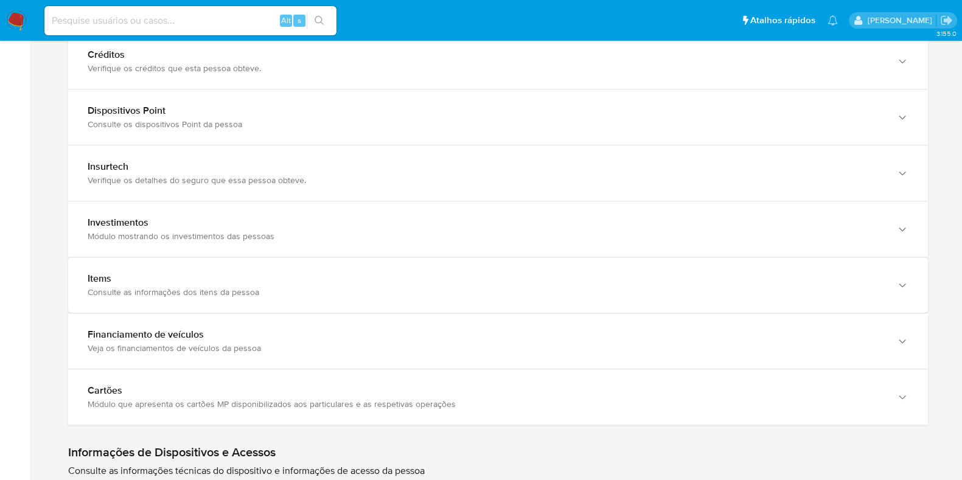
scroll to position [1498, 0]
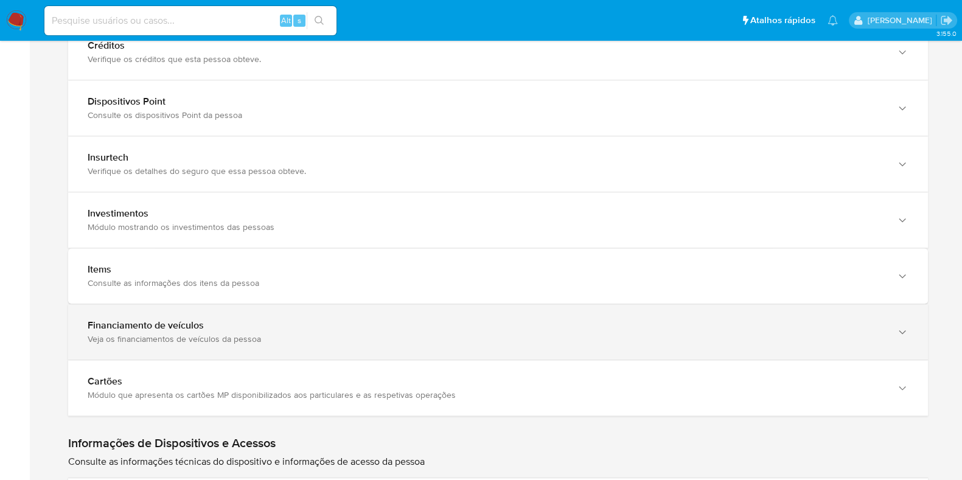
click at [848, 333] on div "Veja os financiamentos de veículos da pessoa" at bounding box center [486, 338] width 797 height 11
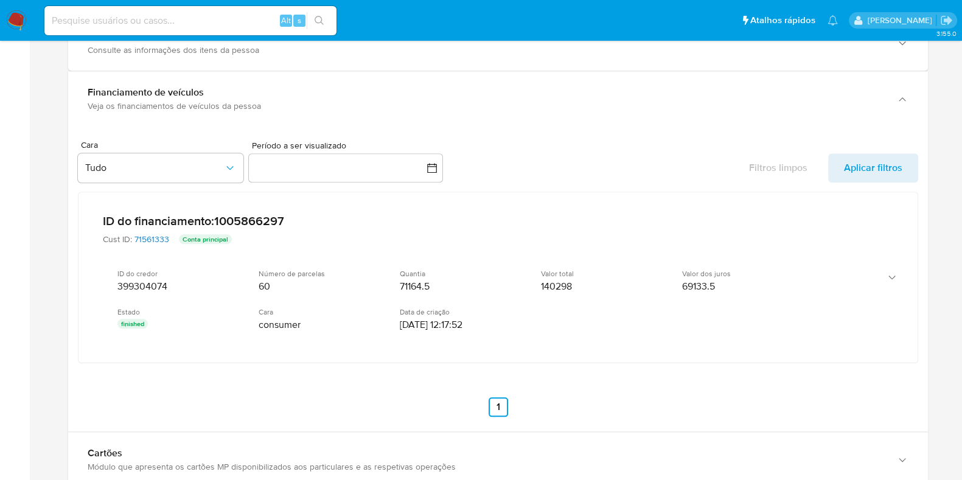
scroll to position [1742, 0]
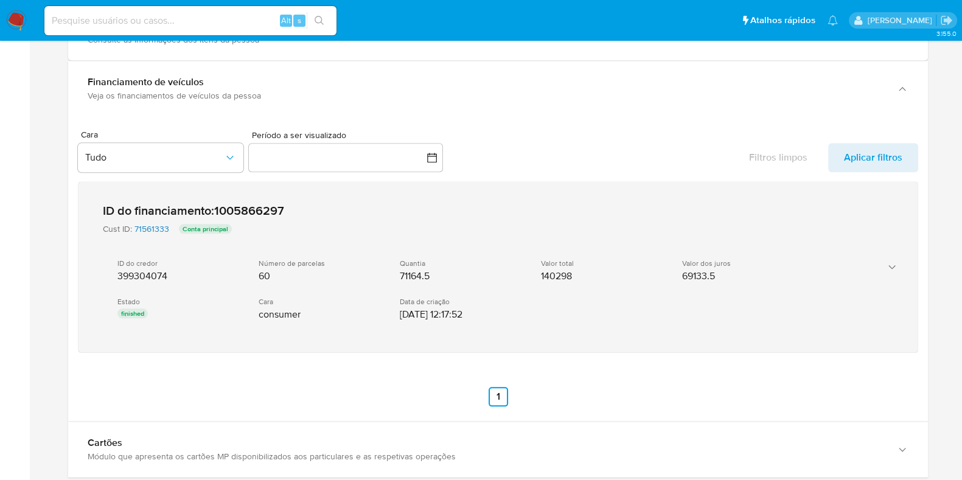
click at [889, 266] on icon "button" at bounding box center [892, 267] width 12 height 12
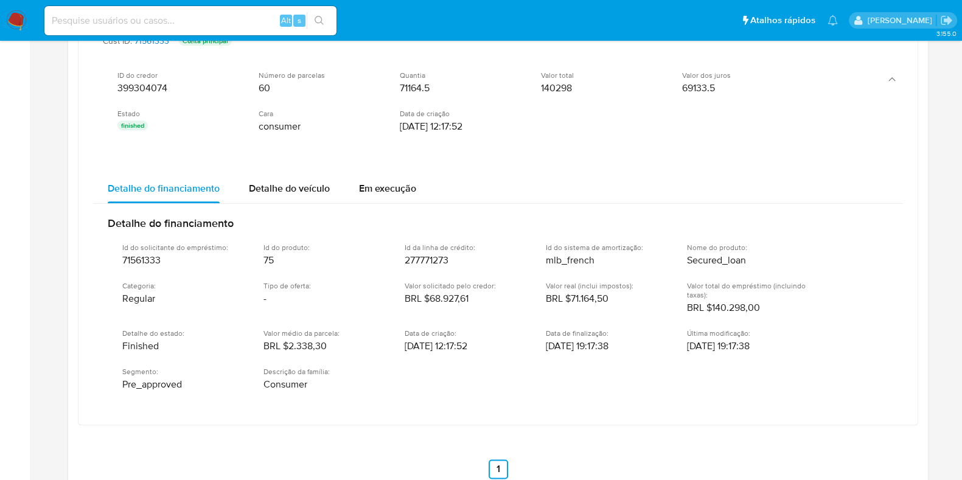
scroll to position [1936, 0]
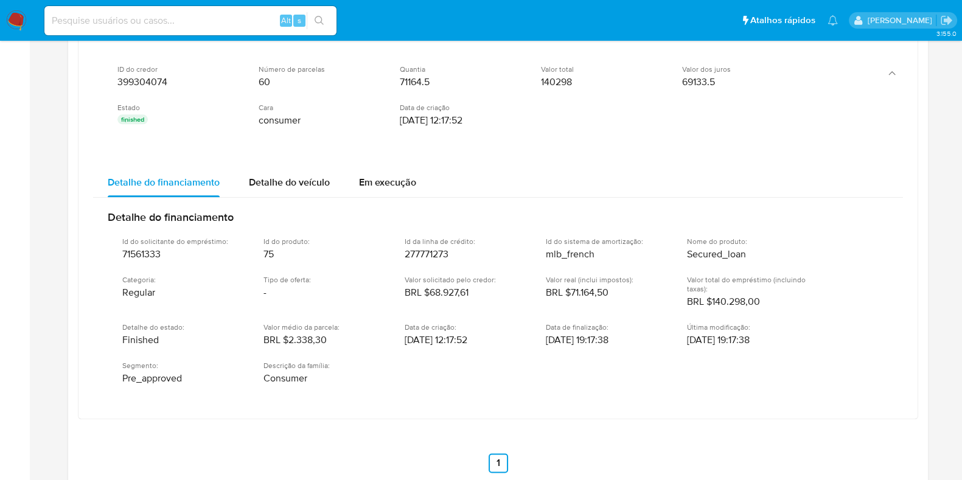
drag, startPoint x: 164, startPoint y: 248, endPoint x: 114, endPoint y: 249, distance: 49.9
click at [114, 249] on div "Id do solicitante do empréstimo : 71561333 Id do produto : 75 Id da linha de cr…" at bounding box center [498, 310] width 781 height 167
click at [300, 184] on span "Detalhe do veículo" at bounding box center [289, 182] width 81 height 14
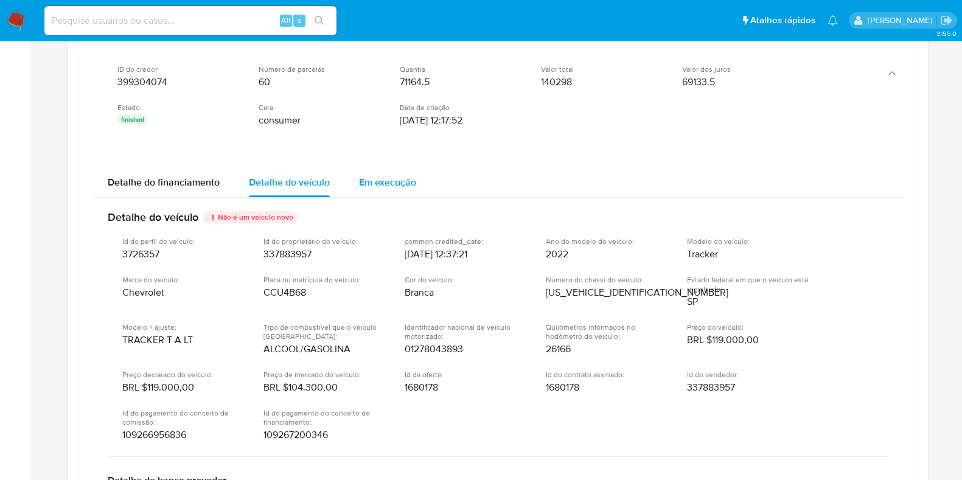
click at [374, 189] on div "Em execução" at bounding box center [387, 182] width 57 height 29
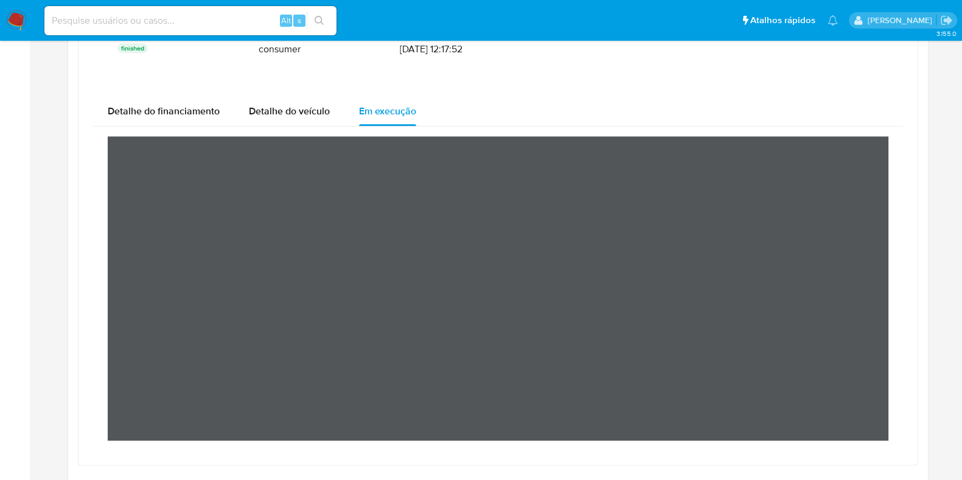
scroll to position [2013, 0]
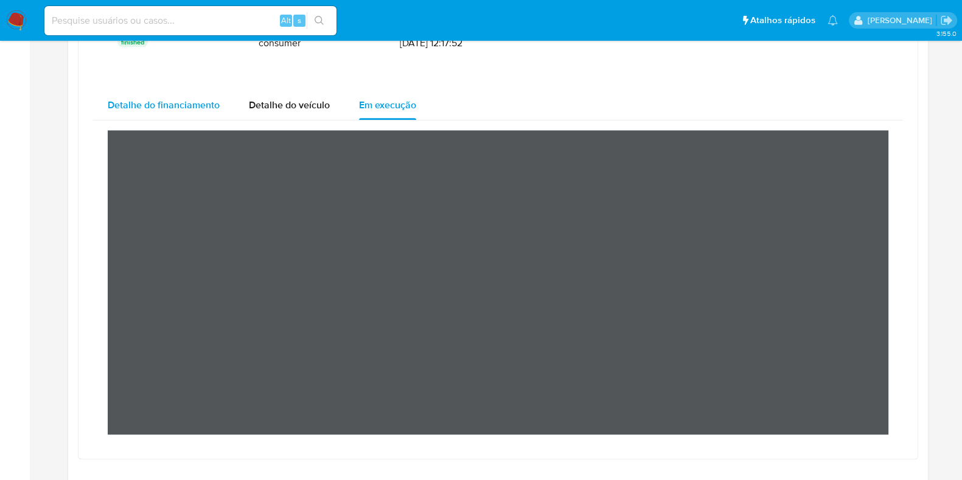
click at [192, 110] on div "Detalhe do financiamento" at bounding box center [164, 105] width 112 height 29
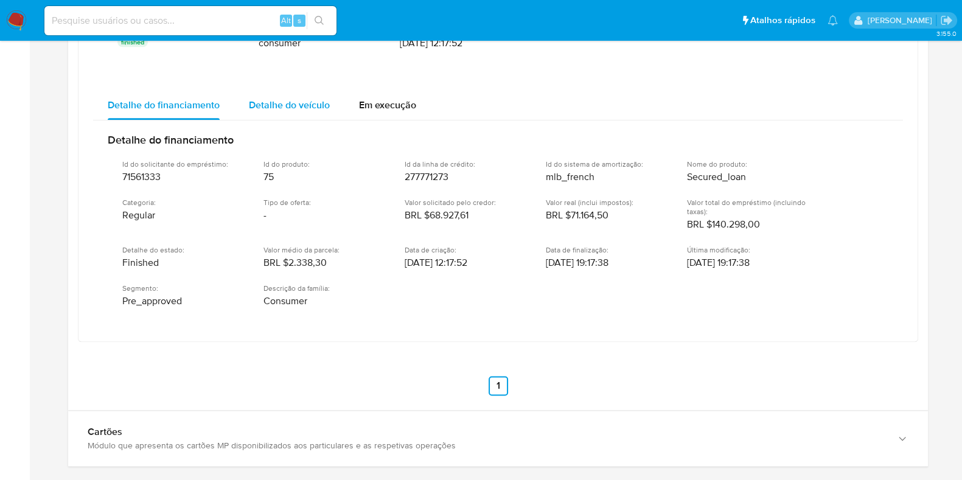
click at [289, 103] on span "Detalhe do veículo" at bounding box center [289, 105] width 81 height 14
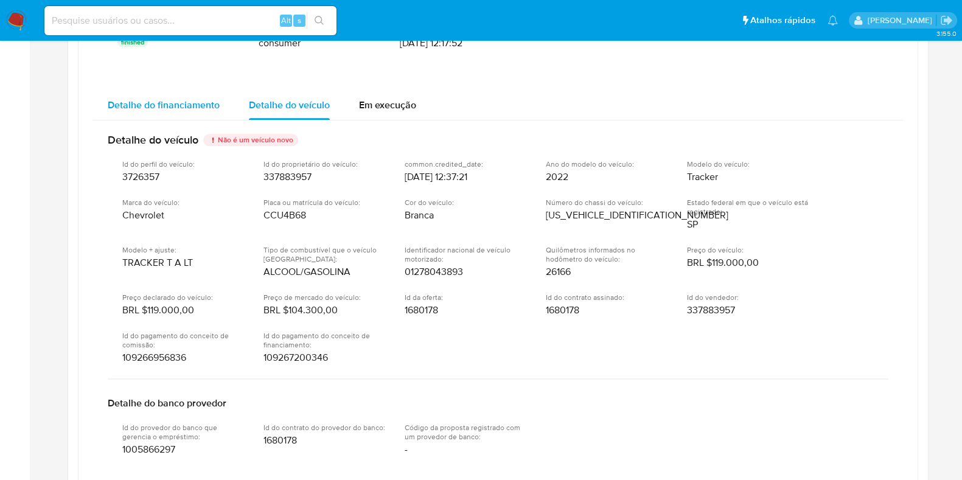
click at [198, 98] on span "Detalhe do financiamento" at bounding box center [164, 105] width 112 height 14
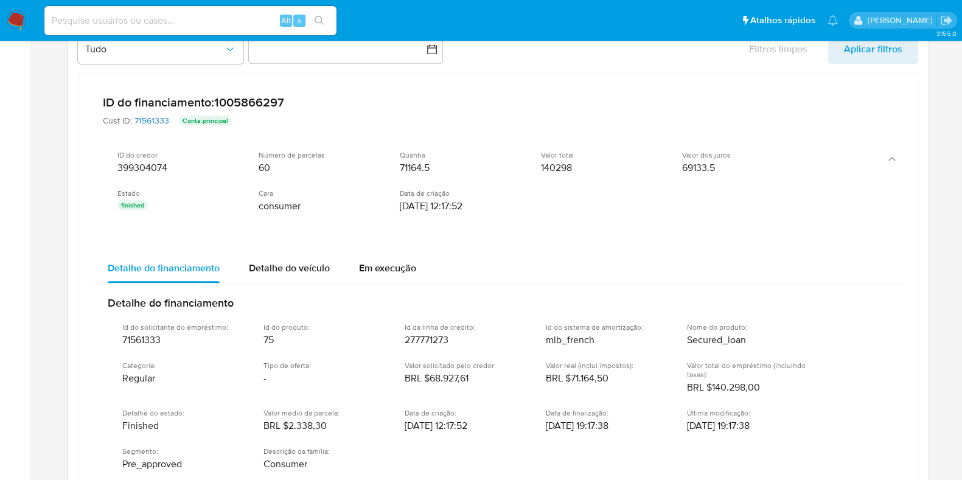
scroll to position [1847, 0]
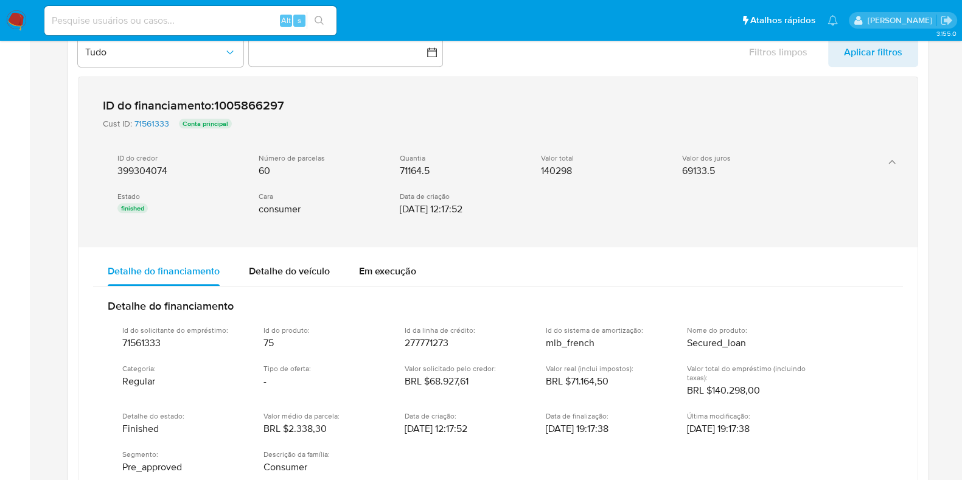
drag, startPoint x: 298, startPoint y: 110, endPoint x: 230, endPoint y: 100, distance: 68.8
click at [230, 100] on div "ID do financiamento : 1005866297 Cust ID : 71561333 Conta principal ID do credo…" at bounding box center [486, 162] width 776 height 140
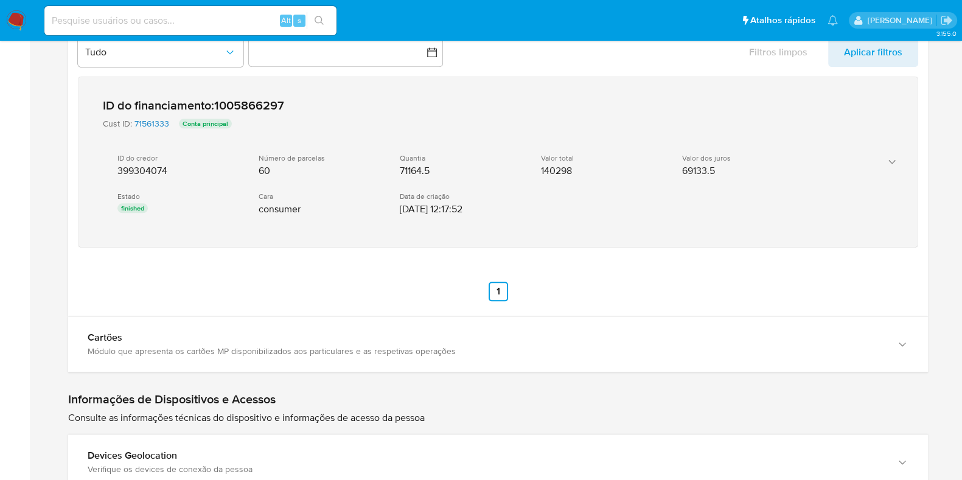
drag, startPoint x: 218, startPoint y: 100, endPoint x: 259, endPoint y: 100, distance: 40.8
click at [259, 100] on div "ID do financiamento : 1005866297" at bounding box center [193, 105] width 181 height 15
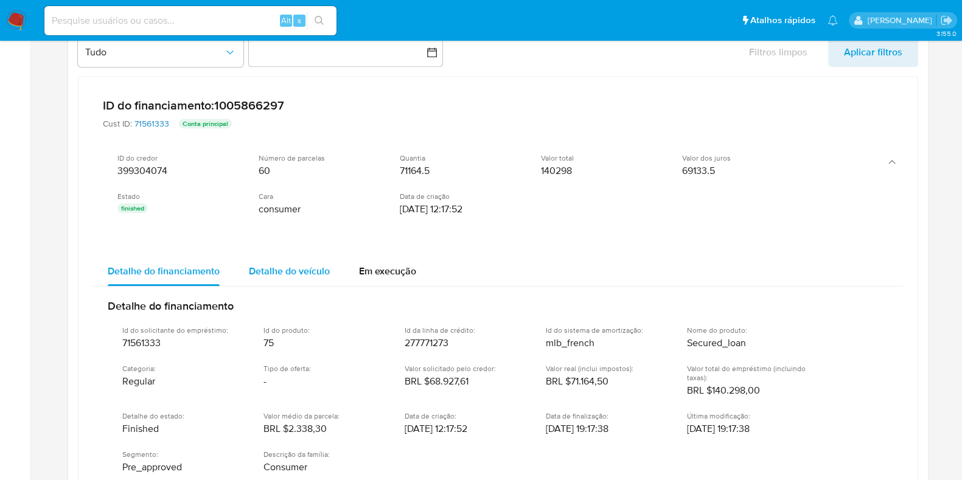
click at [279, 273] on span "Detalhe do veículo" at bounding box center [289, 271] width 81 height 14
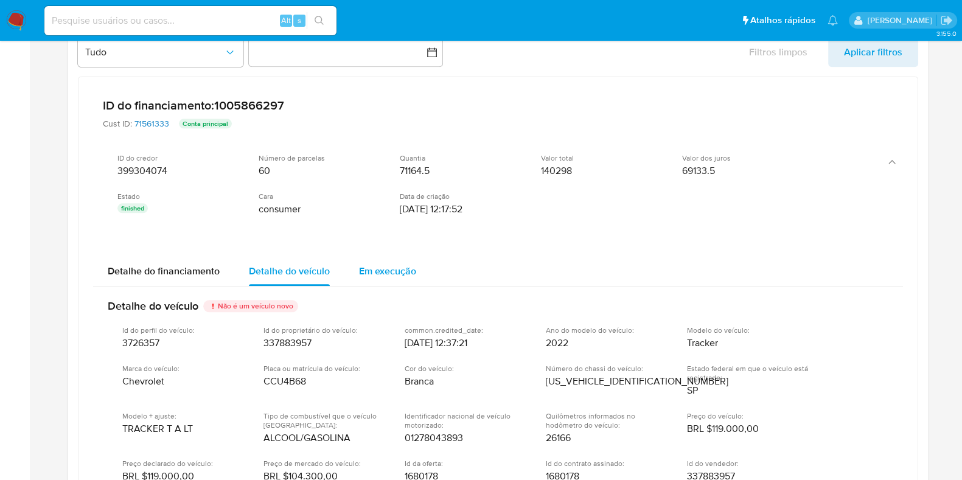
click at [396, 264] on span "Em execução" at bounding box center [387, 271] width 57 height 14
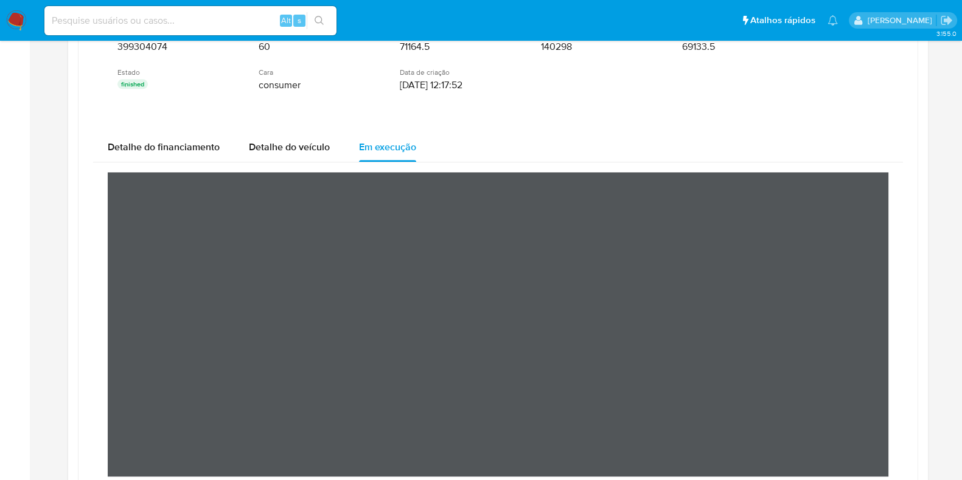
scroll to position [1974, 0]
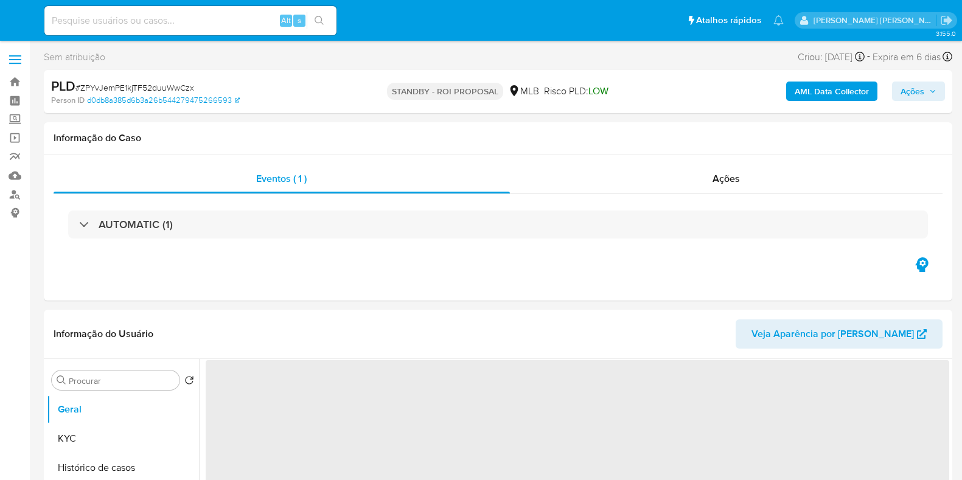
select select "10"
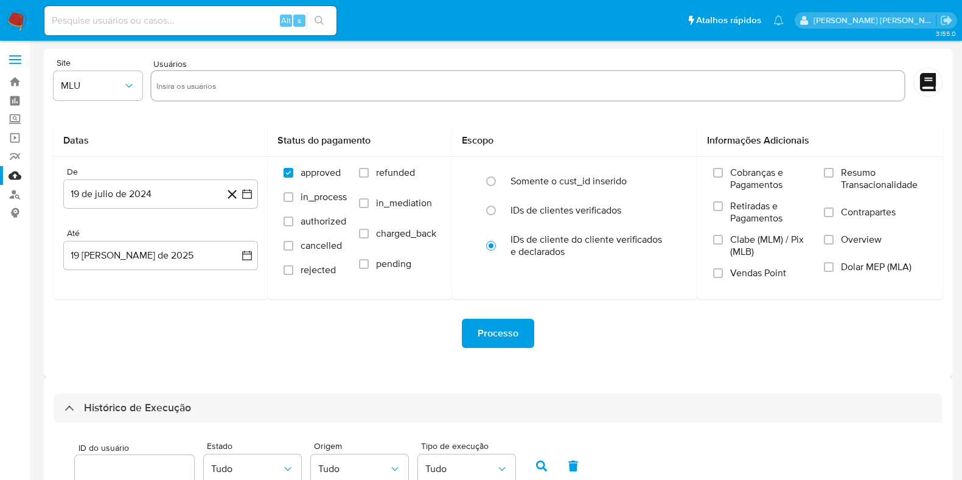
select select "10"
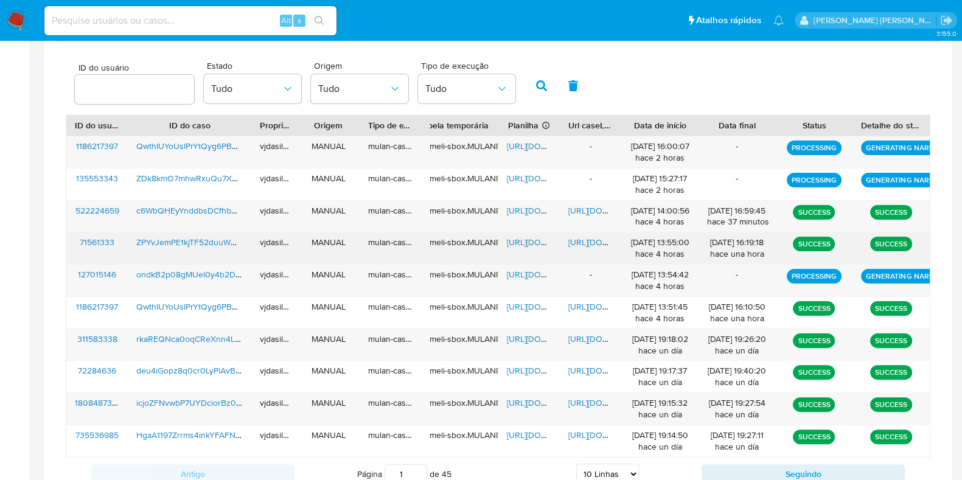
click at [570, 237] on span "https://docs.google.com/document/d/1BXyUtP78bgGA8dUhnUBiZ-NSClpHDtXGXSucyEVDyw0…" at bounding box center [610, 242] width 84 height 12
click at [514, 238] on span "https://docs.google.com/spreadsheets/d/11xJBLX59h9WoyqQaPsBECTK-_IVf1AXrRAivSl8…" at bounding box center [549, 242] width 84 height 12
click at [183, 239] on span "ZPYvJemPE1kjTF52duuWwCzx" at bounding box center [193, 242] width 114 height 12
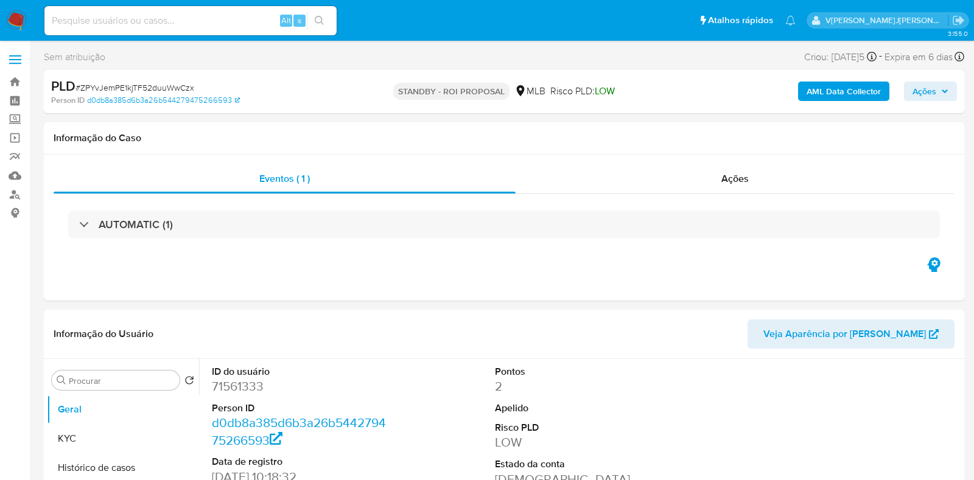
select select "10"
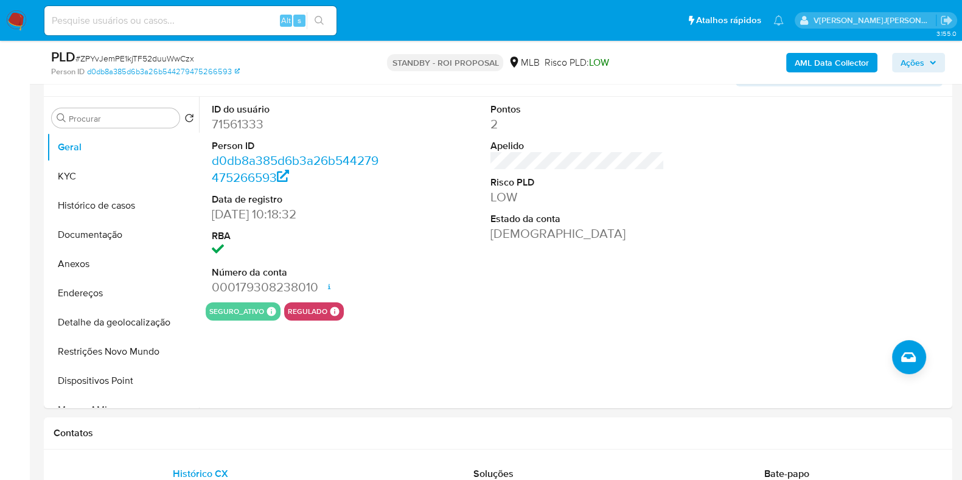
scroll to position [224, 0]
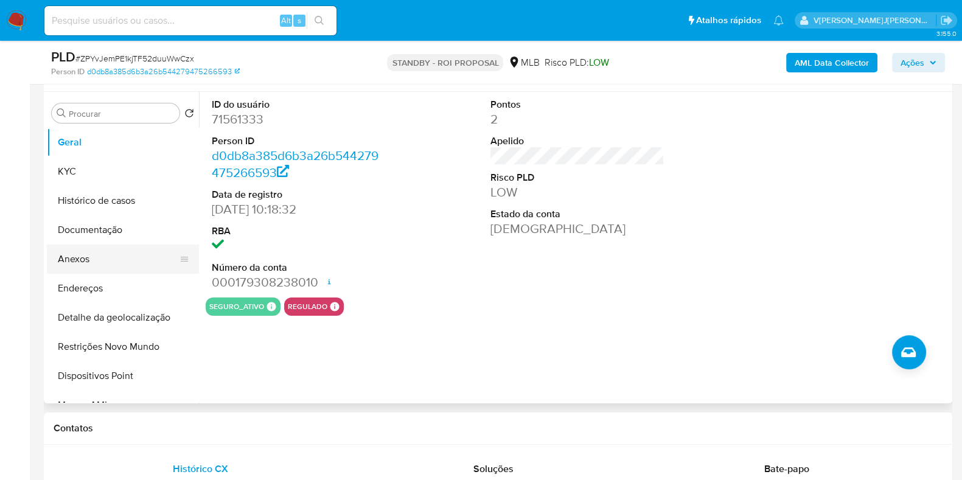
click at [100, 260] on button "Anexos" at bounding box center [118, 259] width 142 height 29
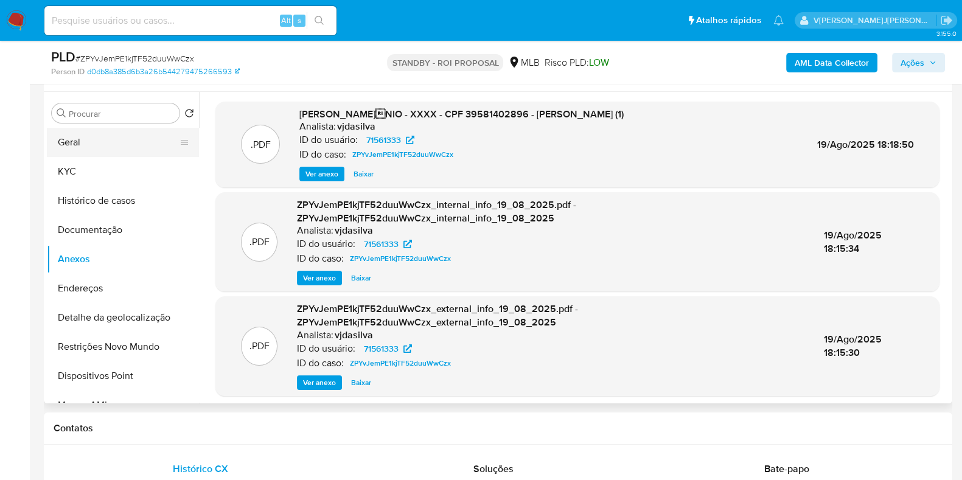
click at [112, 141] on button "Geral" at bounding box center [118, 142] width 142 height 29
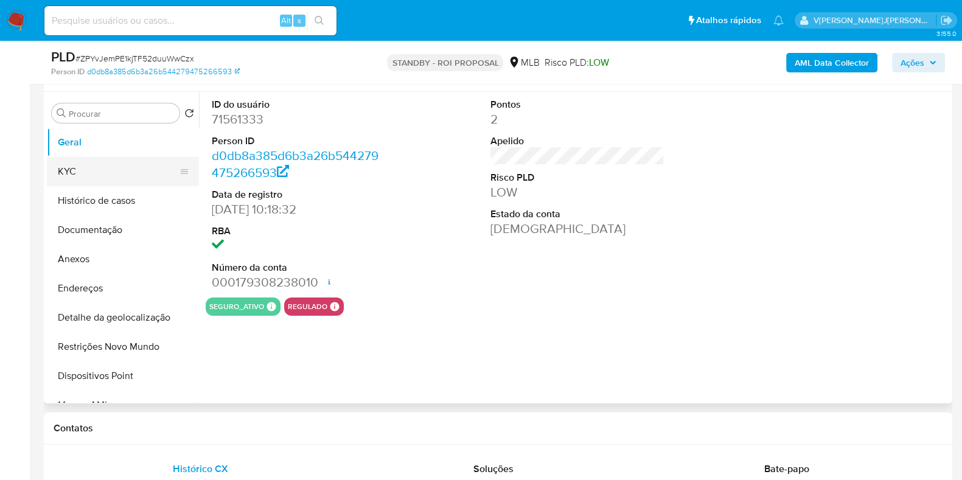
click at [125, 166] on button "KYC" at bounding box center [118, 171] width 142 height 29
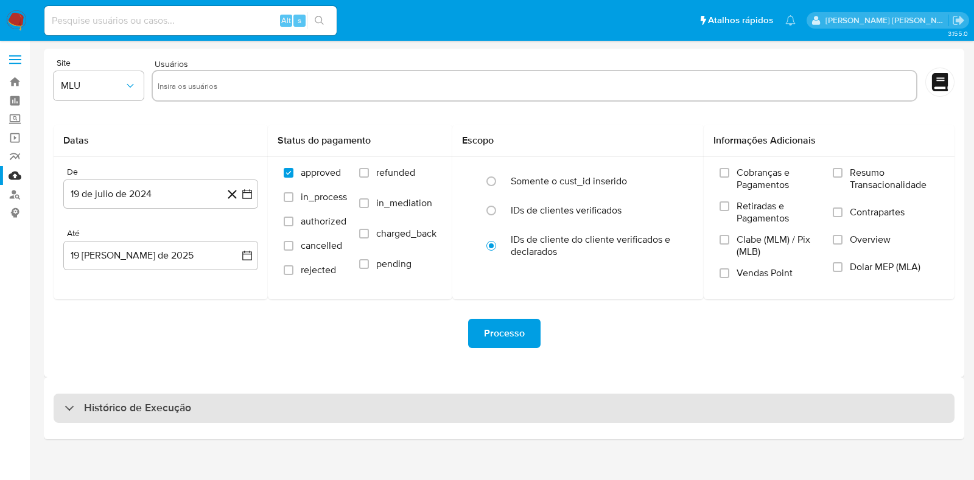
click at [169, 417] on div "Histórico de Execução" at bounding box center [504, 408] width 901 height 29
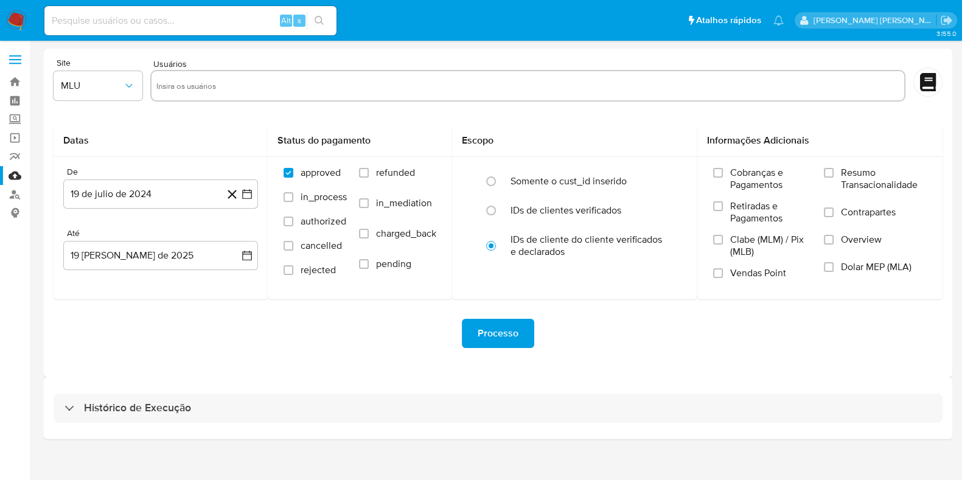
select select "10"
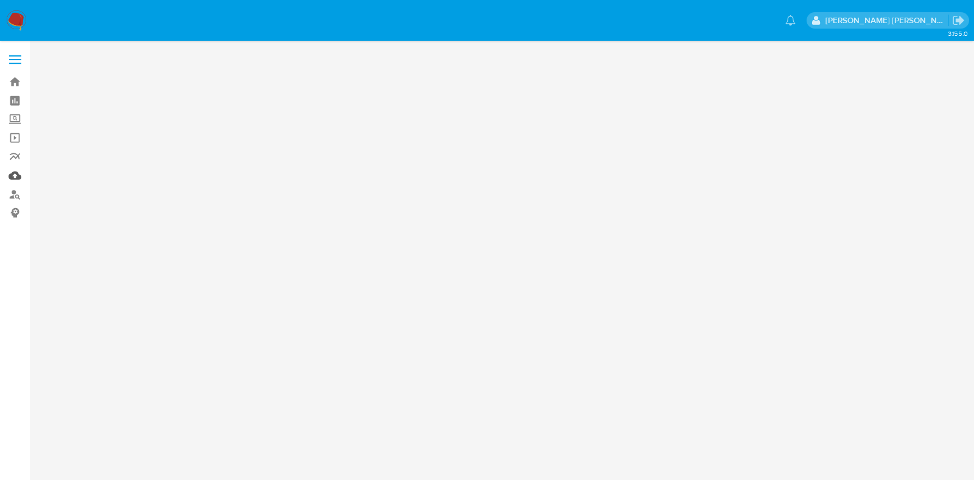
click at [9, 178] on section "Bandeja Painel Screening Pesquisa em Listas Watchlist Ferramentas Operações em …" at bounding box center [487, 240] width 974 height 480
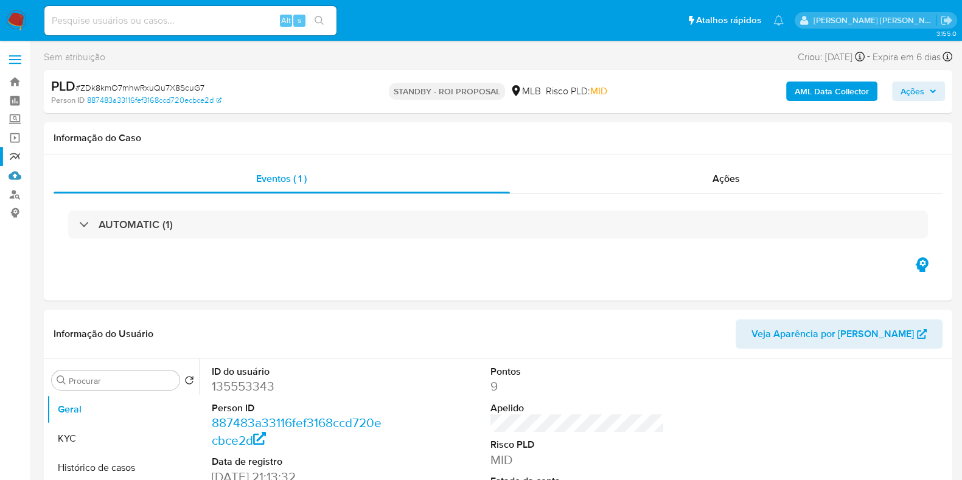
select select "10"
click at [15, 176] on link "Mulan" at bounding box center [72, 175] width 145 height 19
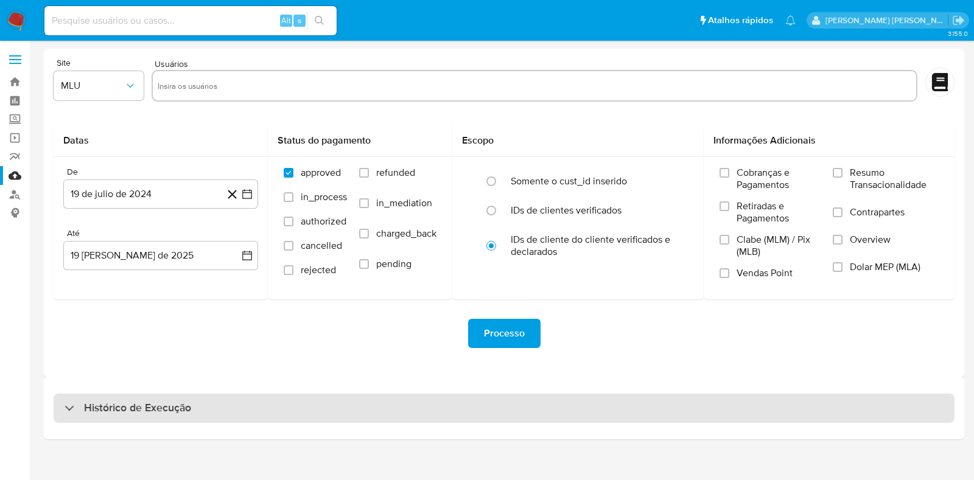
click at [529, 416] on div "Histórico de Execução" at bounding box center [504, 408] width 901 height 29
select select "10"
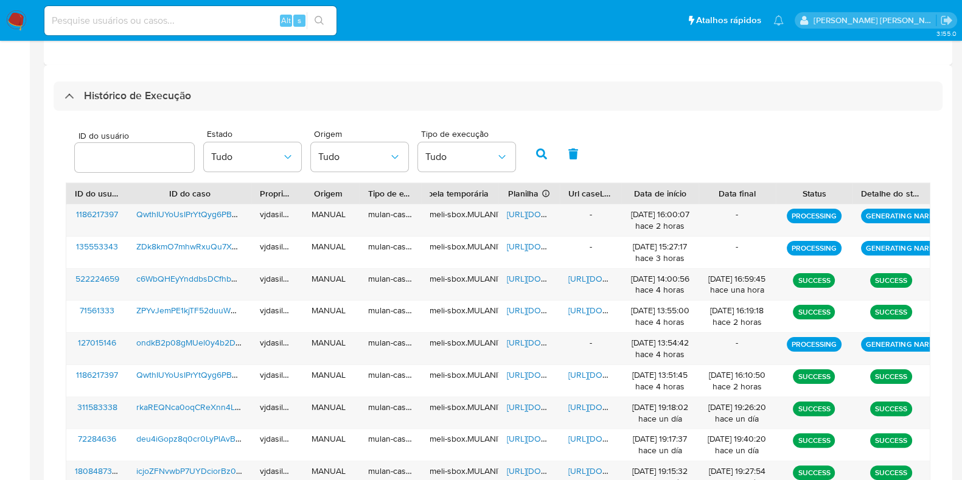
scroll to position [311, 0]
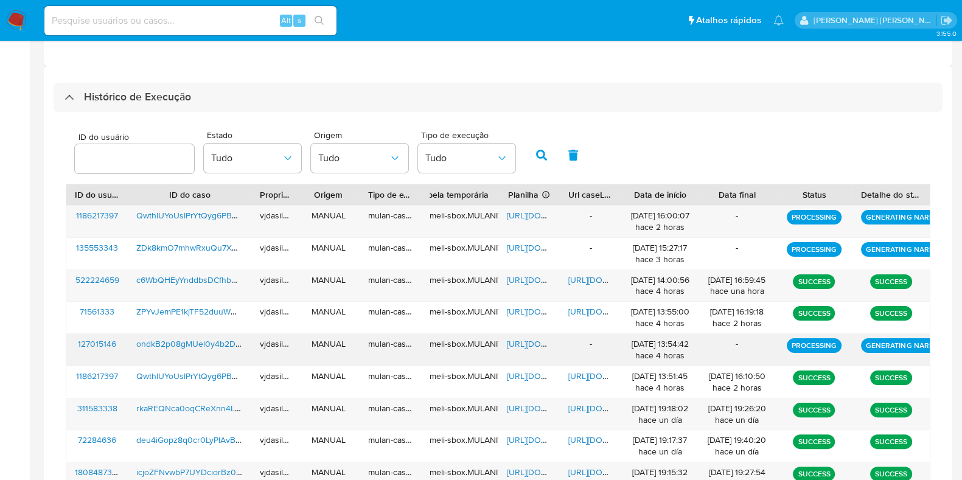
click at [511, 341] on span "[URL][DOMAIN_NAME]" at bounding box center [549, 344] width 84 height 12
click at [577, 279] on span "[URL][DOMAIN_NAME]" at bounding box center [610, 280] width 84 height 12
click at [197, 275] on span "c6WbQHEyYnddbsDCfhbM8f83" at bounding box center [195, 280] width 119 height 12
click at [204, 21] on input at bounding box center [190, 21] width 292 height 16
paste input "PLrF08YMcERCgIODpA0zvUuO"
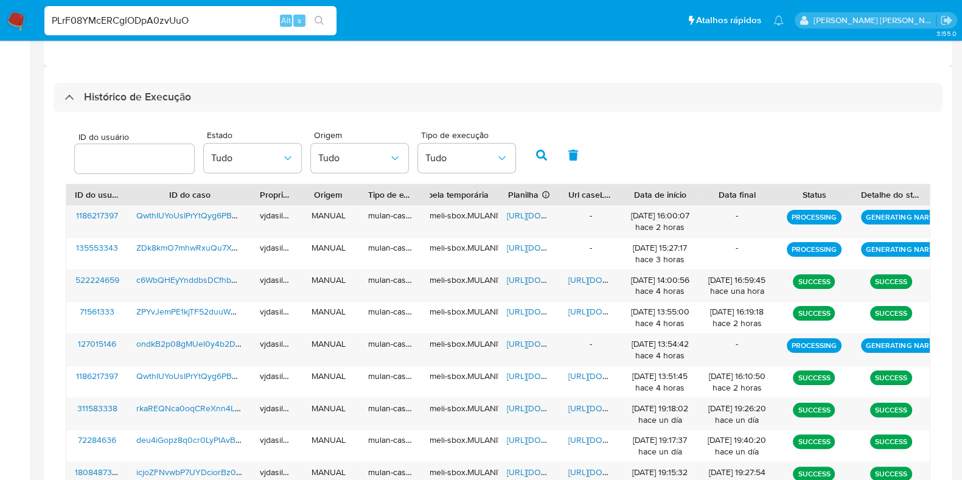
type input "PLrF08YMcERCgIODpA0zvUuO"
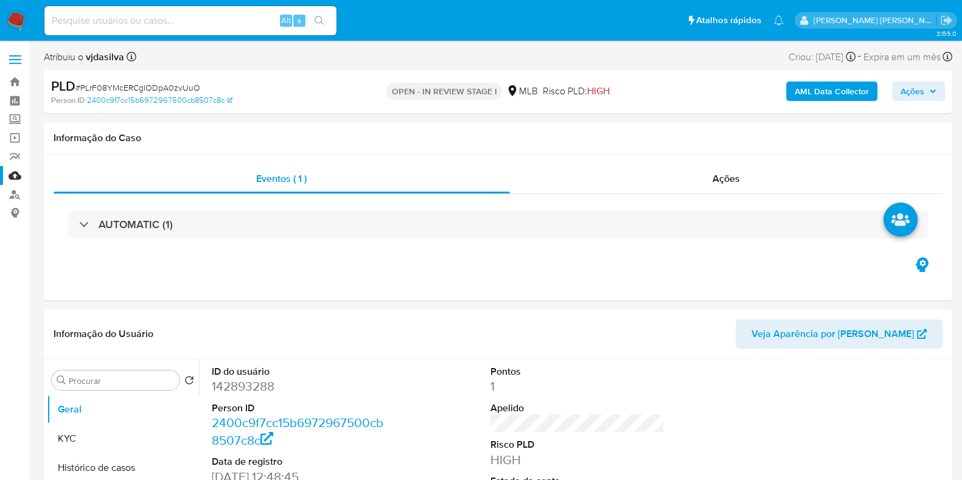
select select "10"
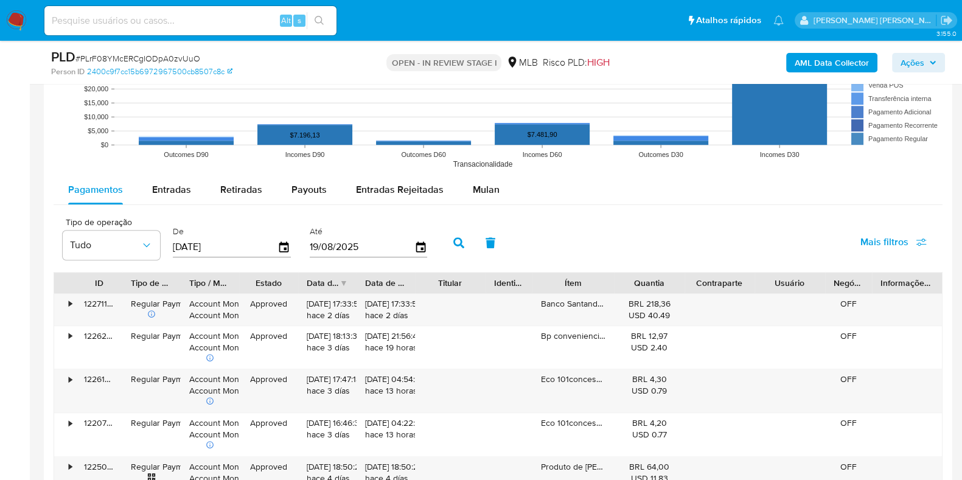
scroll to position [1232, 0]
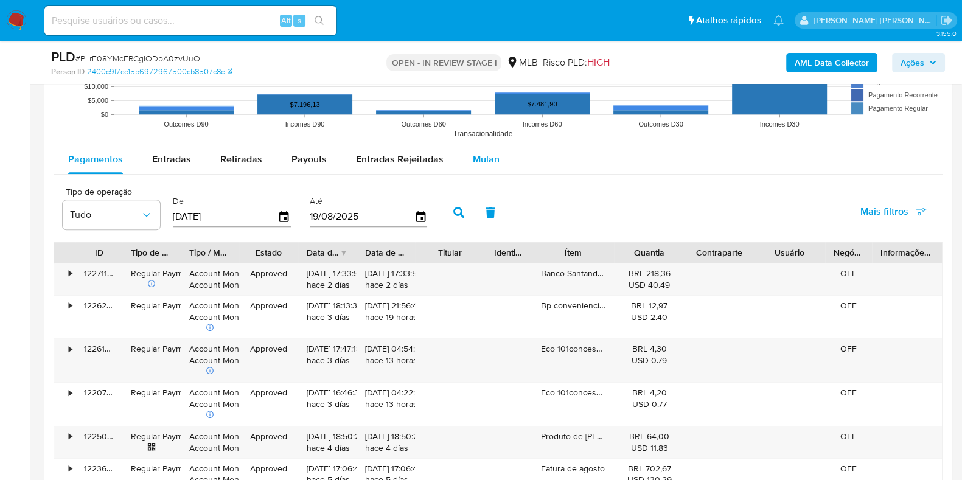
click at [499, 159] on button "Mulan" at bounding box center [486, 159] width 56 height 29
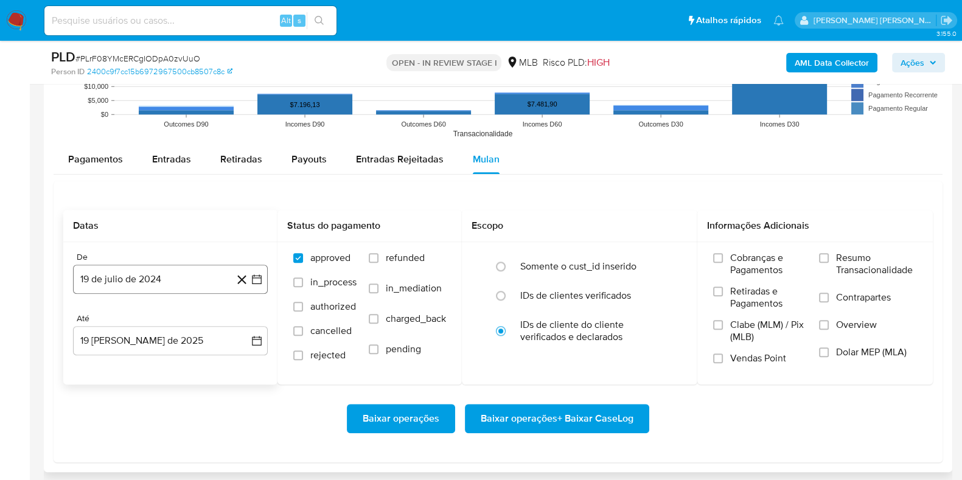
click at [170, 281] on button "19 de julio de 2024" at bounding box center [170, 279] width 195 height 29
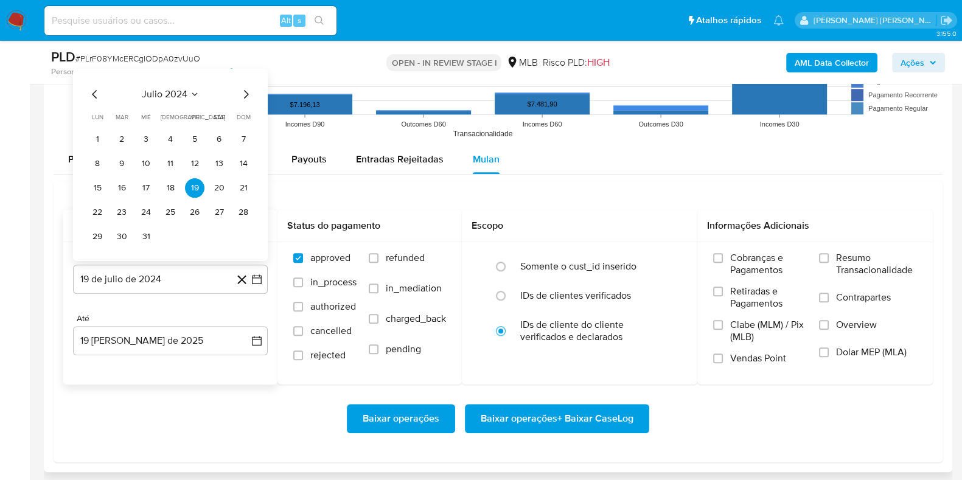
click at [178, 85] on div "julio 2024 julio 2024 lun lunes mar martes mié miércoles jue jueves vie viernes…" at bounding box center [170, 165] width 195 height 192
click at [181, 90] on span "julio 2024" at bounding box center [165, 94] width 46 height 12
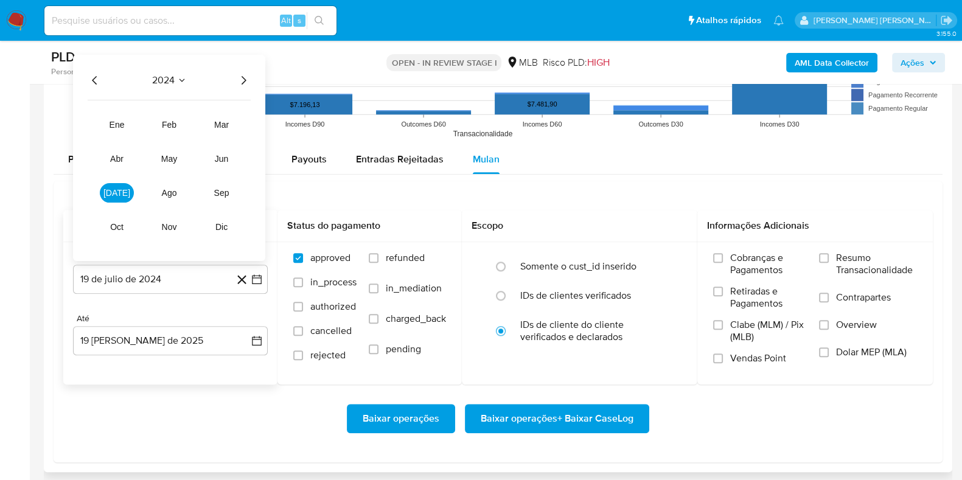
click at [243, 78] on icon "Año siguiente" at bounding box center [243, 80] width 15 height 15
click at [128, 192] on button "[DATE]" at bounding box center [117, 192] width 34 height 19
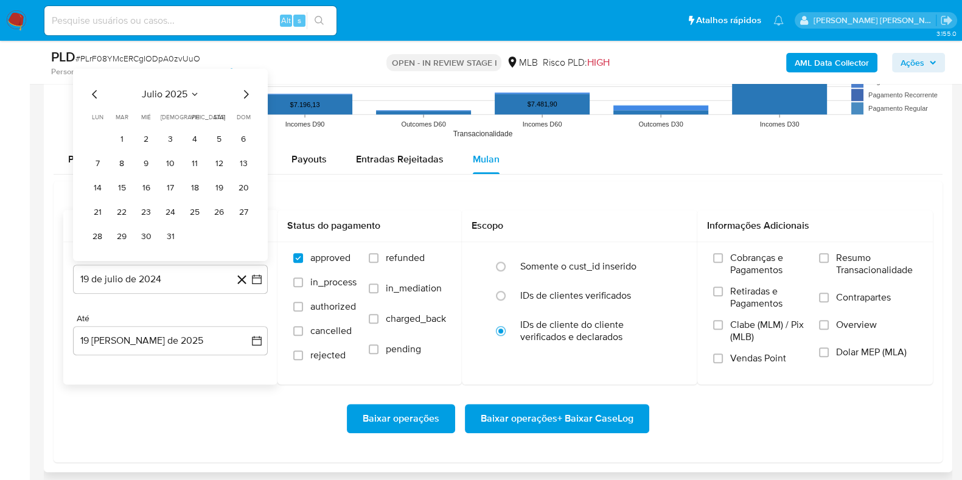
click at [136, 133] on td "2" at bounding box center [145, 139] width 19 height 19
click at [128, 138] on button "1" at bounding box center [121, 139] width 19 height 19
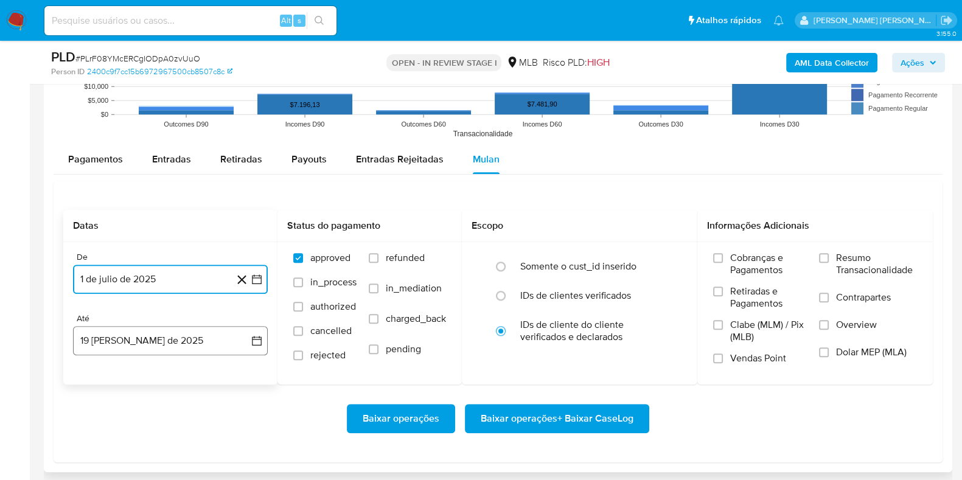
click at [160, 333] on button "19 de agosto de 2025" at bounding box center [170, 340] width 195 height 29
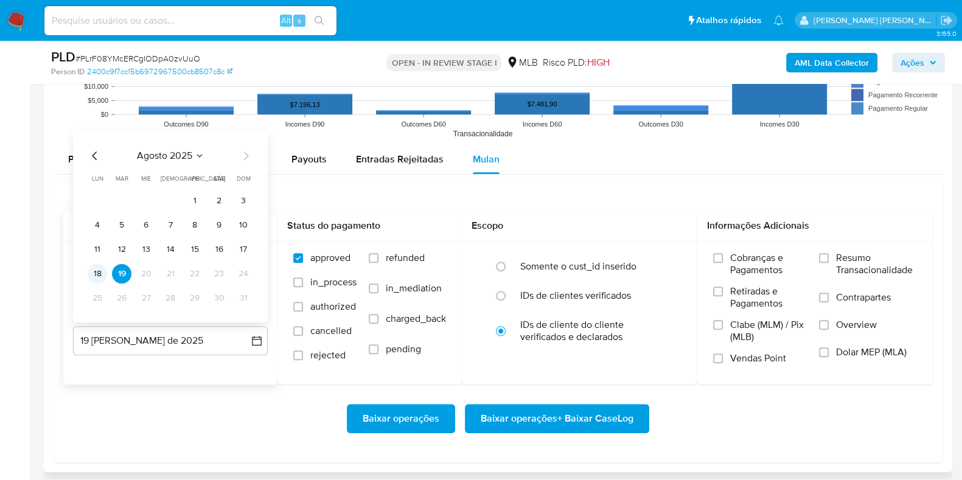
click at [102, 270] on button "18" at bounding box center [97, 273] width 19 height 19
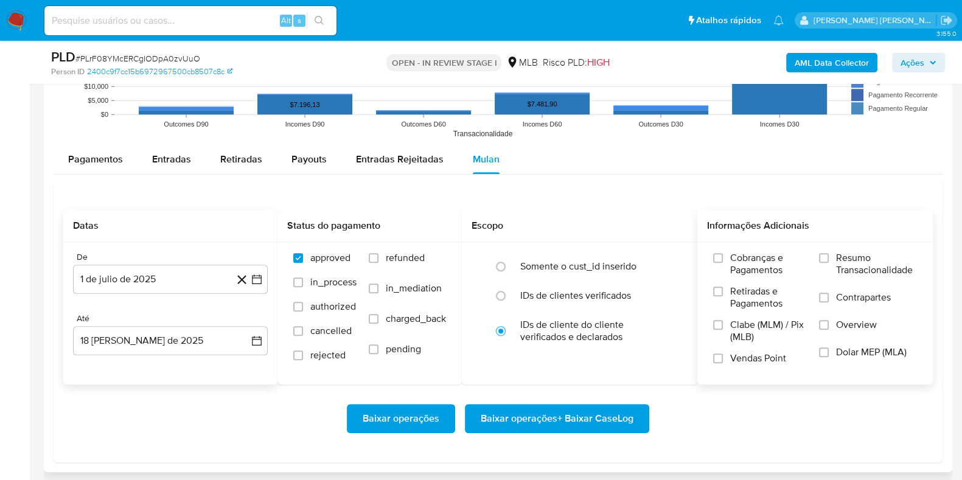
click at [857, 260] on span "Resumo Transacionalidade" at bounding box center [876, 264] width 81 height 24
click at [829, 260] on input "Resumo Transacionalidade" at bounding box center [824, 258] width 10 height 10
click at [837, 292] on span "Contrapartes" at bounding box center [863, 297] width 55 height 12
click at [829, 293] on input "Contrapartes" at bounding box center [824, 298] width 10 height 10
click at [599, 418] on span "Baixar operações + Baixar CaseLog" at bounding box center [557, 418] width 153 height 27
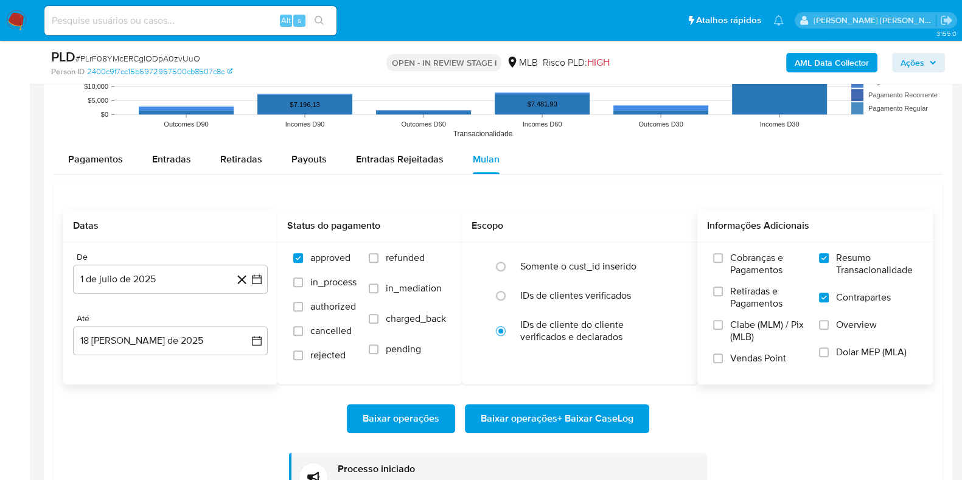
click at [235, 18] on input at bounding box center [190, 21] width 292 height 16
paste input "P8ux7S3K8BZSWEvdiVzaAYjp"
type input "P8ux7S3K8BZSWEvdiVzaAYjp"
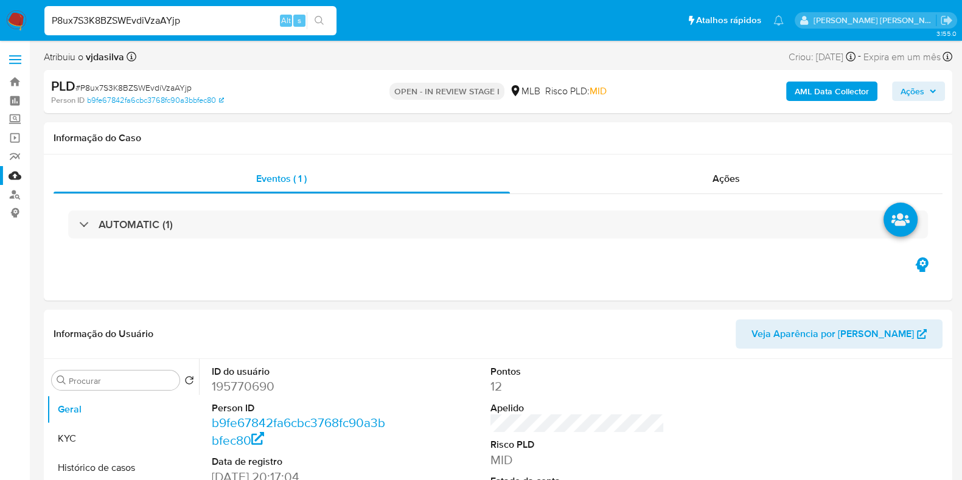
select select "10"
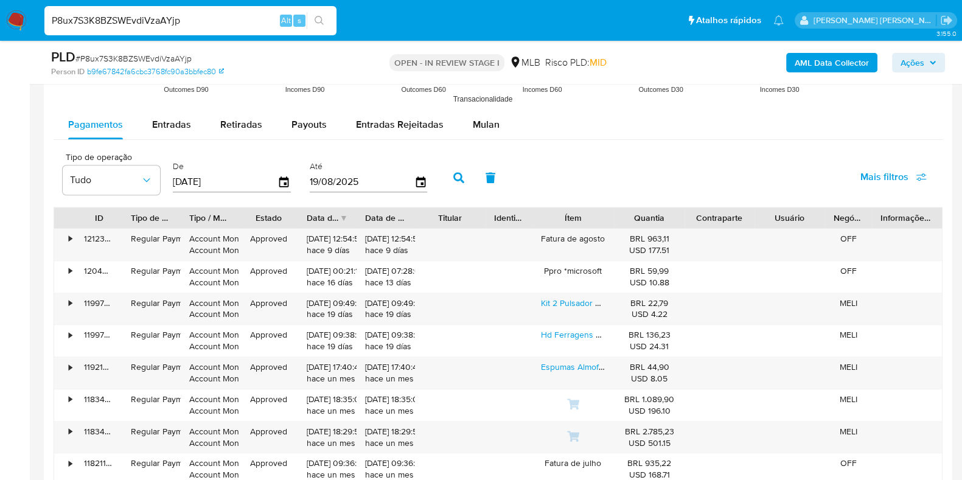
scroll to position [1248, 0]
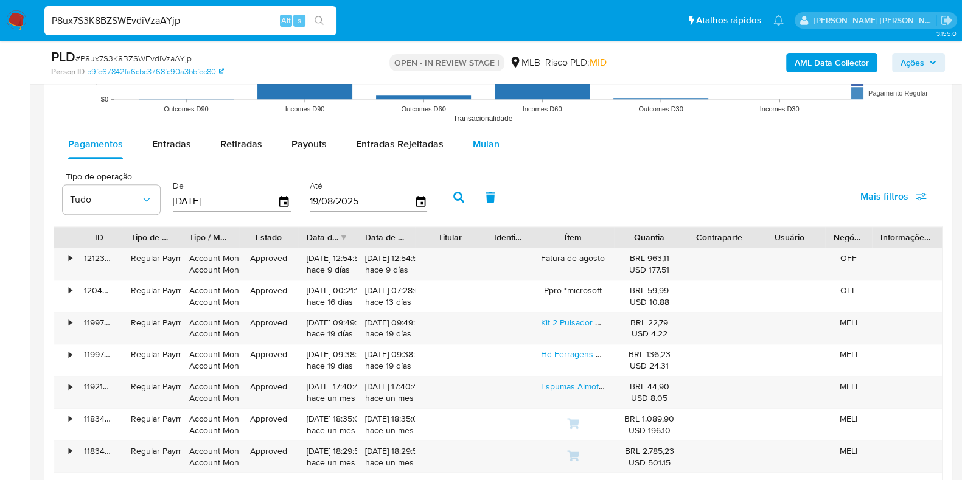
click at [484, 143] on span "Mulan" at bounding box center [486, 144] width 27 height 14
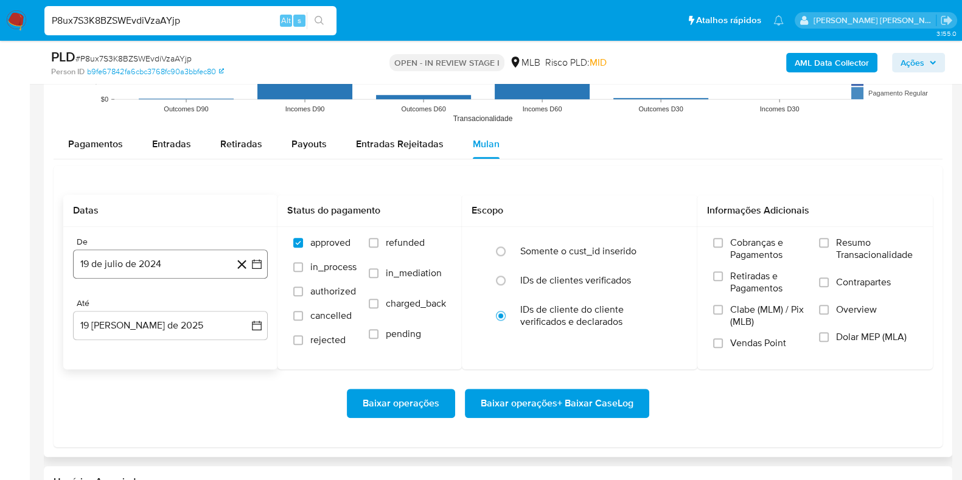
click at [173, 271] on button "19 de julio de 2024" at bounding box center [170, 264] width 195 height 29
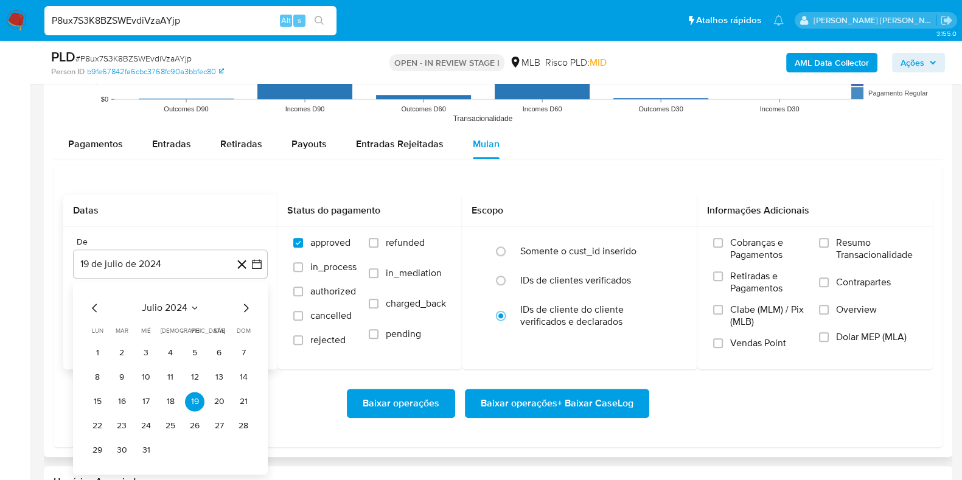
click at [170, 296] on div "julio 2024 julio 2024 lun lunes mar martes mié miércoles jue jueves vie viernes…" at bounding box center [170, 378] width 195 height 192
click at [172, 307] on span "julio 2024" at bounding box center [165, 308] width 46 height 12
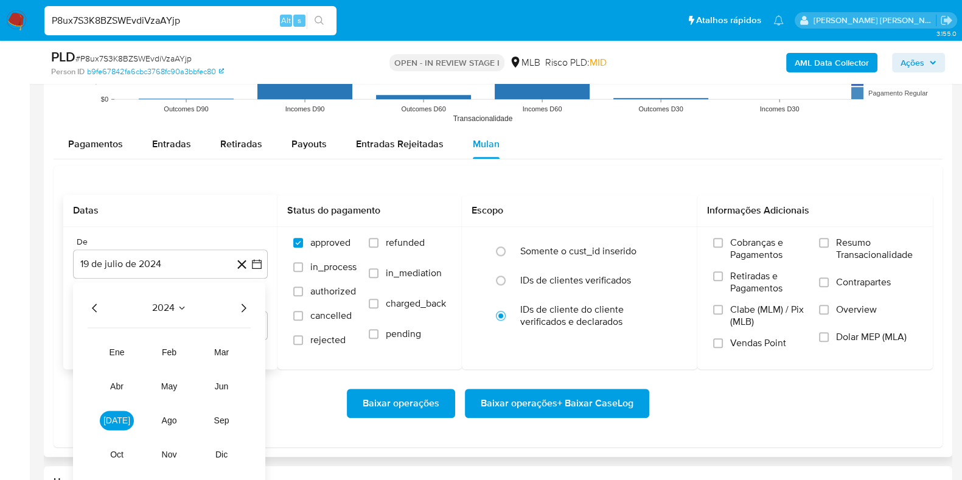
click at [245, 309] on icon "Año siguiente" at bounding box center [243, 308] width 15 height 15
click at [116, 422] on span "[DATE]" at bounding box center [116, 421] width 27 height 10
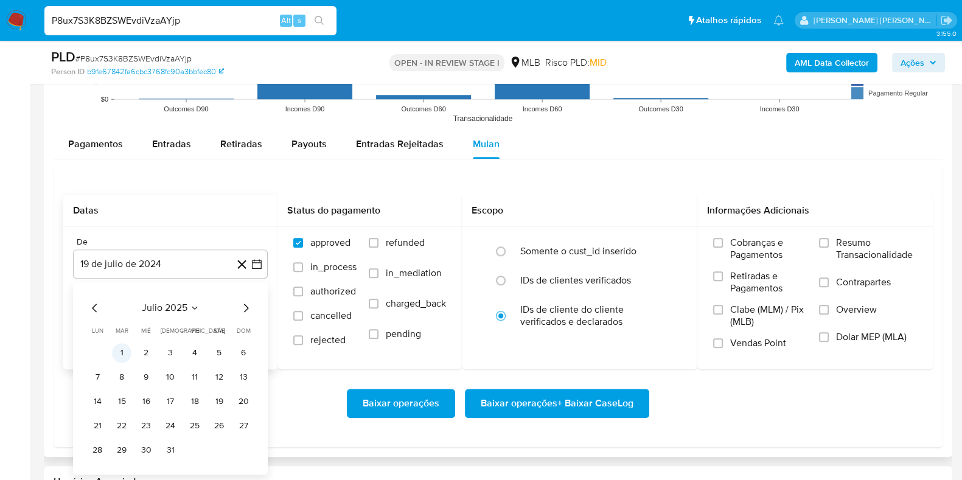
click at [128, 355] on button "1" at bounding box center [121, 352] width 19 height 19
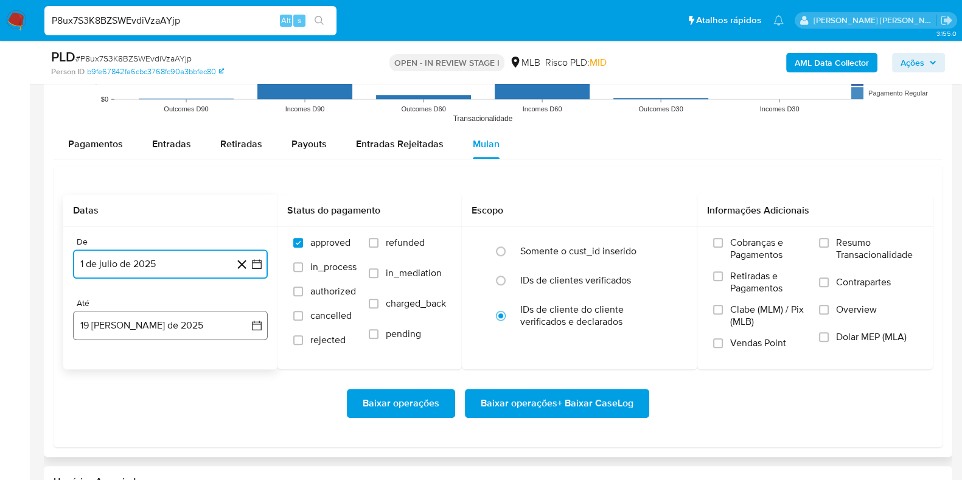
click at [192, 329] on button "19 [PERSON_NAME] de 2025" at bounding box center [170, 325] width 195 height 29
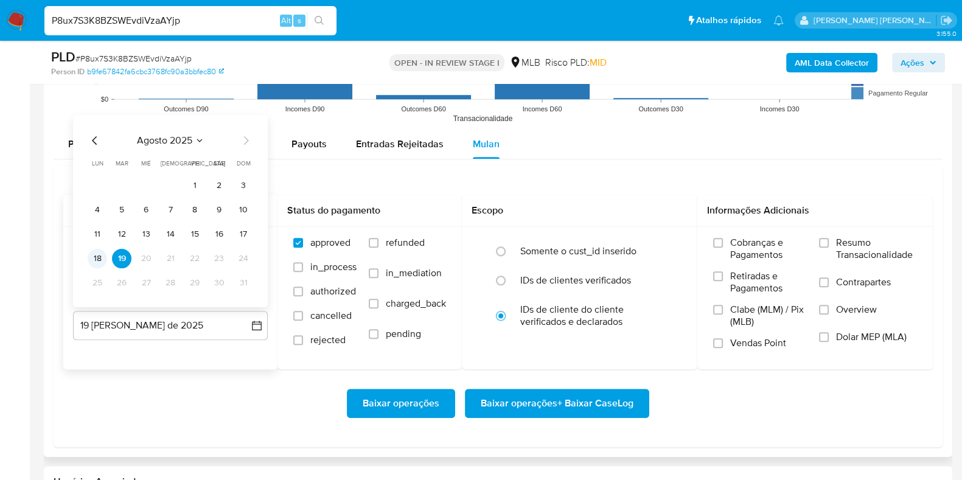
click at [100, 260] on button "18" at bounding box center [97, 258] width 19 height 19
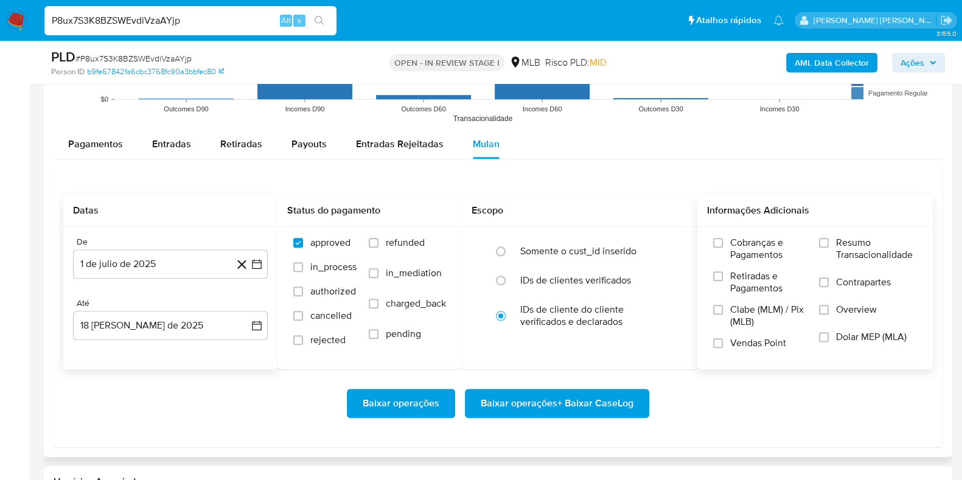
click at [853, 246] on span "Resumo Transacionalidade" at bounding box center [876, 249] width 81 height 24
click at [829, 246] on input "Resumo Transacionalidade" at bounding box center [824, 243] width 10 height 10
click at [847, 282] on span "Contrapartes" at bounding box center [863, 282] width 55 height 12
click at [829, 282] on input "Contrapartes" at bounding box center [824, 282] width 10 height 10
click at [588, 394] on span "Baixar operações + Baixar CaseLog" at bounding box center [557, 403] width 153 height 27
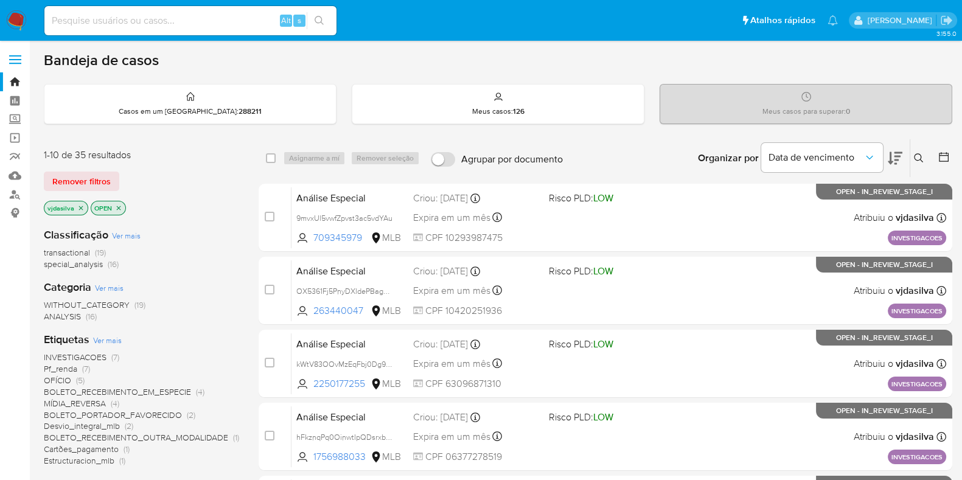
click at [890, 159] on icon at bounding box center [895, 158] width 15 height 13
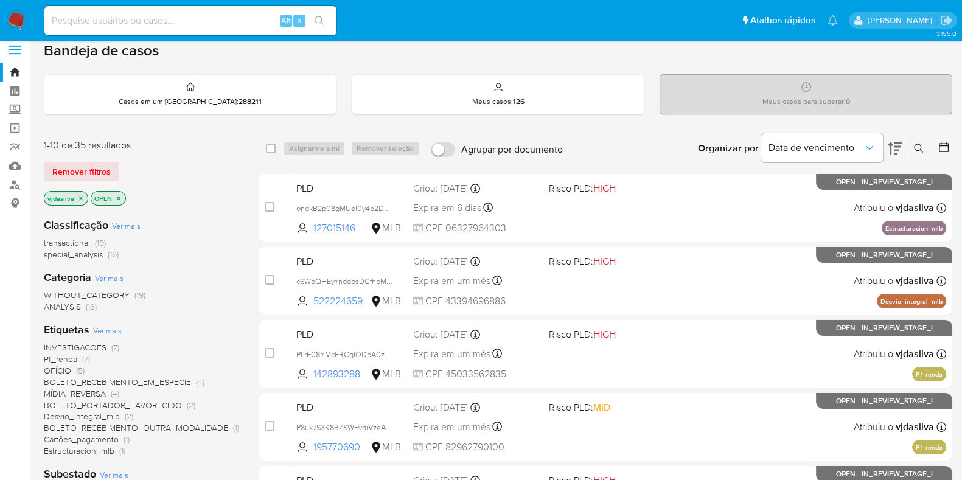
scroll to position [12, 0]
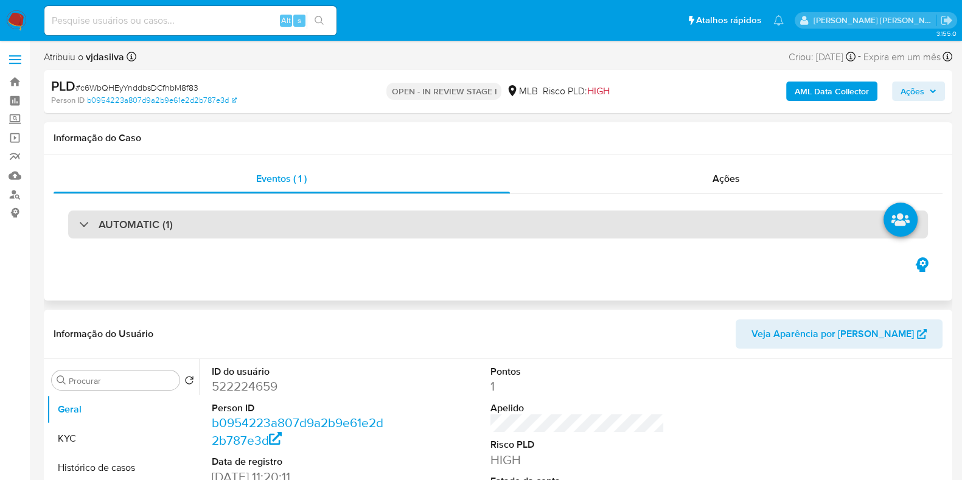
click at [318, 222] on div "AUTOMATIC (1)" at bounding box center [498, 225] width 860 height 28
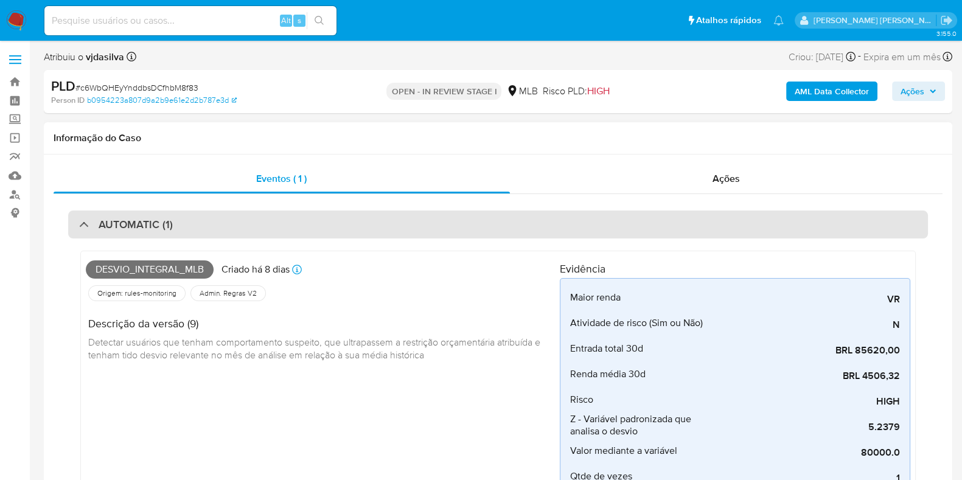
select select "10"
click at [318, 222] on div "AUTOMATIC (1)" at bounding box center [498, 225] width 860 height 28
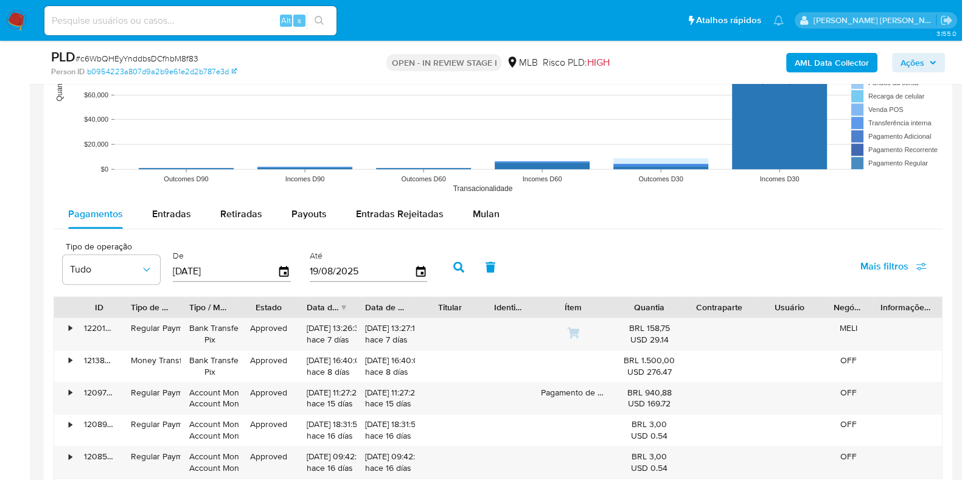
scroll to position [1210, 0]
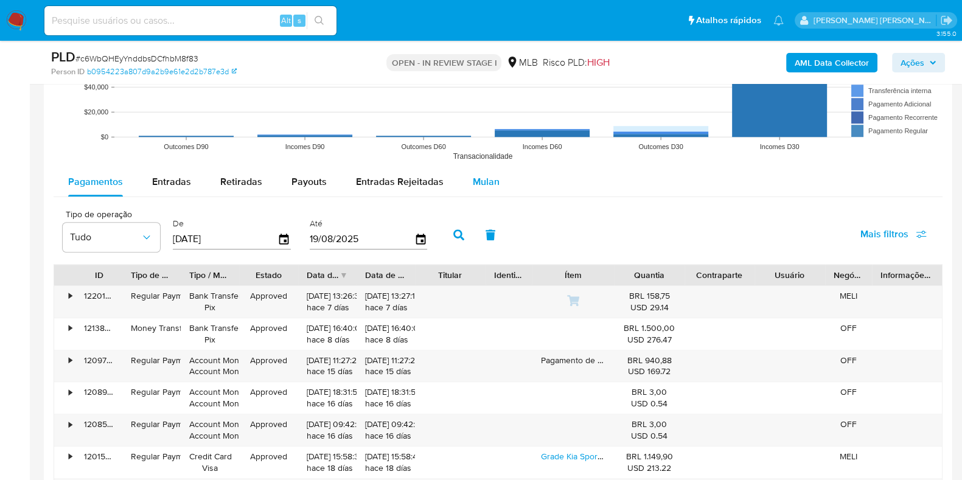
click at [490, 184] on span "Mulan" at bounding box center [486, 182] width 27 height 14
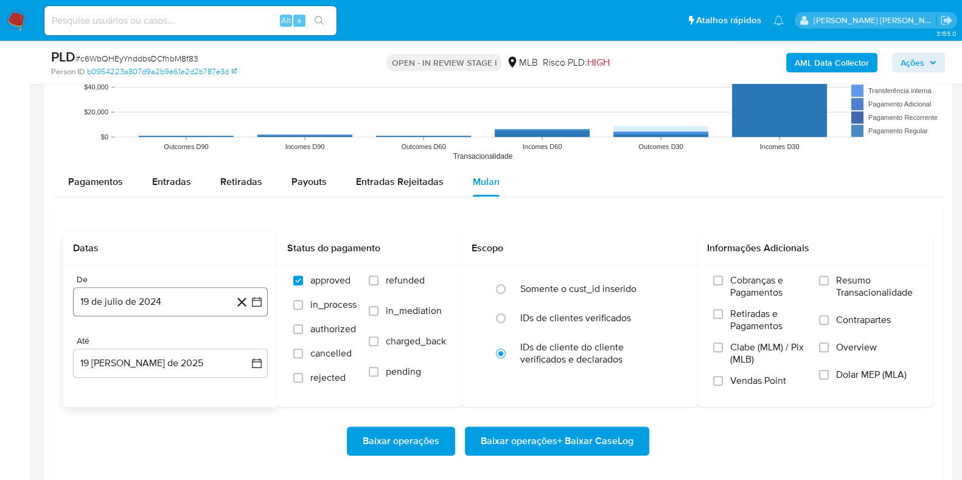
click at [155, 297] on button "19 de julio de 2024" at bounding box center [170, 301] width 195 height 29
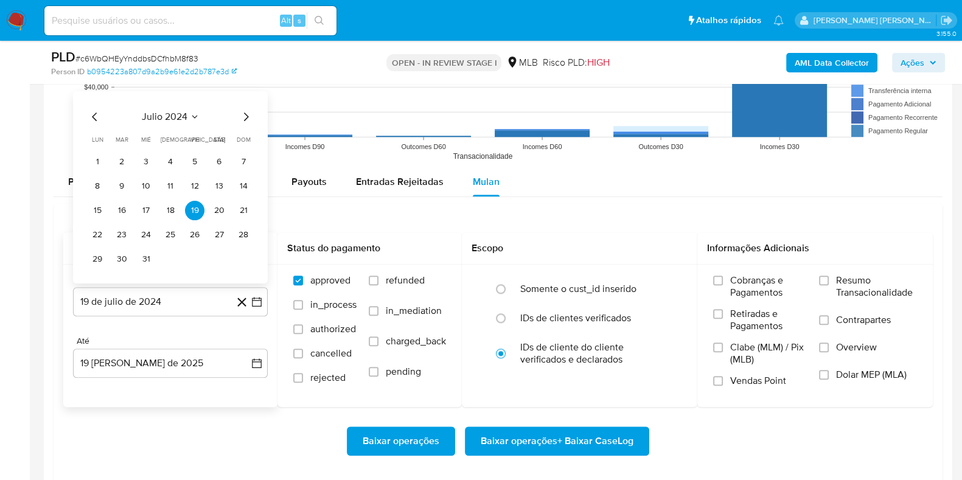
click at [180, 111] on span "julio 2024" at bounding box center [165, 117] width 46 height 12
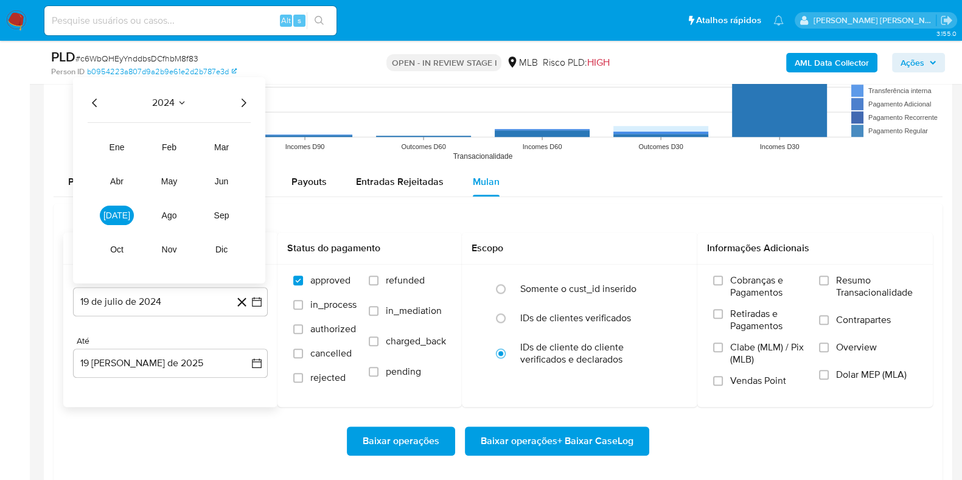
click at [240, 100] on icon "Año siguiente" at bounding box center [243, 103] width 15 height 15
click at [125, 210] on button "jul" at bounding box center [117, 215] width 34 height 19
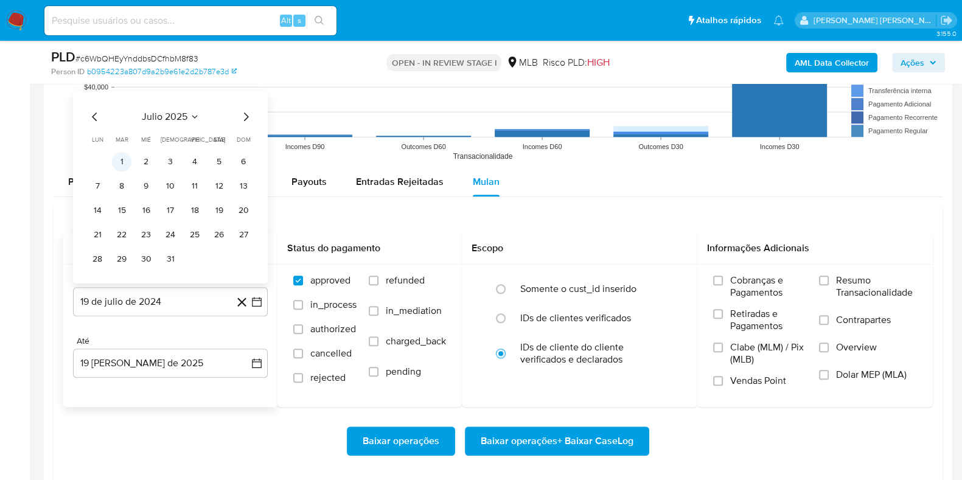
click at [120, 162] on button "1" at bounding box center [121, 161] width 19 height 19
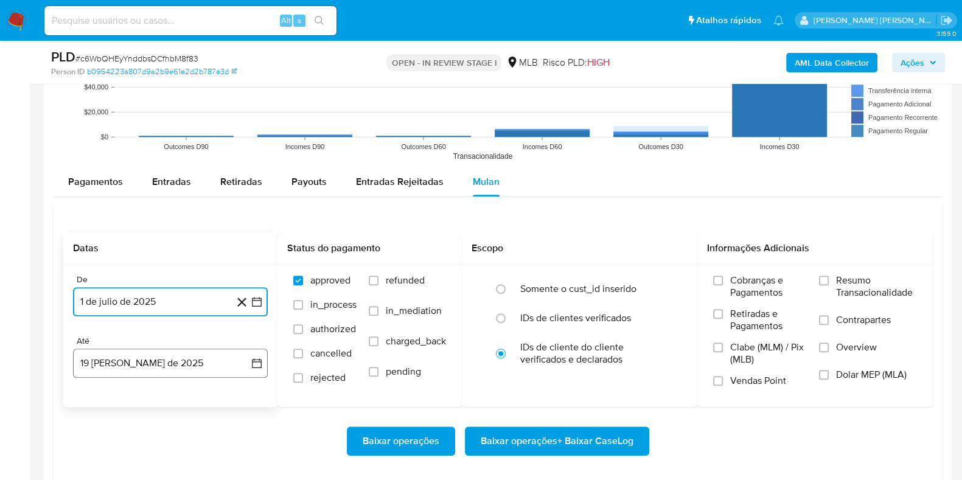
click at [200, 360] on button "19 de agosto de 2025" at bounding box center [170, 363] width 195 height 29
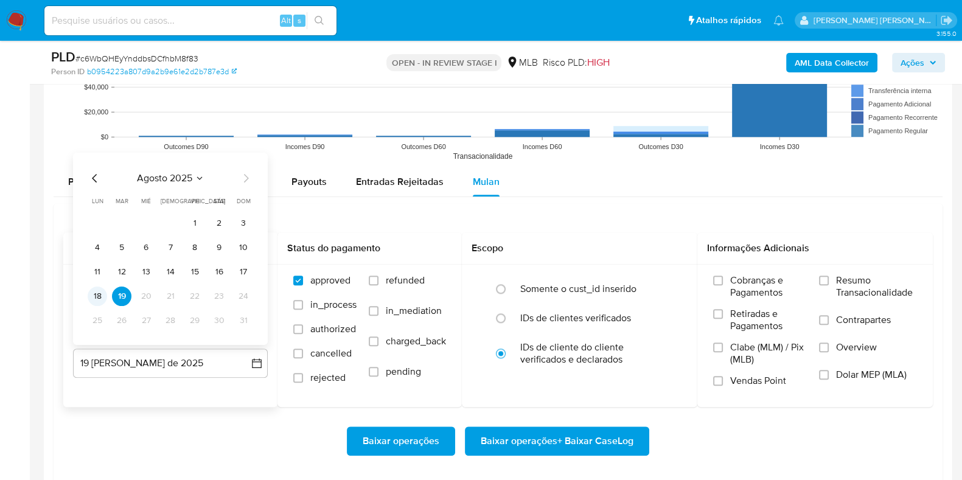
click at [103, 290] on button "18" at bounding box center [97, 296] width 19 height 19
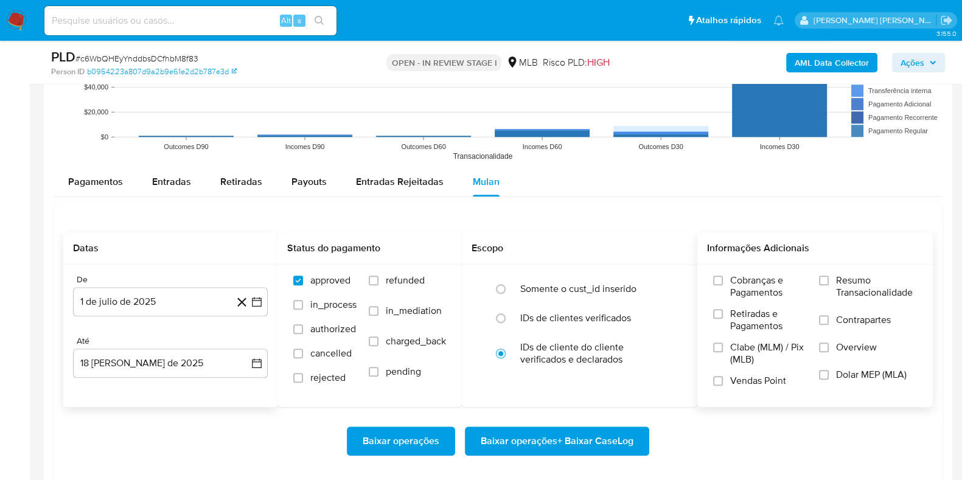
click at [857, 277] on span "Resumo Transacionalidade" at bounding box center [876, 286] width 81 height 24
click at [829, 277] on input "Resumo Transacionalidade" at bounding box center [824, 281] width 10 height 10
click at [838, 315] on span "Contrapartes" at bounding box center [863, 320] width 55 height 12
click at [829, 315] on input "Contrapartes" at bounding box center [824, 320] width 10 height 10
click at [576, 447] on span "Baixar operações + Baixar CaseLog" at bounding box center [557, 441] width 153 height 27
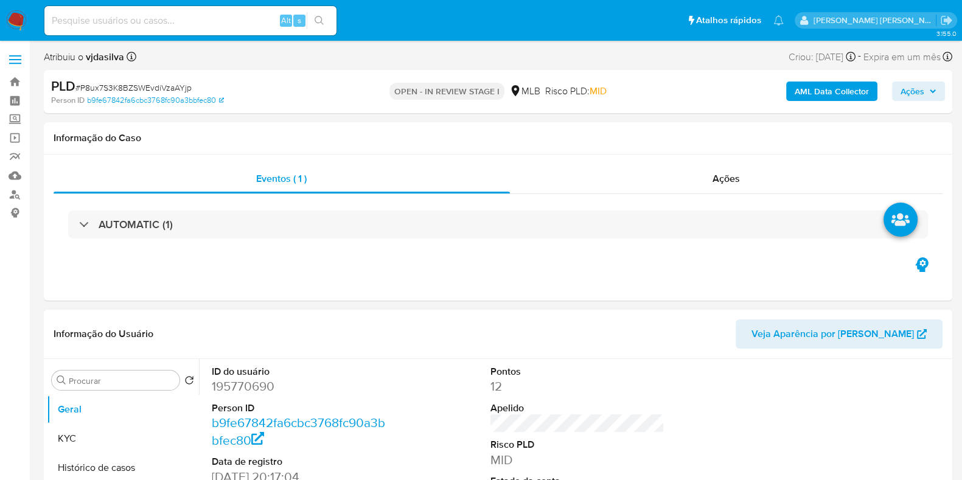
select select "10"
click at [151, 461] on button "Histórico de casos" at bounding box center [118, 467] width 142 height 29
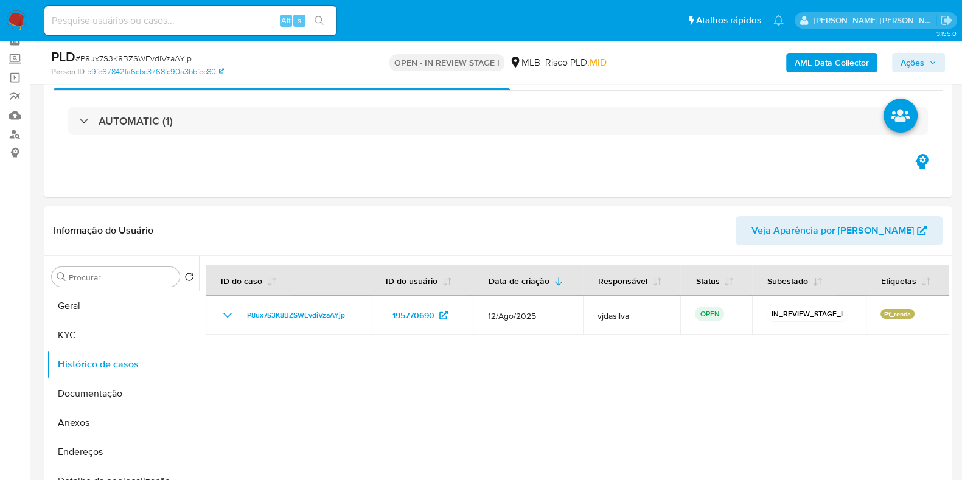
scroll to position [66, 0]
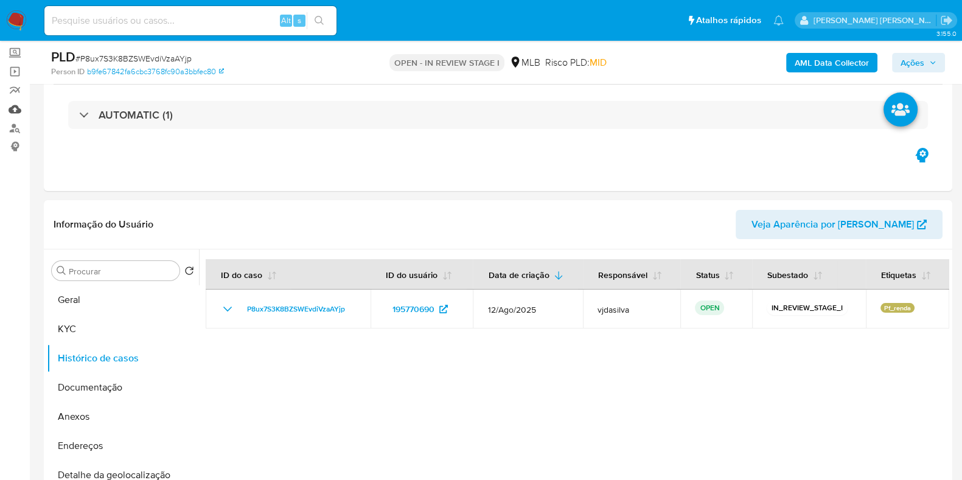
click at [15, 108] on link "Mulan" at bounding box center [72, 109] width 145 height 19
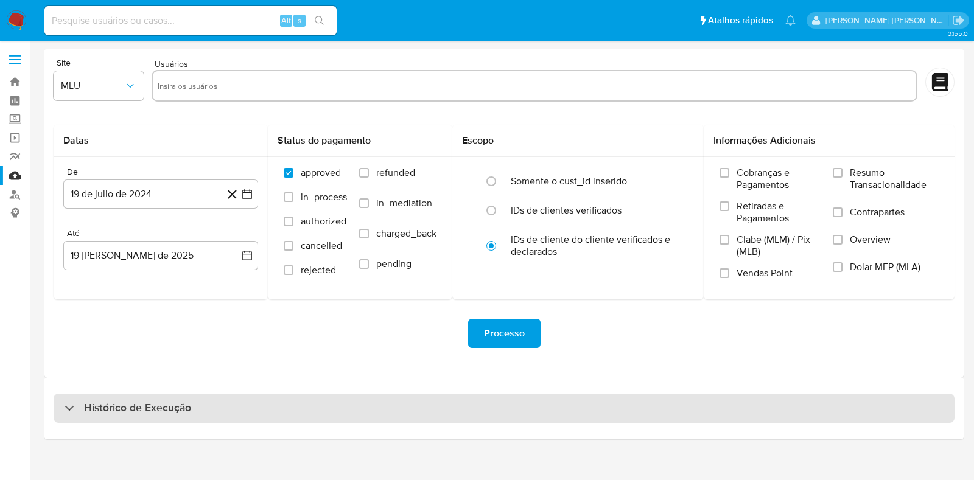
click at [228, 397] on div "Histórico de Execução" at bounding box center [504, 408] width 901 height 29
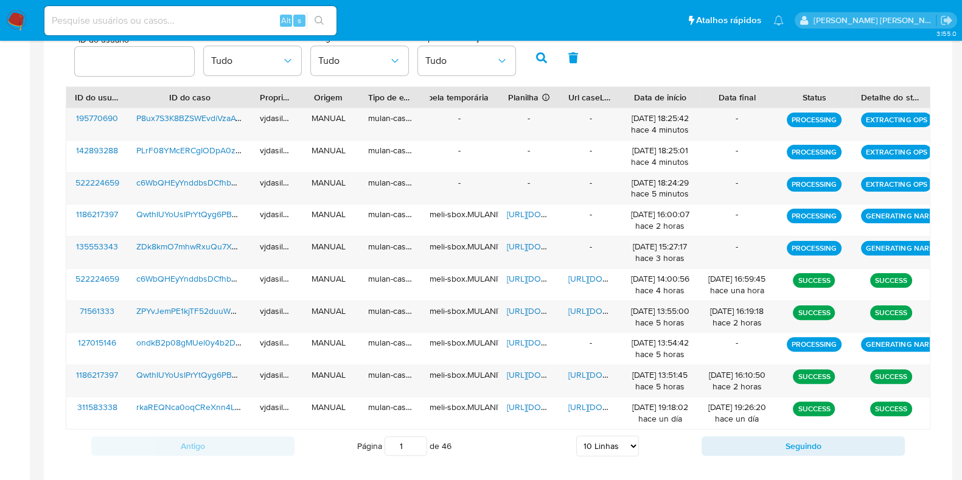
scroll to position [410, 0]
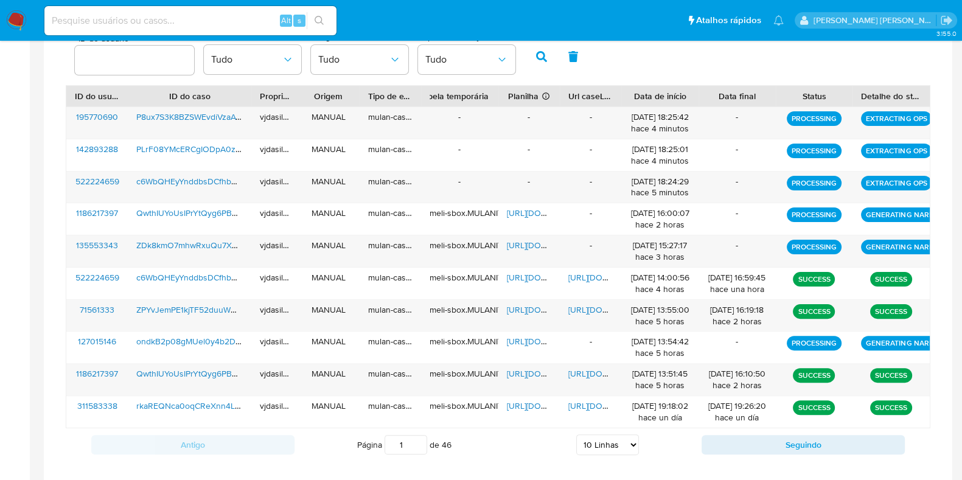
click at [599, 442] on select "5 Linhas 10 Linhas 20 Linhas 25 Linhas 50 Linhas 100 Linhas" at bounding box center [607, 444] width 63 height 21
select select "50"
click at [576, 434] on select "5 Linhas 10 Linhas 20 Linhas 25 Linhas 50 Linhas 100 Linhas" at bounding box center [607, 444] width 63 height 21
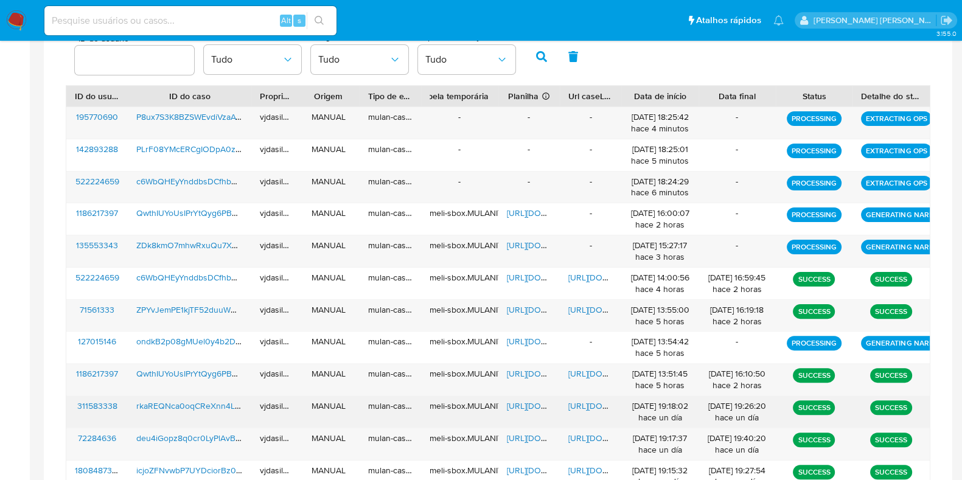
scroll to position [829, 0]
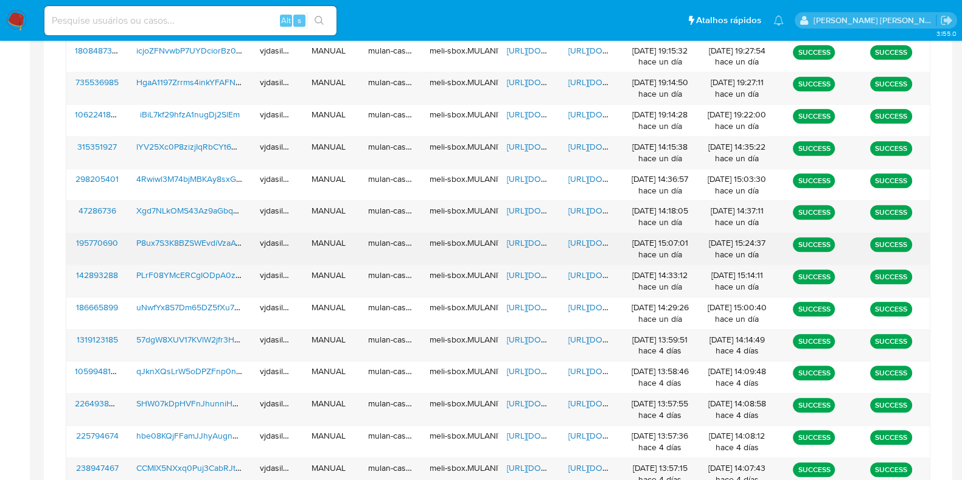
click at [581, 240] on span "[URL][DOMAIN_NAME]" at bounding box center [610, 243] width 84 height 12
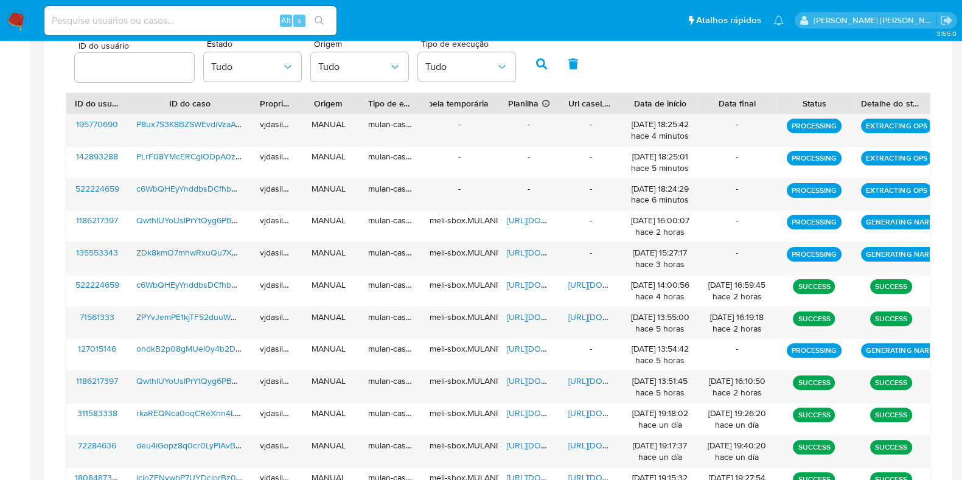
scroll to position [400, 0]
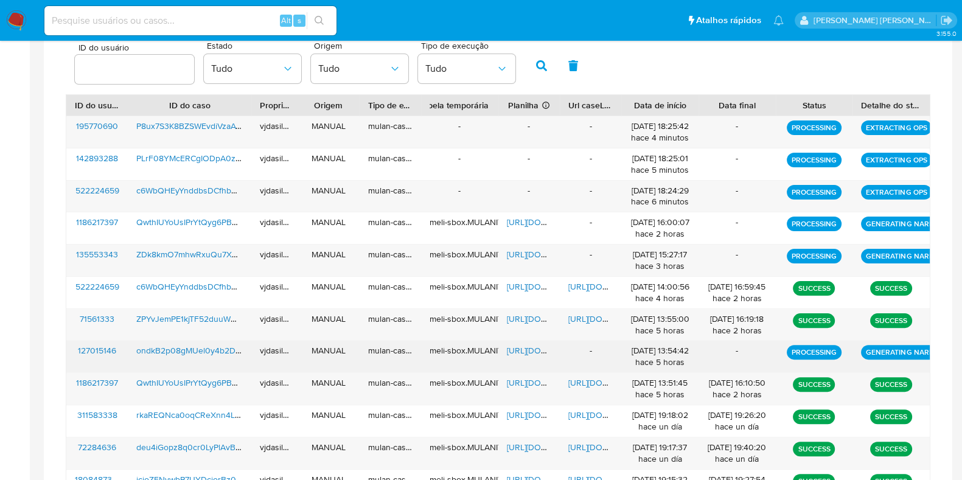
click at [193, 347] on span "ondkB2p08gMUel0y4b2DcLx3" at bounding box center [194, 350] width 117 height 12
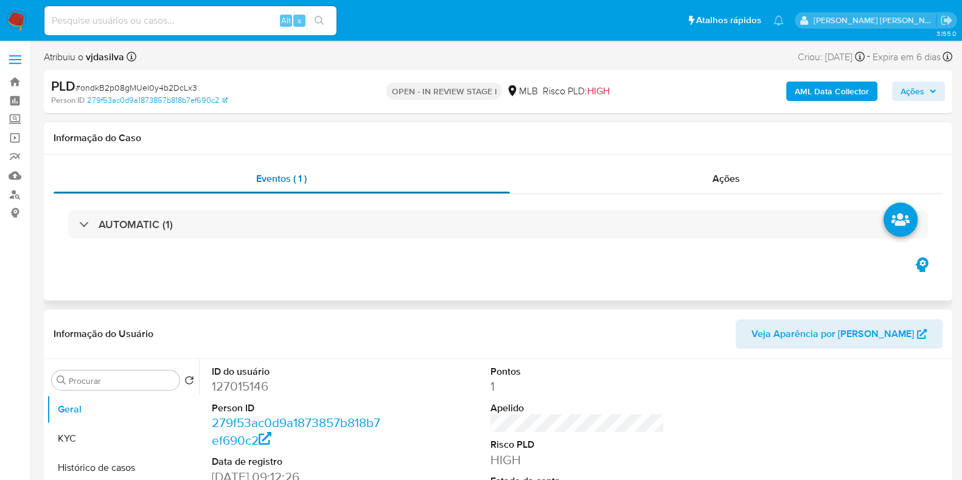
select select "10"
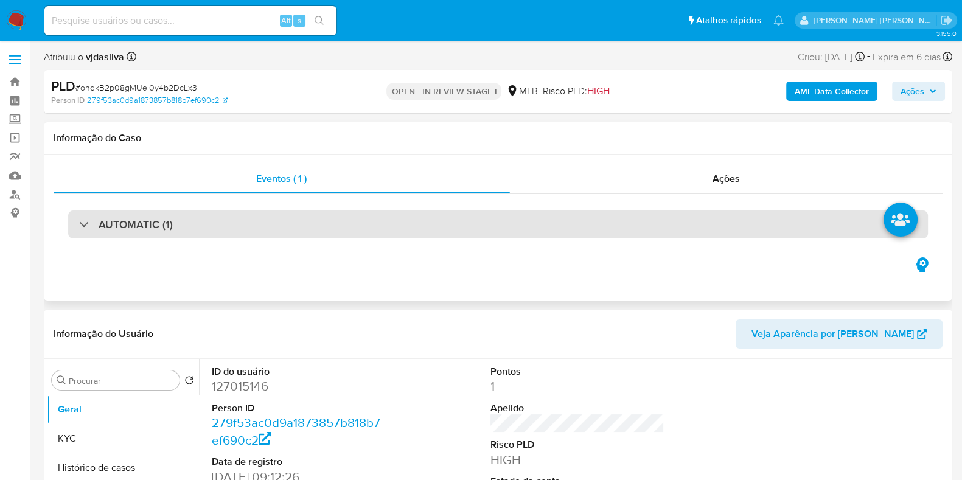
click at [456, 218] on div "AUTOMATIC (1)" at bounding box center [498, 225] width 860 height 28
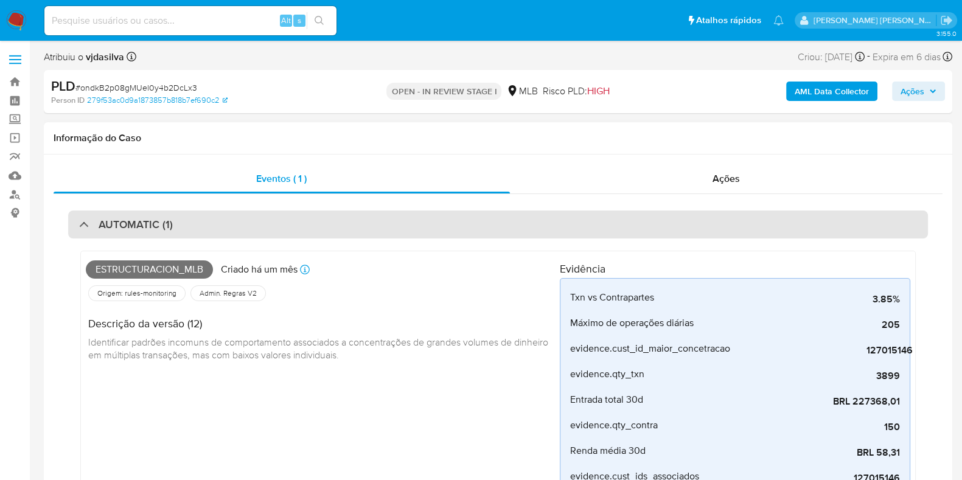
click at [456, 218] on div "AUTOMATIC (1)" at bounding box center [498, 225] width 860 height 28
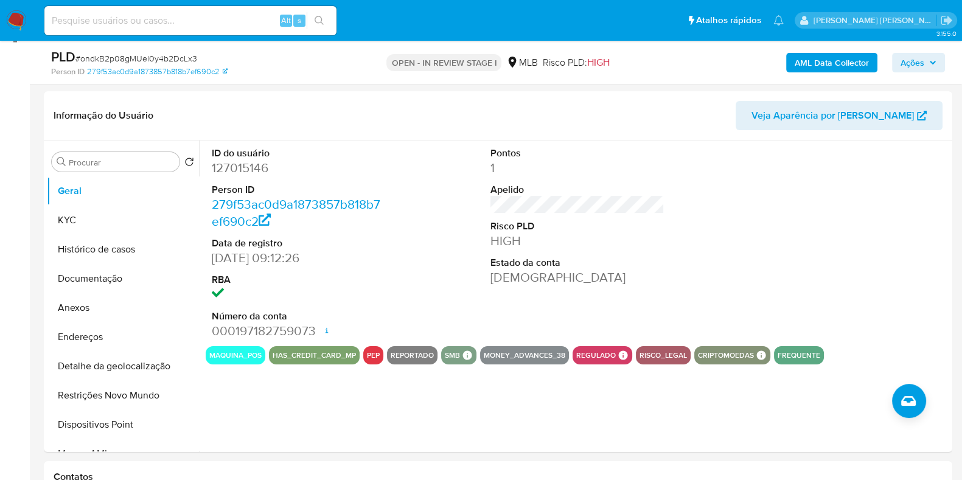
scroll to position [181, 0]
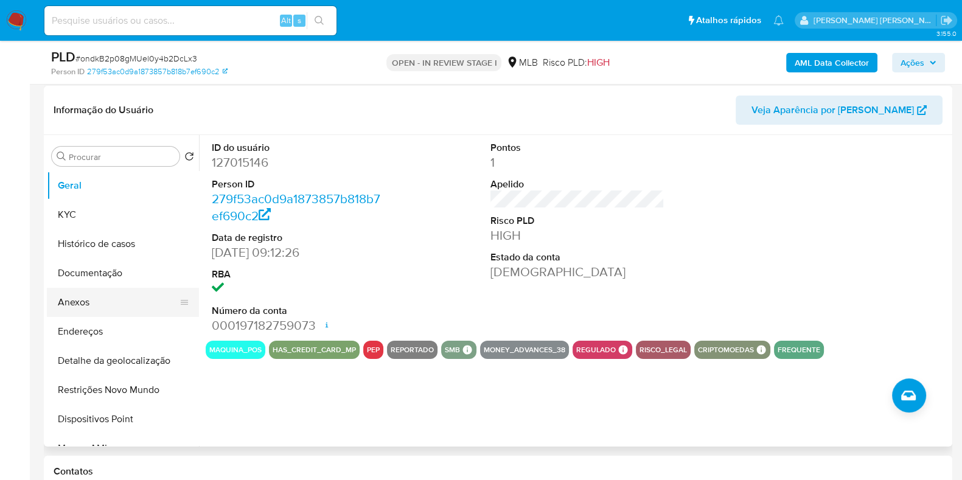
click at [114, 304] on button "Anexos" at bounding box center [118, 302] width 142 height 29
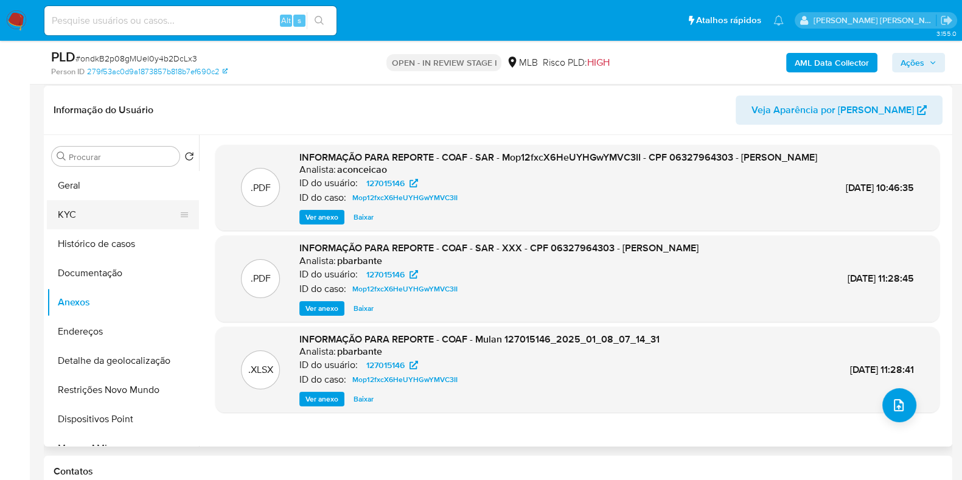
click at [137, 212] on button "KYC" at bounding box center [118, 214] width 142 height 29
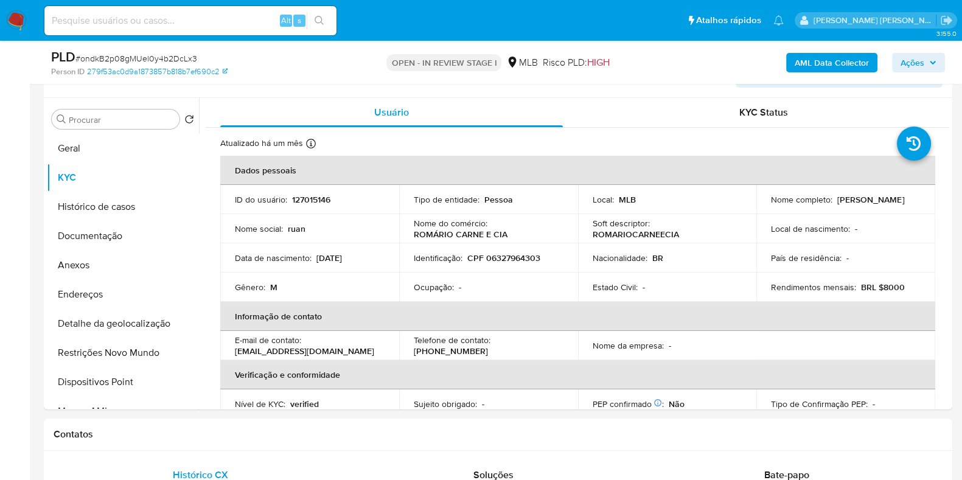
scroll to position [215, 0]
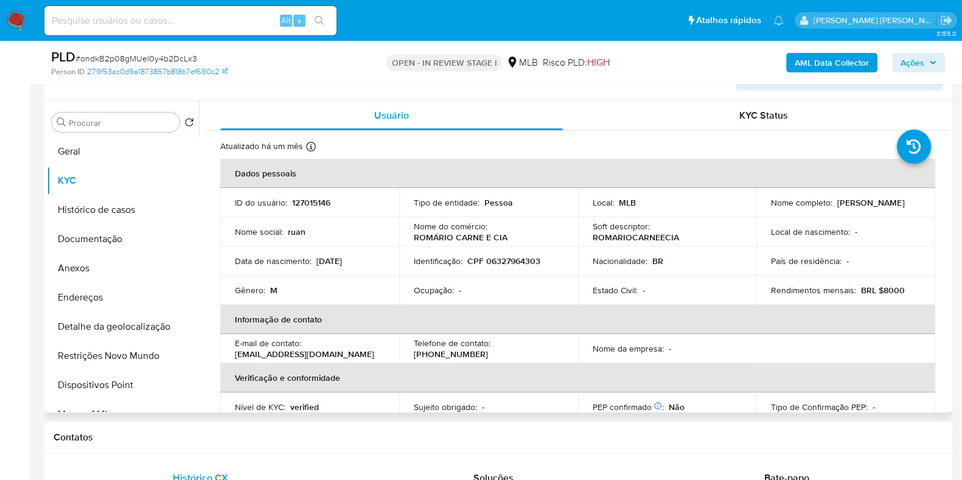
drag, startPoint x: 943, startPoint y: 152, endPoint x: 940, endPoint y: 224, distance: 72.5
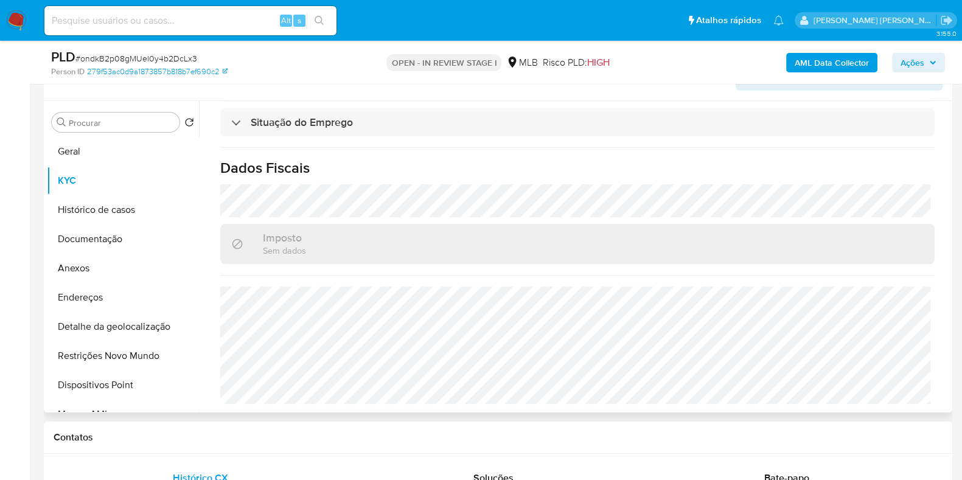
scroll to position [529, 0]
click at [131, 238] on button "Documentação" at bounding box center [118, 239] width 142 height 29
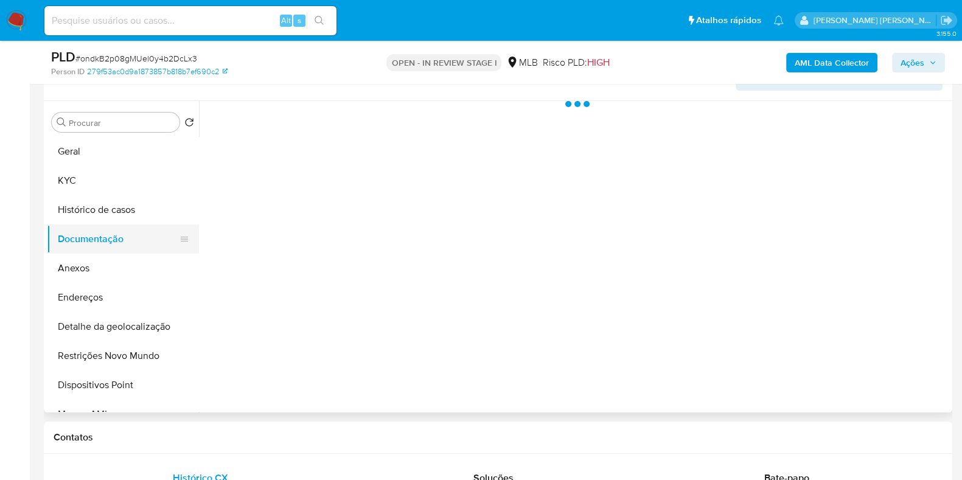
scroll to position [0, 0]
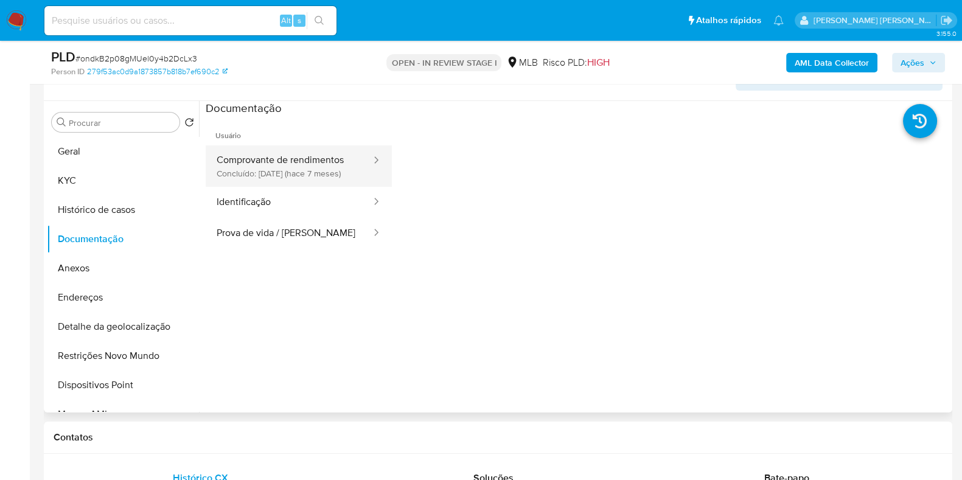
click at [313, 156] on button "Comprovante de rendimentos Concluído: [DATE] (hace 7 meses)" at bounding box center [289, 165] width 167 height 41
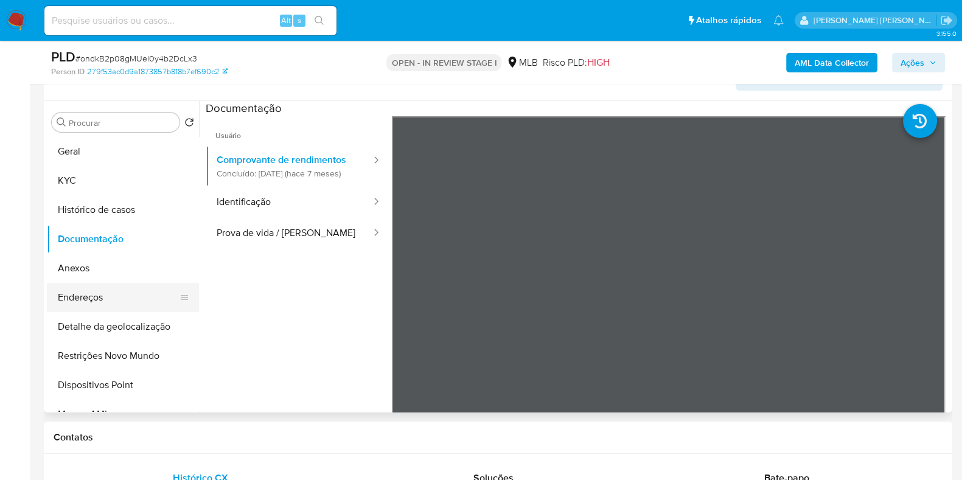
click at [125, 291] on button "Endereços" at bounding box center [118, 297] width 142 height 29
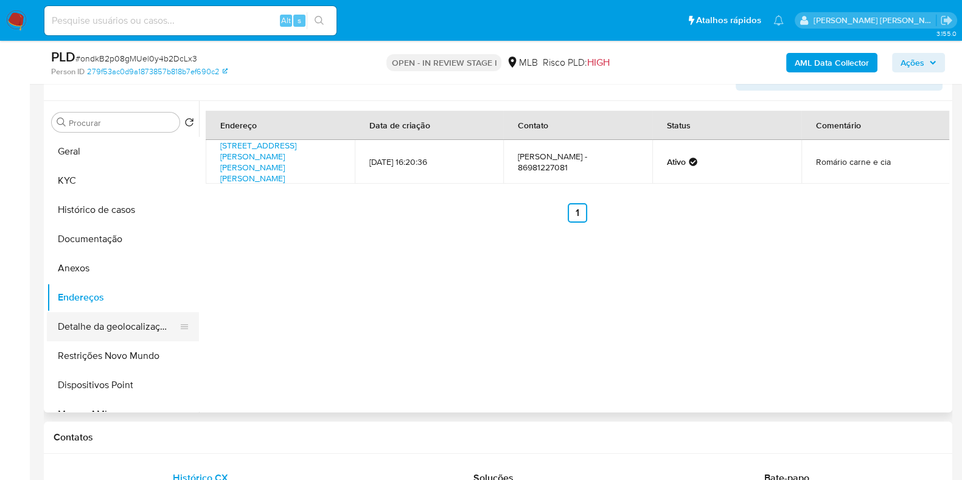
click at [167, 322] on button "Detalhe da geolocalização" at bounding box center [118, 326] width 142 height 29
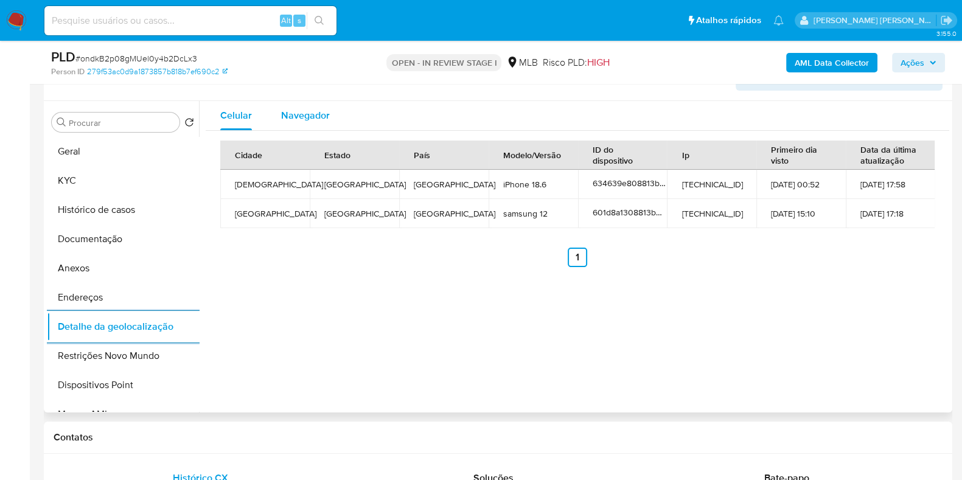
click at [323, 116] on span "Navegador" at bounding box center [305, 115] width 49 height 14
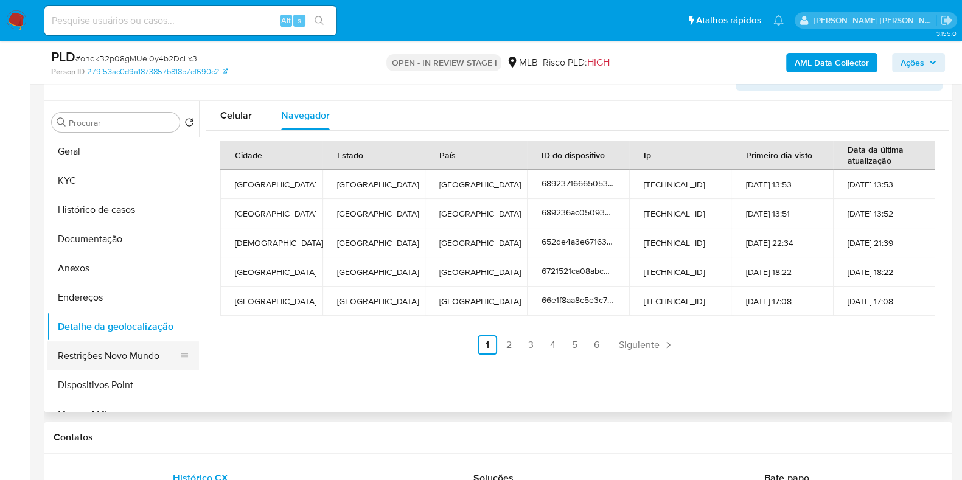
click at [149, 352] on button "Restrições Novo Mundo" at bounding box center [118, 355] width 142 height 29
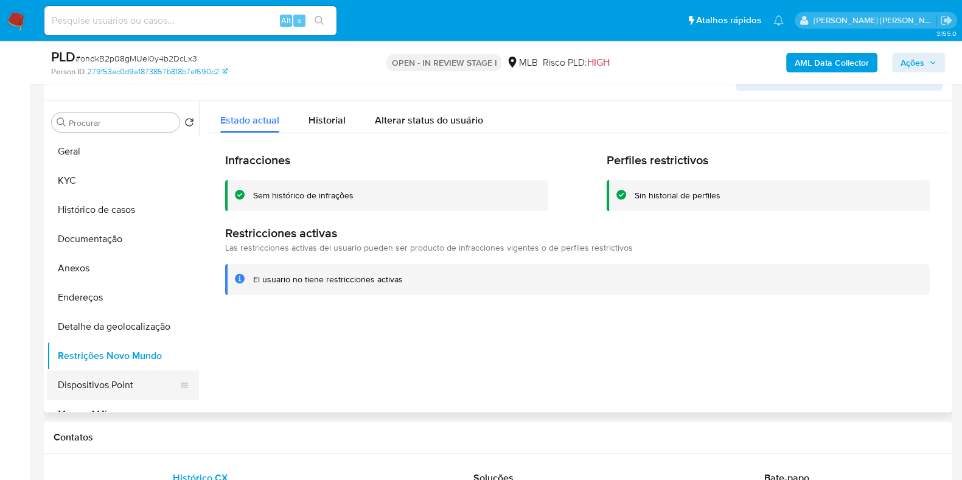
click at [110, 393] on button "Dispositivos Point" at bounding box center [118, 385] width 142 height 29
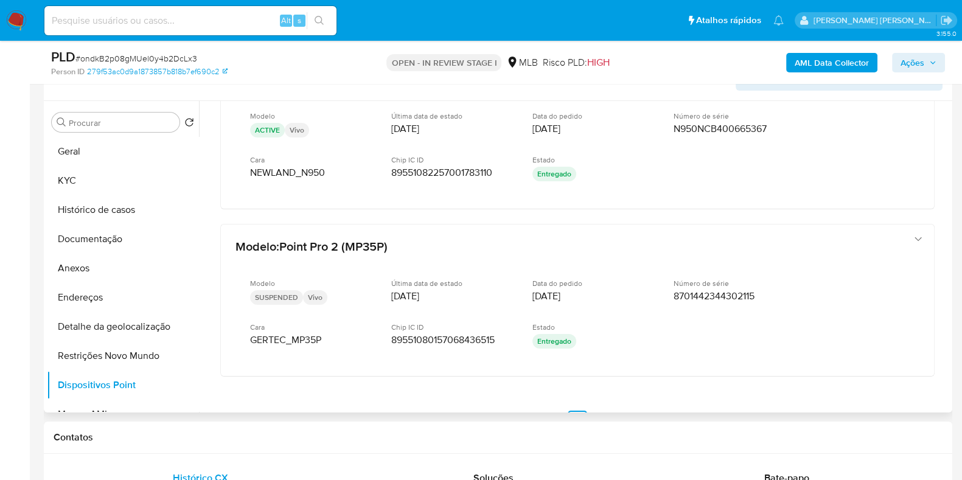
scroll to position [261, 0]
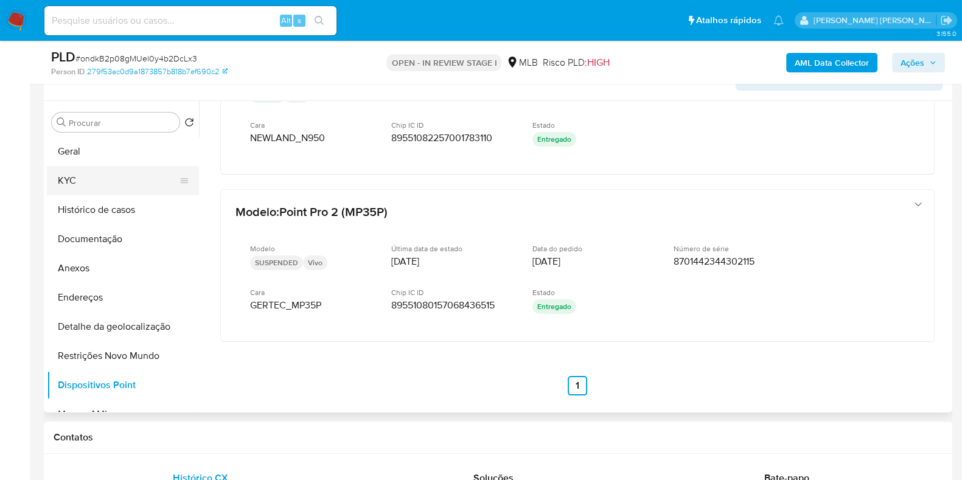
click at [126, 174] on button "KYC" at bounding box center [118, 180] width 142 height 29
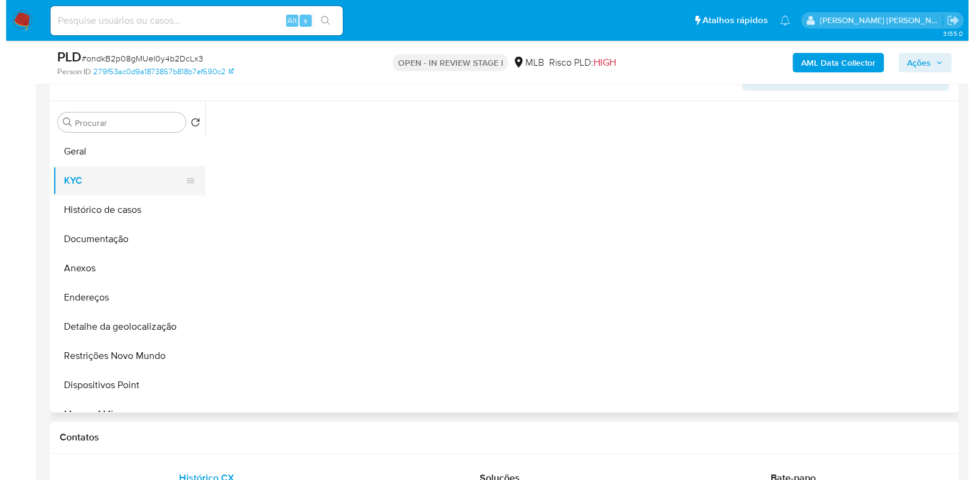
scroll to position [0, 0]
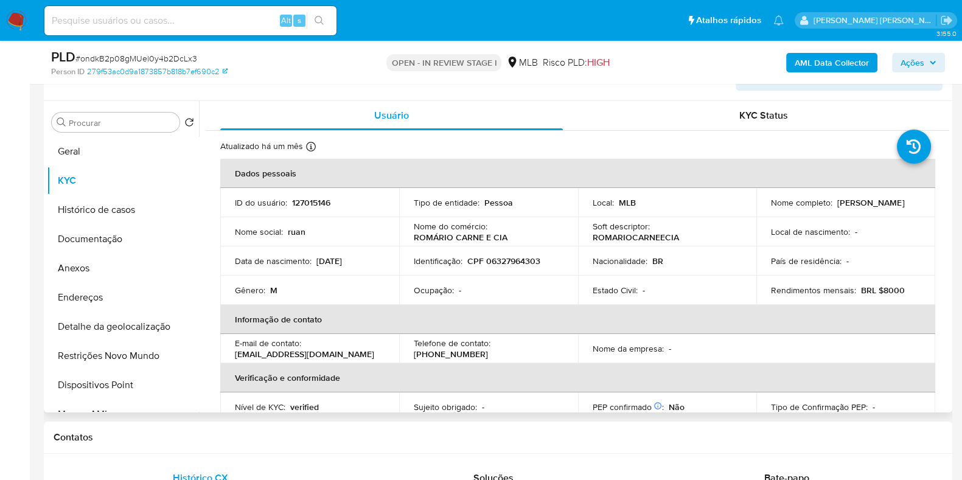
drag, startPoint x: 834, startPoint y: 205, endPoint x: 911, endPoint y: 205, distance: 76.7
click at [911, 205] on div "Nome completo : [PERSON_NAME]" at bounding box center [846, 202] width 150 height 11
copy p "[PERSON_NAME]"
drag, startPoint x: 543, startPoint y: 259, endPoint x: 486, endPoint y: 260, distance: 56.6
click at [486, 260] on div "Identificação : CPF 06327964303" at bounding box center [489, 261] width 150 height 11
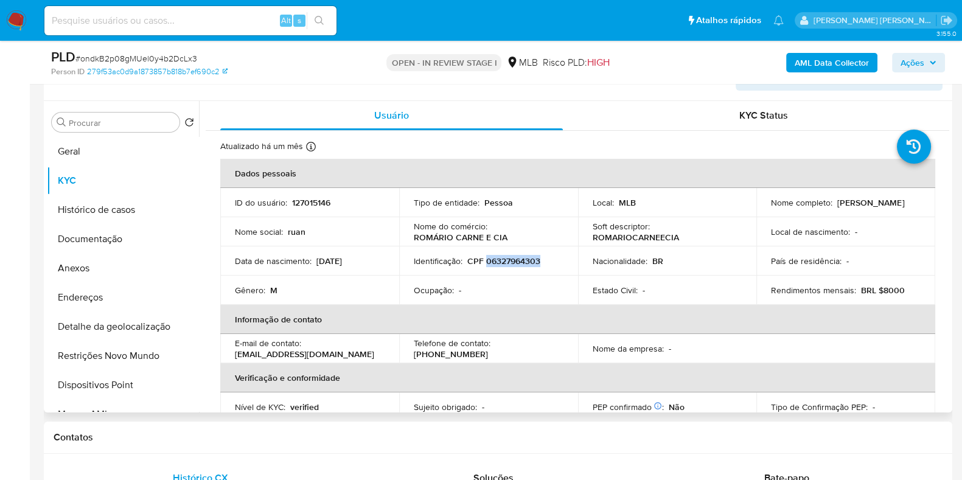
copy p "06327964303"
click at [826, 63] on b "AML Data Collector" at bounding box center [832, 62] width 74 height 19
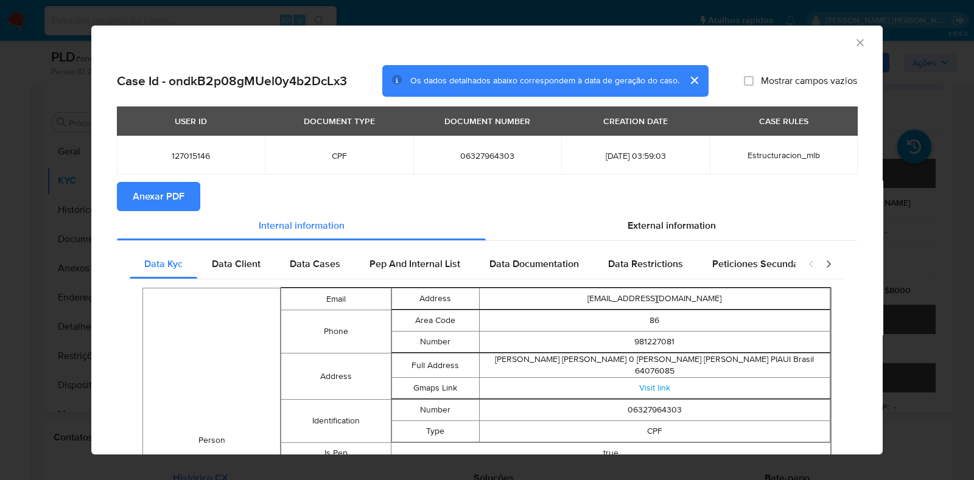
click at [134, 198] on span "Anexar PDF" at bounding box center [159, 196] width 52 height 27
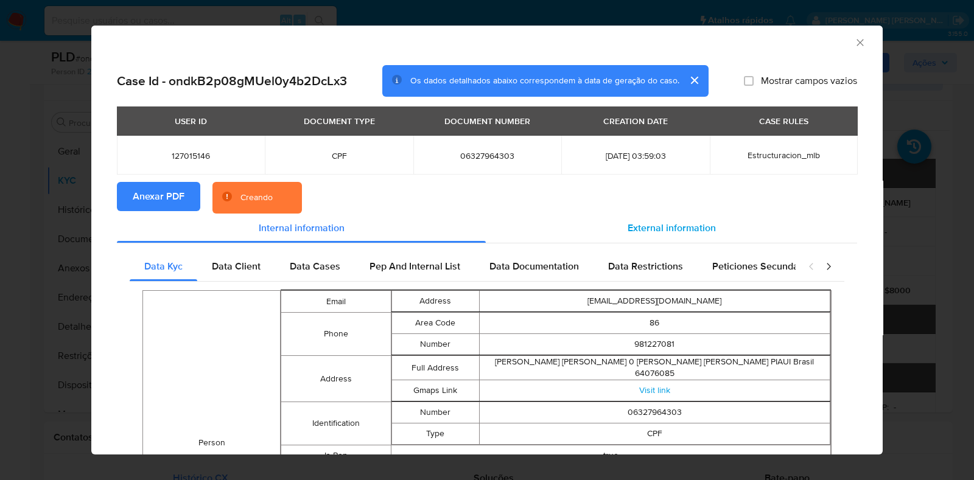
click at [612, 229] on div "External information" at bounding box center [671, 228] width 371 height 29
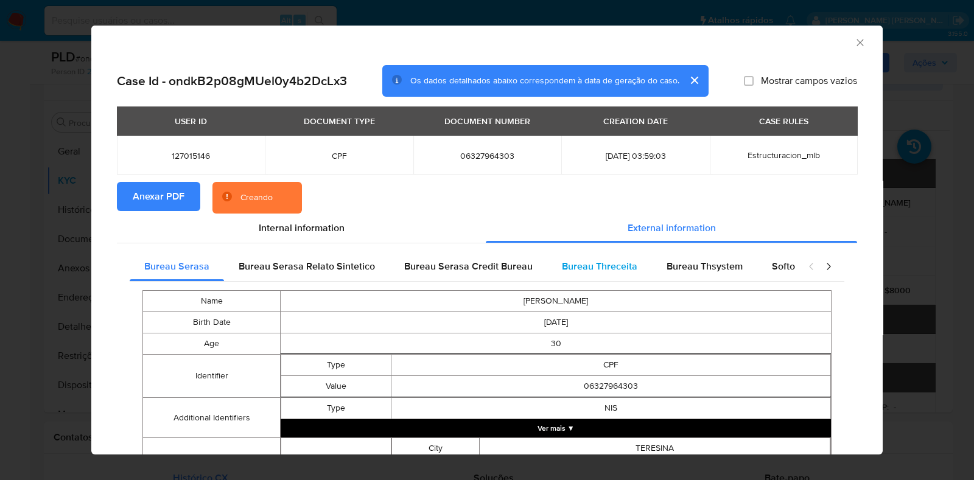
click at [624, 261] on span "Bureau Threceita" at bounding box center [599, 266] width 75 height 14
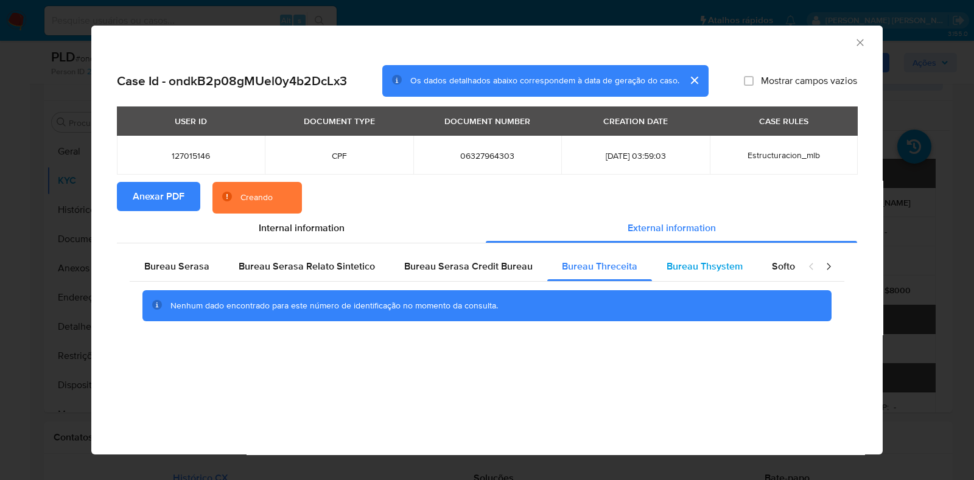
click at [691, 265] on span "Bureau Thsystem" at bounding box center [704, 266] width 76 height 14
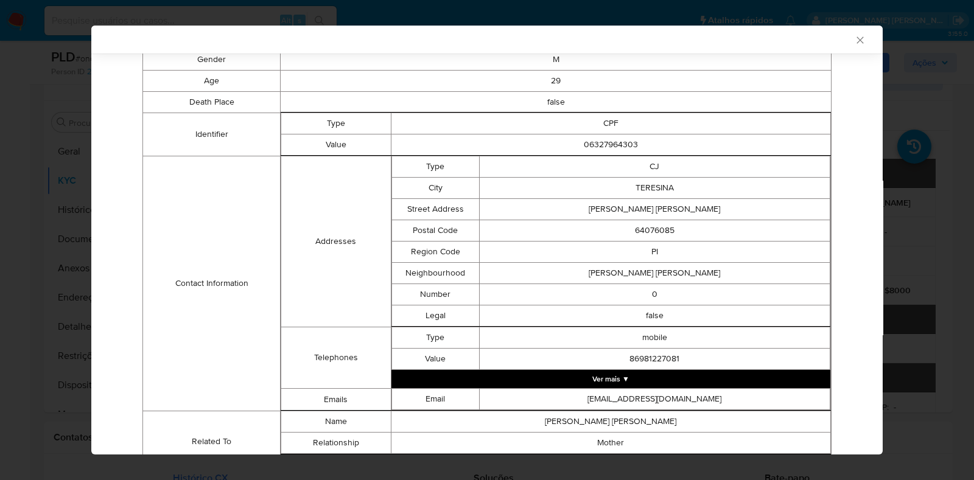
scroll to position [343, 0]
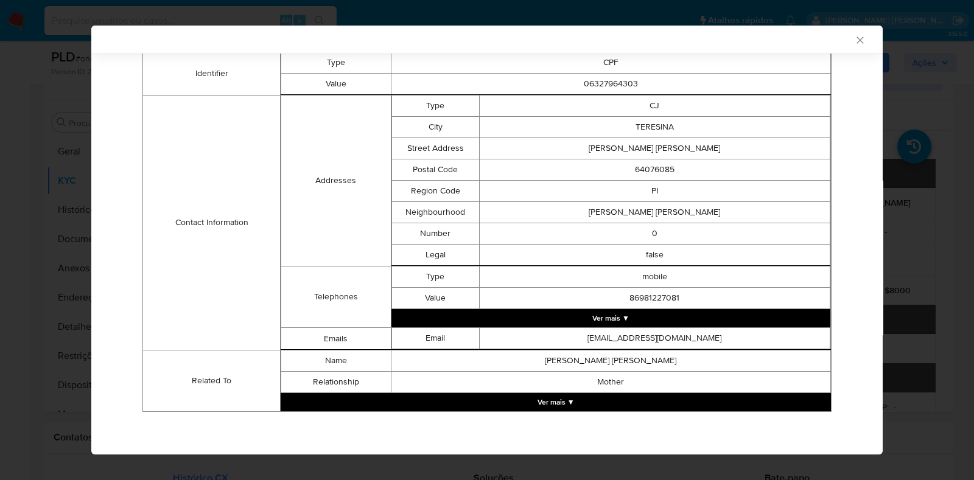
click at [644, 409] on button "Ver mais ▼" at bounding box center [556, 402] width 550 height 18
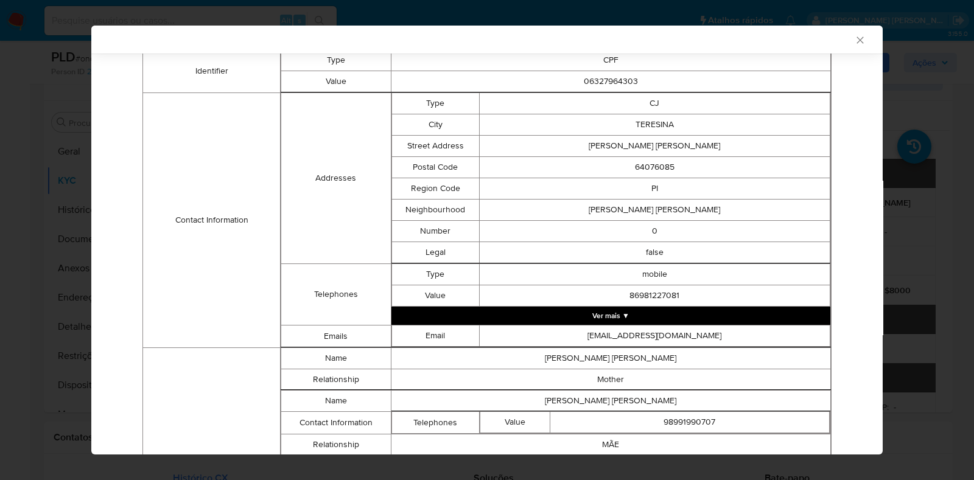
click at [646, 327] on td "ruan.inacio98@hotmail.com" at bounding box center [654, 336] width 351 height 21
click at [654, 318] on button "Ver mais ▼" at bounding box center [610, 316] width 439 height 18
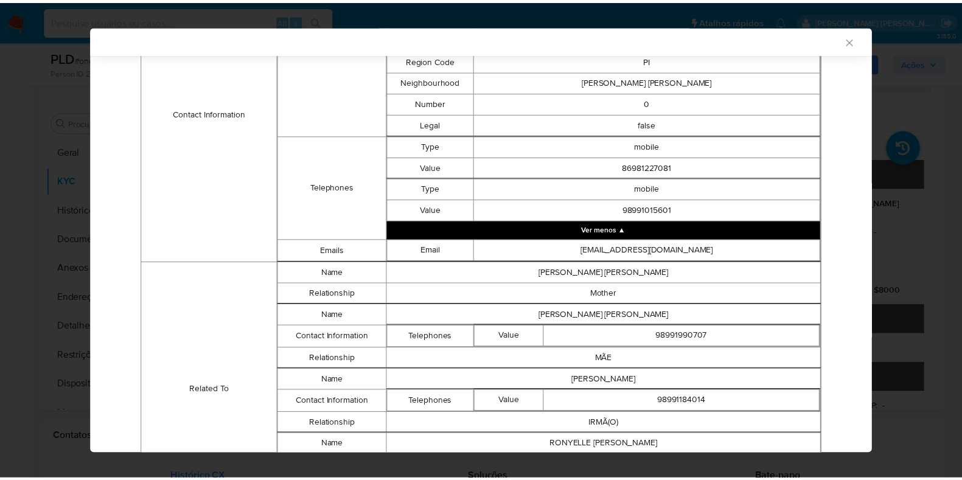
scroll to position [586, 0]
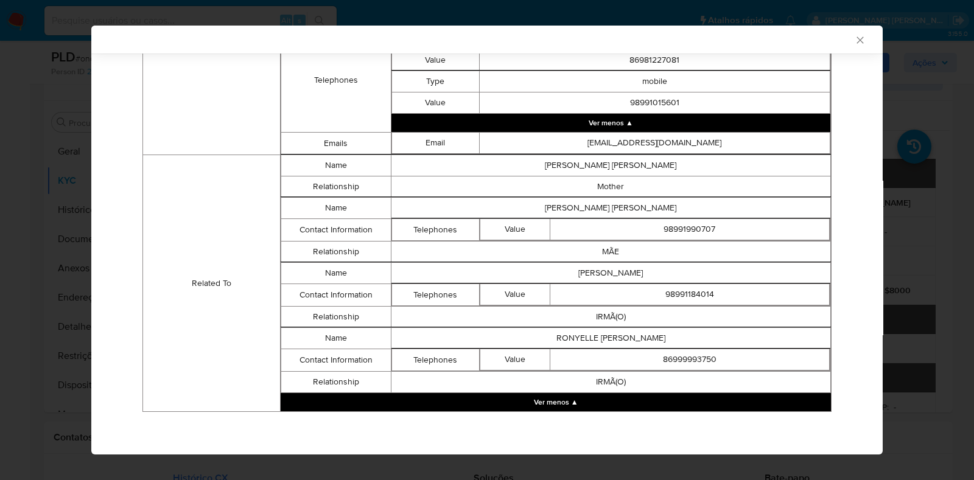
click at [854, 36] on icon "Fechar a janela" at bounding box center [860, 40] width 12 height 12
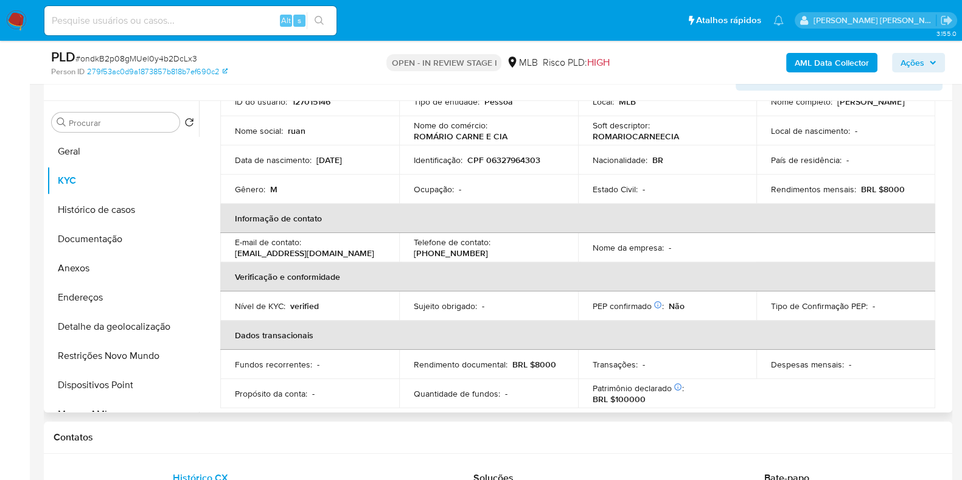
scroll to position [0, 0]
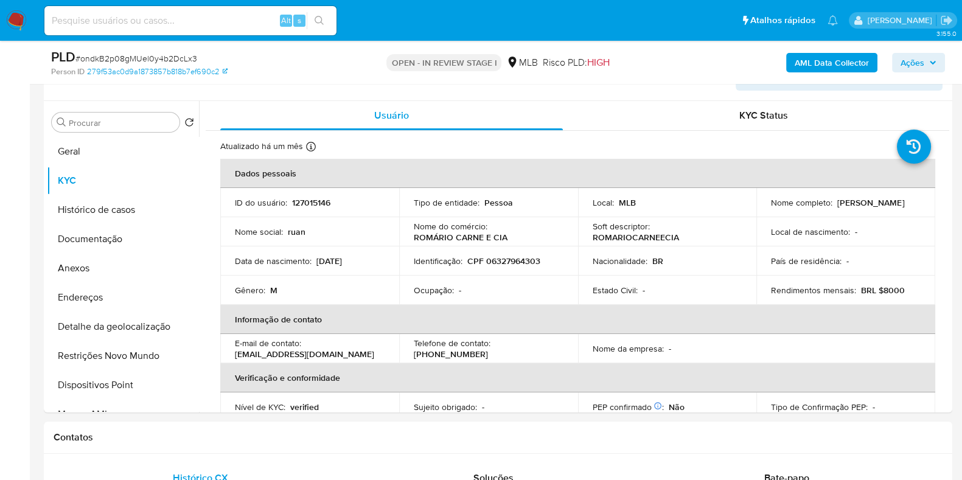
click at [18, 12] on img at bounding box center [16, 20] width 21 height 21
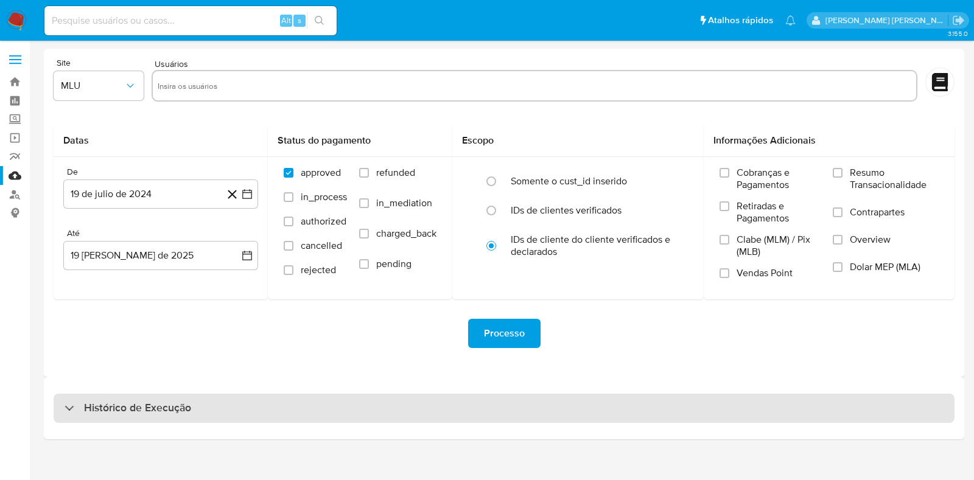
click at [193, 394] on div "Histórico de Execução" at bounding box center [504, 408] width 901 height 29
select select "10"
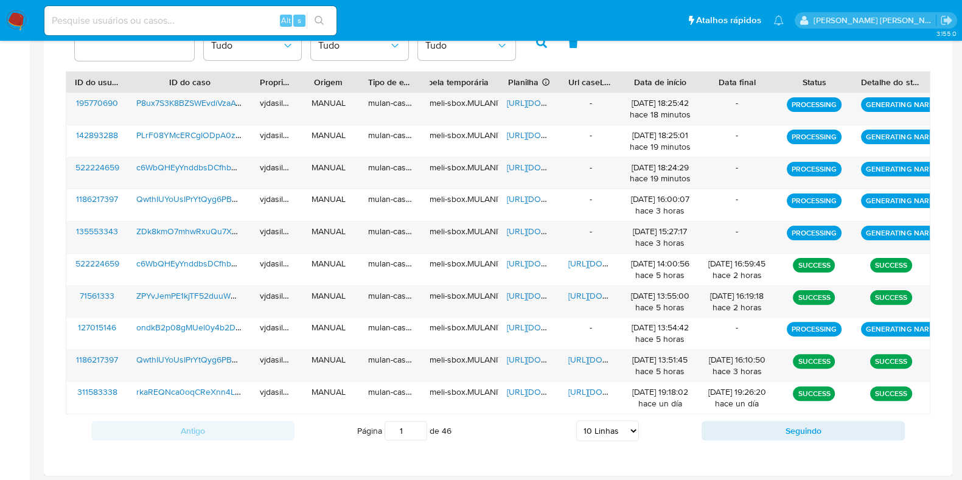
scroll to position [424, 0]
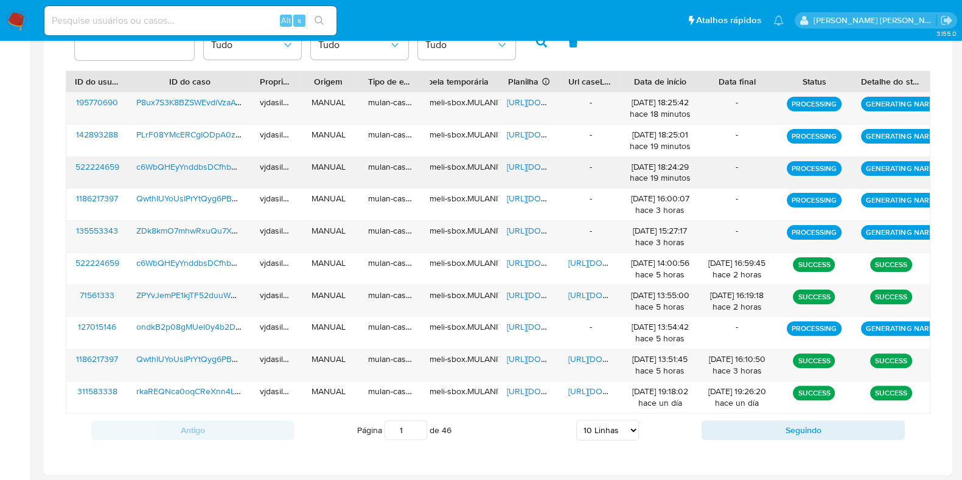
click at [523, 168] on span "[URL][DOMAIN_NAME]" at bounding box center [549, 167] width 84 height 12
click at [526, 163] on span "[URL][DOMAIN_NAME]" at bounding box center [549, 167] width 84 height 12
click at [201, 20] on input at bounding box center [190, 21] width 292 height 16
paste input "uNwfYx8S7Dm65DZ5fXu7OXAr"
type input "uNwfYx8S7Dm65DZ5fXu7OXAr"
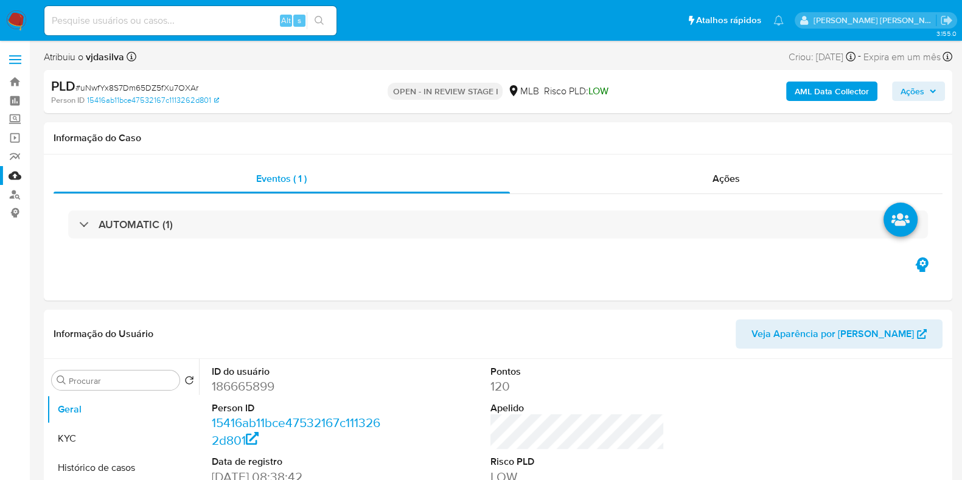
select select "10"
click at [108, 470] on button "Histórico de casos" at bounding box center [118, 467] width 142 height 29
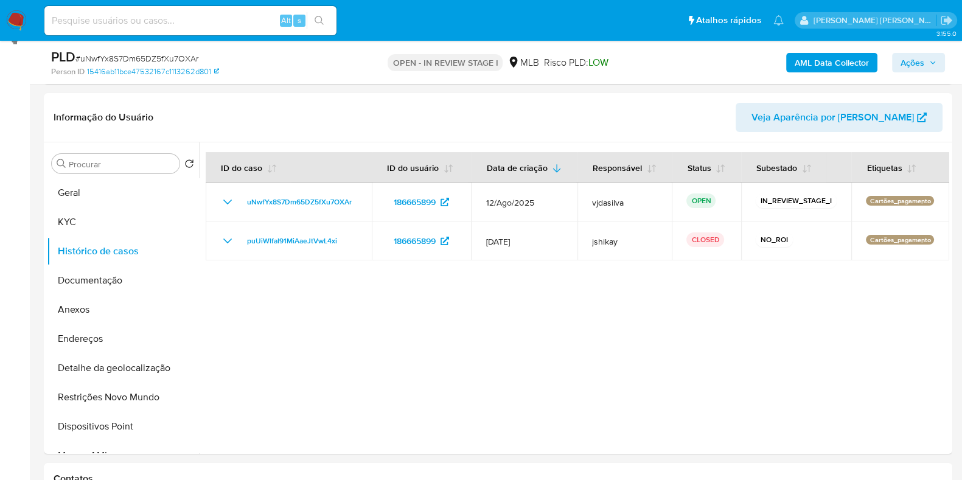
scroll to position [171, 0]
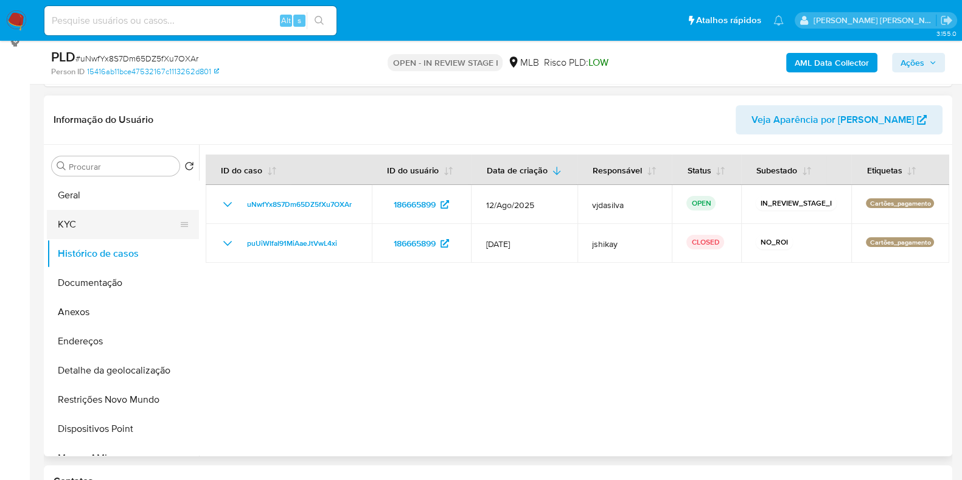
click at [119, 229] on button "KYC" at bounding box center [118, 224] width 142 height 29
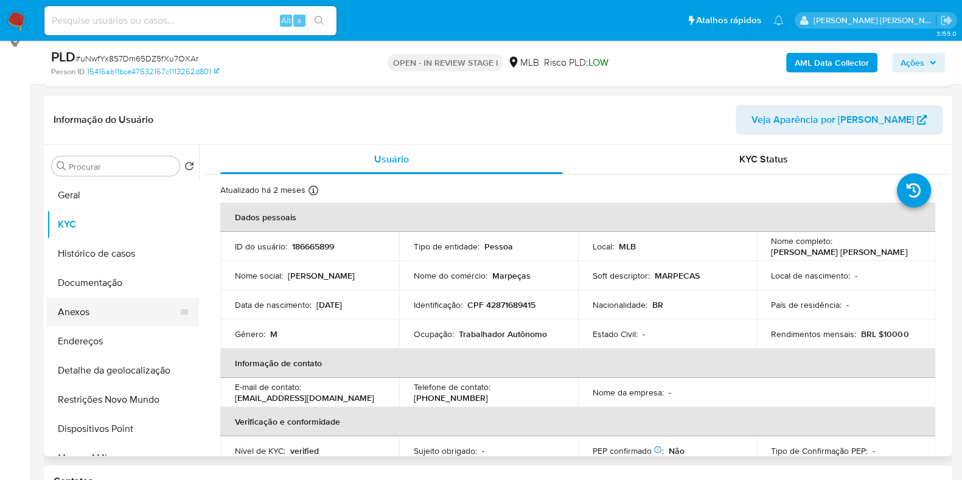
click at [122, 310] on button "Anexos" at bounding box center [118, 312] width 142 height 29
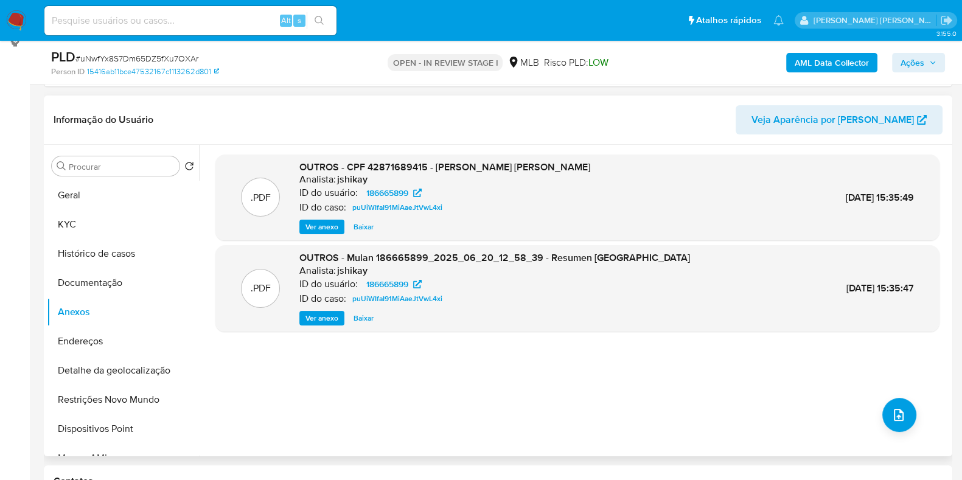
click at [316, 228] on span "Ver anexo" at bounding box center [321, 227] width 33 height 12
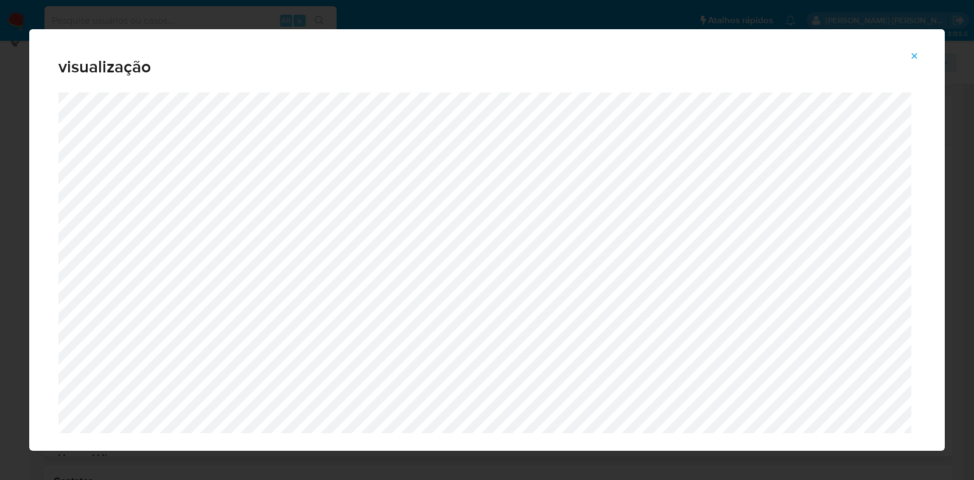
click at [922, 55] on button "Attachment preview" at bounding box center [914, 55] width 27 height 19
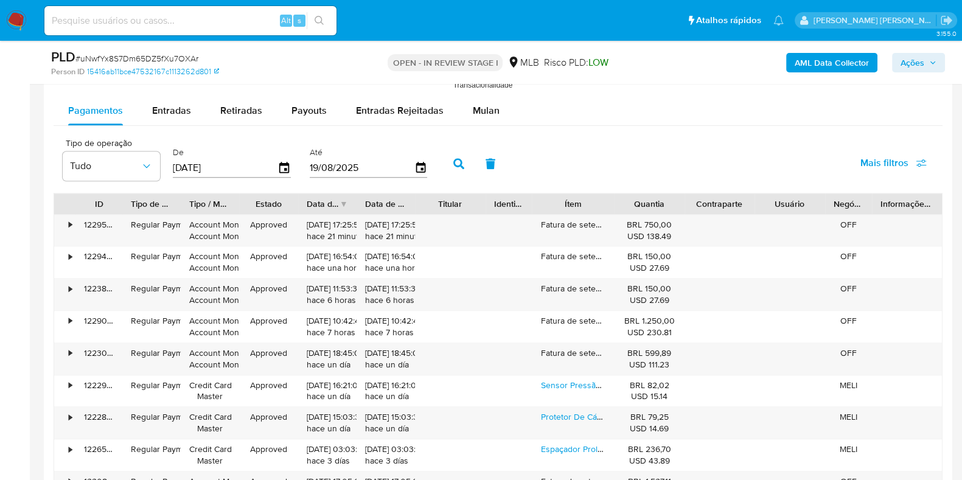
scroll to position [1286, 0]
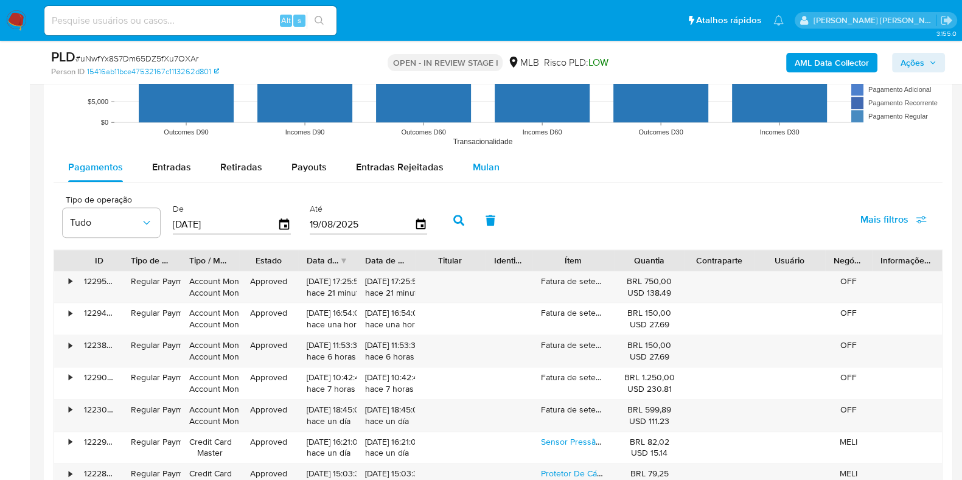
click at [486, 169] on span "Mulan" at bounding box center [486, 167] width 27 height 14
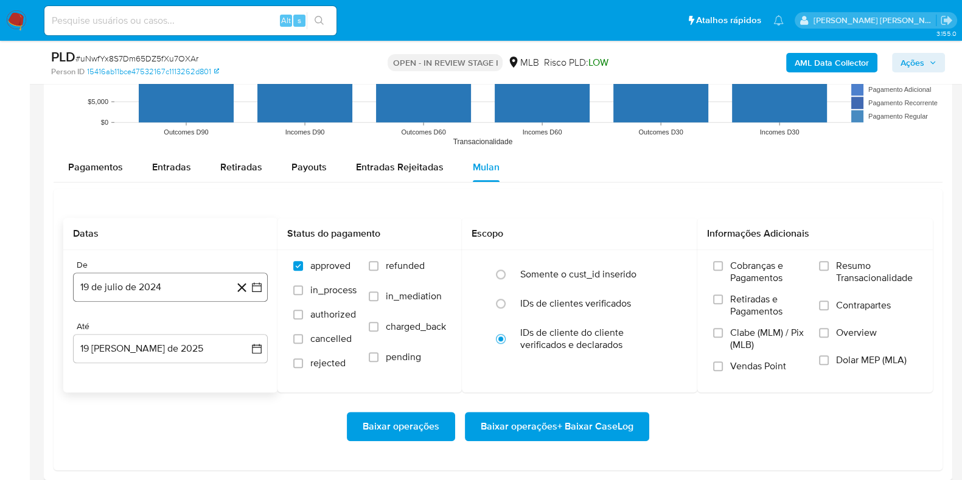
click at [172, 293] on button "19 de julio de 2024" at bounding box center [170, 287] width 195 height 29
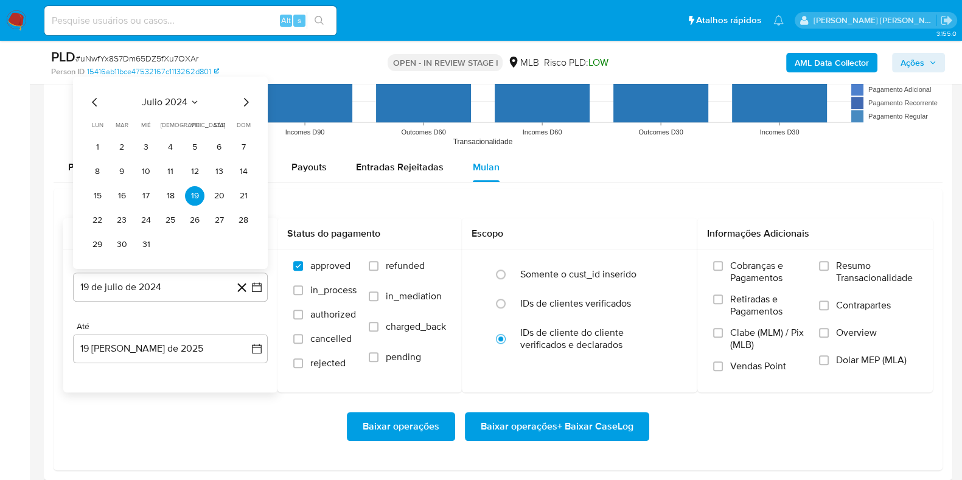
click at [175, 97] on span "julio 2024" at bounding box center [165, 102] width 46 height 12
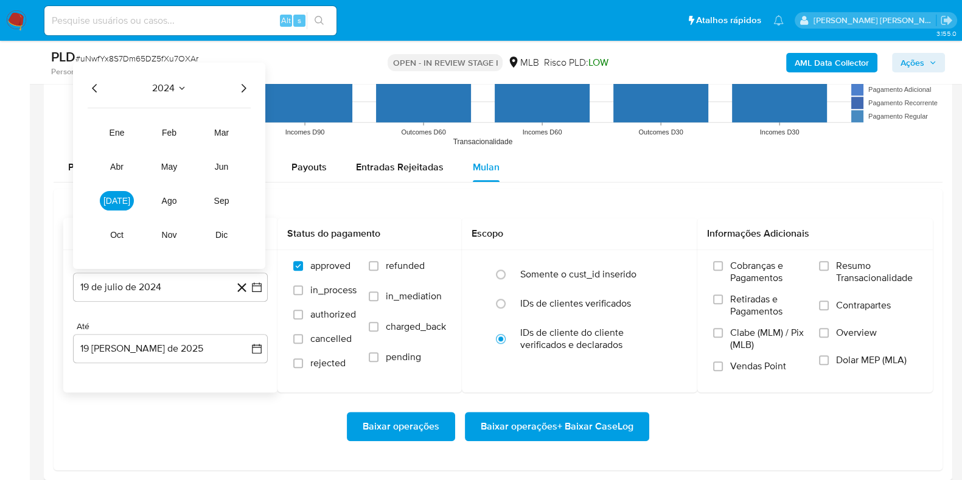
click at [246, 88] on icon "Año siguiente" at bounding box center [243, 87] width 15 height 15
click at [120, 198] on span "jul" at bounding box center [116, 200] width 27 height 10
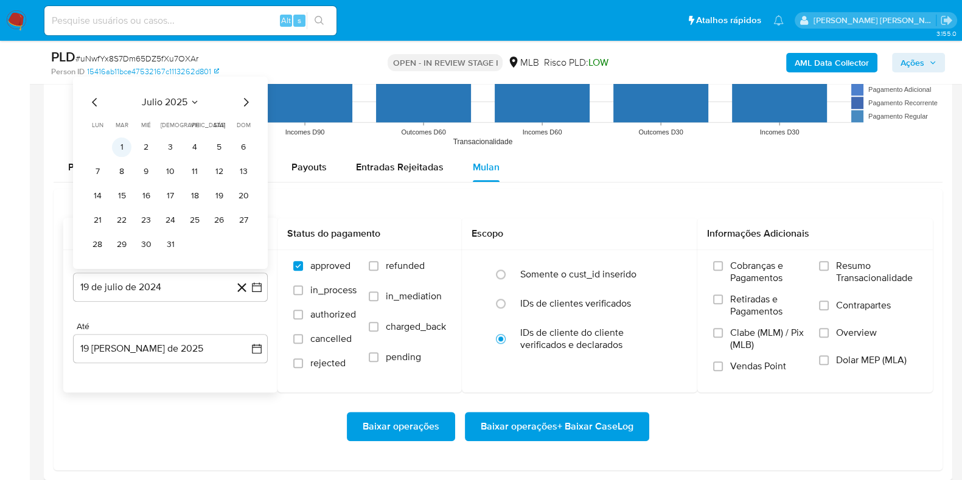
click at [127, 147] on button "1" at bounding box center [121, 146] width 19 height 19
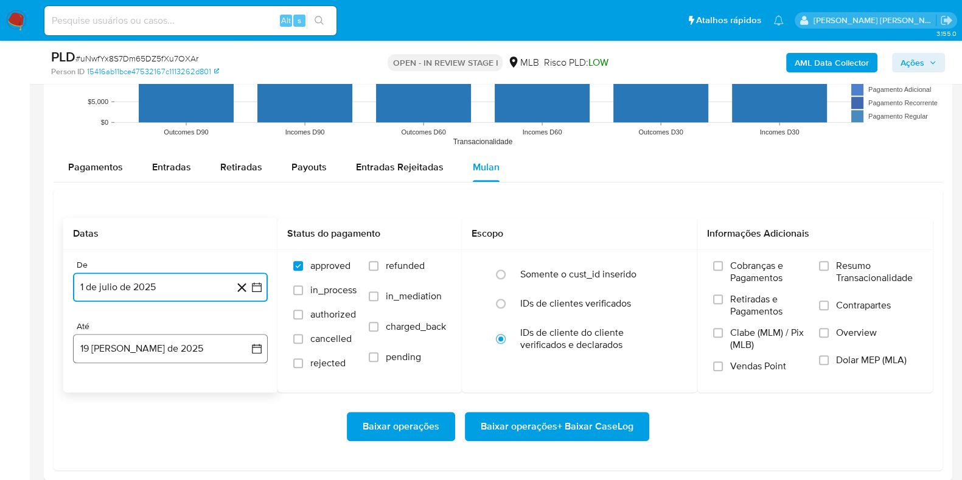
click at [167, 347] on button "19 de agosto de 2025" at bounding box center [170, 348] width 195 height 29
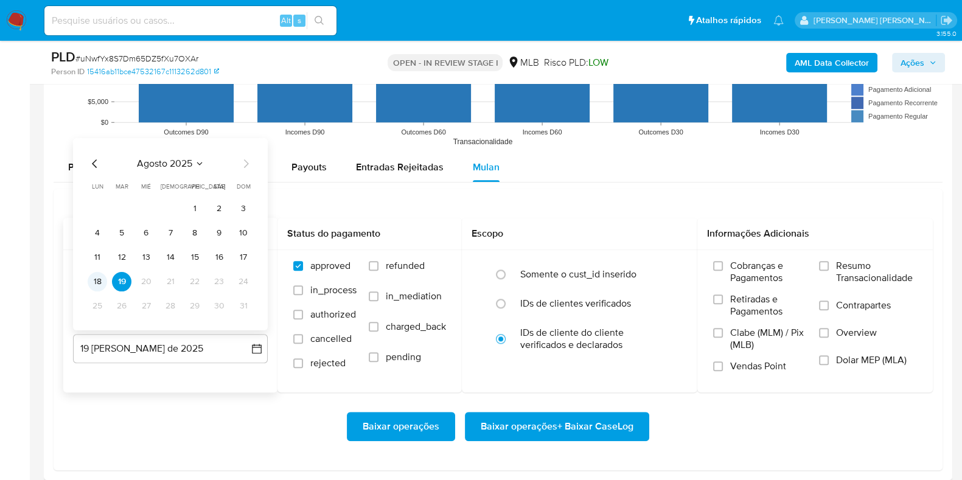
click at [97, 277] on button "18" at bounding box center [97, 280] width 19 height 19
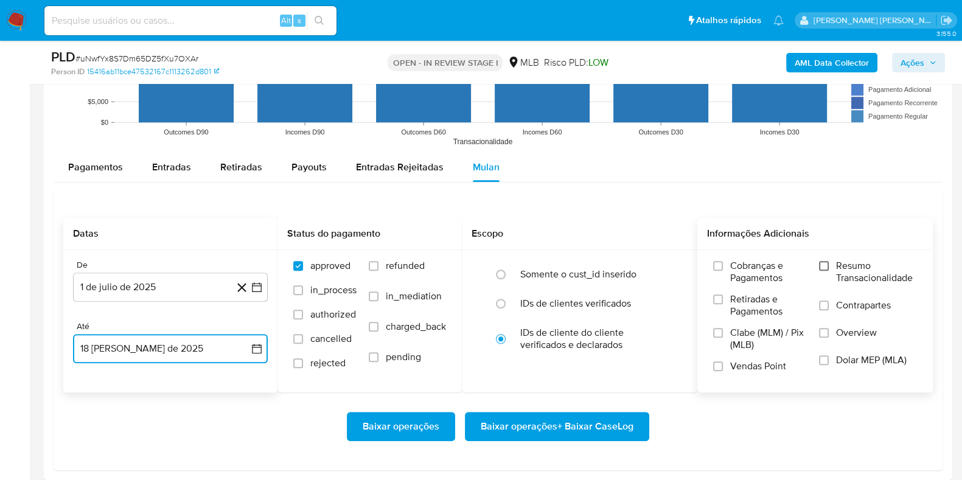
click at [828, 263] on input "Resumo Transacionalidade" at bounding box center [824, 266] width 10 height 10
click at [831, 305] on label "Contrapartes" at bounding box center [868, 312] width 98 height 27
click at [829, 305] on input "Contrapartes" at bounding box center [824, 306] width 10 height 10
click at [585, 427] on span "Baixar operações + Baixar CaseLog" at bounding box center [557, 426] width 153 height 27
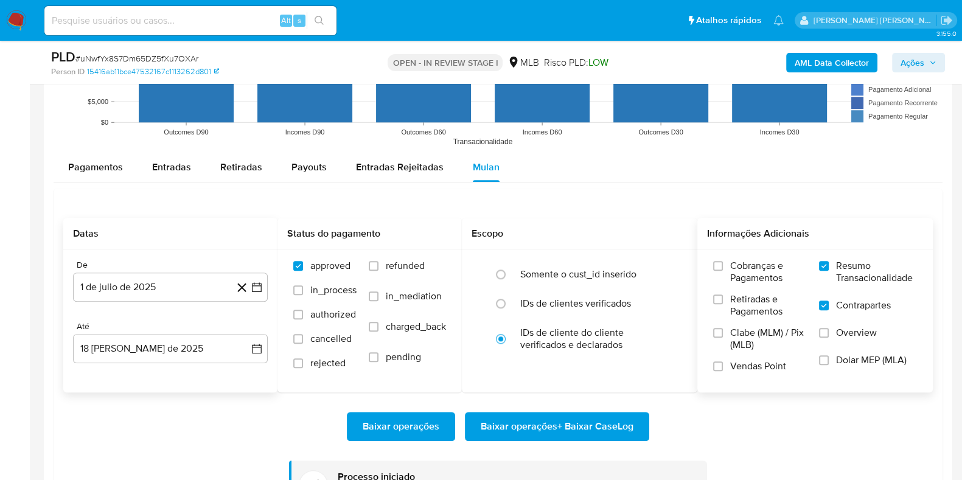
click at [190, 20] on input at bounding box center [190, 21] width 292 height 16
paste input "c6WbQHEyYnddbsDCfhbM8f83"
type input "c6WbQHEyYnddbsDCfhbM8f83"
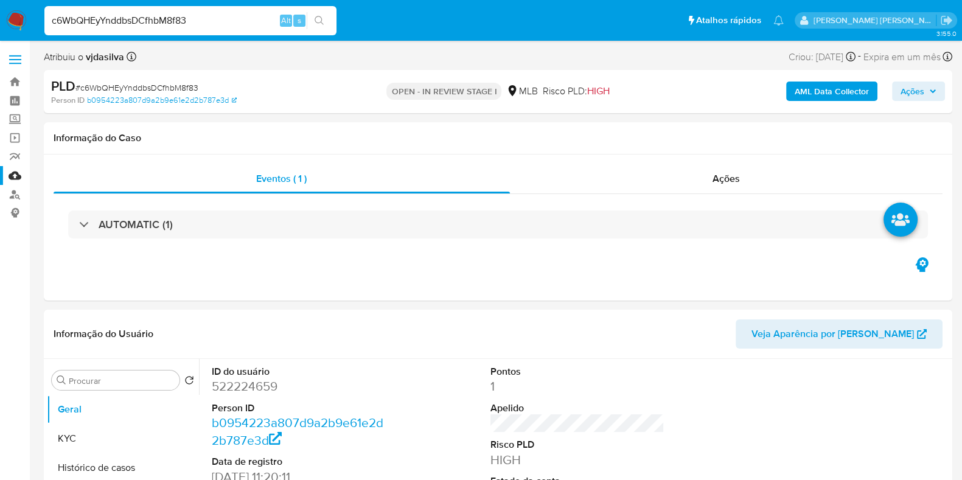
select select "10"
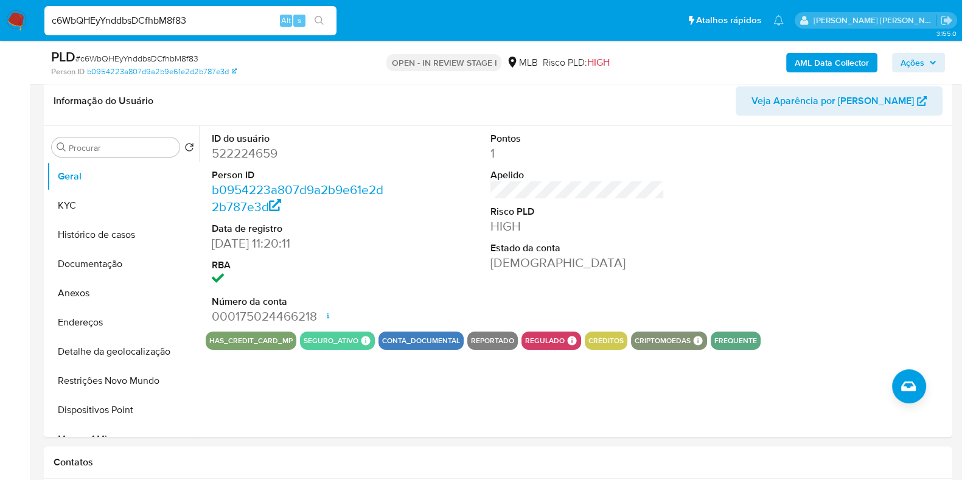
scroll to position [195, 0]
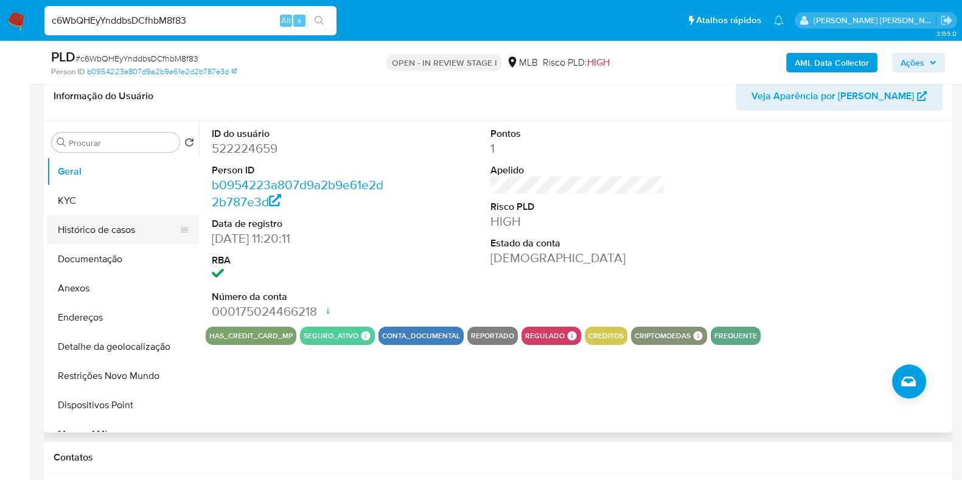
click at [117, 242] on button "Histórico de casos" at bounding box center [118, 229] width 142 height 29
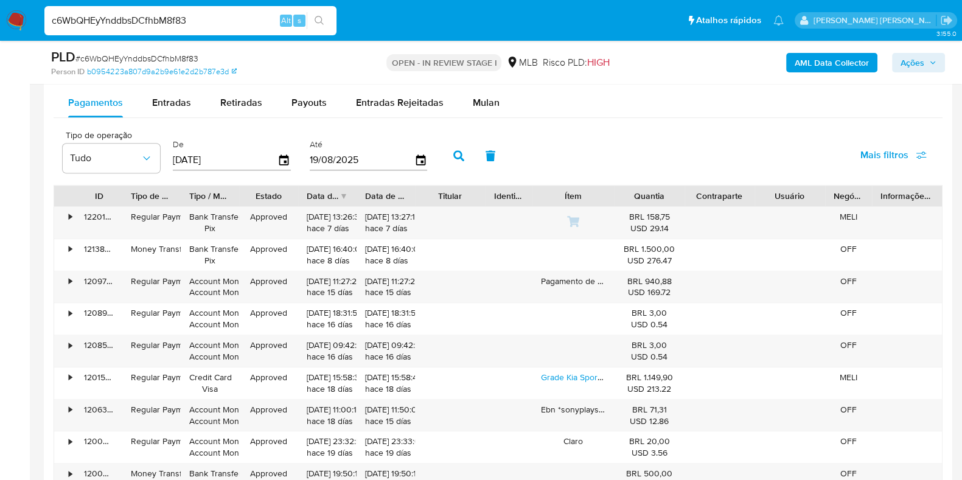
scroll to position [1246, 0]
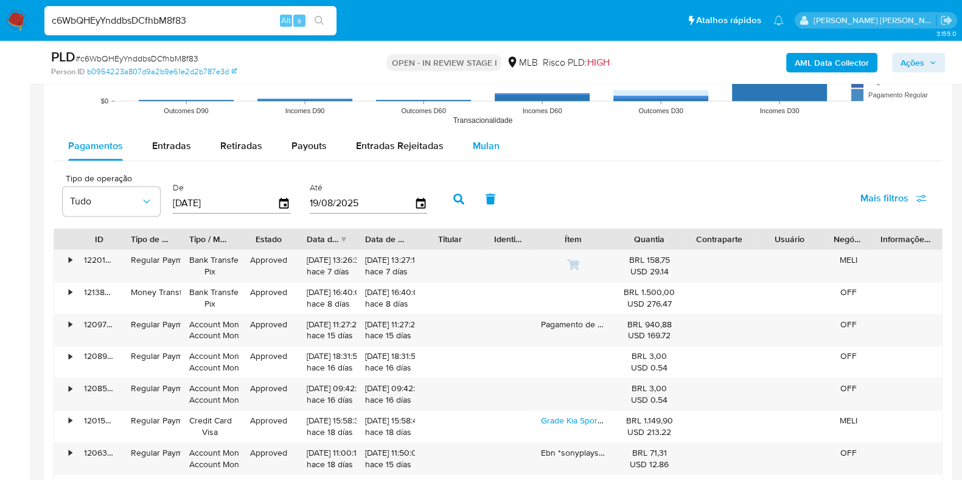
click at [485, 149] on span "Mulan" at bounding box center [486, 146] width 27 height 14
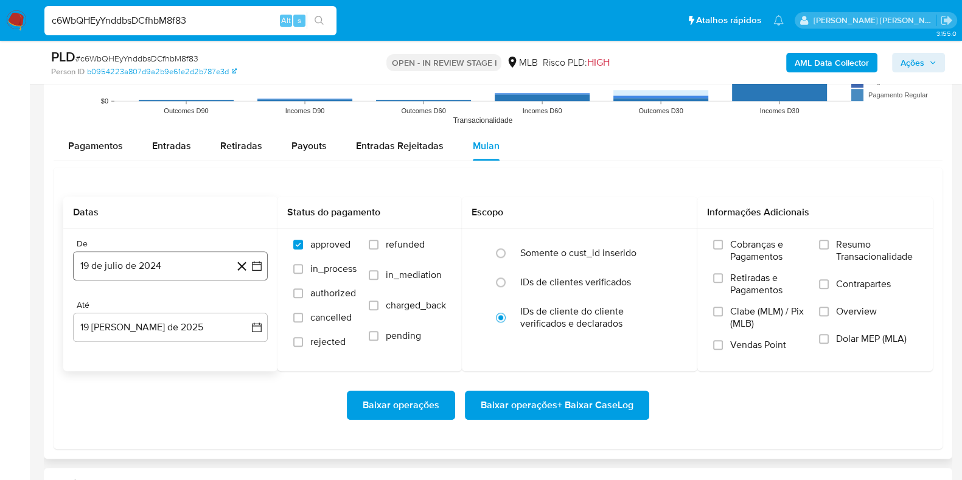
click at [173, 273] on button "19 de julio de 2024" at bounding box center [170, 265] width 195 height 29
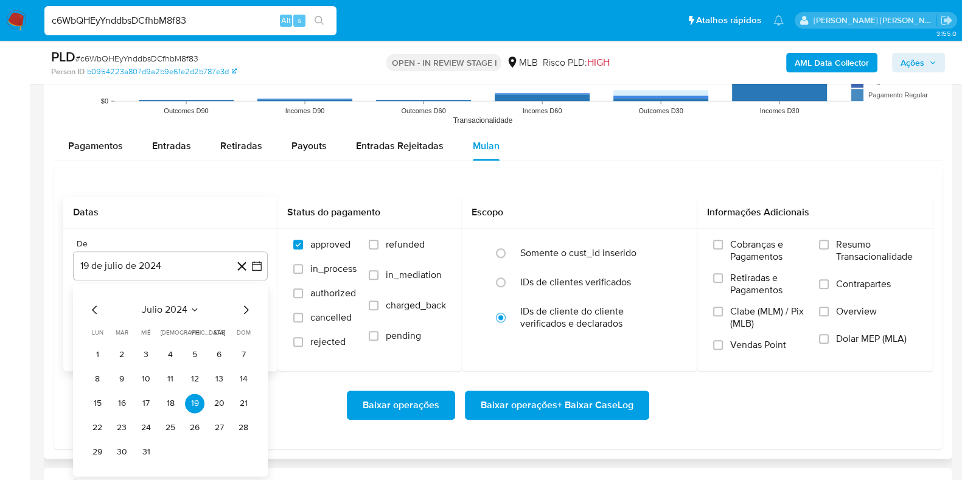
click at [175, 299] on div "julio 2024 julio 2024 lun lunes mar martes mié miércoles jue jueves vie viernes…" at bounding box center [170, 380] width 195 height 192
click at [186, 309] on span "julio 2024" at bounding box center [165, 310] width 46 height 12
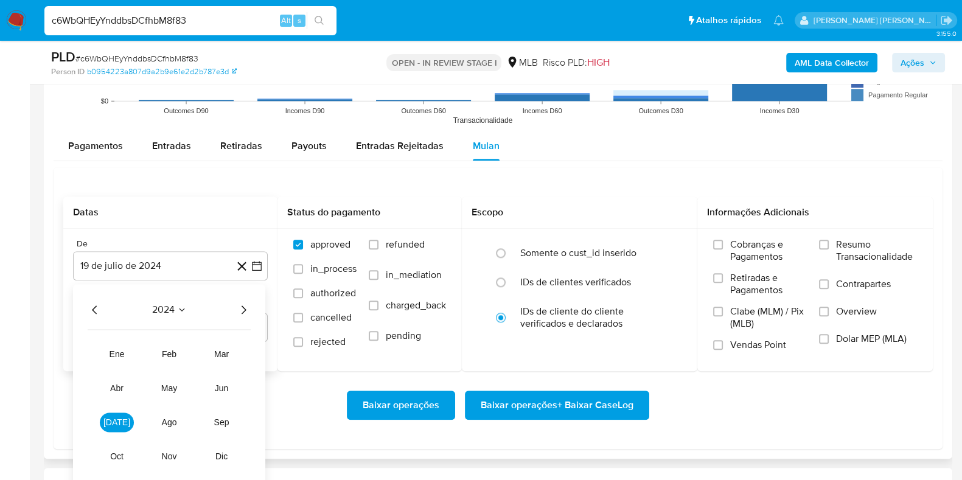
click at [236, 307] on icon "Año siguiente" at bounding box center [243, 309] width 15 height 15
click at [122, 424] on button "jul" at bounding box center [117, 422] width 34 height 19
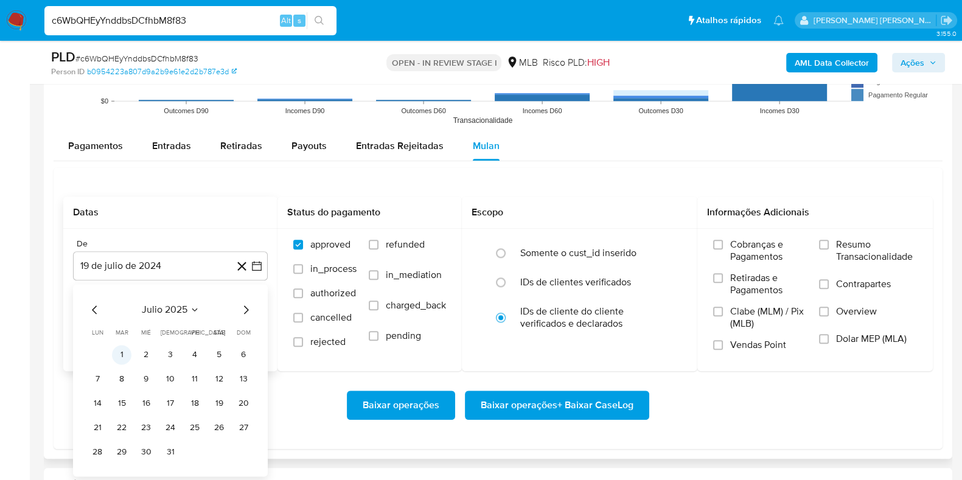
click at [128, 352] on button "1" at bounding box center [121, 354] width 19 height 19
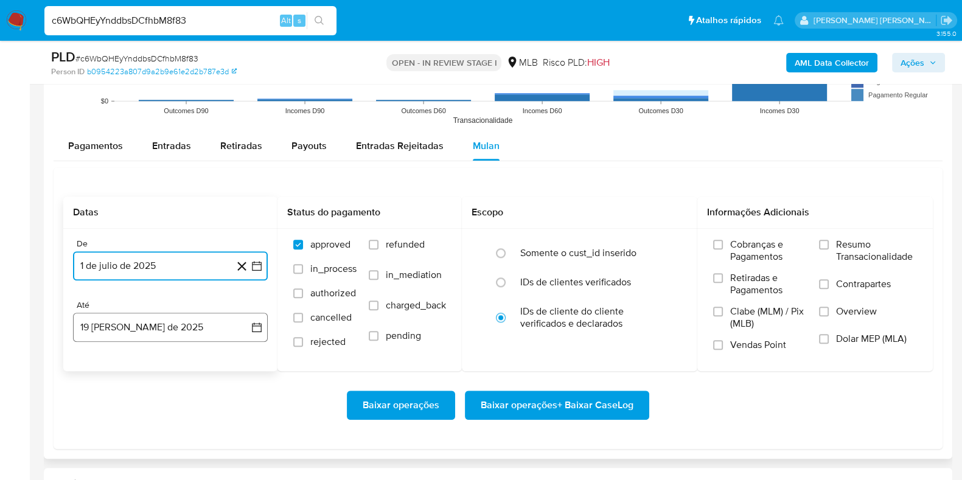
click at [172, 328] on button "19 de agosto de 2025" at bounding box center [170, 327] width 195 height 29
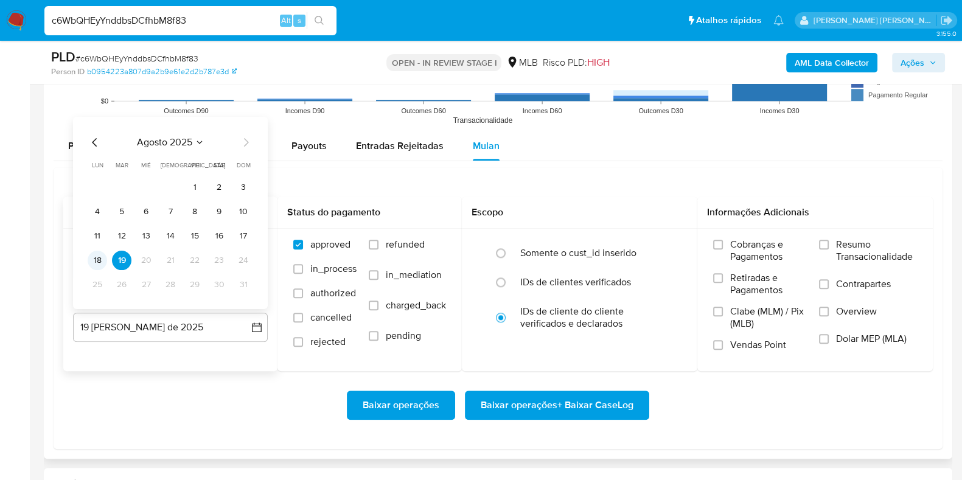
click at [97, 262] on button "18" at bounding box center [97, 260] width 19 height 19
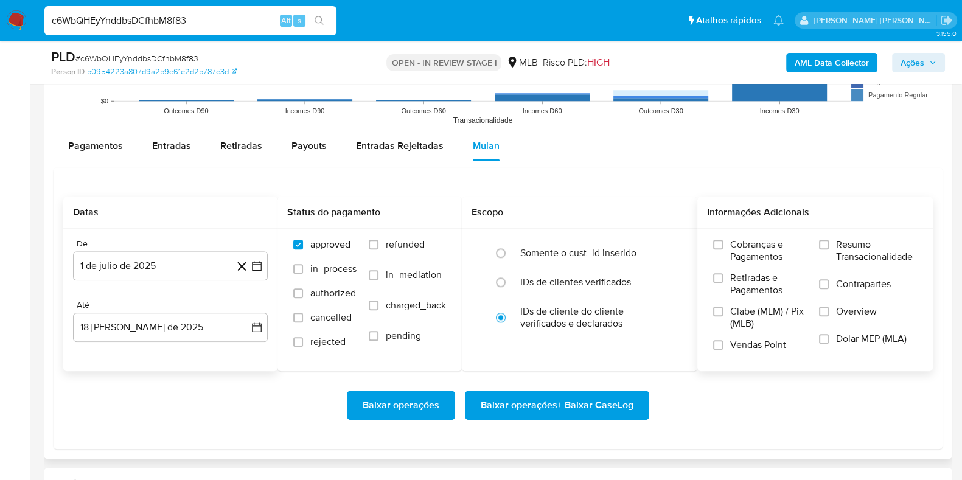
click at [861, 242] on span "Resumo Transacionalidade" at bounding box center [876, 251] width 81 height 24
click at [829, 242] on input "Resumo Transacionalidade" at bounding box center [824, 245] width 10 height 10
click at [818, 279] on div "Cobranças e Pagamentos Retiradas e Pagamentos Clabe (MLM) / Pix (MLB) Vendas Po…" at bounding box center [815, 300] width 216 height 122
click at [829, 288] on label "Contrapartes" at bounding box center [868, 291] width 98 height 27
click at [829, 288] on input "Contrapartes" at bounding box center [824, 284] width 10 height 10
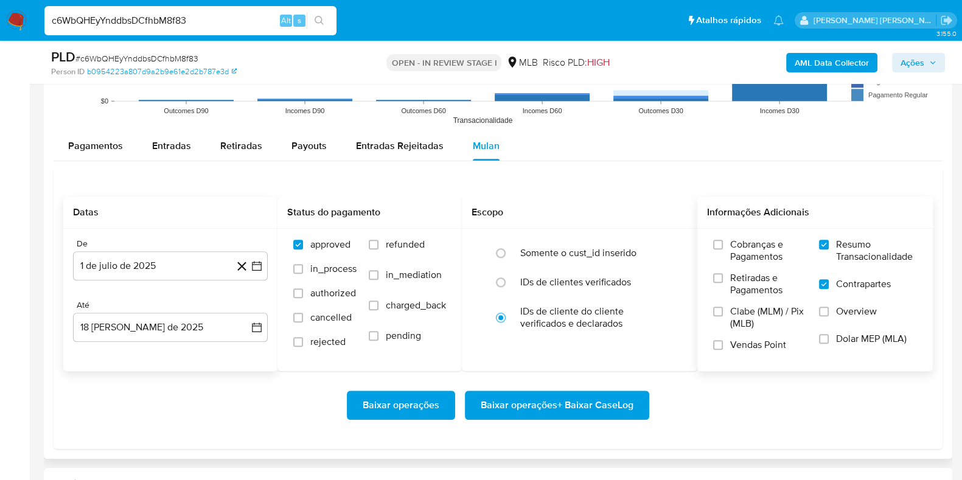
click at [593, 400] on span "Baixar operações + Baixar CaseLog" at bounding box center [557, 405] width 153 height 27
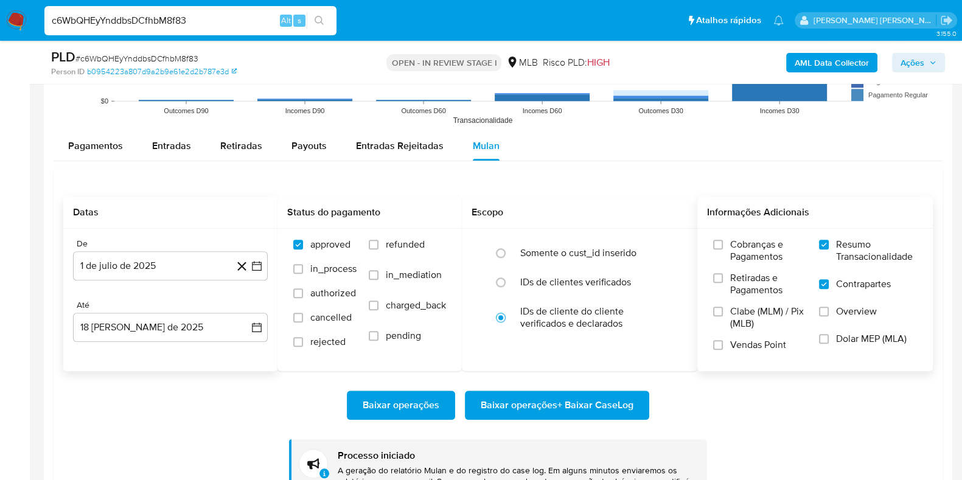
click at [192, 18] on input "c6WbQHEyYnddbsDCfhbM8f83" at bounding box center [190, 21] width 292 height 16
paste input "Xgd7NLkOMS43Az9aGbqDdlUH"
type input "Xgd7NLkOMS43Az9aGbqDdlUH"
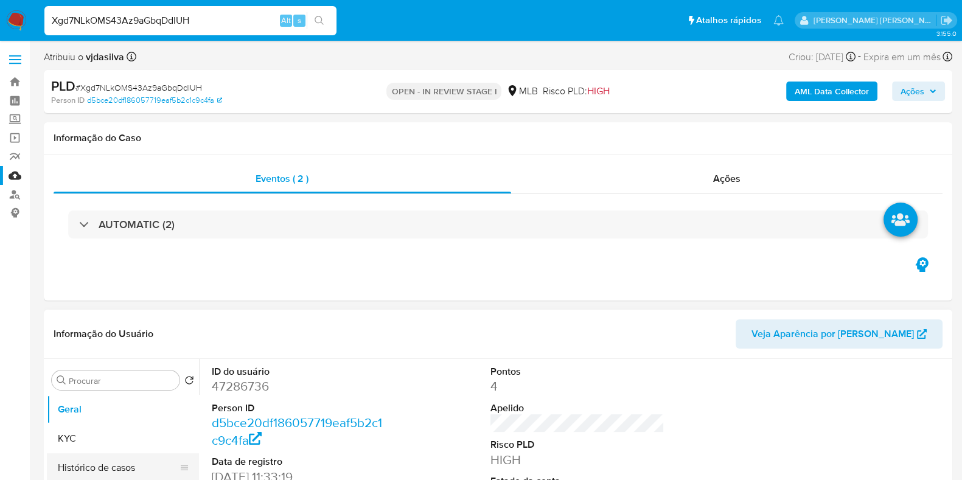
click at [131, 459] on button "Histórico de casos" at bounding box center [118, 467] width 142 height 29
select select "10"
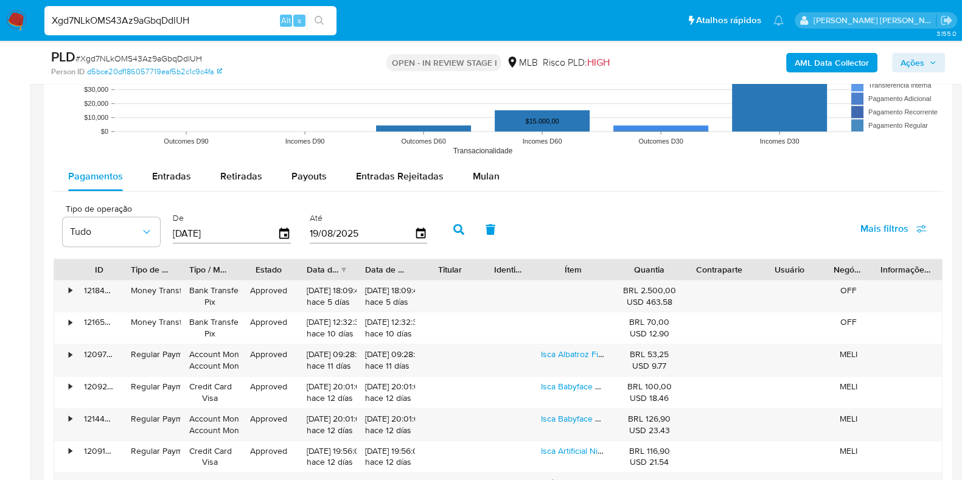
scroll to position [1280, 0]
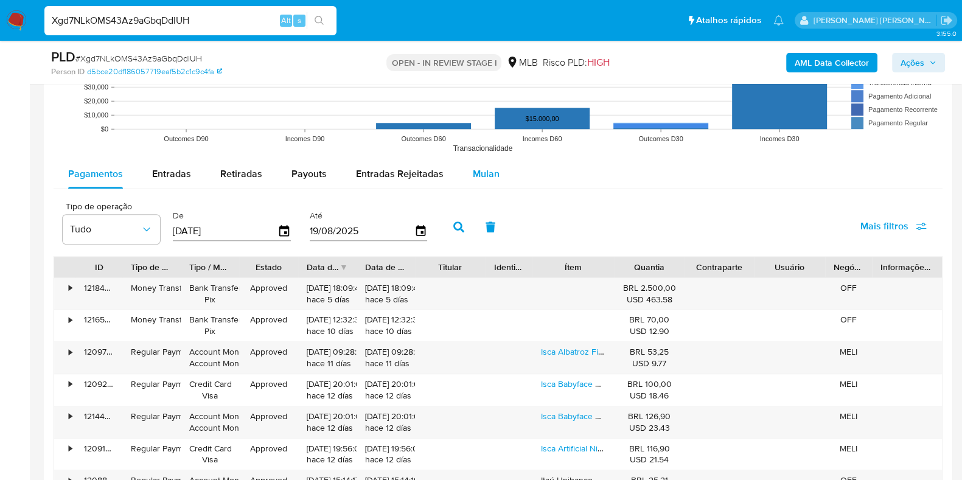
click at [490, 173] on span "Mulan" at bounding box center [486, 174] width 27 height 14
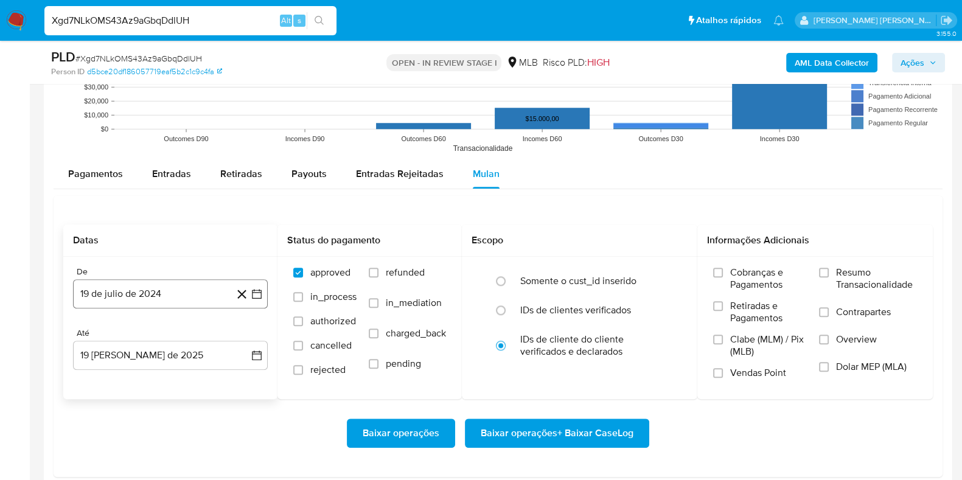
click at [164, 291] on button "19 de julio de 2024" at bounding box center [170, 293] width 195 height 29
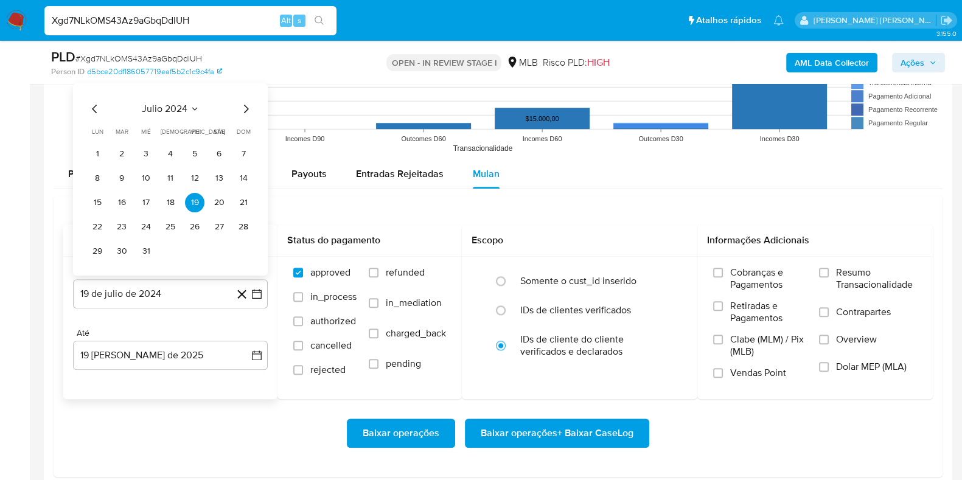
click at [180, 108] on span "julio 2024" at bounding box center [165, 108] width 46 height 12
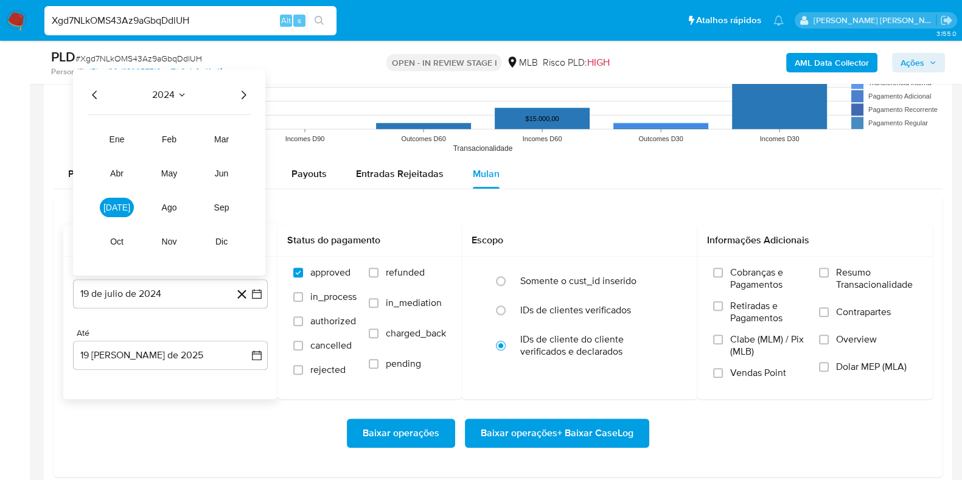
click at [243, 92] on icon "Año siguiente" at bounding box center [243, 94] width 15 height 15
click at [116, 204] on span "jul" at bounding box center [116, 207] width 27 height 10
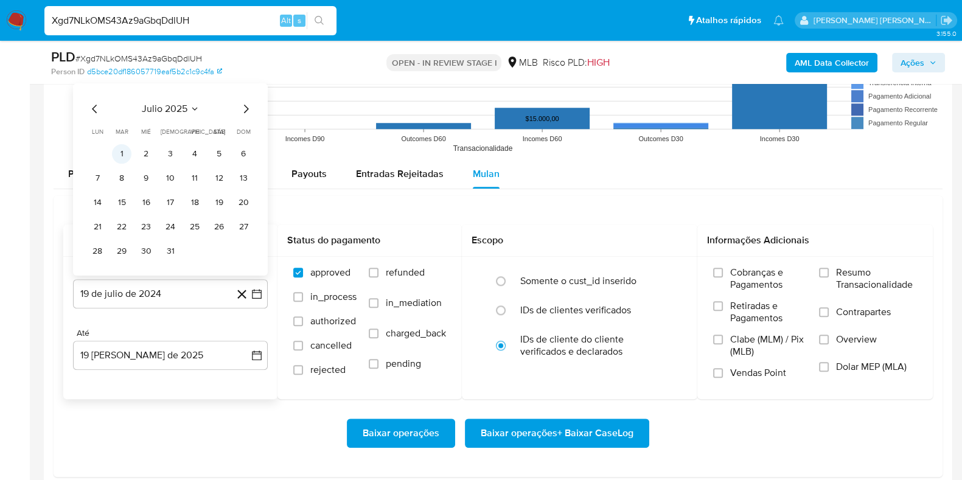
click at [126, 153] on button "1" at bounding box center [121, 153] width 19 height 19
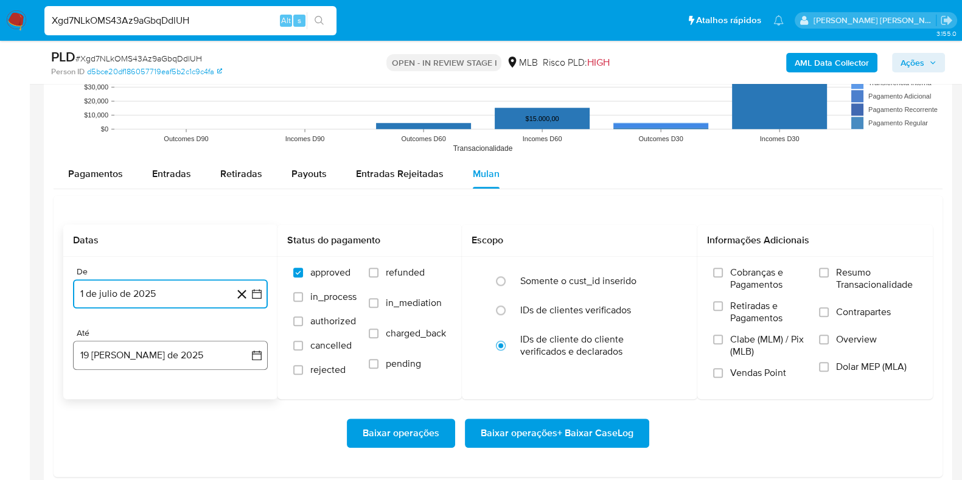
click at [155, 354] on button "19 de agosto de 2025" at bounding box center [170, 355] width 195 height 29
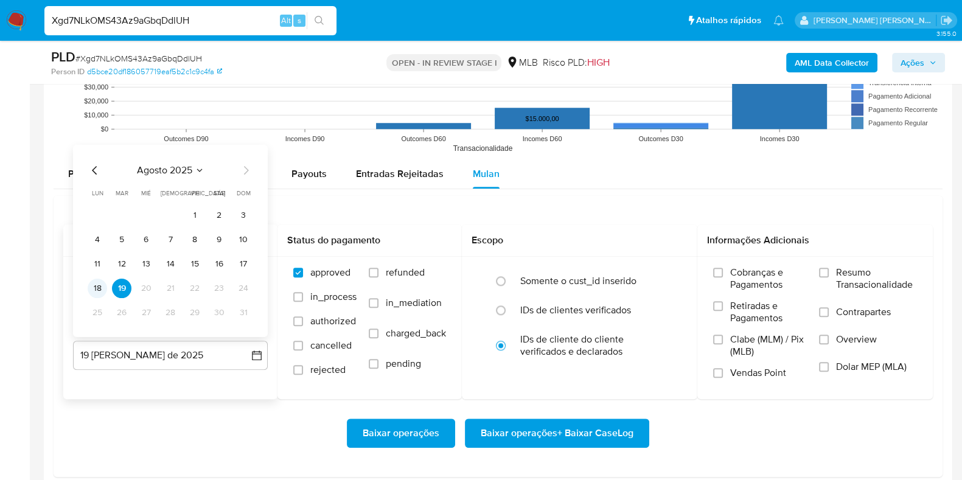
click at [93, 281] on button "18" at bounding box center [97, 287] width 19 height 19
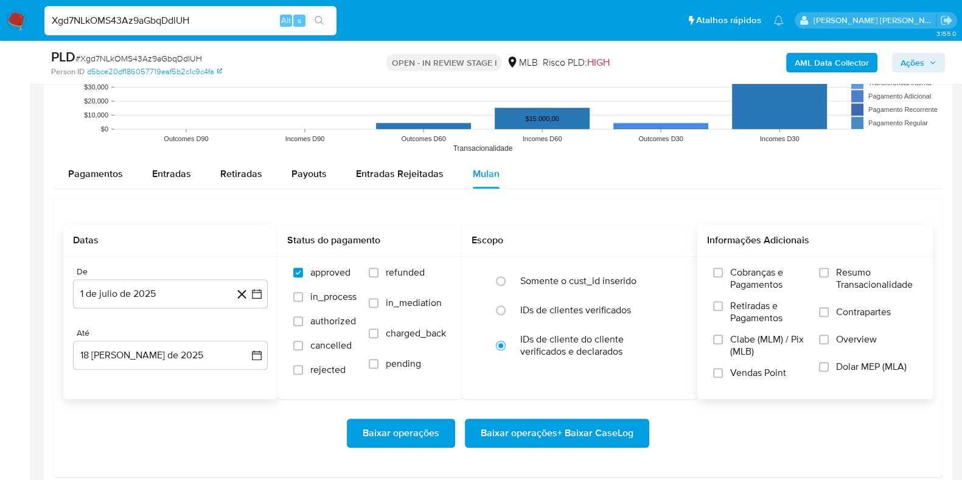
click at [831, 277] on label "Resumo Transacionalidade" at bounding box center [868, 287] width 98 height 40
click at [829, 277] on input "Resumo Transacionalidade" at bounding box center [824, 273] width 10 height 10
click at [831, 310] on label "Contrapartes" at bounding box center [868, 319] width 98 height 27
click at [829, 310] on input "Contrapartes" at bounding box center [824, 312] width 10 height 10
click at [566, 428] on span "Baixar operações + Baixar CaseLog" at bounding box center [557, 433] width 153 height 27
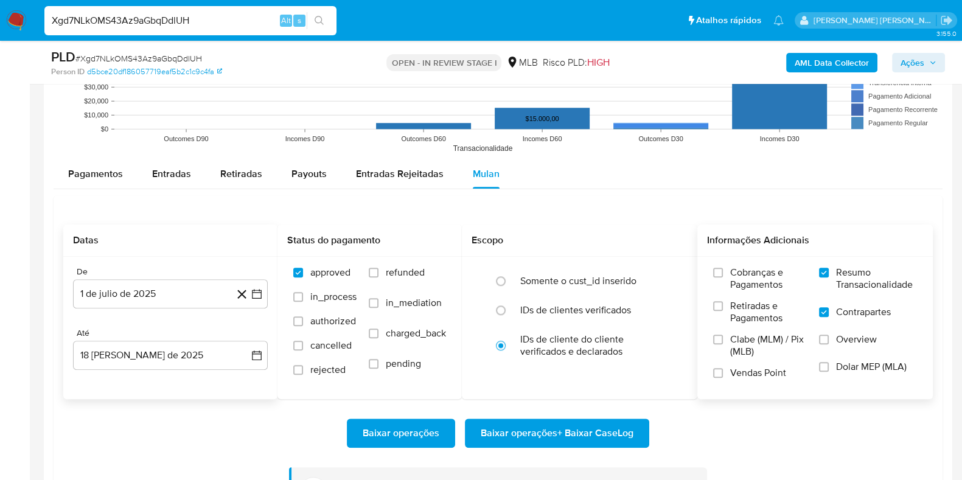
click at [211, 27] on input "Xgd7NLkOMS43Az9aGbqDdlUH" at bounding box center [190, 21] width 292 height 16
paste input "NgUHPhCqSc9GEkFPKqW5OHxb"
type input "NgUHPhCqSc9GEkFPKqW5OHxb"
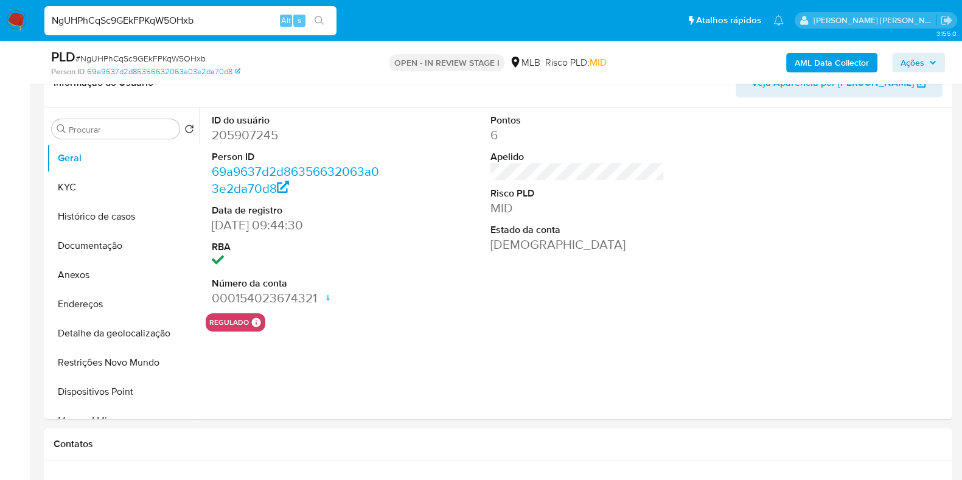
select select "10"
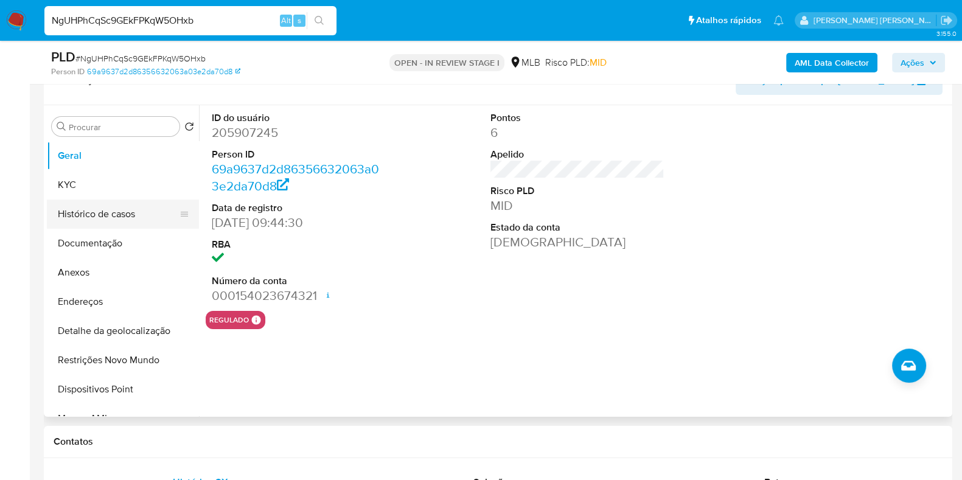
click at [151, 225] on button "Histórico de casos" at bounding box center [118, 214] width 142 height 29
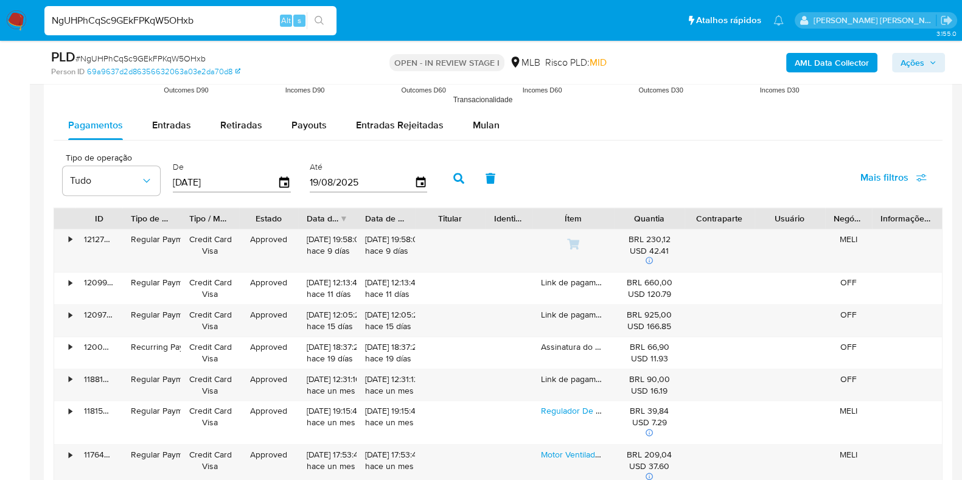
scroll to position [1311, 0]
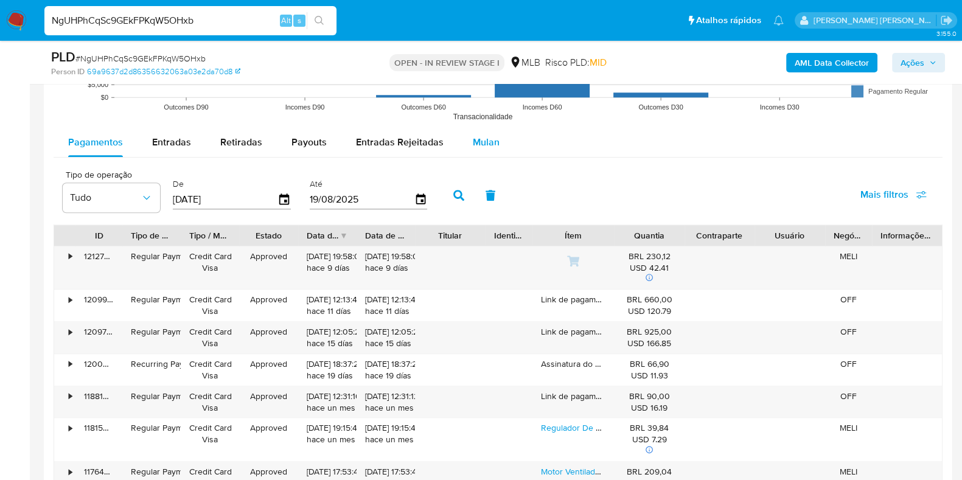
click at [473, 142] on span "Mulan" at bounding box center [486, 142] width 27 height 14
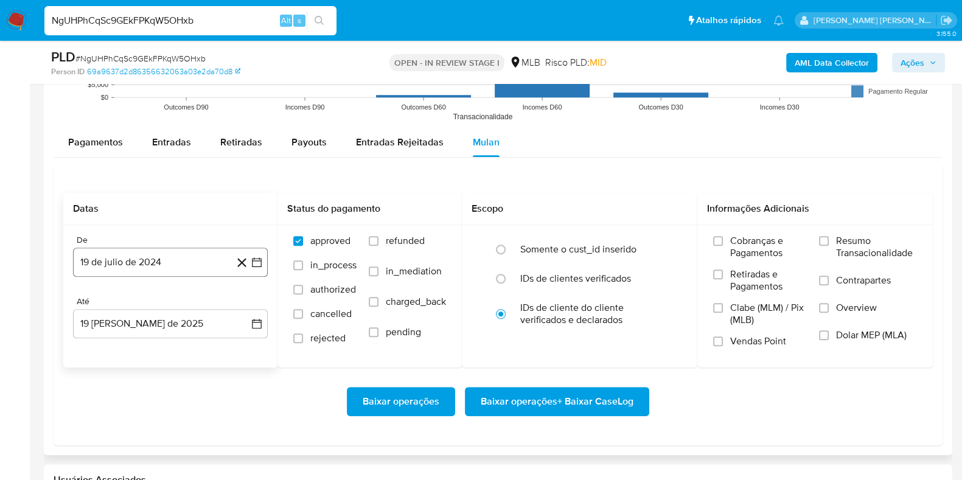
click at [213, 254] on button "19 de julio de 2024" at bounding box center [170, 262] width 195 height 29
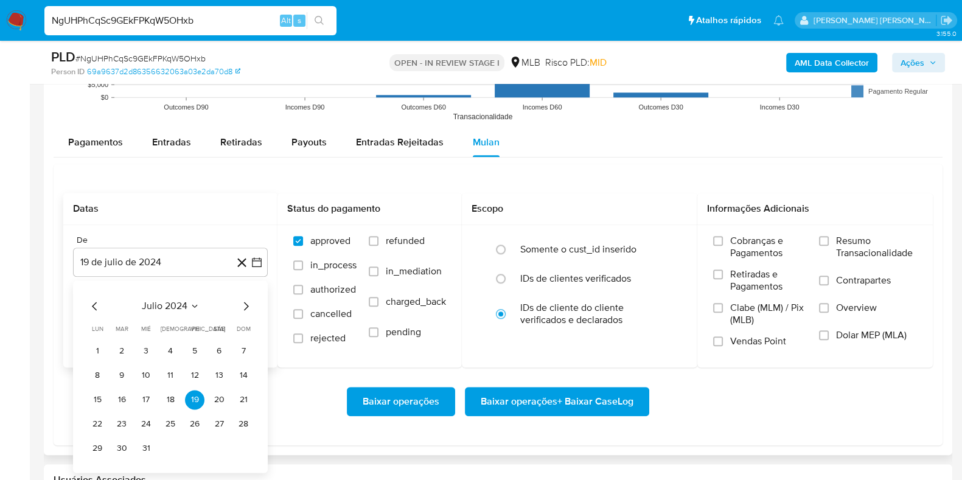
click at [173, 306] on span "julio 2024" at bounding box center [165, 306] width 46 height 12
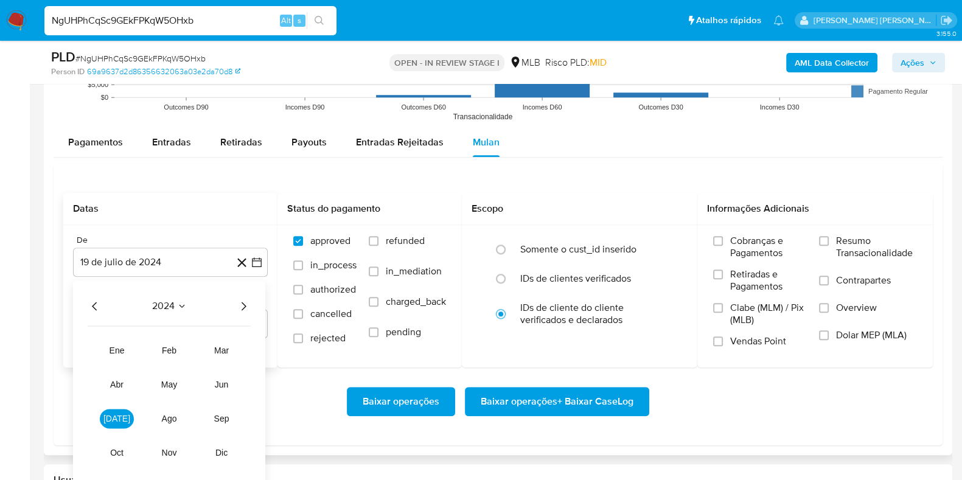
click at [250, 305] on icon "Año siguiente" at bounding box center [243, 306] width 15 height 15
click at [113, 418] on span "jul" at bounding box center [116, 419] width 27 height 10
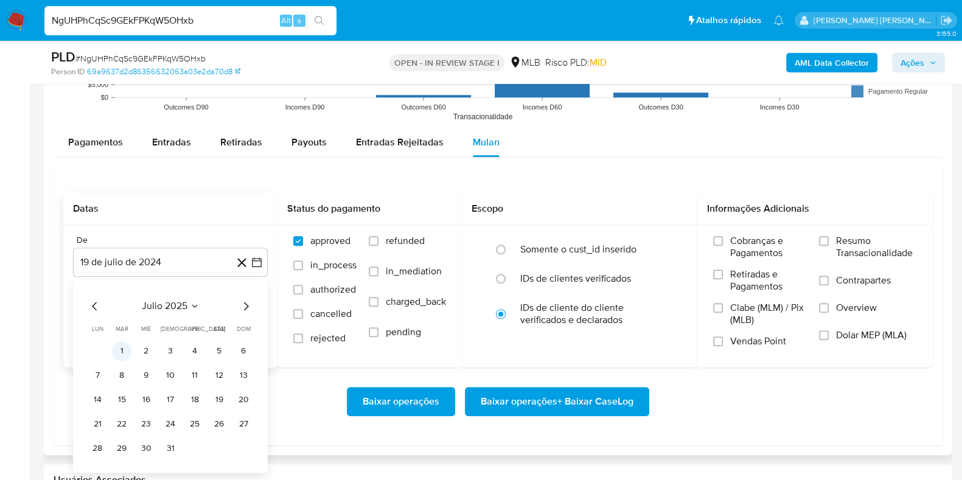
click at [125, 344] on button "1" at bounding box center [121, 350] width 19 height 19
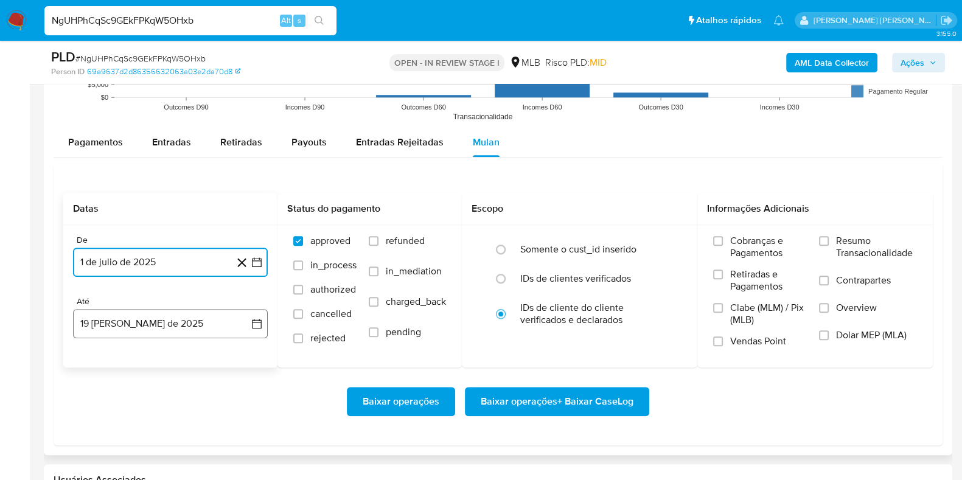
click at [147, 332] on button "19 de agosto de 2025" at bounding box center [170, 323] width 195 height 29
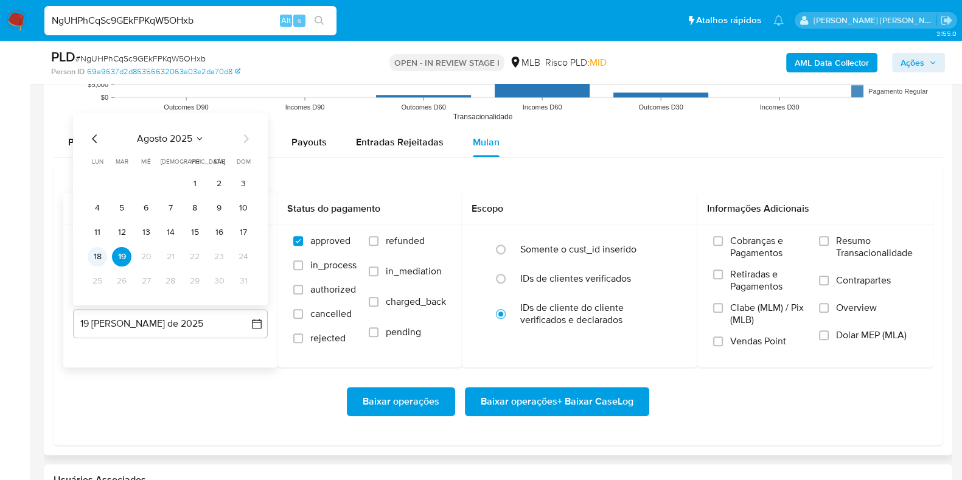
click at [92, 254] on button "18" at bounding box center [97, 255] width 19 height 19
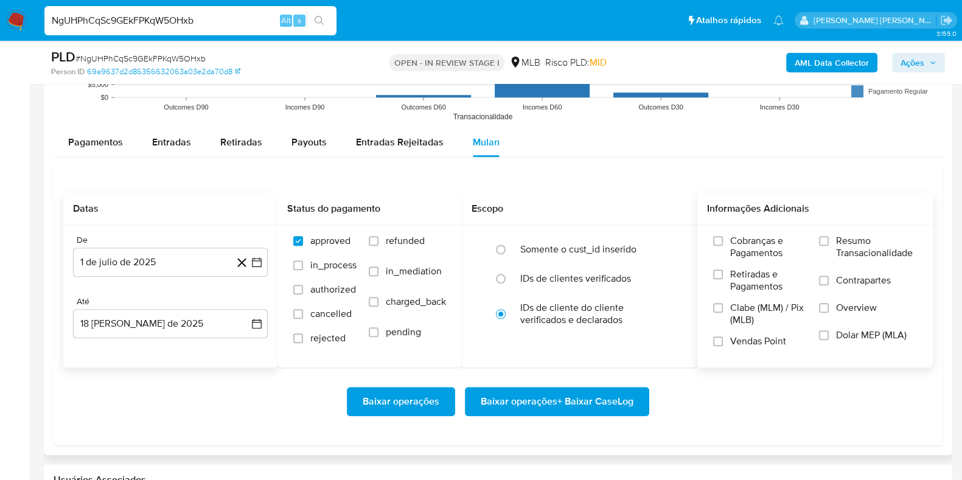
click at [837, 239] on span "Resumo Transacionalidade" at bounding box center [876, 247] width 81 height 24
click at [829, 239] on input "Resumo Transacionalidade" at bounding box center [824, 241] width 10 height 10
click at [834, 279] on label "Contrapartes" at bounding box center [868, 287] width 98 height 27
click at [829, 279] on input "Contrapartes" at bounding box center [824, 281] width 10 height 10
click at [571, 400] on span "Baixar operações + Baixar CaseLog" at bounding box center [557, 401] width 153 height 27
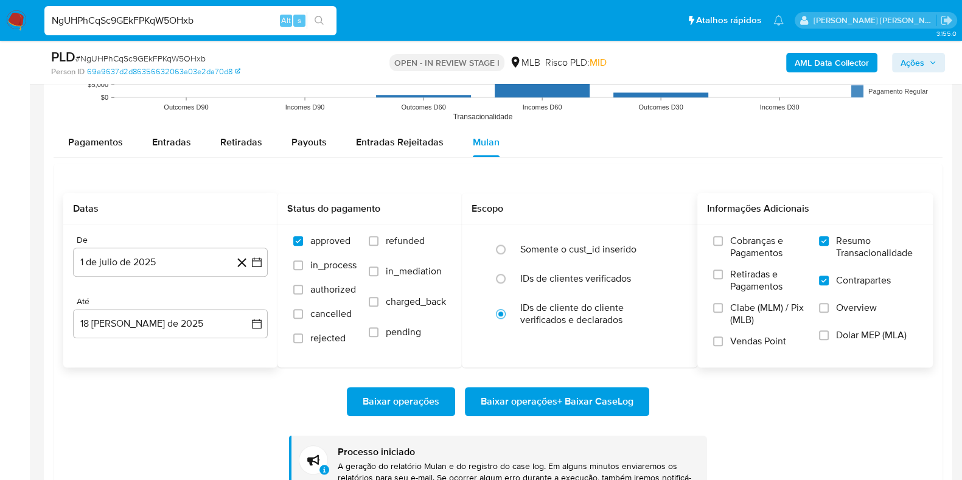
click at [179, 20] on input "NgUHPhCqSc9GEkFPKqW5OHxb" at bounding box center [190, 21] width 292 height 16
paste input "56r4WKL8Xr40aFyWNG8EdlTe"
type input "56r4WKL8Xr40aFyWNG8EdlTe"
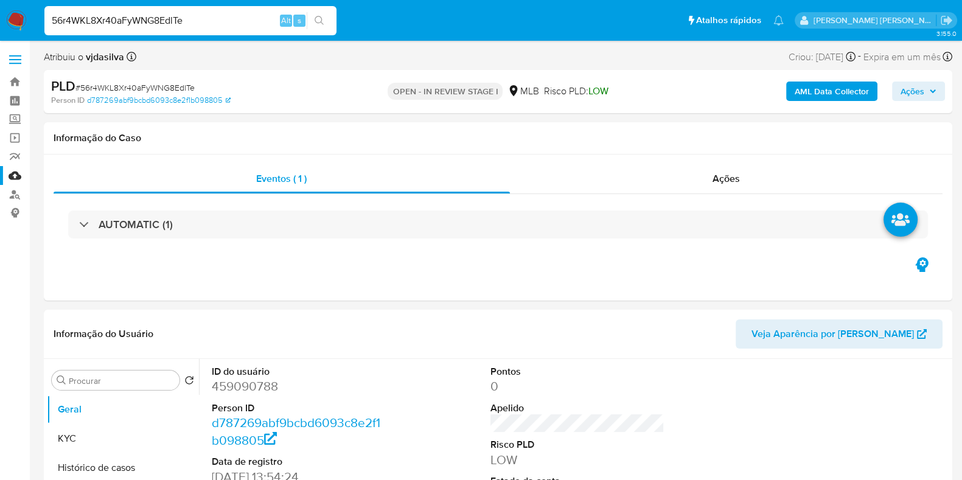
select select "10"
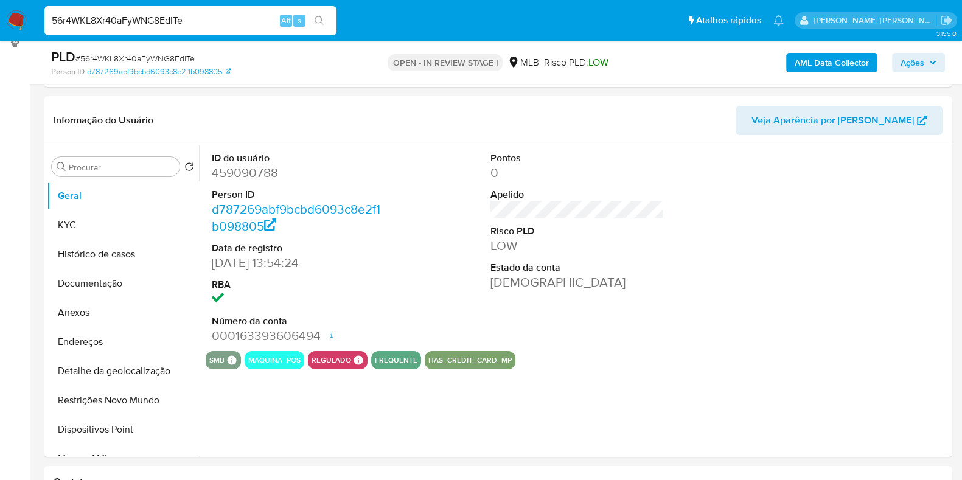
scroll to position [195, 0]
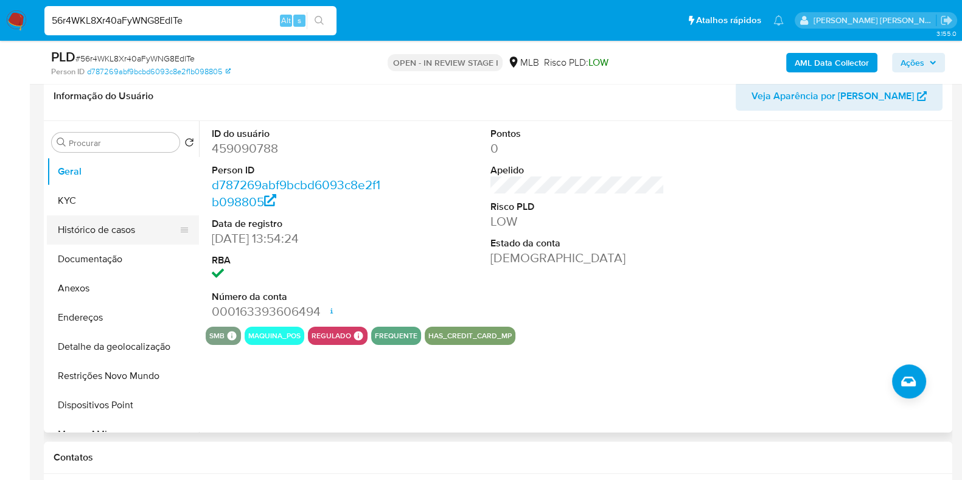
click at [108, 223] on button "Histórico de casos" at bounding box center [118, 229] width 142 height 29
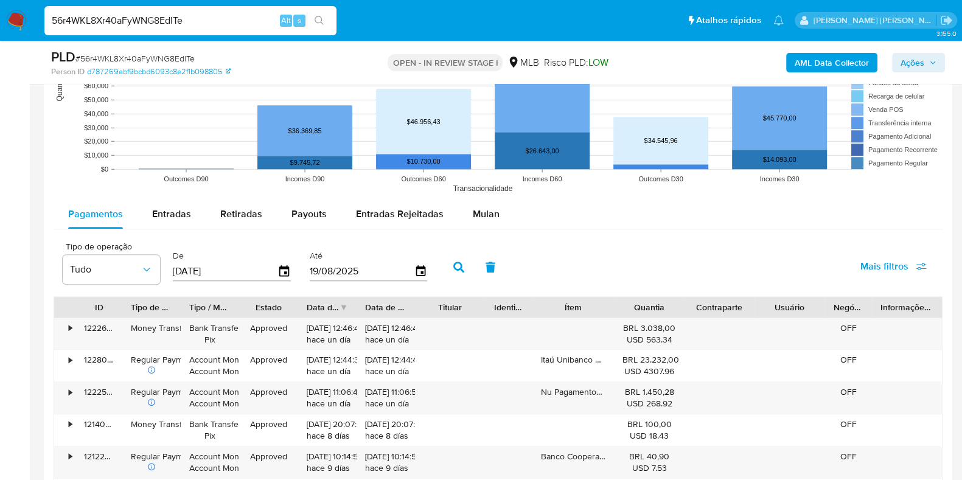
scroll to position [1242, 0]
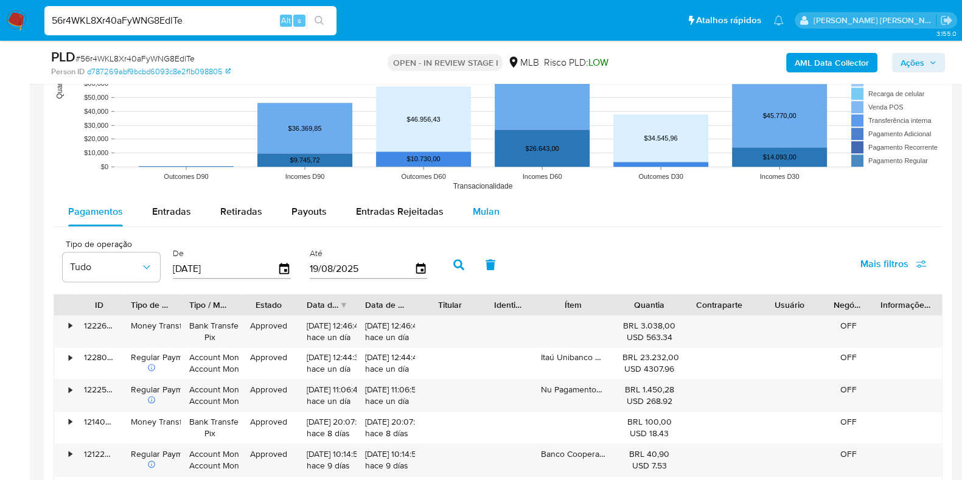
click at [473, 212] on span "Mulan" at bounding box center [486, 211] width 27 height 14
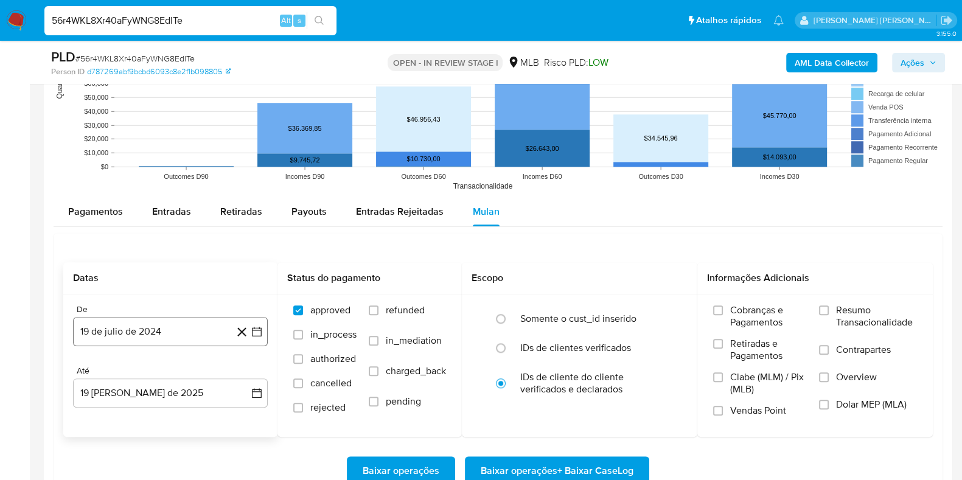
click at [183, 326] on button "19 de julio de 2024" at bounding box center [170, 331] width 195 height 29
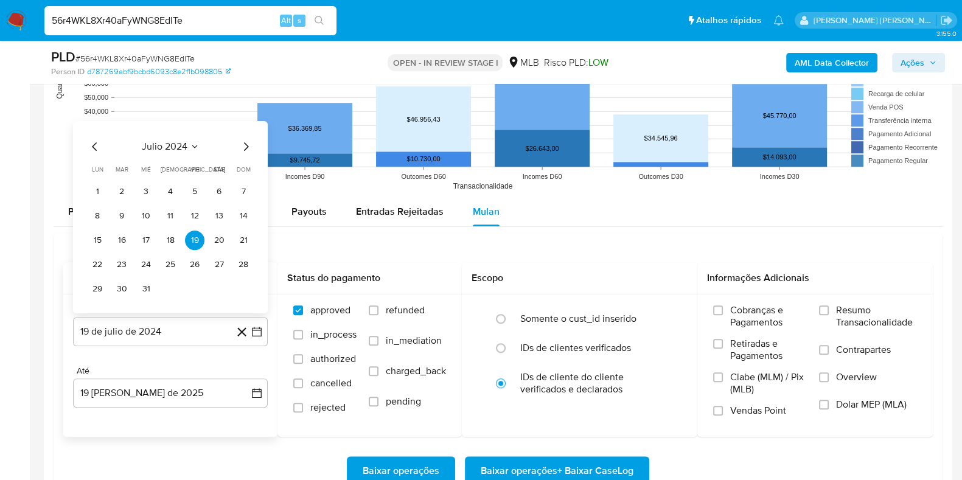
click at [166, 145] on span "julio 2024" at bounding box center [165, 146] width 46 height 12
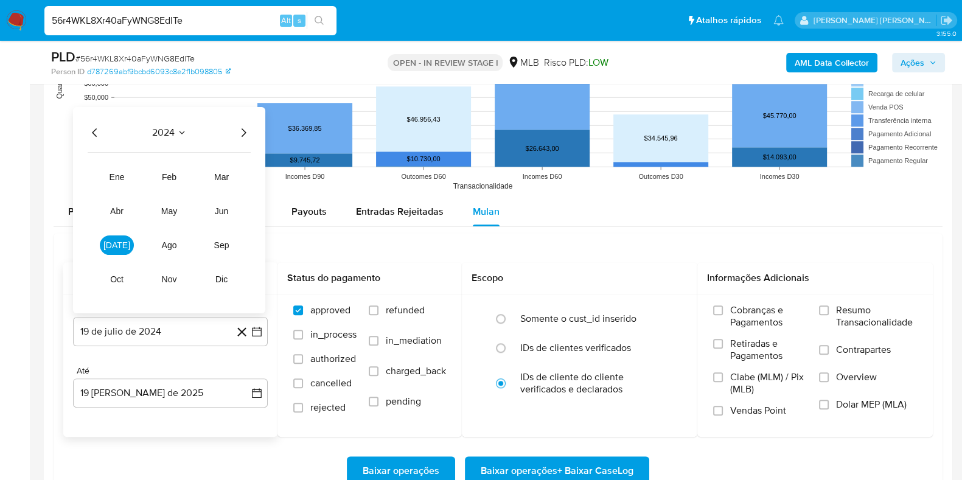
click at [245, 130] on icon "Año siguiente" at bounding box center [244, 132] width 5 height 9
click at [111, 242] on span "jul" at bounding box center [116, 245] width 27 height 10
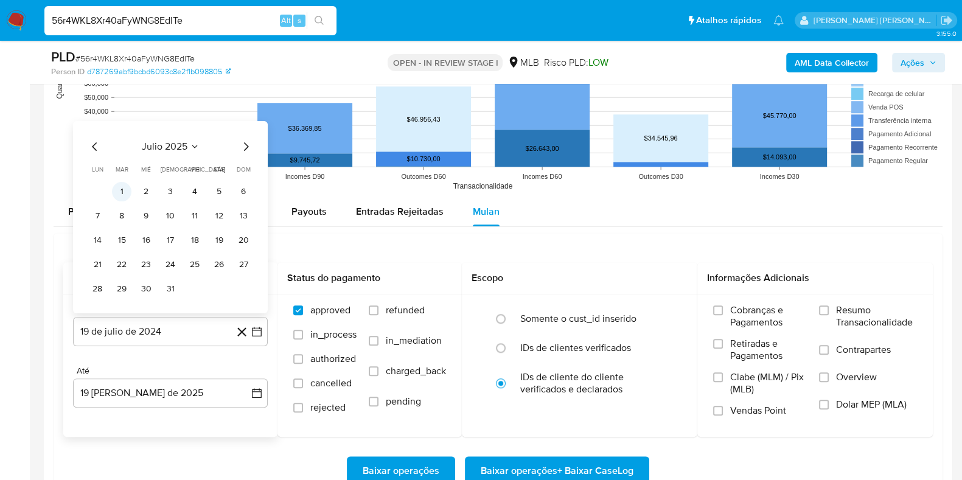
click at [125, 191] on button "1" at bounding box center [121, 190] width 19 height 19
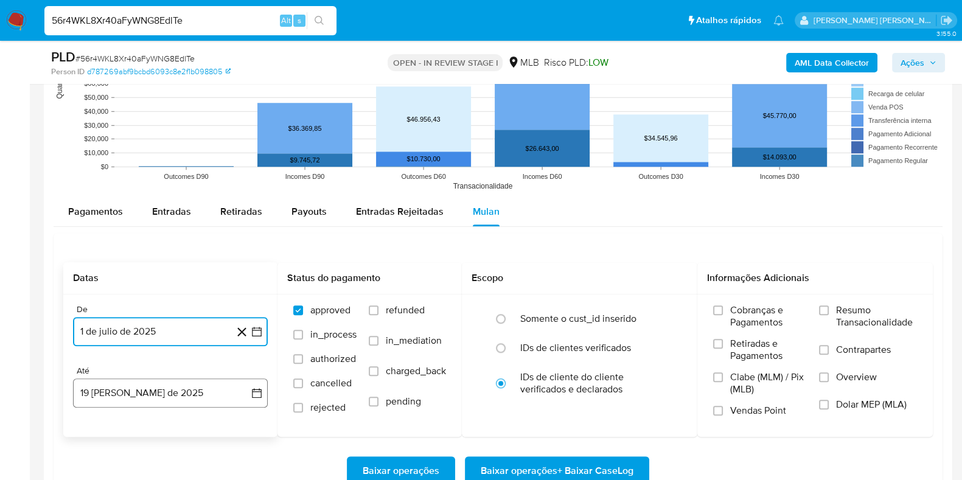
click at [146, 388] on button "19 de agosto de 2025" at bounding box center [170, 393] width 195 height 29
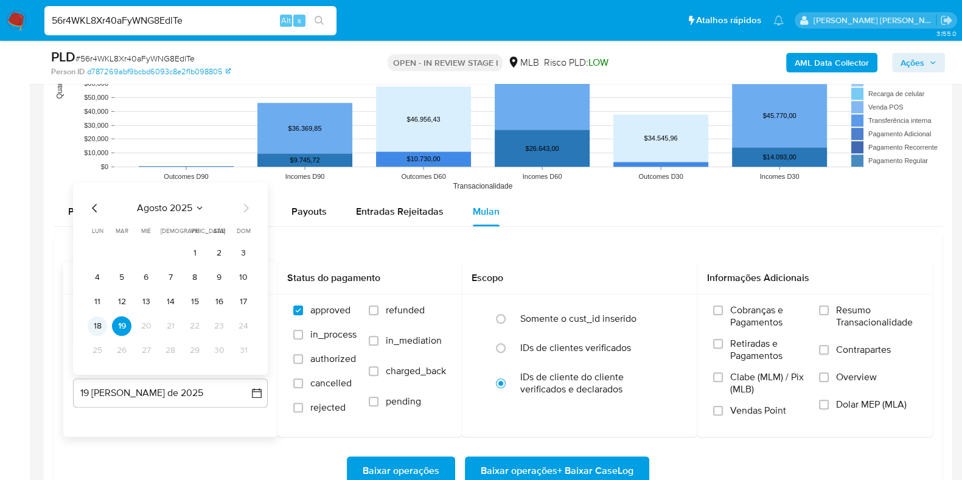
click at [94, 322] on button "18" at bounding box center [97, 325] width 19 height 19
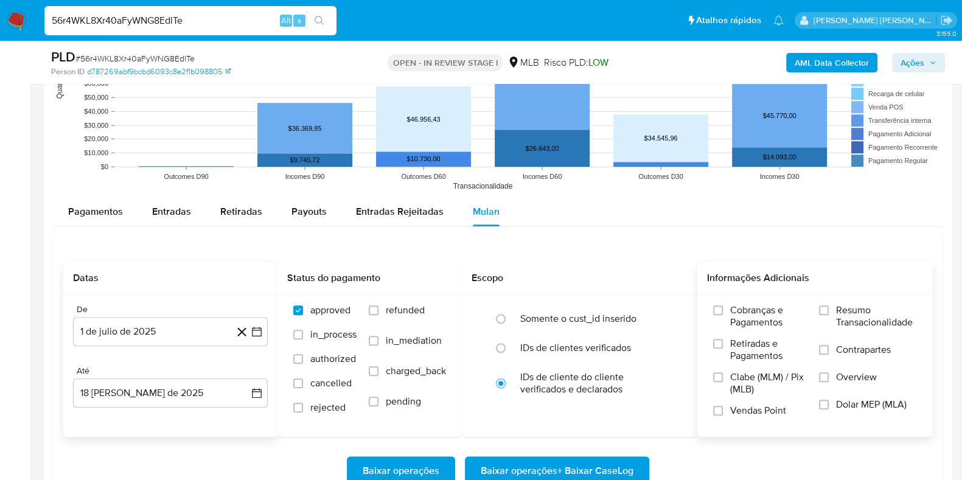
click at [837, 307] on span "Resumo Transacionalidade" at bounding box center [876, 316] width 81 height 24
click at [829, 307] on input "Resumo Transacionalidade" at bounding box center [824, 310] width 10 height 10
click at [825, 347] on input "Contrapartes" at bounding box center [824, 350] width 10 height 10
click at [572, 472] on span "Baixar operações + Baixar CaseLog" at bounding box center [557, 471] width 153 height 27
click at [239, 23] on input "56r4WKL8Xr40aFyWNG8EdlTe" at bounding box center [190, 21] width 292 height 16
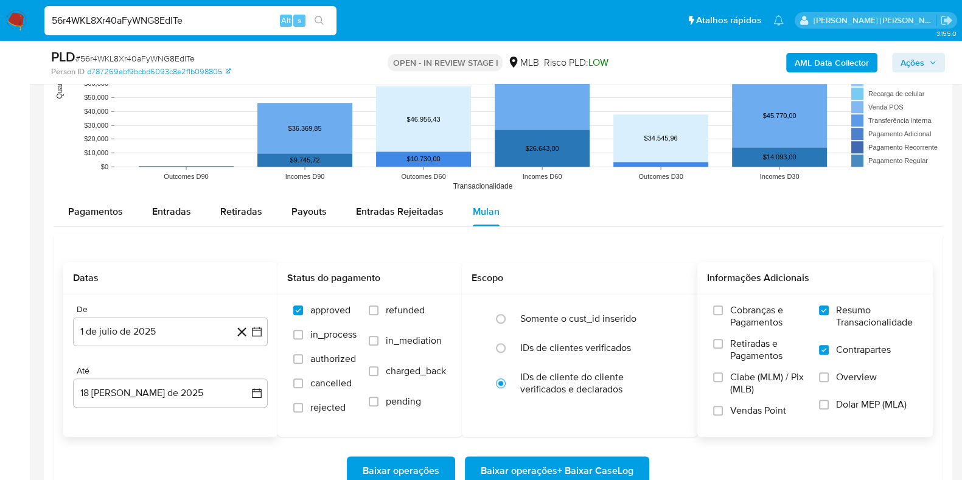
click at [239, 23] on input "56r4WKL8Xr40aFyWNG8EdlTe" at bounding box center [190, 21] width 292 height 16
paste input "VftyotJneUoC2WOvOc90lxBH"
type input "VftyotJneUoC2WOvOc90lxBH"
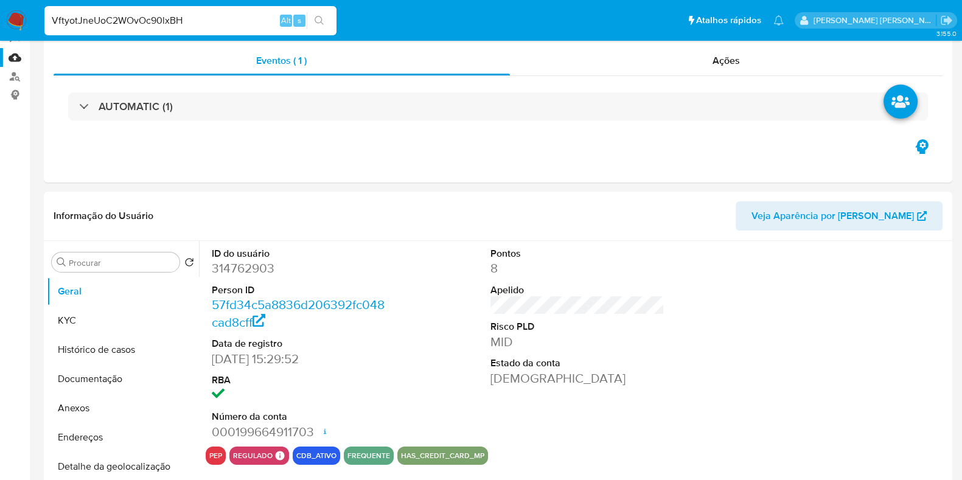
select select "10"
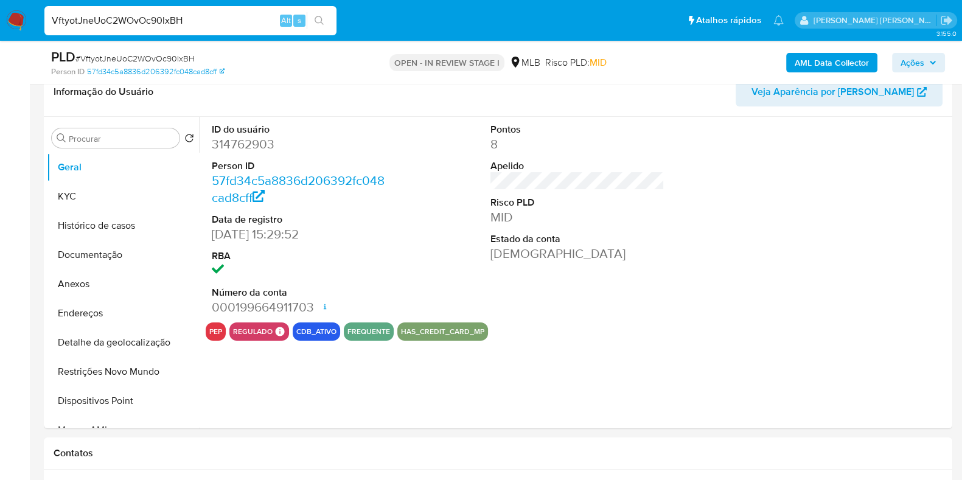
scroll to position [201, 0]
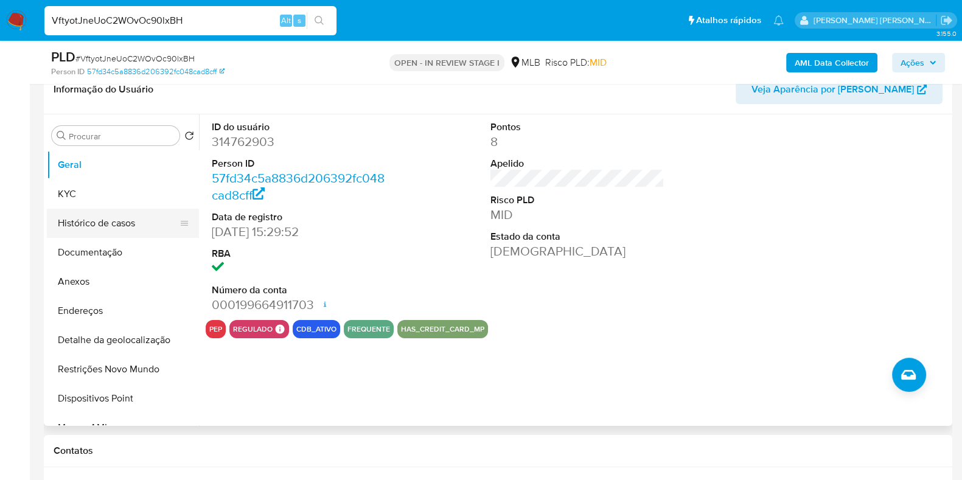
click at [108, 220] on button "Histórico de casos" at bounding box center [118, 223] width 142 height 29
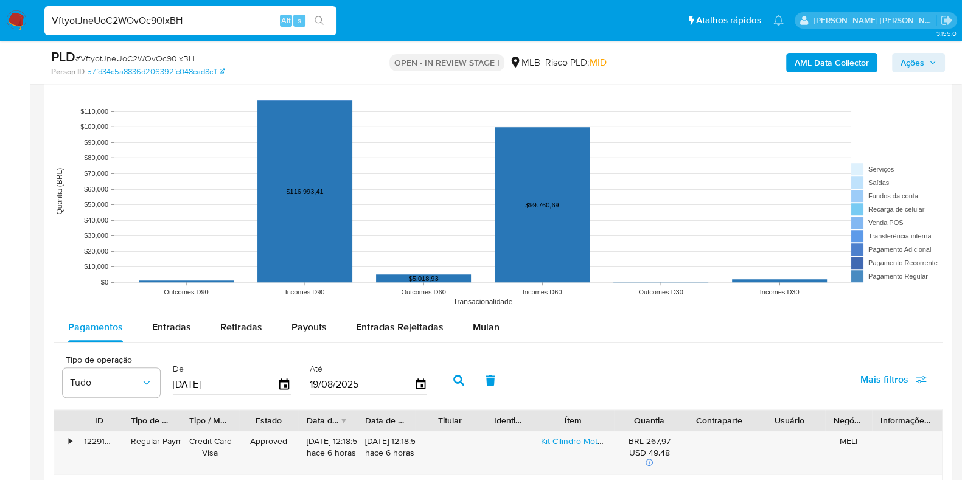
scroll to position [1129, 0]
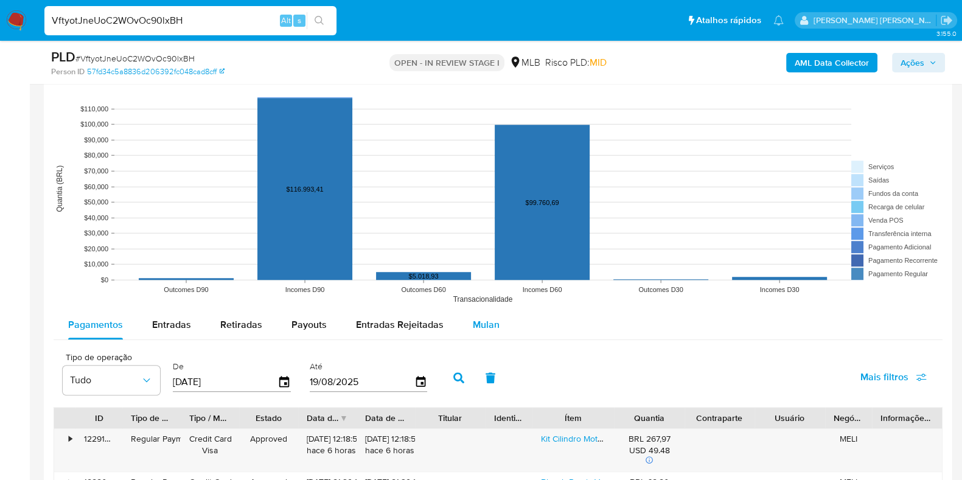
click at [473, 326] on span "Mulan" at bounding box center [486, 325] width 27 height 14
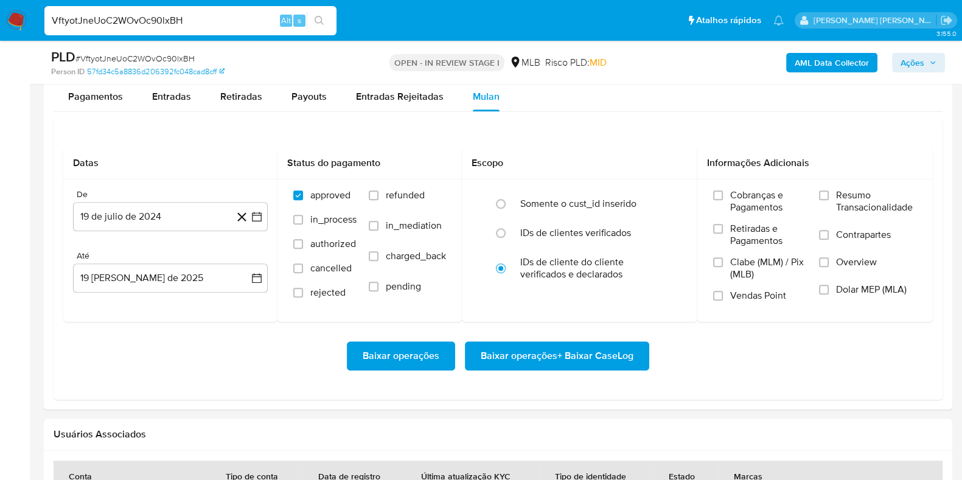
scroll to position [1368, 0]
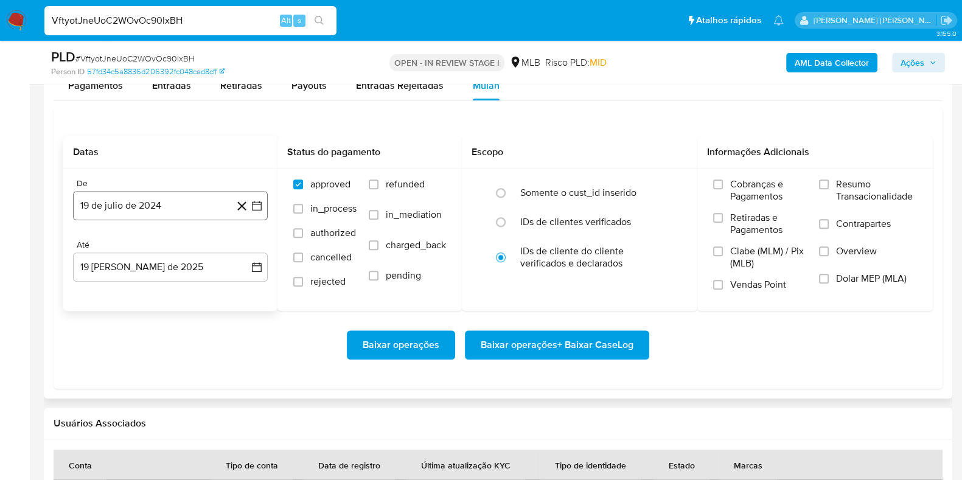
click at [190, 199] on button "19 de julio de 2024" at bounding box center [170, 205] width 195 height 29
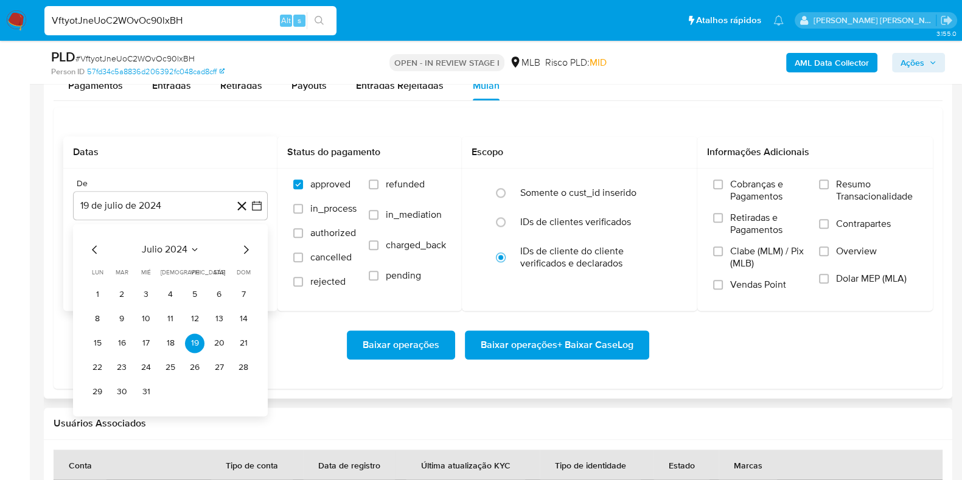
click at [187, 243] on button "julio 2024" at bounding box center [171, 249] width 58 height 12
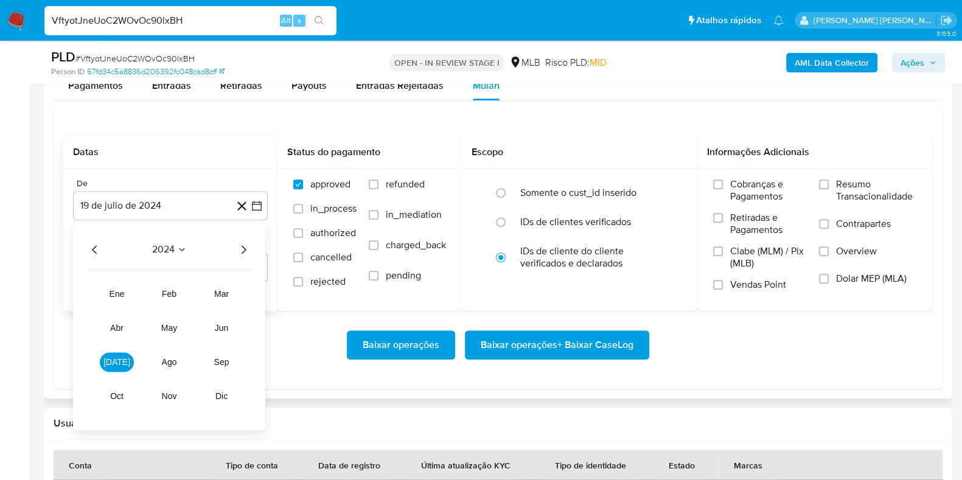
click at [241, 250] on icon "Año siguiente" at bounding box center [243, 249] width 15 height 15
click at [112, 366] on button "jul" at bounding box center [117, 361] width 34 height 19
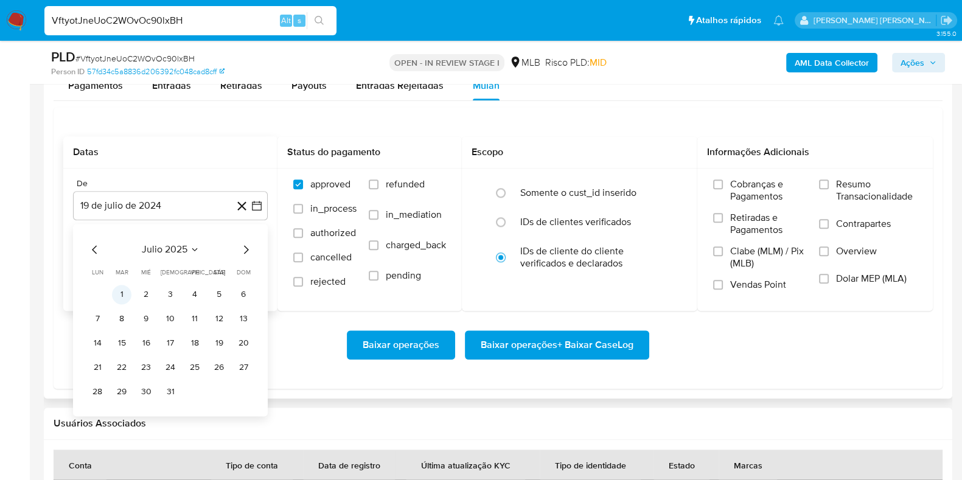
click at [122, 295] on button "1" at bounding box center [121, 294] width 19 height 19
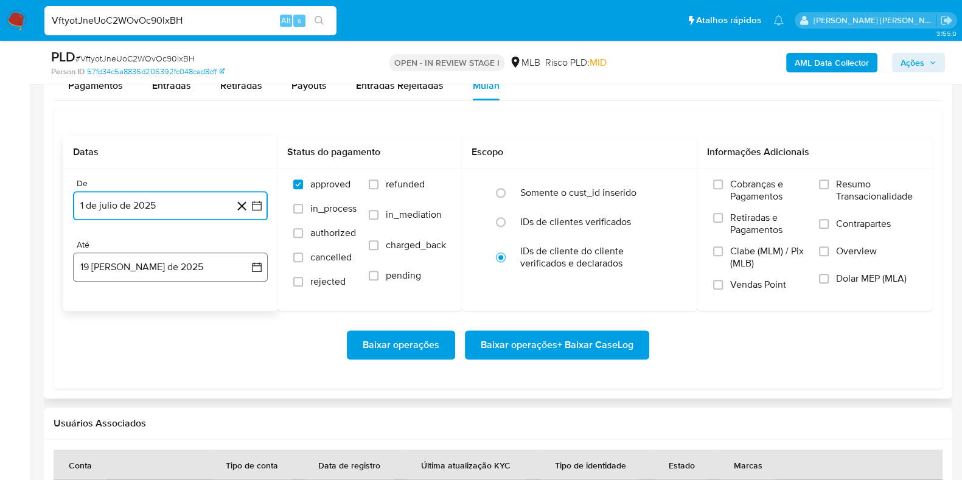
click at [139, 272] on button "19 de agosto de 2025" at bounding box center [170, 267] width 195 height 29
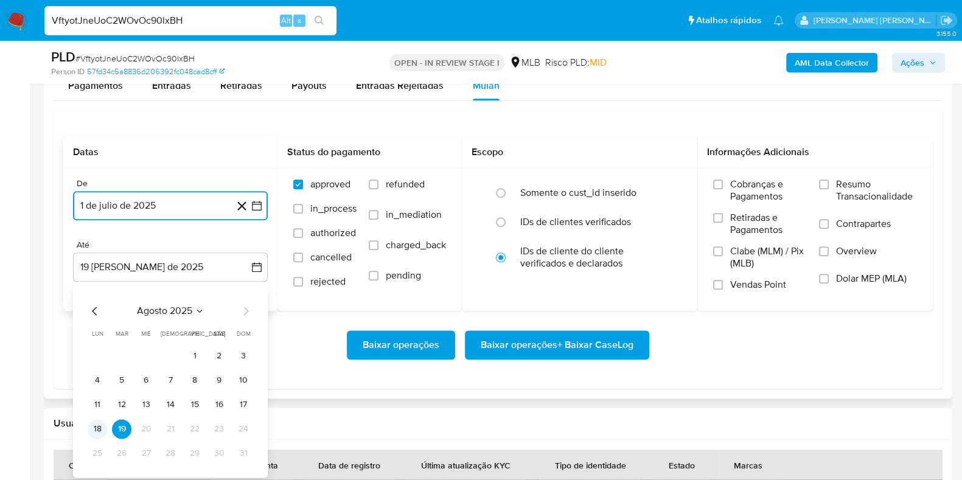
click at [99, 424] on button "18" at bounding box center [97, 428] width 19 height 19
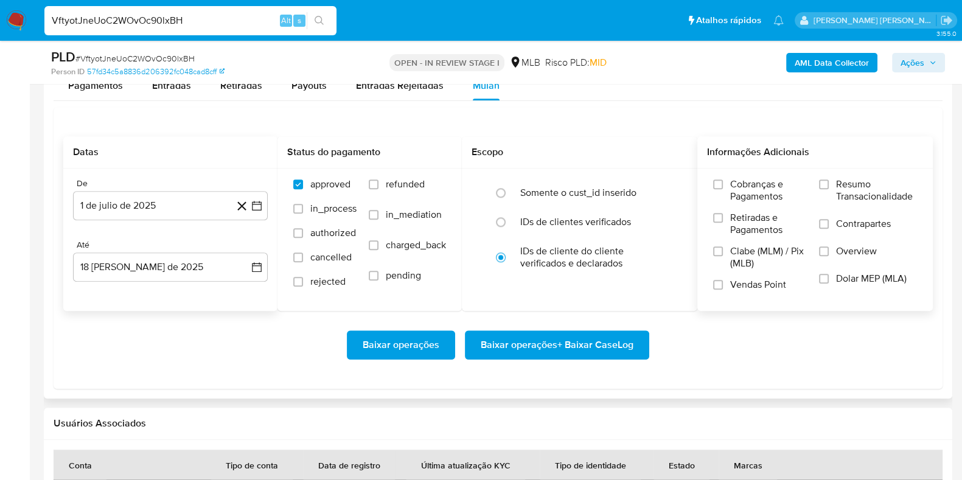
click at [849, 183] on span "Resumo Transacionalidade" at bounding box center [876, 190] width 81 height 24
click at [829, 183] on input "Resumo Transacionalidade" at bounding box center [824, 185] width 10 height 10
click at [836, 218] on span "Contrapartes" at bounding box center [863, 224] width 55 height 12
click at [829, 219] on input "Contrapartes" at bounding box center [824, 224] width 10 height 10
click at [569, 348] on span "Baixar operações + Baixar CaseLog" at bounding box center [557, 345] width 153 height 27
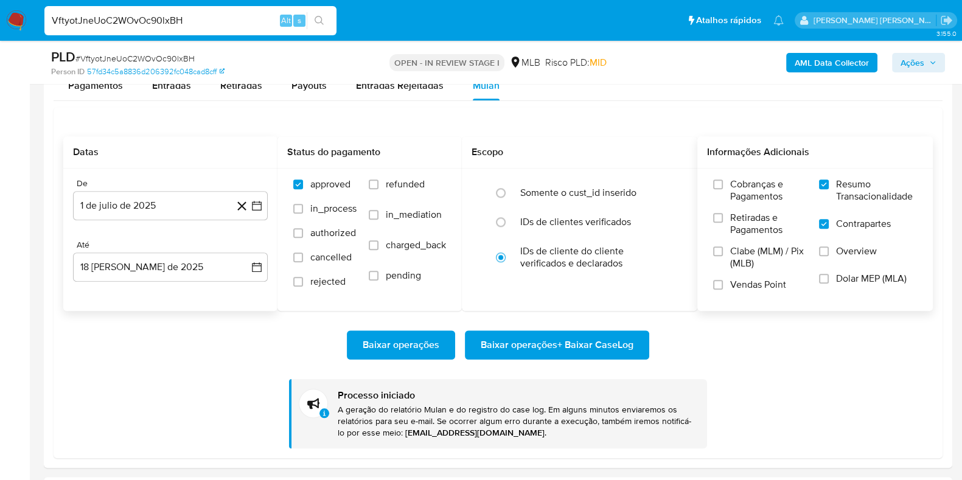
click at [201, 19] on input "VftyotJneUoC2WOvOc90lxBH" at bounding box center [190, 21] width 292 height 16
paste input "1fy5NcQotVwnPIwPqWgrPMsB"
type input "1fy5NcQotVwnPIwPqWgrPMsB"
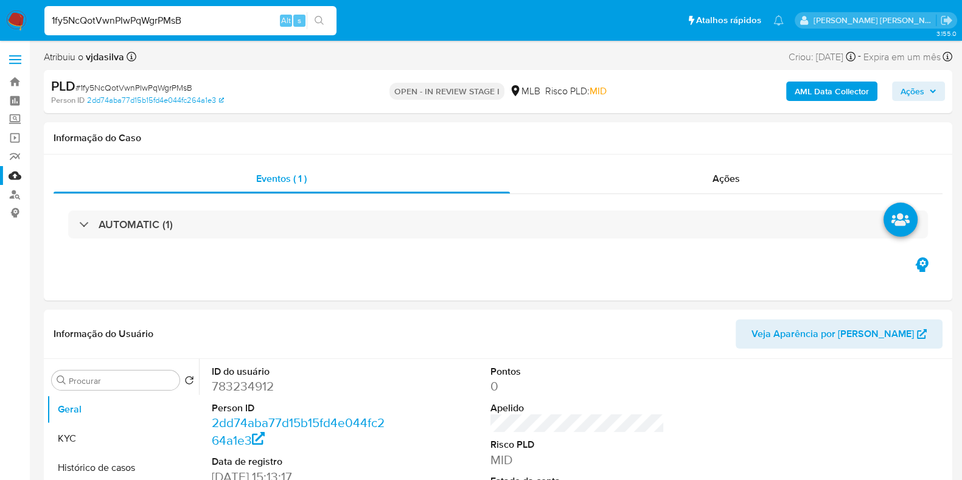
select select "10"
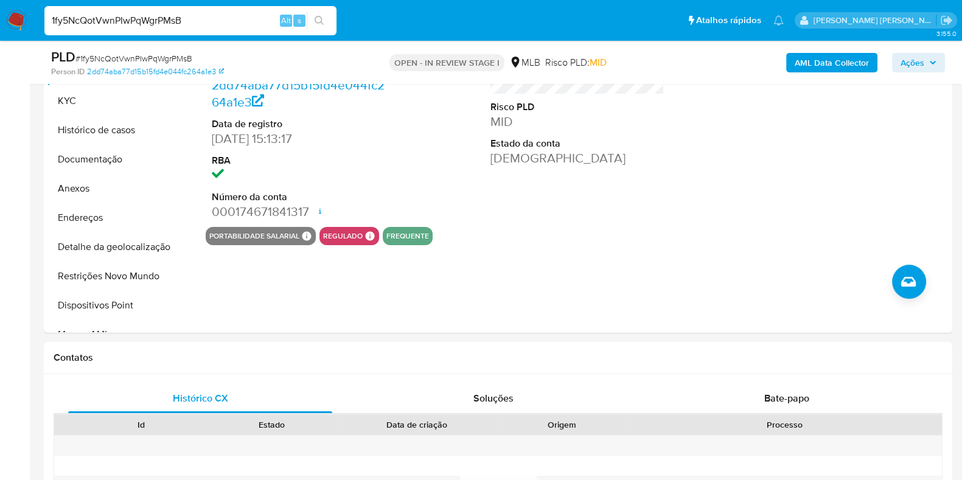
scroll to position [284, 0]
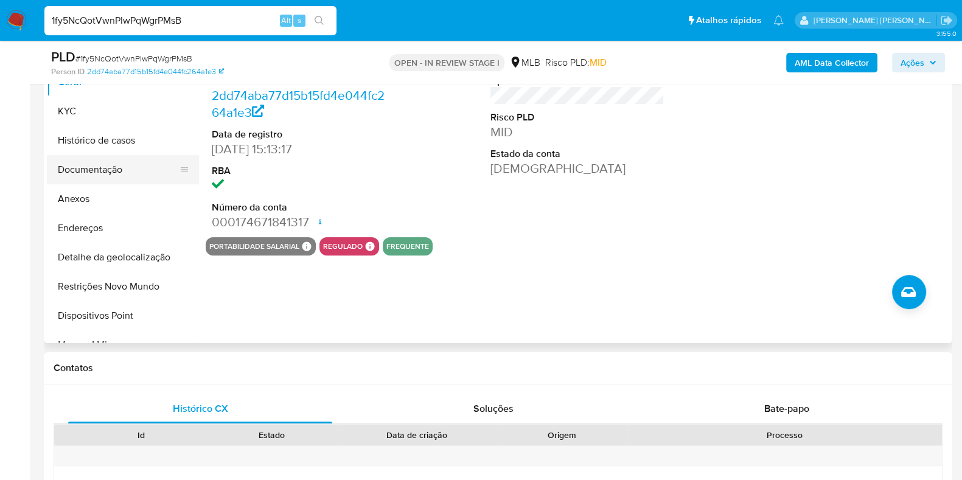
click at [103, 168] on button "Documentação" at bounding box center [118, 169] width 142 height 29
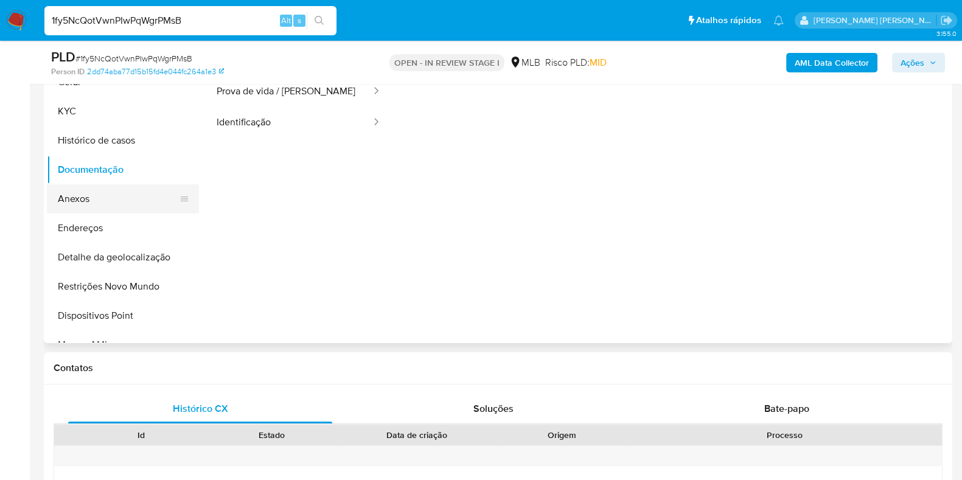
click at [102, 197] on button "Anexos" at bounding box center [118, 198] width 142 height 29
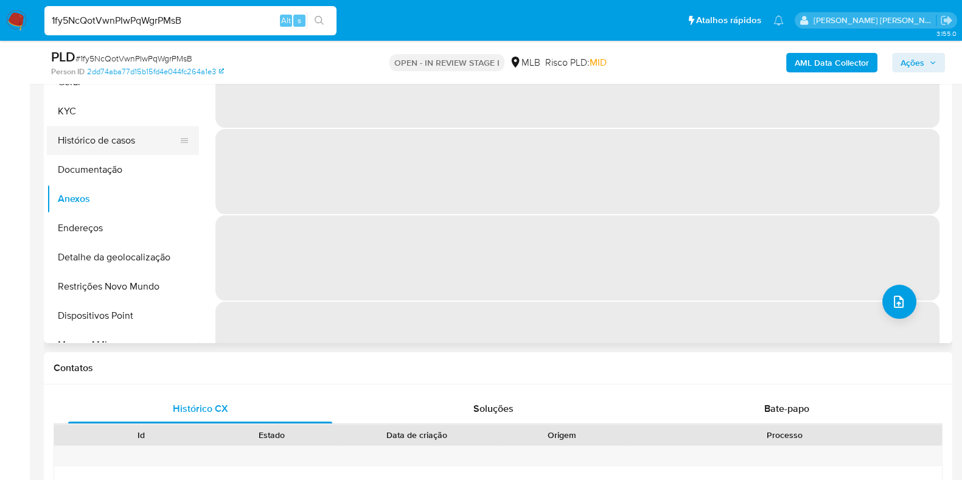
click at [141, 136] on button "Histórico de casos" at bounding box center [118, 140] width 142 height 29
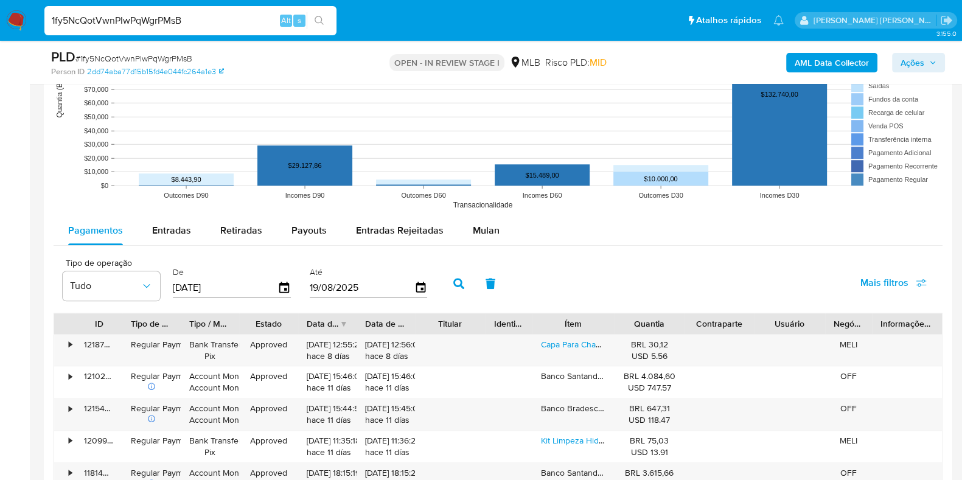
scroll to position [1248, 0]
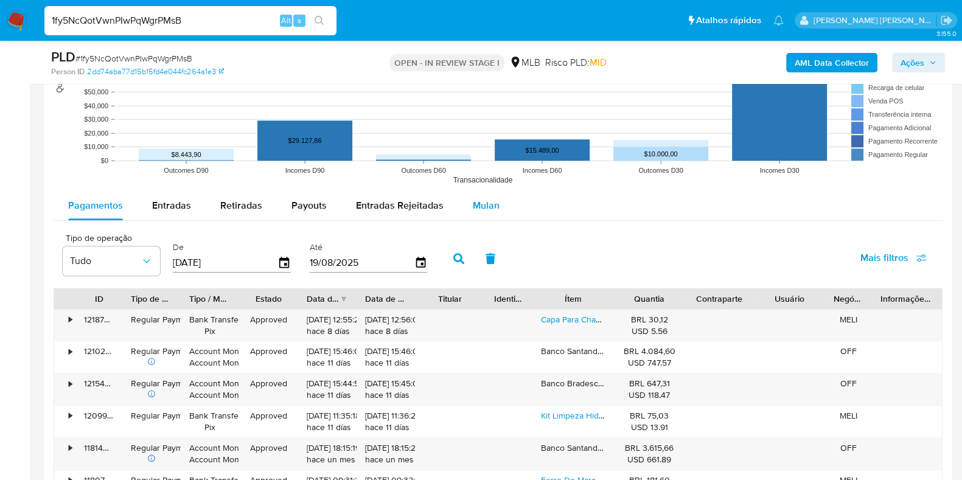
click at [487, 204] on span "Mulan" at bounding box center [486, 205] width 27 height 14
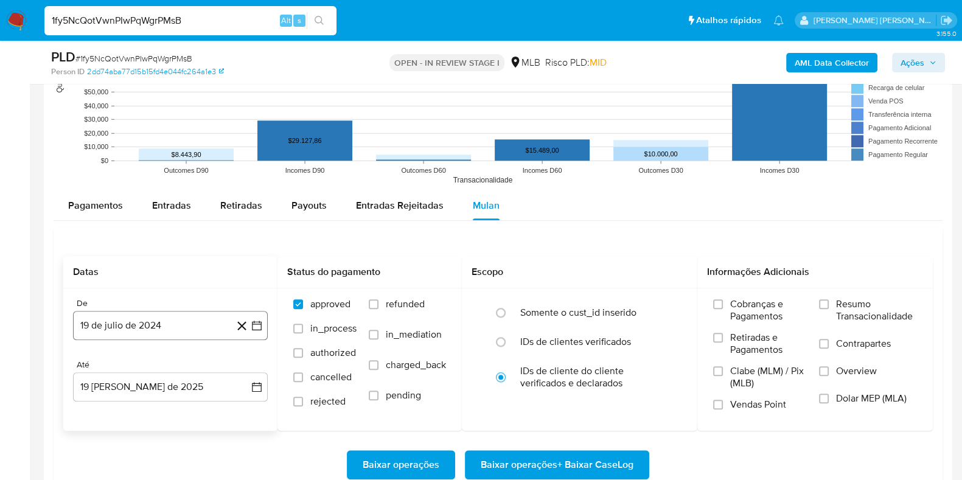
click at [156, 321] on button "19 de julio de 2024" at bounding box center [170, 325] width 195 height 29
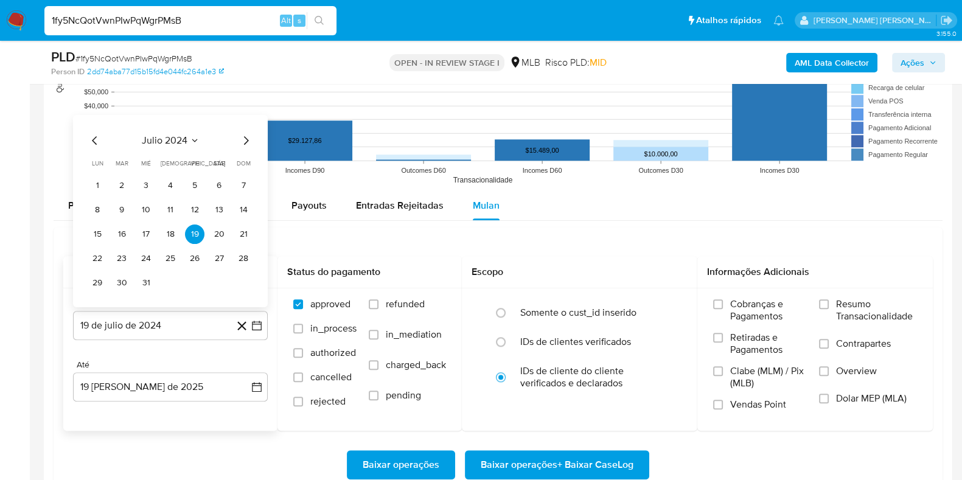
click at [150, 134] on span "julio 2024" at bounding box center [165, 140] width 46 height 12
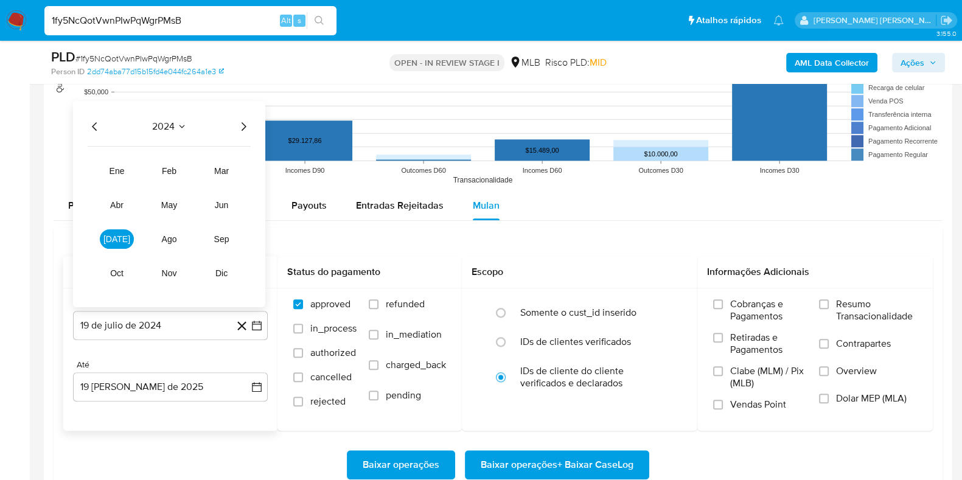
click at [245, 125] on icon "Año siguiente" at bounding box center [244, 126] width 5 height 9
click at [112, 239] on span "jul" at bounding box center [116, 239] width 27 height 10
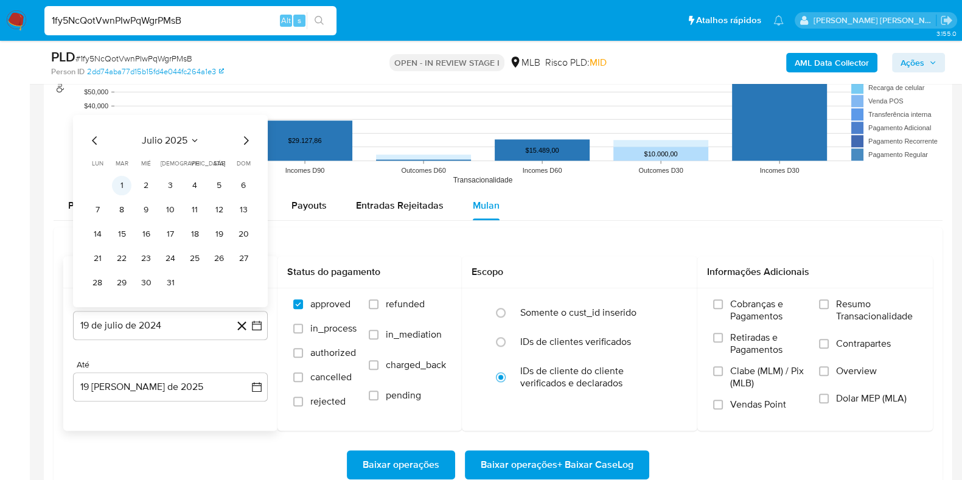
click at [124, 191] on button "1" at bounding box center [121, 184] width 19 height 19
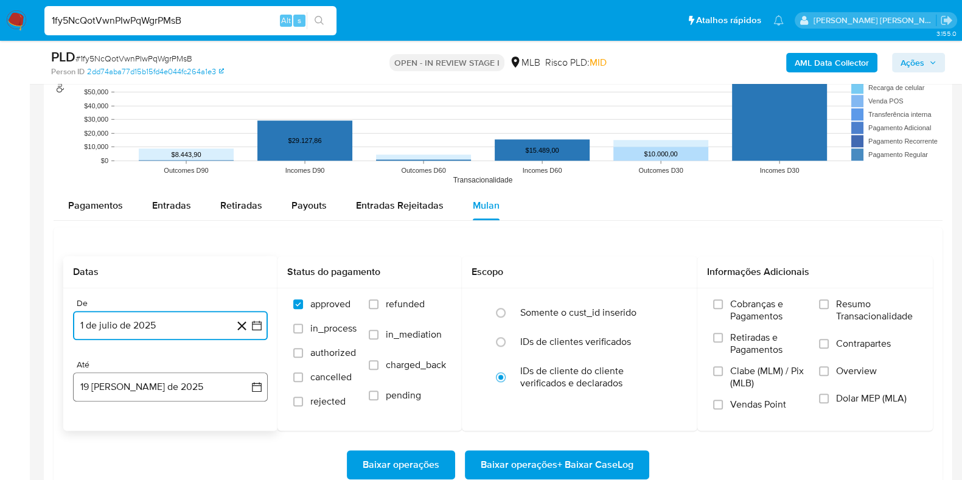
click at [149, 385] on button "19 de agosto de 2025" at bounding box center [170, 386] width 195 height 29
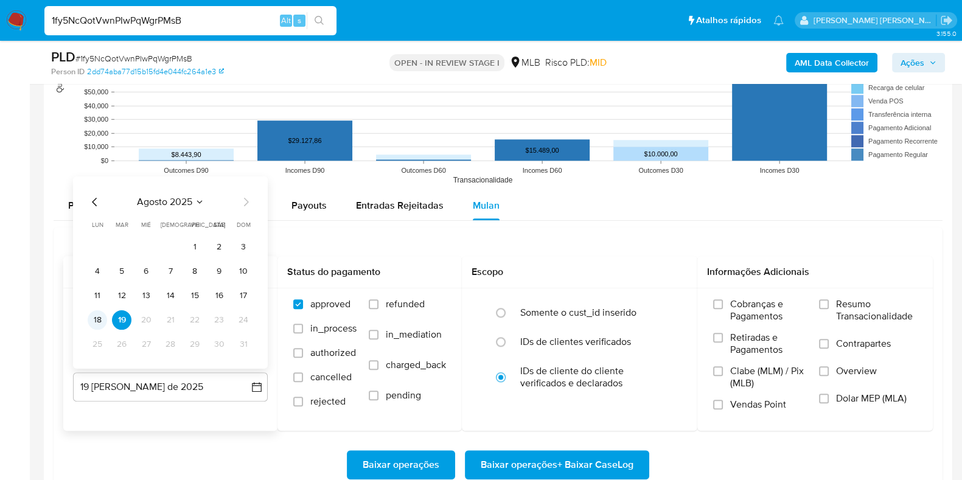
click at [96, 315] on button "18" at bounding box center [97, 319] width 19 height 19
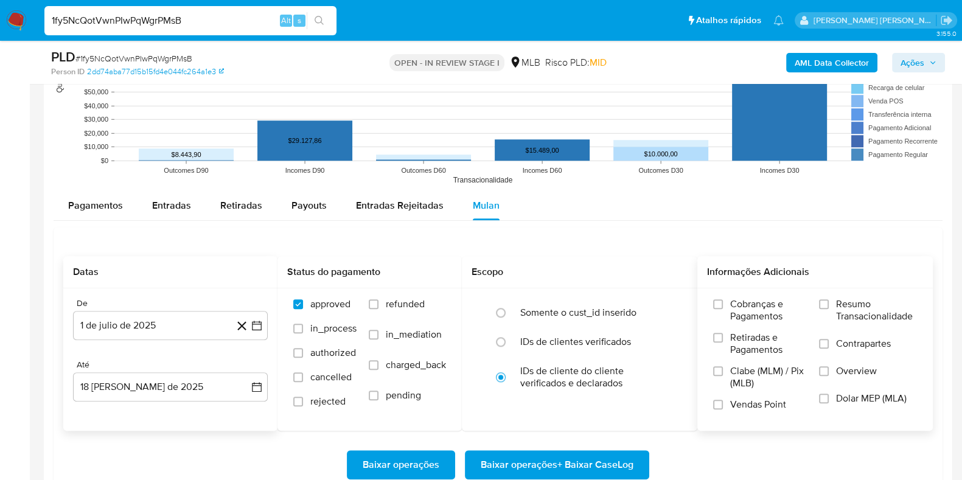
click at [873, 304] on span "Resumo Transacionalidade" at bounding box center [876, 310] width 81 height 24
click at [829, 304] on input "Resumo Transacionalidade" at bounding box center [824, 304] width 10 height 10
click at [829, 342] on label "Contrapartes" at bounding box center [868, 351] width 98 height 27
click at [829, 342] on input "Contrapartes" at bounding box center [824, 344] width 10 height 10
click at [577, 461] on span "Baixar operações + Baixar CaseLog" at bounding box center [557, 465] width 153 height 27
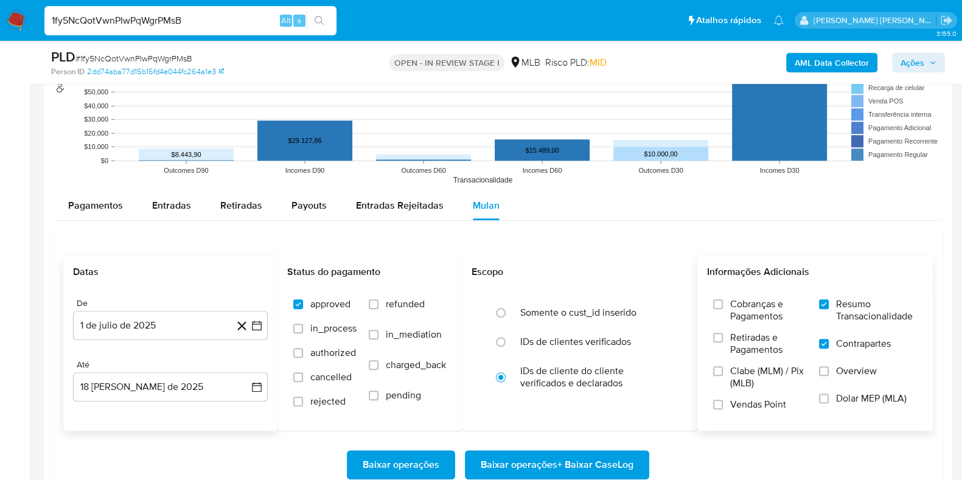
click at [194, 23] on input "1fy5NcQotVwnPIwPqWgrPMsB" at bounding box center [190, 21] width 292 height 16
paste input "r01a1TUjVskMt89BlmBkJkMz"
type input "r01a1TUjVskMt89BlmBkJkMz"
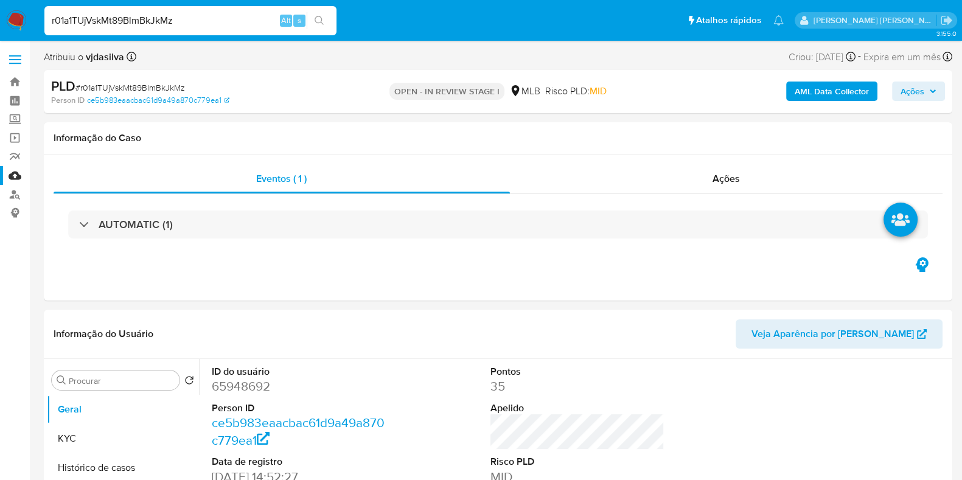
select select "10"
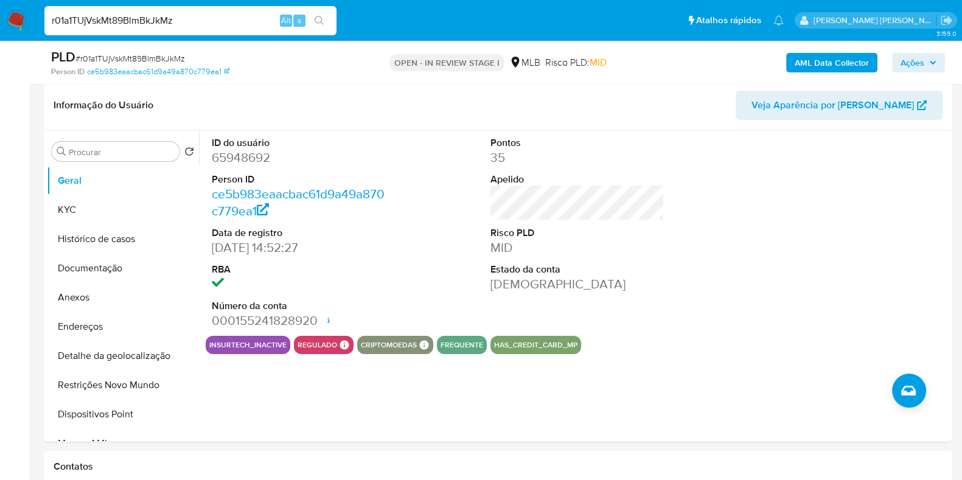
scroll to position [208, 0]
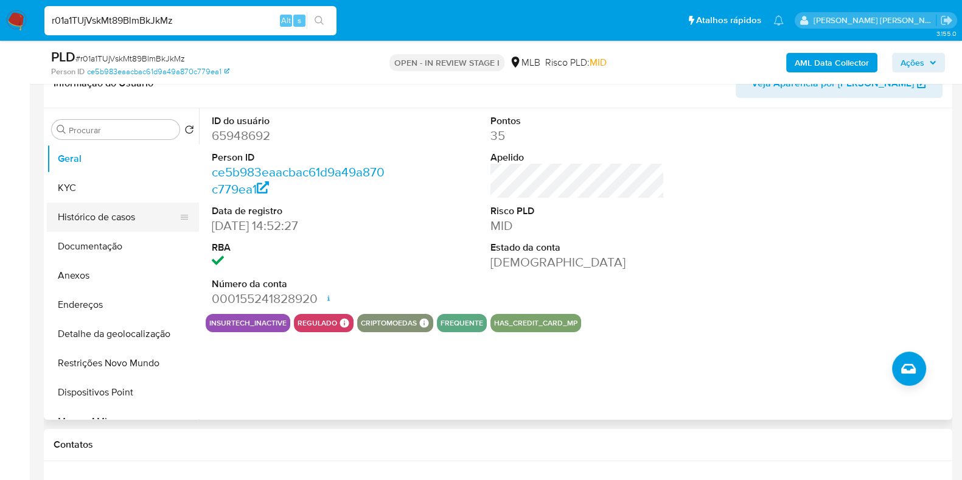
click at [119, 218] on button "Histórico de casos" at bounding box center [118, 217] width 142 height 29
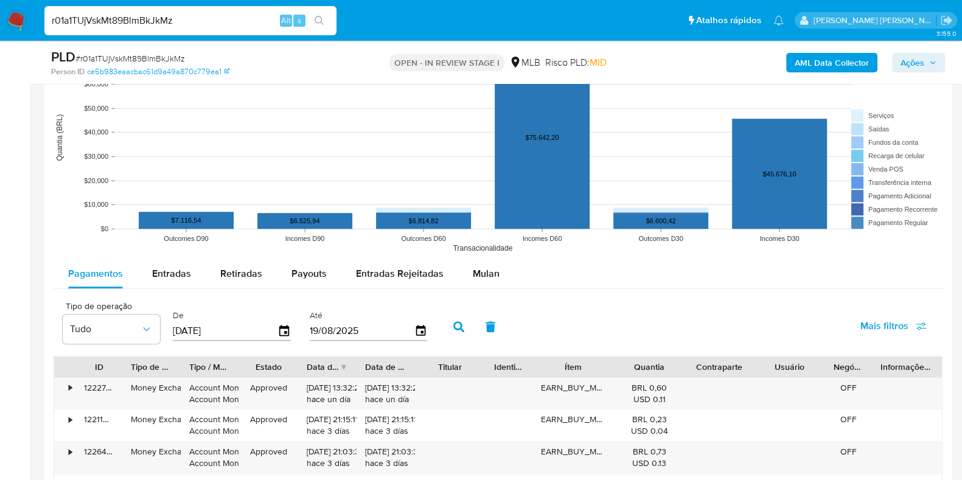
scroll to position [1183, 0]
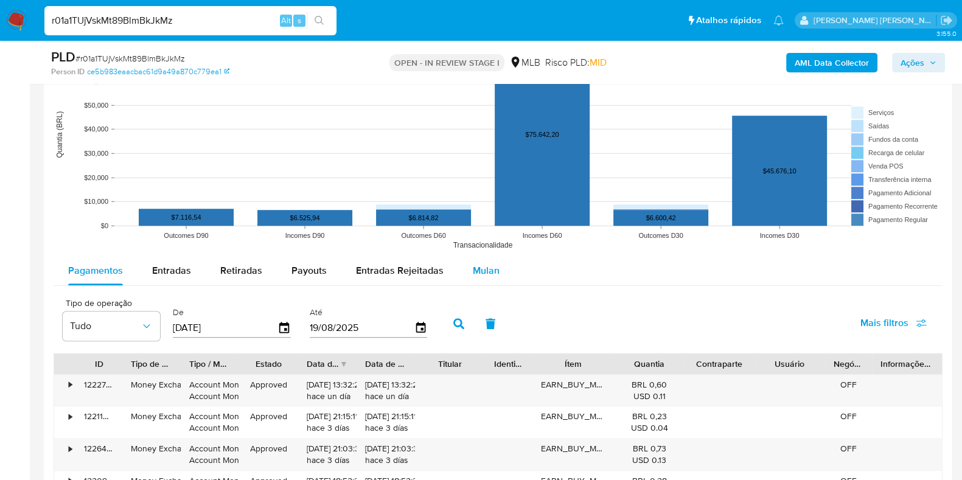
click at [475, 260] on div "Mulan" at bounding box center [486, 270] width 27 height 29
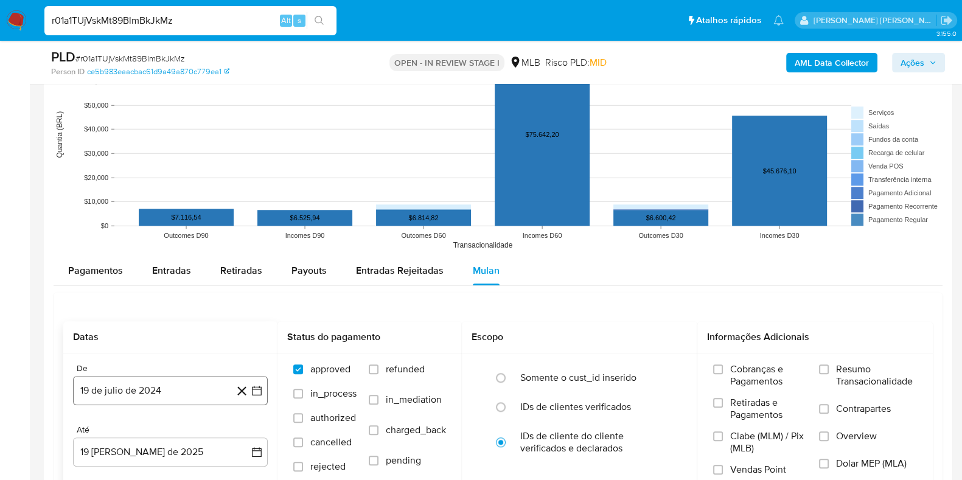
click at [170, 388] on button "19 de julio de 2024" at bounding box center [170, 390] width 195 height 29
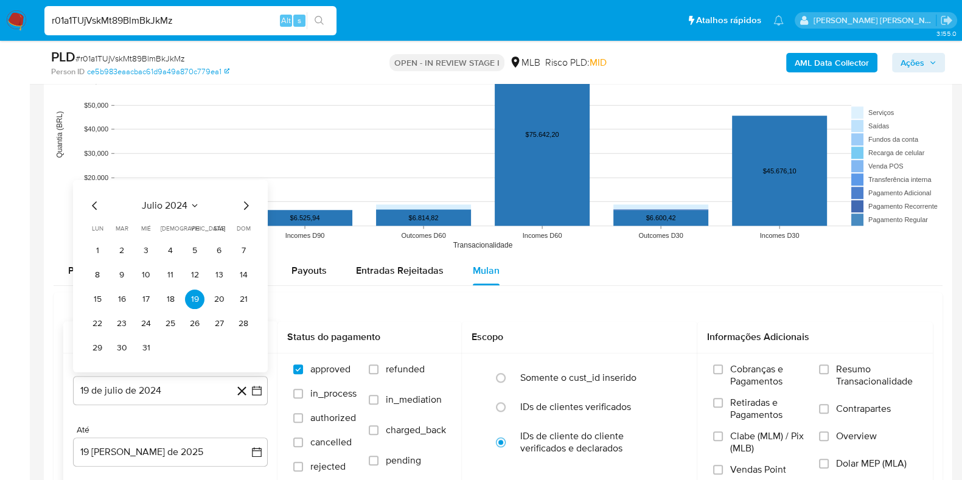
click at [207, 198] on div "julio 2024" at bounding box center [171, 205] width 166 height 15
click at [189, 206] on button "julio 2024" at bounding box center [171, 205] width 58 height 12
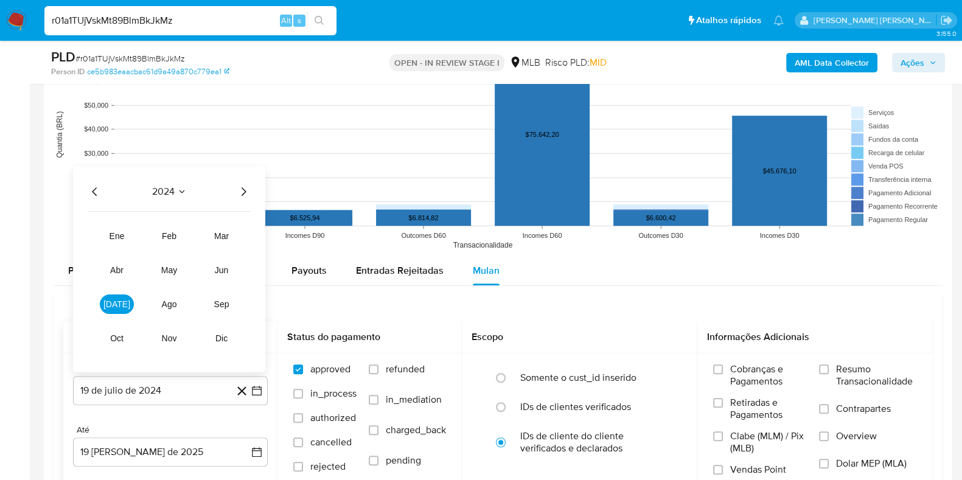
click at [244, 191] on icon "Año siguiente" at bounding box center [244, 191] width 5 height 9
click at [110, 302] on button "jul" at bounding box center [117, 303] width 34 height 19
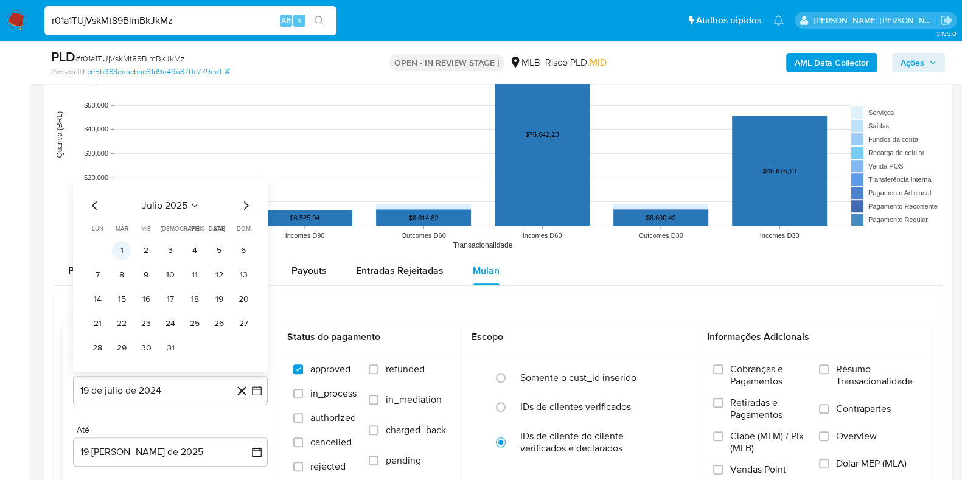
click at [125, 254] on button "1" at bounding box center [121, 249] width 19 height 19
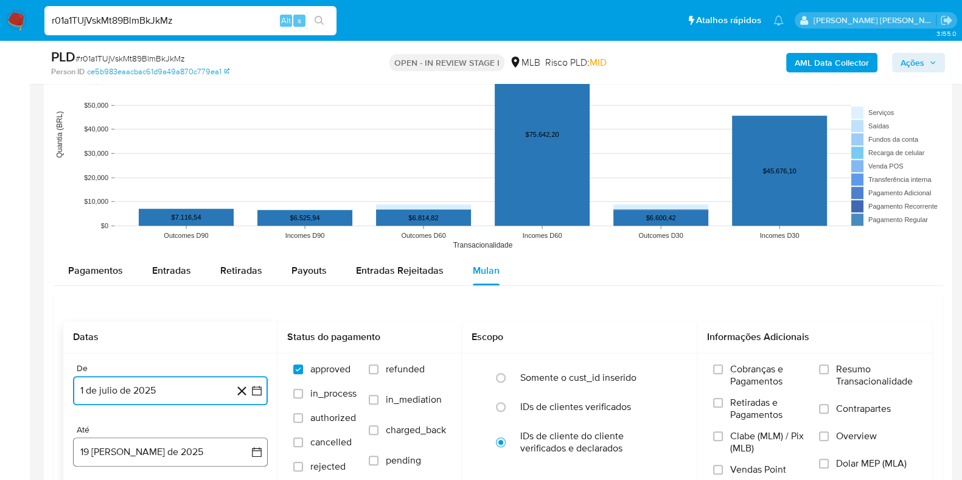
click at [156, 455] on button "19 de agosto de 2025" at bounding box center [170, 452] width 195 height 29
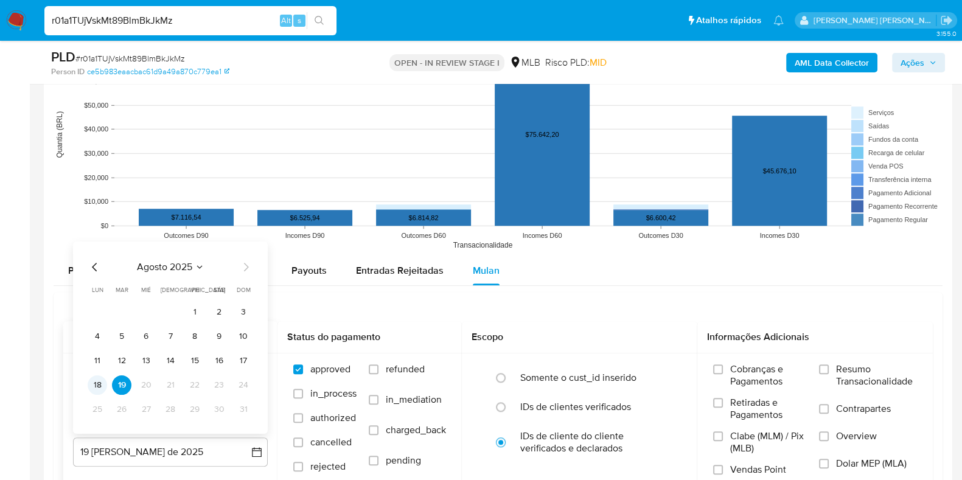
click at [100, 385] on button "18" at bounding box center [97, 384] width 19 height 19
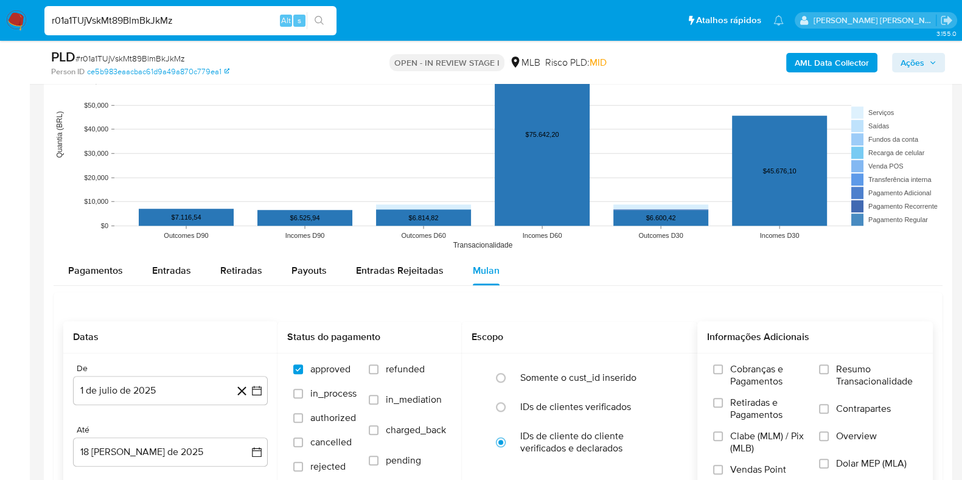
click at [848, 378] on span "Resumo Transacionalidade" at bounding box center [876, 375] width 81 height 24
click at [829, 374] on input "Resumo Transacionalidade" at bounding box center [824, 370] width 10 height 10
click at [837, 410] on span "Contrapartes" at bounding box center [863, 409] width 55 height 12
click at [829, 410] on input "Contrapartes" at bounding box center [824, 409] width 10 height 10
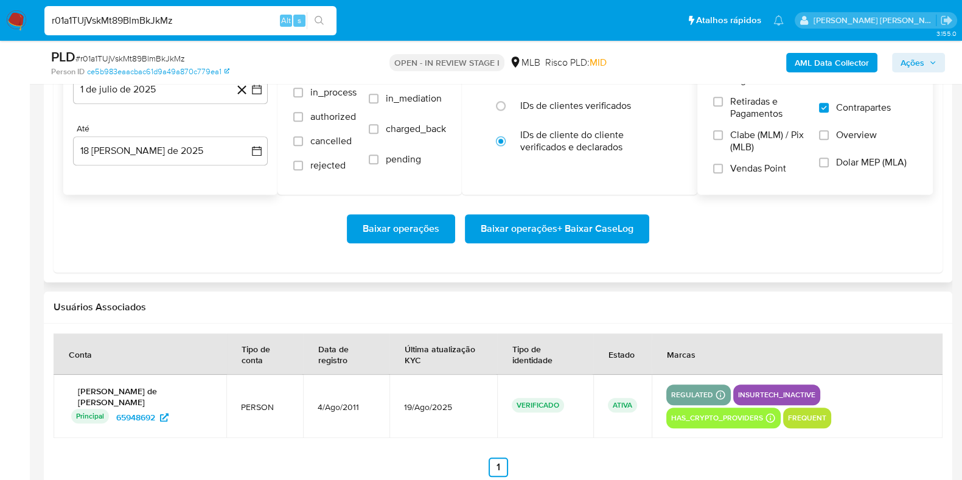
scroll to position [1487, 0]
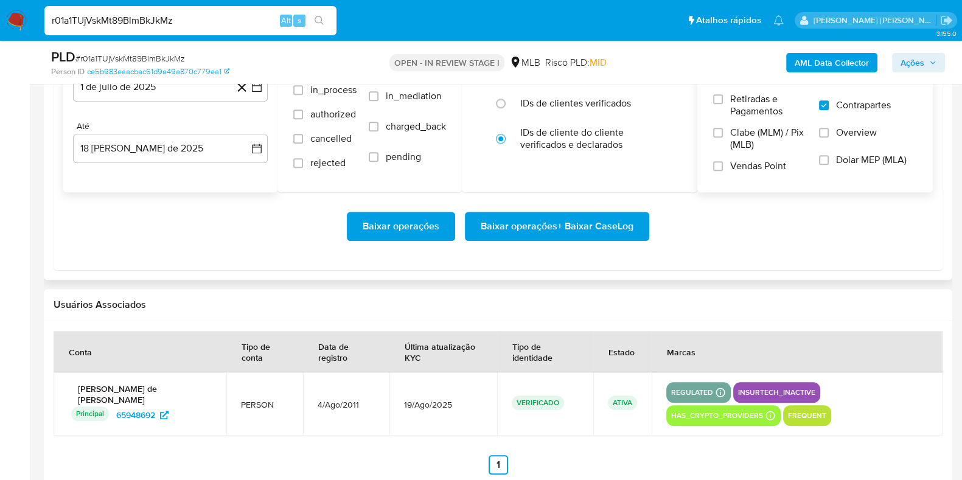
click at [594, 226] on span "Baixar operações + Baixar CaseLog" at bounding box center [557, 226] width 153 height 27
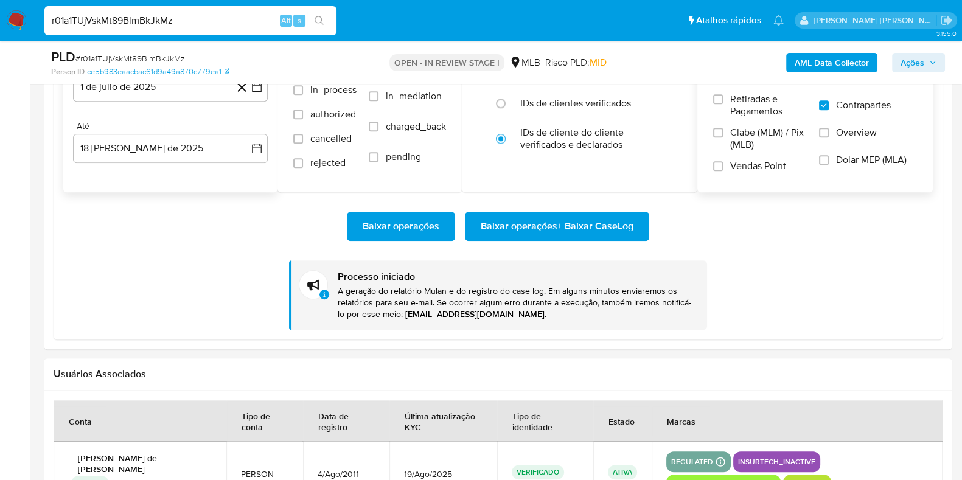
click at [187, 14] on input "r01a1TUjVskMt89BlmBkJkMz" at bounding box center [190, 21] width 292 height 16
paste input "P8ux7S3K8BZSWEvdiVzaAYjp"
type input "P8ux7S3K8BZSWEvdiVzaAYjp"
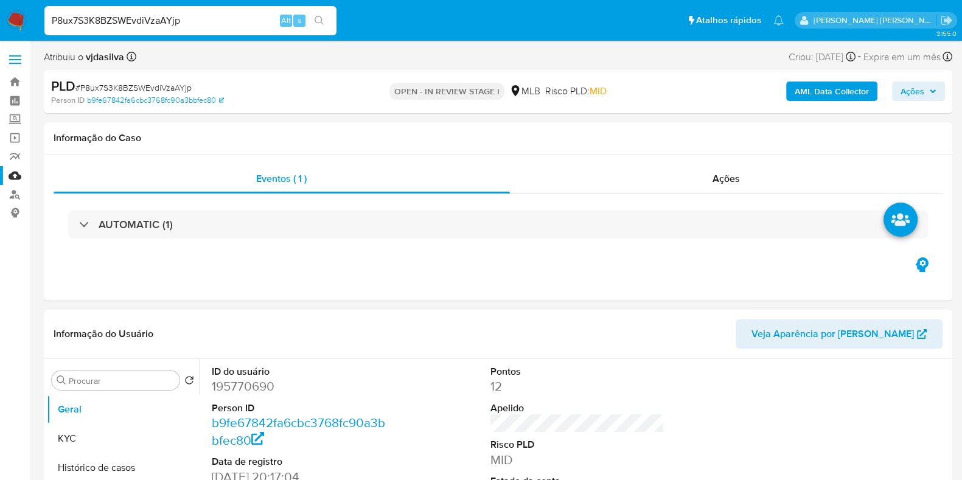
select select "10"
click at [110, 473] on button "Histórico de casos" at bounding box center [118, 467] width 142 height 29
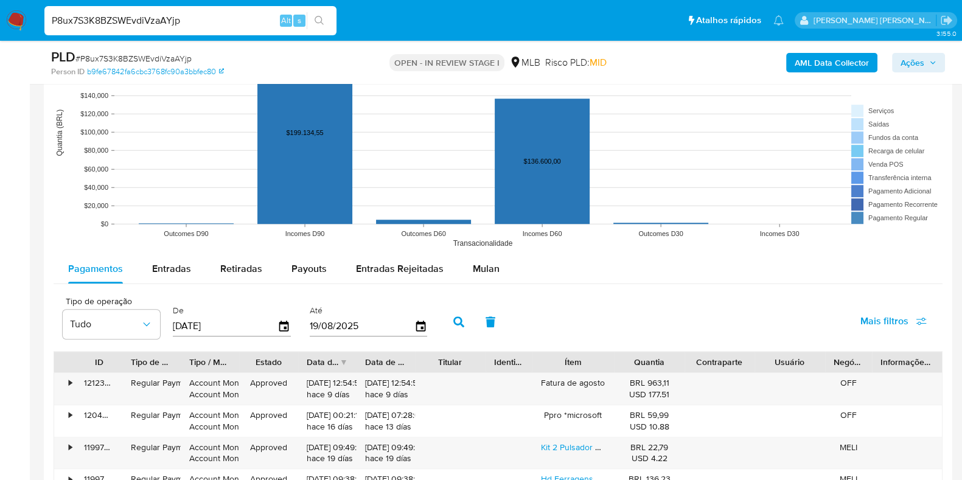
scroll to position [1182, 0]
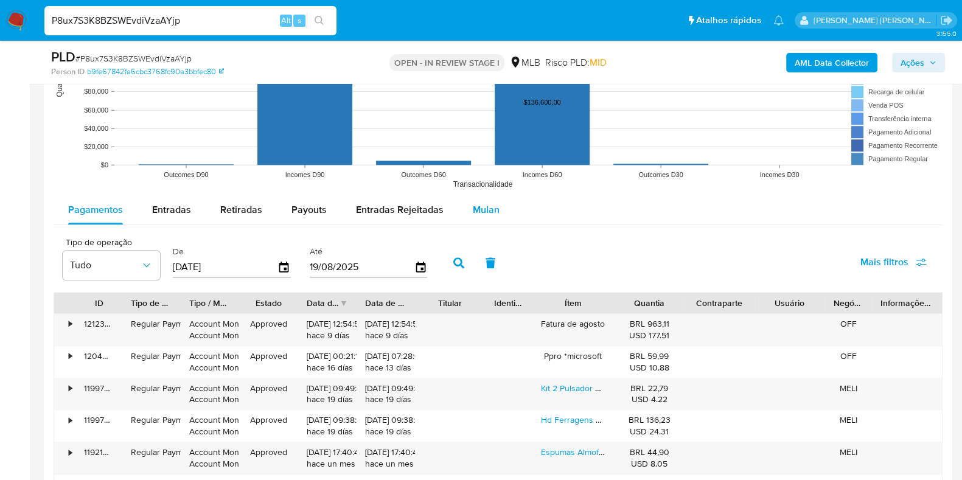
click at [467, 212] on button "Mulan" at bounding box center [486, 209] width 56 height 29
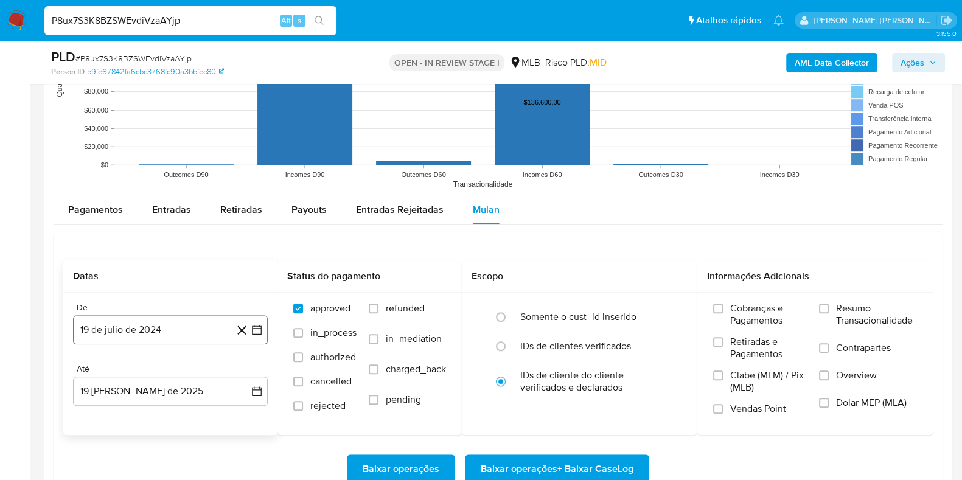
click at [132, 332] on button "19 de julio de 2024" at bounding box center [170, 329] width 195 height 29
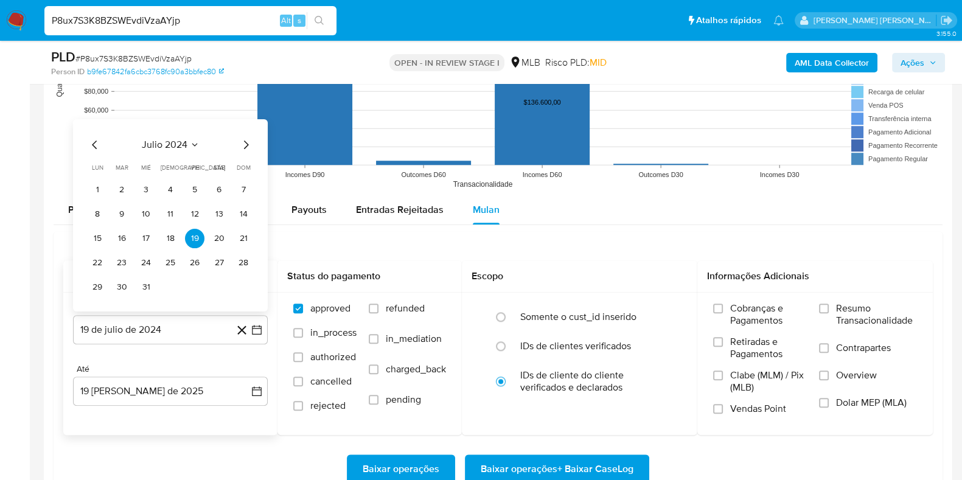
click at [183, 139] on span "julio 2024" at bounding box center [165, 145] width 46 height 12
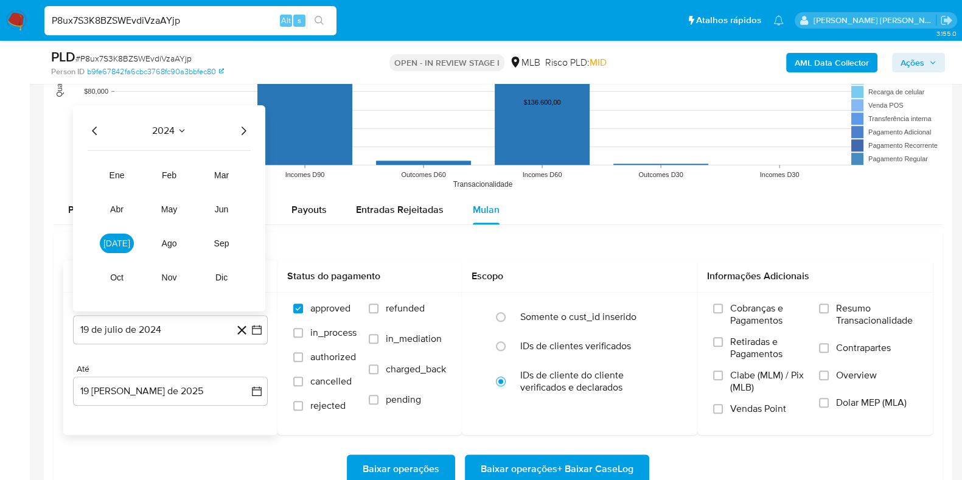
click at [246, 129] on icon "Año siguiente" at bounding box center [243, 131] width 15 height 15
click at [119, 239] on span "jul" at bounding box center [116, 244] width 27 height 10
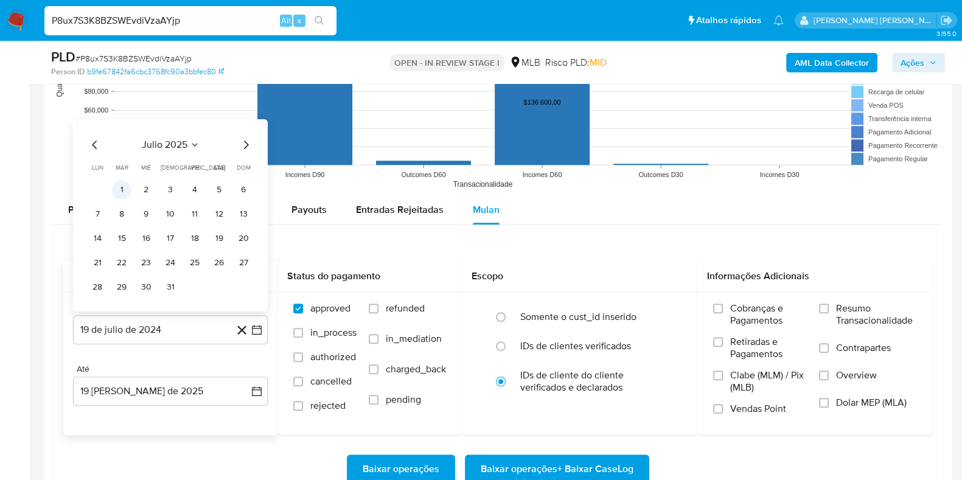
click at [127, 187] on button "1" at bounding box center [121, 189] width 19 height 19
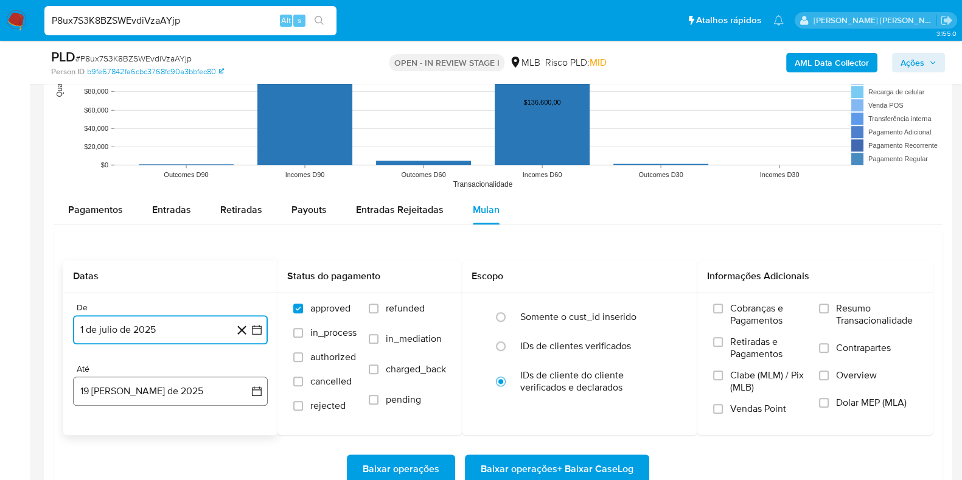
click at [174, 382] on button "19 de agosto de 2025" at bounding box center [170, 391] width 195 height 29
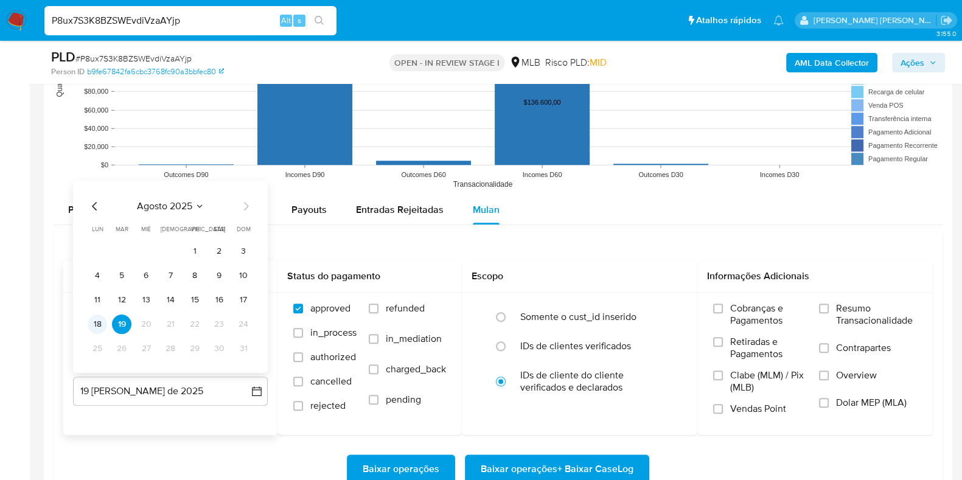
click at [97, 326] on button "18" at bounding box center [97, 324] width 19 height 19
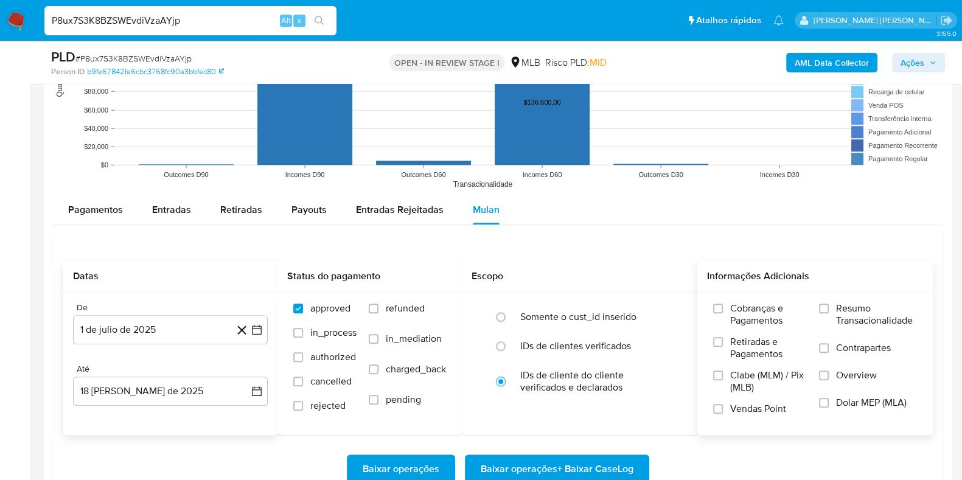
click at [858, 324] on span "Resumo Transacionalidade" at bounding box center [876, 314] width 81 height 24
click at [829, 313] on input "Resumo Transacionalidade" at bounding box center [824, 309] width 10 height 10
click at [845, 355] on label "Contrapartes" at bounding box center [868, 355] width 98 height 27
click at [829, 353] on input "Contrapartes" at bounding box center [824, 348] width 10 height 10
click at [599, 464] on span "Baixar operações + Baixar CaseLog" at bounding box center [557, 469] width 153 height 27
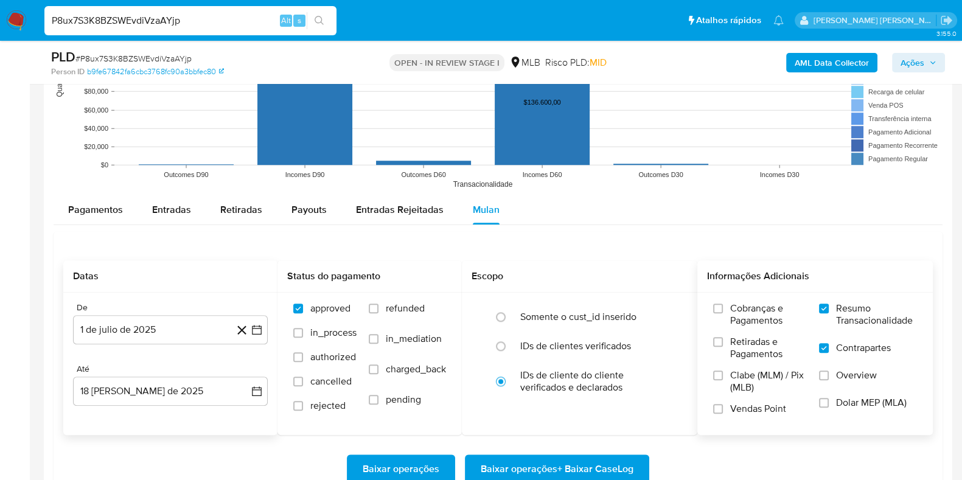
click at [192, 26] on input "P8ux7S3K8BZSWEvdiVzaAYjp" at bounding box center [190, 21] width 292 height 16
paste input "9oTWfwShMNr73AV2eGqxo4Su"
type input "9oTWfwShMNr73AV2eGqxo4Su"
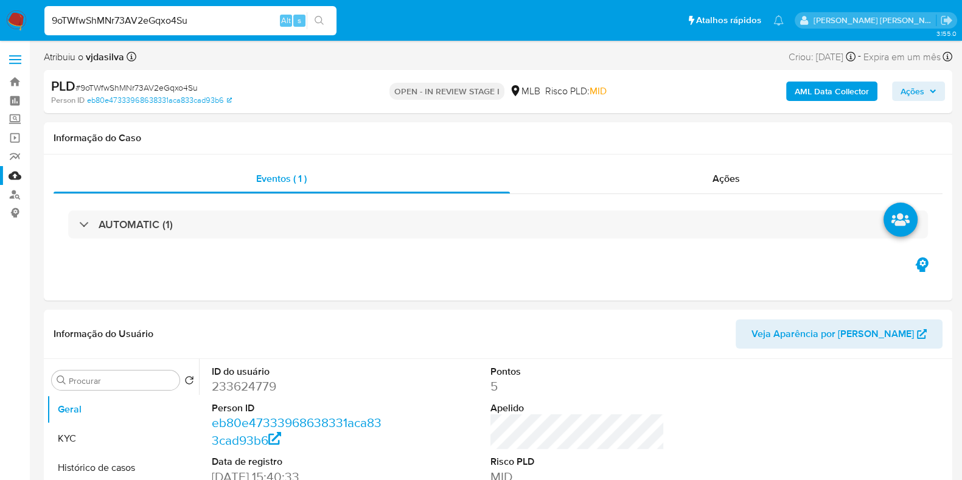
select select "10"
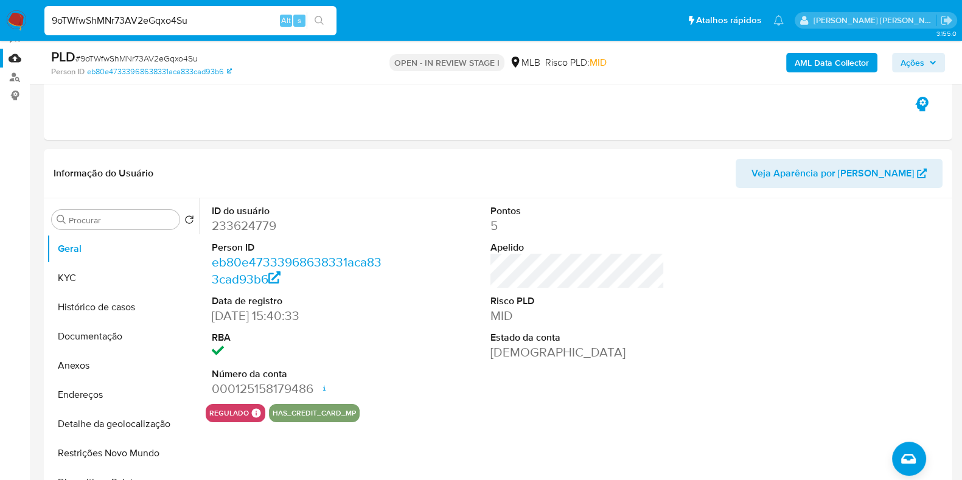
scroll to position [120, 0]
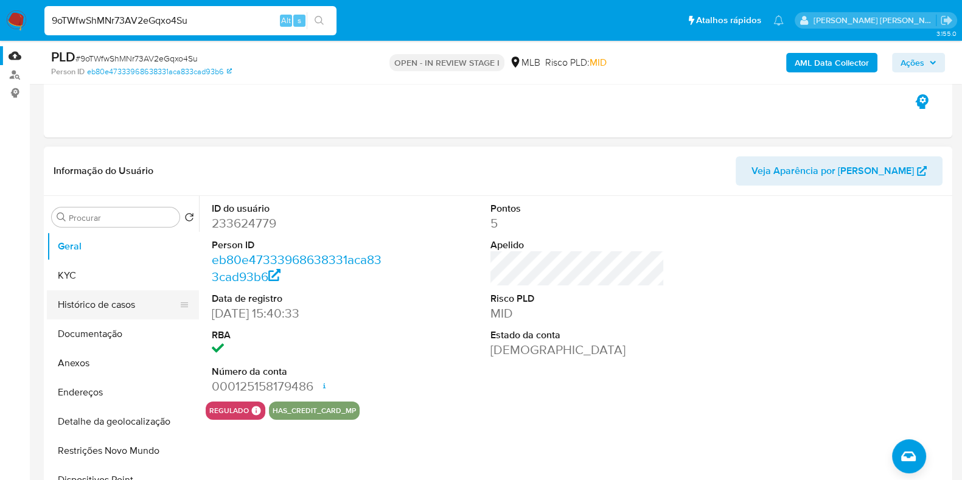
click at [143, 304] on button "Histórico de casos" at bounding box center [118, 304] width 142 height 29
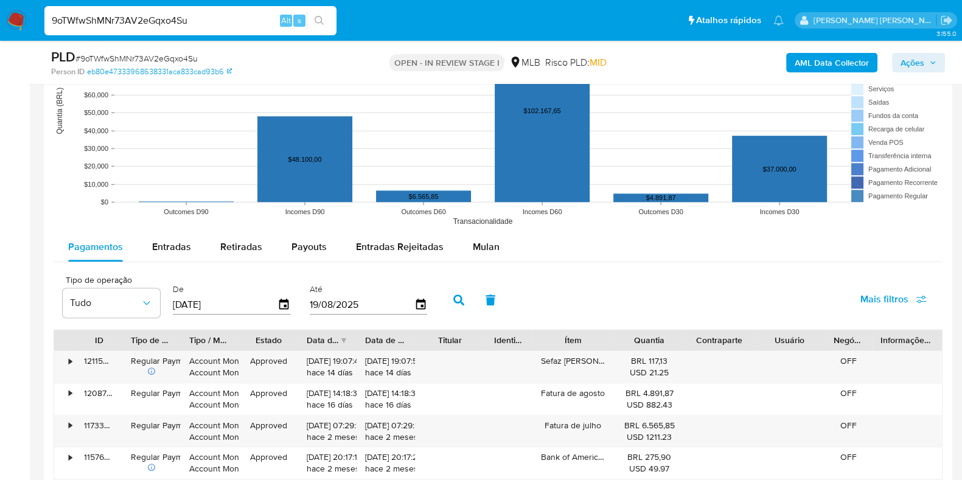
scroll to position [1177, 0]
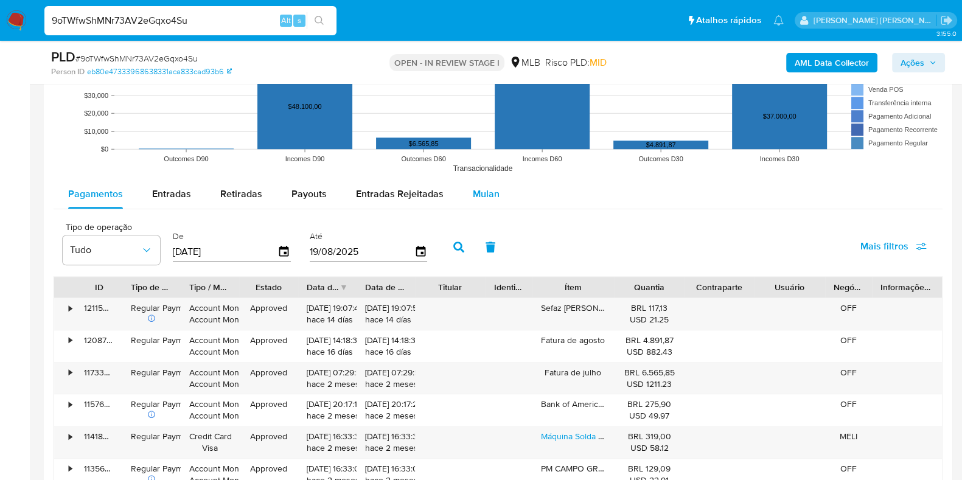
click at [478, 181] on div "Mulan" at bounding box center [486, 194] width 27 height 29
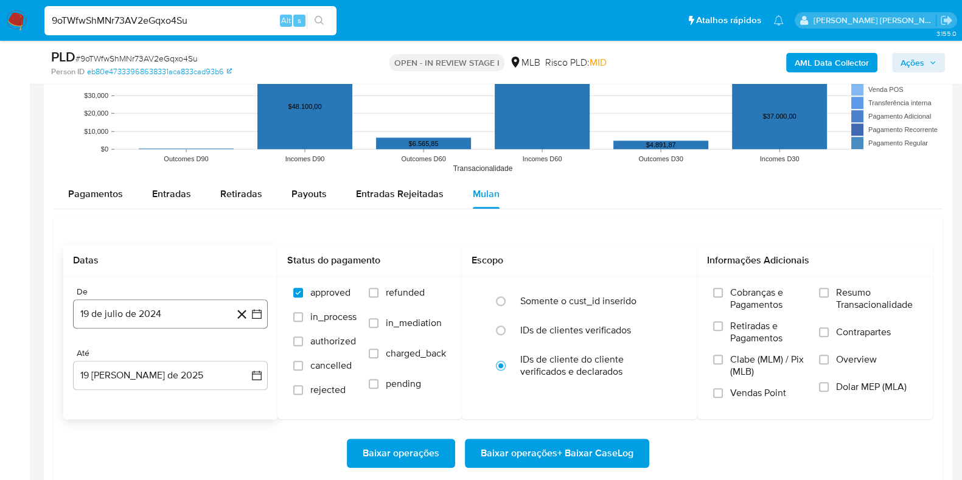
click at [185, 318] on button "19 de julio de 2024" at bounding box center [170, 313] width 195 height 29
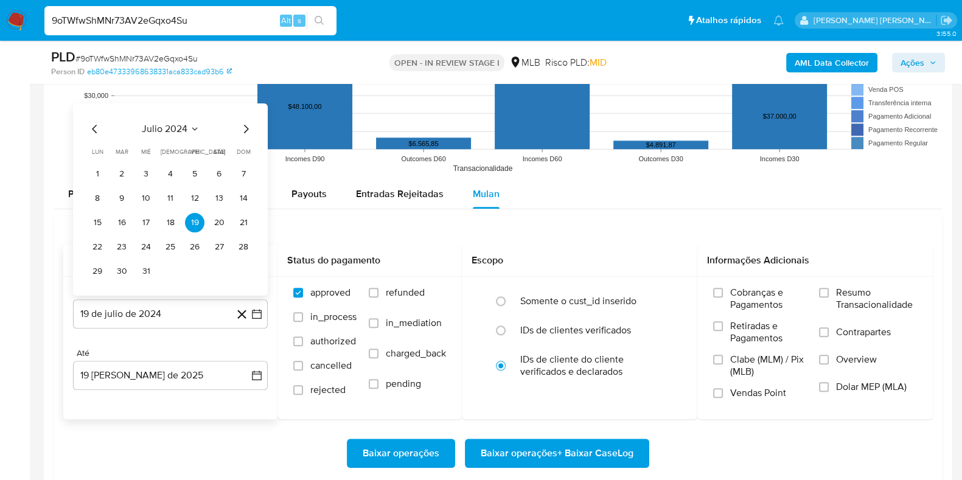
click at [155, 123] on span "julio 2024" at bounding box center [165, 129] width 46 height 12
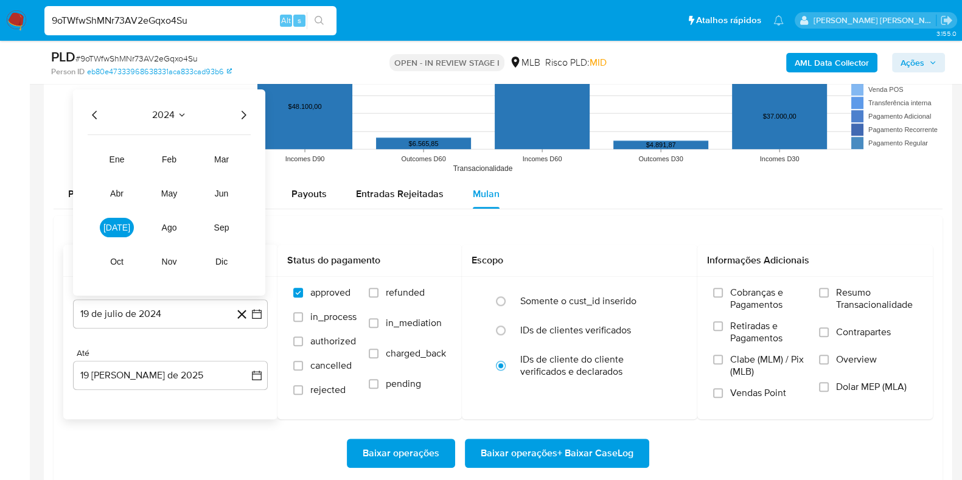
click at [245, 111] on icon "Año siguiente" at bounding box center [243, 115] width 15 height 15
click at [128, 226] on button "jul" at bounding box center [117, 227] width 34 height 19
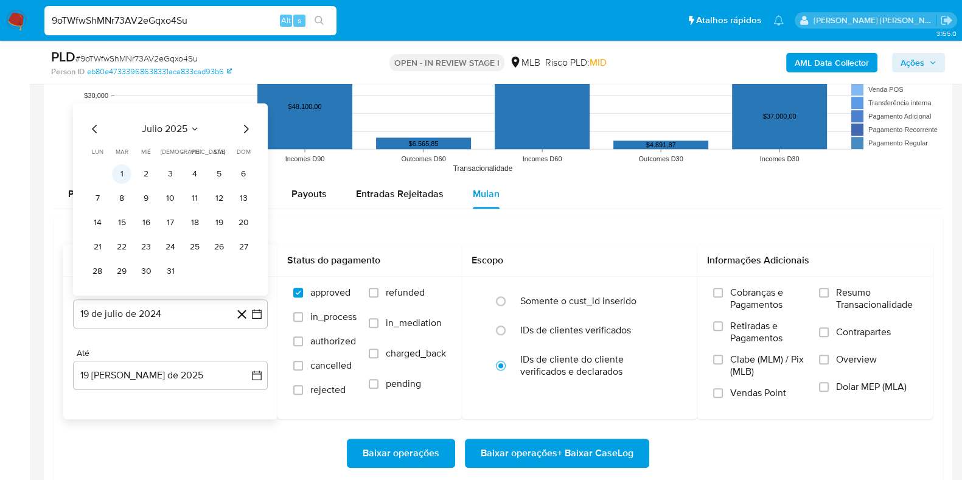
click at [125, 174] on button "1" at bounding box center [121, 173] width 19 height 19
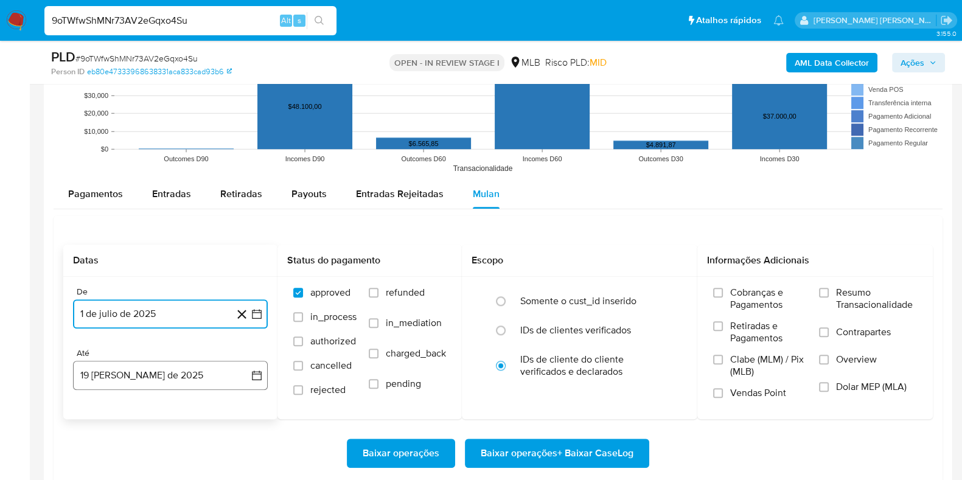
click at [166, 371] on button "19 de agosto de 2025" at bounding box center [170, 375] width 195 height 29
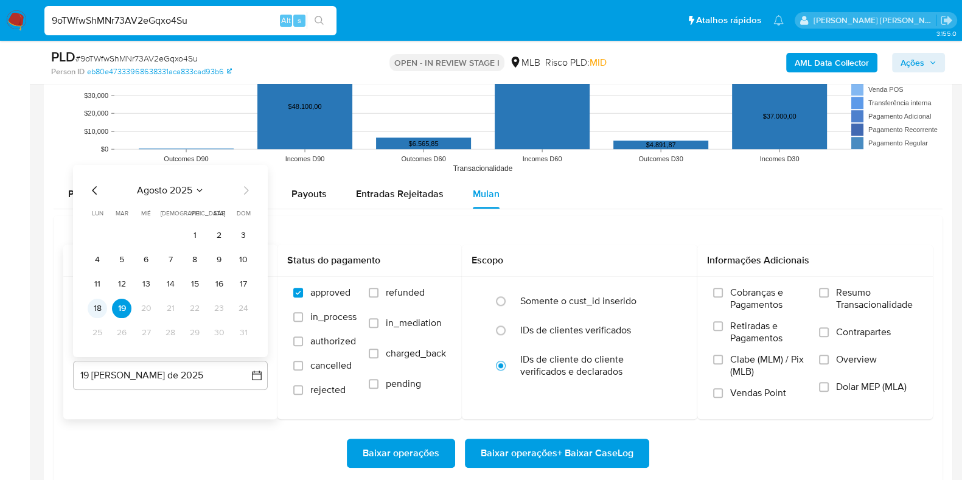
click at [96, 302] on button "18" at bounding box center [97, 308] width 19 height 19
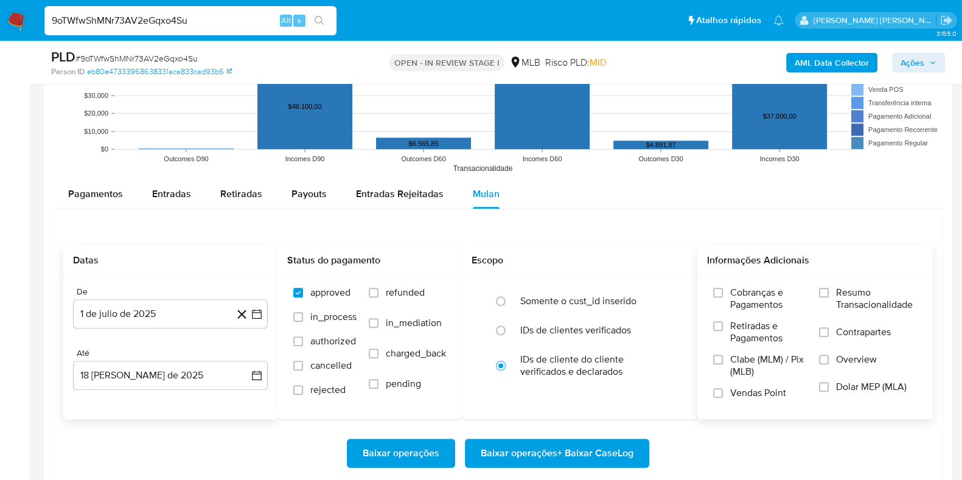
click at [869, 299] on span "Resumo Transacionalidade" at bounding box center [876, 299] width 81 height 24
click at [829, 298] on input "Resumo Transacionalidade" at bounding box center [824, 293] width 10 height 10
click at [845, 331] on span "Contrapartes" at bounding box center [863, 332] width 55 height 12
click at [829, 331] on input "Contrapartes" at bounding box center [824, 332] width 10 height 10
click at [616, 456] on span "Baixar operações + Baixar CaseLog" at bounding box center [557, 453] width 153 height 27
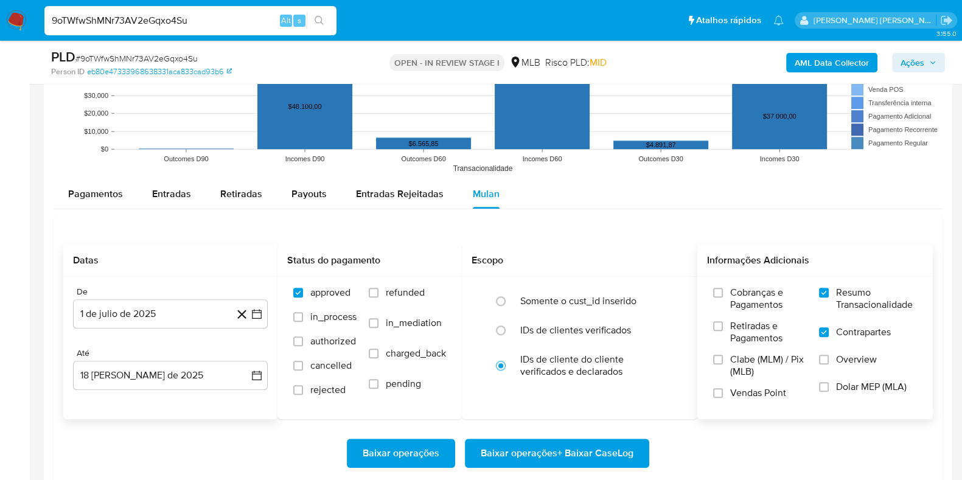
click at [198, 21] on input "9oTWfwShMNr73AV2eGqxo4Su" at bounding box center [190, 21] width 292 height 16
paste input "PLrF08YMcERCgIODpA0zvUuO"
type input "PLrF08YMcERCgIODpA0zvUuO"
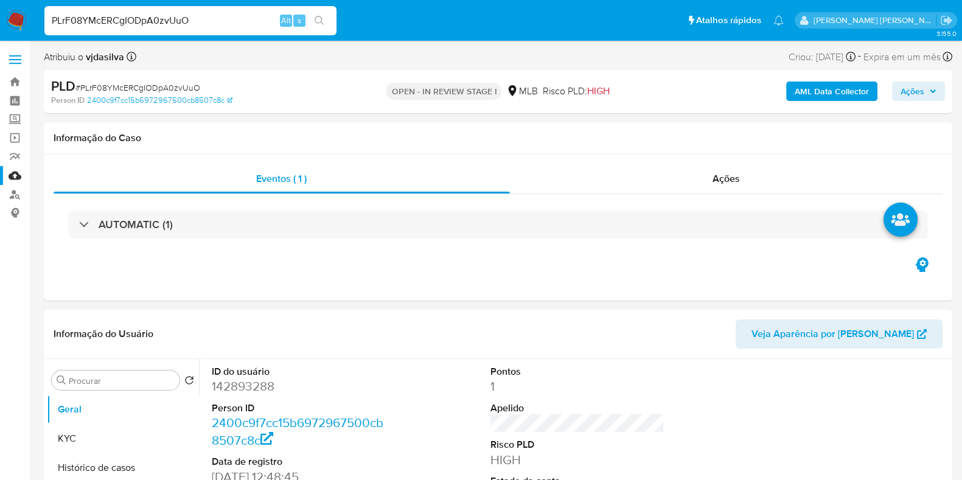
select select "10"
click at [99, 467] on button "Histórico de casos" at bounding box center [118, 467] width 142 height 29
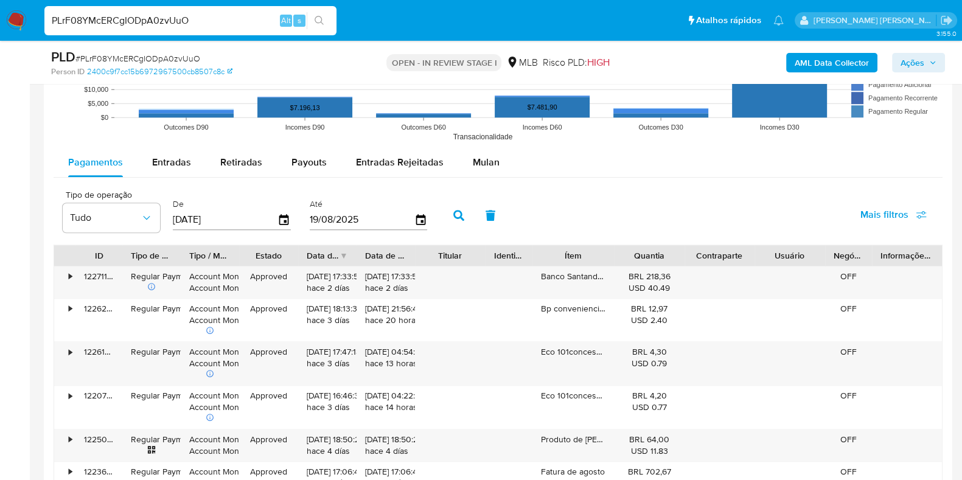
scroll to position [1232, 0]
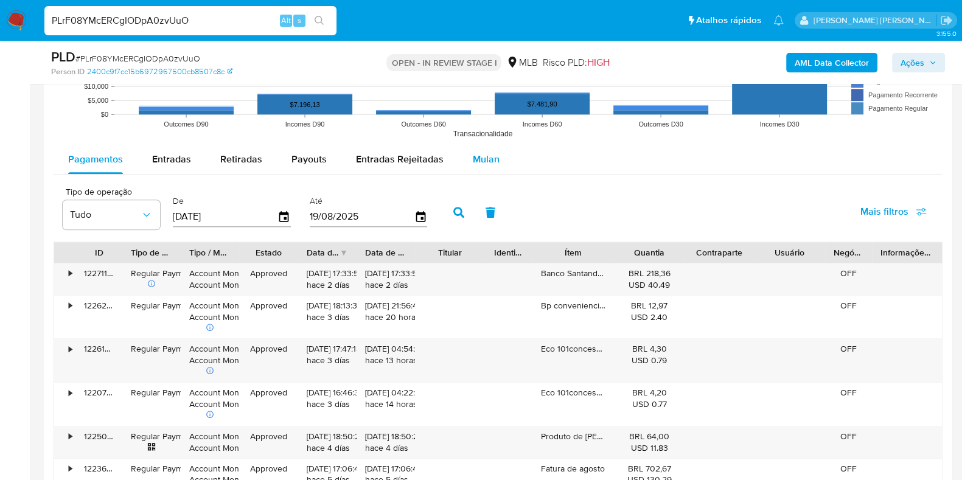
click at [484, 166] on div "Mulan" at bounding box center [486, 159] width 27 height 29
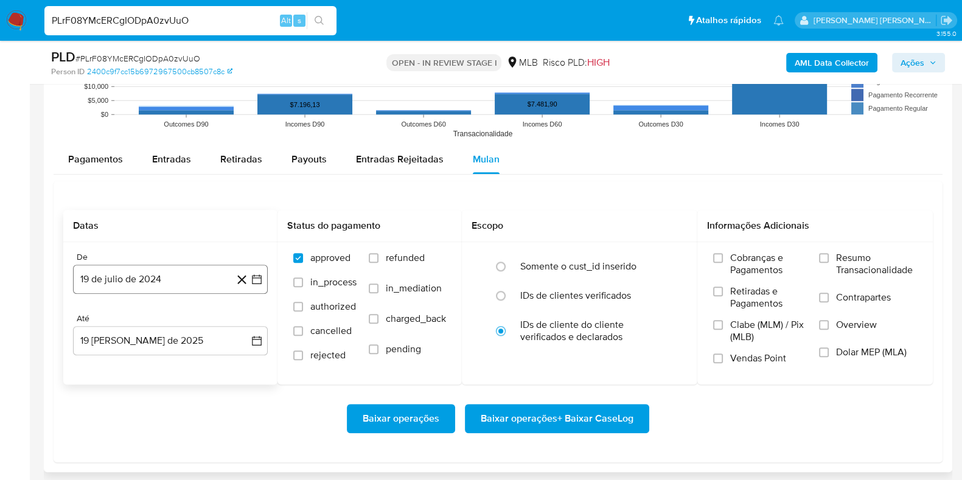
click at [167, 277] on button "19 de julio de 2024" at bounding box center [170, 279] width 195 height 29
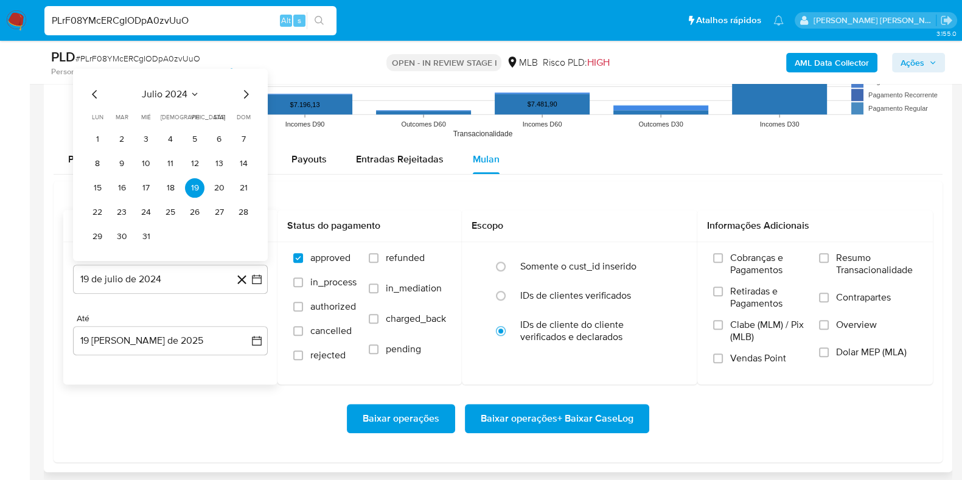
click at [182, 87] on div "julio 2024" at bounding box center [171, 94] width 166 height 15
click at [190, 94] on icon "Seleccionar mes y año" at bounding box center [195, 94] width 10 height 10
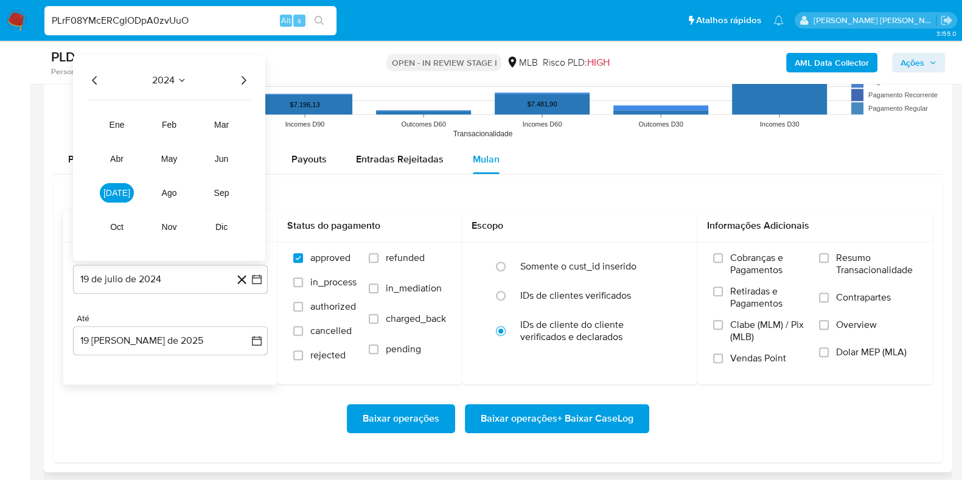
click at [241, 82] on icon "Año siguiente" at bounding box center [243, 80] width 15 height 15
click at [114, 188] on span "jul" at bounding box center [116, 193] width 27 height 10
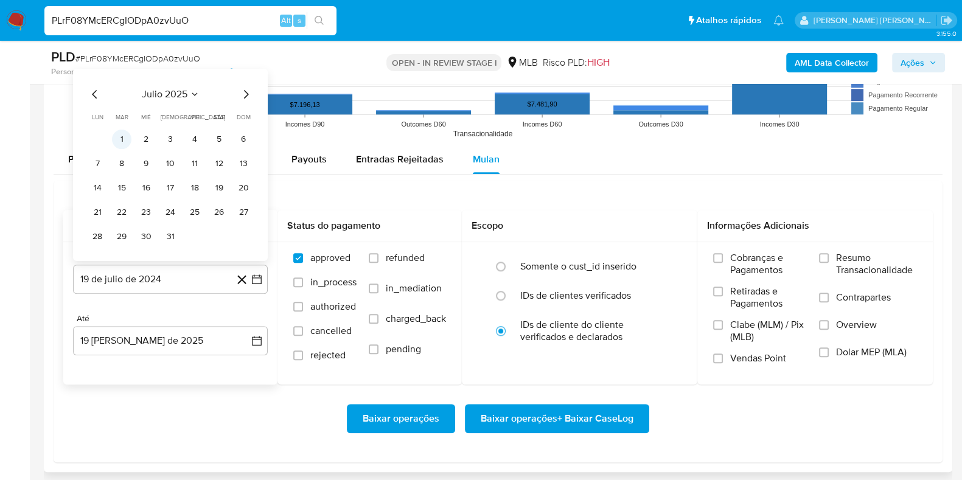
click at [125, 133] on button "1" at bounding box center [121, 139] width 19 height 19
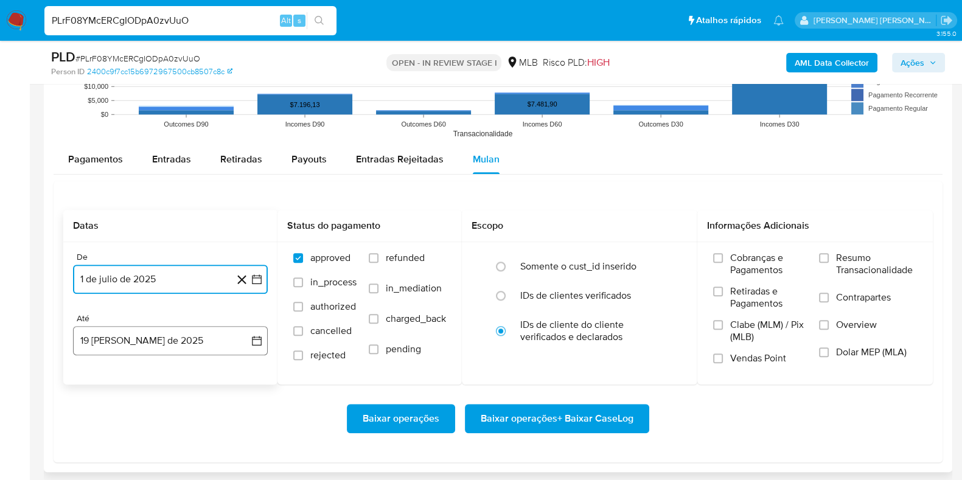
click at [159, 329] on button "19 de agosto de 2025" at bounding box center [170, 340] width 195 height 29
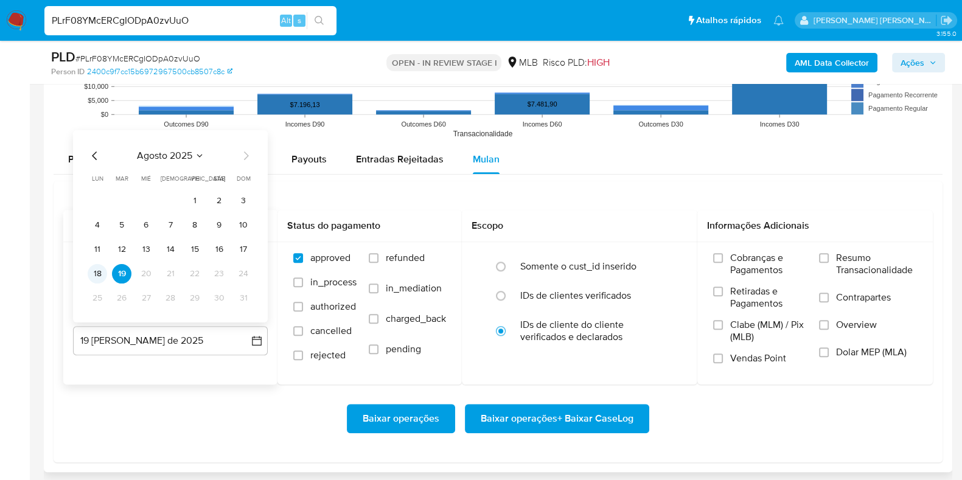
click at [95, 273] on button "18" at bounding box center [97, 273] width 19 height 19
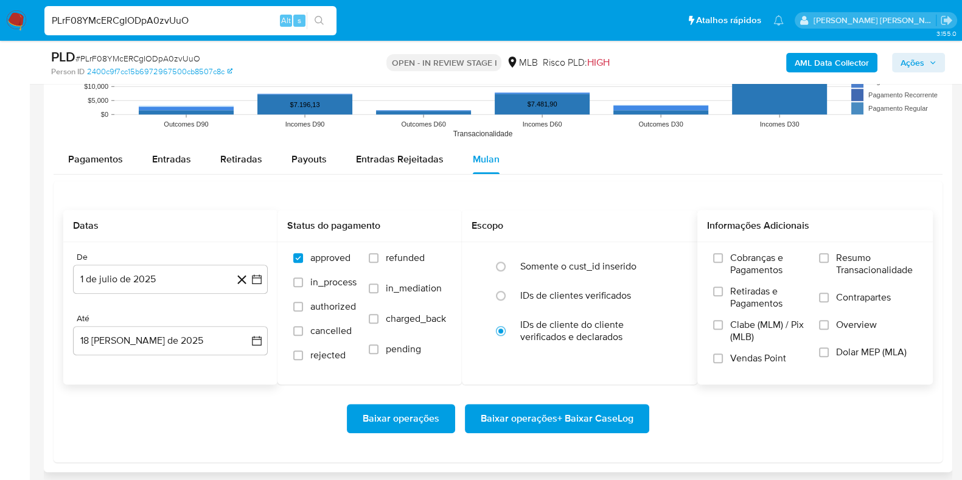
click at [851, 260] on span "Resumo Transacionalidade" at bounding box center [876, 264] width 81 height 24
click at [829, 260] on input "Resumo Transacionalidade" at bounding box center [824, 258] width 10 height 10
click at [831, 296] on label "Contrapartes" at bounding box center [868, 304] width 98 height 27
click at [829, 296] on input "Contrapartes" at bounding box center [824, 298] width 10 height 10
click at [577, 418] on span "Baixar operações + Baixar CaseLog" at bounding box center [557, 418] width 153 height 27
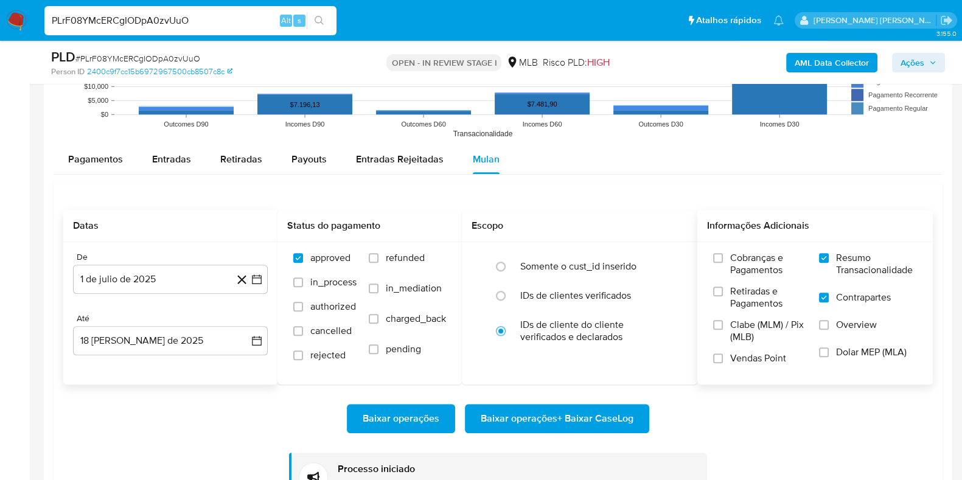
click at [203, 23] on input "PLrF08YMcERCgIODpA0zvUuO" at bounding box center [190, 21] width 292 height 16
click at [13, 27] on img at bounding box center [16, 20] width 21 height 21
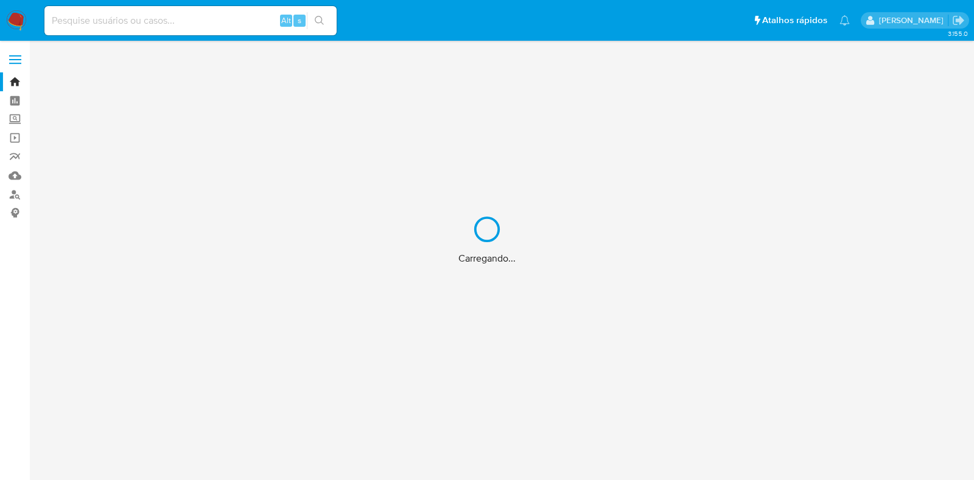
click at [15, 175] on div "Carregando..." at bounding box center [487, 240] width 974 height 480
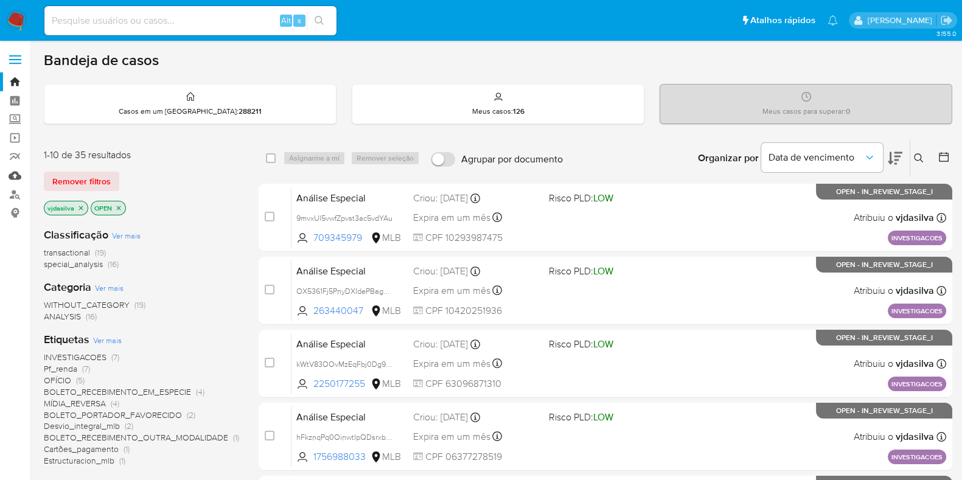
click at [15, 174] on link "Mulan" at bounding box center [72, 175] width 145 height 19
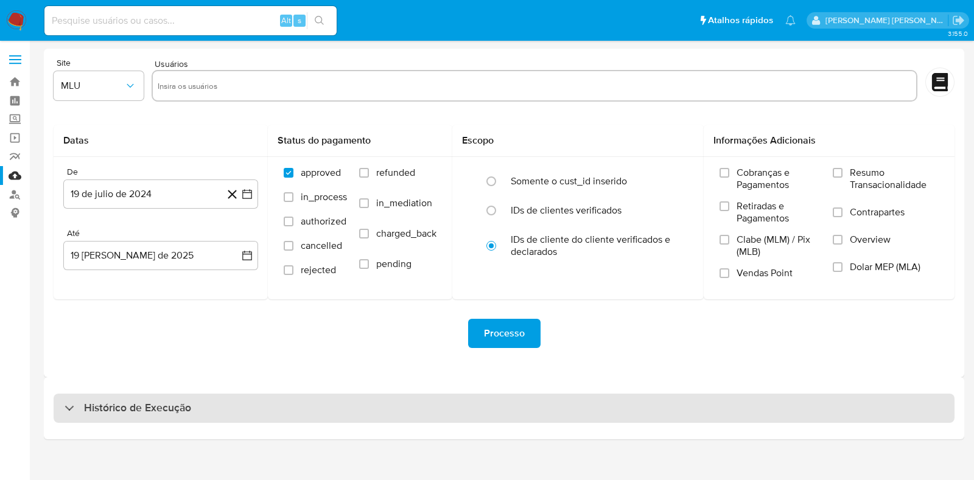
click at [226, 407] on div "Histórico de Execução" at bounding box center [504, 408] width 901 height 29
select select "10"
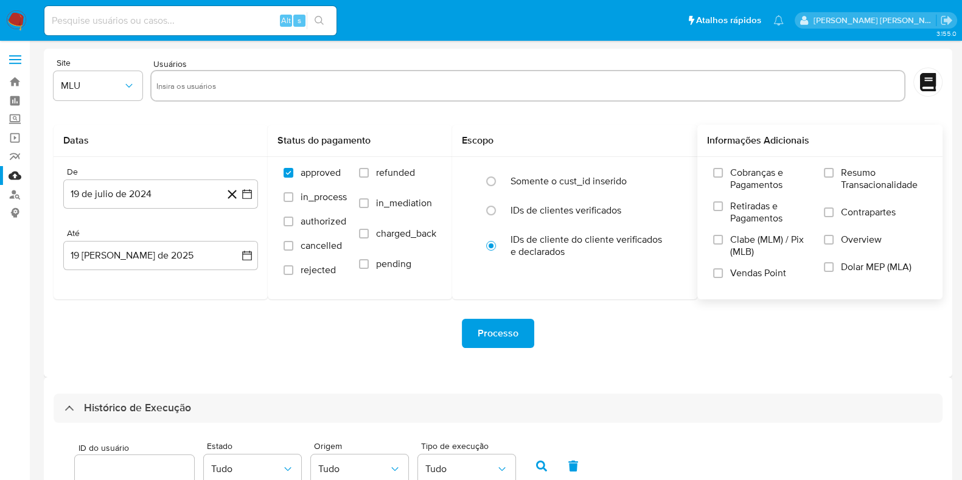
scroll to position [391, 0]
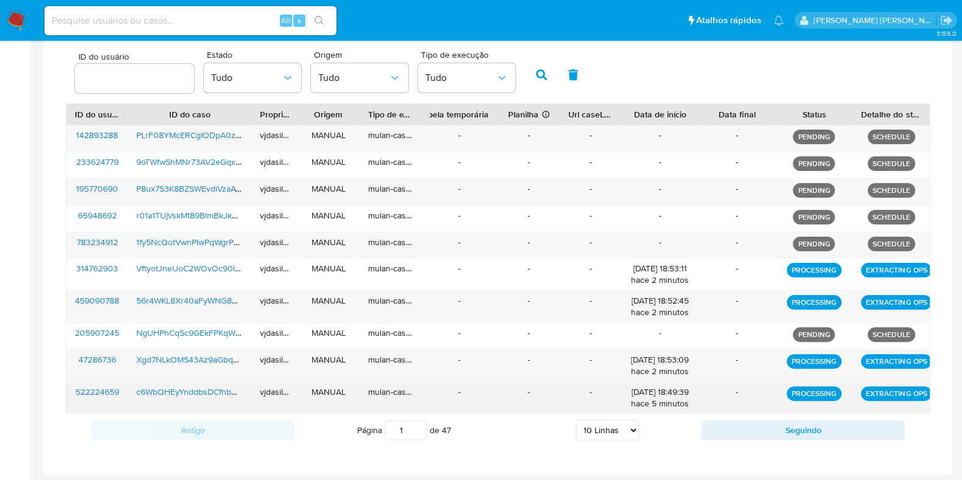
click at [215, 389] on span "c6WbQHEyYnddbsDCfhbM8f83" at bounding box center [195, 392] width 119 height 12
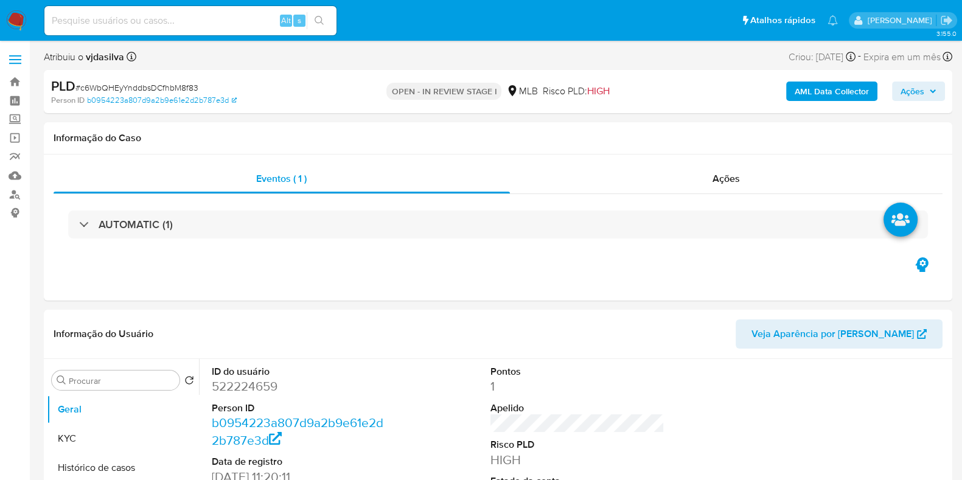
select select "10"
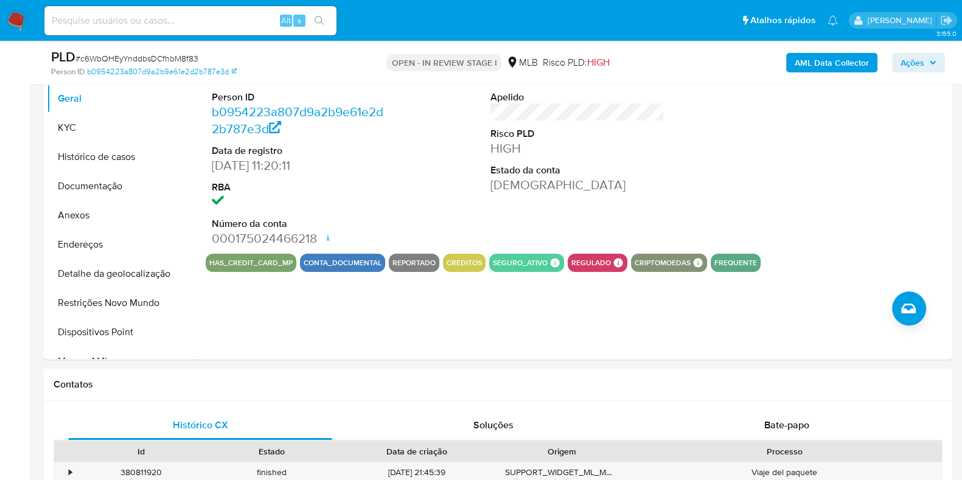
scroll to position [276, 0]
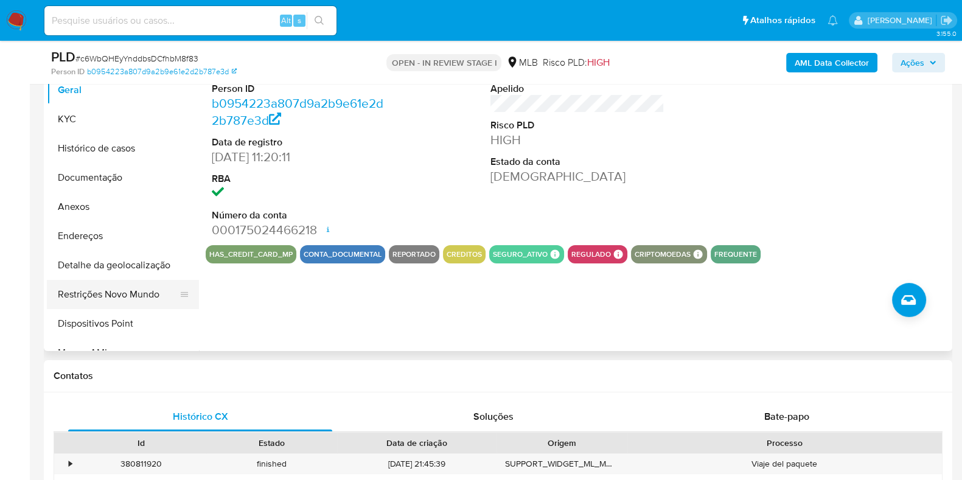
click at [115, 294] on button "Restrições Novo Mundo" at bounding box center [118, 294] width 142 height 29
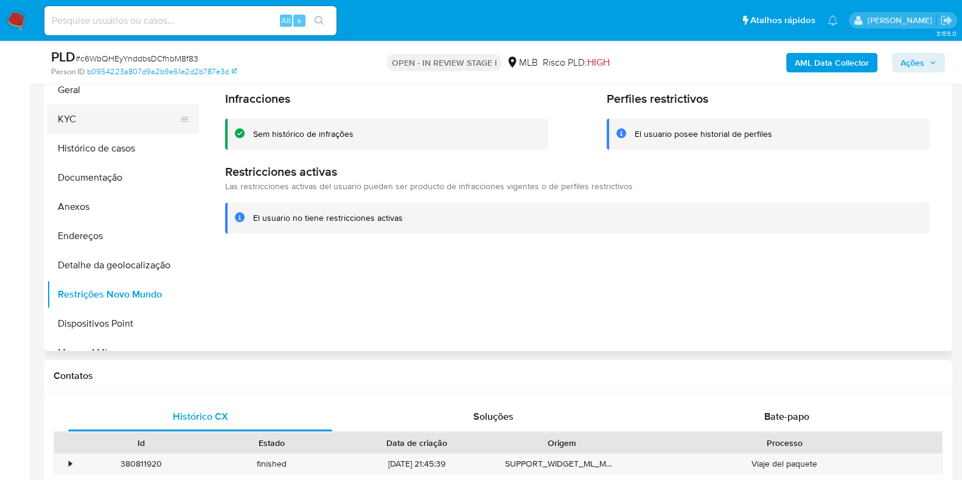
click at [150, 128] on button "KYC" at bounding box center [118, 119] width 142 height 29
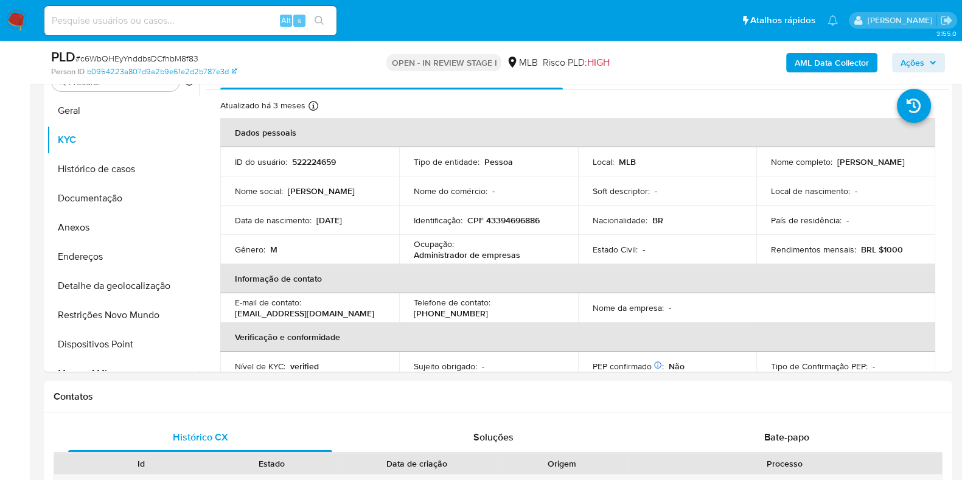
scroll to position [253, 0]
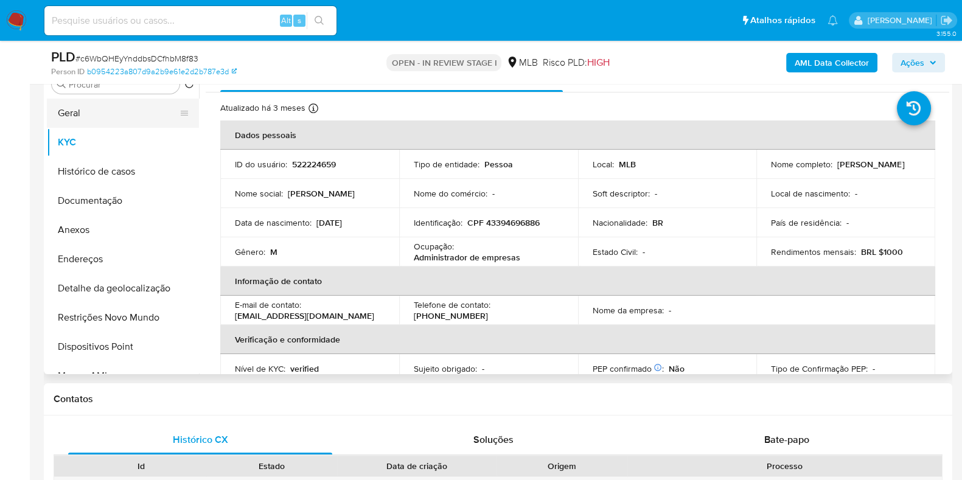
click at [153, 111] on button "Geral" at bounding box center [118, 113] width 142 height 29
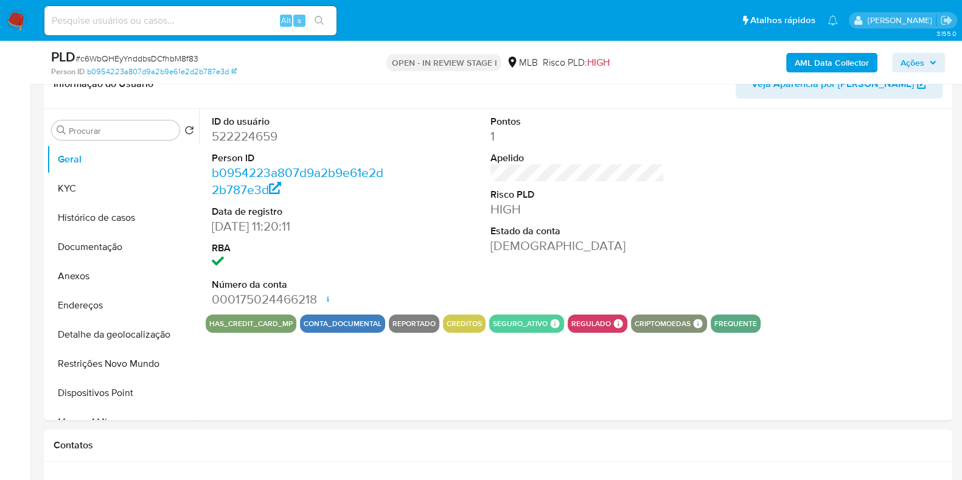
scroll to position [201, 0]
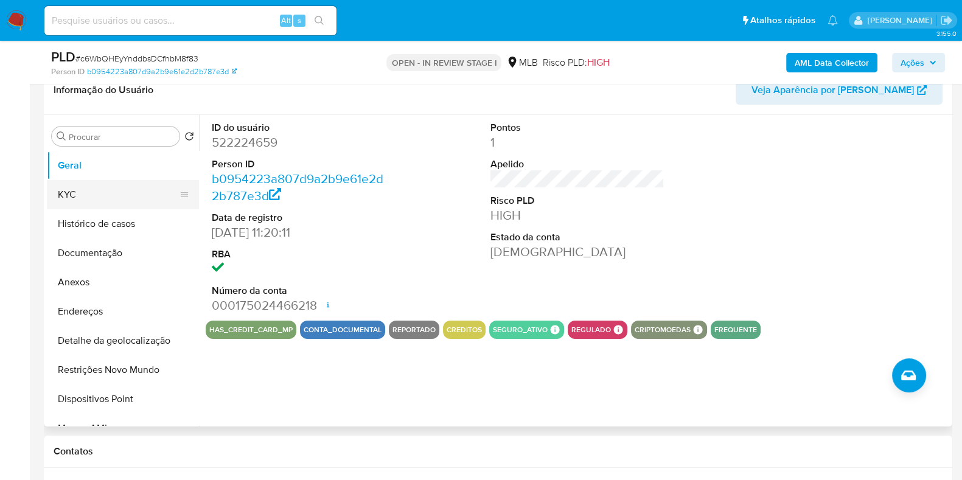
click at [87, 195] on button "KYC" at bounding box center [118, 194] width 142 height 29
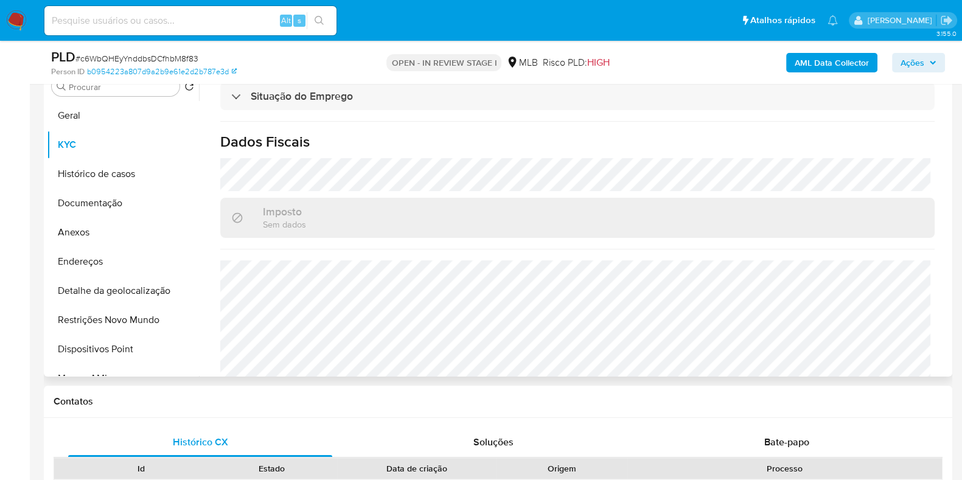
scroll to position [529, 0]
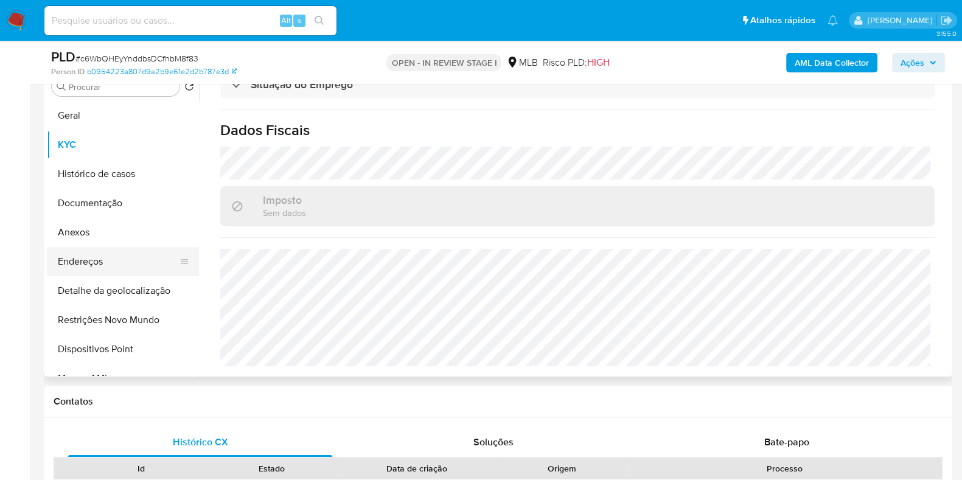
click at [113, 257] on button "Endereços" at bounding box center [118, 261] width 142 height 29
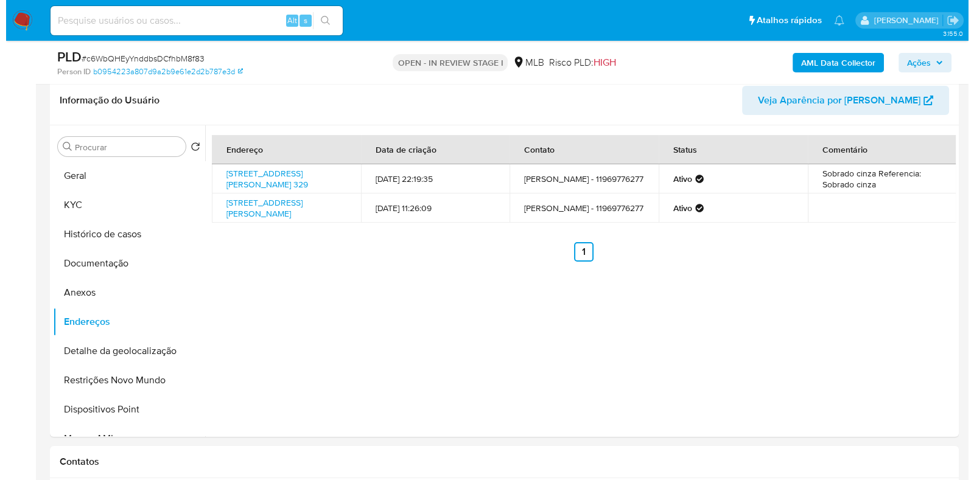
scroll to position [183, 0]
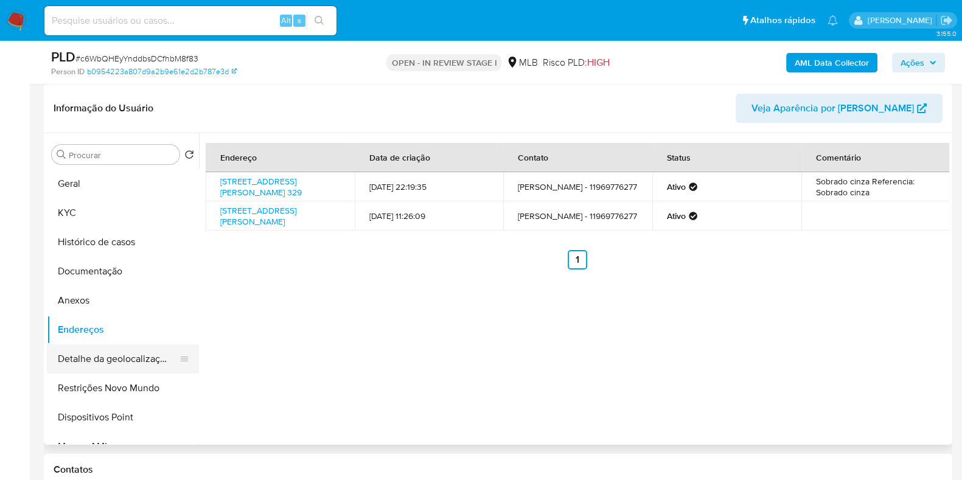
click at [134, 357] on button "Detalhe da geolocalização" at bounding box center [118, 358] width 142 height 29
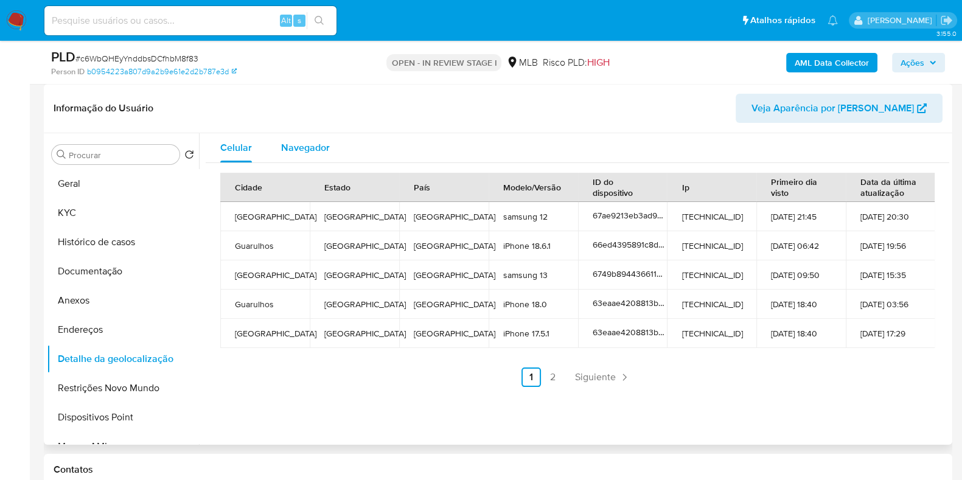
click at [320, 141] on span "Navegador" at bounding box center [305, 148] width 49 height 14
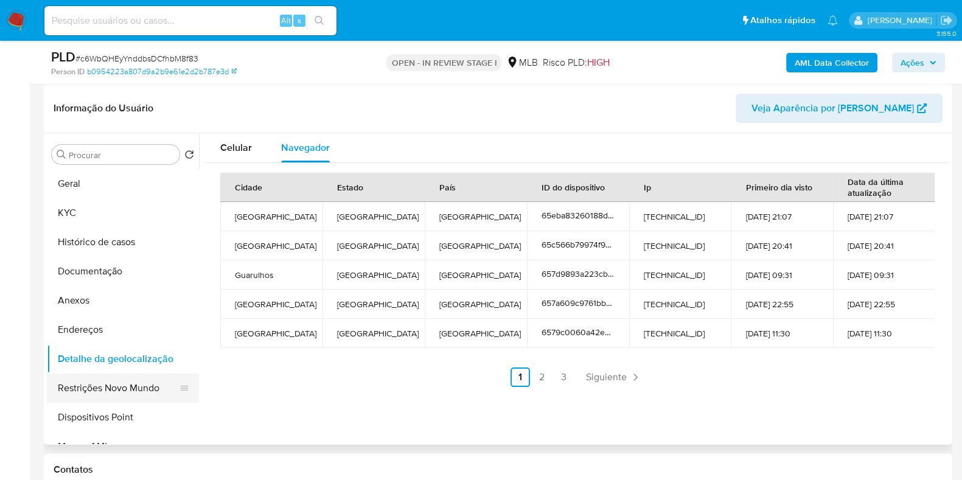
click at [124, 397] on button "Restrições Novo Mundo" at bounding box center [118, 388] width 142 height 29
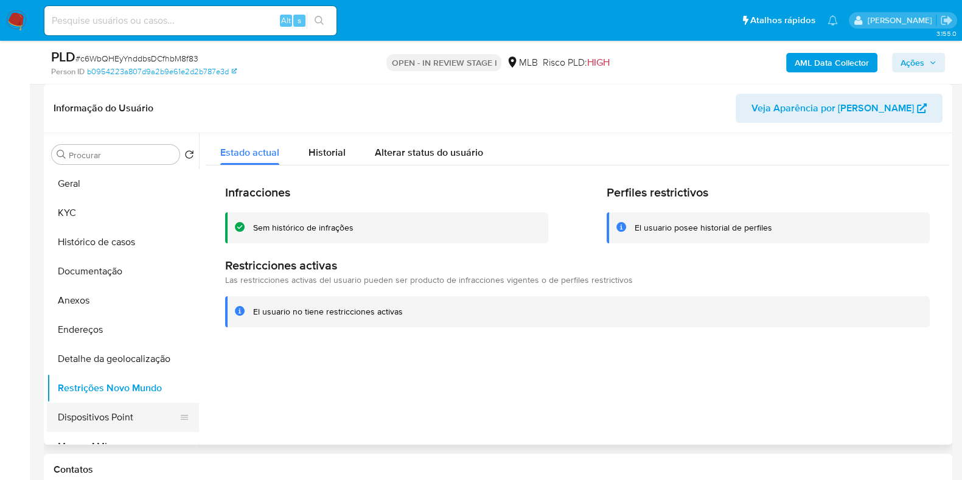
click at [116, 419] on button "Dispositivos Point" at bounding box center [118, 417] width 142 height 29
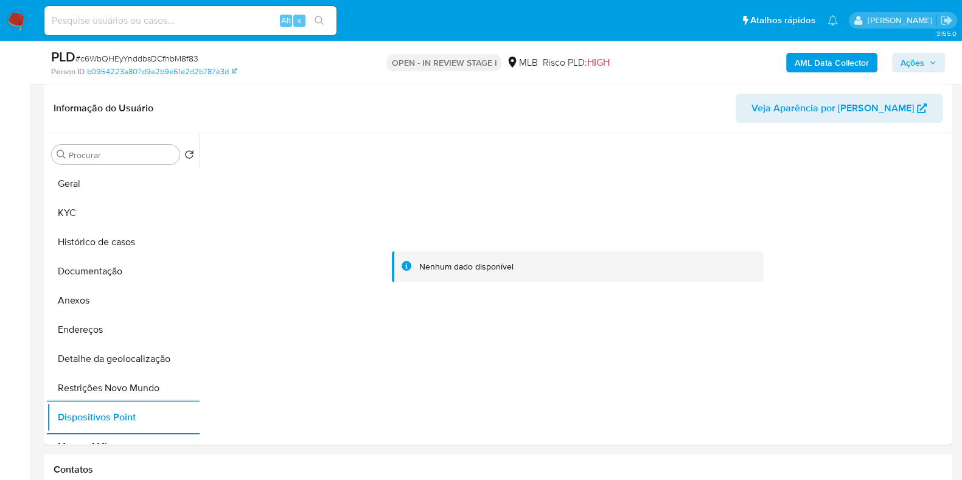
click at [828, 69] on b "AML Data Collector" at bounding box center [832, 62] width 74 height 19
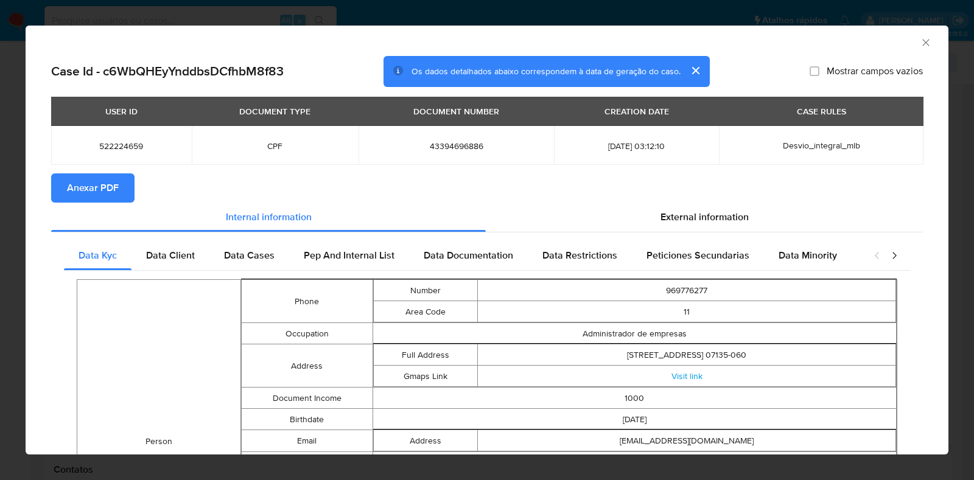
click at [888, 257] on icon "closure-recommendation-modal" at bounding box center [894, 256] width 12 height 12
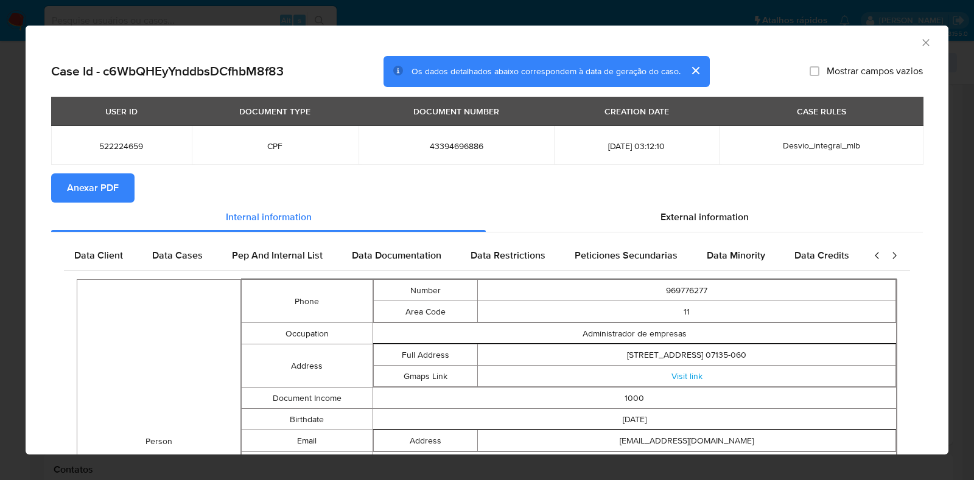
scroll to position [0, 80]
click at [888, 257] on icon "closure-recommendation-modal" at bounding box center [894, 256] width 12 height 12
click at [724, 204] on div "External information" at bounding box center [704, 217] width 437 height 29
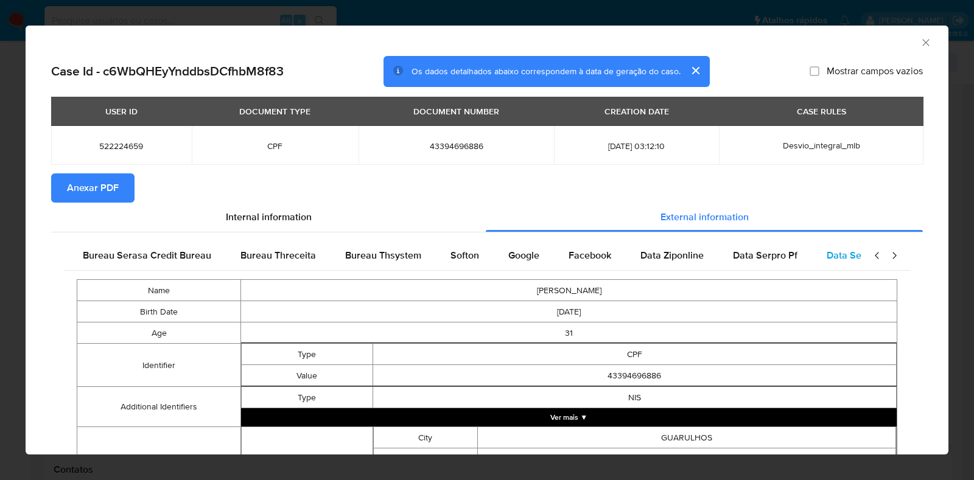
click at [826, 255] on span "Data Serpro Pj" at bounding box center [858, 255] width 64 height 14
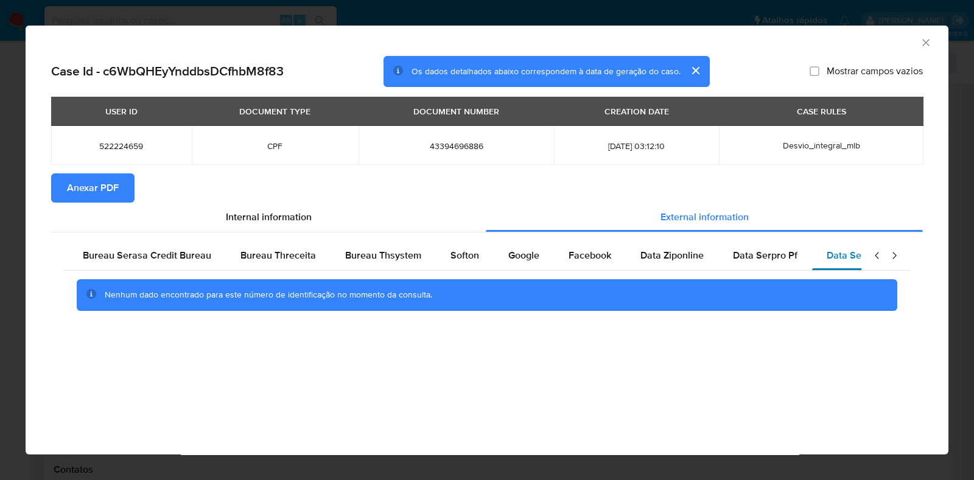
scroll to position [0, 291]
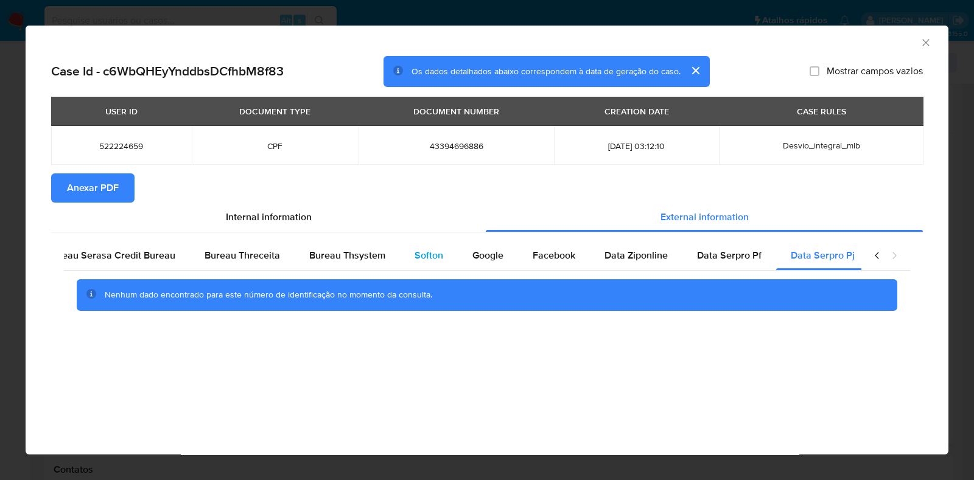
click at [441, 250] on div "Softon" at bounding box center [429, 255] width 58 height 29
click at [358, 257] on span "Bureau Thsystem" at bounding box center [347, 255] width 76 height 14
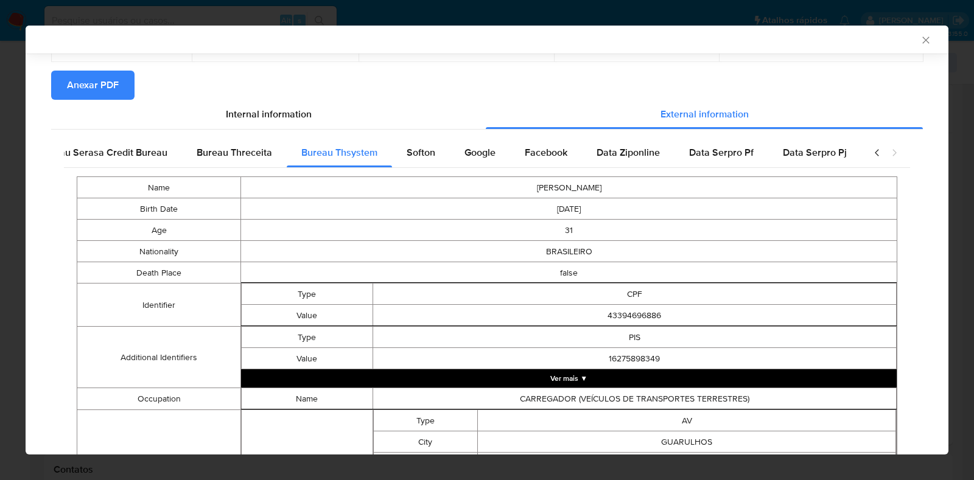
scroll to position [101, 0]
click at [786, 369] on button "Ver mais ▼" at bounding box center [568, 378] width 655 height 18
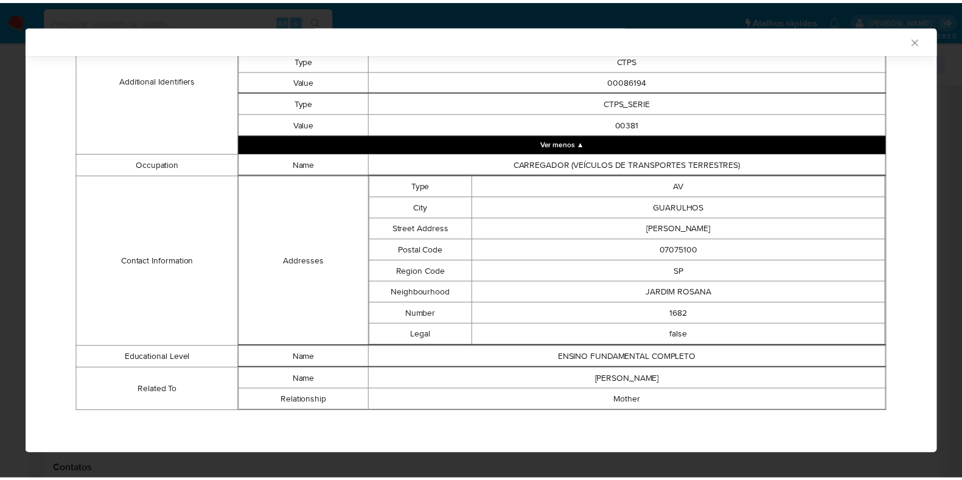
scroll to position [425, 0]
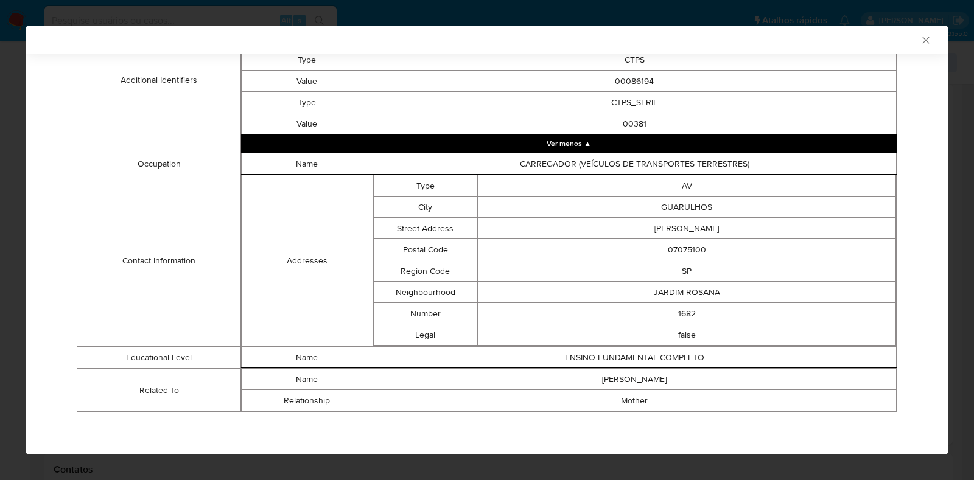
click at [920, 40] on div "AML Data Collector" at bounding box center [487, 40] width 923 height 28
click at [919, 38] on icon "Fechar a janela" at bounding box center [925, 40] width 12 height 12
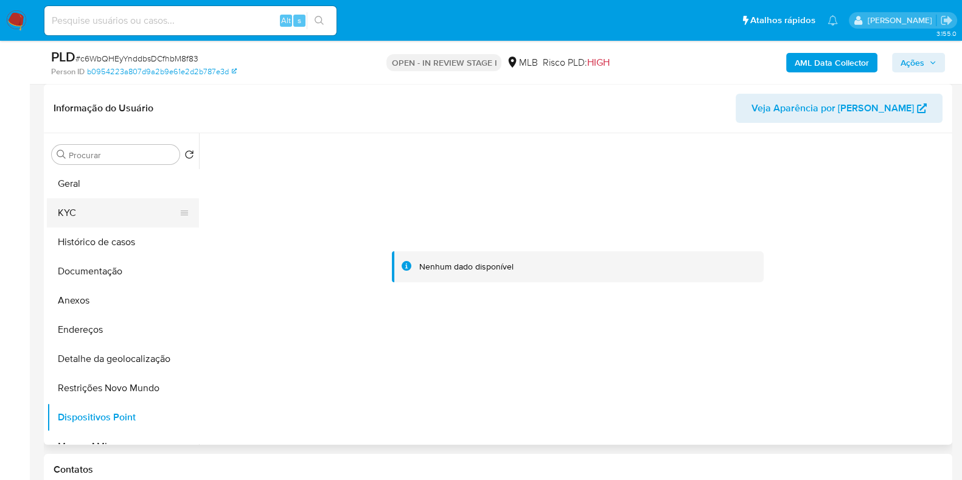
click at [134, 212] on button "KYC" at bounding box center [118, 212] width 142 height 29
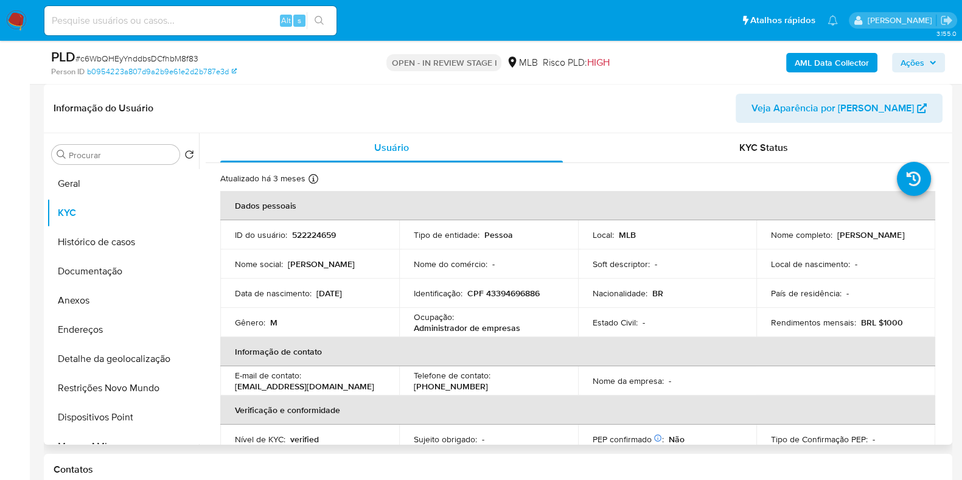
click at [478, 327] on p "Administrador de empresas" at bounding box center [467, 328] width 106 height 11
copy div "Ocupação : Administrador de empresas"
click at [121, 295] on button "Anexos" at bounding box center [118, 300] width 142 height 29
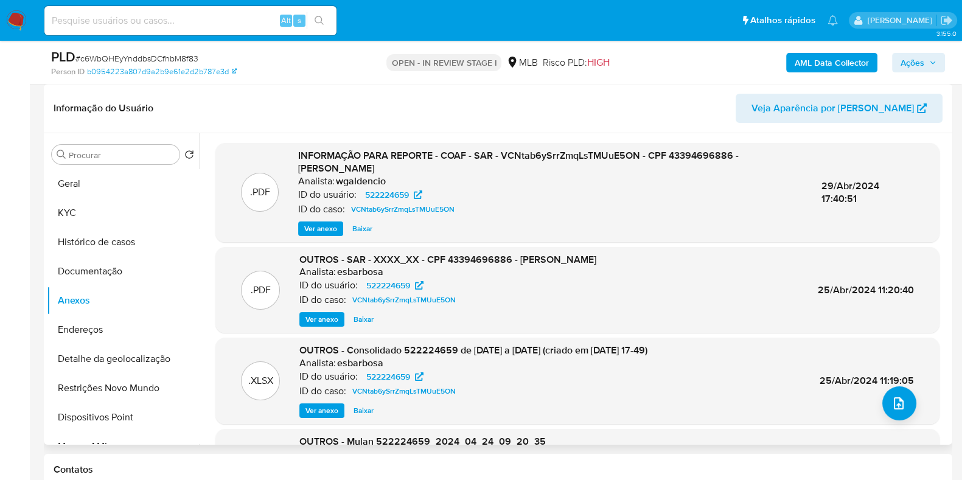
click at [317, 222] on span "Ver anexo" at bounding box center [321, 215] width 33 height 12
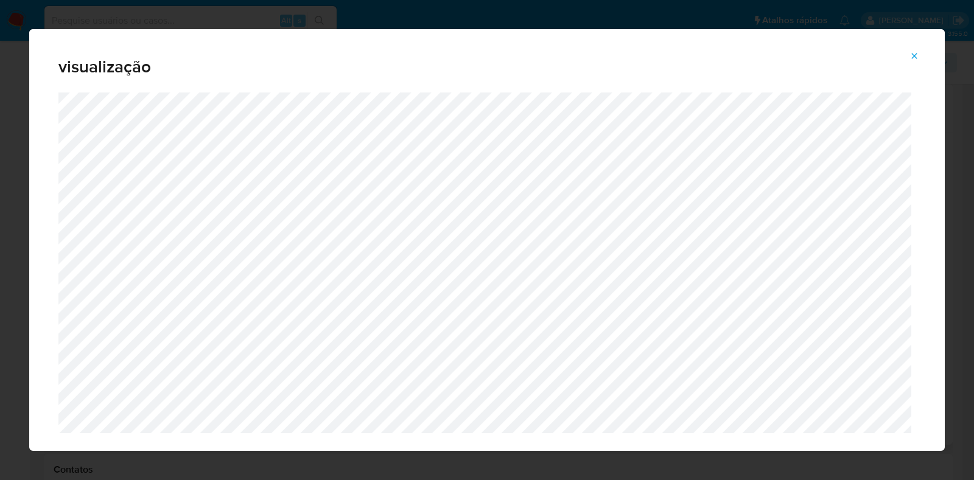
click at [914, 62] on span "Attachment preview" at bounding box center [914, 55] width 10 height 17
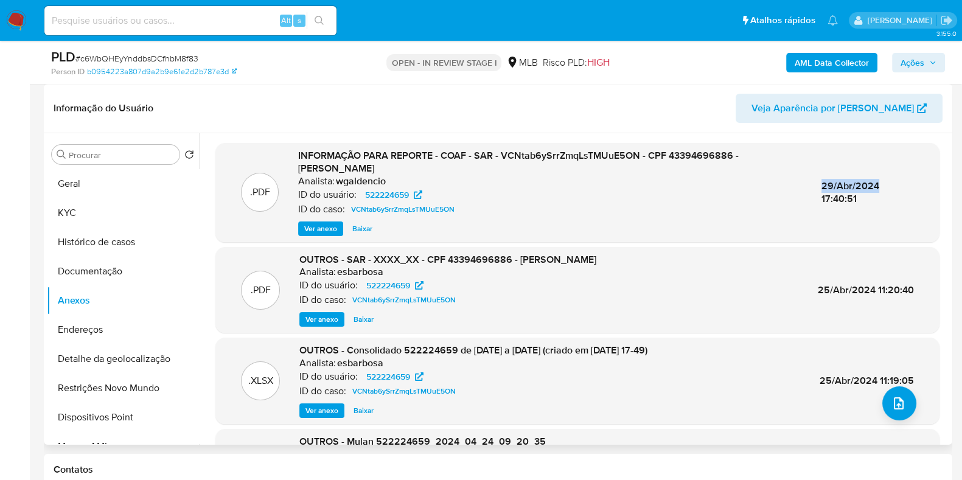
drag, startPoint x: 820, startPoint y: 175, endPoint x: 879, endPoint y: 183, distance: 60.1
click at [879, 183] on div ".PDF INFORMAÇÃO PARA REPORTE - COAF - SAR - VCNtab6ySrrZmqLsTMUuE5ON - CPF 4339…" at bounding box center [578, 186] width 712 height 74
copy span "29/Abr/2024"
click at [113, 200] on button "KYC" at bounding box center [118, 212] width 142 height 29
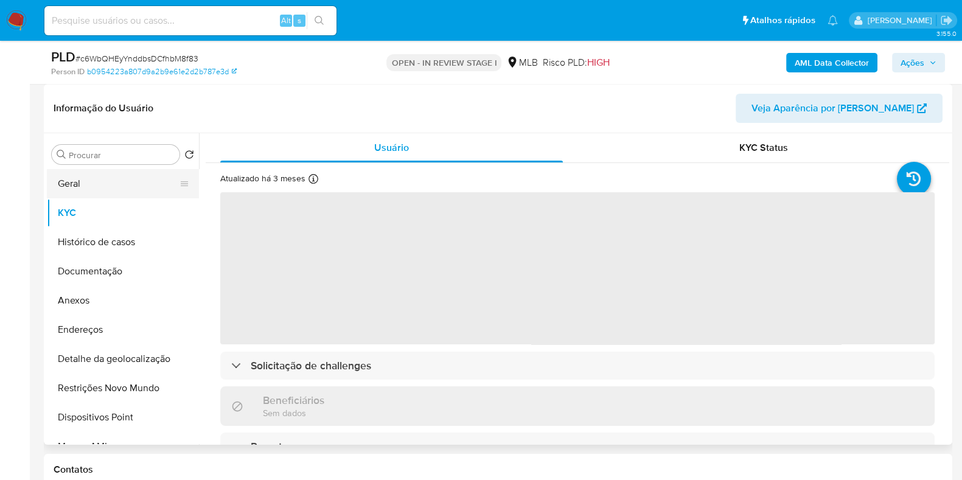
click at [105, 184] on button "Geral" at bounding box center [118, 183] width 142 height 29
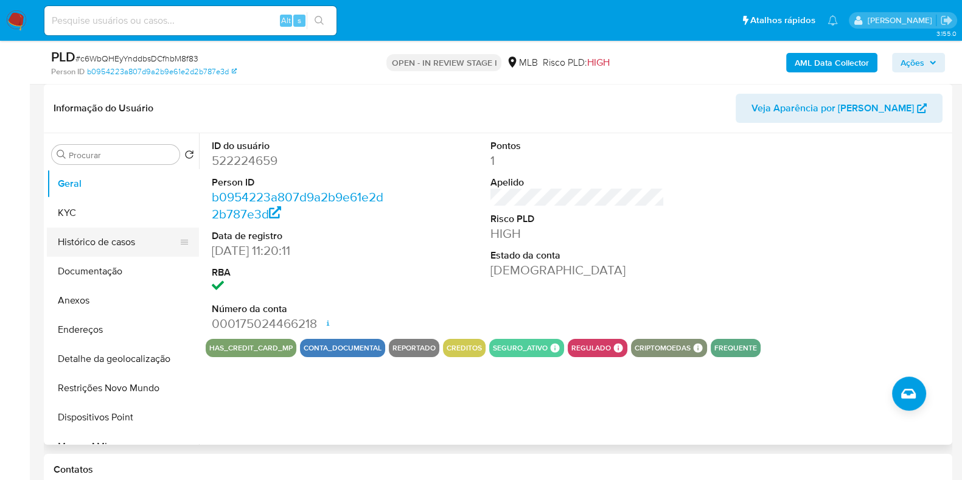
click at [129, 240] on button "Histórico de casos" at bounding box center [118, 242] width 142 height 29
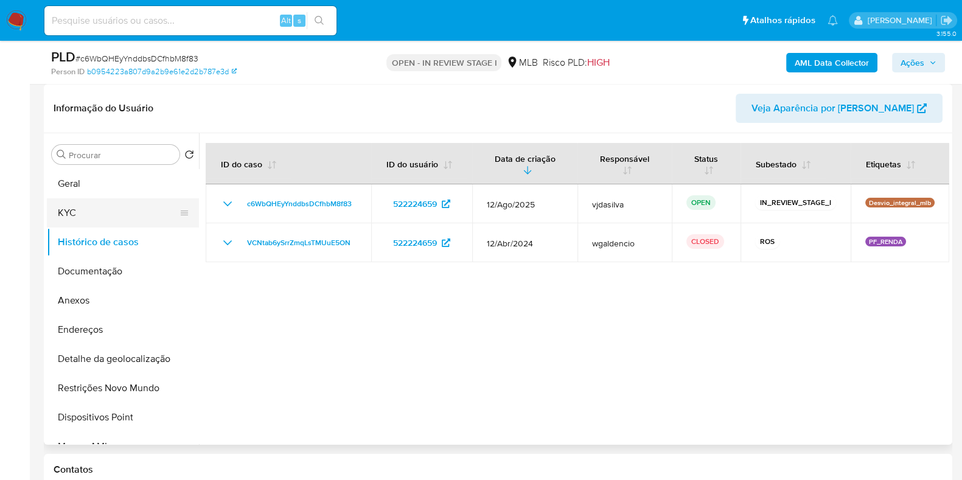
click at [135, 213] on button "KYC" at bounding box center [118, 212] width 142 height 29
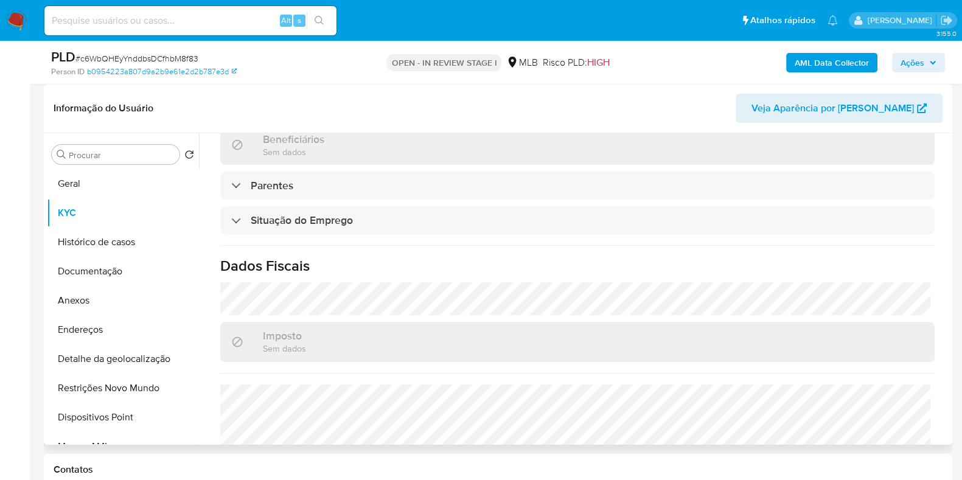
scroll to position [529, 0]
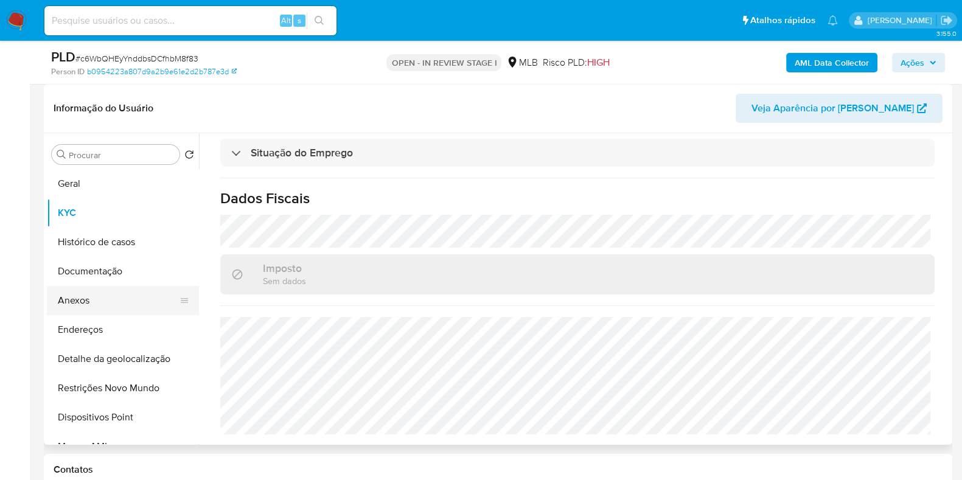
click at [125, 299] on button "Anexos" at bounding box center [118, 300] width 142 height 29
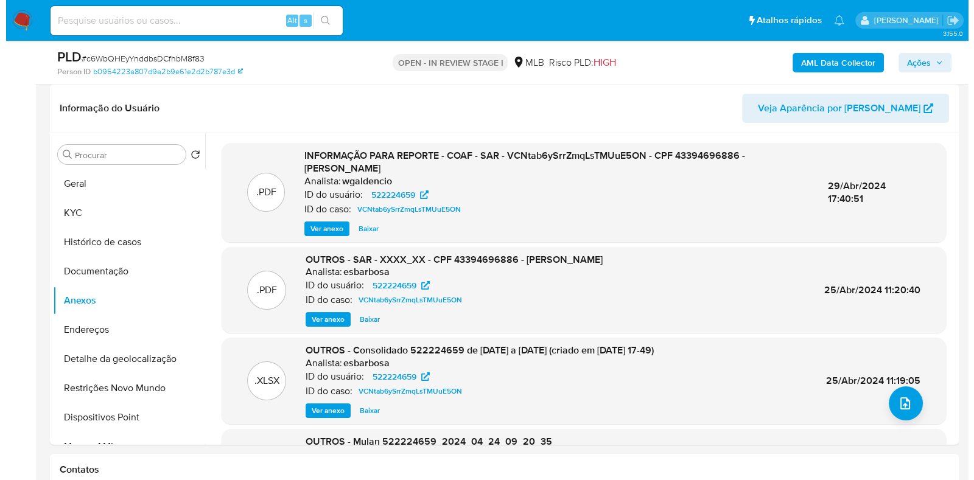
scroll to position [197, 0]
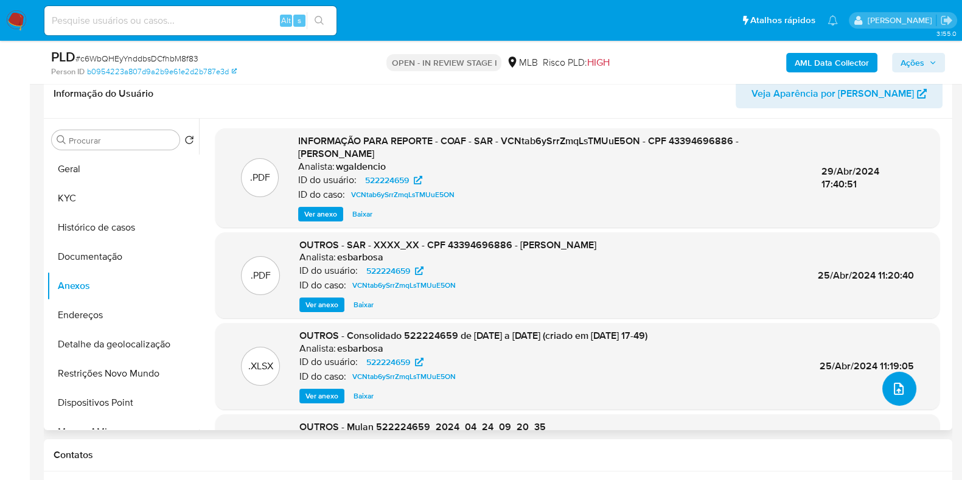
click at [892, 382] on icon "upload-file" at bounding box center [899, 389] width 15 height 15
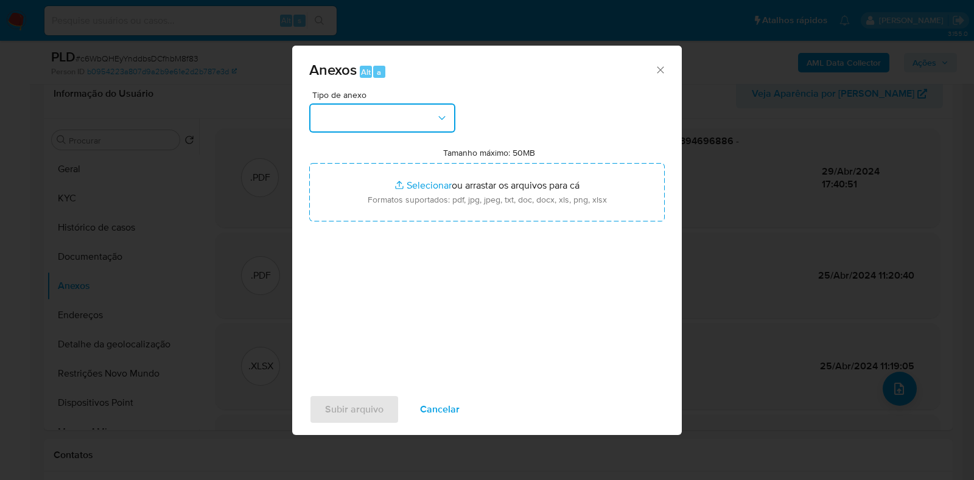
click at [436, 116] on icon "button" at bounding box center [442, 118] width 12 height 12
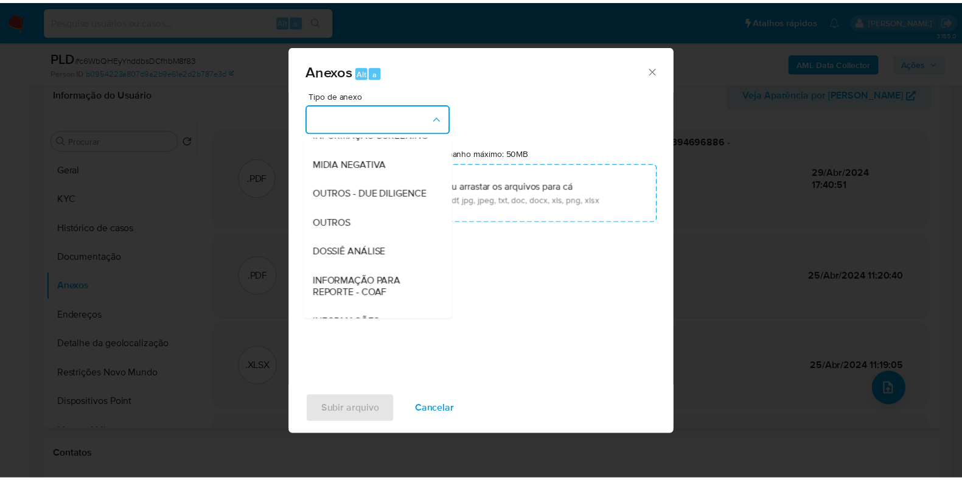
scroll to position [187, 0]
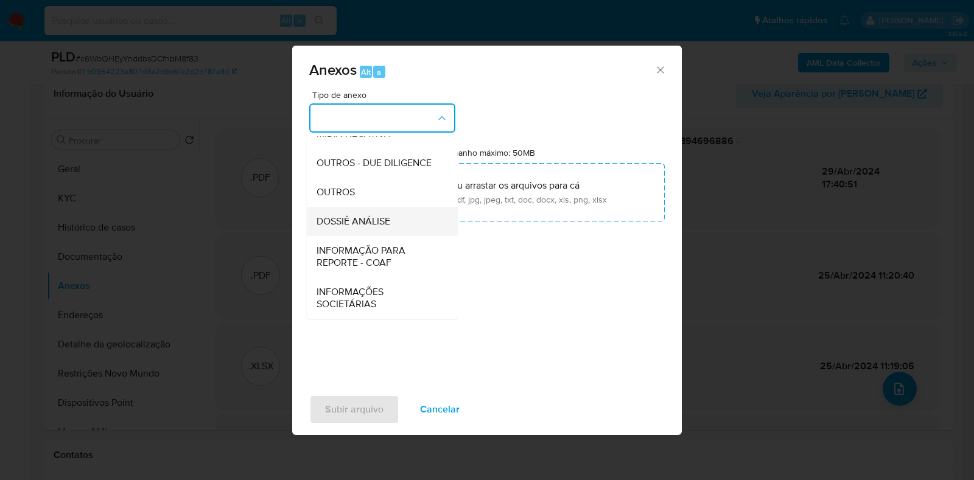
click at [392, 227] on div "DOSSIÊ ANÁLISE" at bounding box center [378, 221] width 124 height 29
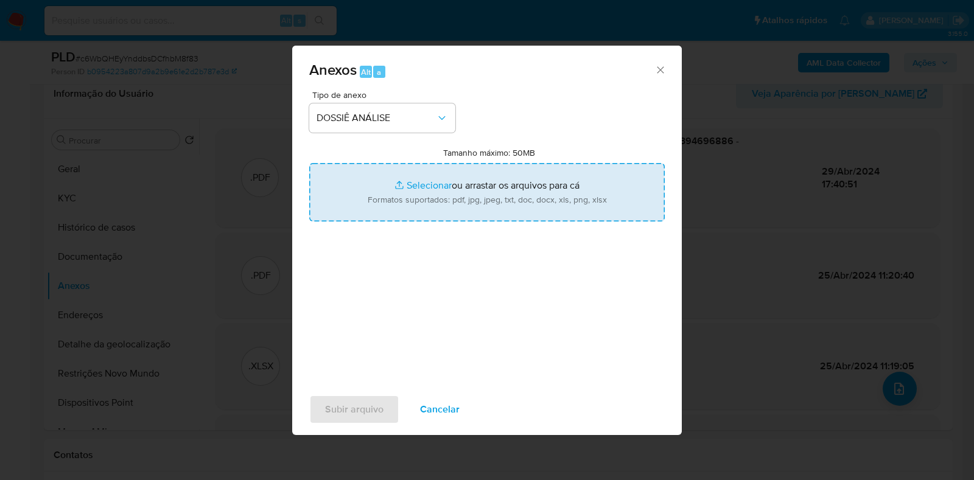
type input "C:\fakepath\SAR - XXXX_XX - CPF 43394696886 - JANIEL GOMES DE OLIVEIRA .pdf"
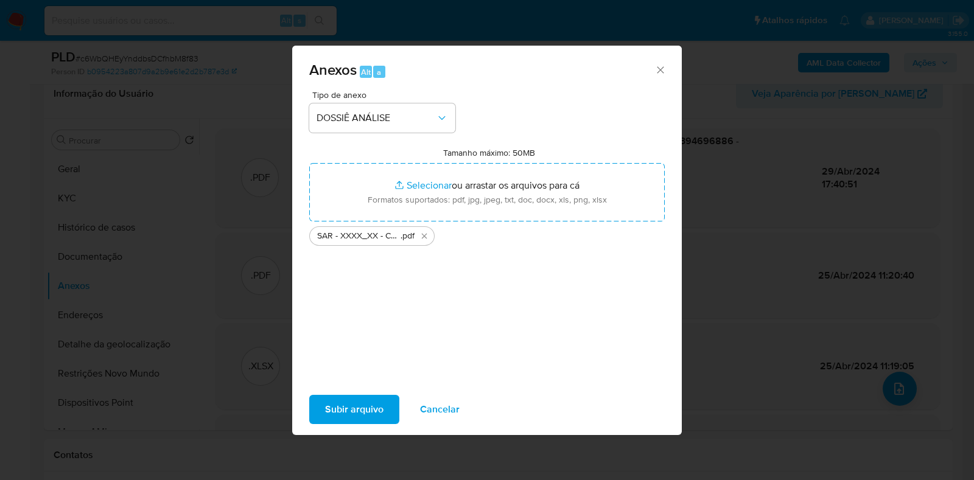
click at [368, 410] on span "Subir arquivo" at bounding box center [354, 409] width 58 height 27
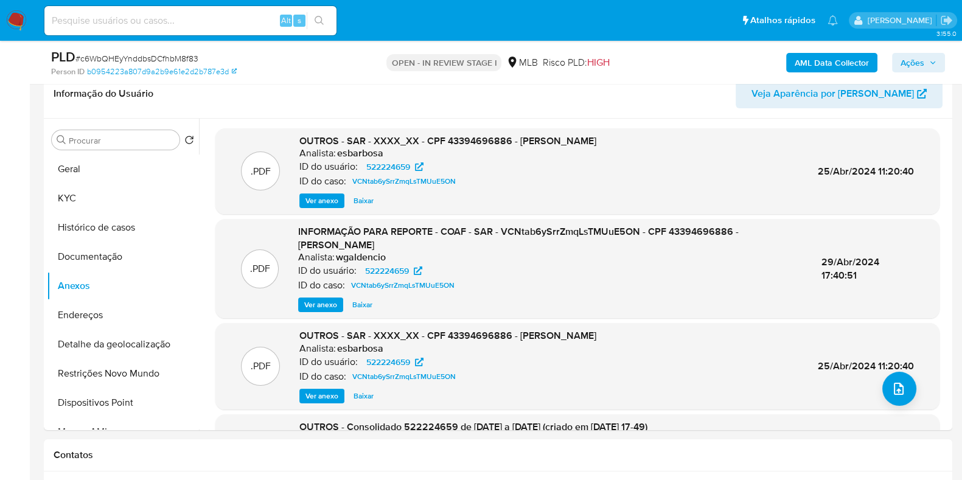
click at [899, 68] on button "Ações" at bounding box center [918, 62] width 53 height 19
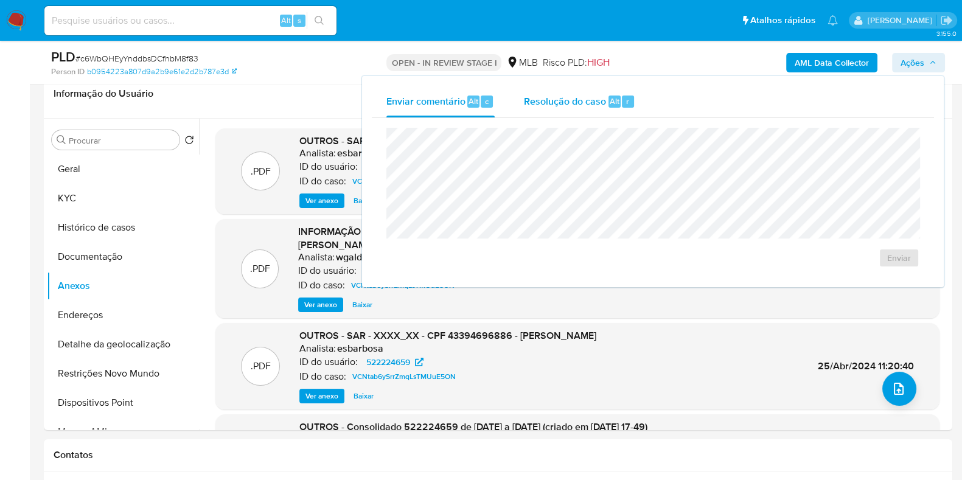
click at [570, 99] on span "Resolução do caso" at bounding box center [565, 101] width 82 height 14
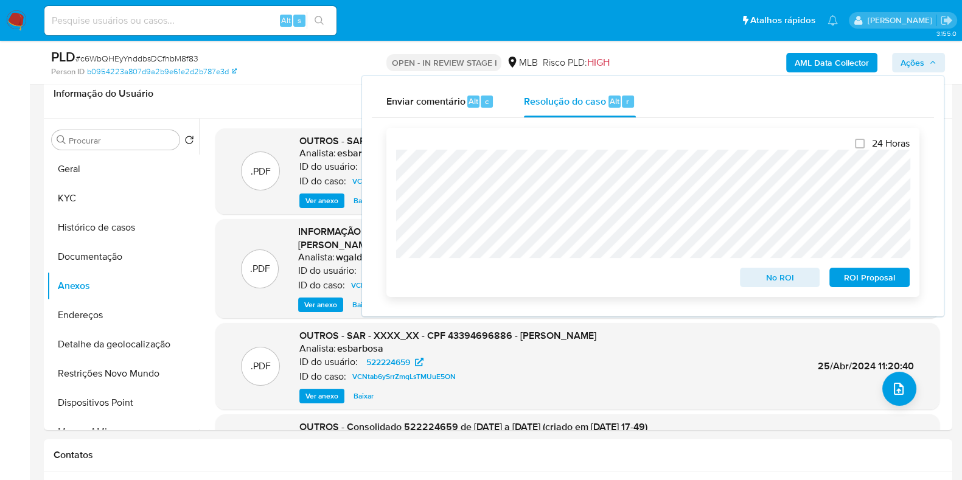
click at [850, 279] on span "ROI Proposal" at bounding box center [869, 277] width 63 height 17
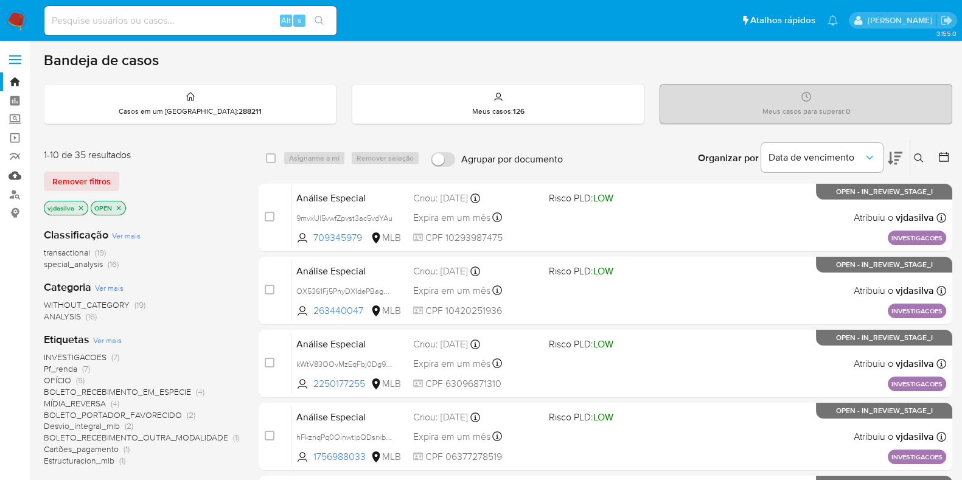
click at [18, 175] on link "Mulan" at bounding box center [72, 175] width 145 height 19
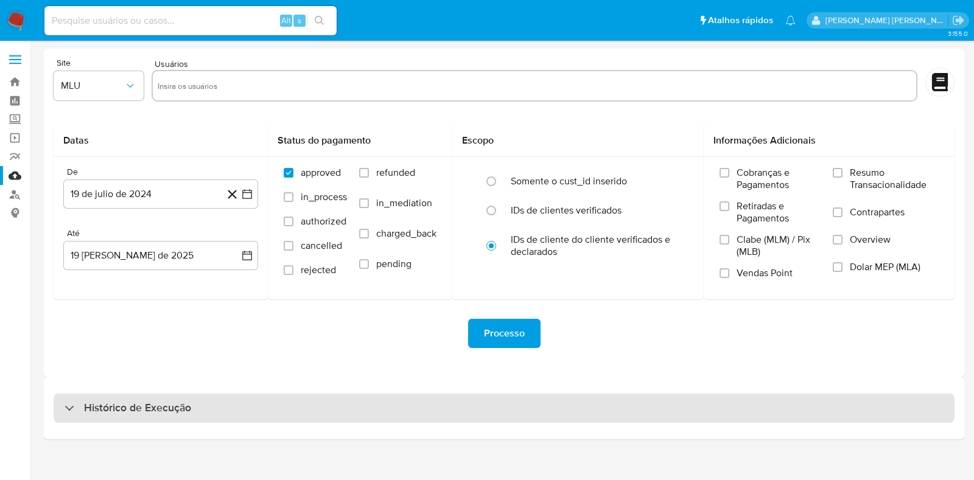
click at [518, 410] on div "Histórico de Execução" at bounding box center [504, 408] width 901 height 29
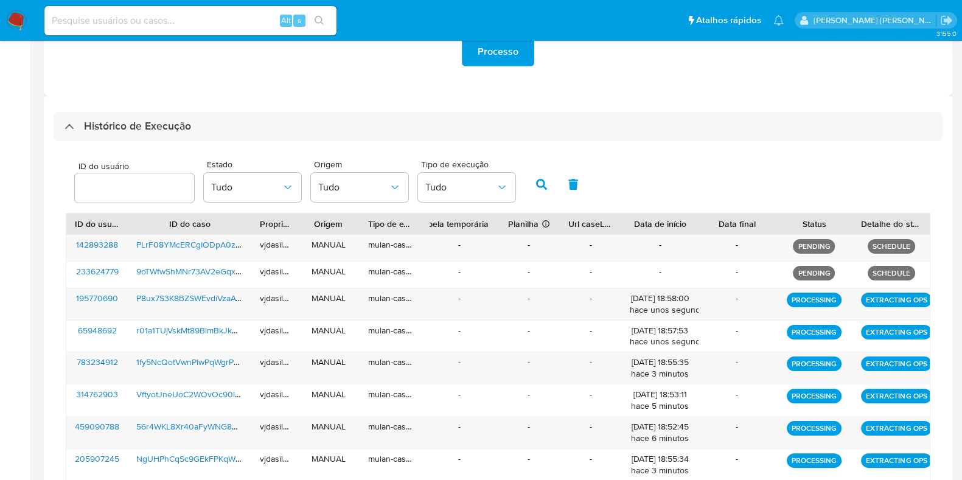
scroll to position [413, 0]
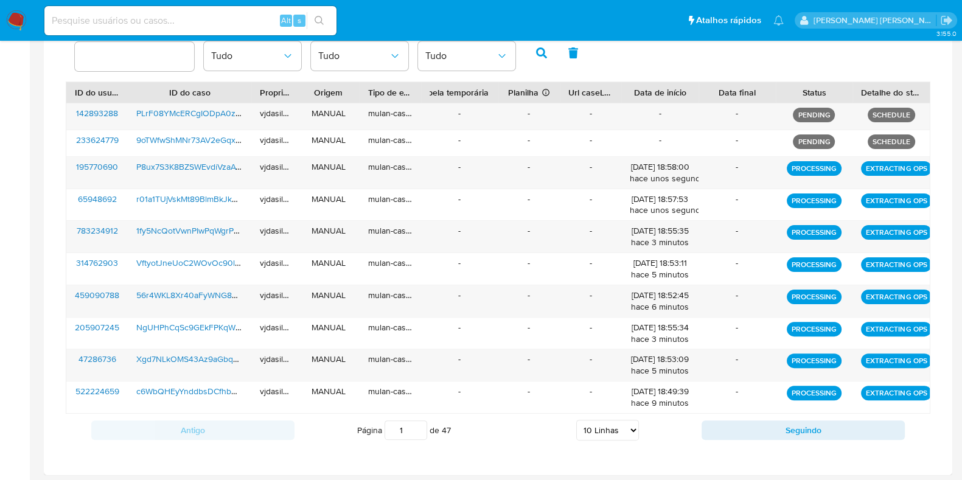
click at [621, 427] on select "5 Linhas 10 Linhas 20 Linhas 25 Linhas 50 Linhas 100 Linhas" at bounding box center [607, 430] width 63 height 21
select select "50"
click at [576, 420] on select "5 Linhas 10 Linhas 20 Linhas 25 Linhas 50 Linhas 100 Linhas" at bounding box center [607, 430] width 63 height 21
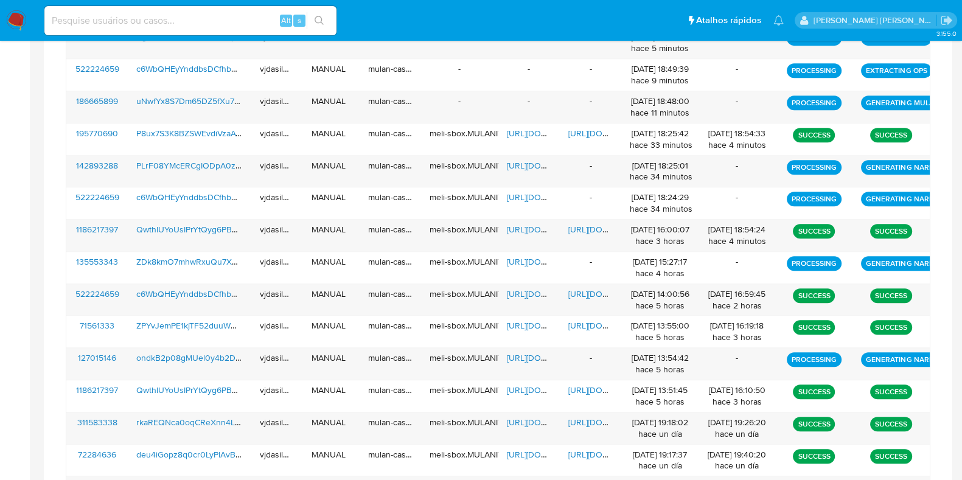
scroll to position [730, 0]
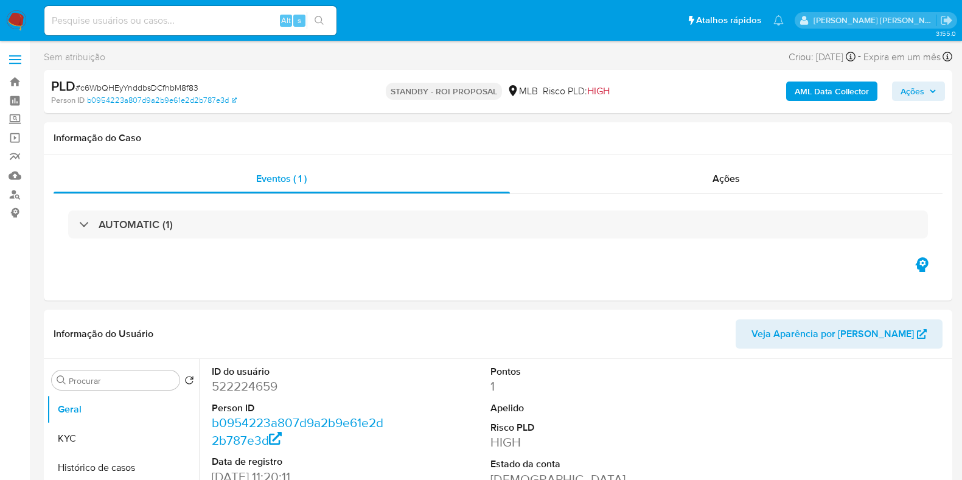
select select "10"
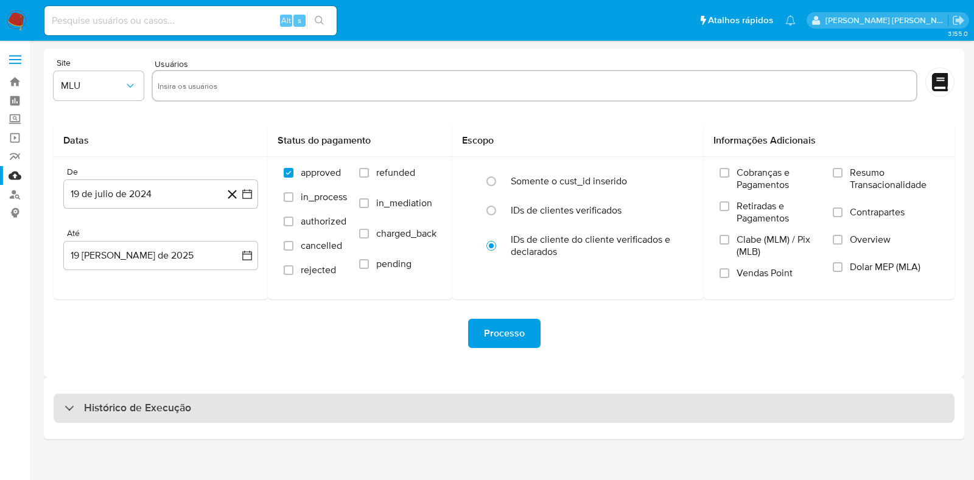
click at [292, 404] on div "Histórico de Execução" at bounding box center [504, 408] width 901 height 29
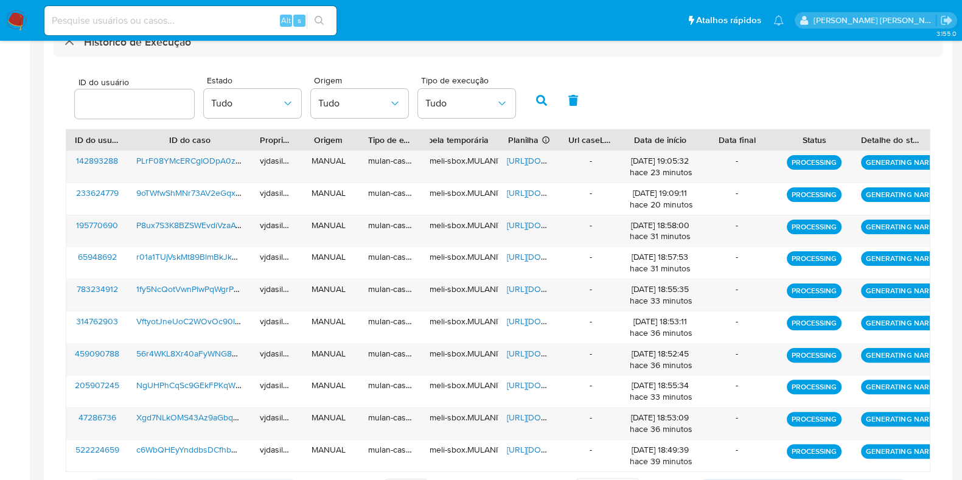
scroll to position [424, 0]
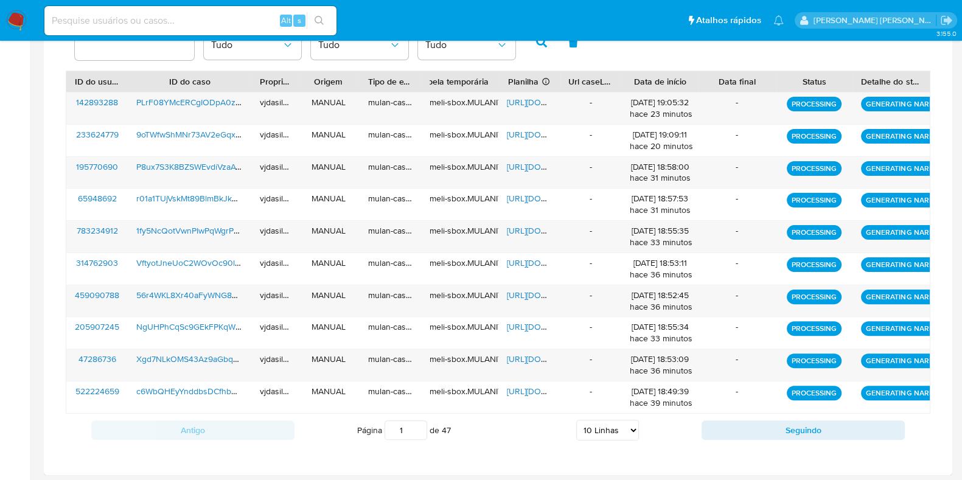
click at [590, 429] on select "5 Linhas 10 Linhas 20 Linhas 25 Linhas 50 Linhas 100 Linhas" at bounding box center [607, 430] width 63 height 21
click at [576, 420] on select "5 Linhas 10 Linhas 20 Linhas 25 Linhas 50 Linhas 100 Linhas" at bounding box center [607, 430] width 63 height 21
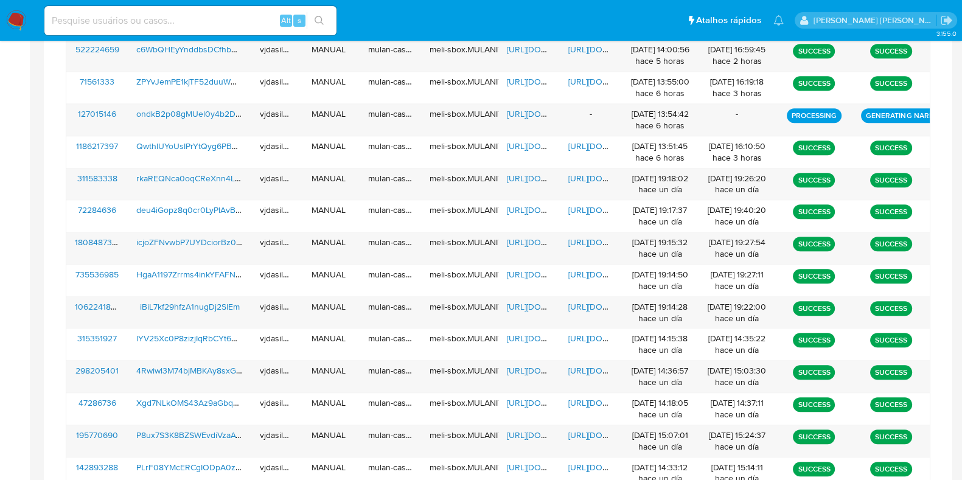
scroll to position [985, 0]
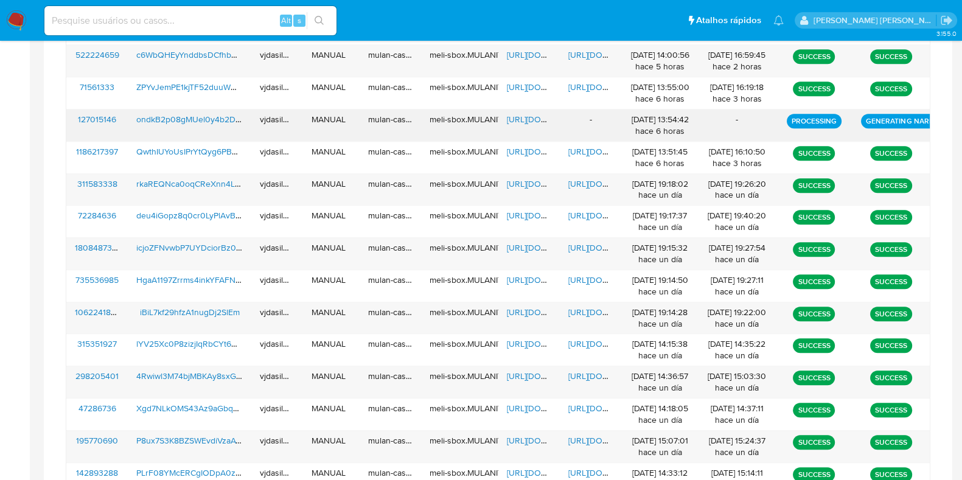
click at [218, 114] on span "ondkB2p08gMUel0y4b2DcLx3" at bounding box center [194, 119] width 117 height 12
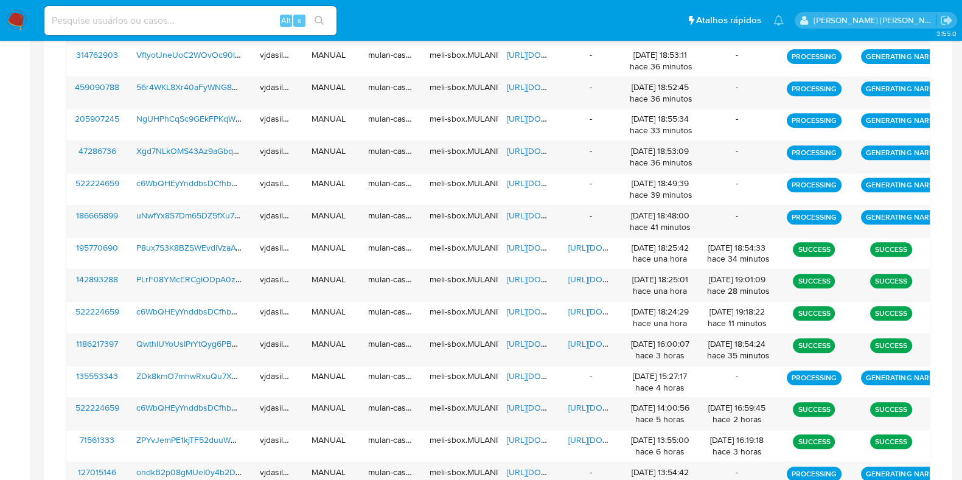
scroll to position [630, 0]
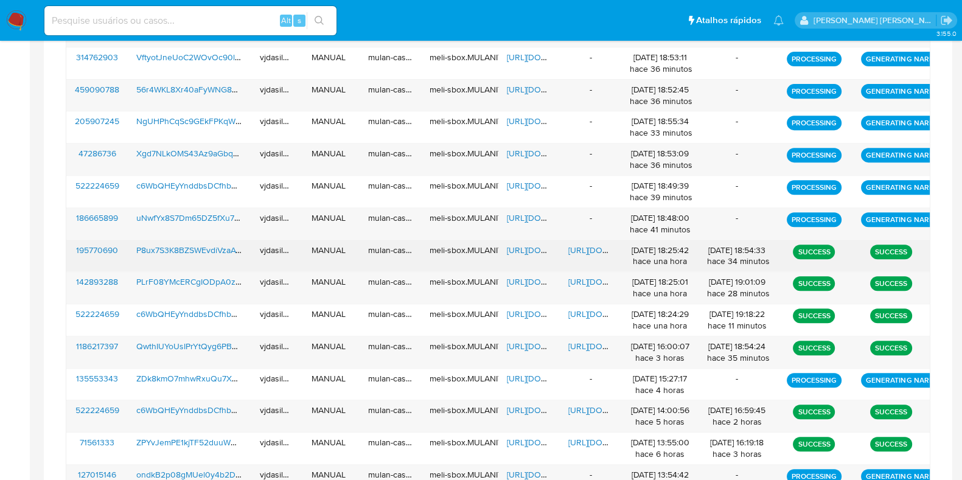
click at [593, 248] on span "[URL][DOMAIN_NAME]" at bounding box center [610, 250] width 84 height 12
click at [532, 244] on span "[URL][DOMAIN_NAME]" at bounding box center [549, 250] width 84 height 12
click at [205, 244] on span "P8ux7S3K8BZSWEvdiVzaAYjp" at bounding box center [191, 250] width 111 height 12
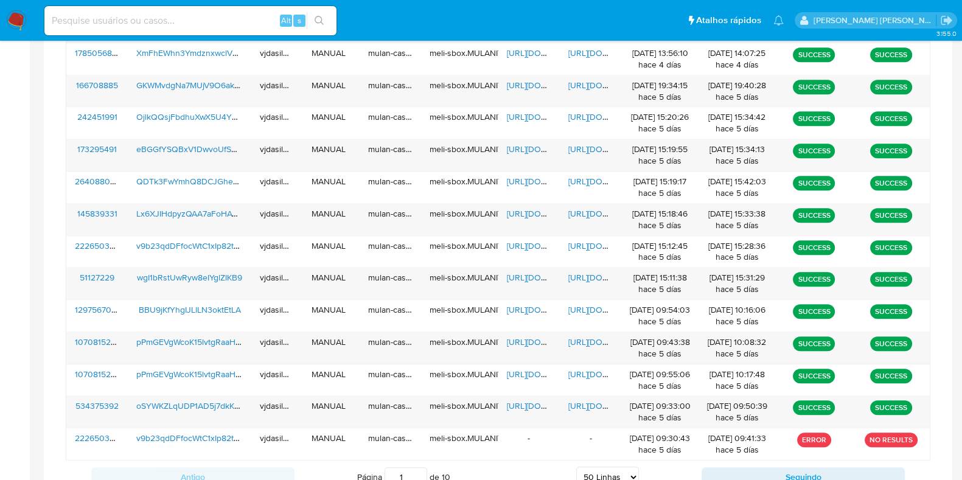
scroll to position [1705, 0]
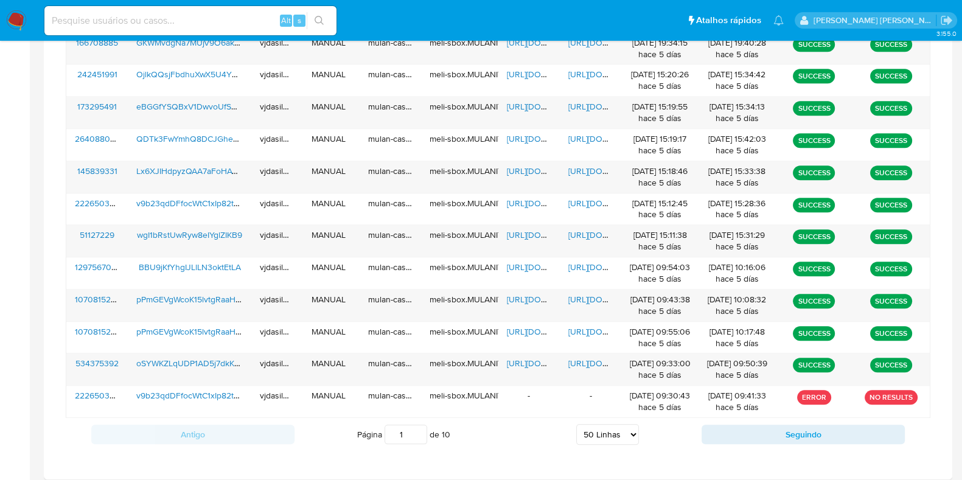
click at [597, 427] on select "5 Linhas 10 Linhas 20 Linhas 25 Linhas 50 Linhas 100 Linhas" at bounding box center [607, 434] width 63 height 21
select select "100"
click at [576, 424] on select "5 Linhas 10 Linhas 20 Linhas 25 Linhas 50 Linhas 100 Linhas" at bounding box center [607, 434] width 63 height 21
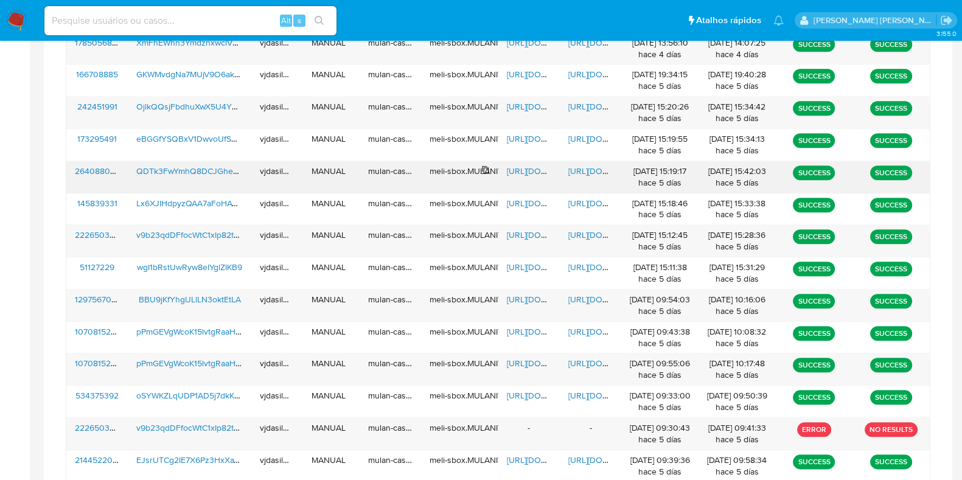
scroll to position [893, 0]
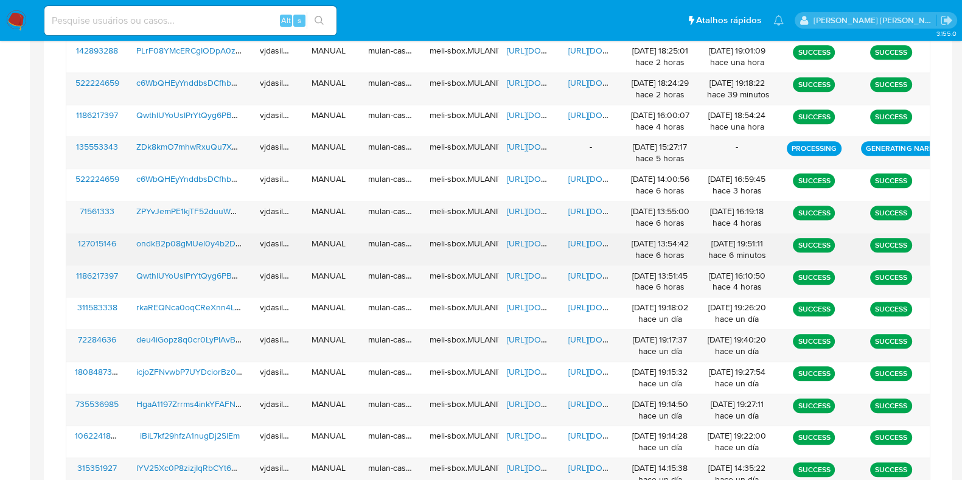
click at [588, 237] on span "[URL][DOMAIN_NAME]" at bounding box center [610, 243] width 84 height 12
click at [213, 237] on span "ondkB2p08gMUel0y4b2DcLx3" at bounding box center [194, 243] width 117 height 12
click at [532, 244] on span "[URL][DOMAIN_NAME]" at bounding box center [549, 243] width 84 height 12
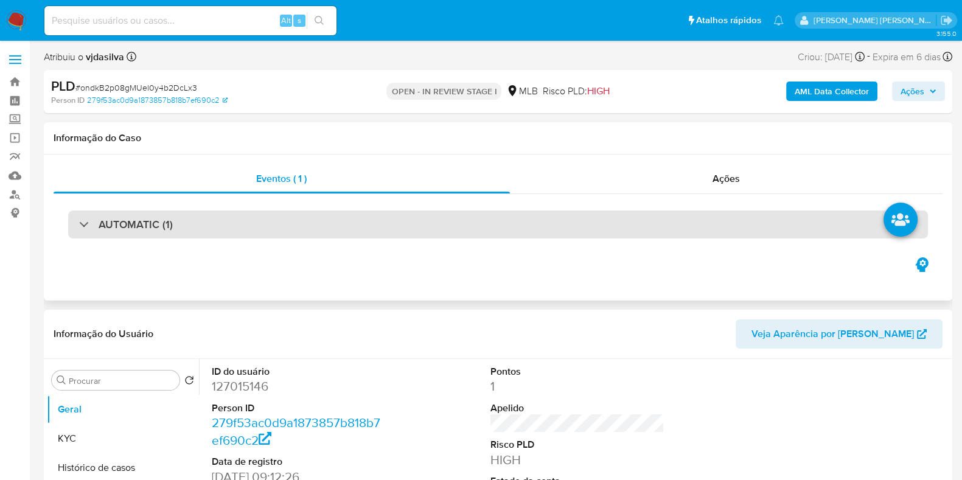
click at [217, 228] on div "AUTOMATIC (1)" at bounding box center [498, 225] width 860 height 28
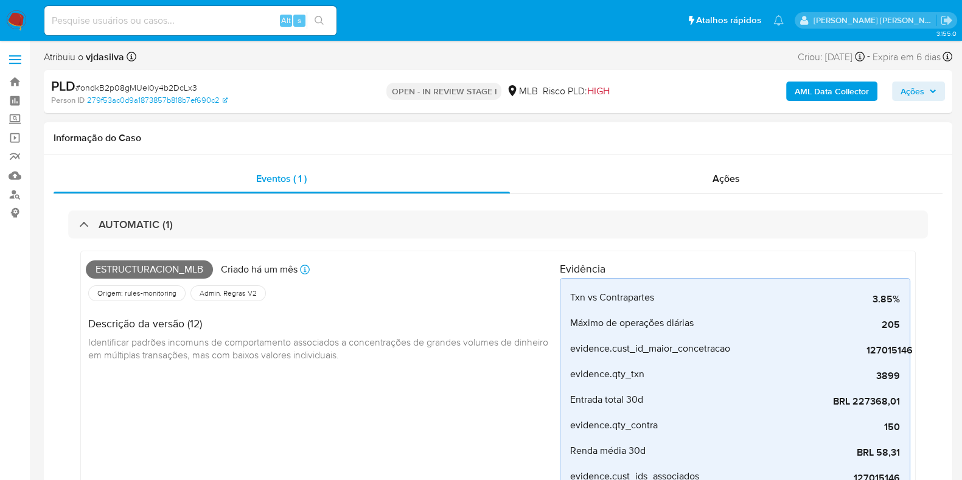
select select "10"
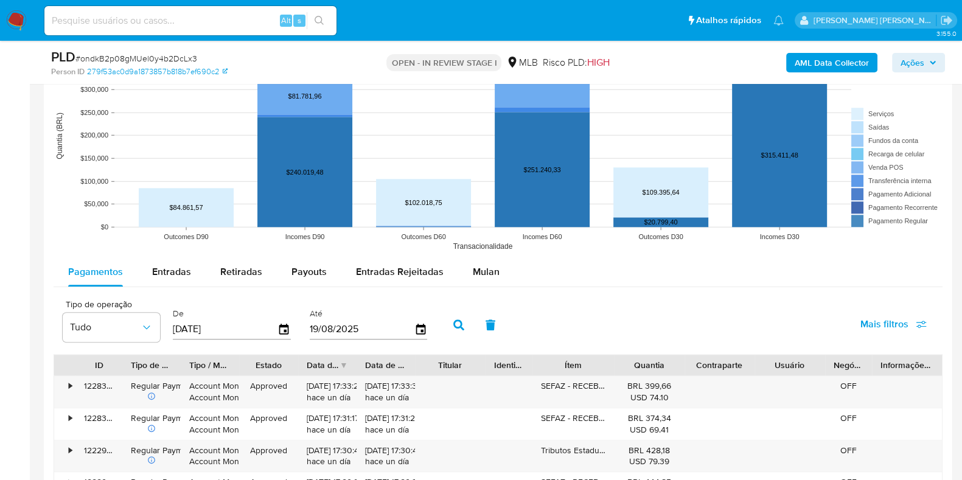
scroll to position [1547, 0]
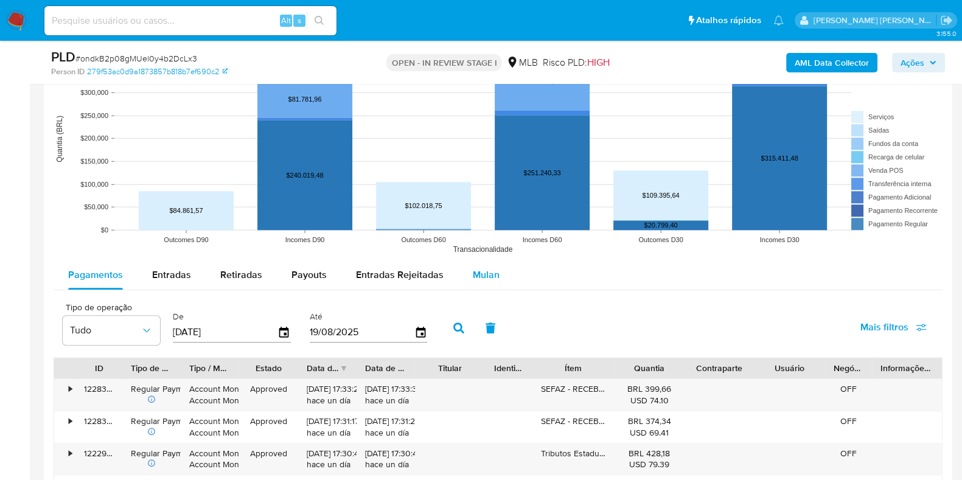
click at [481, 280] on span "Mulan" at bounding box center [486, 275] width 27 height 14
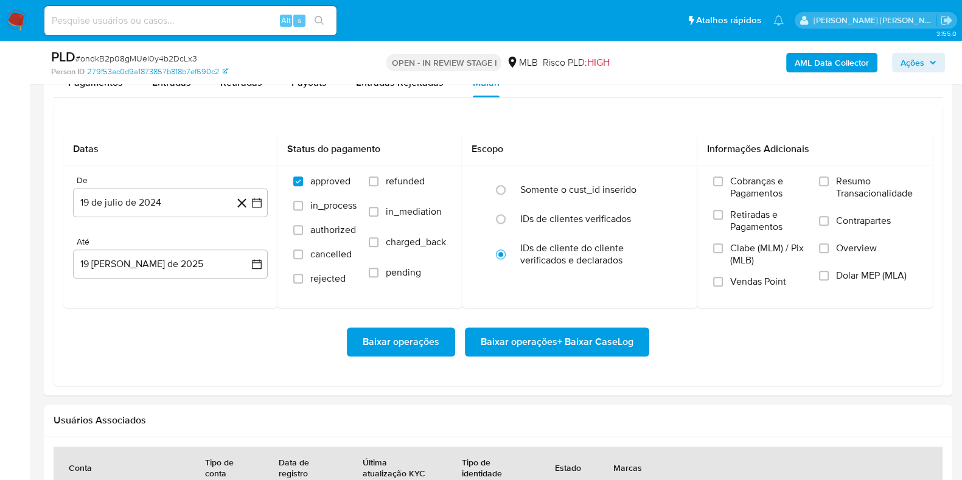
scroll to position [1742, 0]
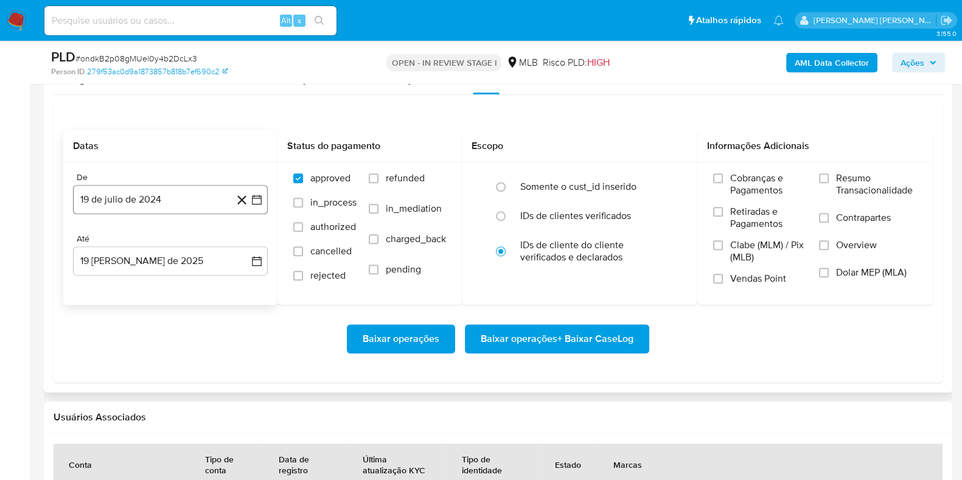
click at [143, 203] on button "19 de julio de 2024" at bounding box center [170, 199] width 195 height 29
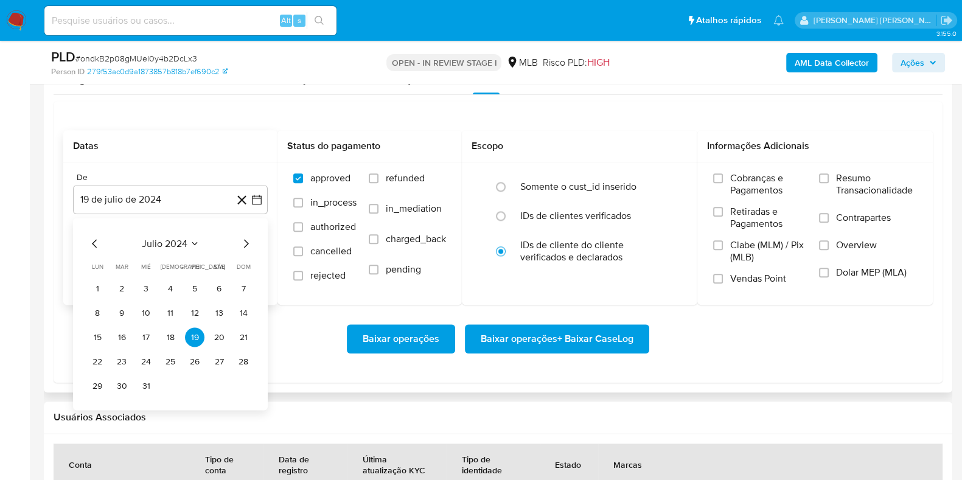
click at [180, 242] on span "julio 2024" at bounding box center [165, 243] width 46 height 12
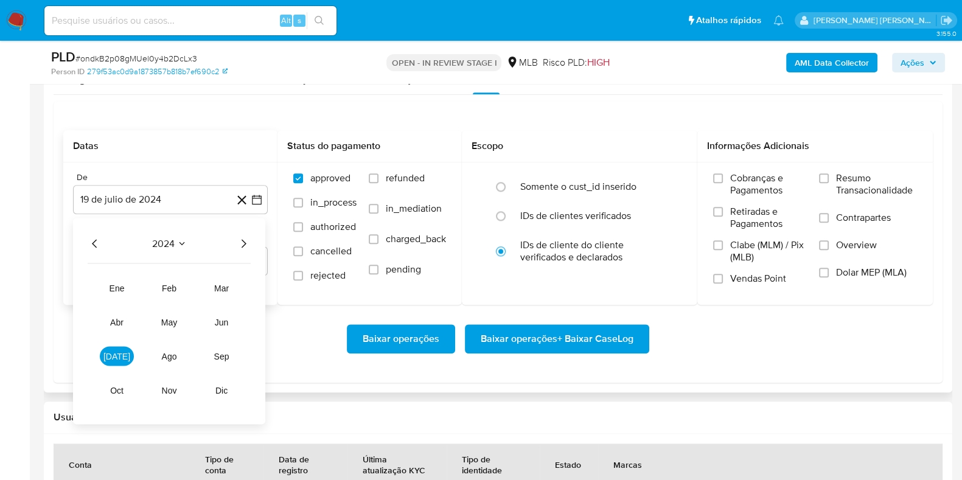
click at [242, 246] on icon "Año siguiente" at bounding box center [243, 243] width 15 height 15
click at [217, 322] on span "jun" at bounding box center [222, 322] width 14 height 10
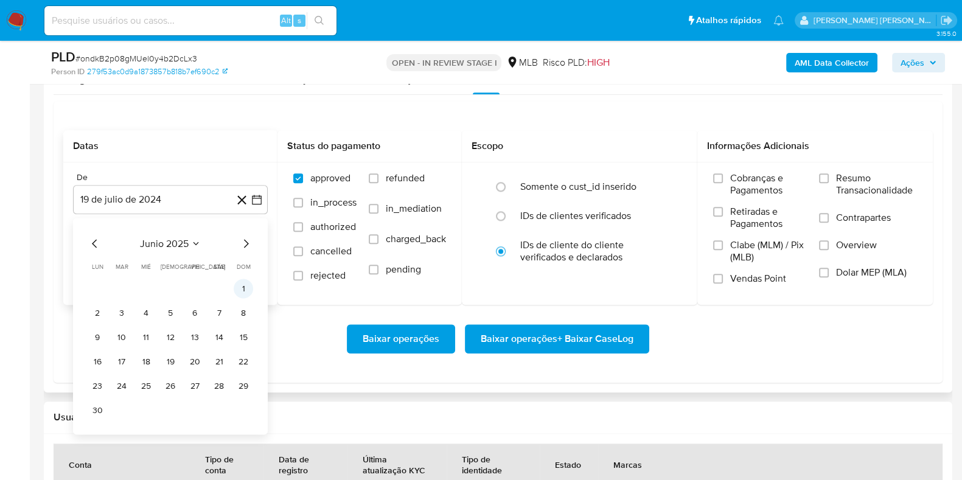
click at [237, 287] on button "1" at bounding box center [243, 288] width 19 height 19
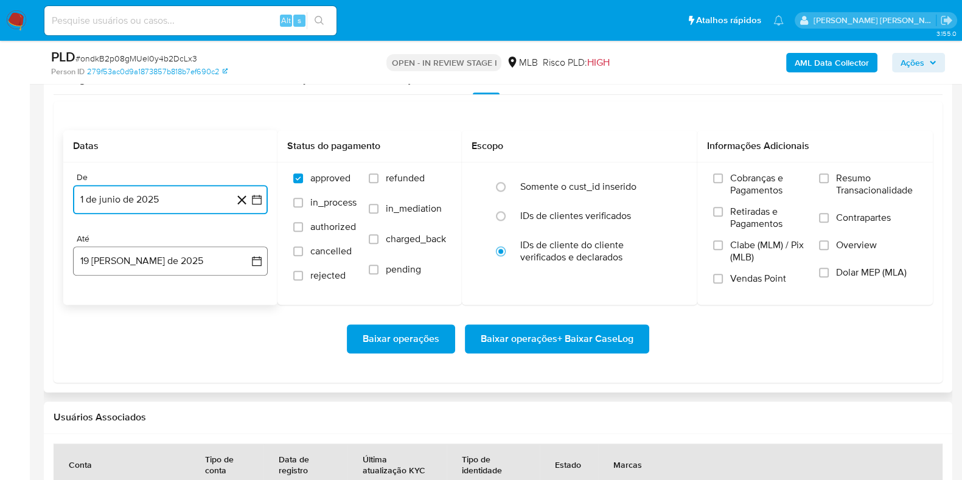
click at [167, 252] on button "19 [PERSON_NAME] de 2025" at bounding box center [170, 260] width 195 height 29
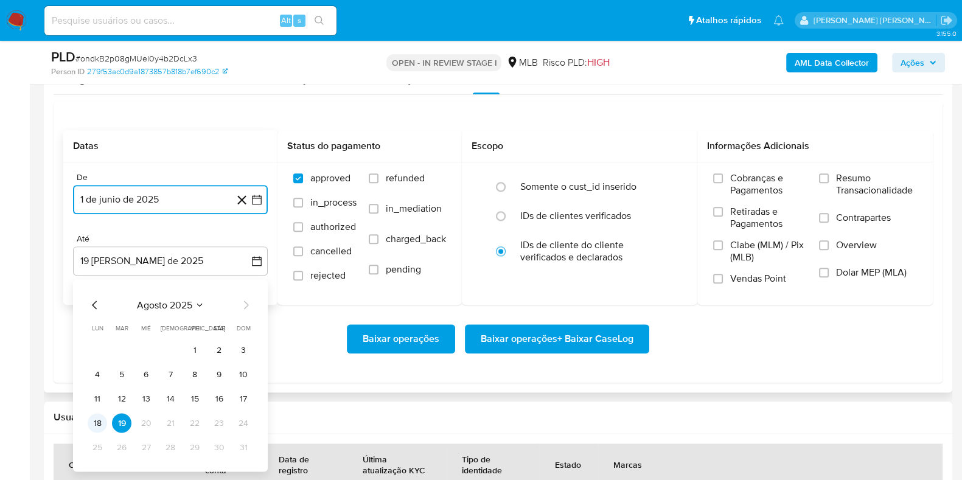
click at [100, 420] on button "18" at bounding box center [97, 422] width 19 height 19
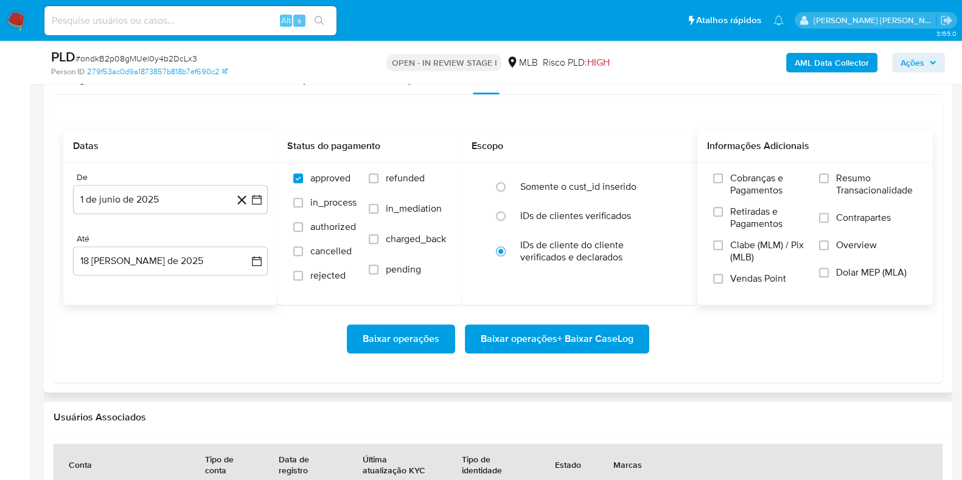
click at [870, 178] on span "Resumo Transacionalidade" at bounding box center [876, 184] width 81 height 24
click at [829, 178] on input "Resumo Transacionalidade" at bounding box center [824, 178] width 10 height 10
click at [845, 218] on span "Contrapartes" at bounding box center [863, 218] width 55 height 12
click at [829, 218] on input "Contrapartes" at bounding box center [824, 218] width 10 height 10
click at [610, 335] on span "Baixar operações + Baixar CaseLog" at bounding box center [557, 339] width 153 height 27
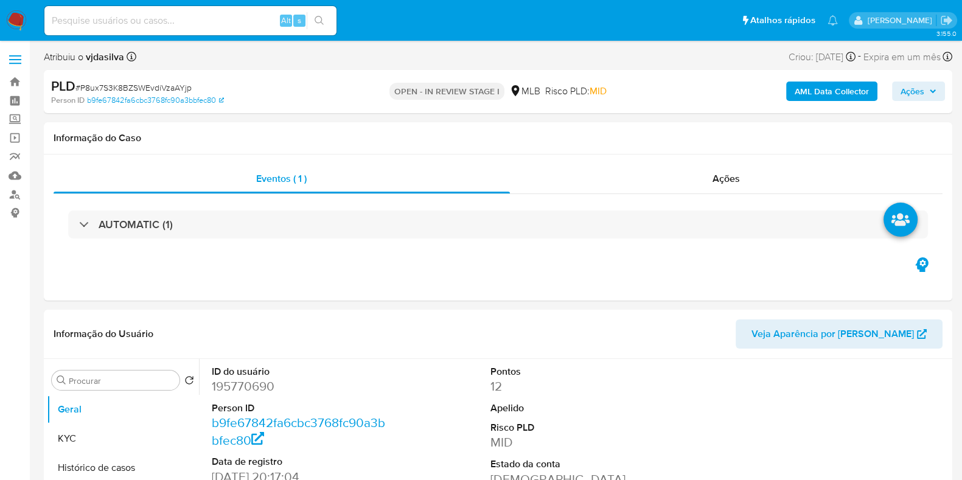
select select "10"
click at [116, 438] on button "KYC" at bounding box center [118, 438] width 142 height 29
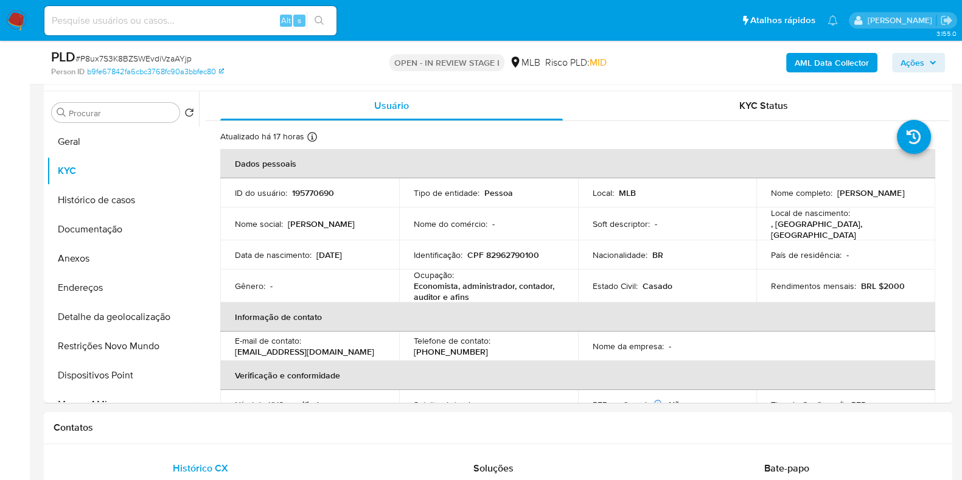
scroll to position [241, 0]
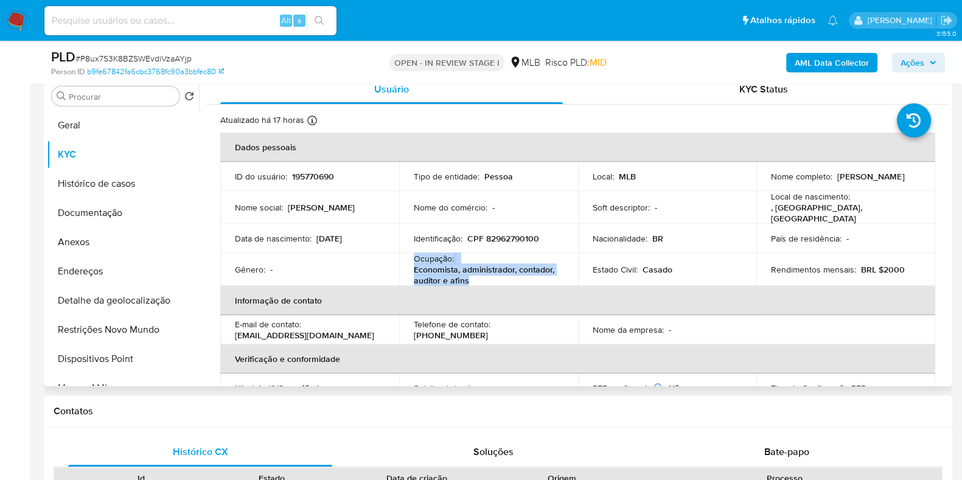
drag, startPoint x: 467, startPoint y: 275, endPoint x: 413, endPoint y: 259, distance: 56.6
click at [414, 264] on p "Economista, administrador, contador, auditor e afins" at bounding box center [486, 275] width 145 height 22
copy div "Ocupação : Economista, administrador, contador, auditor e afins"
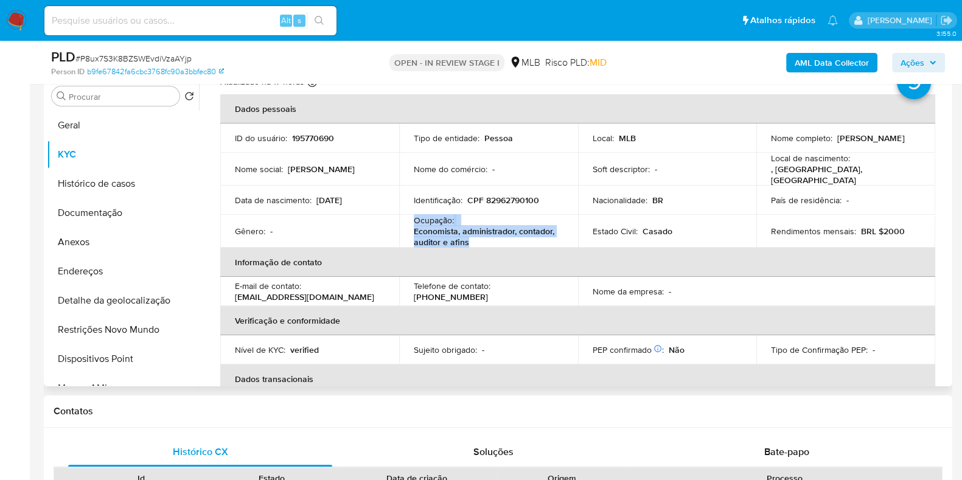
scroll to position [0, 0]
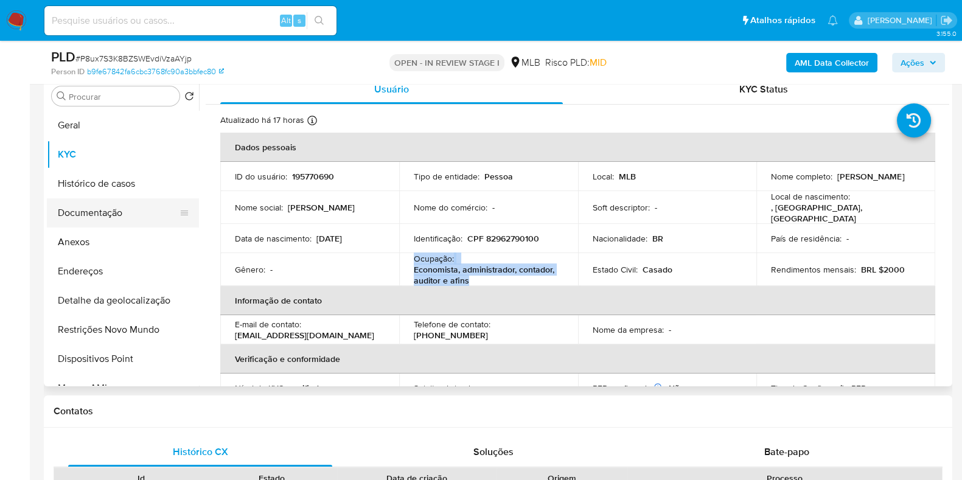
click at [119, 215] on button "Documentação" at bounding box center [118, 212] width 142 height 29
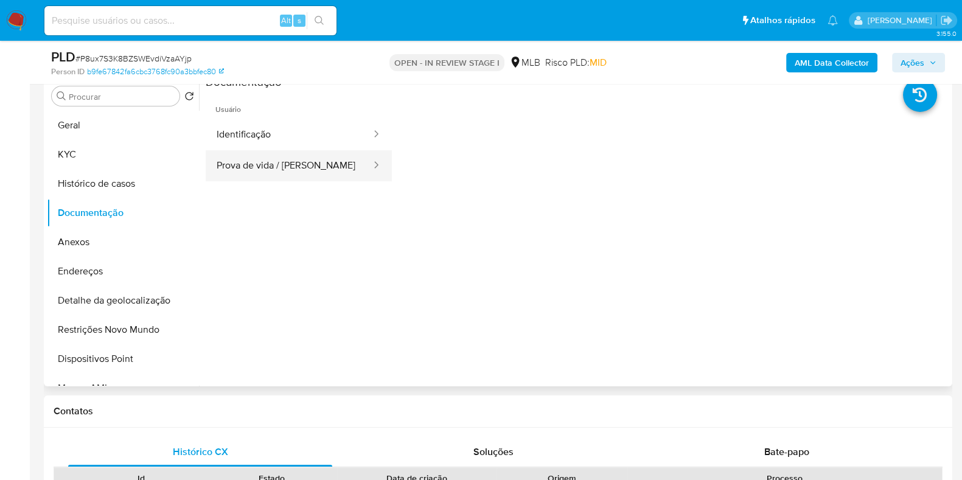
click at [293, 161] on button "Prova de vida / [PERSON_NAME]" at bounding box center [289, 165] width 167 height 31
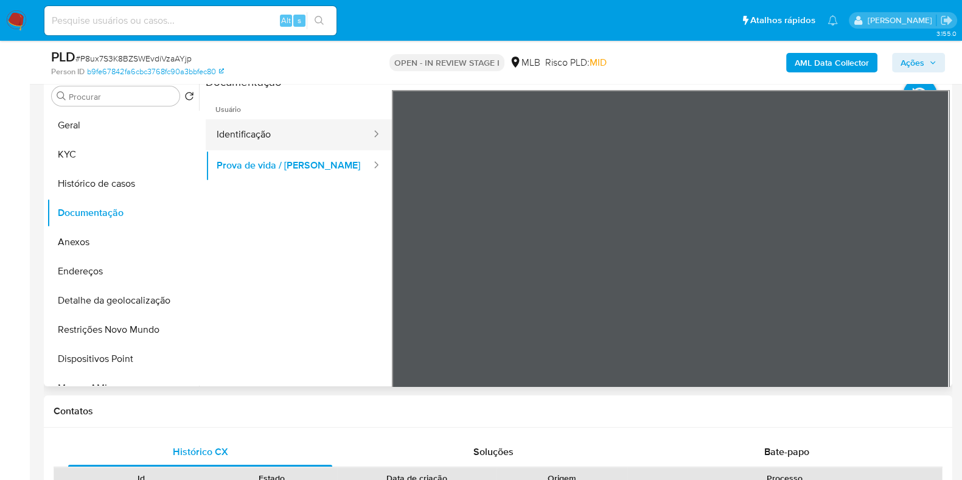
click at [288, 133] on button "Identificação" at bounding box center [289, 134] width 167 height 31
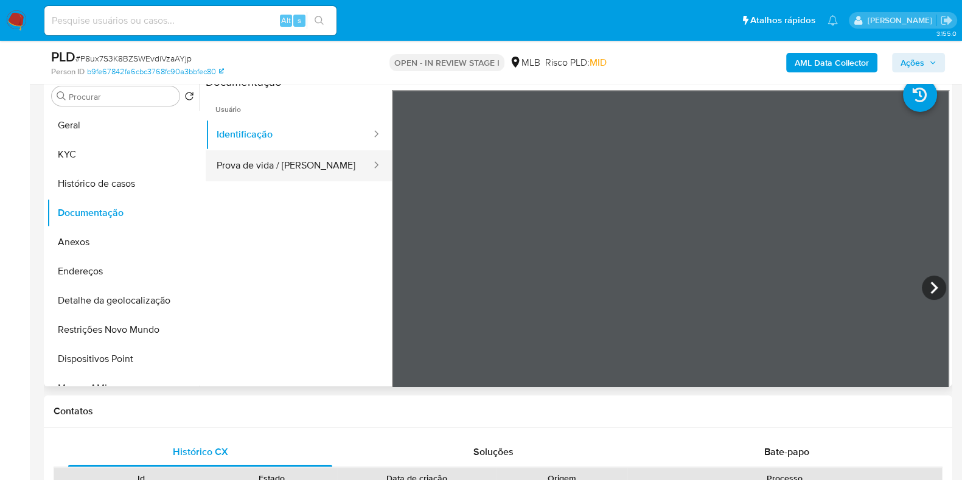
click at [298, 161] on button "Prova de vida / [PERSON_NAME]" at bounding box center [289, 165] width 167 height 31
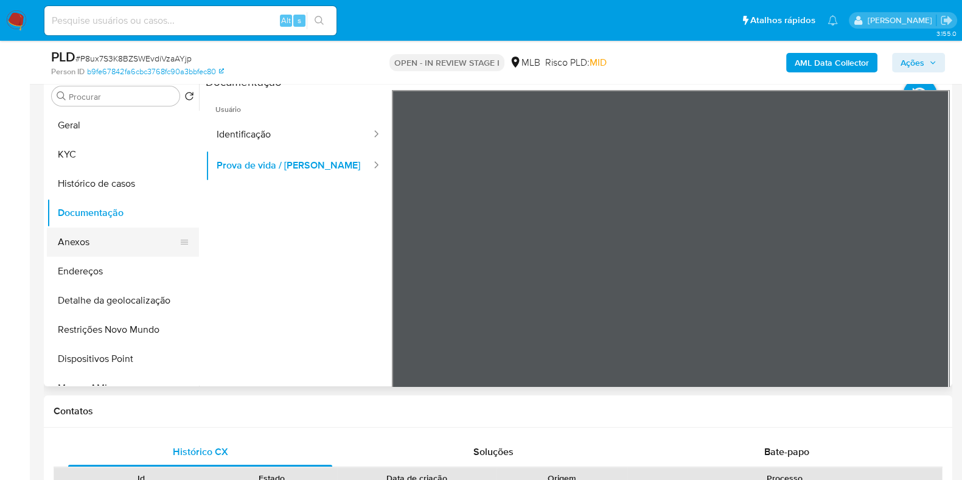
click at [126, 241] on button "Anexos" at bounding box center [118, 242] width 142 height 29
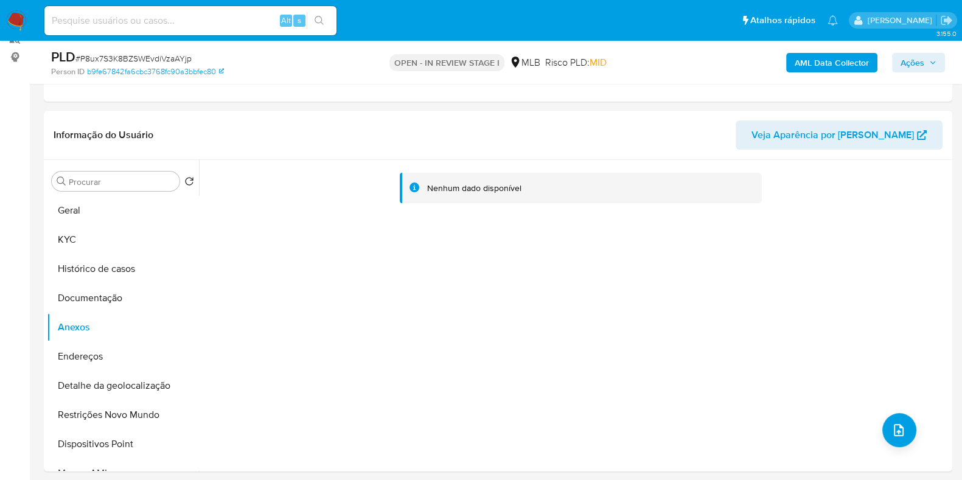
scroll to position [150, 0]
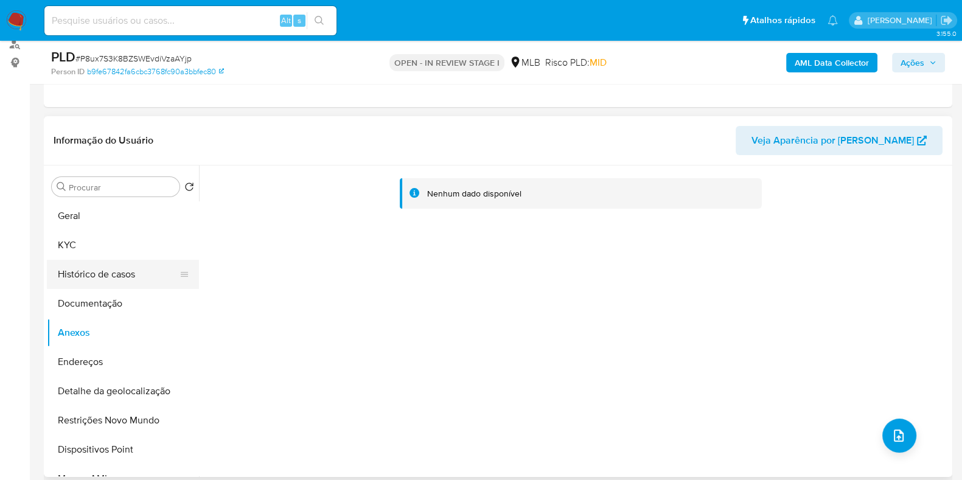
click at [122, 269] on button "Histórico de casos" at bounding box center [118, 274] width 142 height 29
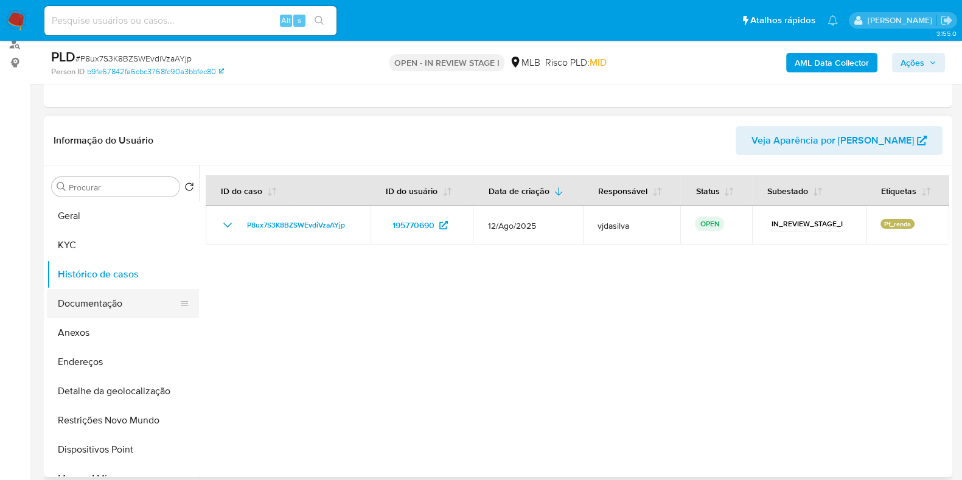
click at [124, 305] on button "Documentação" at bounding box center [118, 303] width 142 height 29
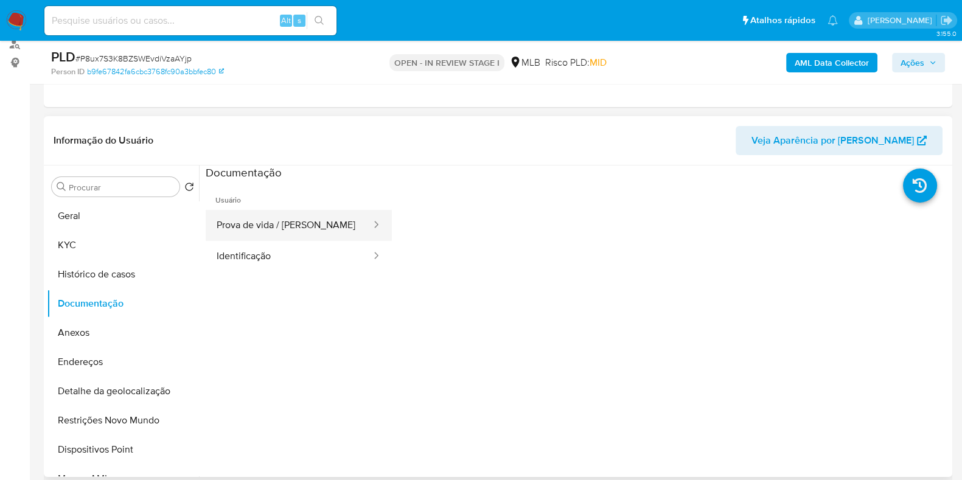
click at [329, 222] on button "Prova de vida / Selfie" at bounding box center [289, 225] width 167 height 31
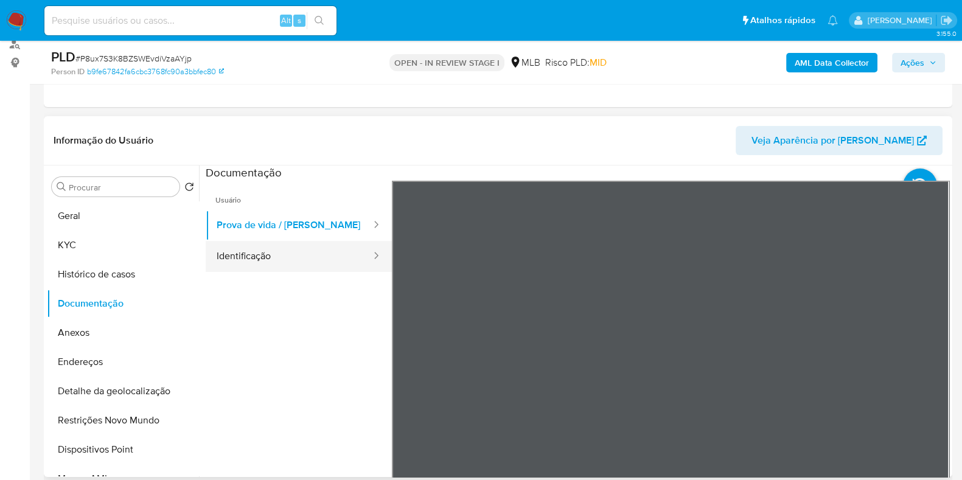
click at [295, 251] on button "Identificação" at bounding box center [289, 256] width 167 height 31
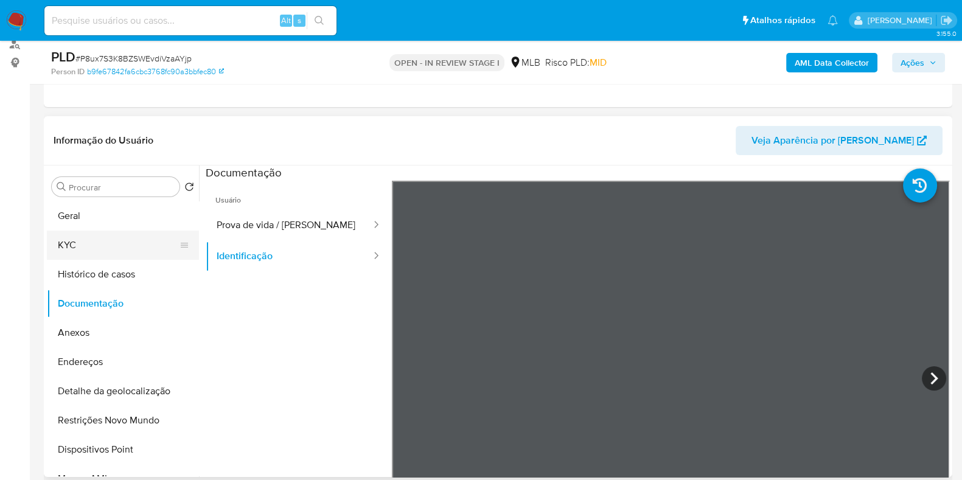
click at [134, 245] on button "KYC" at bounding box center [118, 245] width 142 height 29
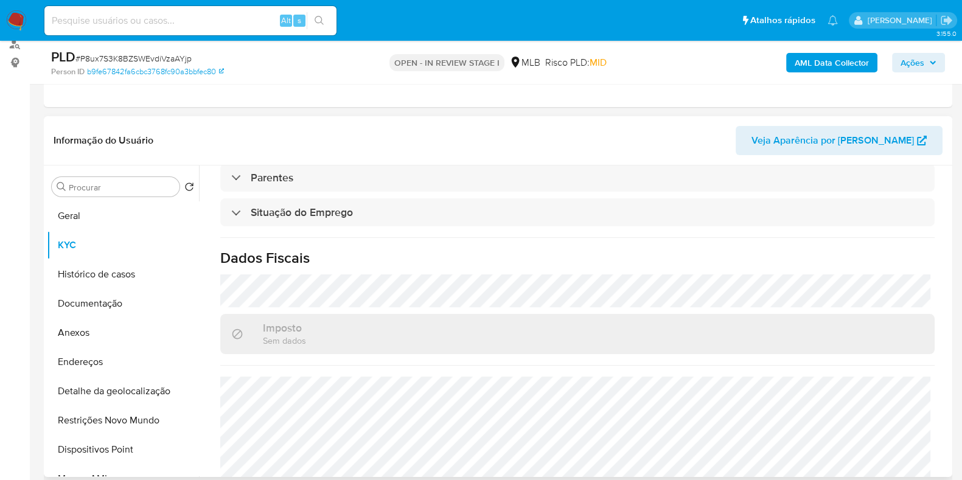
scroll to position [532, 0]
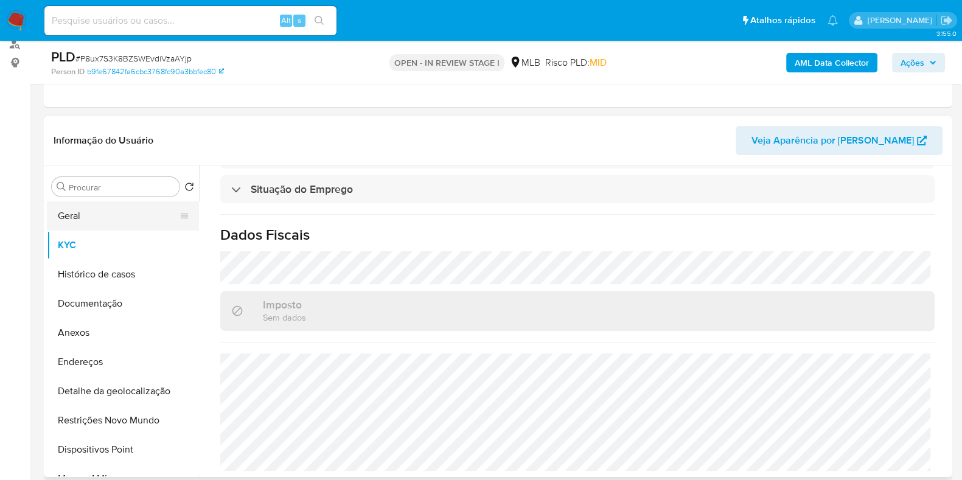
click at [137, 204] on button "Geral" at bounding box center [118, 215] width 142 height 29
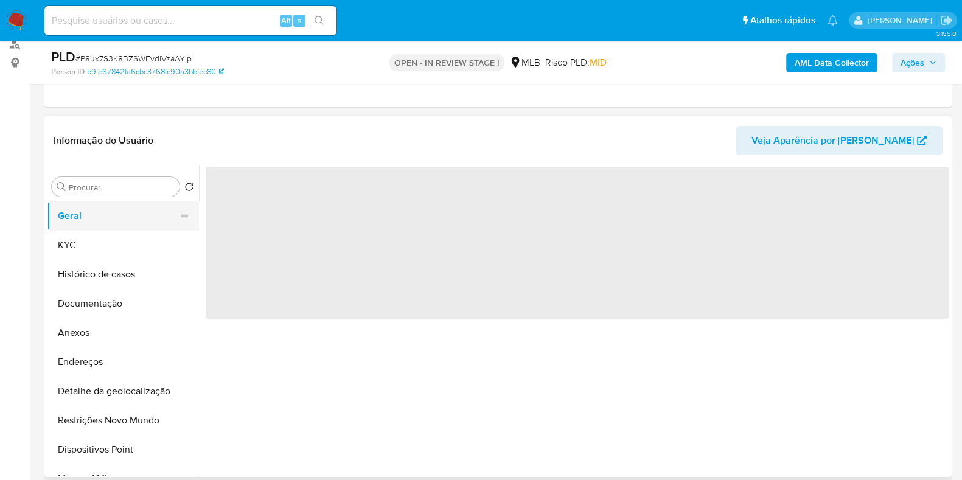
scroll to position [0, 0]
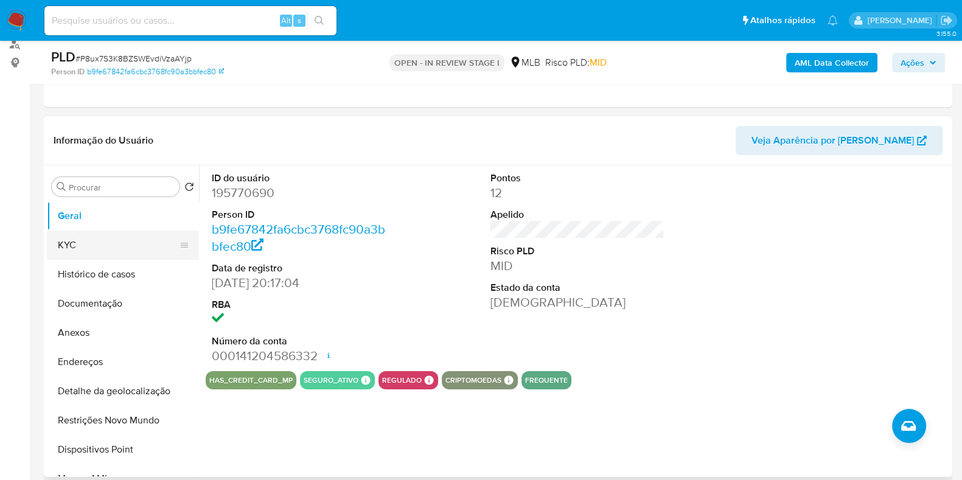
click at [125, 243] on button "KYC" at bounding box center [118, 245] width 142 height 29
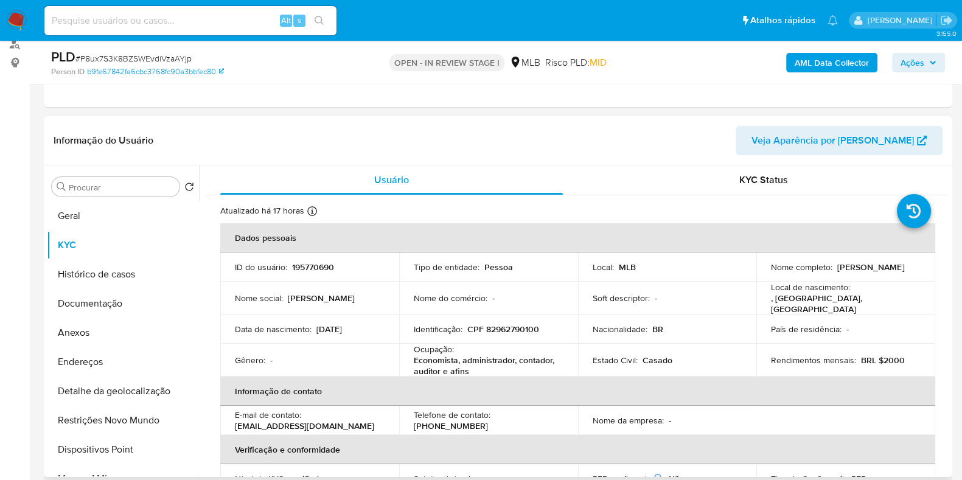
drag, startPoint x: 944, startPoint y: 192, endPoint x: 941, endPoint y: 326, distance: 133.9
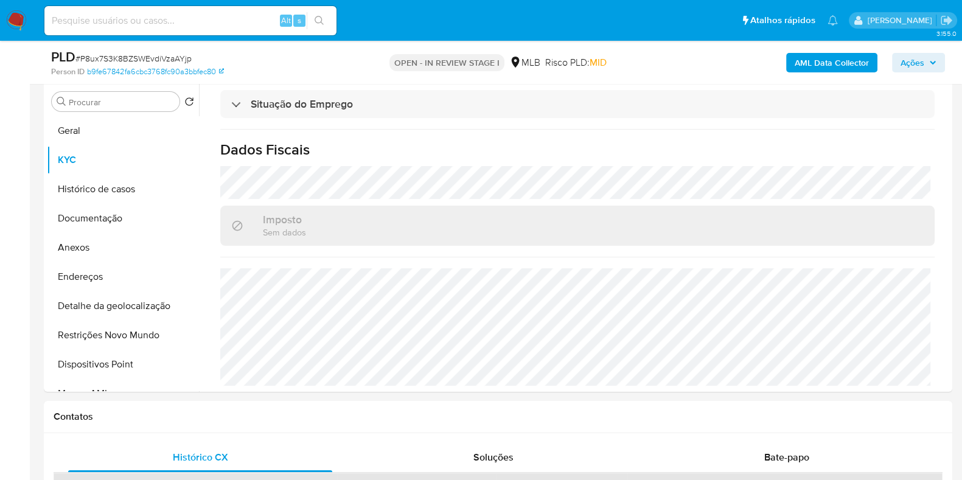
scroll to position [239, 0]
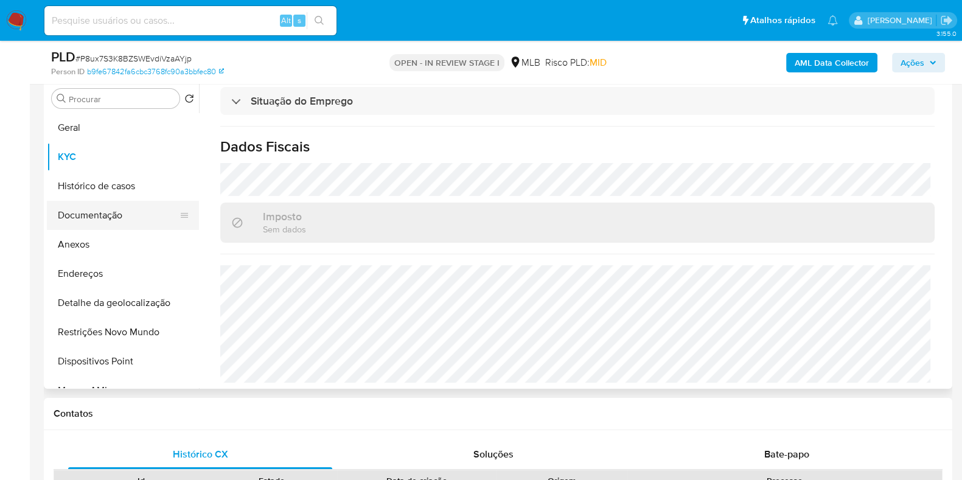
click at [105, 220] on button "Documentação" at bounding box center [118, 215] width 142 height 29
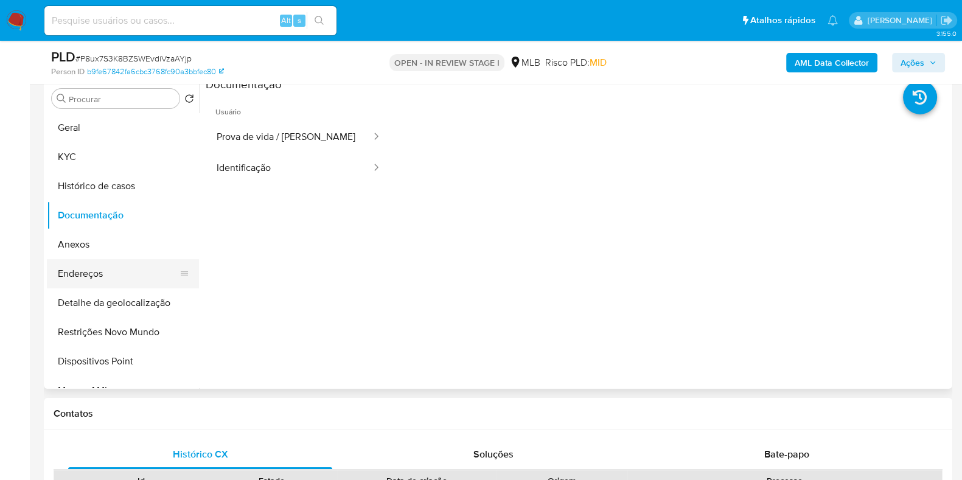
click at [104, 276] on button "Endereços" at bounding box center [118, 273] width 142 height 29
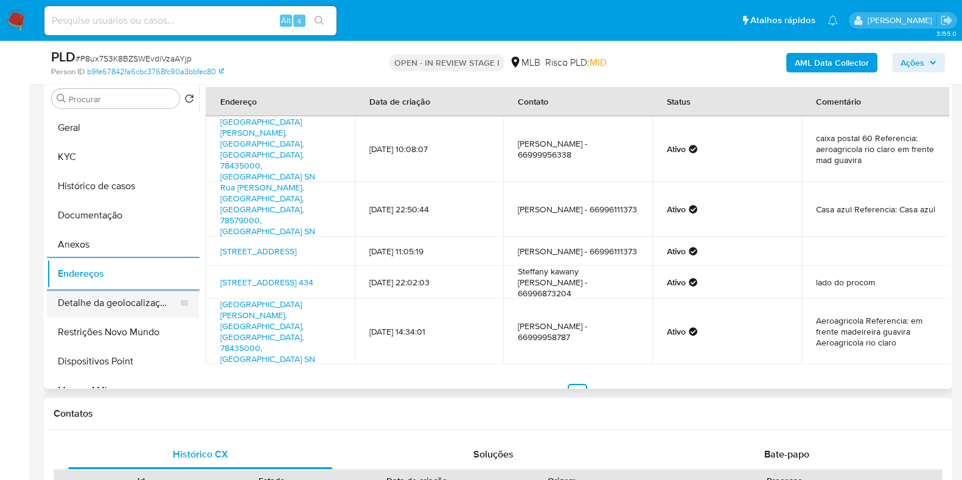
click at [117, 298] on button "Detalhe da geolocalização" at bounding box center [118, 302] width 142 height 29
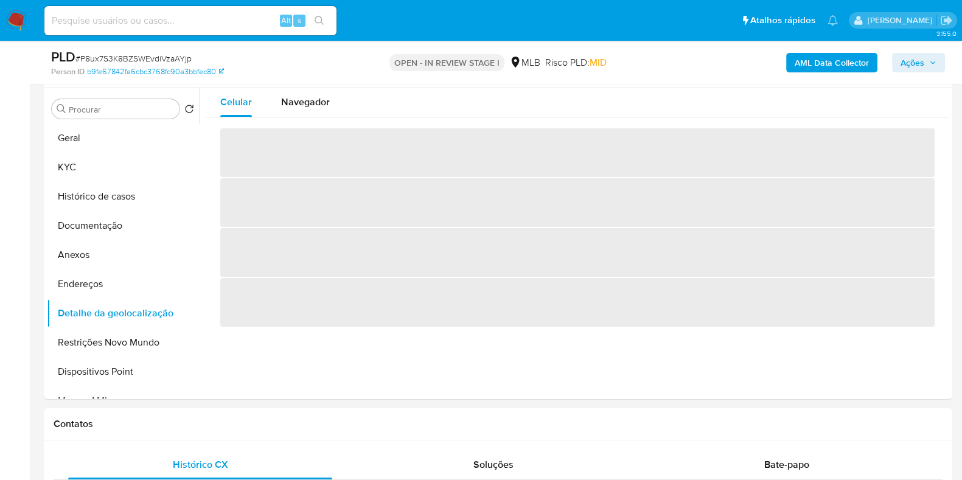
scroll to position [223, 0]
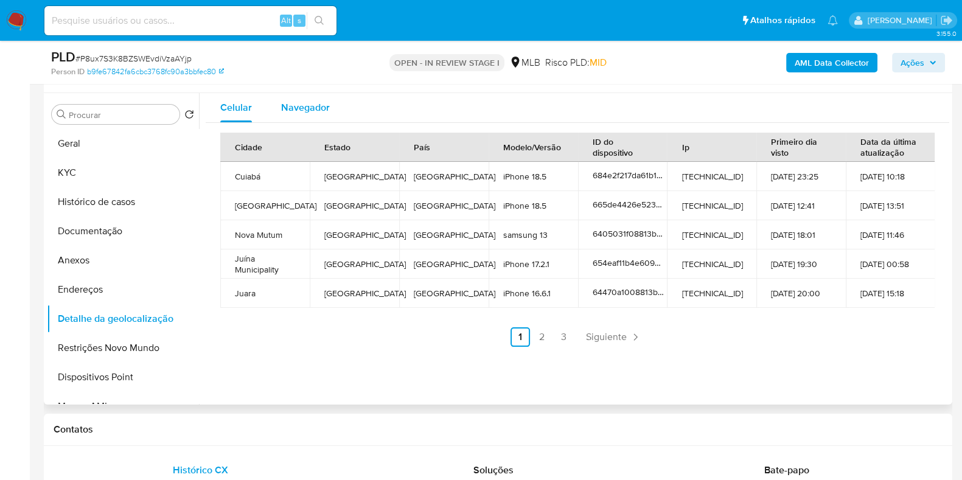
click at [322, 111] on span "Navegador" at bounding box center [305, 107] width 49 height 14
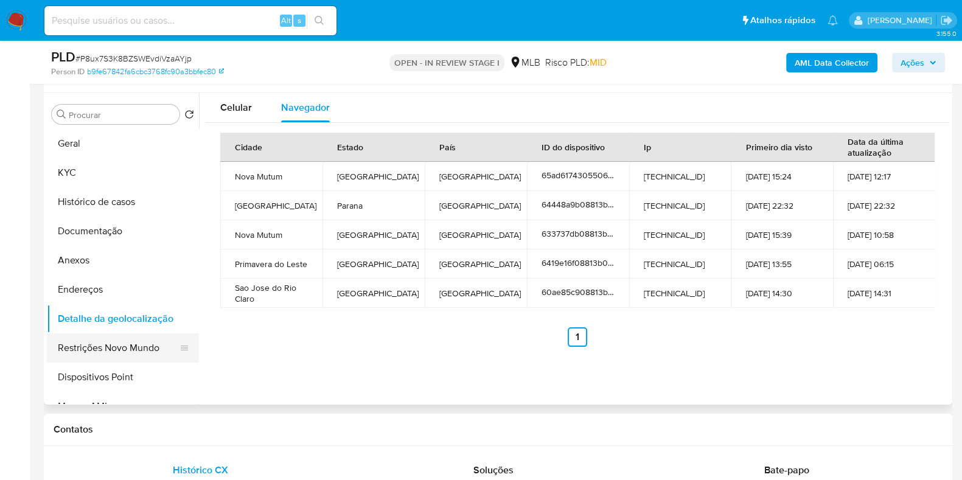
click at [140, 350] on button "Restrições Novo Mundo" at bounding box center [118, 347] width 142 height 29
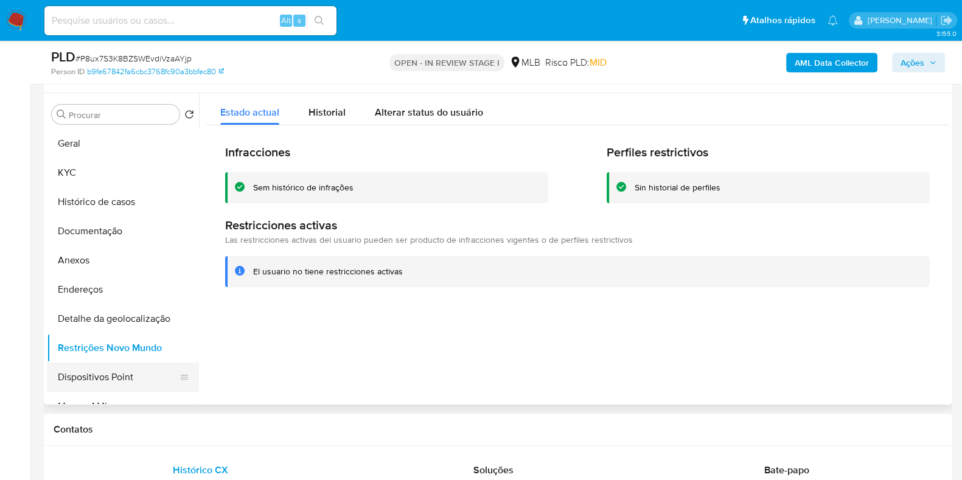
click at [138, 382] on button "Dispositivos Point" at bounding box center [118, 377] width 142 height 29
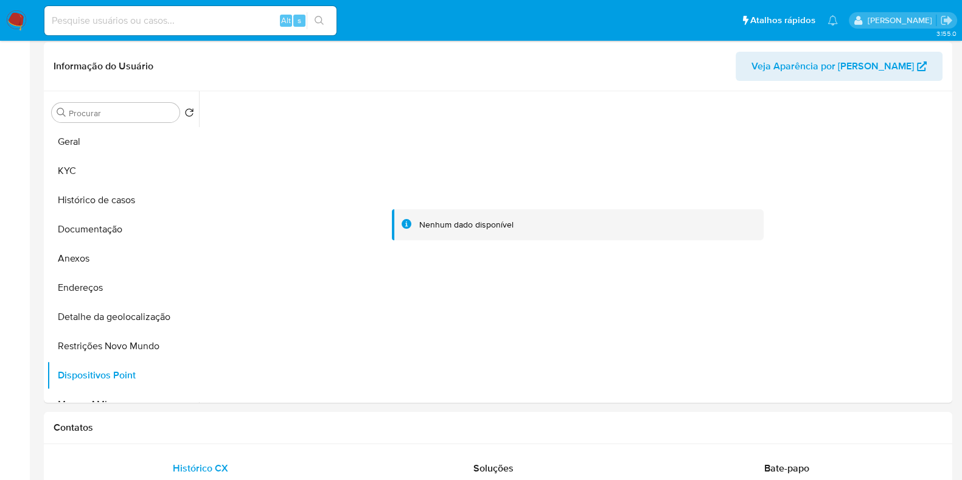
scroll to position [3, 0]
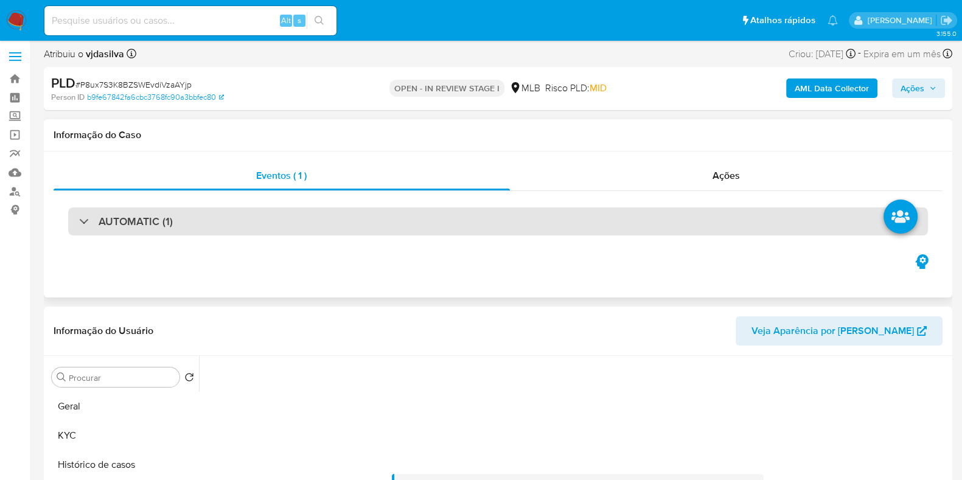
click at [384, 210] on div "AUTOMATIC (1)" at bounding box center [498, 222] width 860 height 28
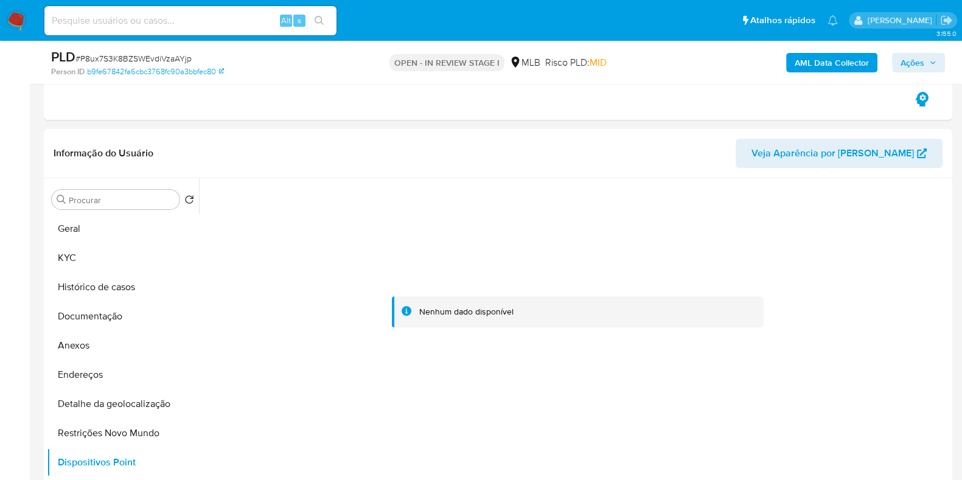
scroll to position [498, 0]
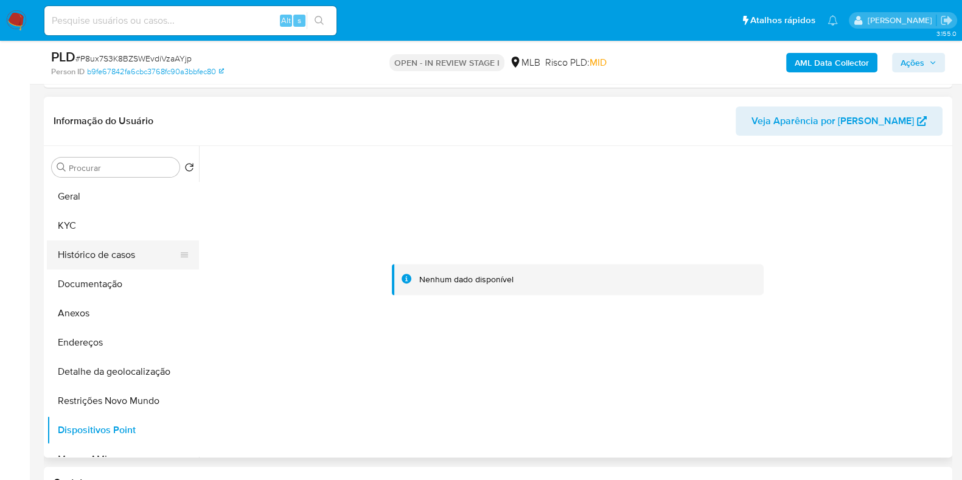
click at [144, 260] on button "Histórico de casos" at bounding box center [118, 254] width 142 height 29
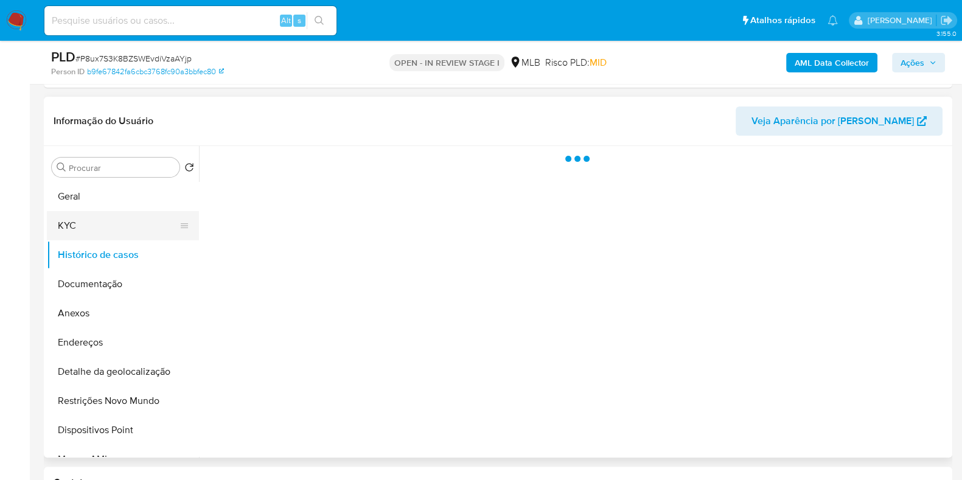
click at [128, 225] on button "KYC" at bounding box center [118, 225] width 142 height 29
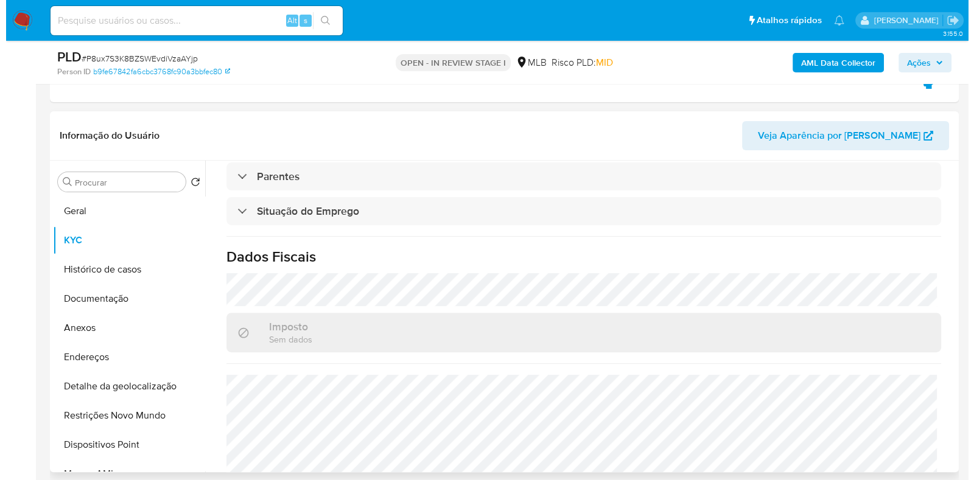
scroll to position [532, 0]
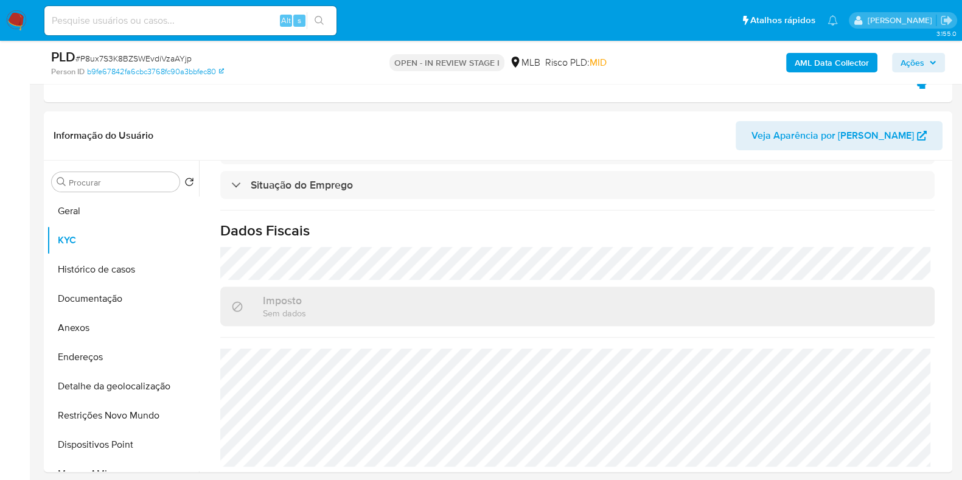
click at [854, 62] on b "AML Data Collector" at bounding box center [832, 62] width 74 height 19
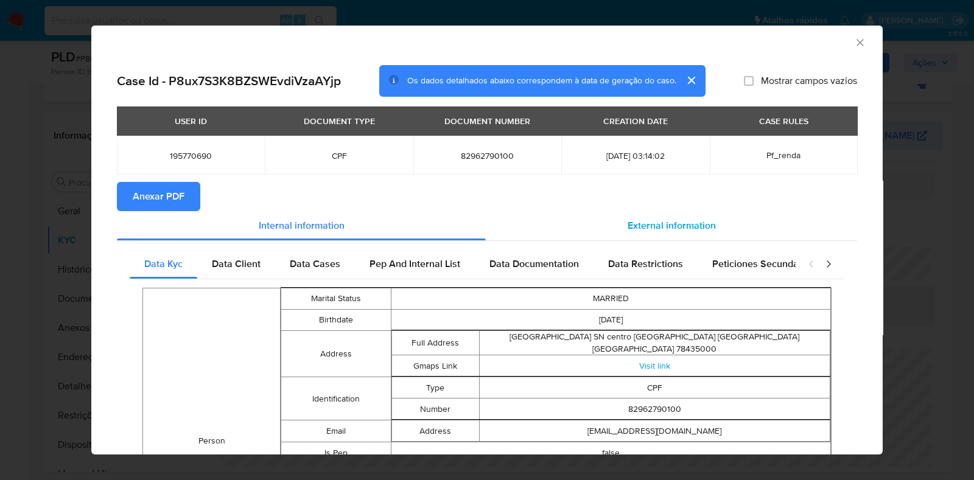
click at [654, 220] on span "External information" at bounding box center [671, 225] width 88 height 14
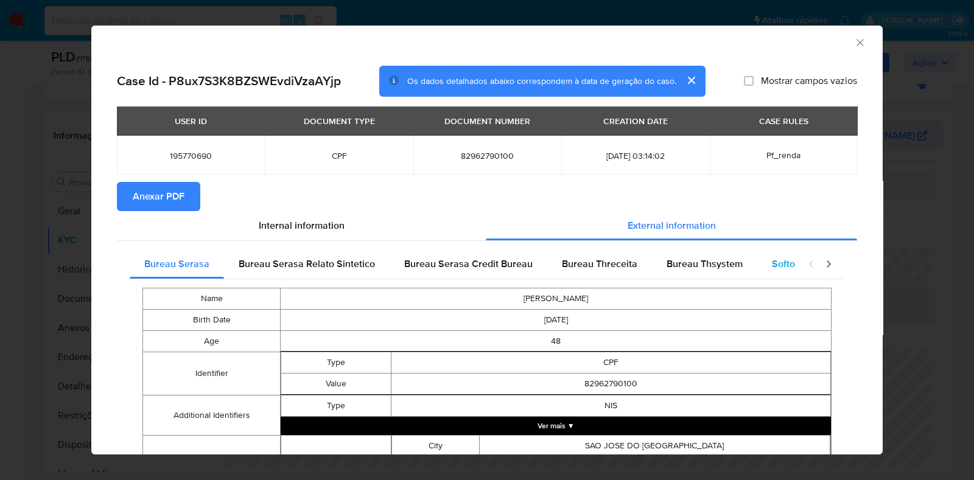
click at [760, 263] on div "Softon" at bounding box center [786, 264] width 58 height 29
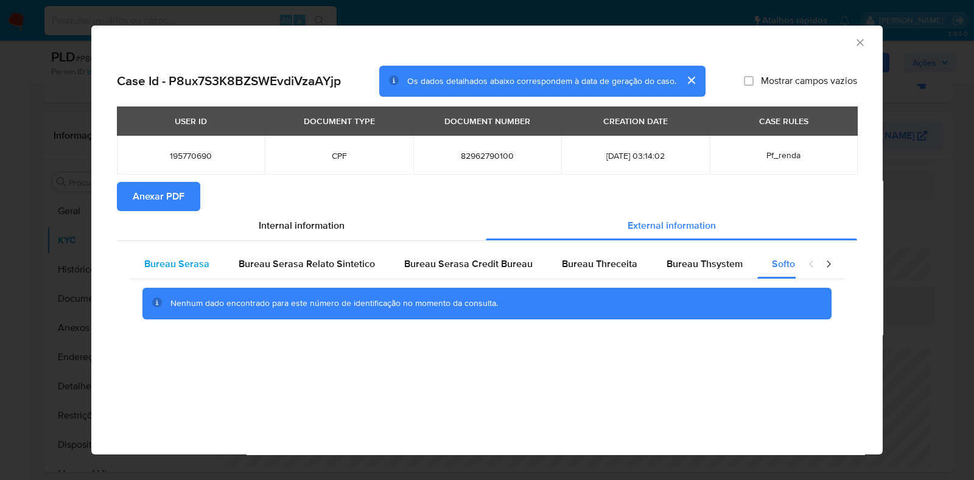
click at [186, 263] on span "Bureau Serasa" at bounding box center [176, 264] width 65 height 14
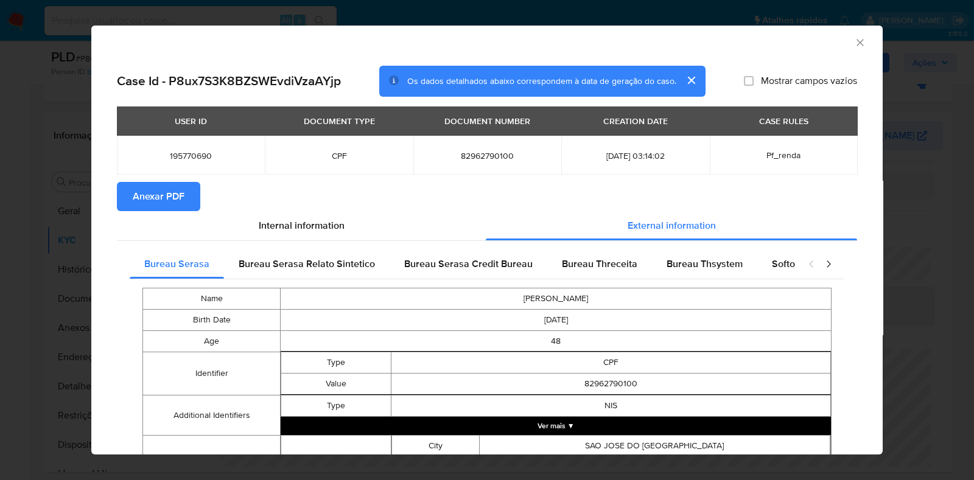
click at [623, 410] on td "NIS" at bounding box center [610, 406] width 439 height 21
click at [621, 424] on button "Ver mais ▼" at bounding box center [556, 426] width 550 height 18
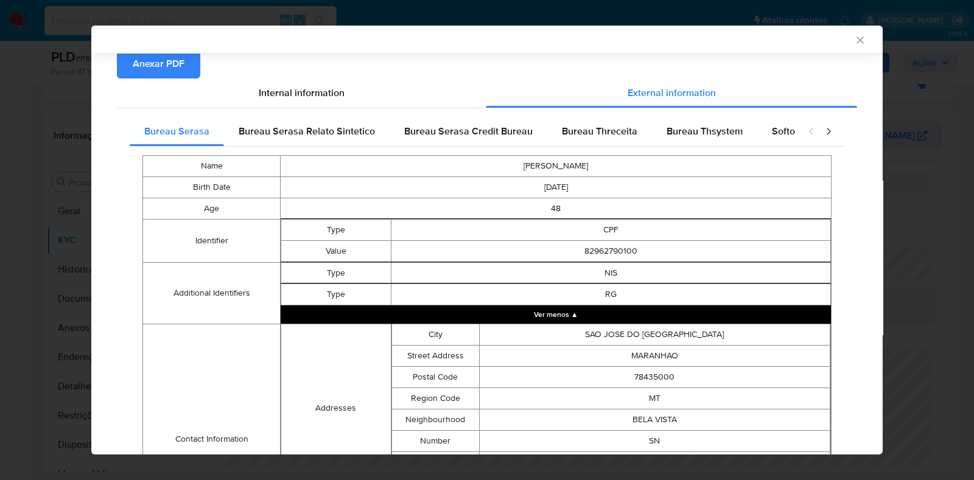
scroll to position [136, 0]
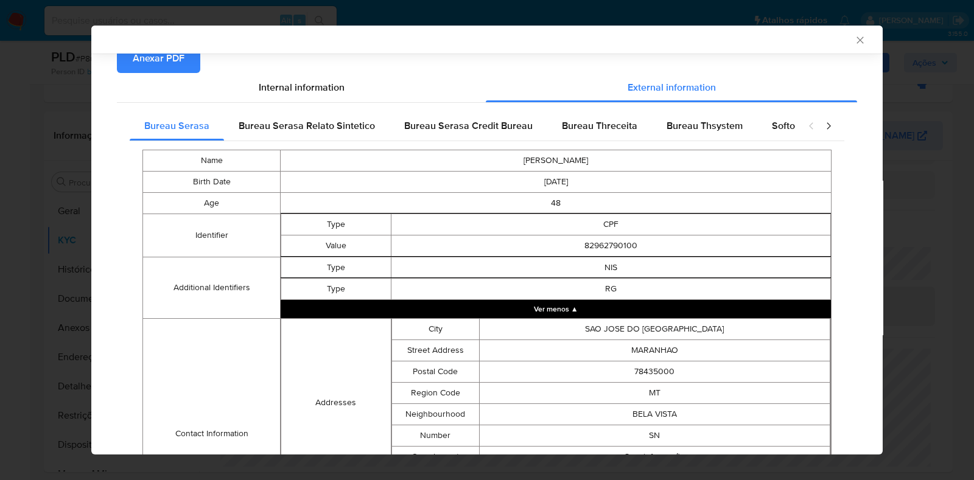
click at [175, 59] on span "Anexar PDF" at bounding box center [159, 58] width 52 height 27
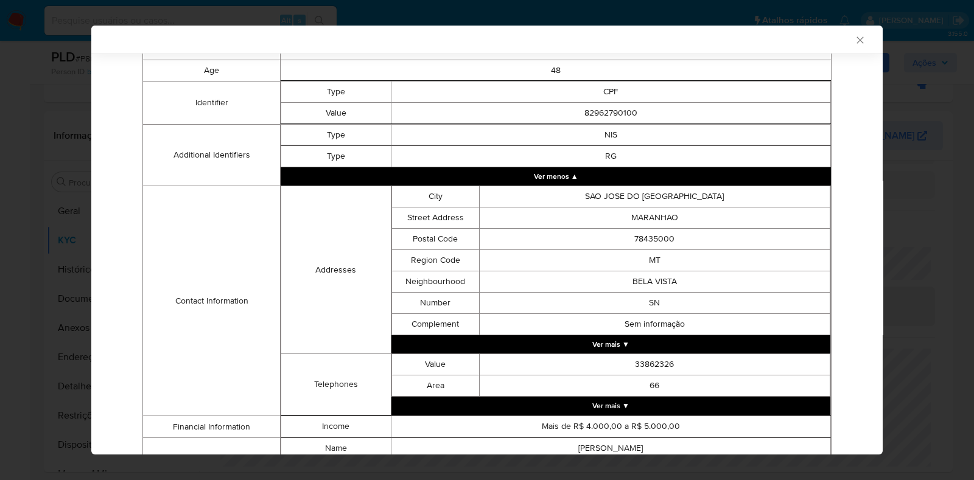
scroll to position [341, 0]
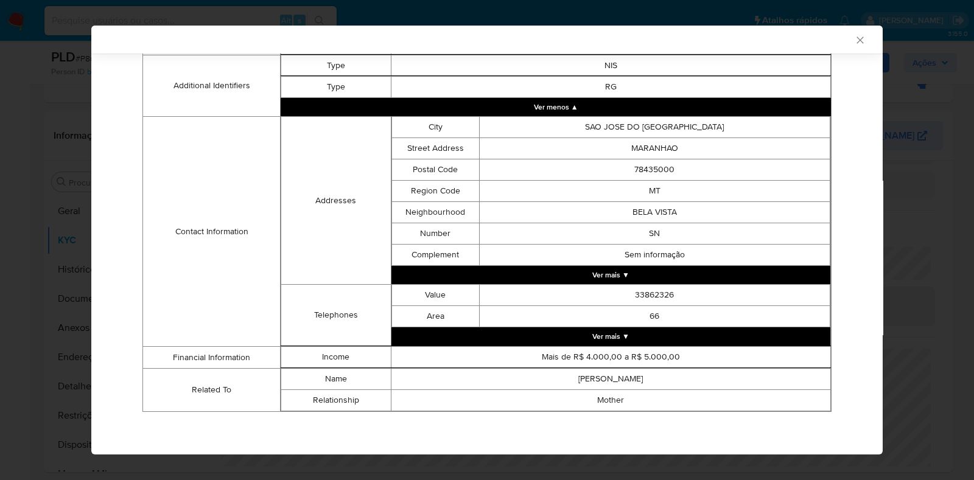
click at [595, 279] on button "Ver mais ▼" at bounding box center [610, 275] width 439 height 18
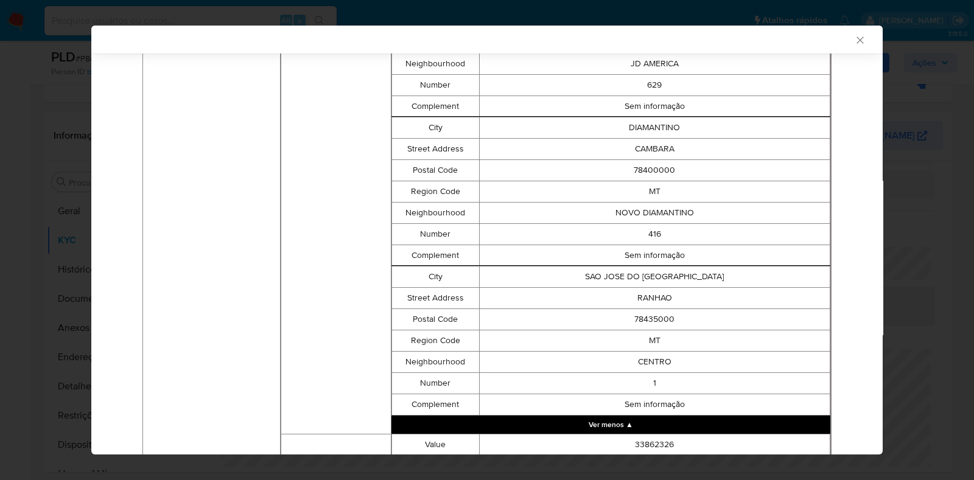
scroll to position [1688, 0]
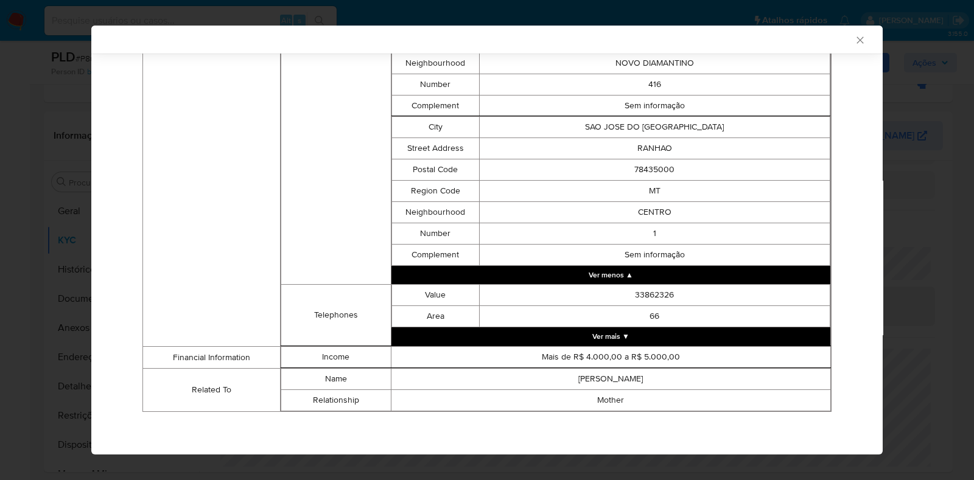
click at [645, 332] on button "Ver mais ▼" at bounding box center [610, 336] width 439 height 18
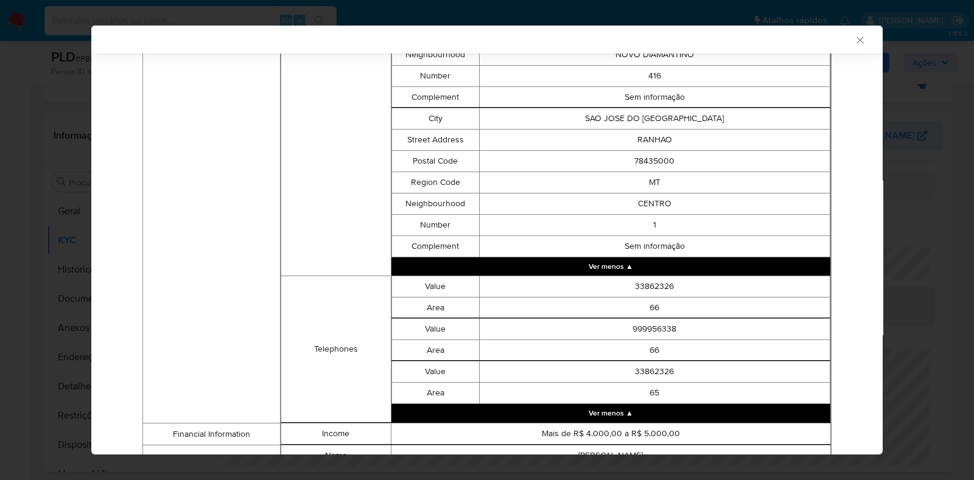
drag, startPoint x: 867, startPoint y: 355, endPoint x: 862, endPoint y: 413, distance: 58.1
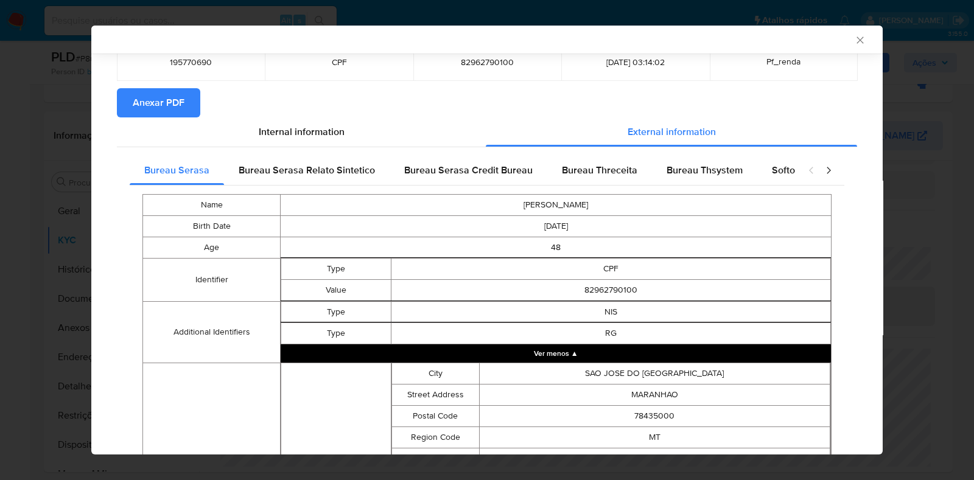
scroll to position [88, 0]
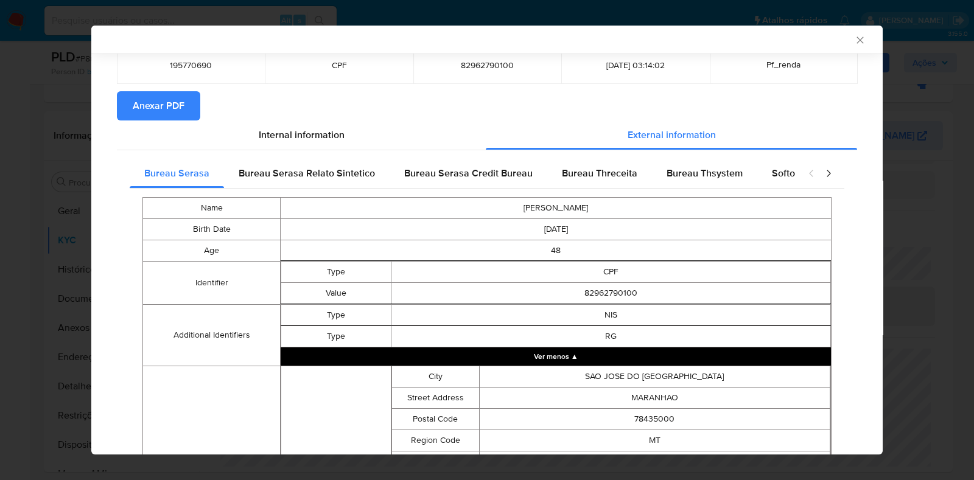
click at [854, 38] on icon "Fechar a janela" at bounding box center [860, 40] width 12 height 12
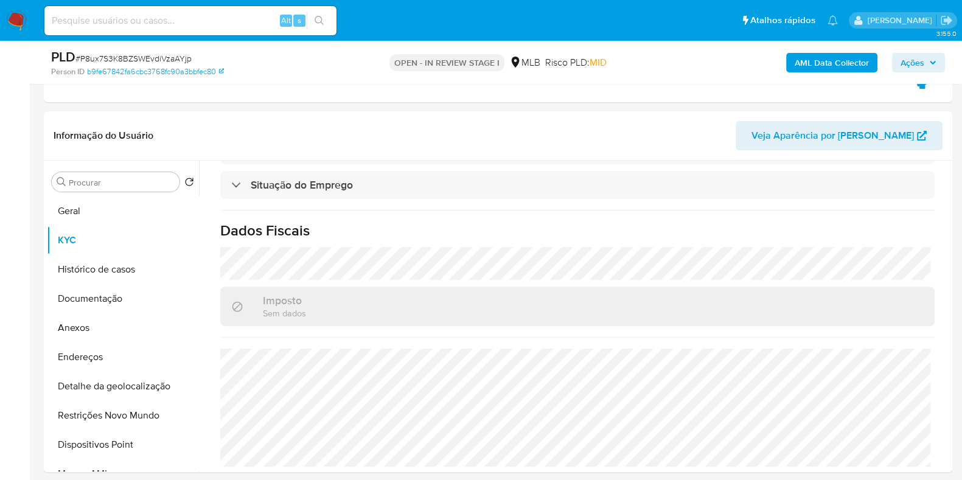
click at [837, 67] on b "AML Data Collector" at bounding box center [832, 62] width 74 height 19
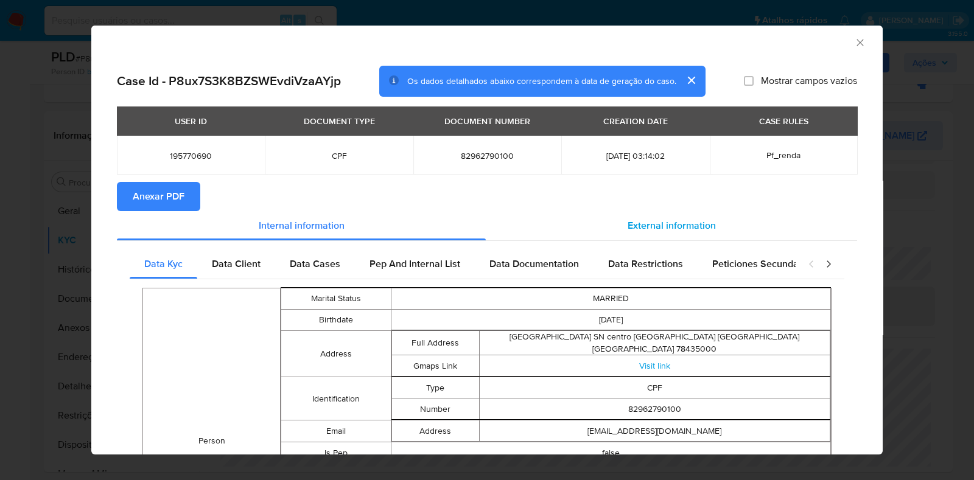
click at [627, 225] on span "External information" at bounding box center [671, 225] width 88 height 14
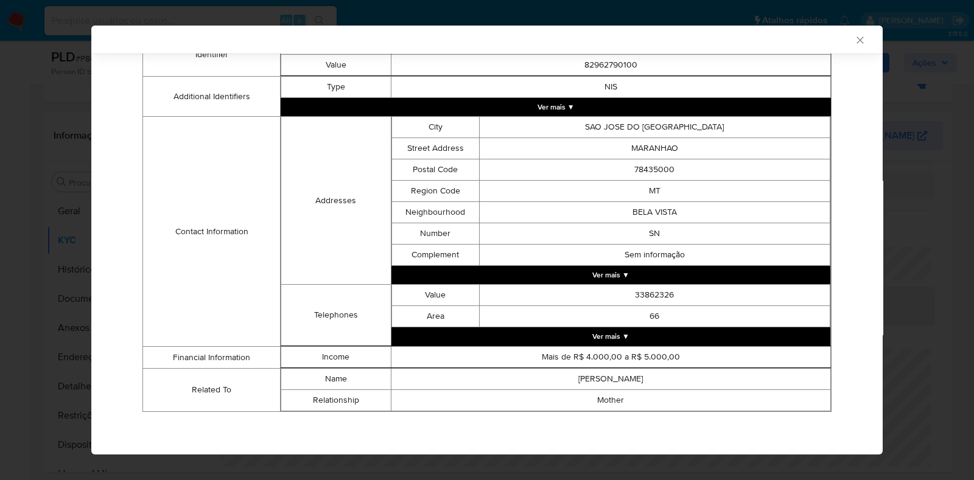
scroll to position [318, 0]
click at [609, 270] on button "Ver mais ▼" at bounding box center [610, 275] width 439 height 18
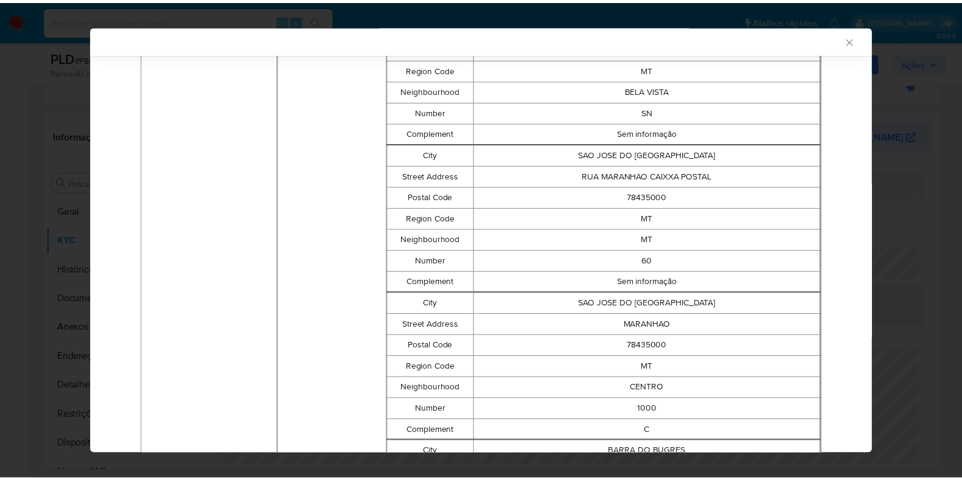
scroll to position [436, 0]
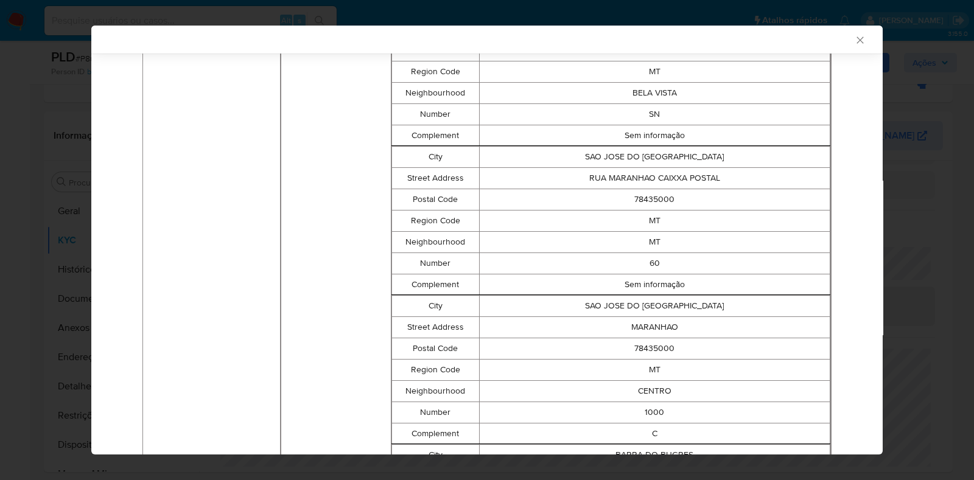
click at [646, 271] on td "60" at bounding box center [654, 263] width 351 height 21
drag, startPoint x: 579, startPoint y: 177, endPoint x: 643, endPoint y: 184, distance: 64.2
click at [643, 184] on td "RUA MARANHAO CAIXXA POSTAL" at bounding box center [654, 178] width 351 height 21
copy td "RUA MARANHAO"
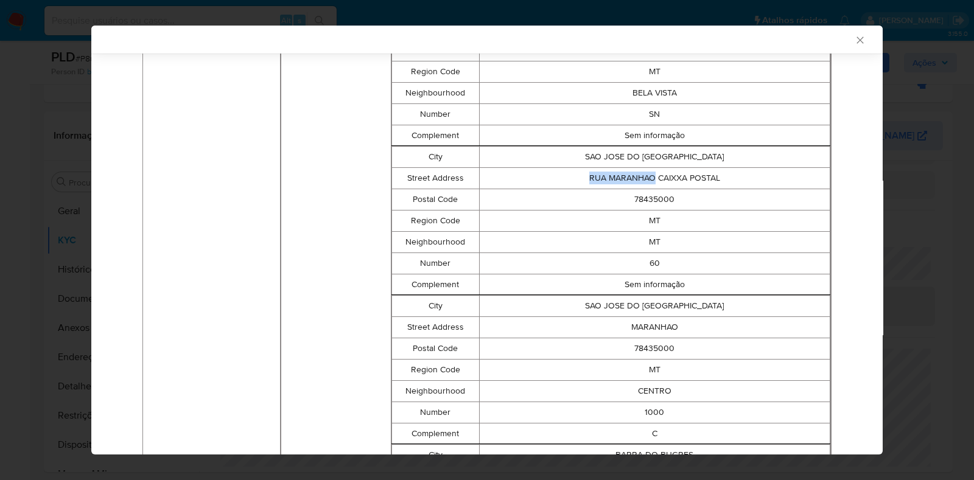
click at [854, 43] on icon "Fechar a janela" at bounding box center [860, 40] width 12 height 12
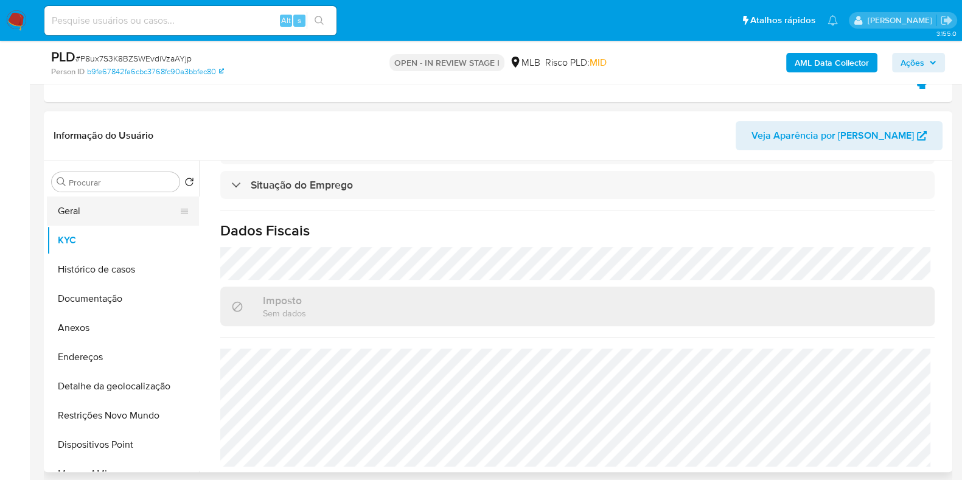
click at [84, 212] on button "Geral" at bounding box center [118, 211] width 142 height 29
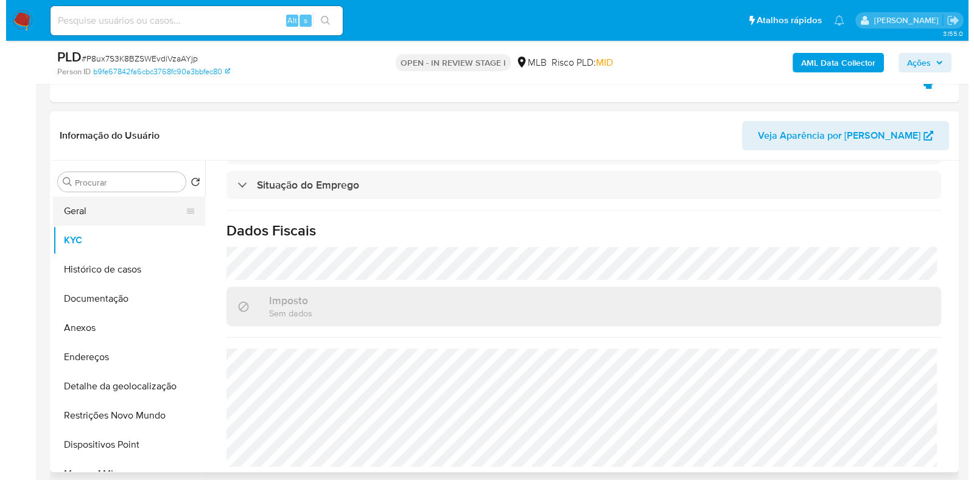
scroll to position [0, 0]
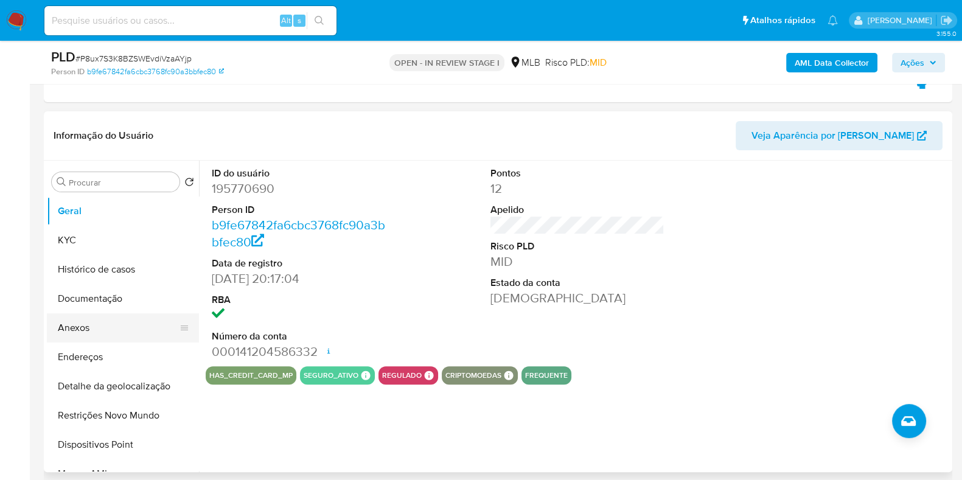
click at [85, 321] on button "Anexos" at bounding box center [118, 327] width 142 height 29
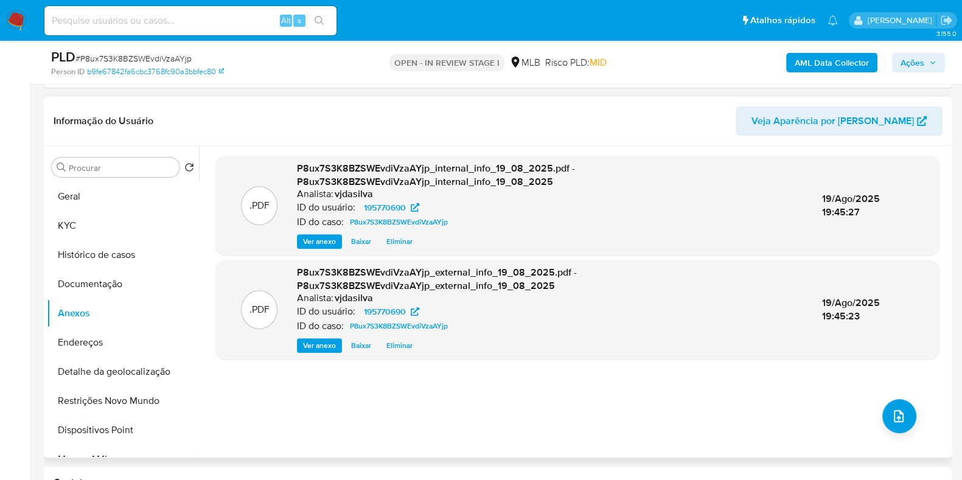
click at [885, 397] on div ".PDF P8ux7S3K8BZSWEvdiVzaAYjp_internal_info_19_08_2025.pdf - P8ux7S3K8BZSWEvdiV…" at bounding box center [577, 302] width 724 height 292
click at [893, 414] on icon "upload-file" at bounding box center [899, 416] width 15 height 15
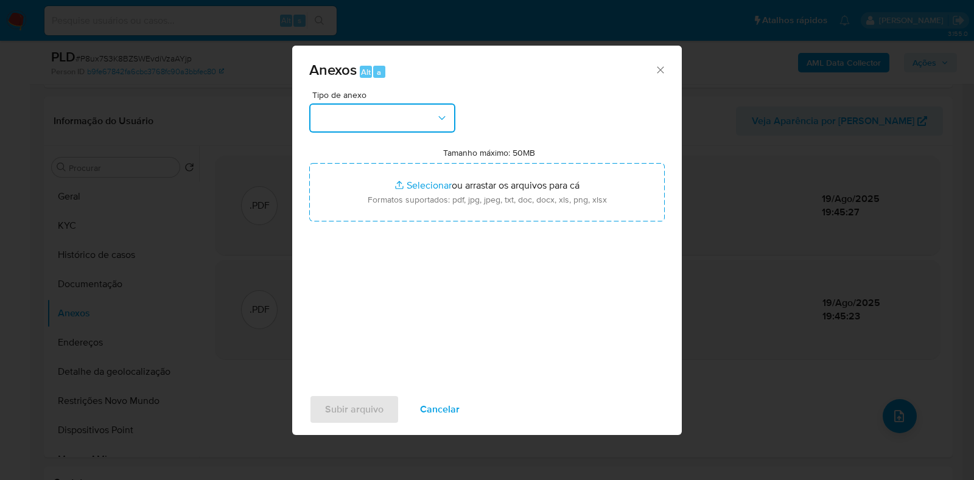
click at [435, 115] on button "button" at bounding box center [382, 117] width 146 height 29
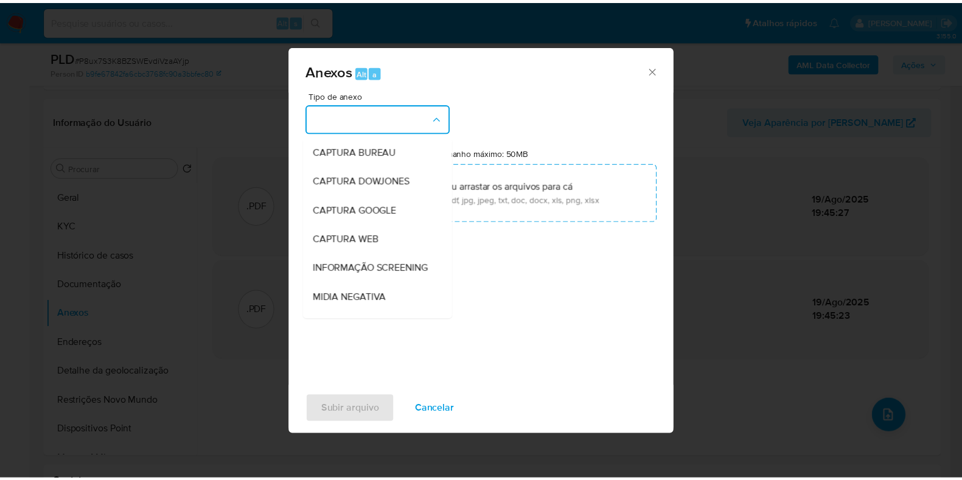
scroll to position [187, 0]
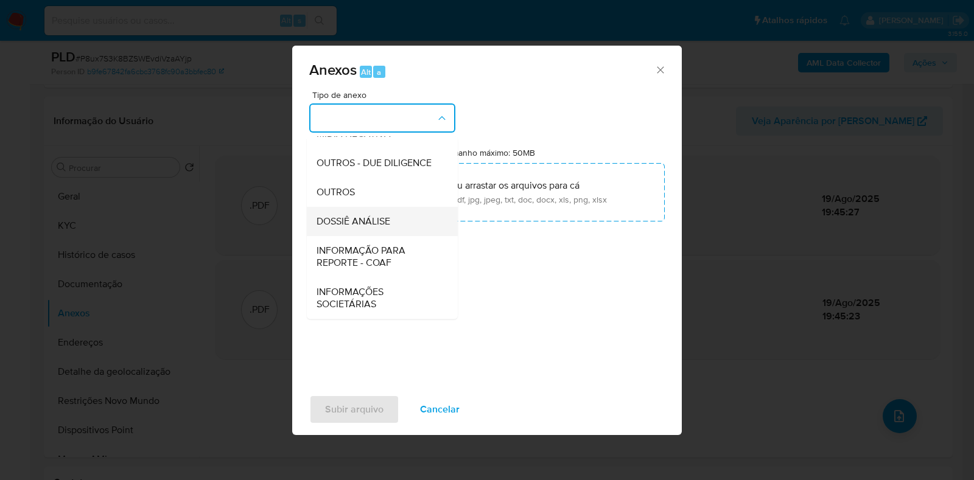
click at [377, 215] on span "DOSSIÊ ANÁLISE" at bounding box center [353, 221] width 74 height 12
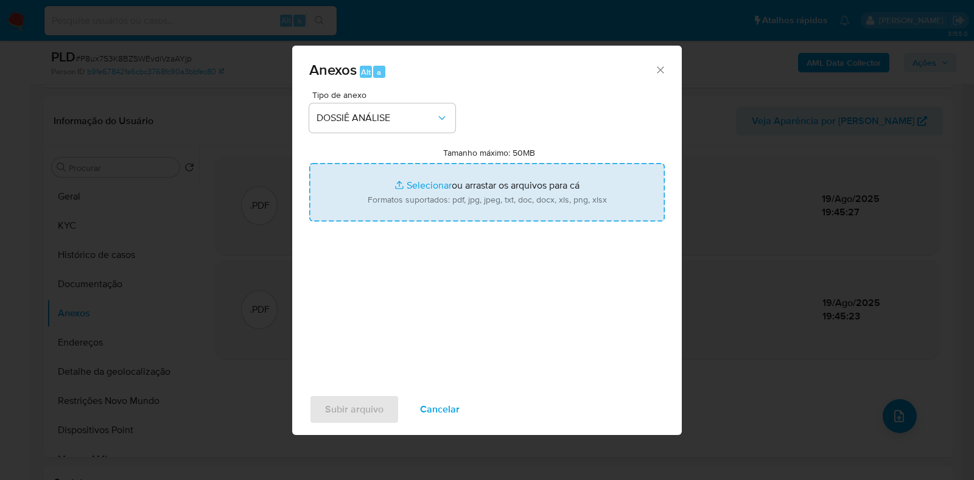
type input "C:\fakepath\SAR - XXXX - CPF 82962790100 - ADRIANA DE SOUZA PINTO.pdf"
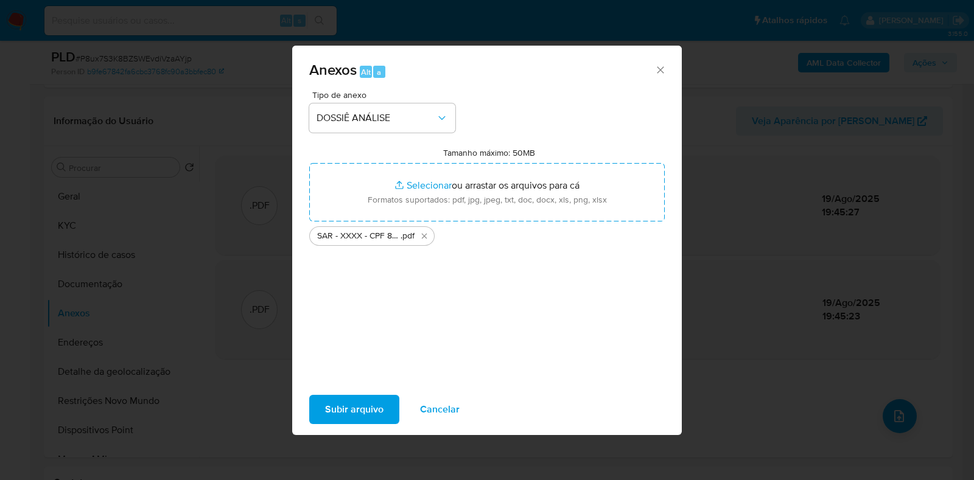
click at [344, 397] on span "Subir arquivo" at bounding box center [354, 409] width 58 height 27
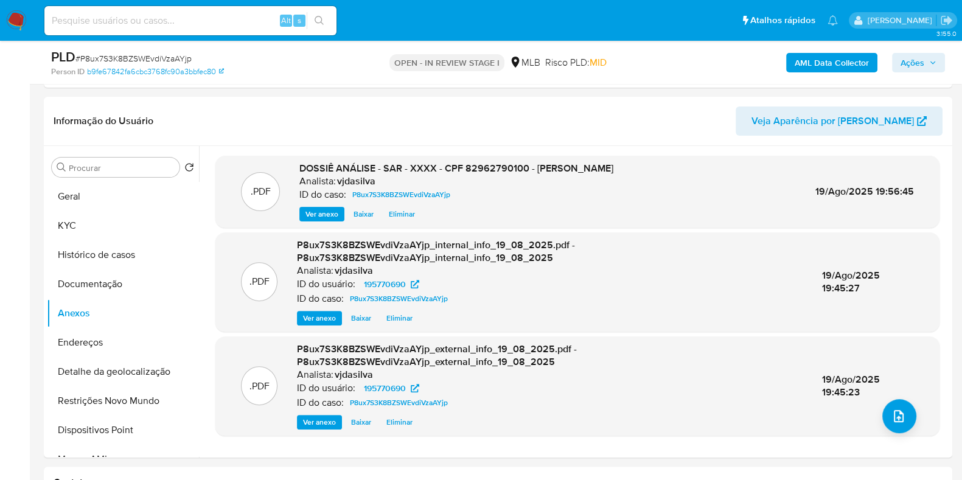
click at [910, 68] on span "Ações" at bounding box center [913, 62] width 24 height 19
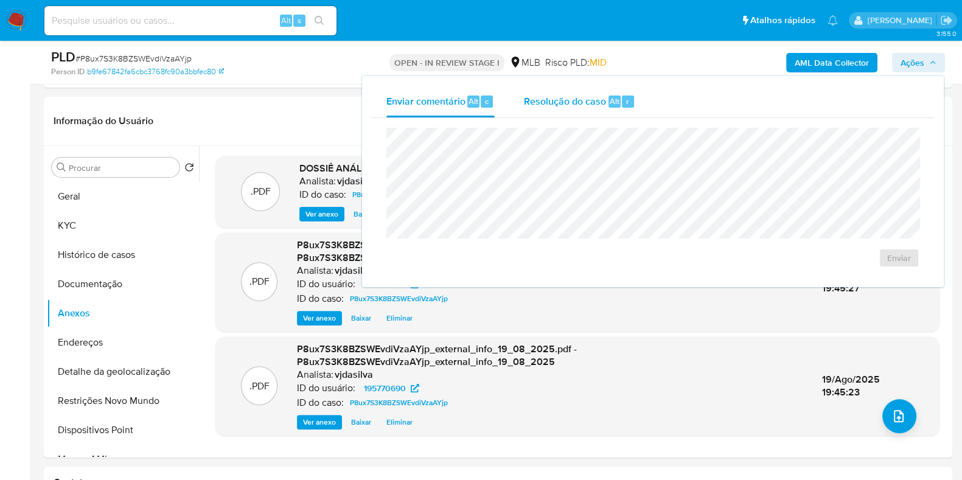
click at [593, 110] on div "Resolução do caso Alt r" at bounding box center [579, 102] width 111 height 32
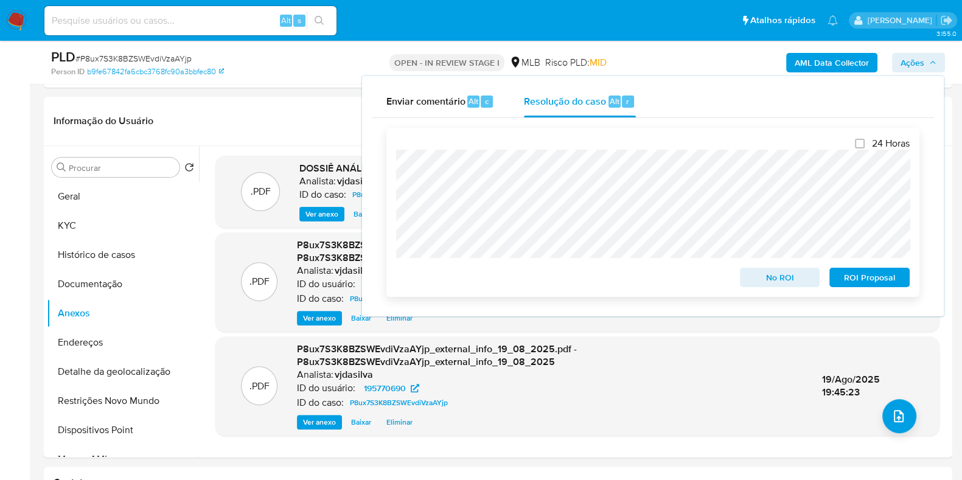
click at [873, 281] on span "ROI Proposal" at bounding box center [869, 277] width 63 height 17
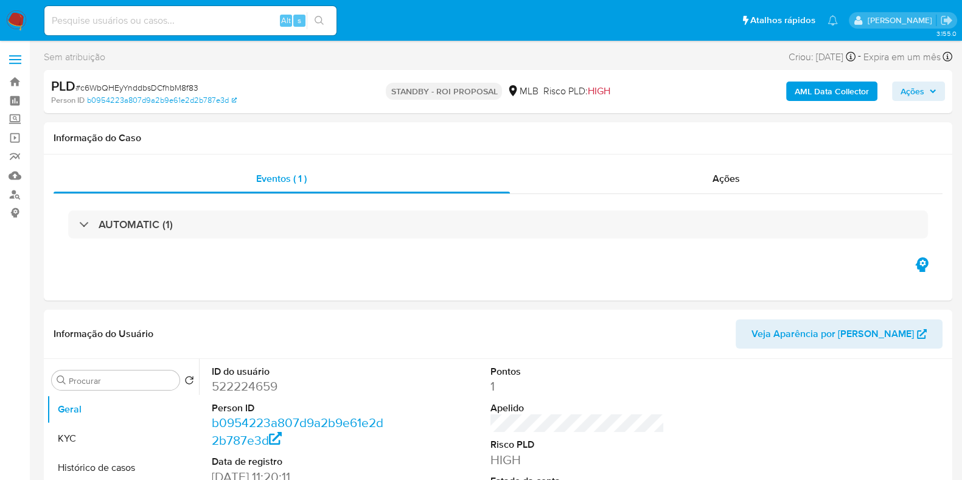
select select "10"
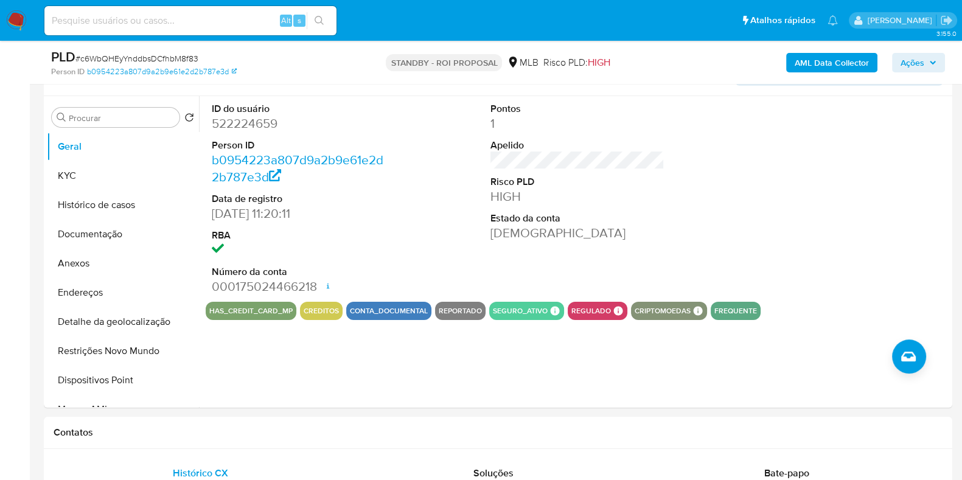
scroll to position [266, 0]
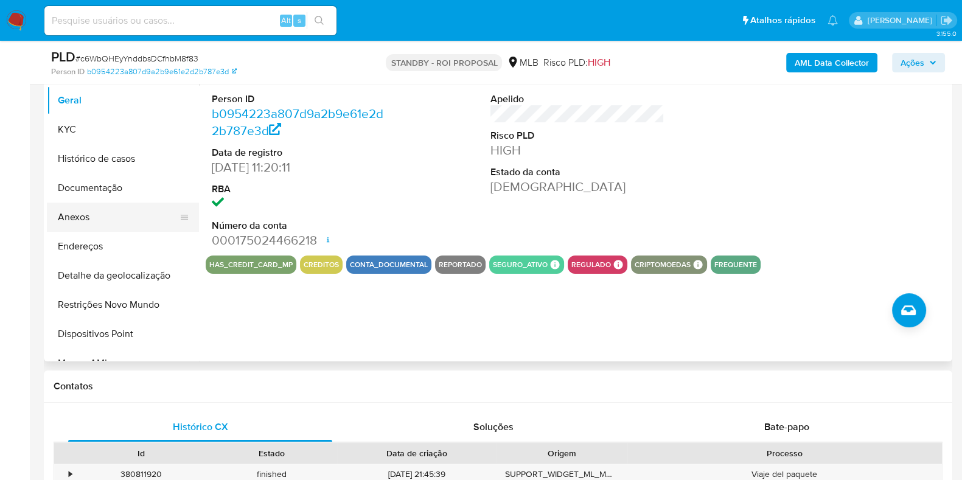
click at [116, 211] on button "Anexos" at bounding box center [118, 217] width 142 height 29
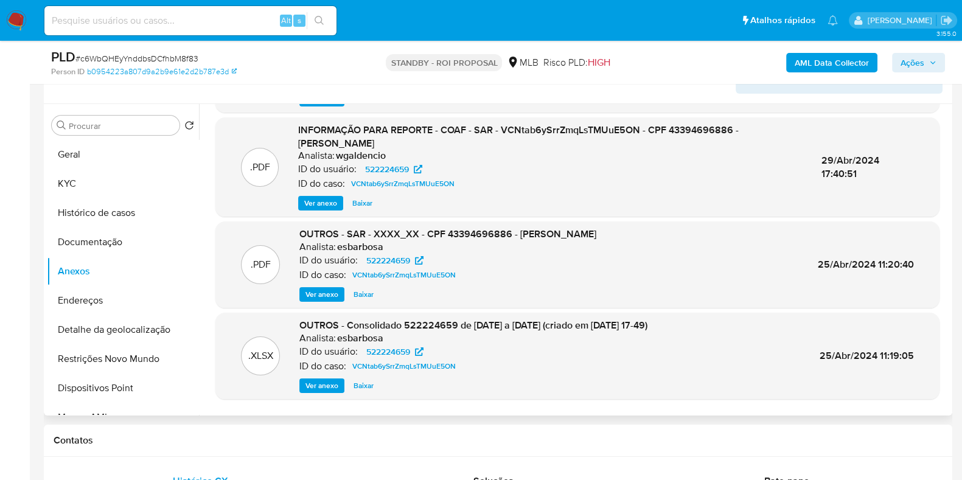
scroll to position [116, 0]
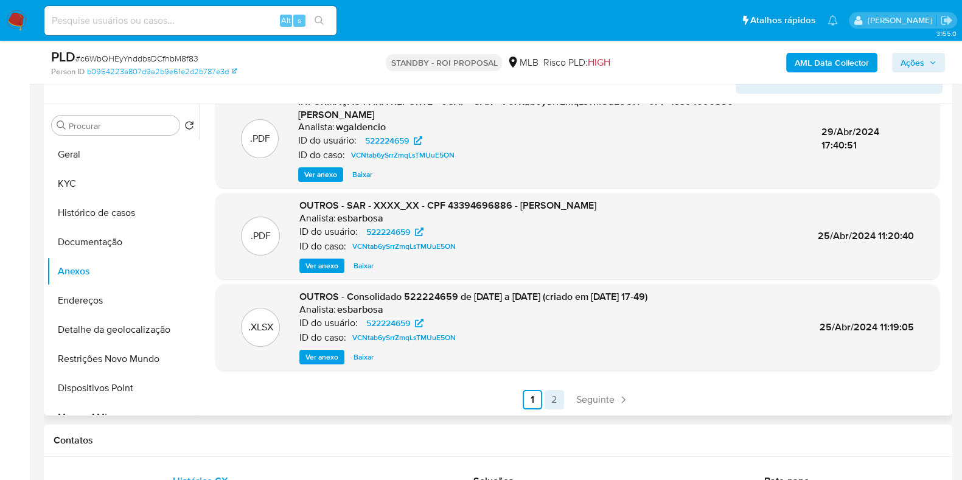
click at [551, 397] on link "2" at bounding box center [554, 399] width 19 height 19
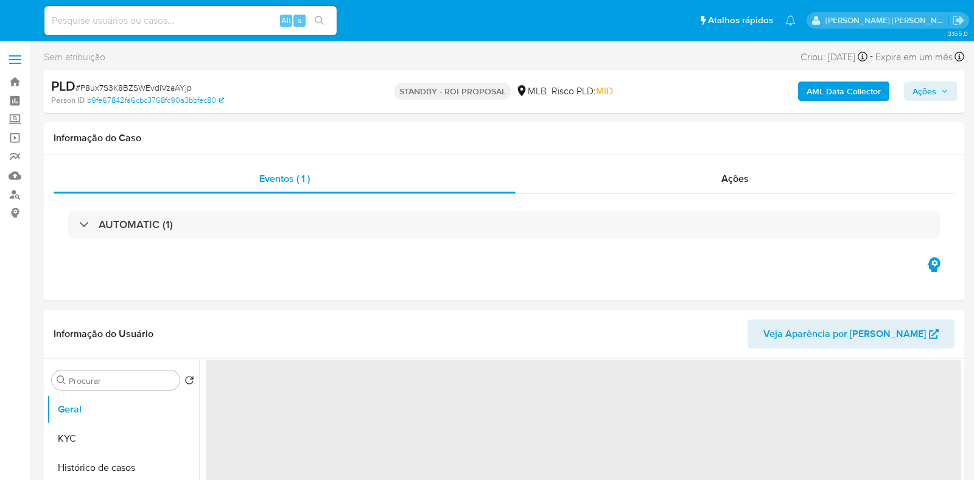
select select "10"
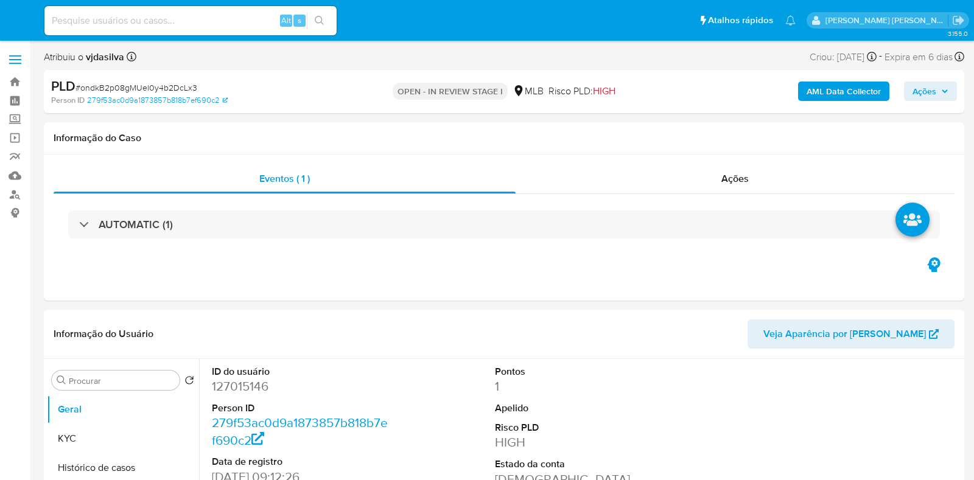
select select "10"
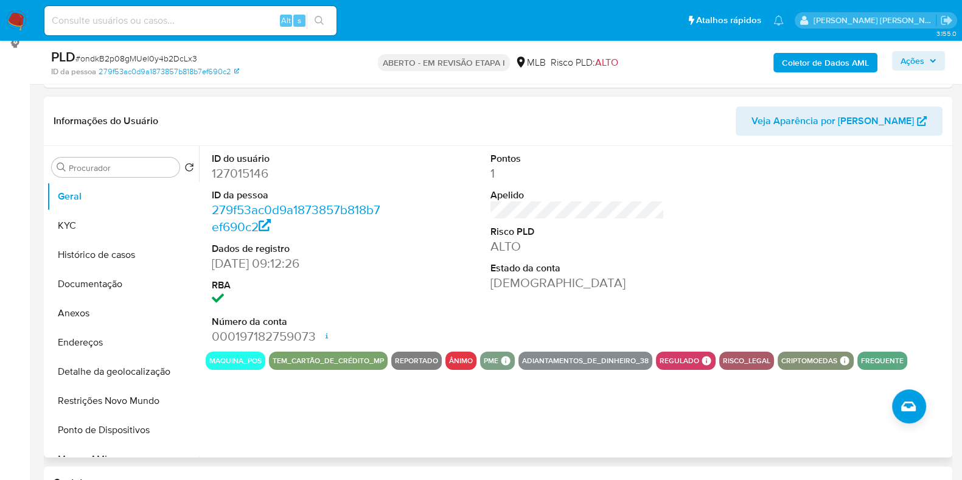
scroll to position [164, 0]
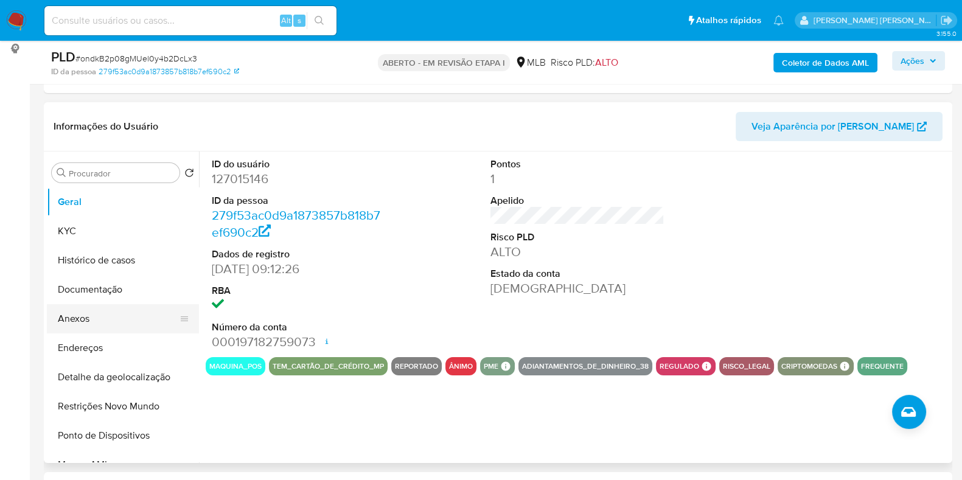
click at [140, 315] on button "Anexos" at bounding box center [118, 318] width 142 height 29
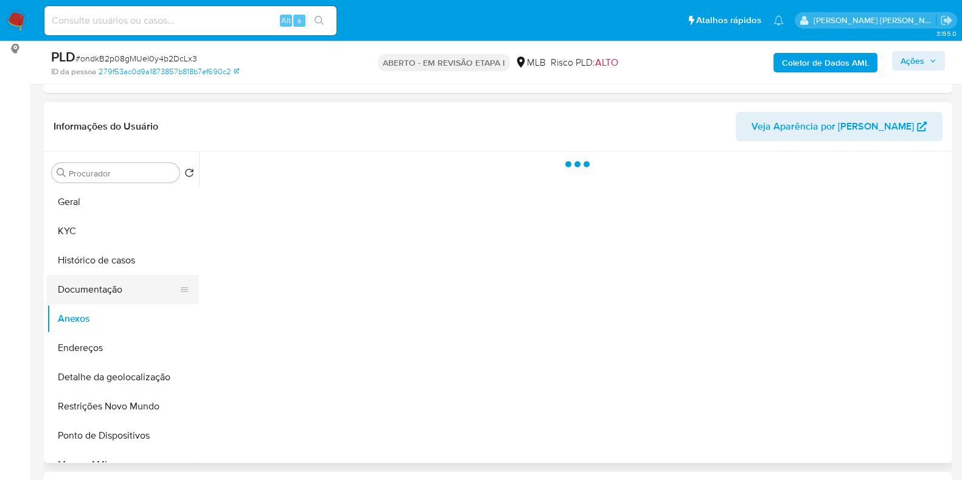
click at [134, 291] on button "Documentação" at bounding box center [118, 289] width 142 height 29
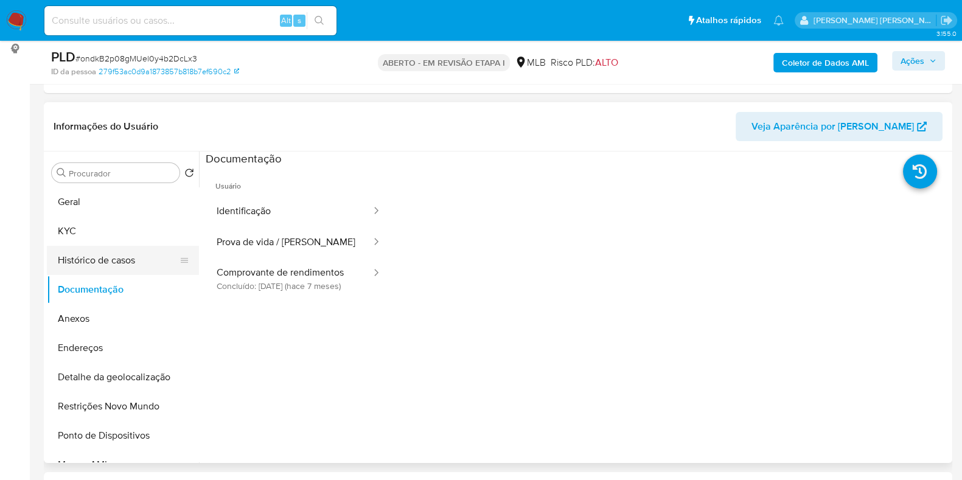
click at [110, 260] on button "Histórico de casos" at bounding box center [118, 260] width 142 height 29
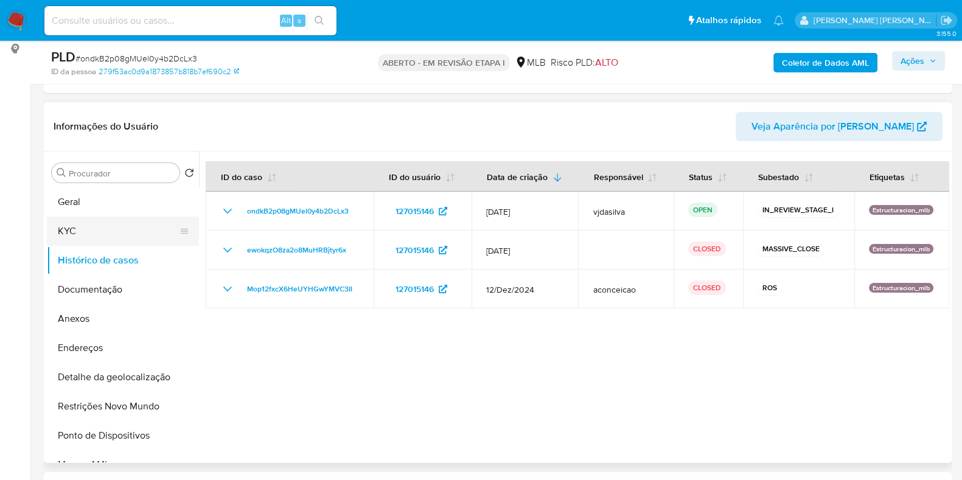
click at [122, 232] on button "KYC" at bounding box center [118, 231] width 142 height 29
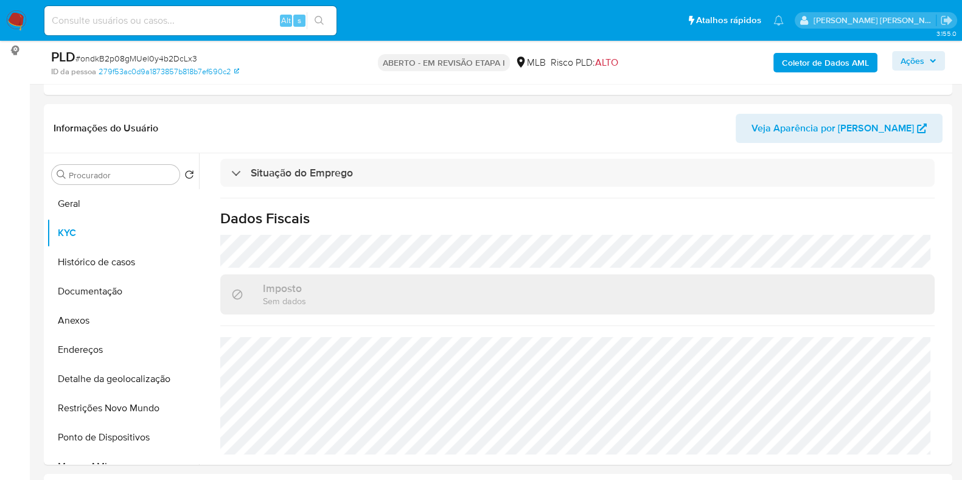
scroll to position [0, 0]
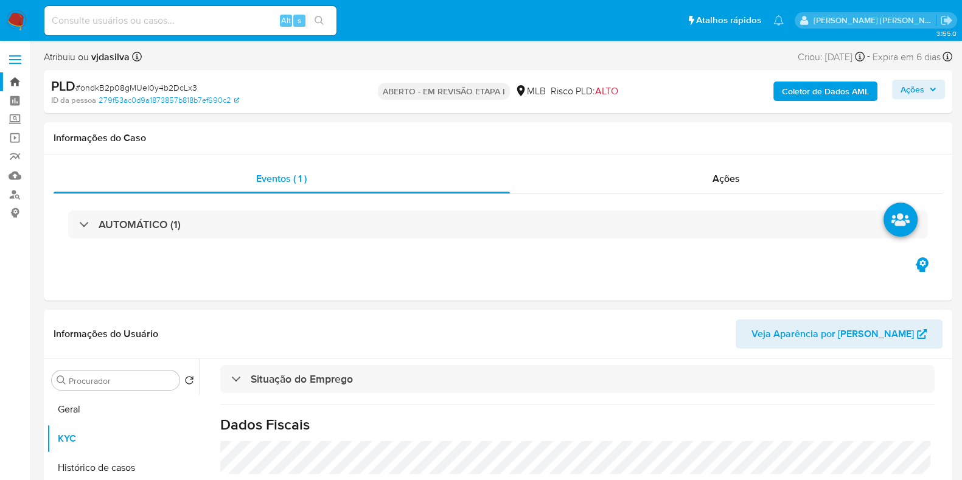
click at [13, 72] on link "Bandeja" at bounding box center [72, 81] width 145 height 19
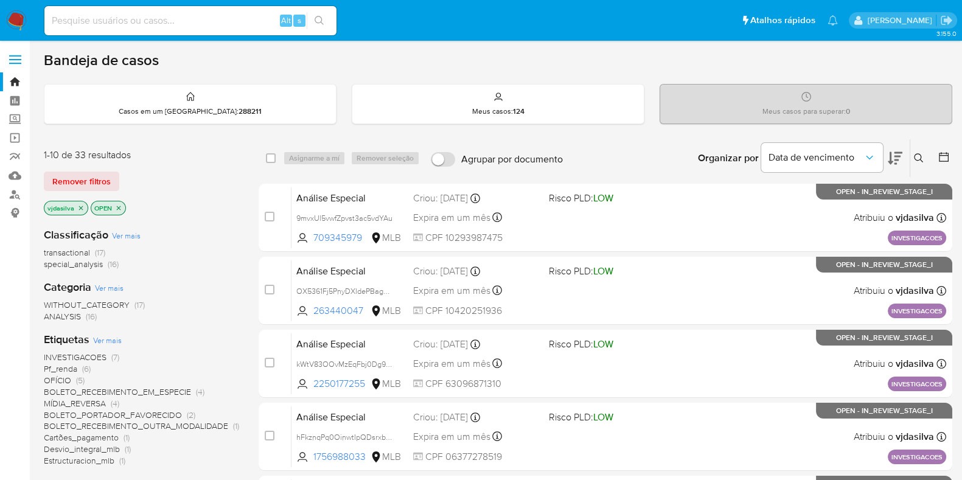
click at [896, 147] on button at bounding box center [895, 158] width 15 height 38
